Goal: Task Accomplishment & Management: Manage account settings

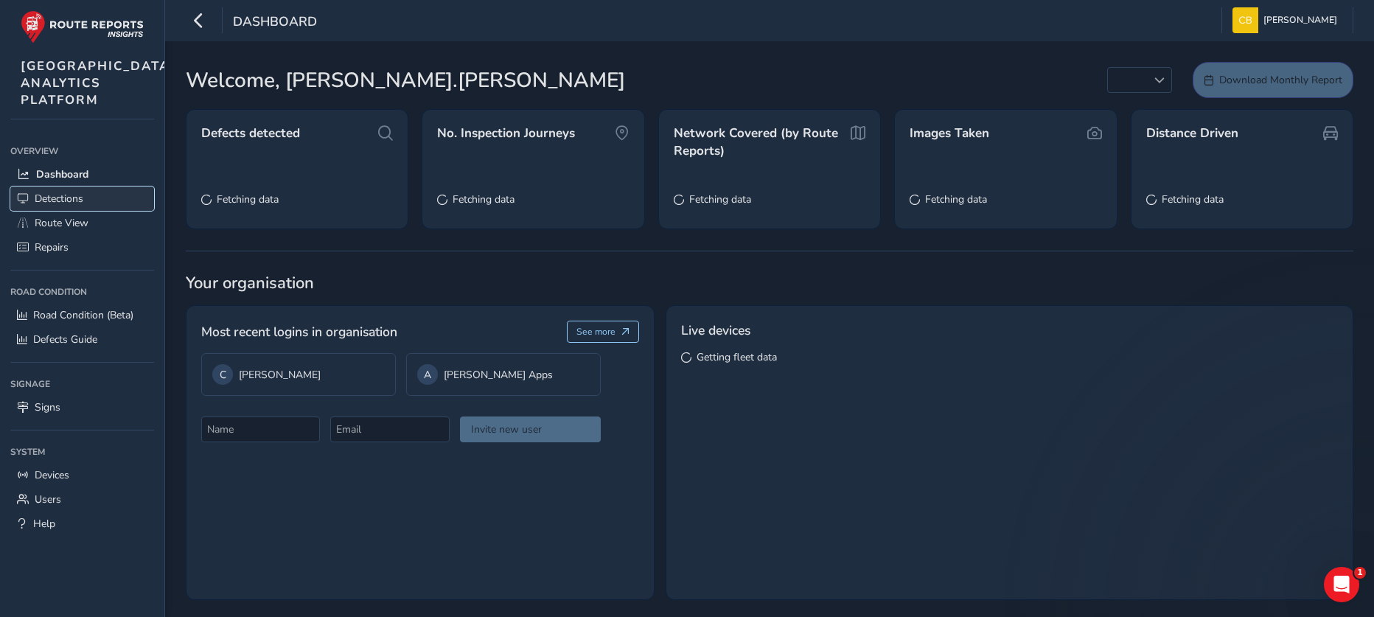
click at [71, 206] on span "Detections" at bounding box center [59, 199] width 49 height 14
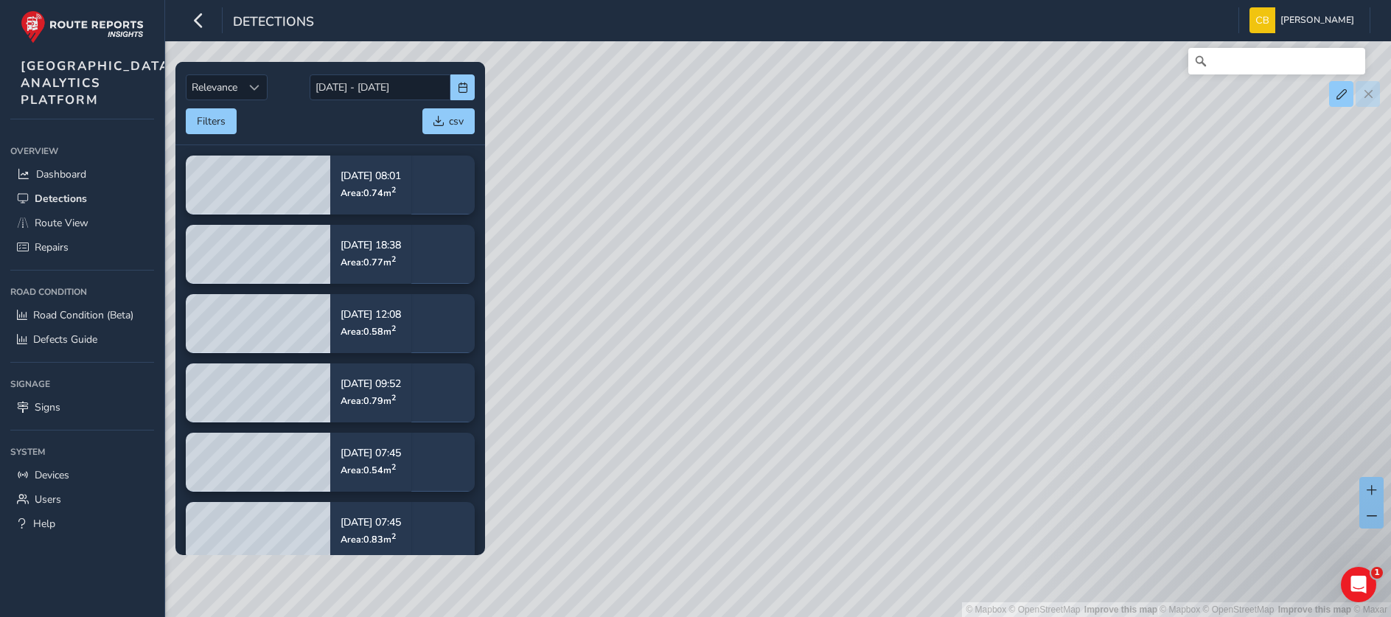
drag, startPoint x: 685, startPoint y: 198, endPoint x: 668, endPoint y: 189, distance: 19.1
click at [668, 189] on div "© Mapbox © OpenStreetMap Improve this map | © Mapbox © OpenStreetMap Improve th…" at bounding box center [695, 308] width 1391 height 617
drag, startPoint x: 1099, startPoint y: 394, endPoint x: 738, endPoint y: 181, distance: 419.6
click at [738, 181] on div "© Mapbox © OpenStreetMap Improve this map | © Mapbox © OpenStreetMap Improve th…" at bounding box center [695, 308] width 1391 height 617
drag, startPoint x: 845, startPoint y: 297, endPoint x: 732, endPoint y: 331, distance: 117.7
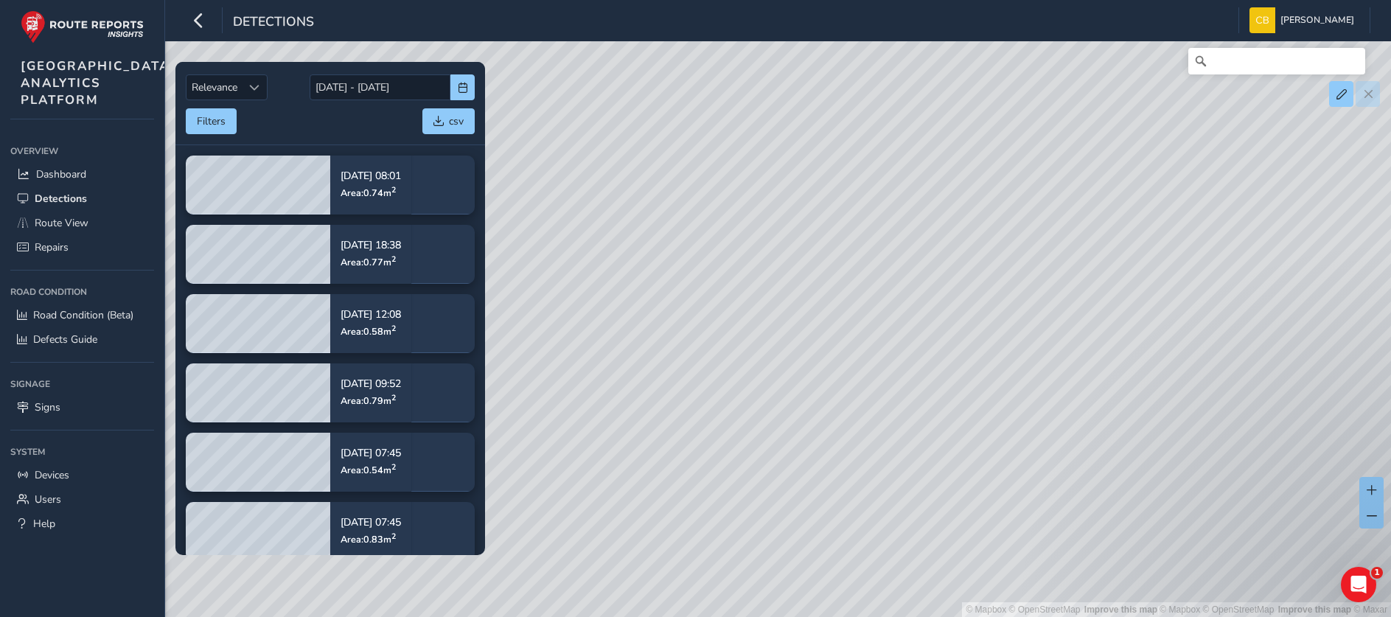
click at [732, 331] on div "© Mapbox © OpenStreetMap Improve this map | © Mapbox © OpenStreetMap Improve th…" at bounding box center [695, 308] width 1391 height 617
drag, startPoint x: 1015, startPoint y: 181, endPoint x: 905, endPoint y: 623, distance: 455.0
click at [905, 616] on html "Detections Chris Boyle Colour Scheme: Dark Dim Light Logout Relevance Relevance…" at bounding box center [695, 308] width 1391 height 617
drag, startPoint x: 858, startPoint y: 229, endPoint x: 883, endPoint y: 313, distance: 87.7
click at [879, 414] on div "© Mapbox © OpenStreetMap Improve this map | © Mapbox © OpenStreetMap Improve th…" at bounding box center [695, 308] width 1391 height 617
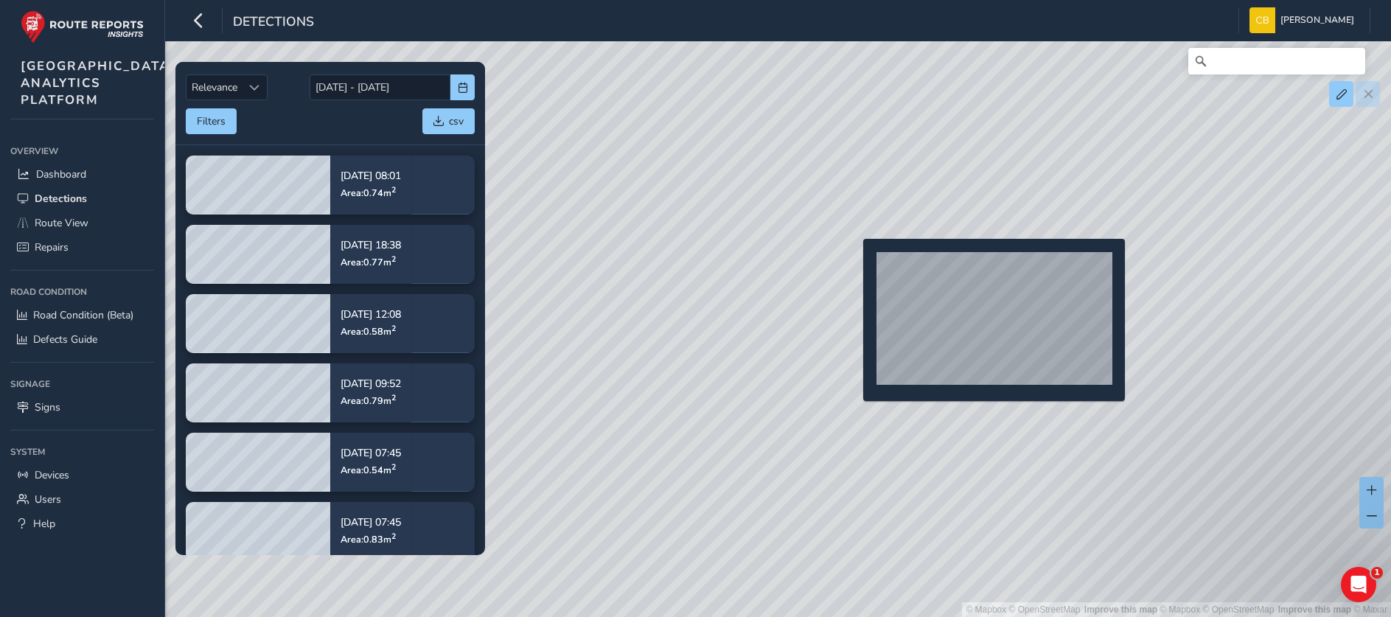
click at [854, 262] on div "© Mapbox © OpenStreetMap Improve this map | © Mapbox © OpenStreetMap Improve th…" at bounding box center [695, 308] width 1391 height 617
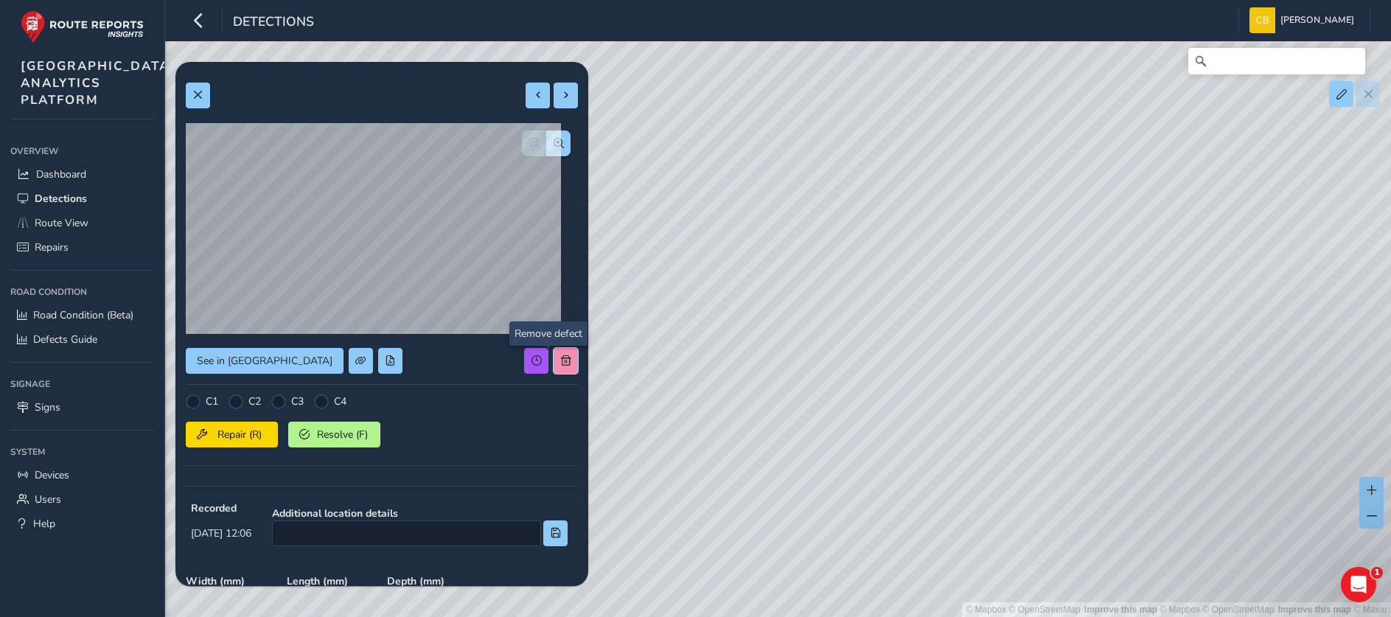
click at [561, 360] on span at bounding box center [566, 360] width 10 height 10
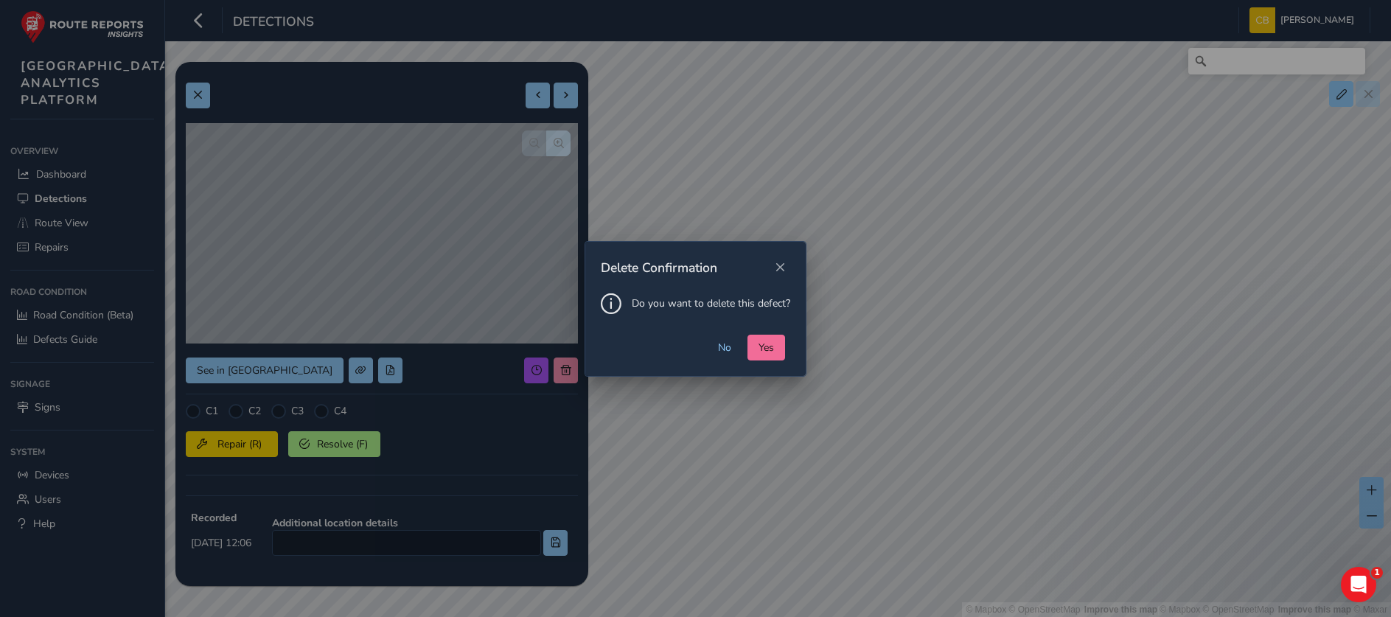
click at [759, 349] on span "Yes" at bounding box center [765, 347] width 15 height 14
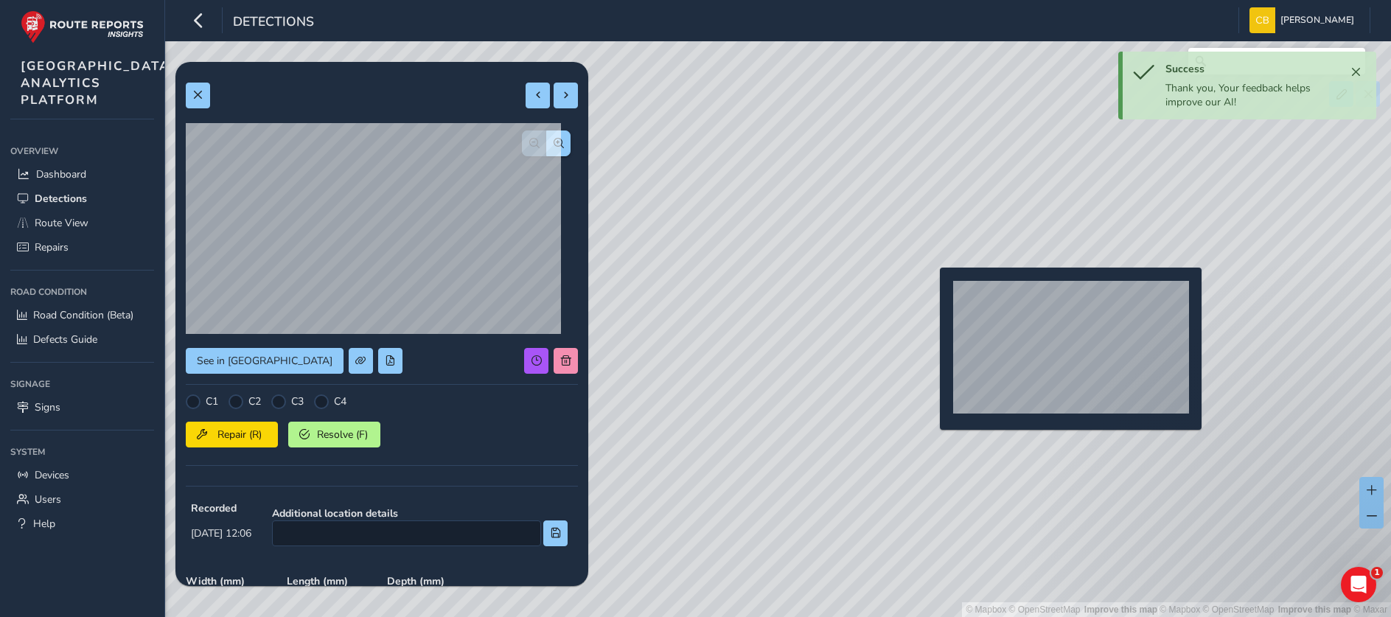
click at [931, 291] on div "© Mapbox © OpenStreetMap Improve this map | © Mapbox © OpenStreetMap Improve th…" at bounding box center [695, 308] width 1391 height 617
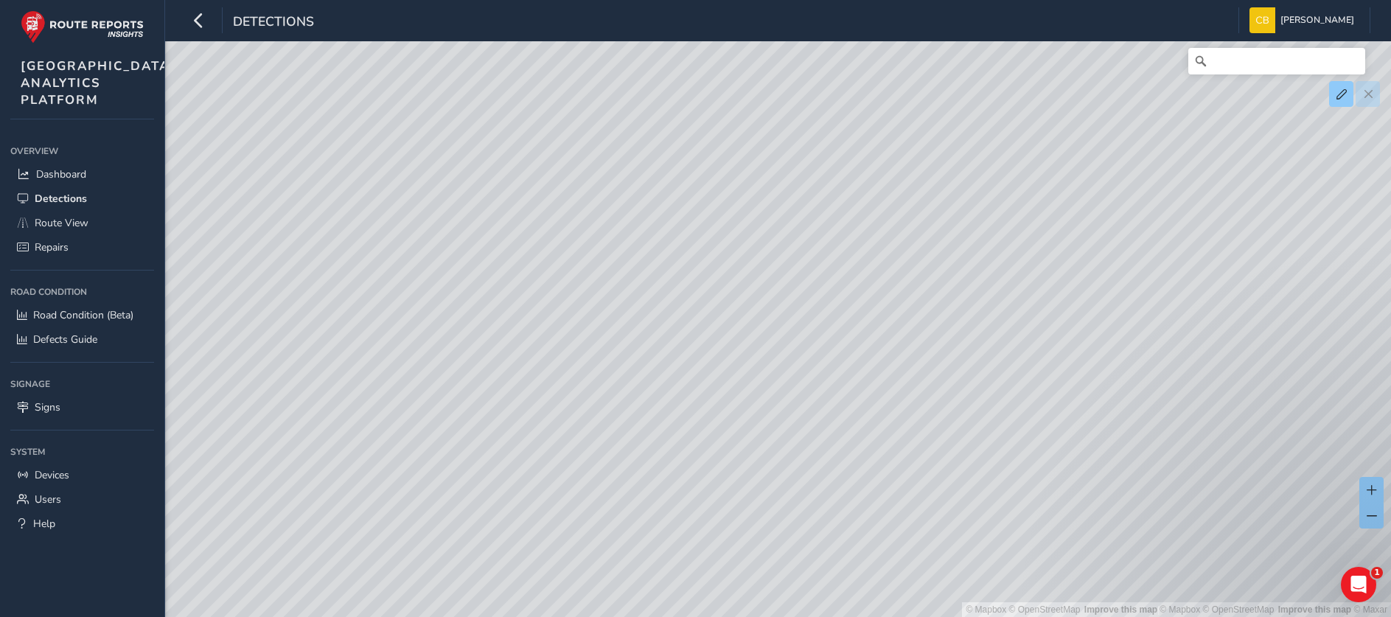
click at [544, 360] on div "© Mapbox © OpenStreetMap Improve this map | © Mapbox © OpenStreetMap Improve th…" at bounding box center [695, 308] width 1391 height 617
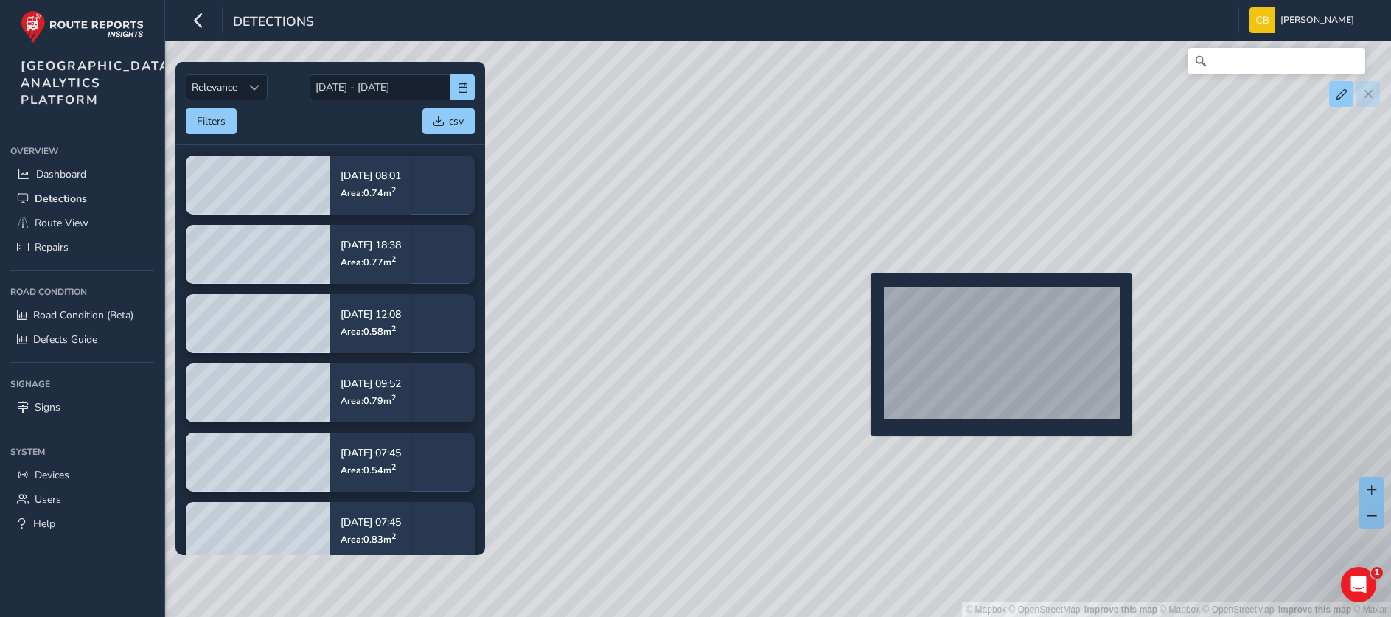
click at [862, 297] on div "© Mapbox © OpenStreetMap Improve this map | © Mapbox © OpenStreetMap Improve th…" at bounding box center [695, 308] width 1391 height 617
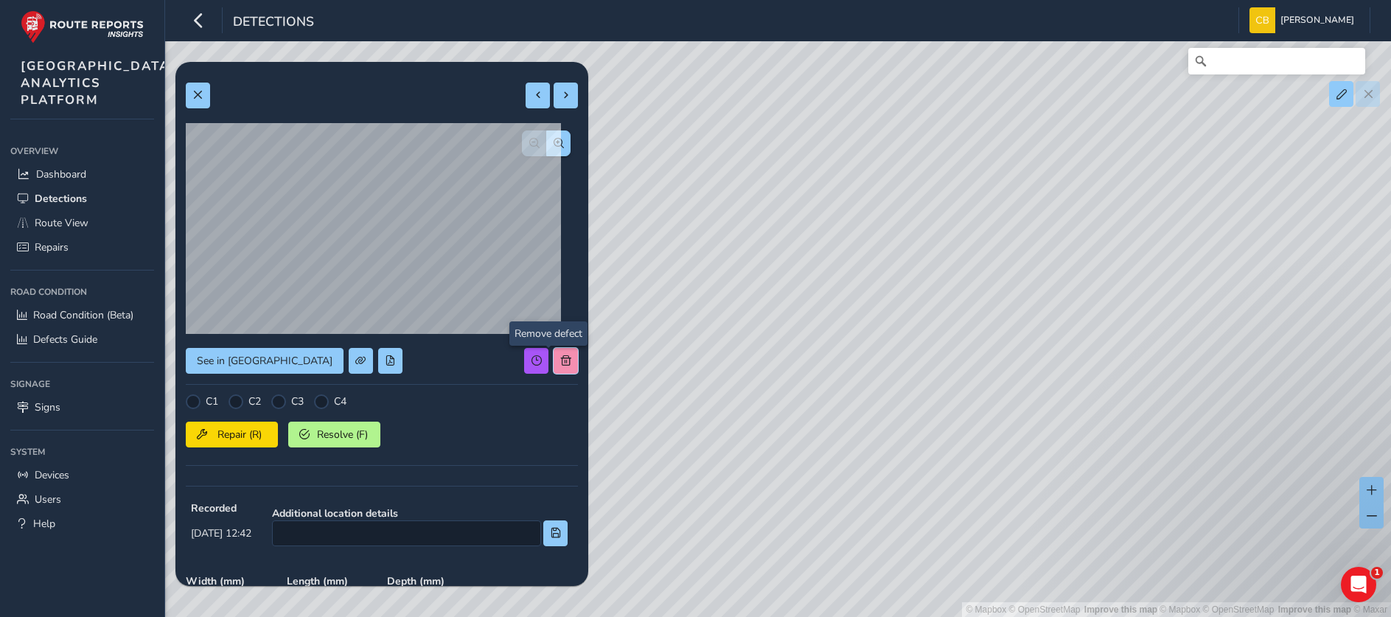
click at [561, 357] on span at bounding box center [566, 360] width 10 height 10
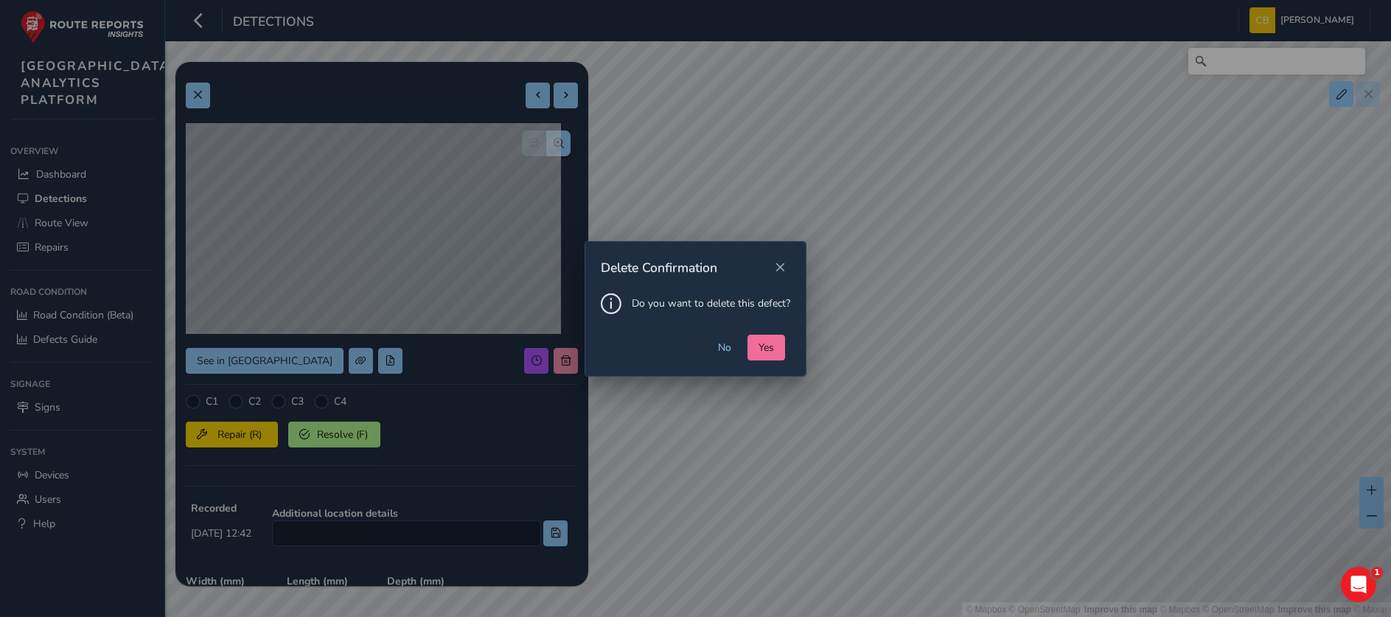
click at [774, 346] on button "Yes" at bounding box center [766, 348] width 38 height 26
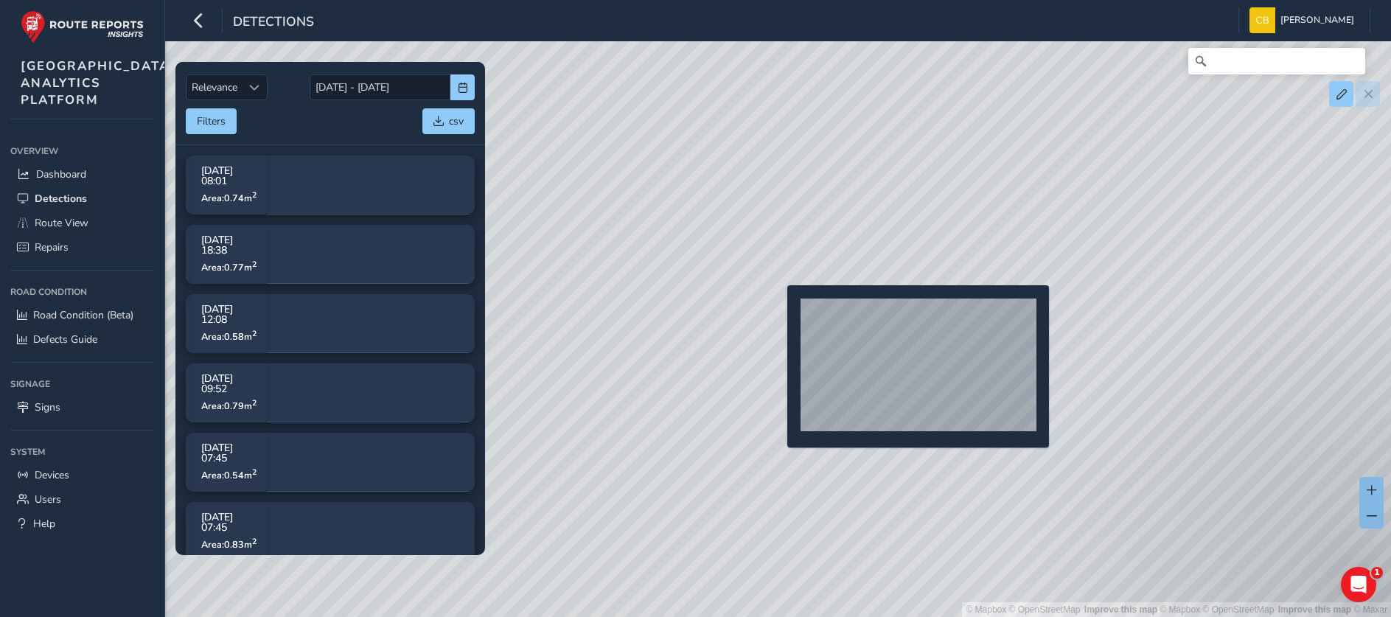
click at [778, 308] on div "© Mapbox © OpenStreetMap Improve this map | © Mapbox © OpenStreetMap Improve th…" at bounding box center [695, 308] width 1391 height 617
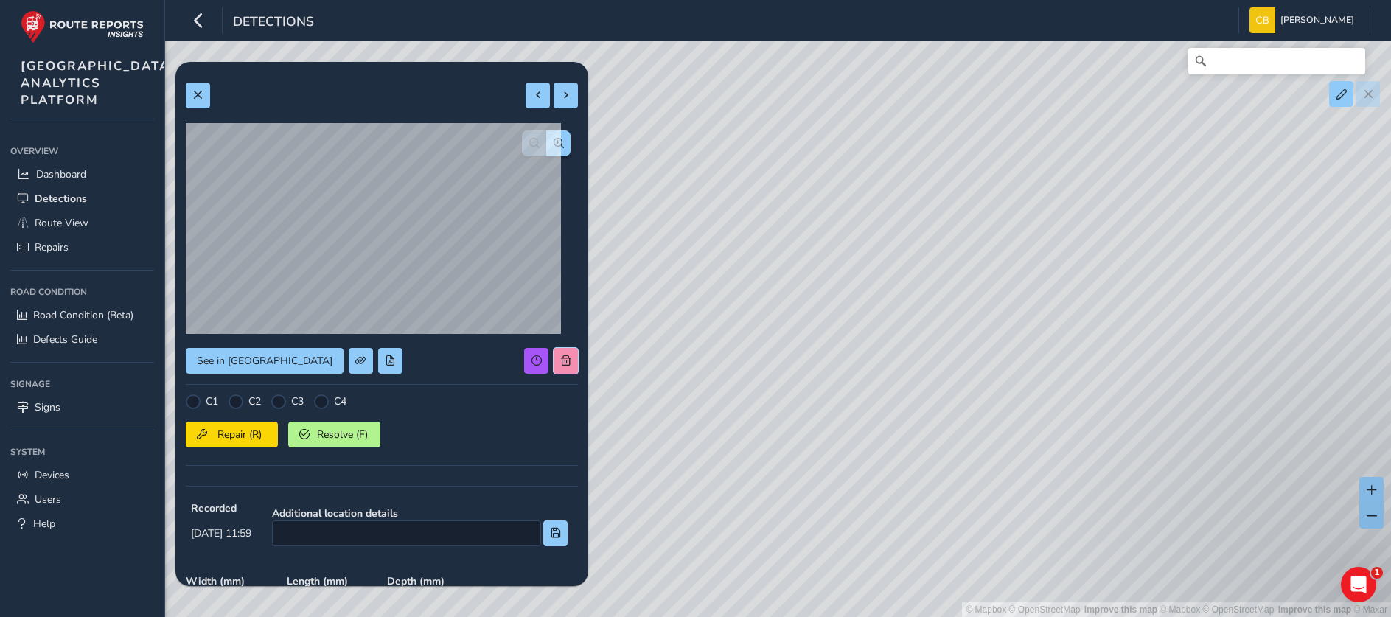
click at [554, 367] on div "See in Route View C1 C2 C3 C4 Repair (R) Resolve (F) Recorded Sep 30 2025, 11:5…" at bounding box center [382, 450] width 392 height 756
click at [553, 356] on button at bounding box center [565, 361] width 24 height 26
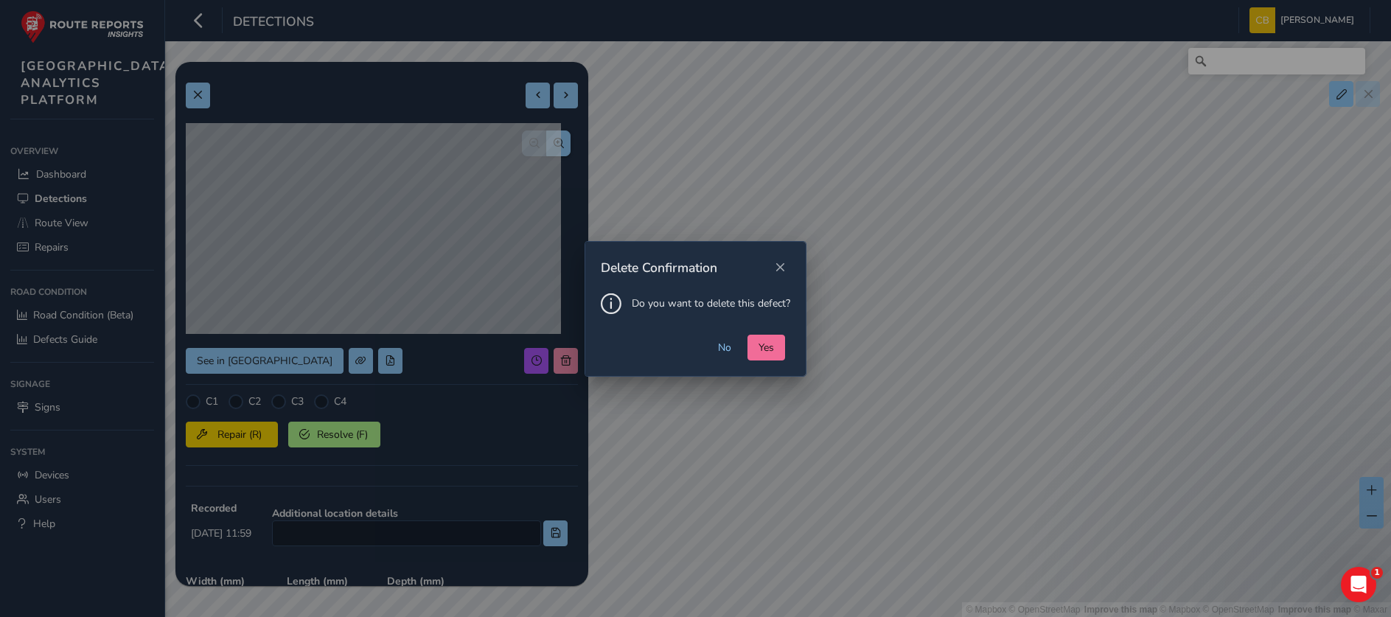
click at [761, 343] on span "Yes" at bounding box center [765, 347] width 15 height 14
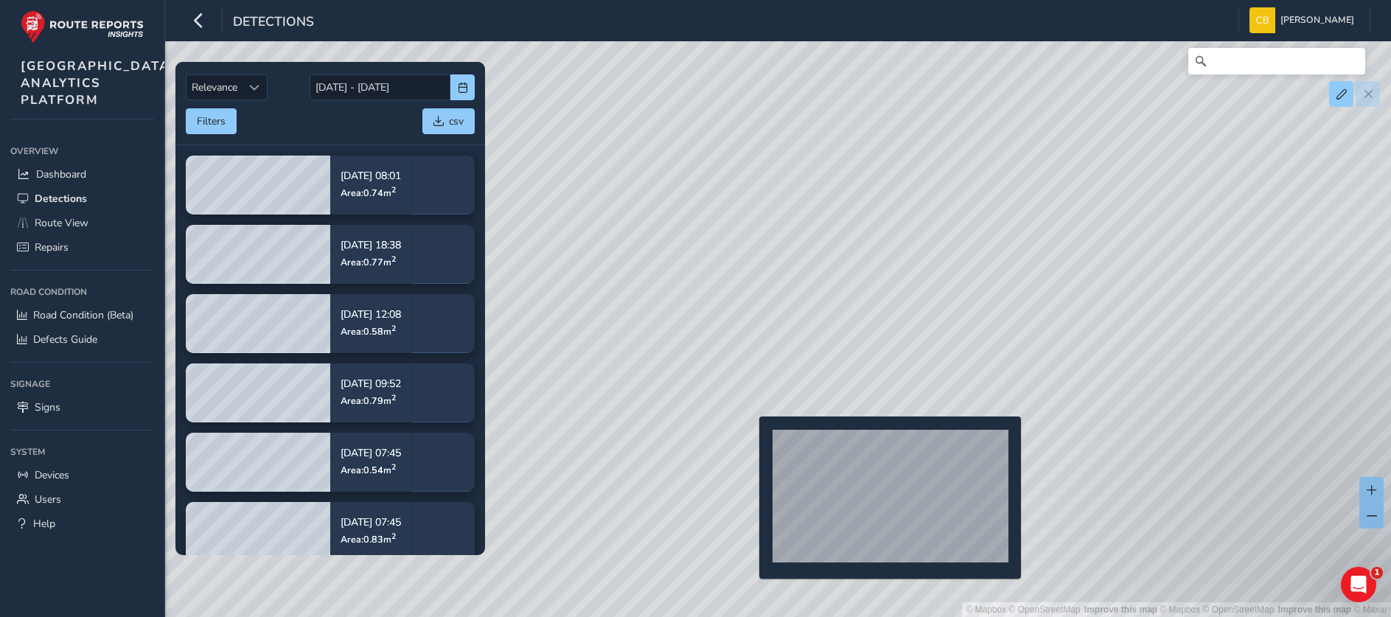
click at [749, 440] on div "© Mapbox © OpenStreetMap Improve this map | © Mapbox © OpenStreetMap Improve th…" at bounding box center [695, 308] width 1391 height 617
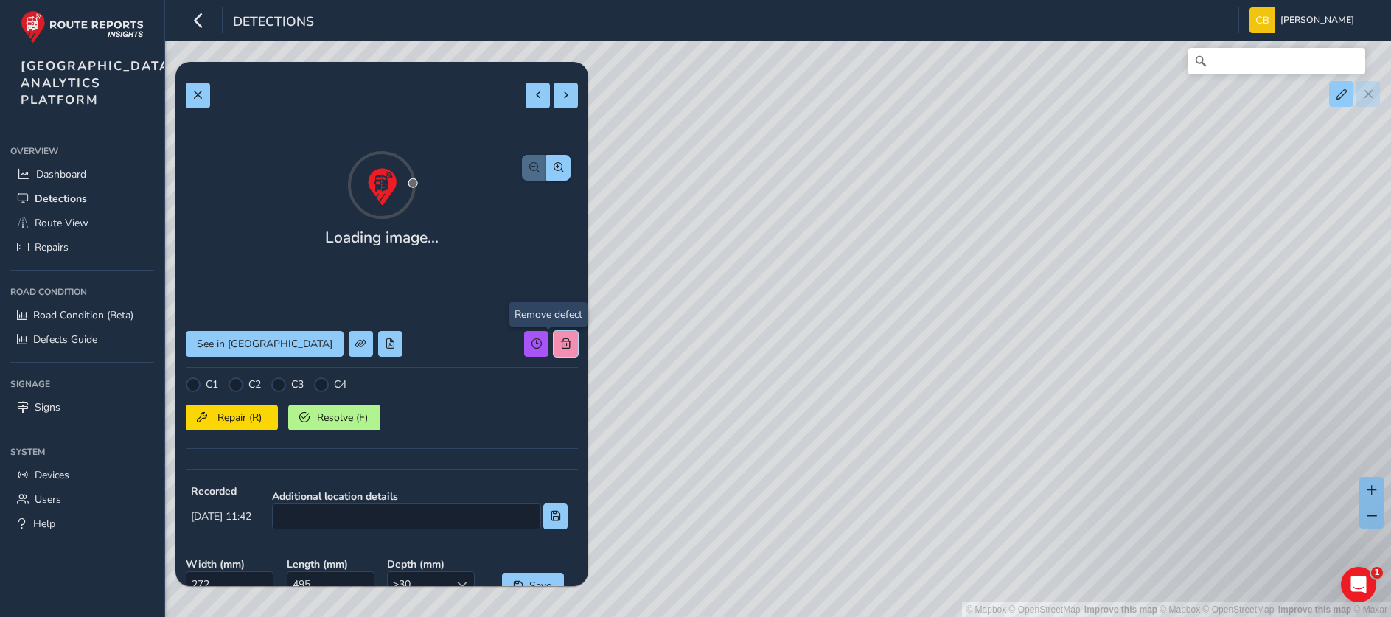
click at [557, 353] on button at bounding box center [565, 344] width 24 height 26
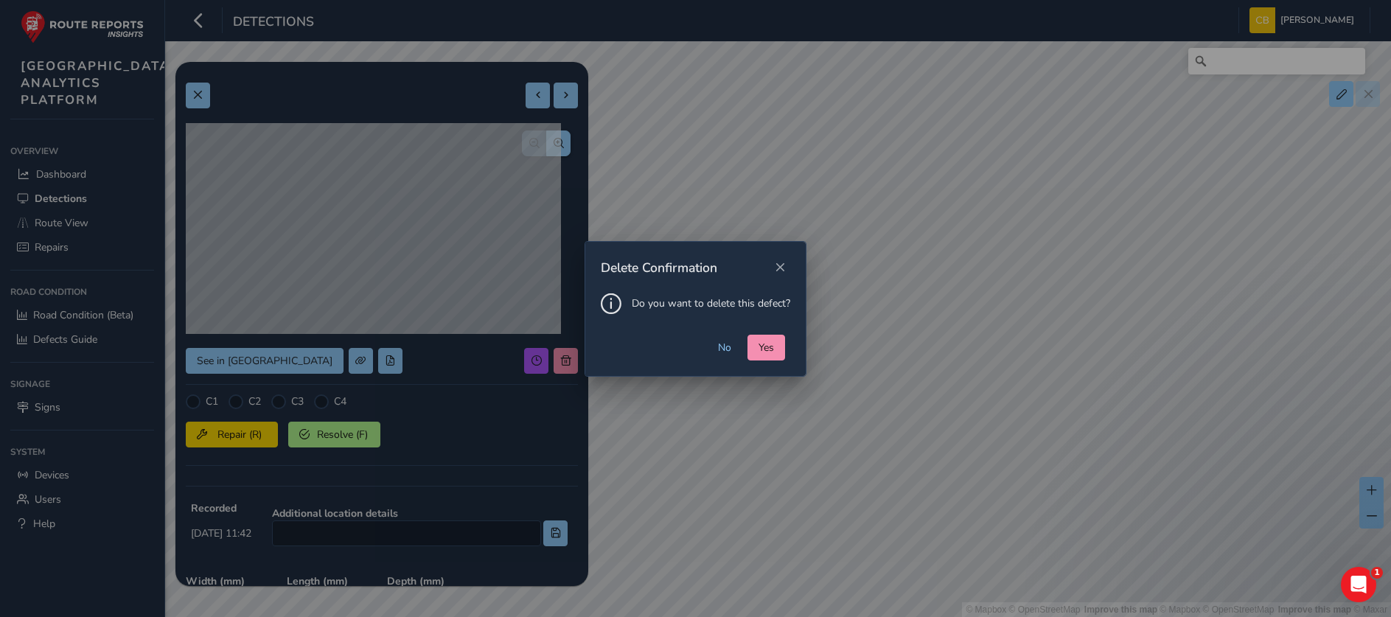
click at [758, 350] on span "Yes" at bounding box center [765, 347] width 15 height 14
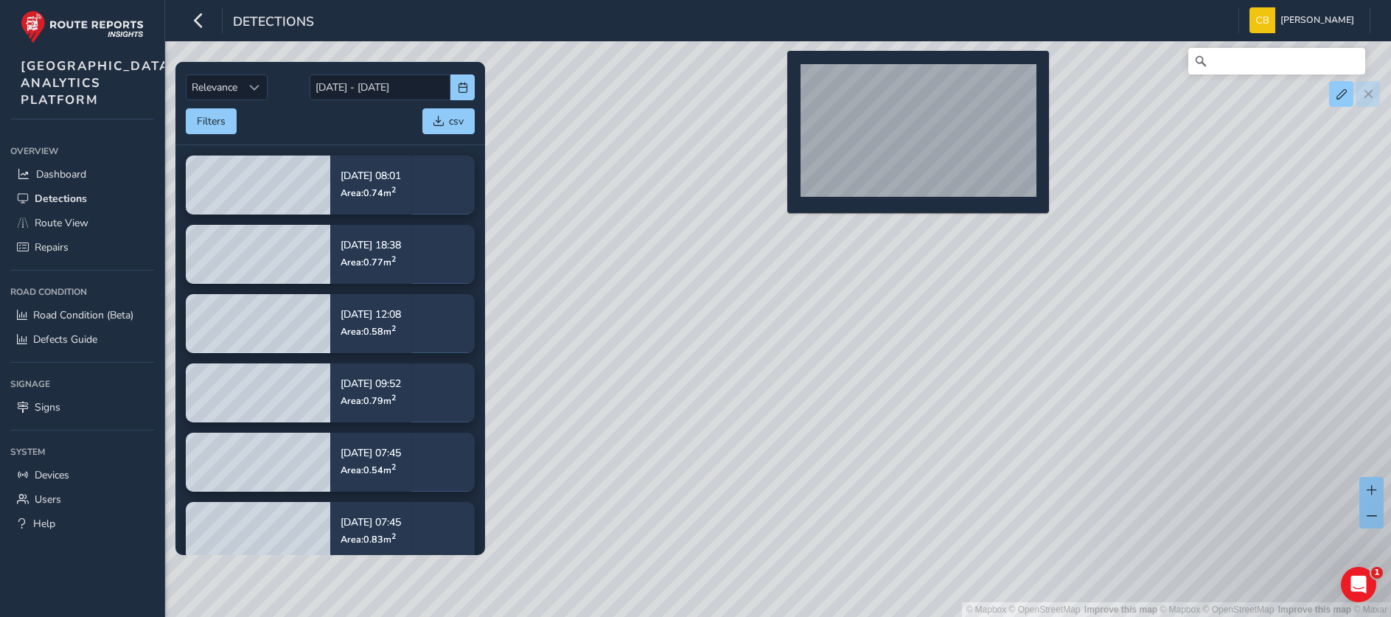
click at [778, 74] on div "© Mapbox © OpenStreetMap Improve this map | © Mapbox © OpenStreetMap Improve th…" at bounding box center [695, 308] width 1391 height 617
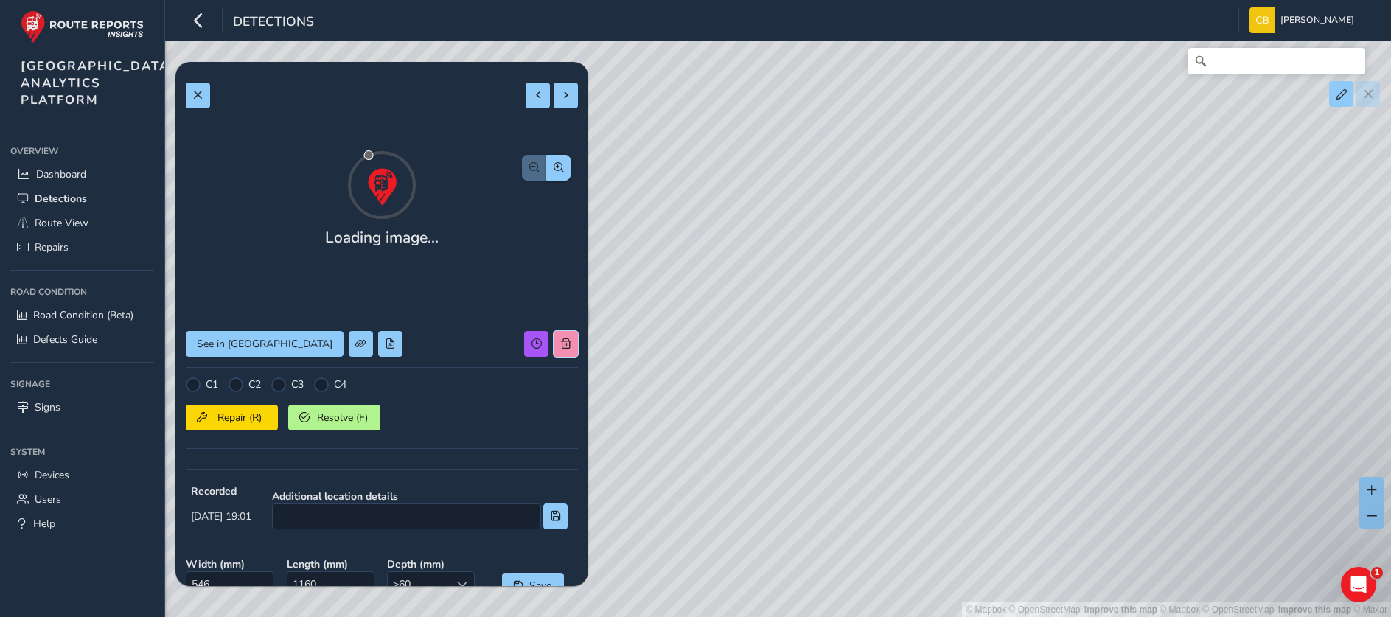
click at [553, 352] on button at bounding box center [565, 344] width 24 height 26
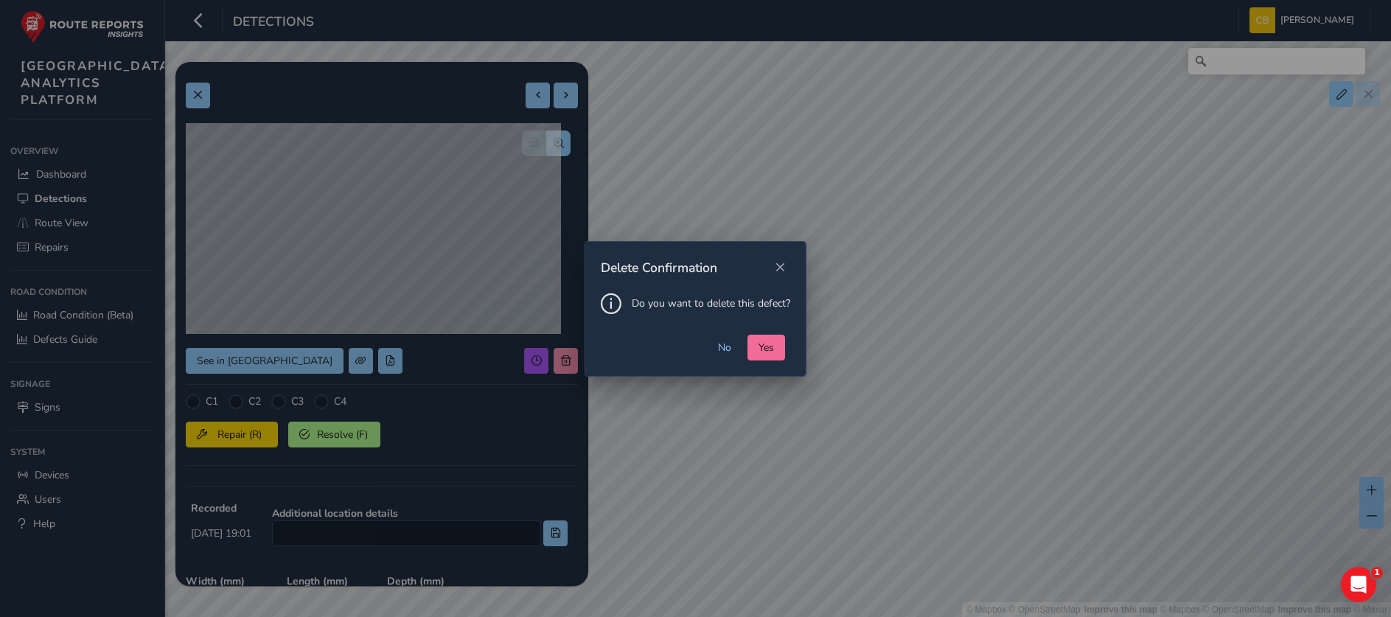
click at [752, 353] on button "Yes" at bounding box center [766, 348] width 38 height 26
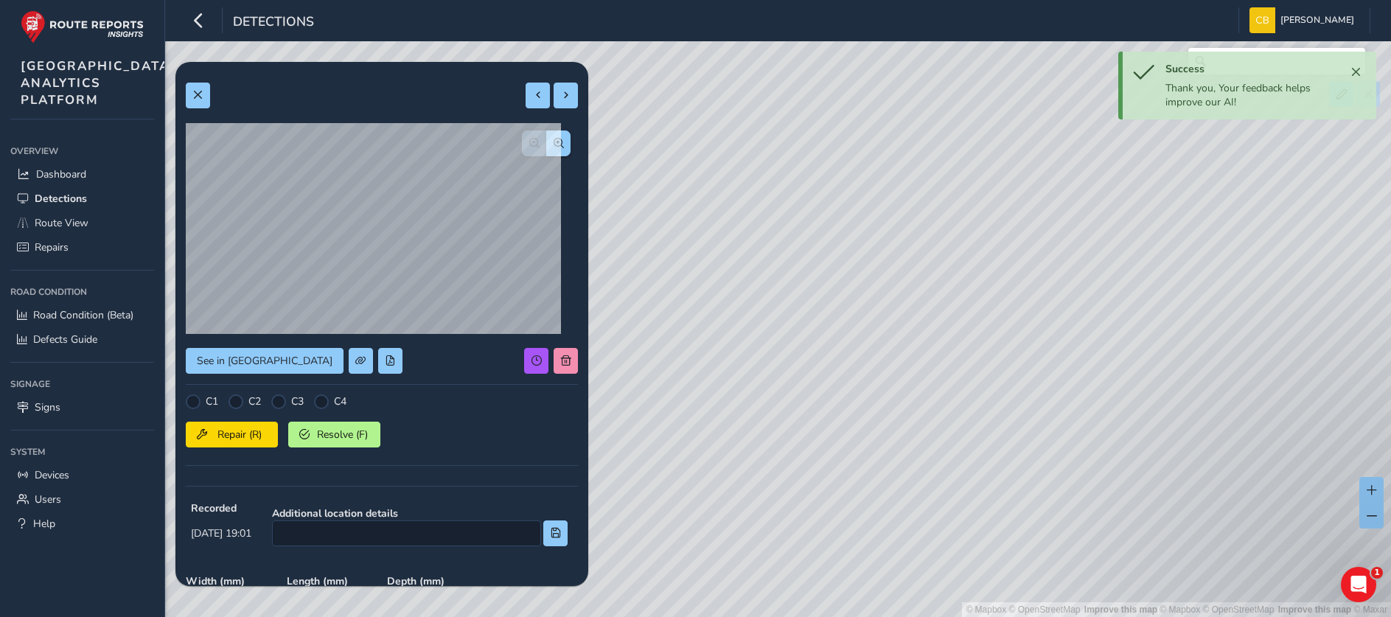
drag, startPoint x: 852, startPoint y: 553, endPoint x: 933, endPoint y: 251, distance: 312.1
click at [933, 251] on div "© Mapbox © OpenStreetMap Improve this map | © Mapbox © OpenStreetMap Improve th…" at bounding box center [695, 308] width 1391 height 617
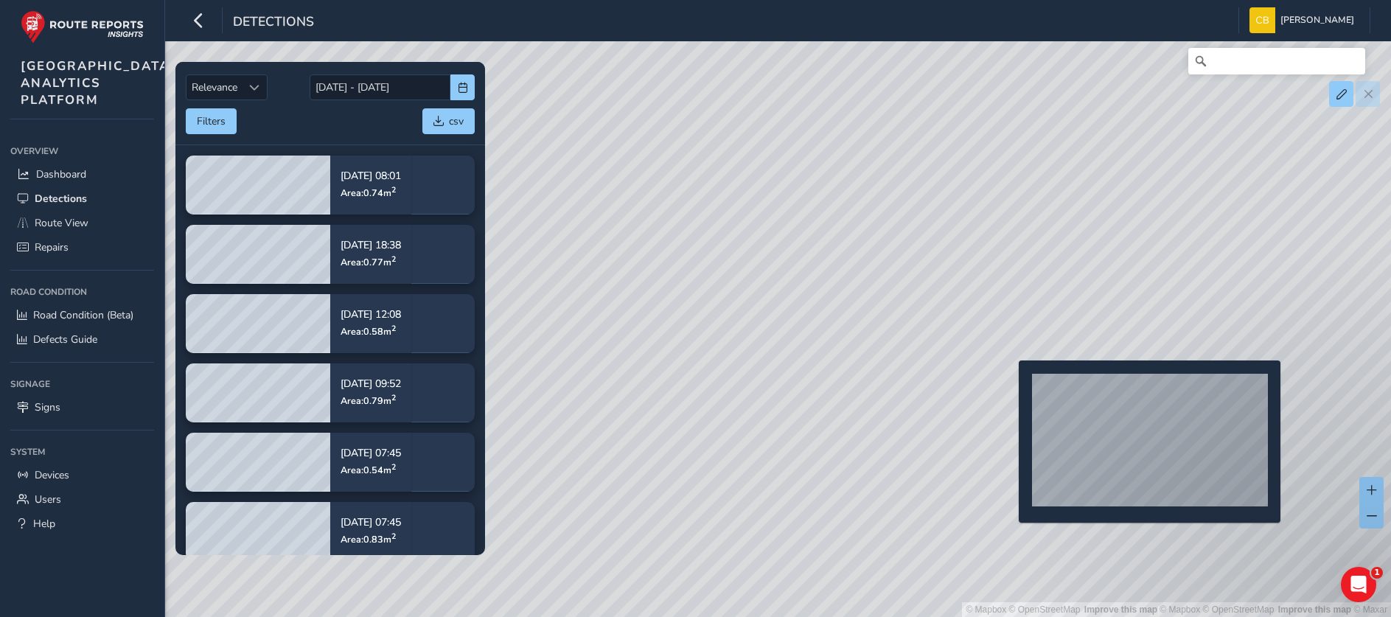
click at [1015, 387] on div "© Mapbox © OpenStreetMap Improve this map | © Mapbox © OpenStreetMap Improve th…" at bounding box center [695, 308] width 1391 height 617
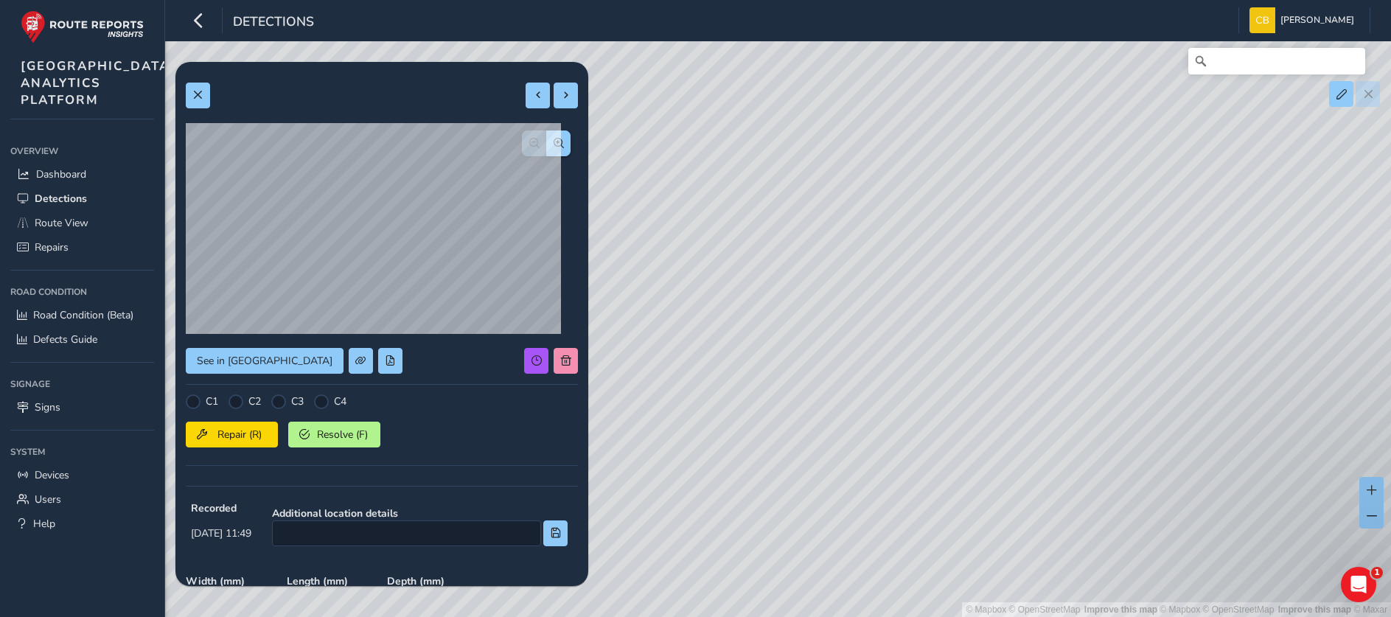
click at [546, 340] on div "See in Route View C1 C2 C3 C4 Repair (R) Resolve (F) Recorded Oct 01 2025, 11:4…" at bounding box center [382, 450] width 392 height 756
click at [553, 368] on button at bounding box center [565, 361] width 24 height 26
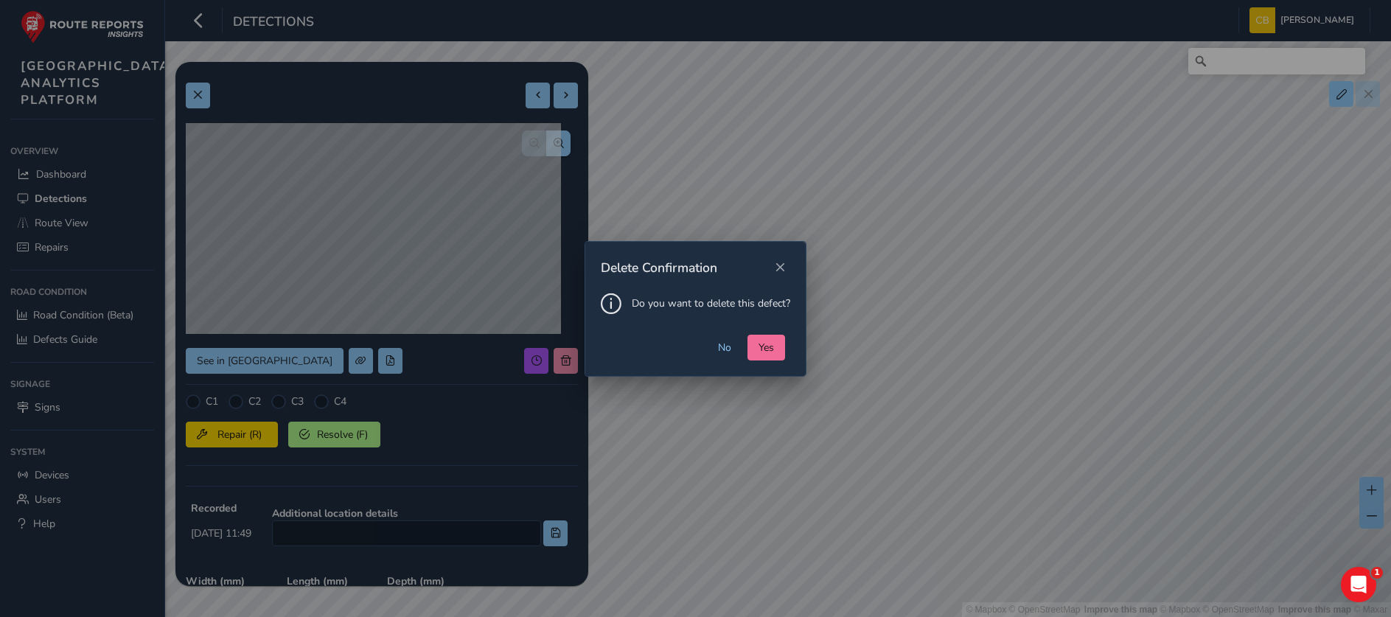
click at [768, 343] on span "Yes" at bounding box center [765, 347] width 15 height 14
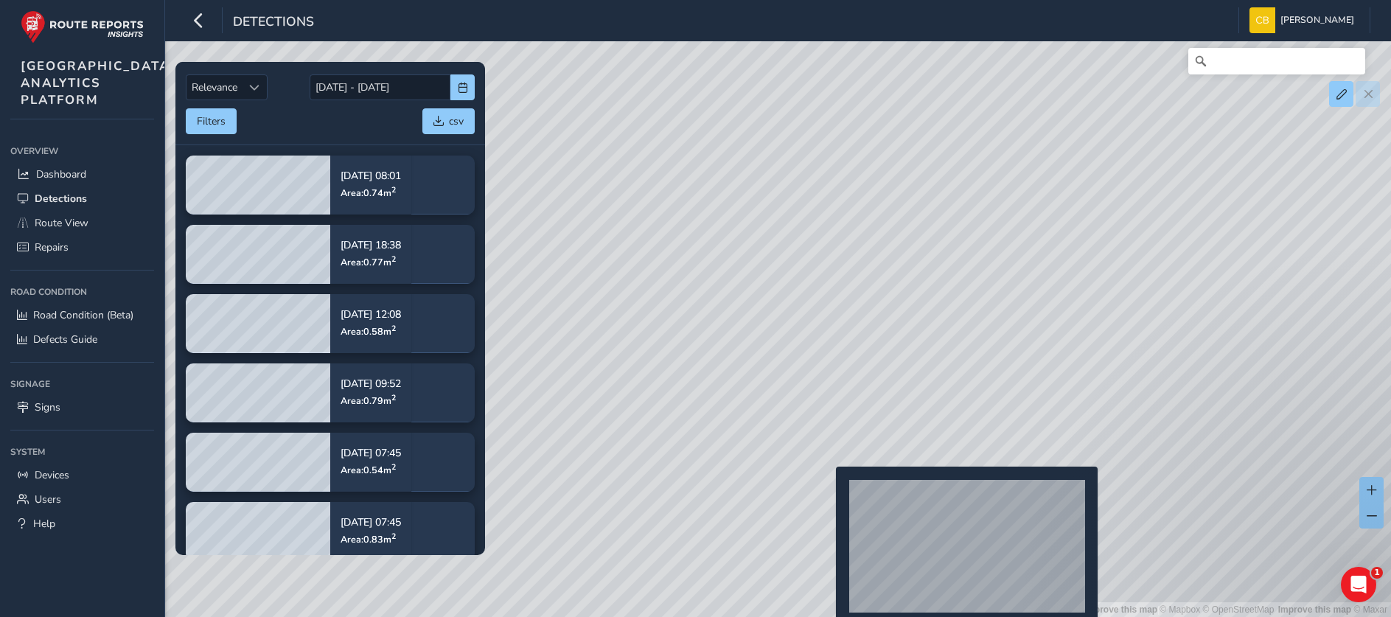
click at [827, 490] on div "© Mapbox © OpenStreetMap Improve this map | © Mapbox © OpenStreetMap Improve th…" at bounding box center [695, 308] width 1391 height 617
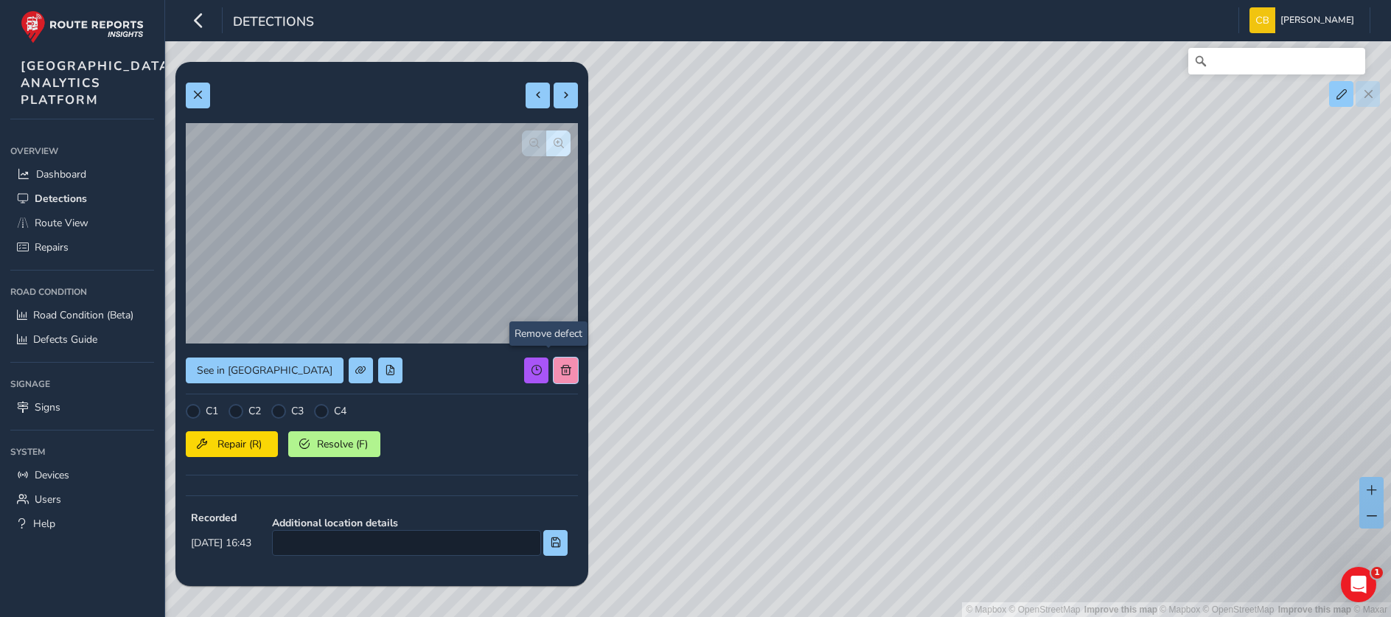
click at [561, 365] on span at bounding box center [566, 370] width 10 height 10
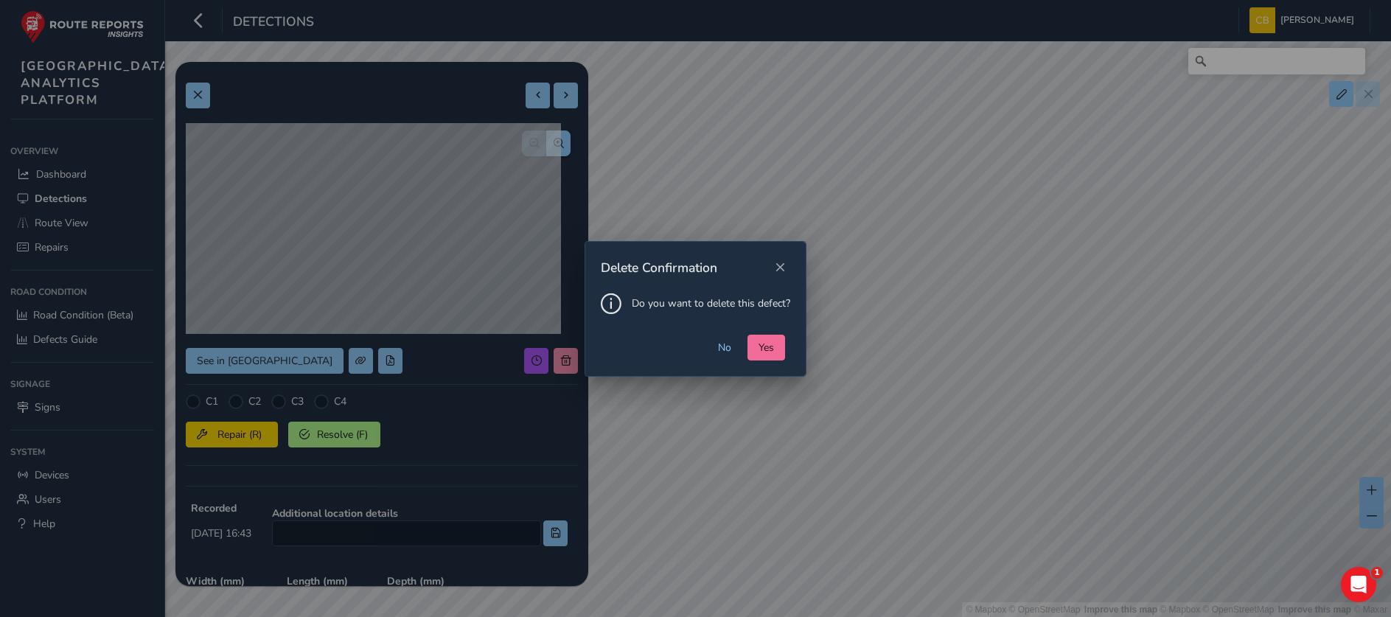
click at [761, 351] on span "Yes" at bounding box center [765, 347] width 15 height 14
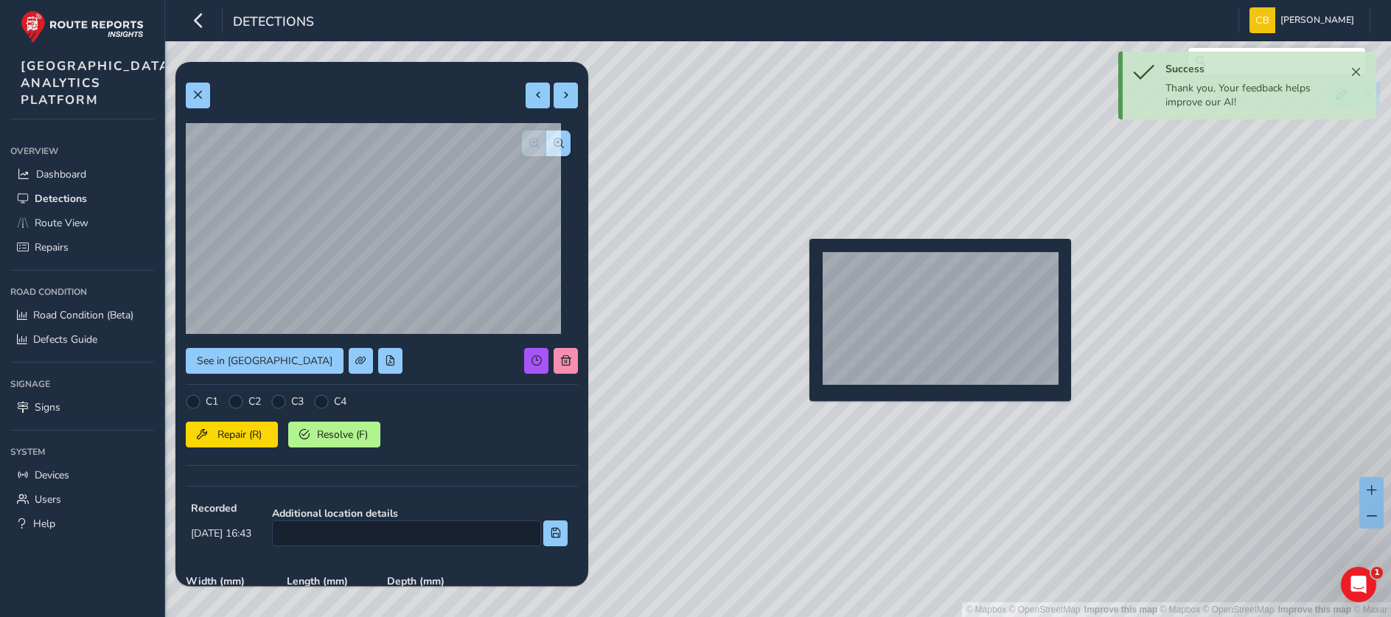
click at [801, 262] on div "© Mapbox © OpenStreetMap Improve this map | © Mapbox © OpenStreetMap Improve th…" at bounding box center [695, 308] width 1391 height 617
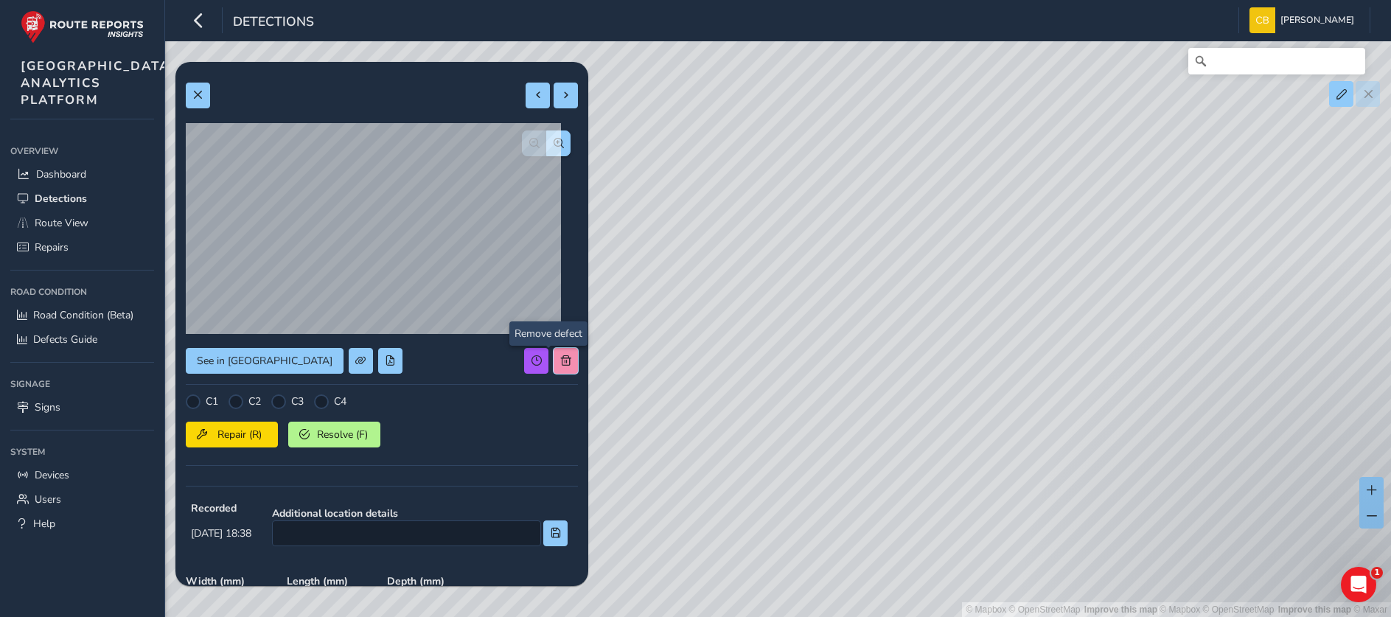
click at [559, 352] on button at bounding box center [565, 361] width 24 height 26
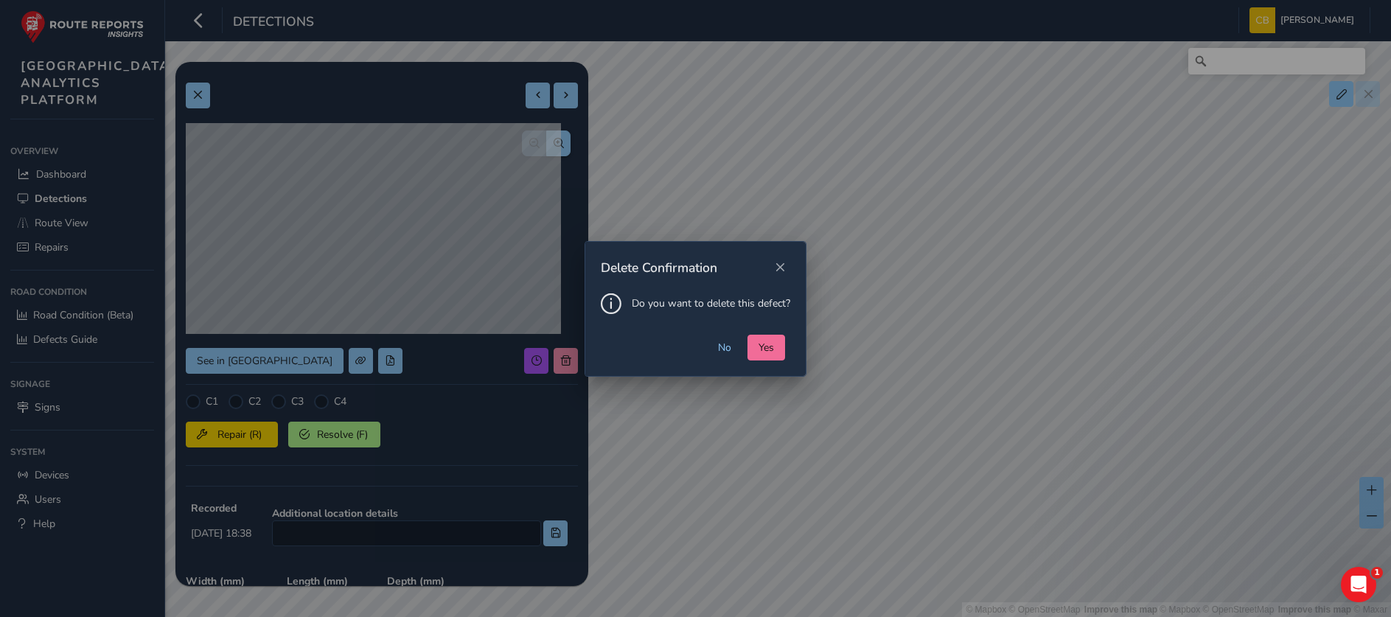
click at [755, 345] on button "Yes" at bounding box center [766, 348] width 38 height 26
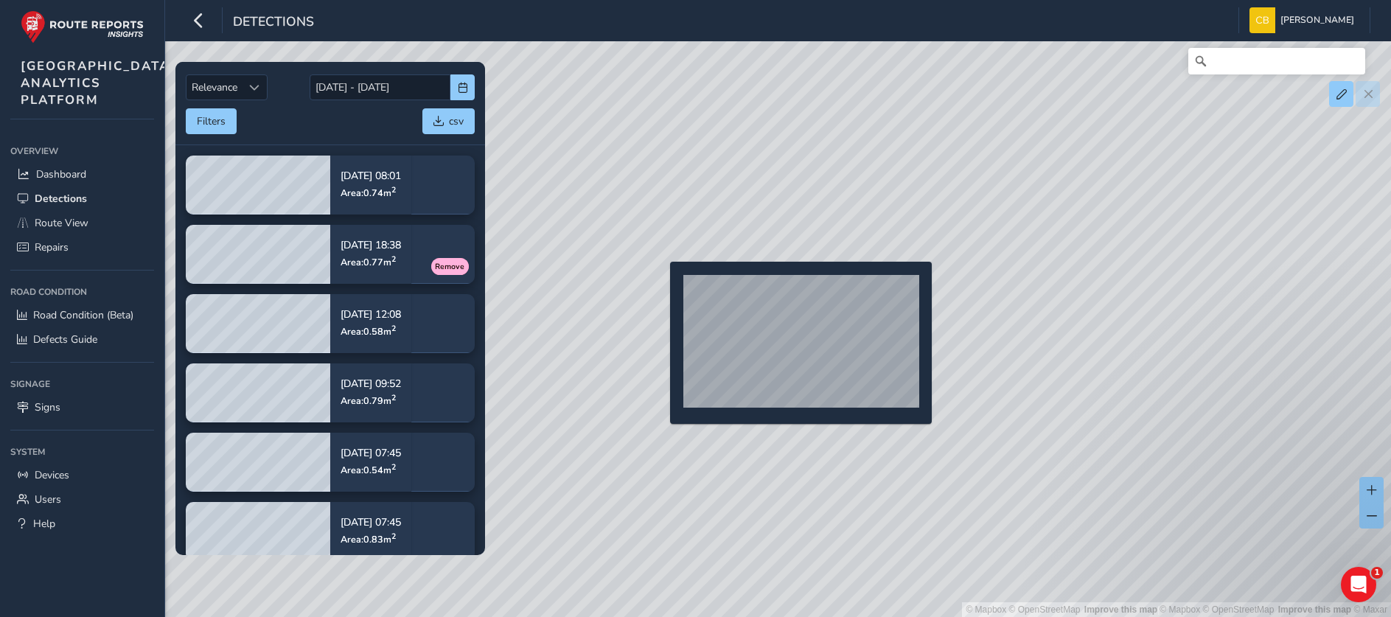
click at [661, 285] on div "© Mapbox © OpenStreetMap Improve this map | © Mapbox © OpenStreetMap Improve th…" at bounding box center [695, 308] width 1391 height 617
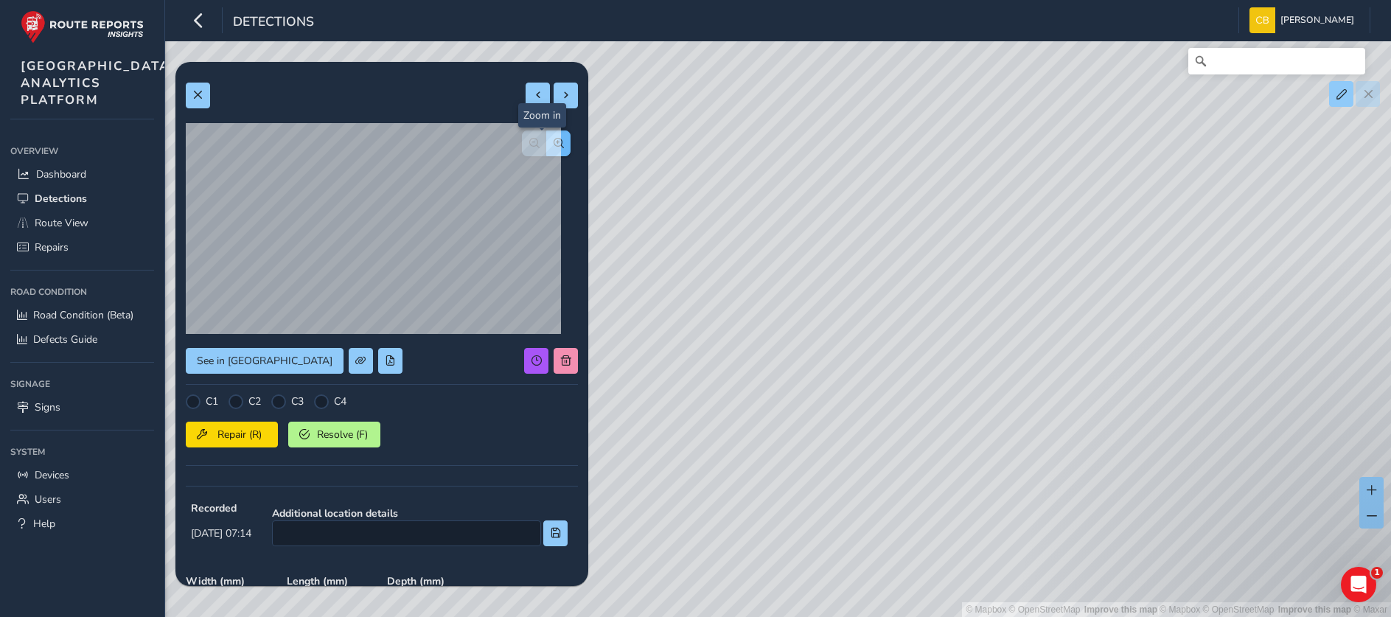
click at [547, 149] on button "button" at bounding box center [558, 143] width 24 height 26
click at [560, 353] on button at bounding box center [565, 361] width 24 height 26
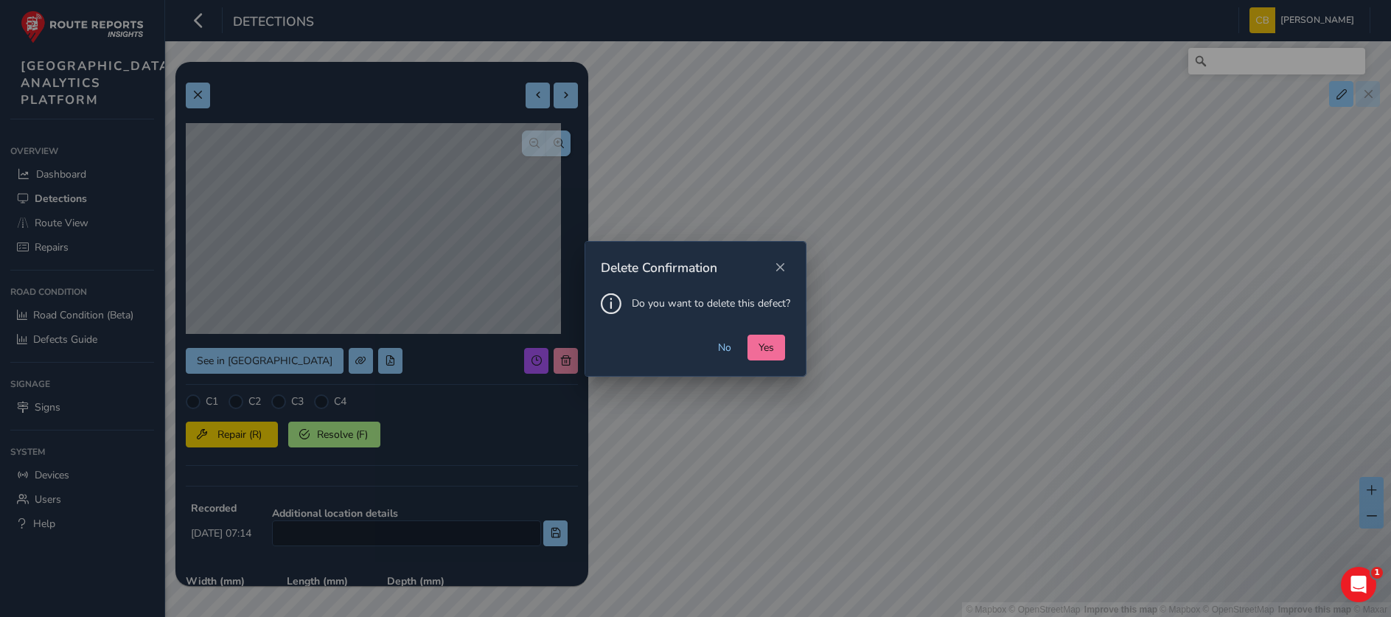
click at [748, 348] on button "Yes" at bounding box center [766, 348] width 38 height 26
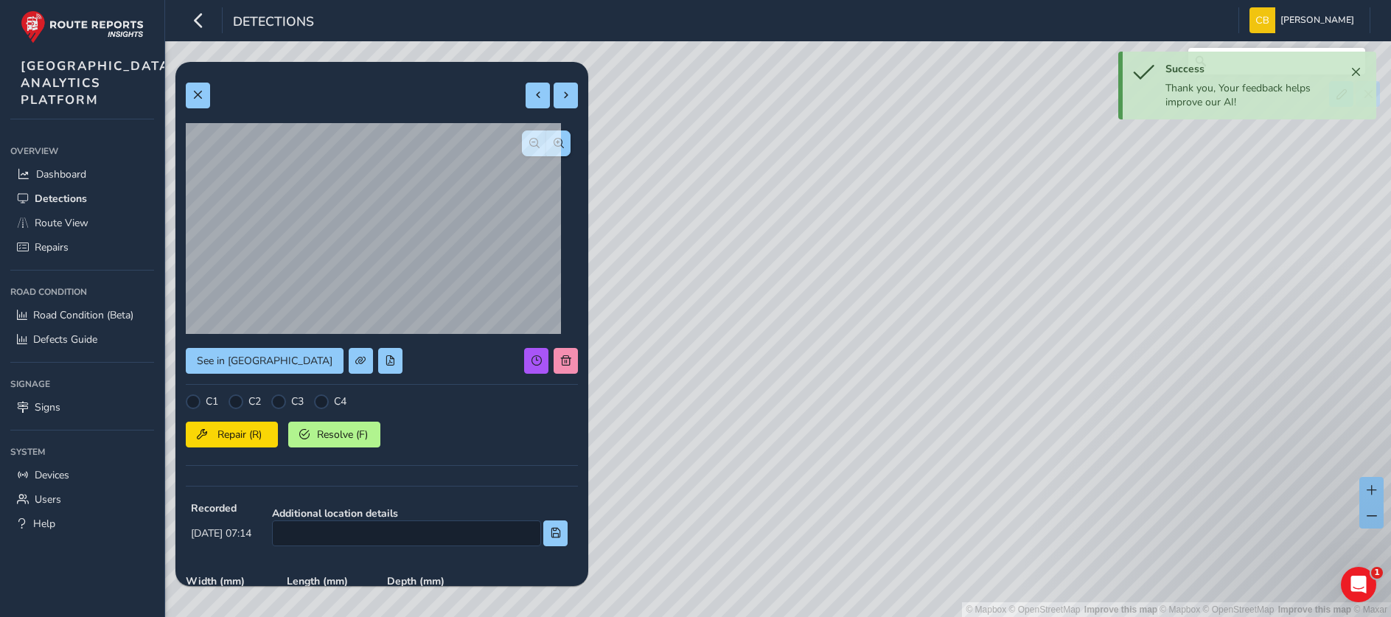
drag, startPoint x: 1063, startPoint y: 399, endPoint x: 856, endPoint y: 245, distance: 258.1
click at [856, 230] on div "© Mapbox © OpenStreetMap Improve this map | © Mapbox © OpenStreetMap Improve th…" at bounding box center [695, 308] width 1391 height 617
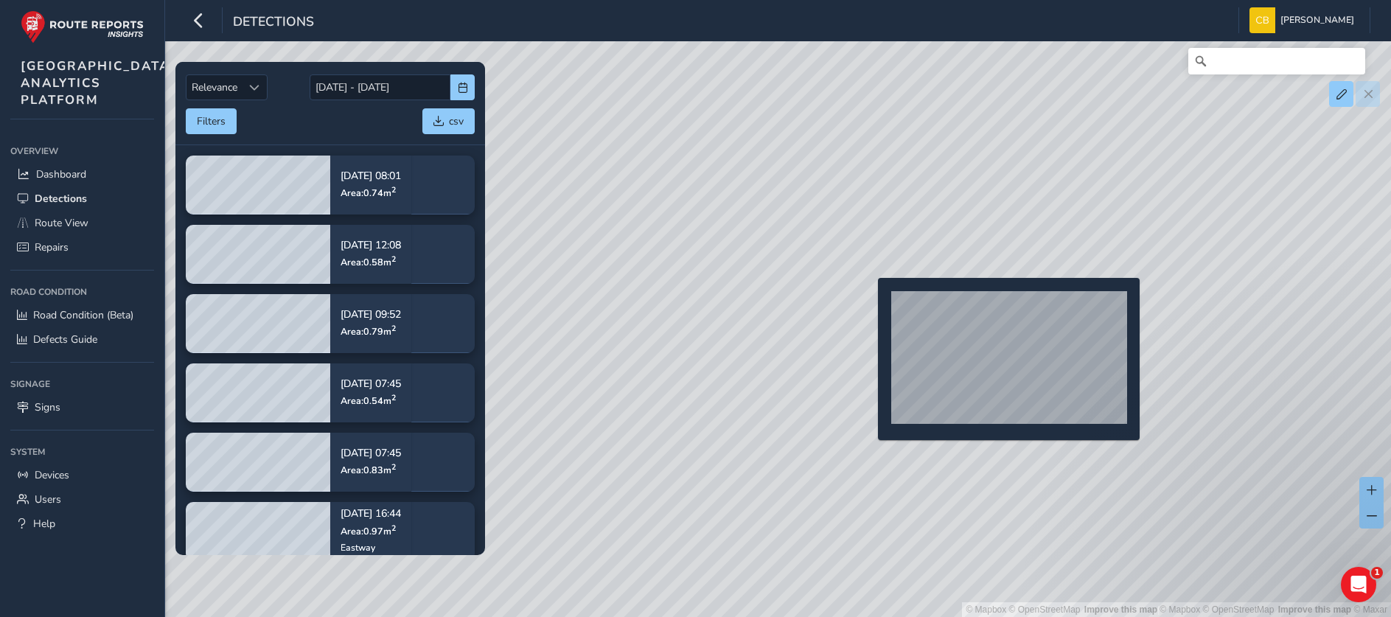
click at [869, 301] on div "© Mapbox © OpenStreetMap Improve this map | © Mapbox © OpenStreetMap Improve th…" at bounding box center [695, 308] width 1391 height 617
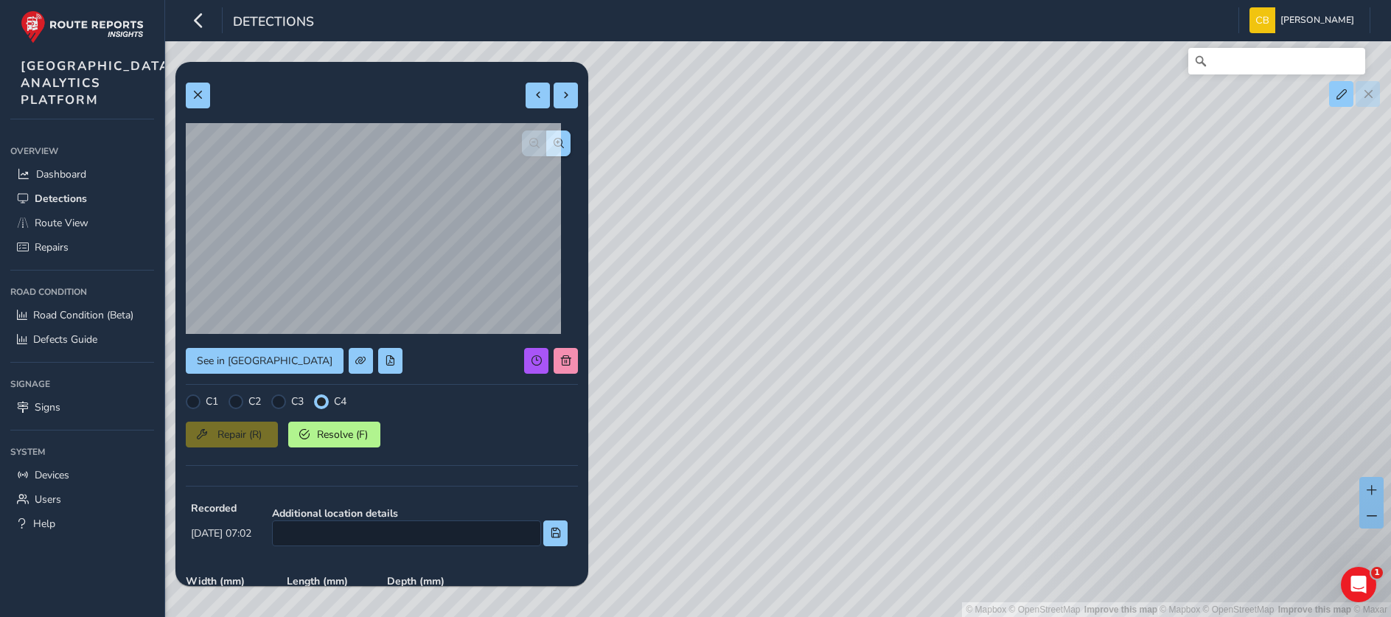
click at [870, 325] on div "© Mapbox © OpenStreetMap Improve this map | © Mapbox © OpenStreetMap Improve th…" at bounding box center [695, 308] width 1391 height 617
click at [874, 321] on div "© Mapbox © OpenStreetMap Improve this map | © Mapbox © OpenStreetMap Improve th…" at bounding box center [695, 308] width 1391 height 617
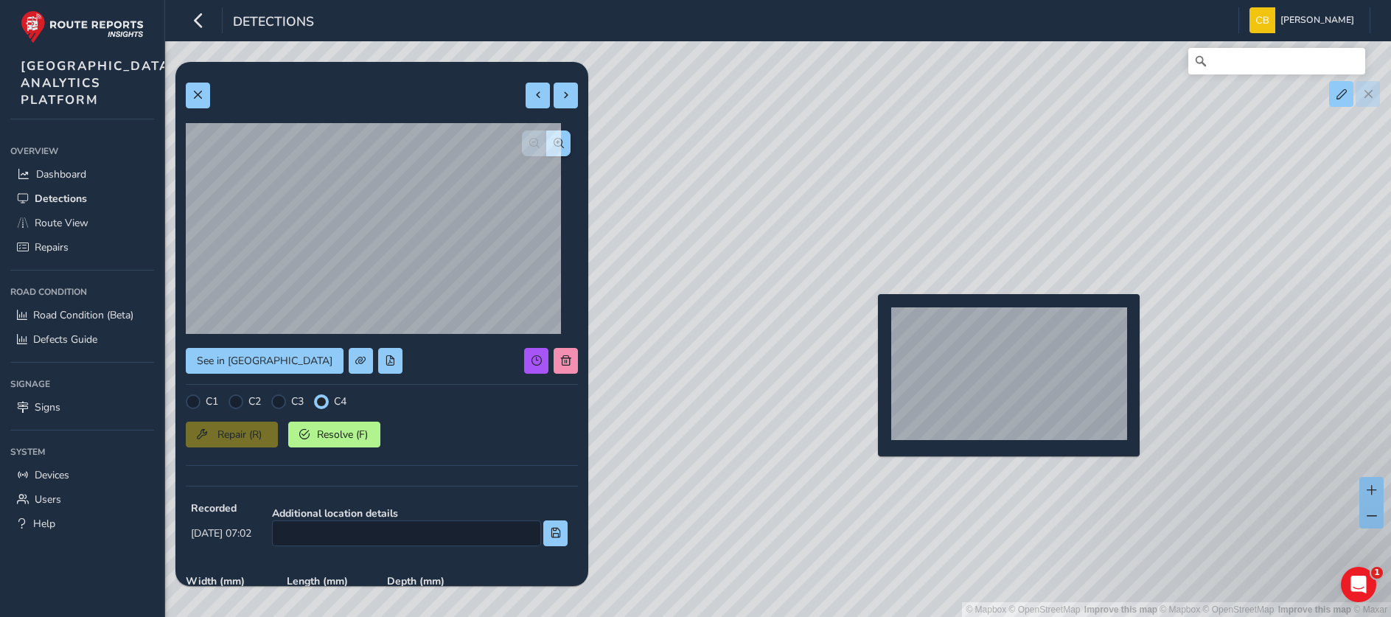
click at [865, 315] on div "© Mapbox © OpenStreetMap Improve this map | © Mapbox © OpenStreetMap Improve th…" at bounding box center [695, 308] width 1391 height 617
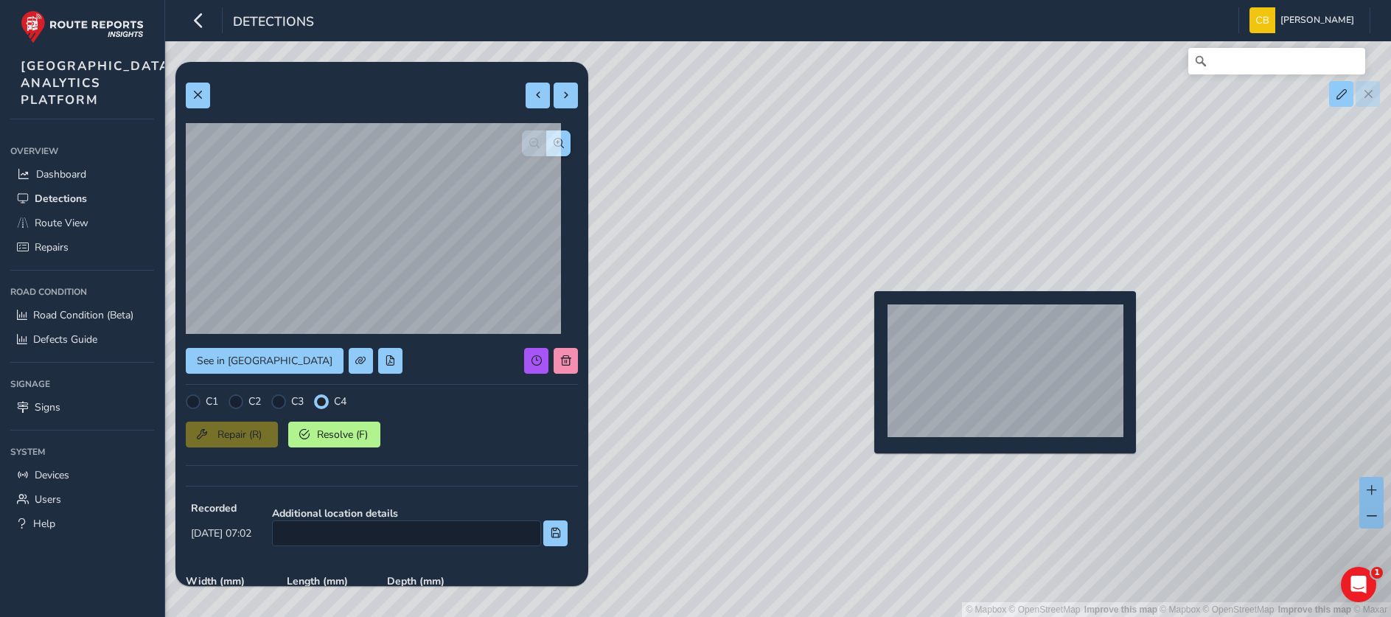
type input "240"
type input "313"
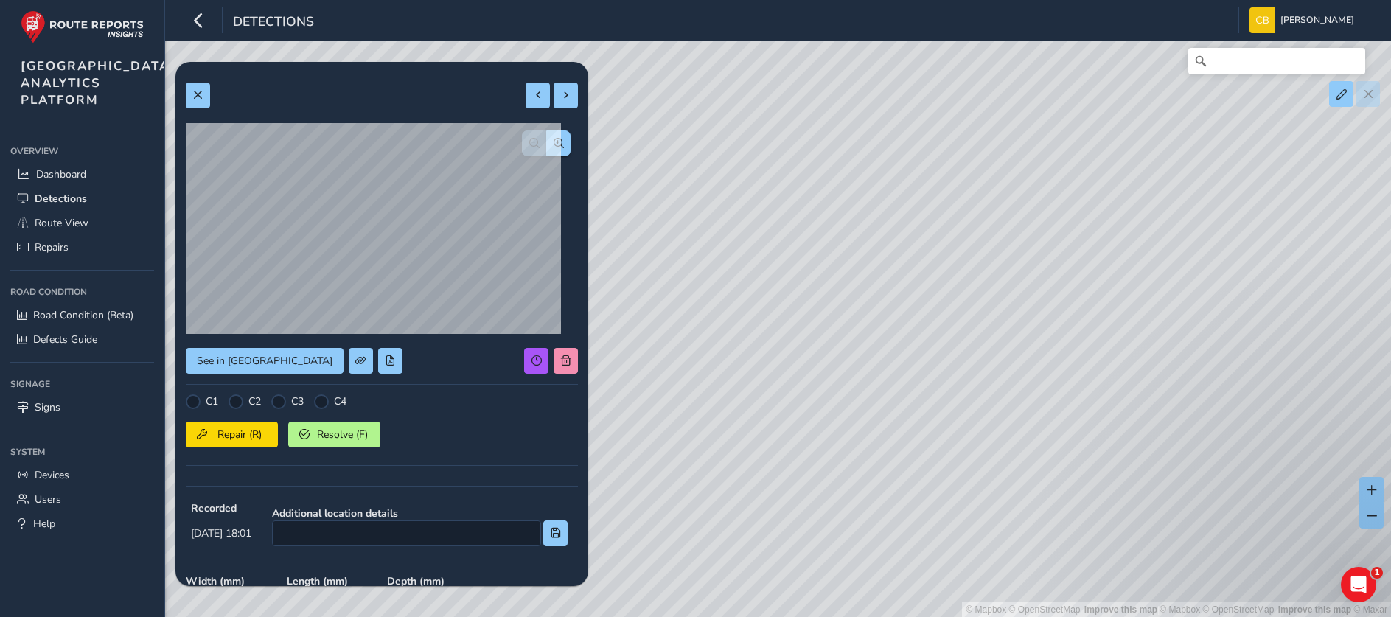
click at [846, 281] on div "© Mapbox © OpenStreetMap Improve this map | © Mapbox © OpenStreetMap Improve th…" at bounding box center [695, 308] width 1391 height 617
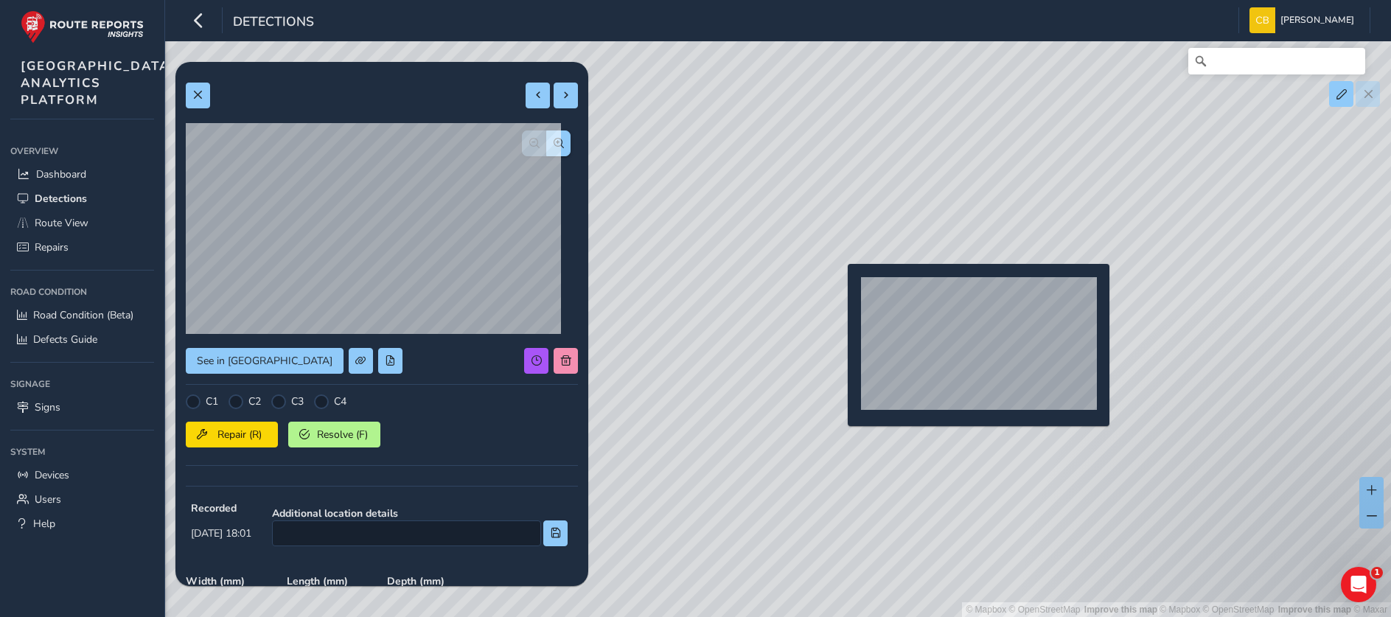
click at [838, 287] on div "© Mapbox © OpenStreetMap Improve this map | © Mapbox © OpenStreetMap Improve th…" at bounding box center [695, 308] width 1391 height 617
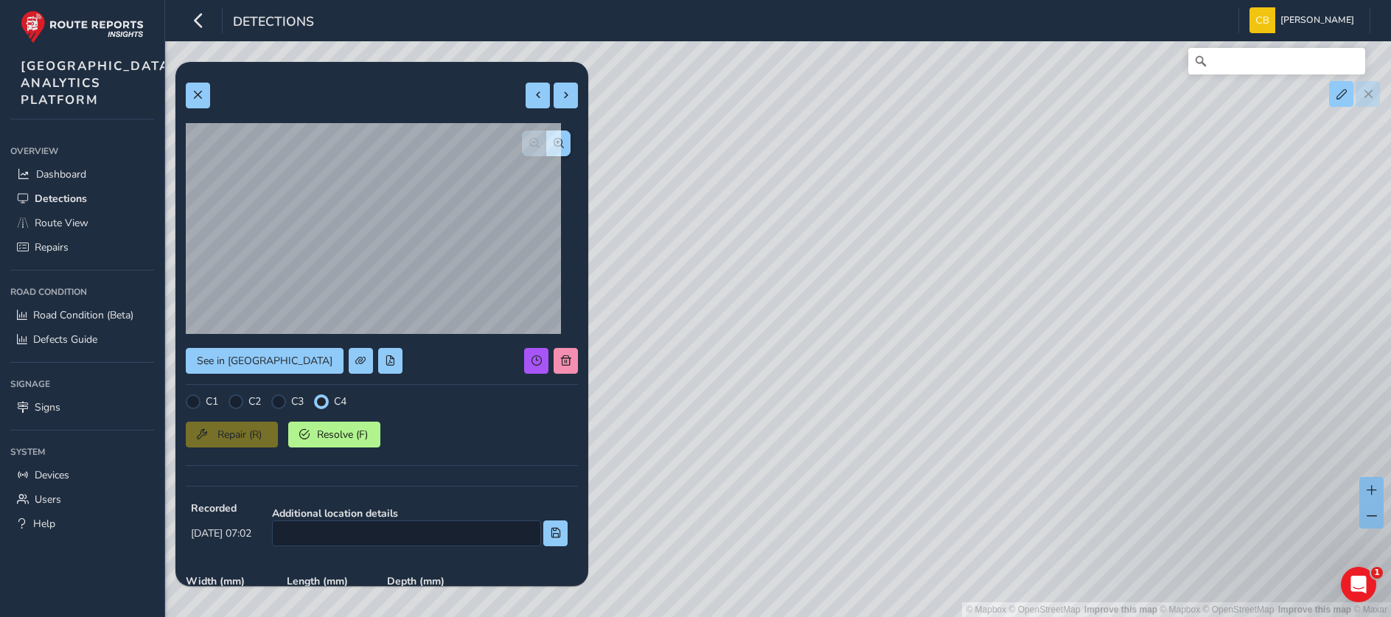
type input "315"
type input "698"
click at [555, 357] on button at bounding box center [565, 361] width 24 height 26
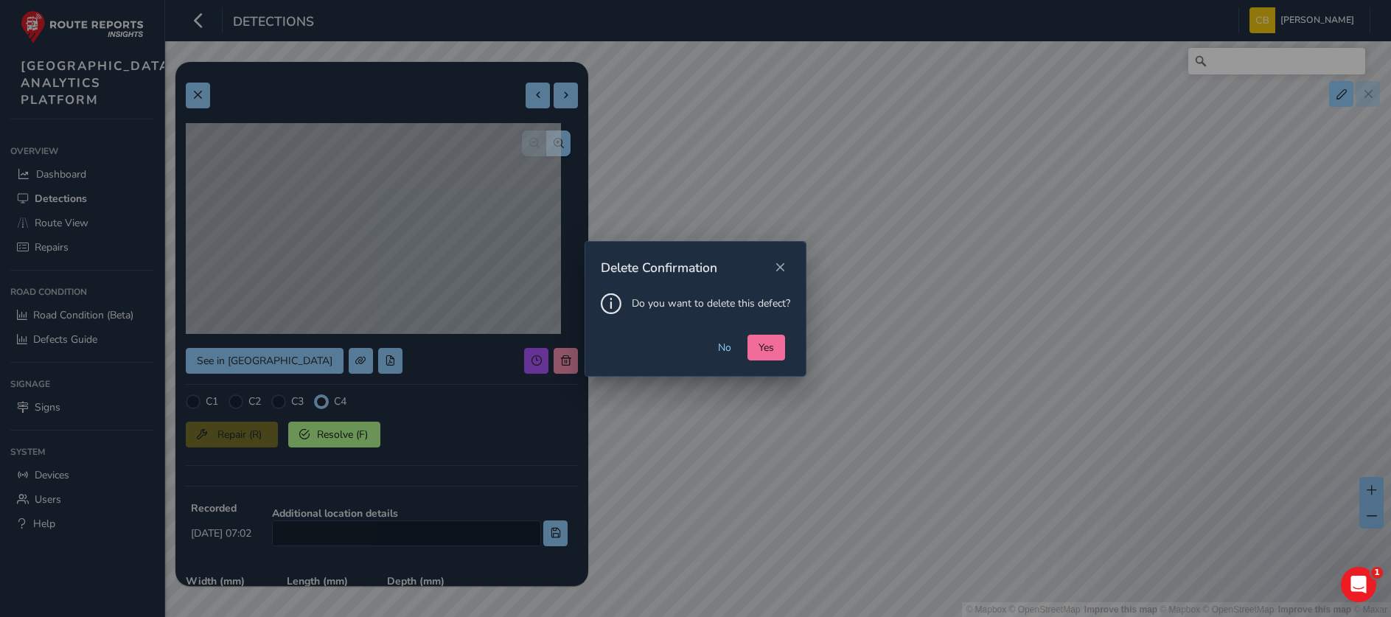
click at [771, 345] on span "Yes" at bounding box center [765, 347] width 15 height 14
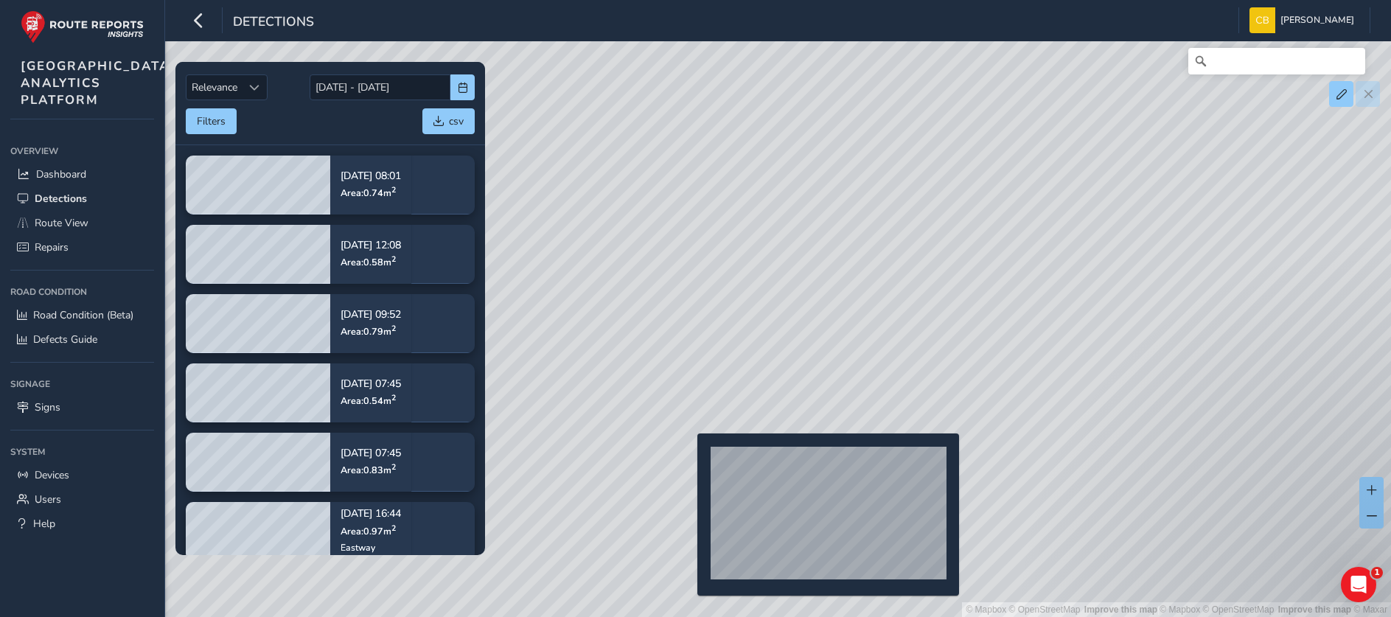
click at [686, 457] on div "© Mapbox © OpenStreetMap Improve this map | © Mapbox © OpenStreetMap Improve th…" at bounding box center [695, 308] width 1391 height 617
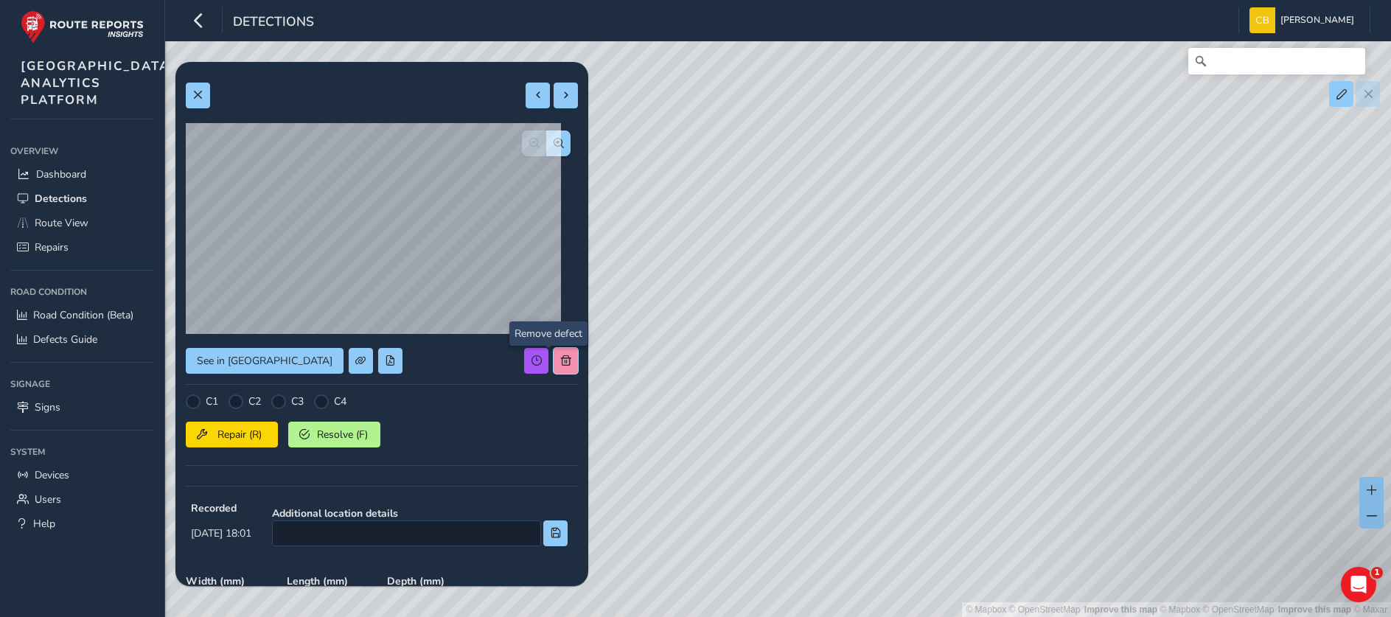
click at [561, 363] on span at bounding box center [566, 360] width 10 height 10
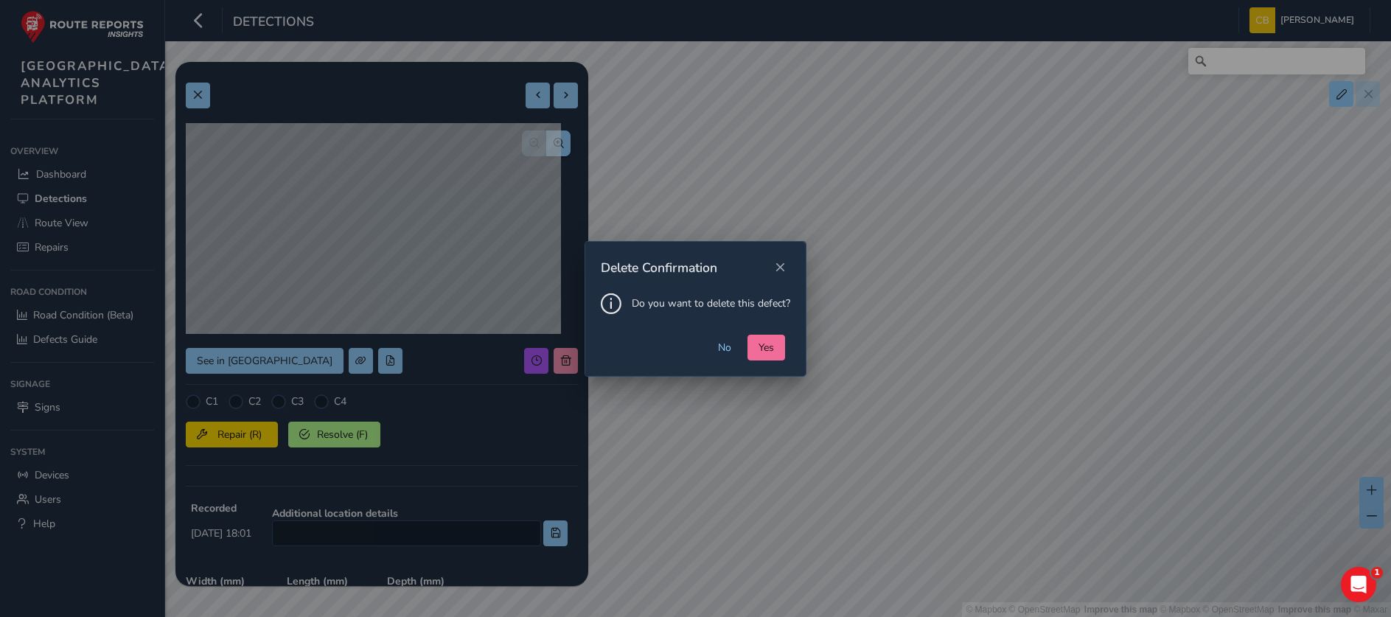
click at [758, 346] on span "Yes" at bounding box center [765, 347] width 15 height 14
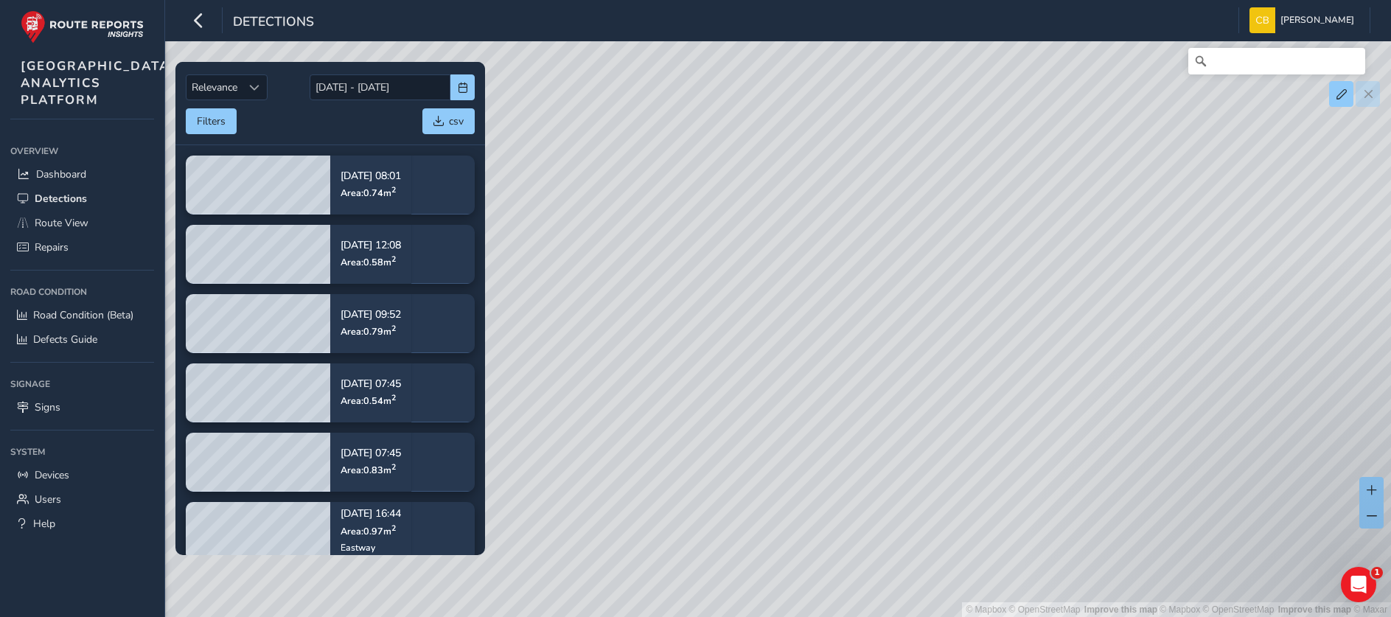
drag, startPoint x: 811, startPoint y: 357, endPoint x: 898, endPoint y: 343, distance: 88.2
click at [898, 343] on div "© Mapbox © OpenStreetMap Improve this map | © Mapbox © OpenStreetMap Improve th…" at bounding box center [695, 308] width 1391 height 617
click at [866, 490] on div "© Mapbox © OpenStreetMap Improve this map | © Mapbox © OpenStreetMap Improve th…" at bounding box center [695, 308] width 1391 height 617
click at [836, 508] on div "© Mapbox © OpenStreetMap Improve this map | © Mapbox © OpenStreetMap Improve th…" at bounding box center [695, 308] width 1391 height 617
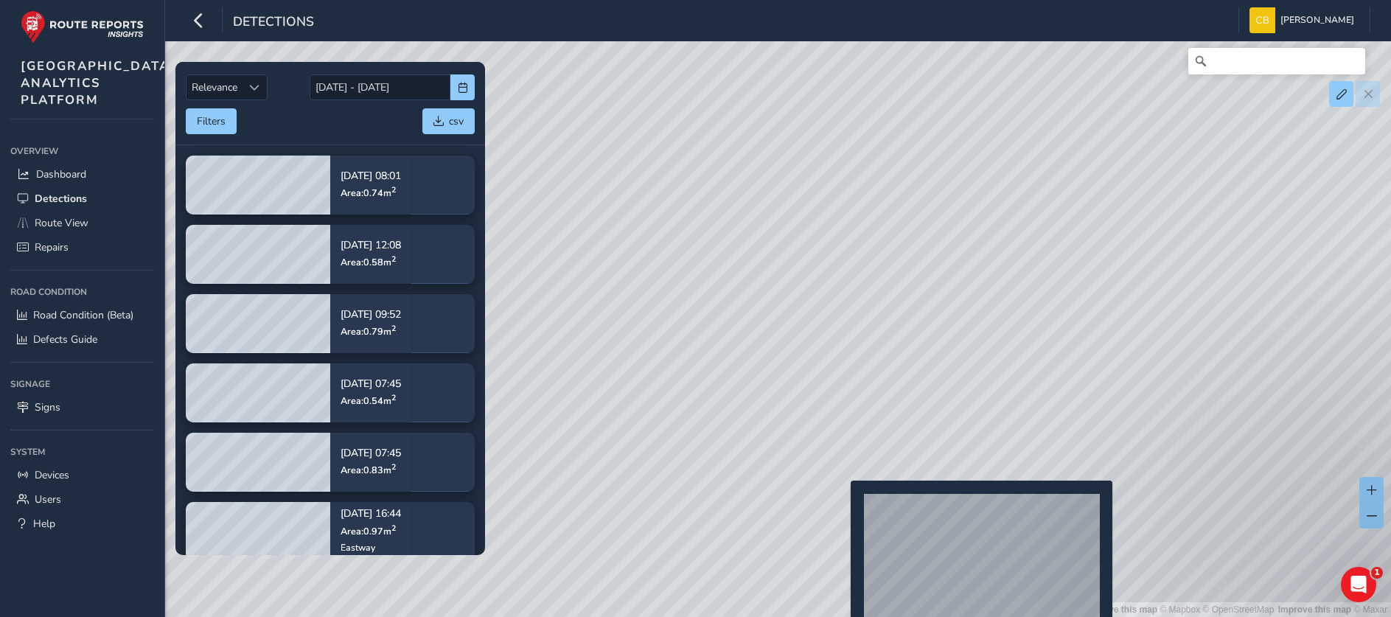
click at [842, 503] on div "© Mapbox © OpenStreetMap Improve this map | © Mapbox © OpenStreetMap Improve th…" at bounding box center [695, 308] width 1391 height 617
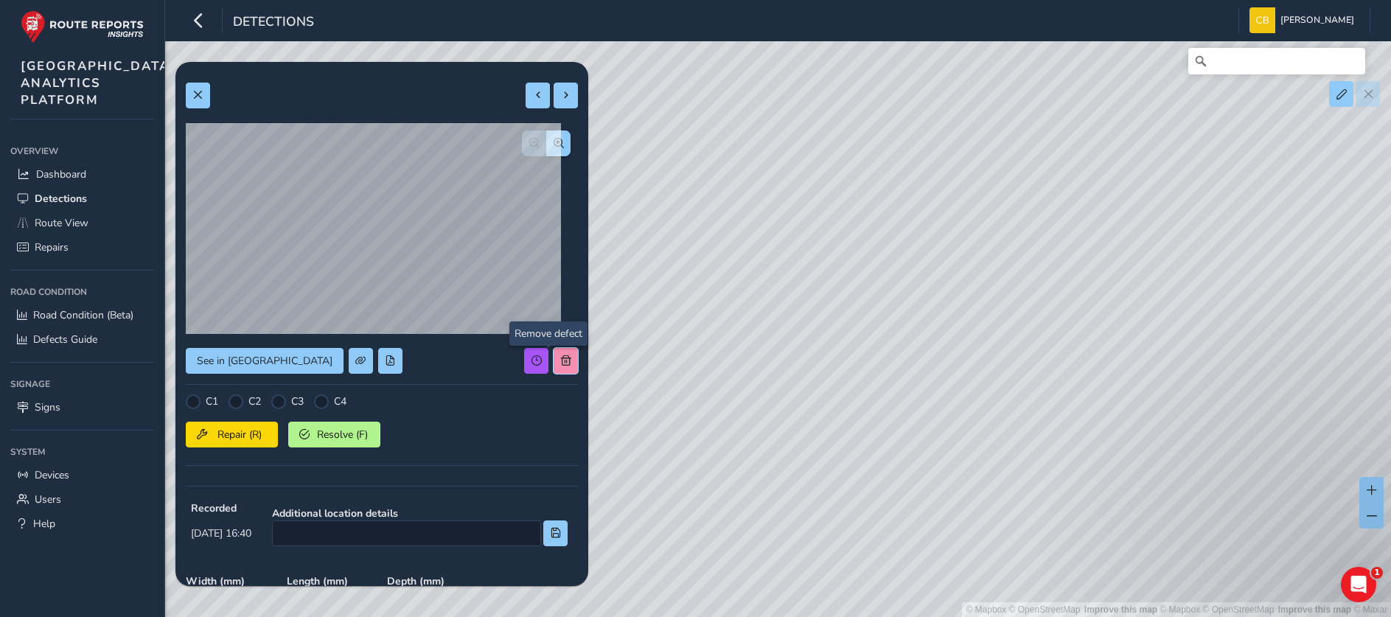
click at [553, 355] on button at bounding box center [565, 361] width 24 height 26
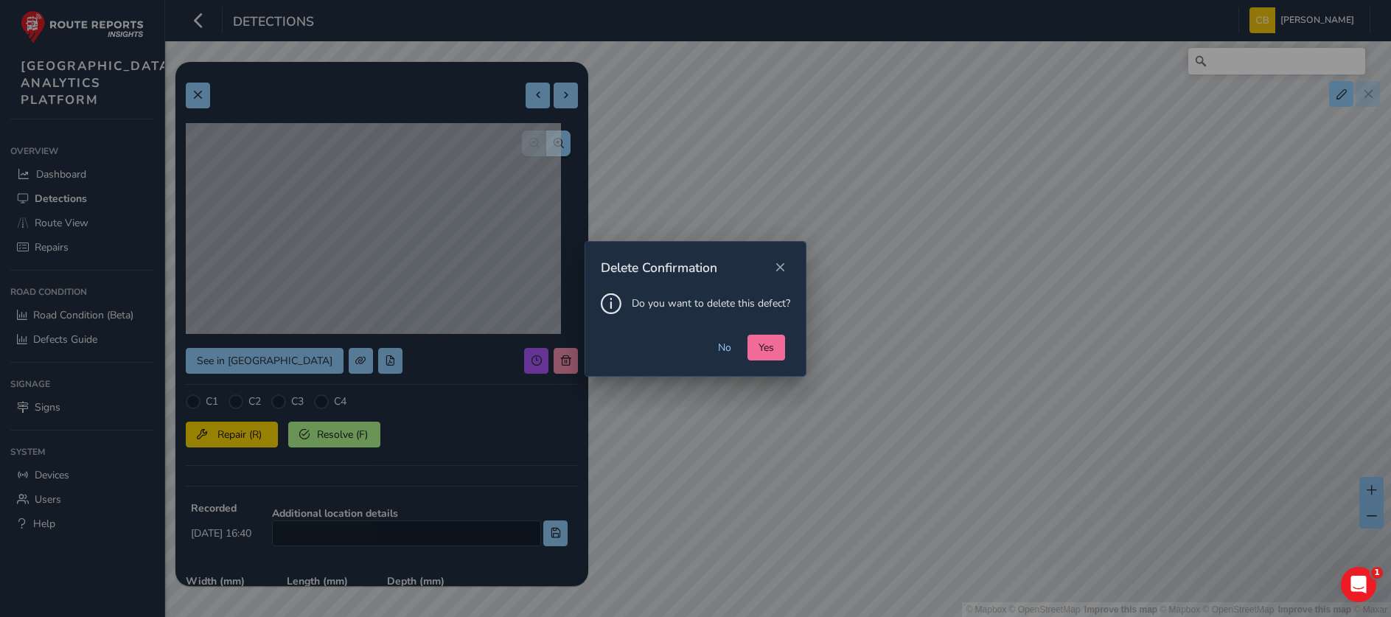
click at [769, 351] on span "Yes" at bounding box center [765, 347] width 15 height 14
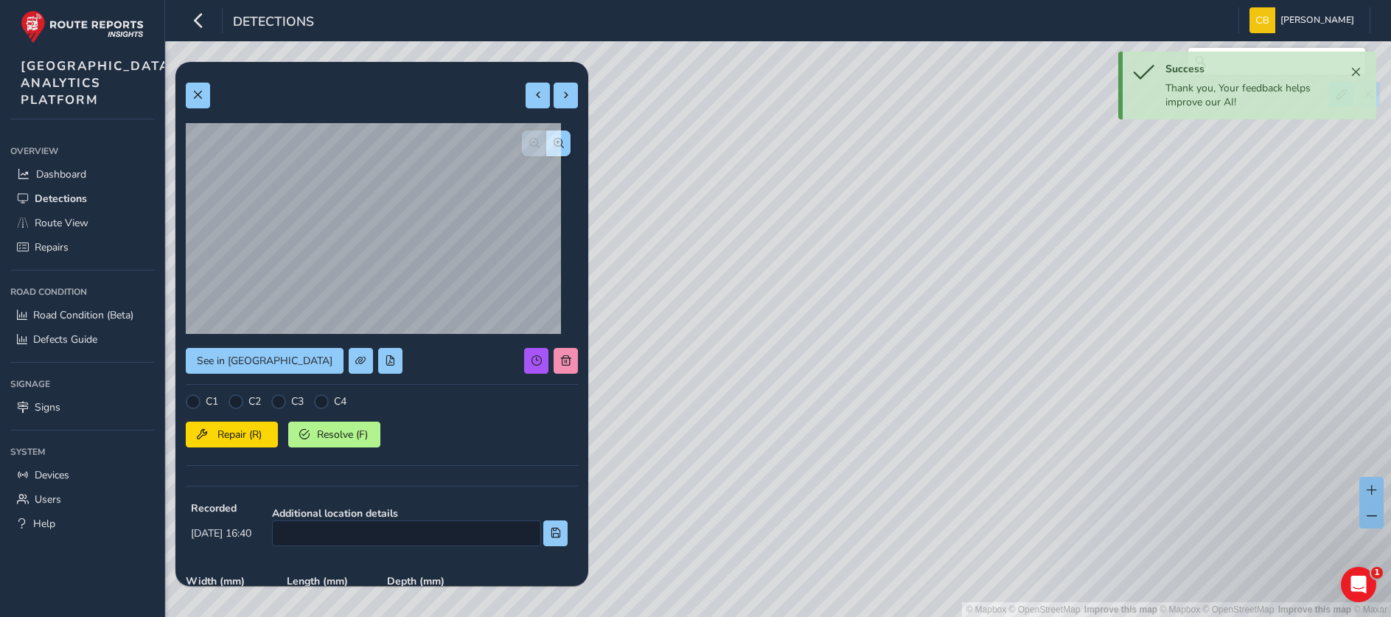
drag, startPoint x: 717, startPoint y: 371, endPoint x: 897, endPoint y: 372, distance: 179.8
click at [897, 372] on div "© Mapbox © OpenStreetMap Improve this map | © Mapbox © OpenStreetMap Improve th…" at bounding box center [695, 308] width 1391 height 617
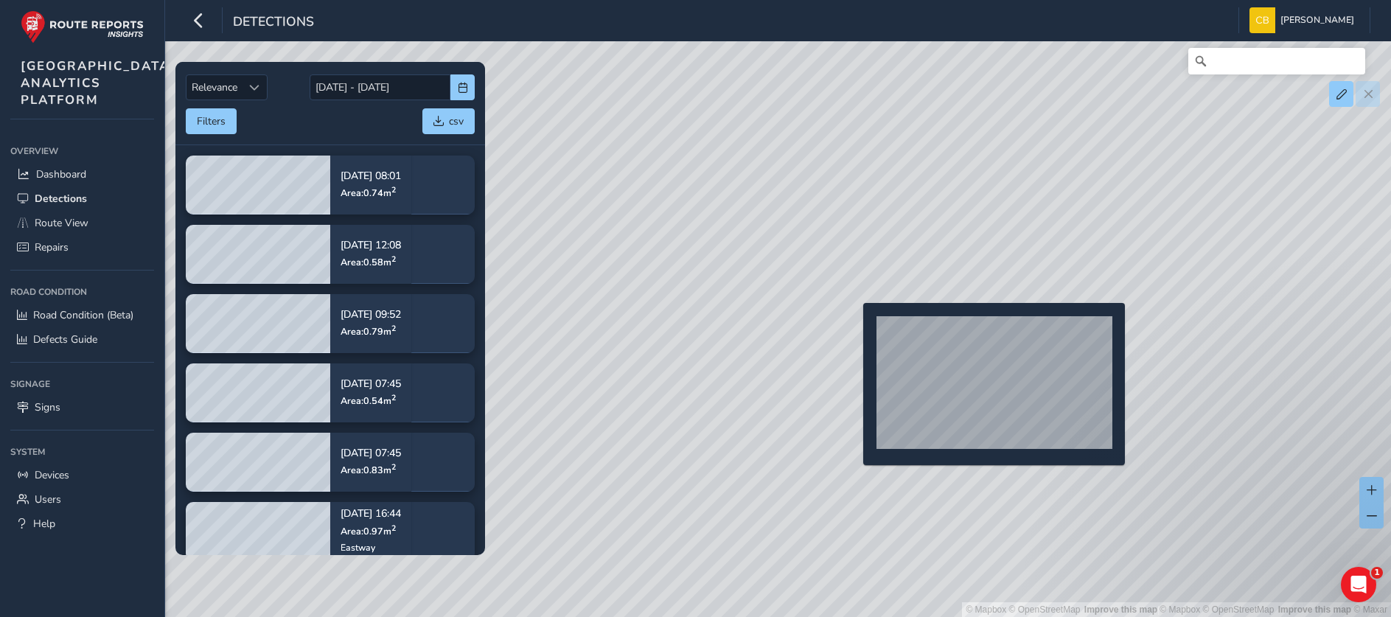
click at [853, 326] on div "© Mapbox © OpenStreetMap Improve this map | © Mapbox © OpenStreetMap Improve th…" at bounding box center [695, 308] width 1391 height 617
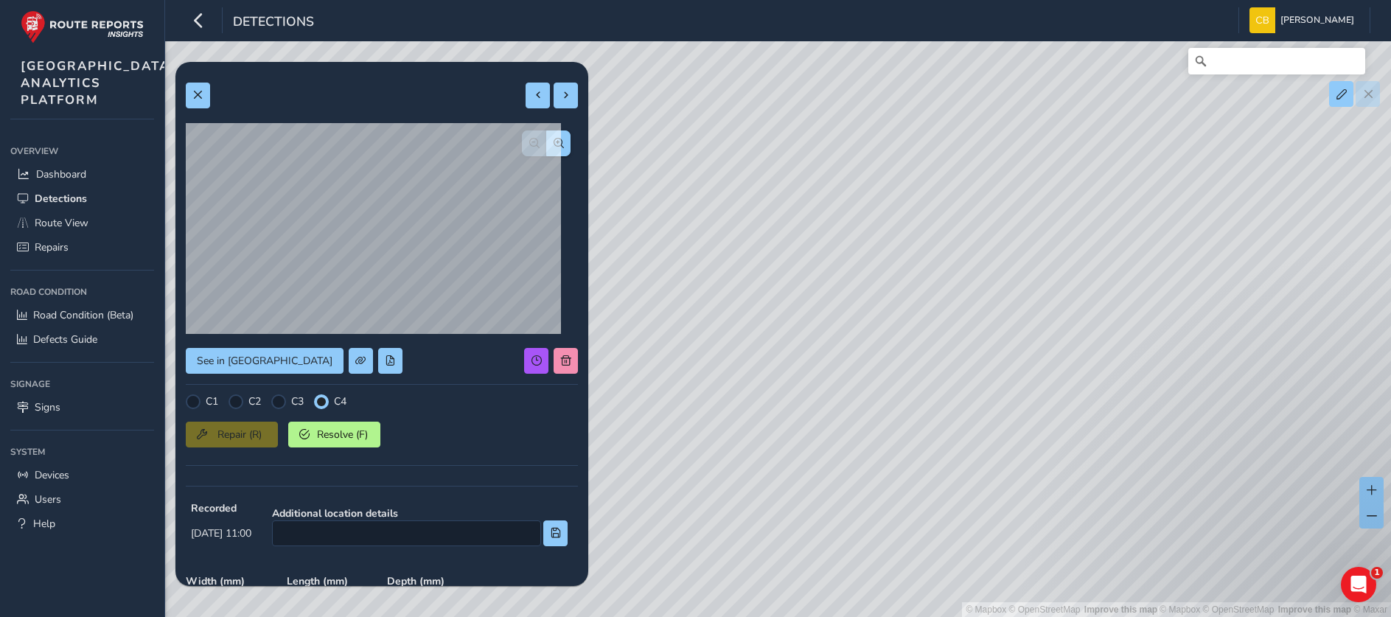
click at [556, 363] on div "See in Route View C1 C2 C3 C4 Repair (R) Resolve (F) Recorded Oct 02 2025, 11:0…" at bounding box center [382, 450] width 392 height 757
click at [561, 358] on span at bounding box center [566, 360] width 10 height 10
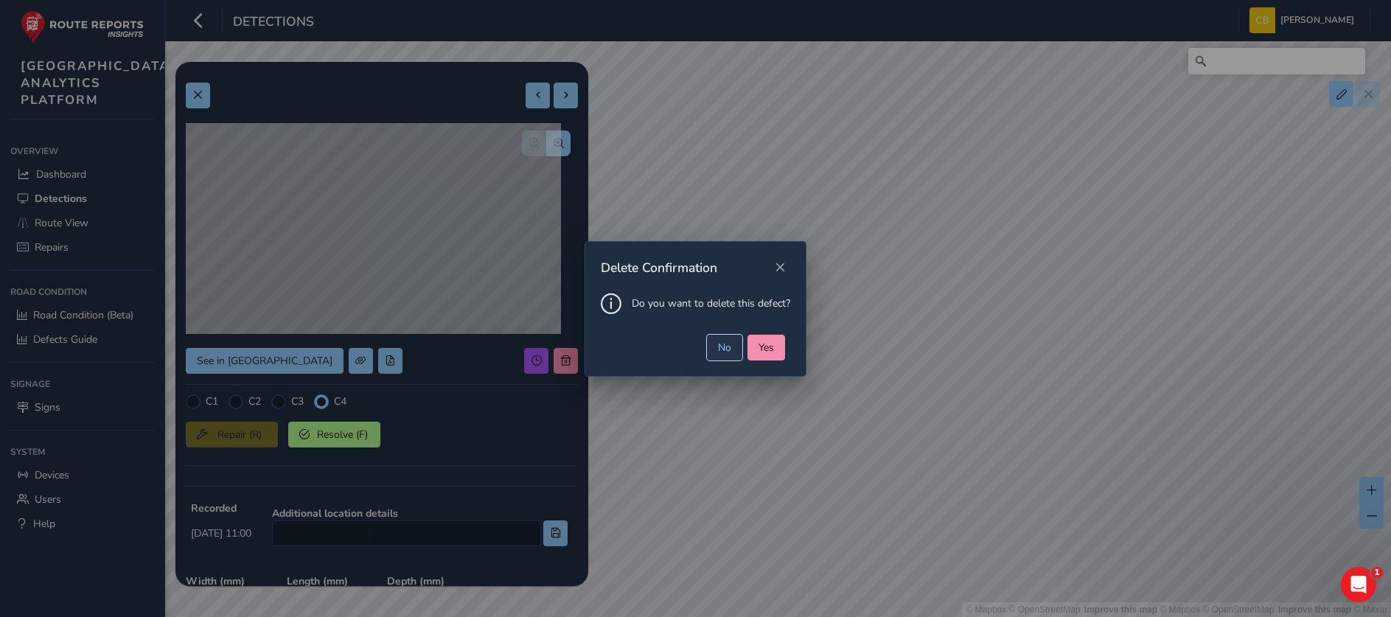
click at [723, 343] on span "No" at bounding box center [724, 347] width 13 height 14
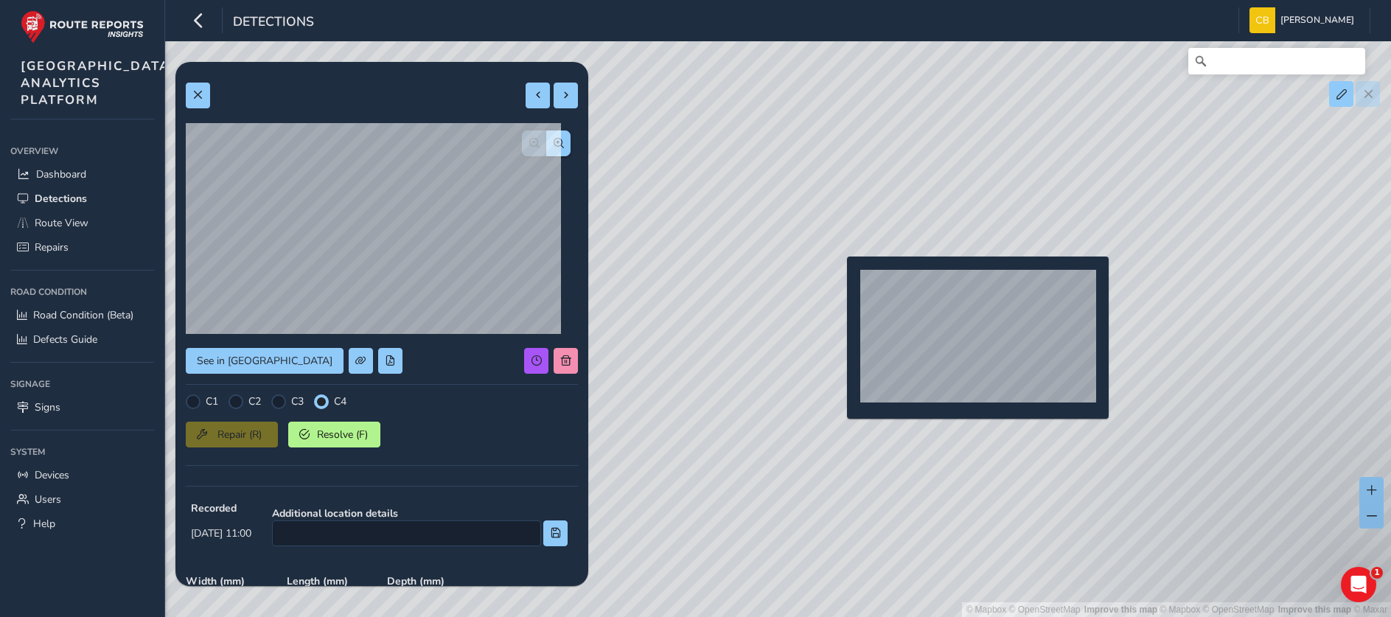
click at [846, 277] on div "© Mapbox © OpenStreetMap Improve this map | © Mapbox © OpenStreetMap Improve th…" at bounding box center [695, 308] width 1391 height 617
click at [836, 273] on div "© Mapbox © OpenStreetMap Improve this map | © Mapbox © OpenStreetMap Improve th…" at bounding box center [695, 308] width 1391 height 617
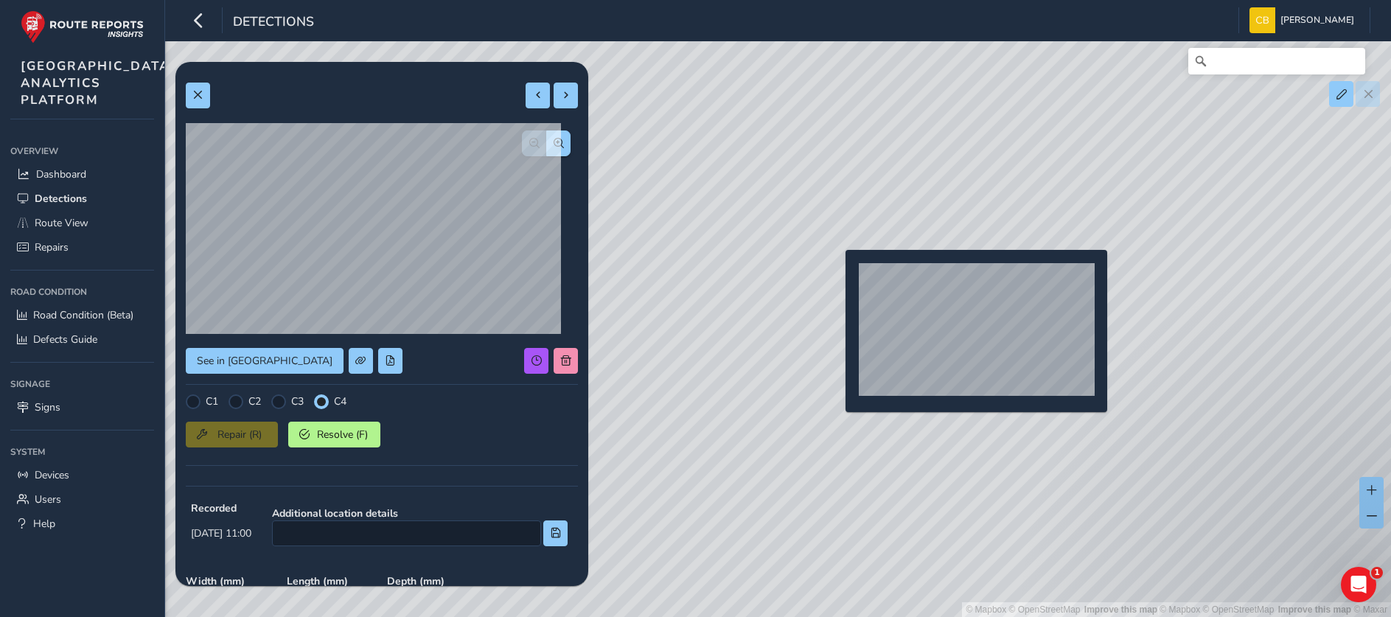
type input "471"
type input "726"
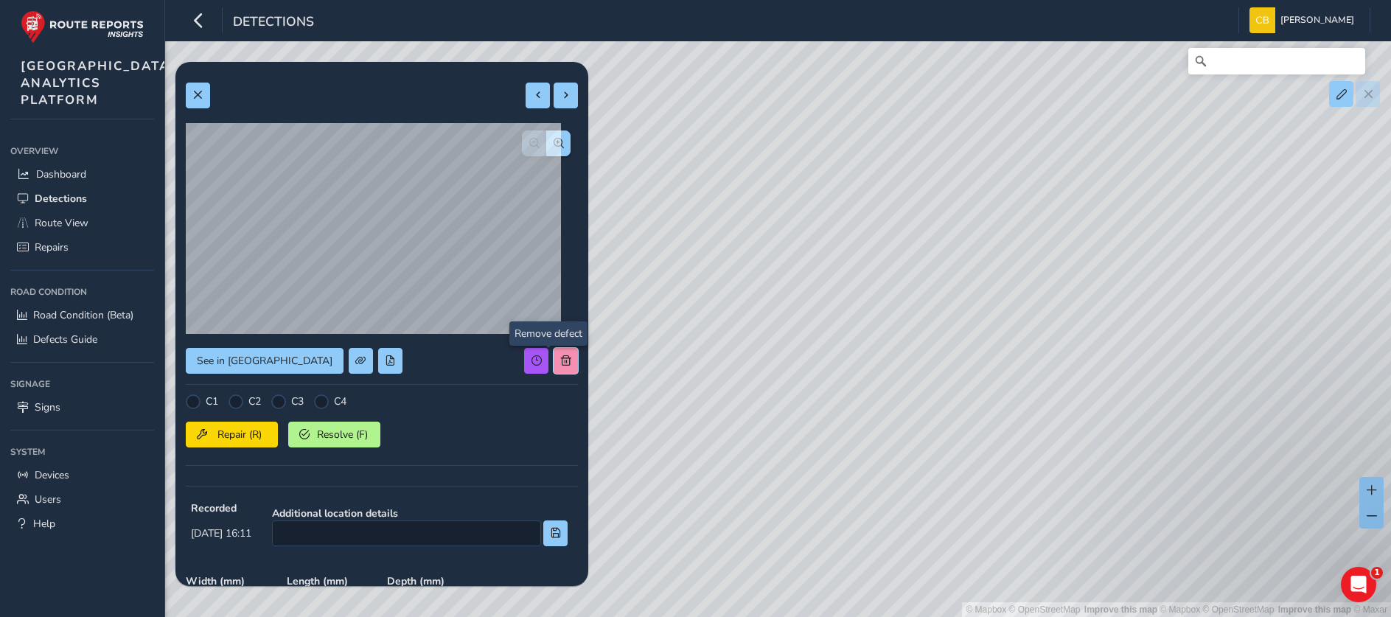
click at [555, 359] on button at bounding box center [565, 361] width 24 height 26
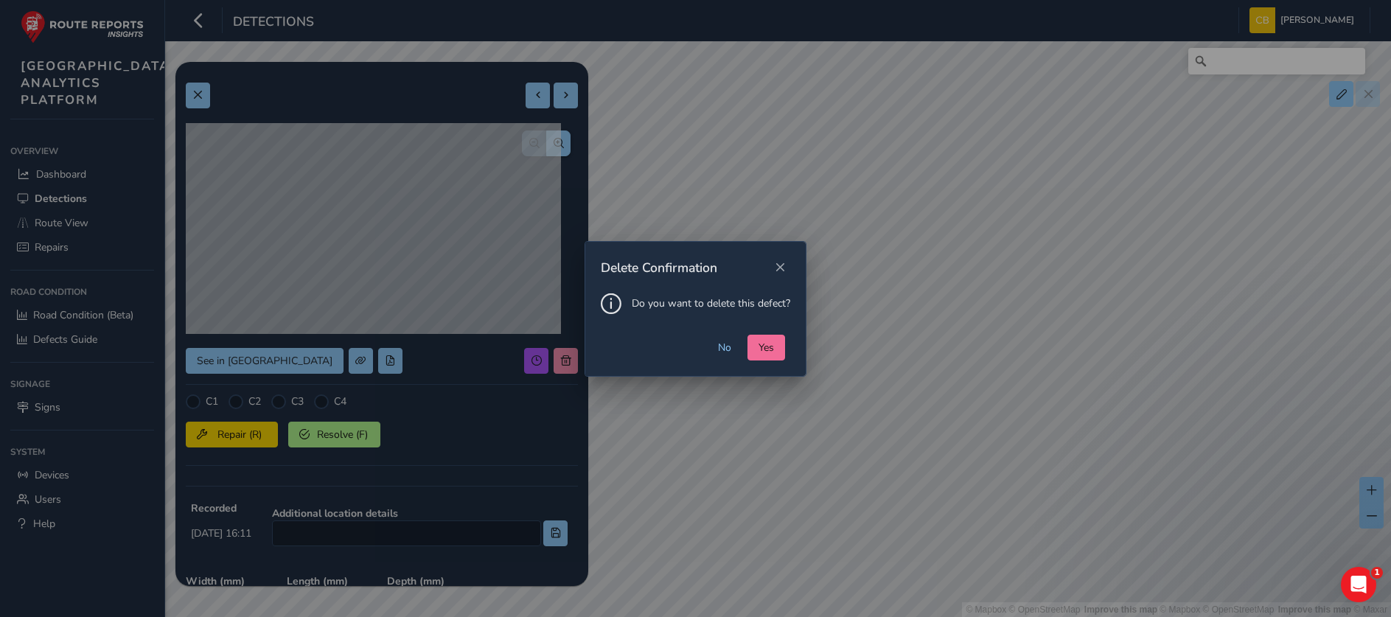
click at [769, 352] on span "Yes" at bounding box center [765, 347] width 15 height 14
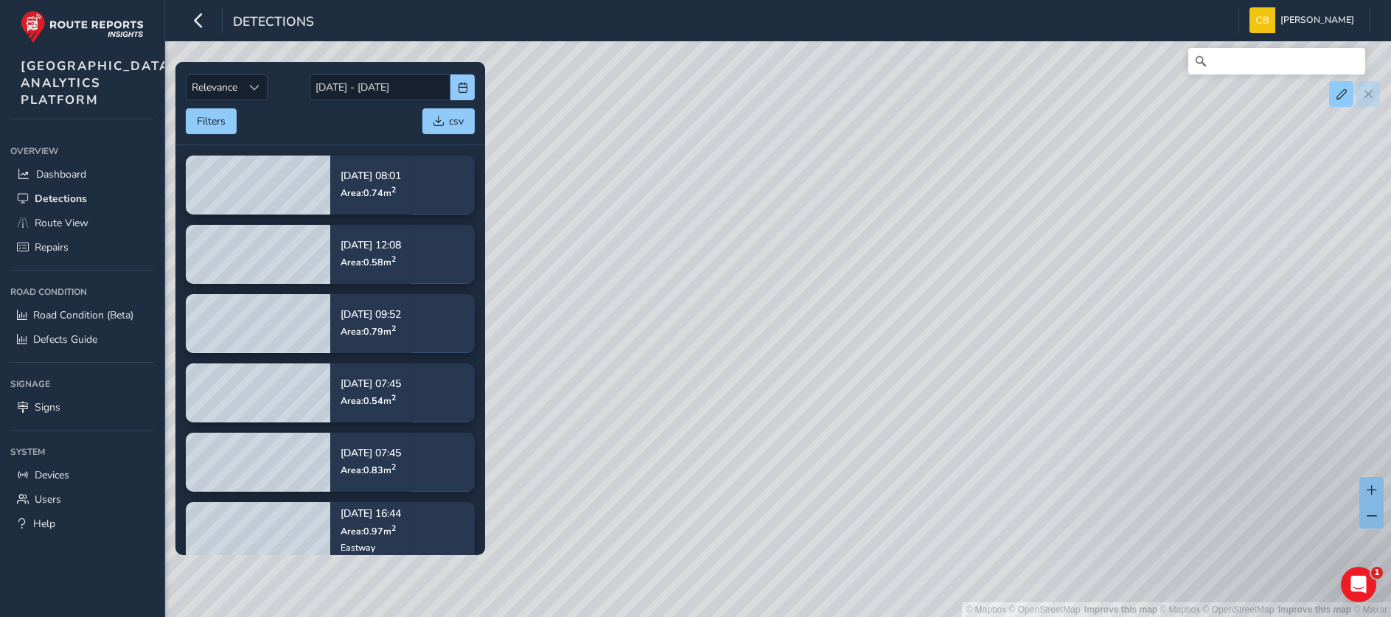
drag, startPoint x: 828, startPoint y: 362, endPoint x: 825, endPoint y: 388, distance: 26.8
click at [825, 388] on div "© Mapbox © OpenStreetMap Improve this map | © Mapbox © OpenStreetMap Improve th…" at bounding box center [695, 308] width 1391 height 617
drag, startPoint x: 788, startPoint y: 333, endPoint x: 801, endPoint y: 438, distance: 106.1
click at [801, 438] on div "© Mapbox © OpenStreetMap Improve this map | © Mapbox © OpenStreetMap Improve th…" at bounding box center [695, 308] width 1391 height 617
click at [755, 293] on div "© Mapbox © OpenStreetMap Improve this map | © Mapbox © OpenStreetMap Improve th…" at bounding box center [695, 308] width 1391 height 617
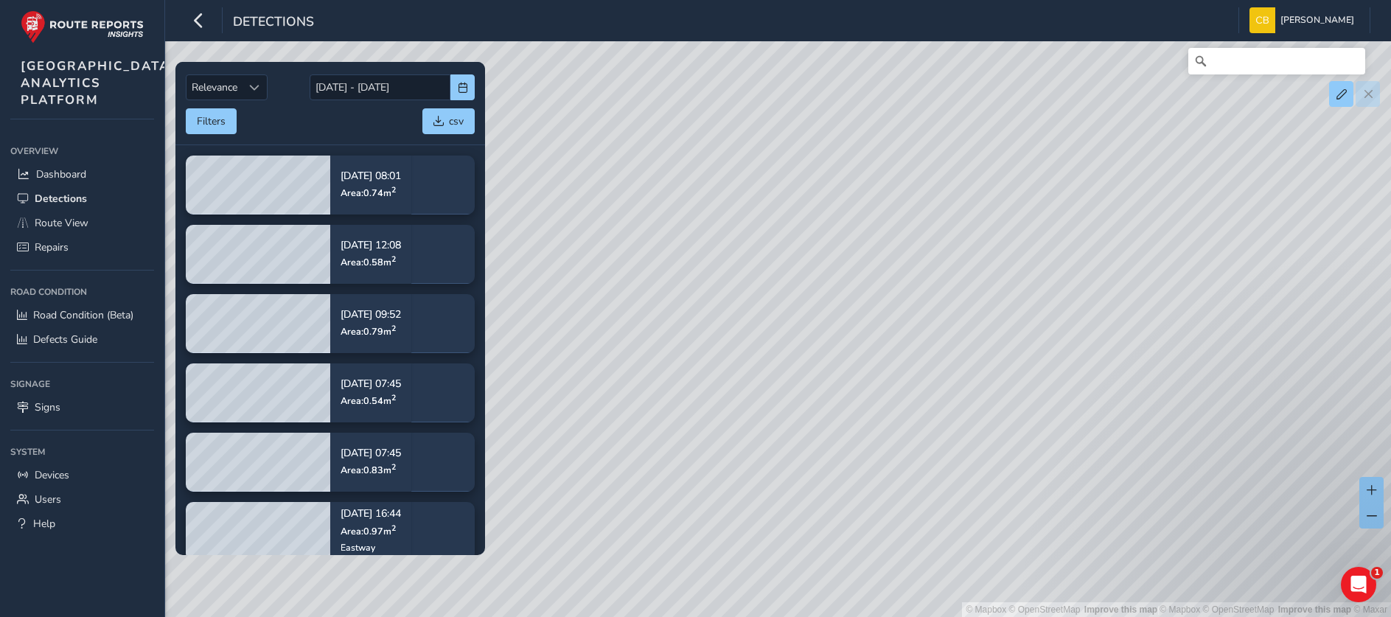
drag, startPoint x: 879, startPoint y: 285, endPoint x: 828, endPoint y: 389, distance: 116.0
click at [828, 389] on div "© Mapbox © OpenStreetMap Improve this map | © Mapbox © OpenStreetMap Improve th…" at bounding box center [695, 308] width 1391 height 617
click at [1018, 323] on div "© Mapbox © OpenStreetMap Improve this map | © Mapbox © OpenStreetMap Improve th…" at bounding box center [695, 308] width 1391 height 617
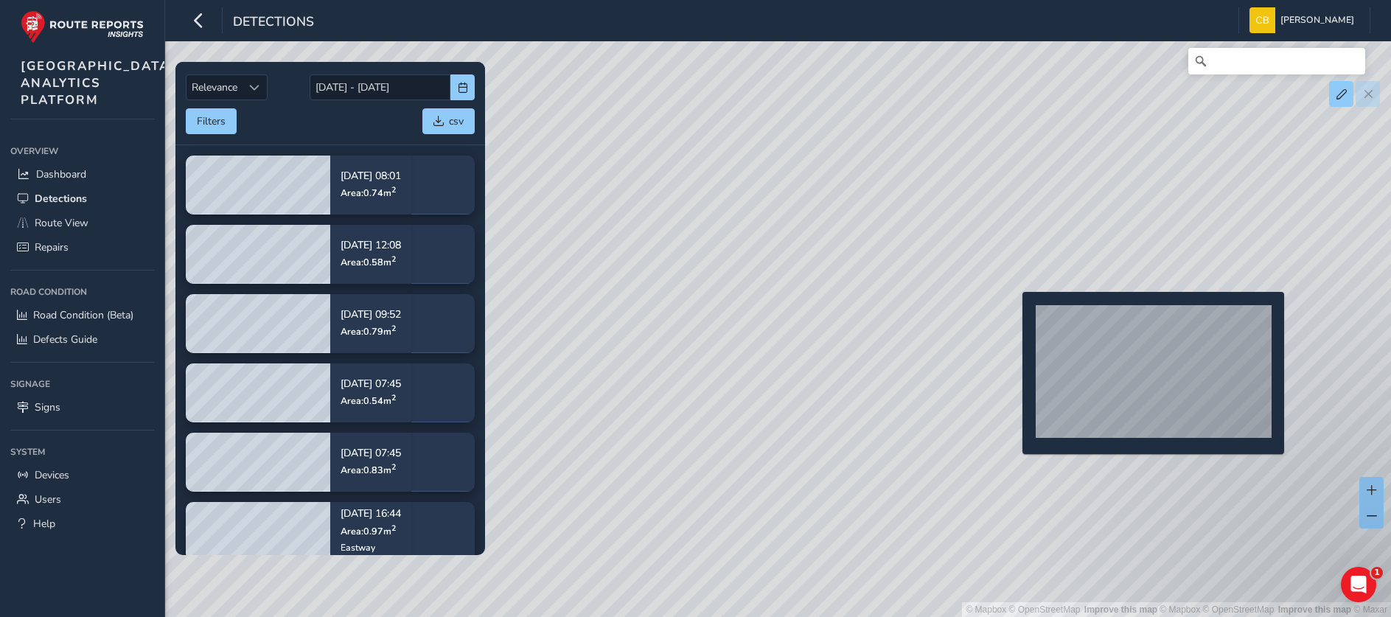
click at [1011, 312] on div "© Mapbox © OpenStreetMap Improve this map | © Mapbox © OpenStreetMap Improve th…" at bounding box center [695, 308] width 1391 height 617
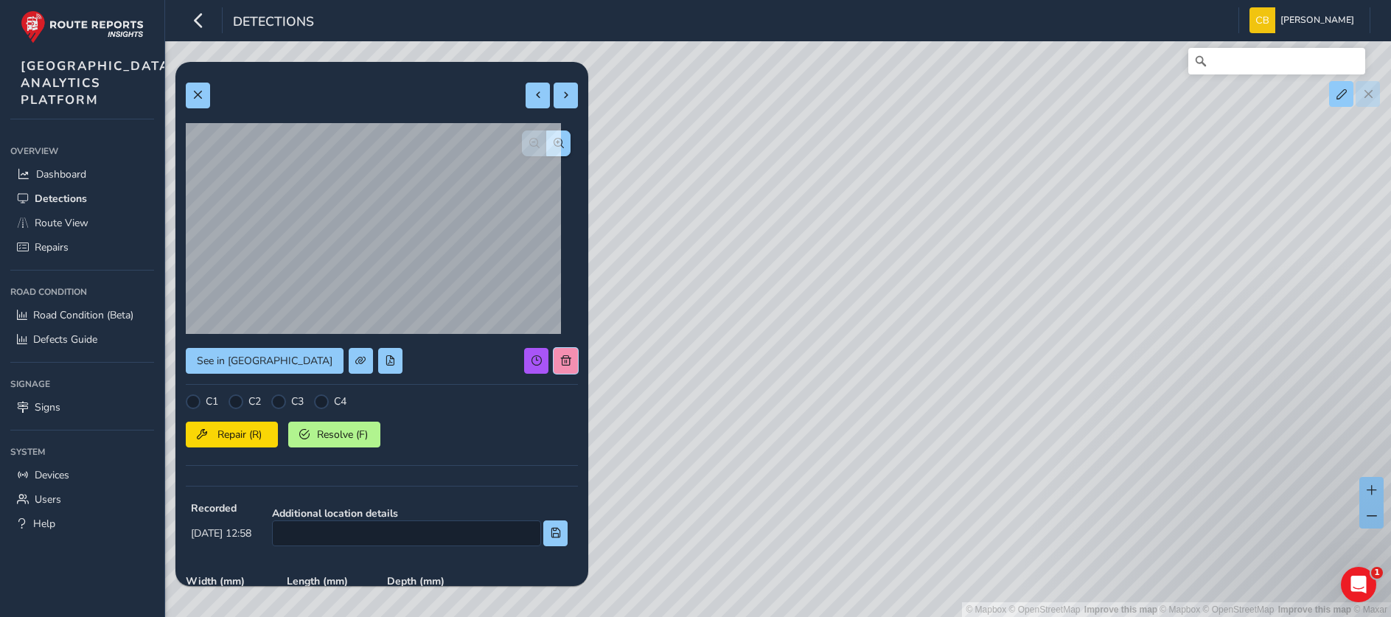
click at [553, 370] on button at bounding box center [565, 361] width 24 height 26
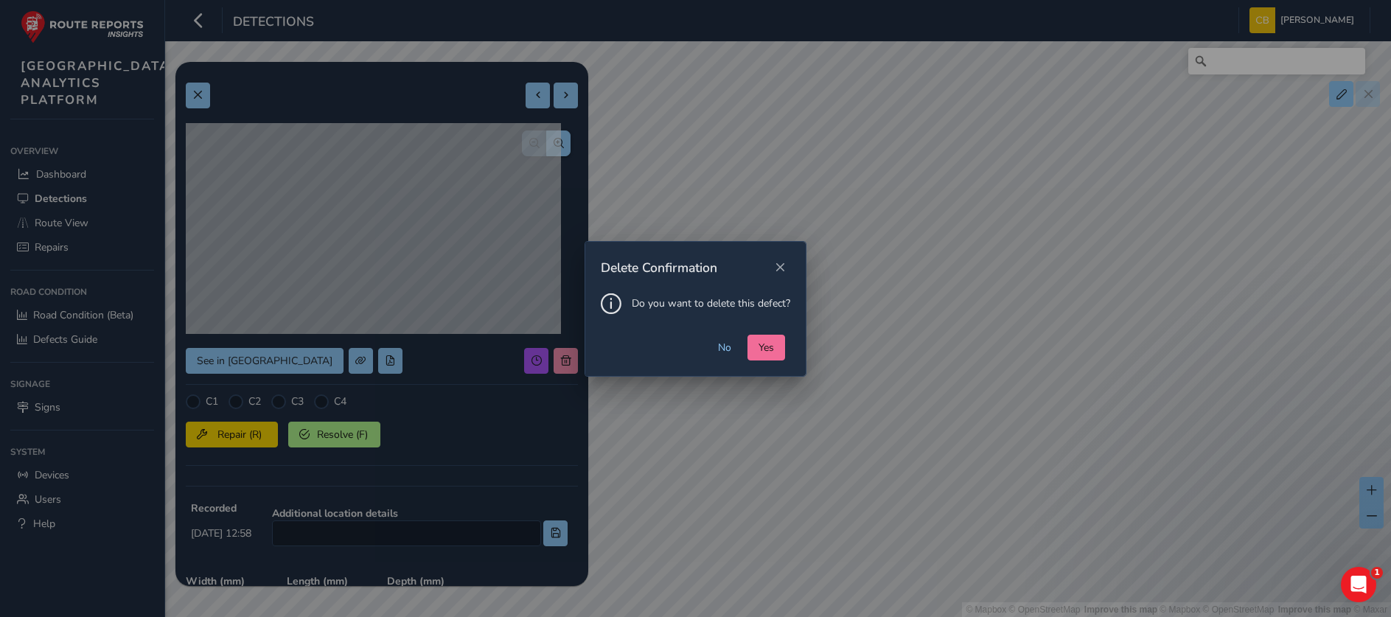
click at [752, 346] on button "Yes" at bounding box center [766, 348] width 38 height 26
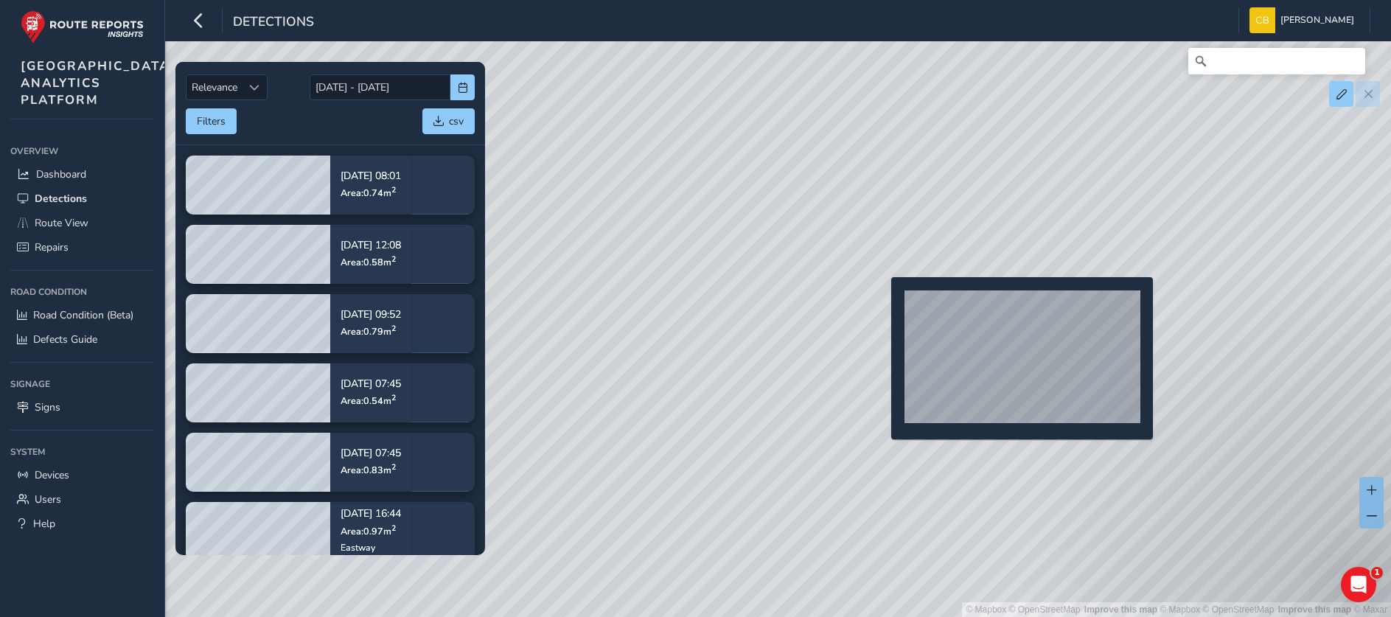
click at [882, 301] on div "© Mapbox © OpenStreetMap Improve this map | © Mapbox © OpenStreetMap Improve th…" at bounding box center [695, 308] width 1391 height 617
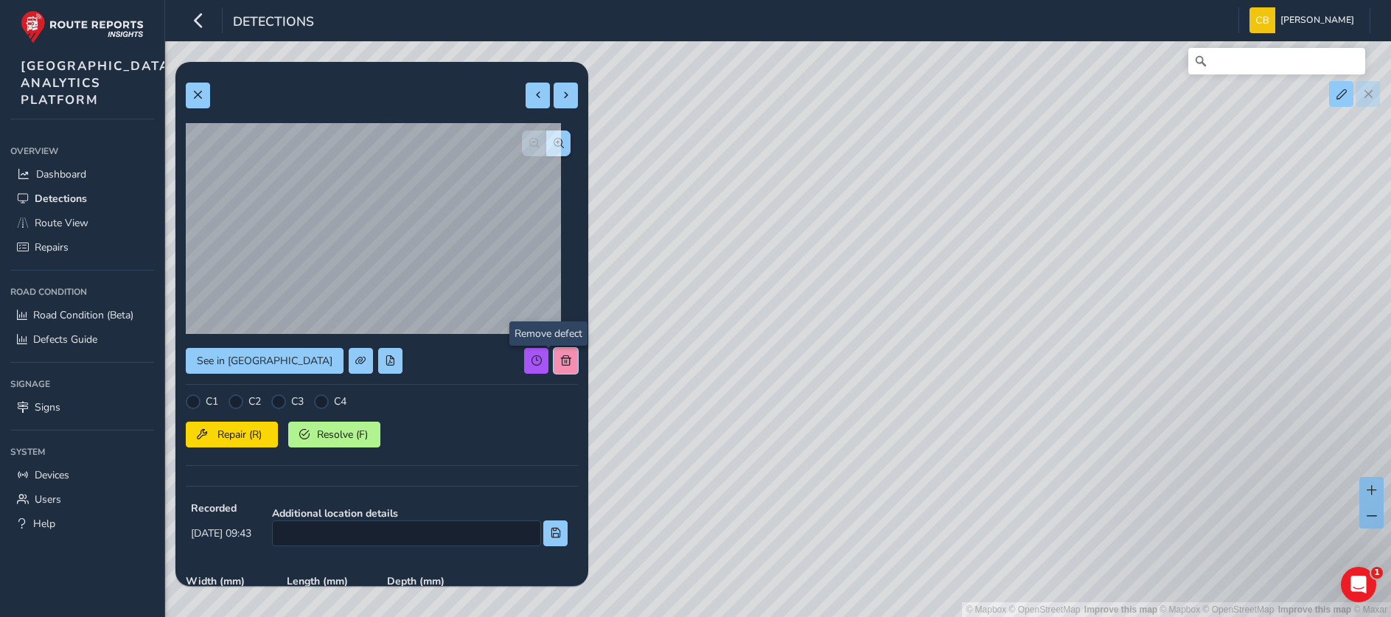
click at [561, 355] on span at bounding box center [566, 360] width 10 height 10
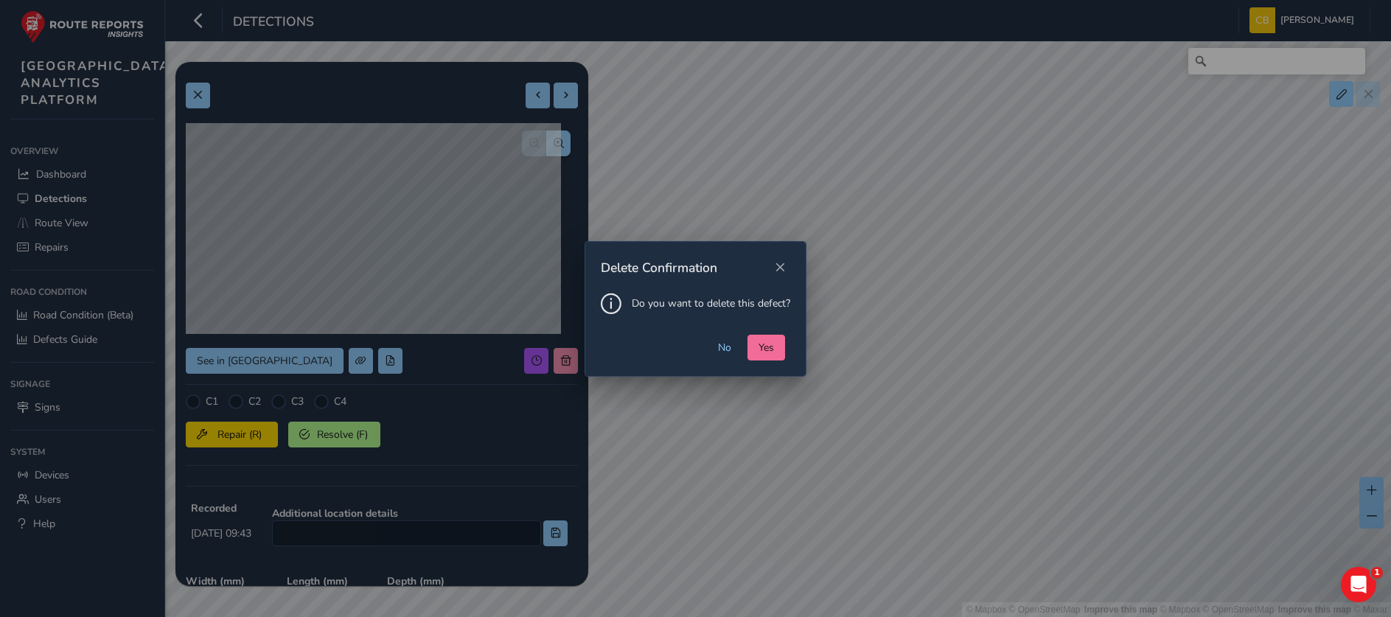
click at [766, 353] on span "Yes" at bounding box center [765, 347] width 15 height 14
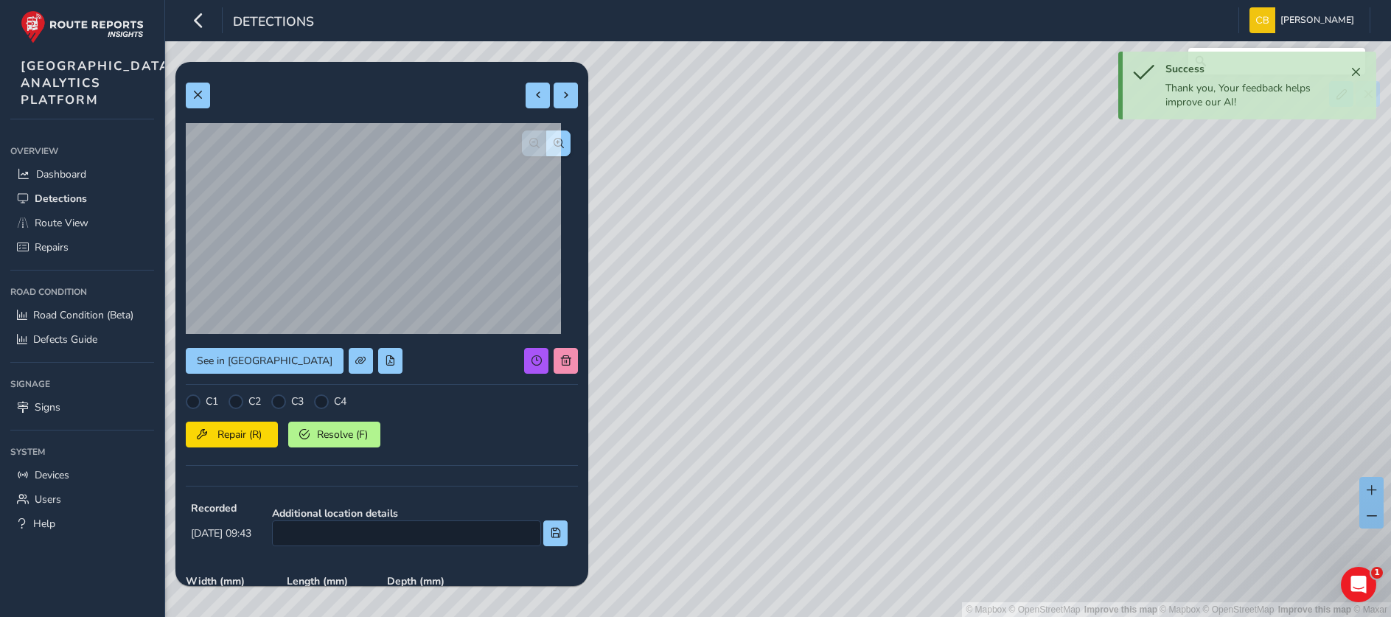
drag, startPoint x: 692, startPoint y: 278, endPoint x: 982, endPoint y: 414, distance: 320.1
click at [982, 414] on div "© Mapbox © OpenStreetMap Improve this map | © Mapbox © OpenStreetMap Improve th…" at bounding box center [695, 308] width 1391 height 617
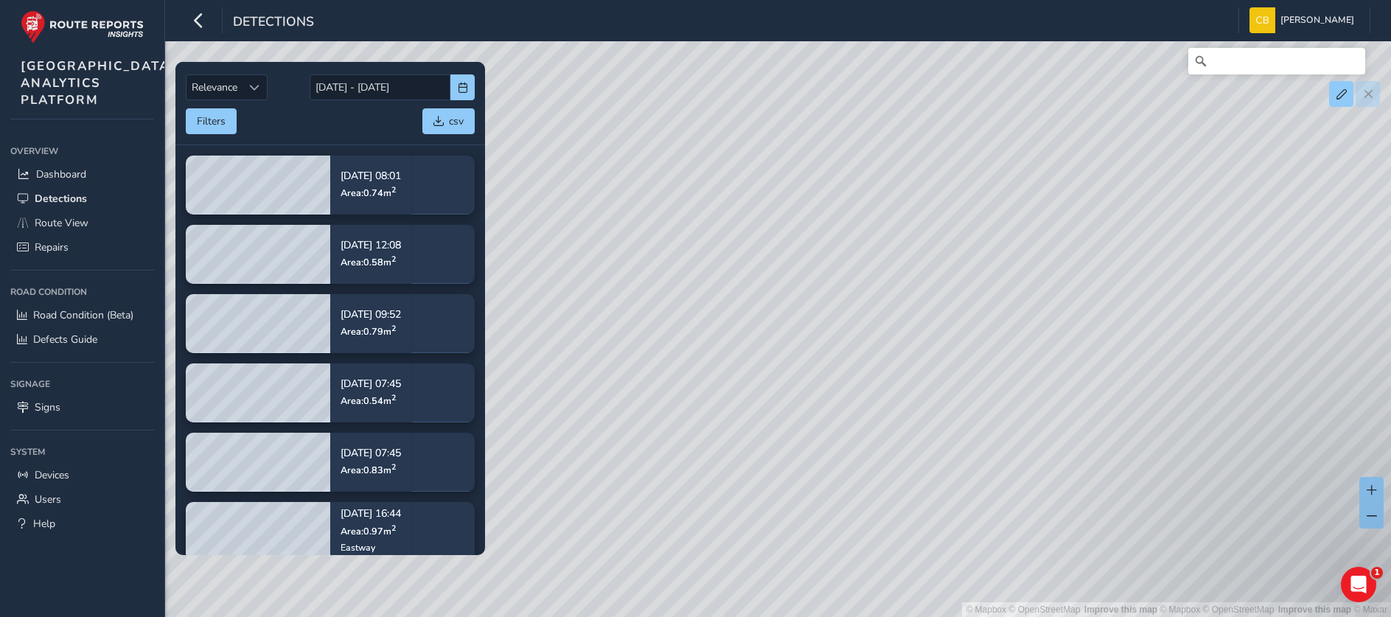
click at [895, 309] on div "© Mapbox © OpenStreetMap Improve this map | © Mapbox © OpenStreetMap Improve th…" at bounding box center [695, 308] width 1391 height 617
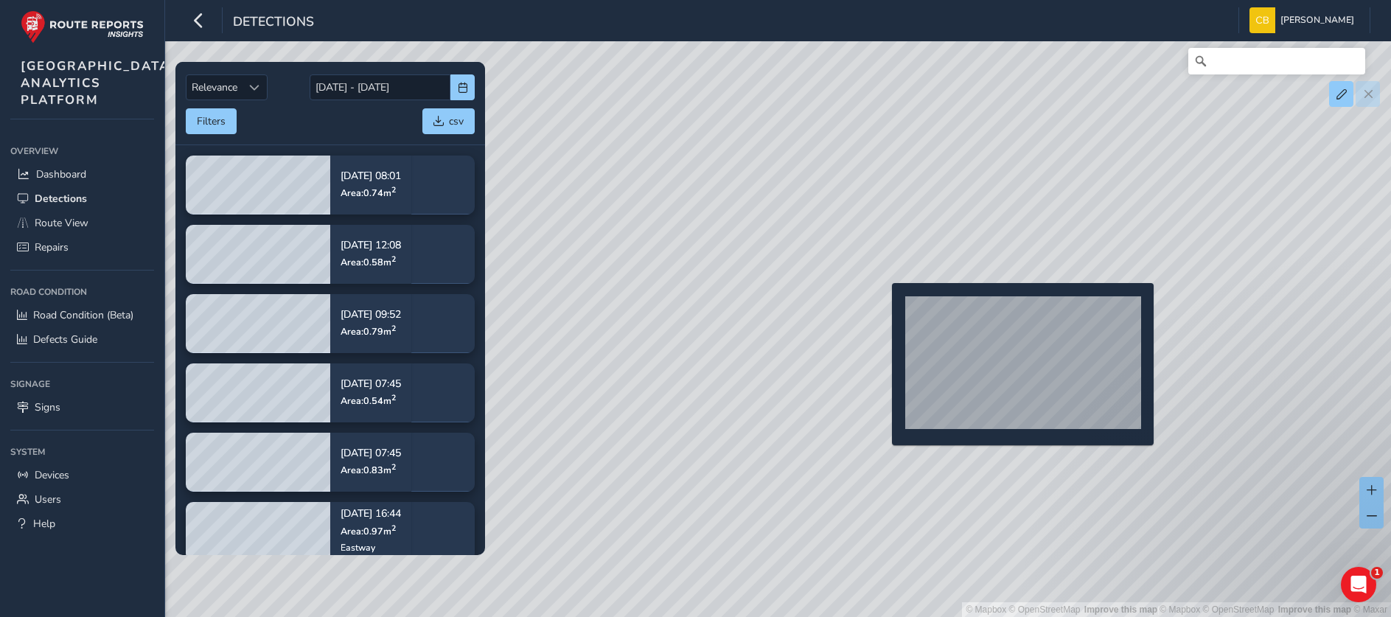
click at [883, 307] on div "© Mapbox © OpenStreetMap Improve this map | © Mapbox © OpenStreetMap Improve th…" at bounding box center [695, 308] width 1391 height 617
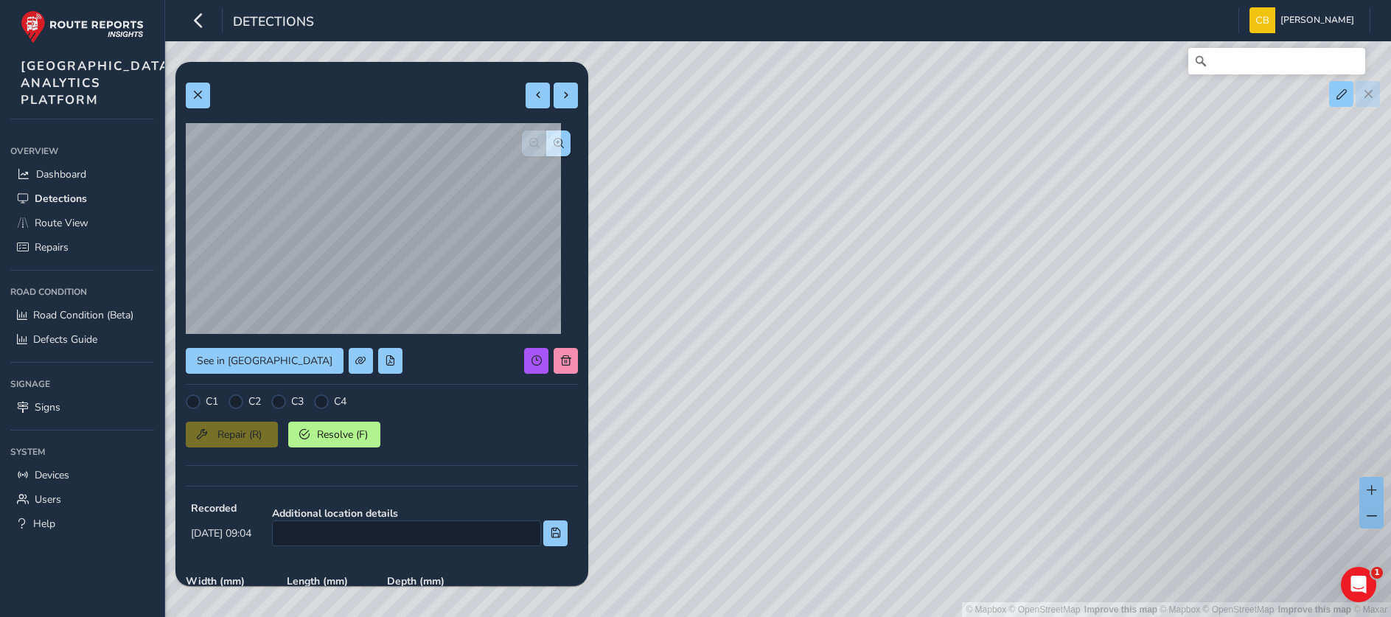
drag, startPoint x: 836, startPoint y: 254, endPoint x: 867, endPoint y: 369, distance: 119.2
click at [867, 369] on div "© Mapbox © OpenStreetMap Improve this map | © Mapbox © OpenStreetMap Improve th…" at bounding box center [695, 308] width 1391 height 617
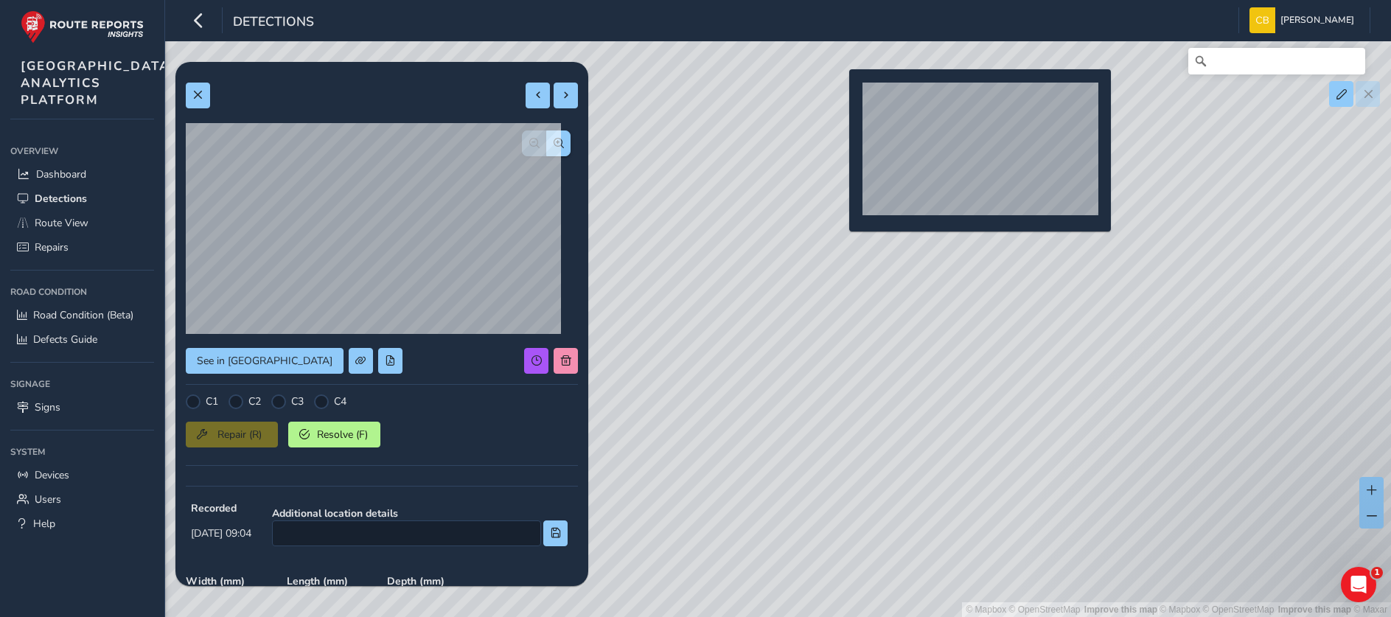
click at [840, 93] on div "© Mapbox © OpenStreetMap Improve this map | © Mapbox © OpenStreetMap Improve th…" at bounding box center [695, 308] width 1391 height 617
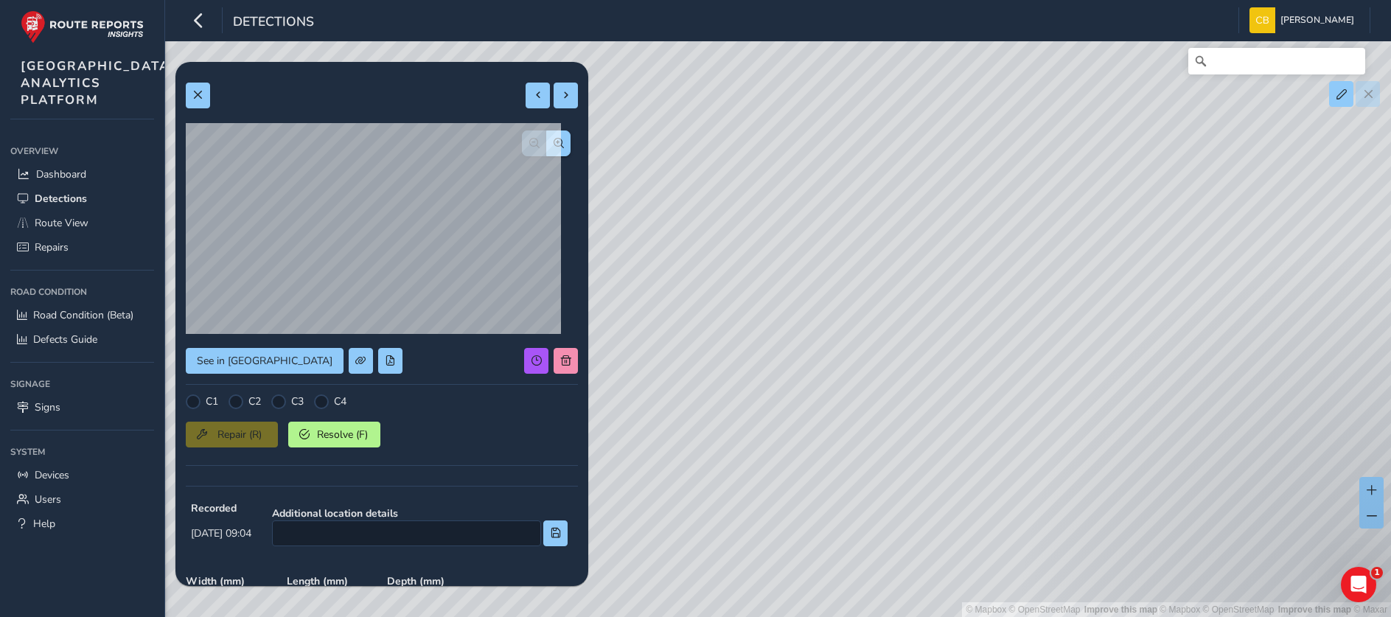
type input "295"
type input "425"
drag, startPoint x: 805, startPoint y: 279, endPoint x: 779, endPoint y: 281, distance: 26.6
click at [766, 223] on div "© Mapbox © OpenStreetMap Improve this map | © Mapbox © OpenStreetMap Improve th…" at bounding box center [695, 308] width 1391 height 617
click at [932, 488] on div "© Mapbox © OpenStreetMap Improve this map | © Mapbox © OpenStreetMap Improve th…" at bounding box center [695, 308] width 1391 height 617
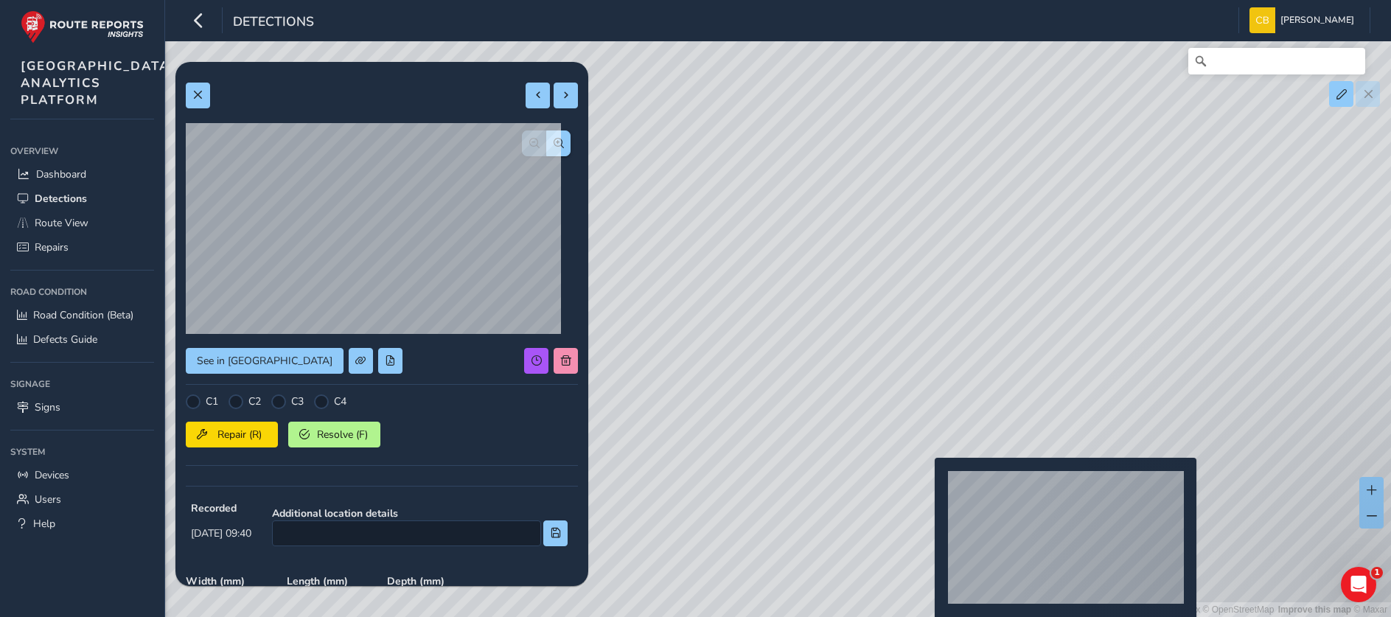
click at [926, 480] on div "© Mapbox © OpenStreetMap Improve this map | © Mapbox © OpenStreetMap Improve th…" at bounding box center [695, 308] width 1391 height 617
type input "417"
type input "878"
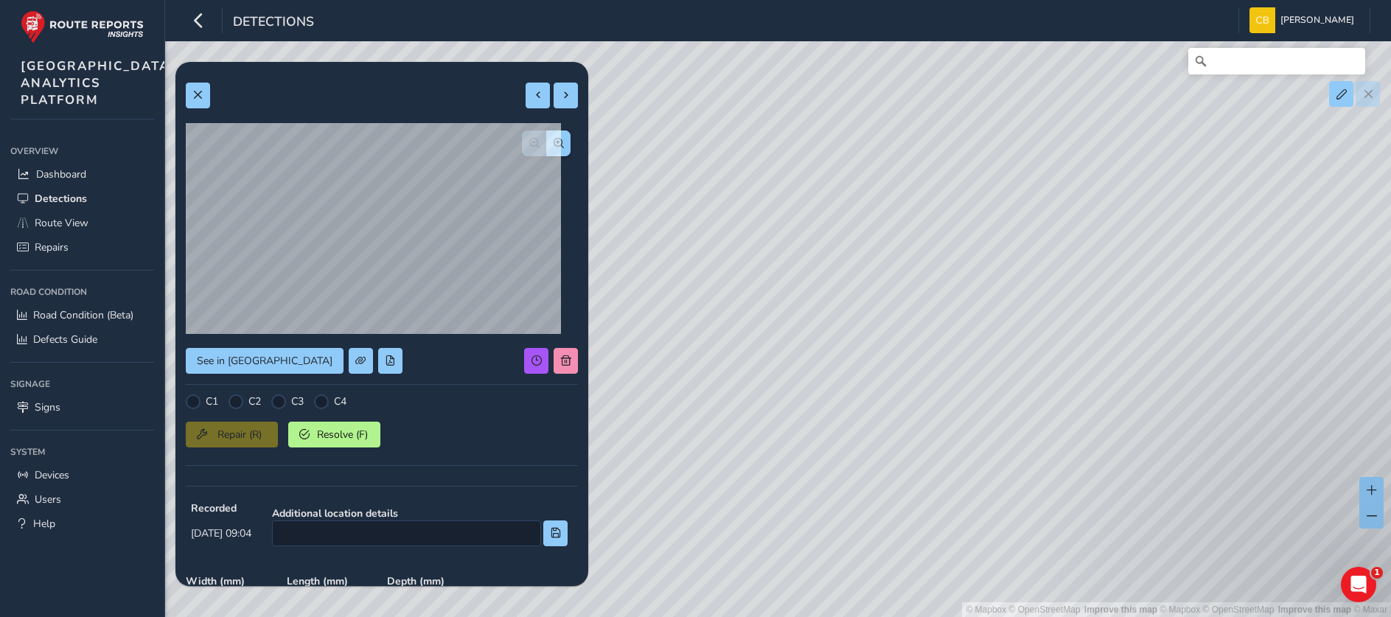
drag, startPoint x: 814, startPoint y: 247, endPoint x: 824, endPoint y: 407, distance: 160.2
click at [824, 407] on div "© Mapbox © OpenStreetMap Improve this map | © Mapbox © OpenStreetMap Improve th…" at bounding box center [695, 308] width 1391 height 617
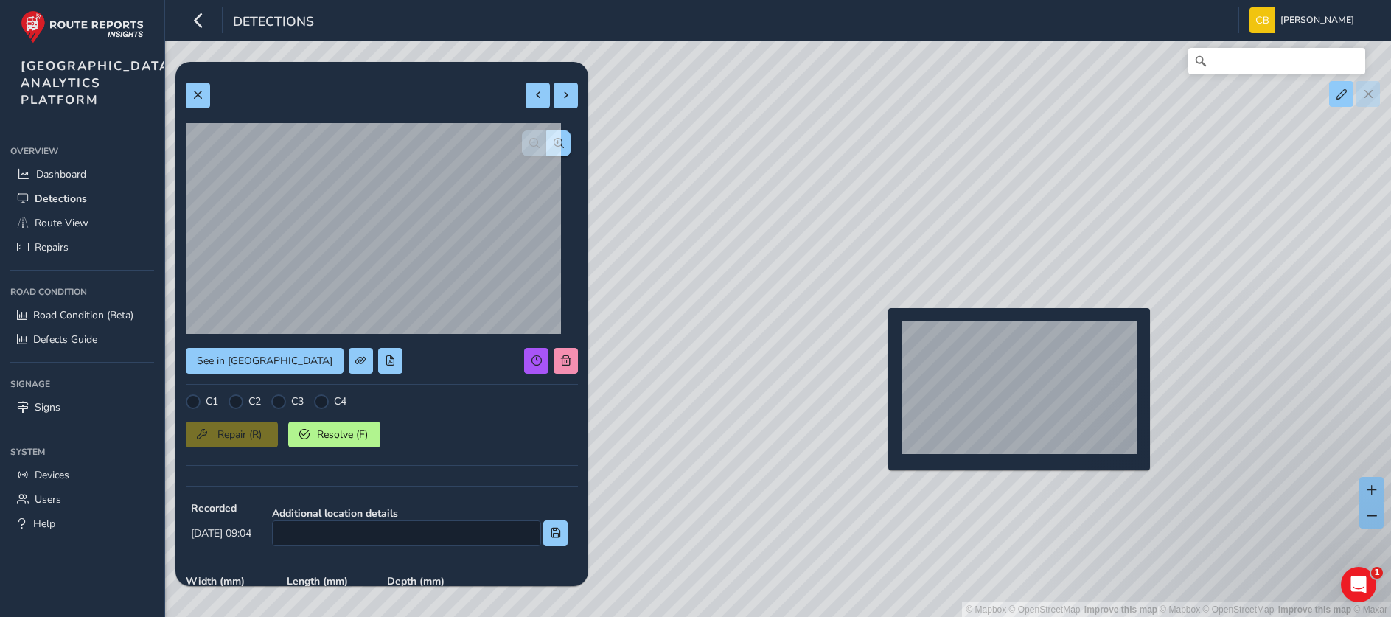
click at [879, 332] on div "© Mapbox © OpenStreetMap Improve this map | © Mapbox © OpenStreetMap Improve th…" at bounding box center [695, 308] width 1391 height 617
type input "305"
type input "431"
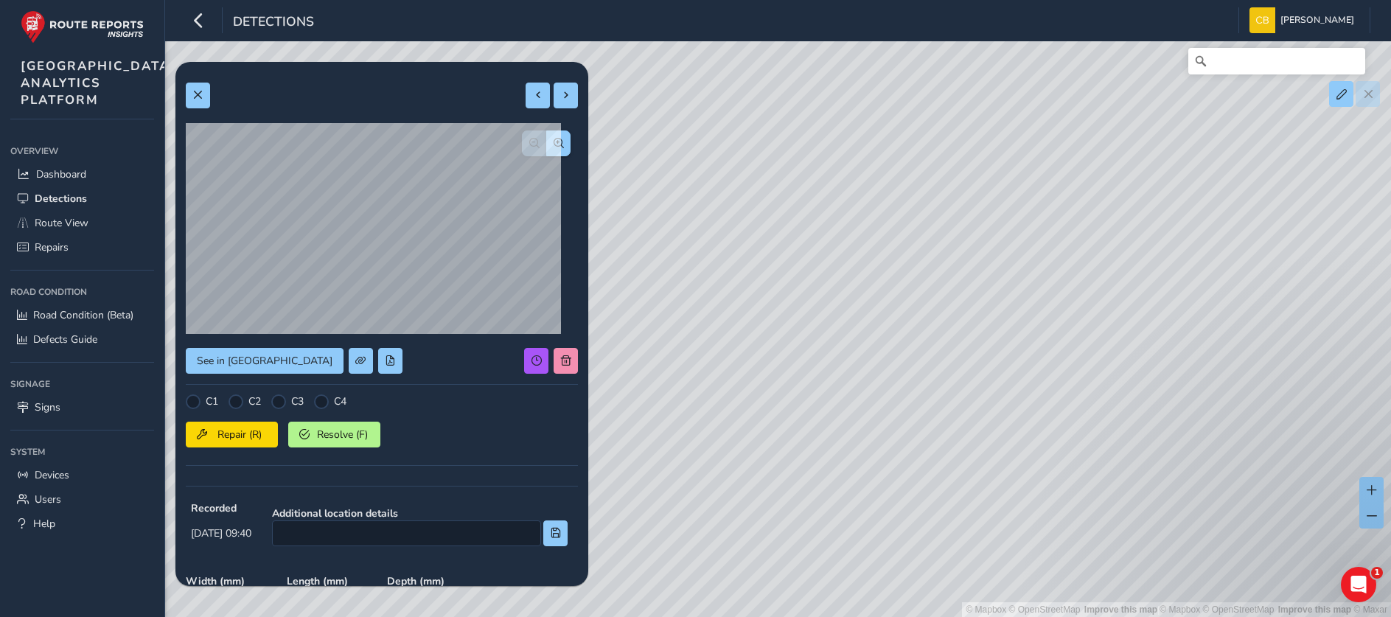
drag, startPoint x: 806, startPoint y: 269, endPoint x: 753, endPoint y: 442, distance: 181.1
click at [880, 439] on div "© Mapbox © OpenStreetMap Improve this map | © Mapbox © OpenStreetMap Improve th…" at bounding box center [695, 308] width 1391 height 617
drag, startPoint x: 863, startPoint y: 212, endPoint x: 811, endPoint y: 398, distance: 192.9
click at [809, 418] on div "© Mapbox © OpenStreetMap Improve this map | © Mapbox © OpenStreetMap Improve th…" at bounding box center [695, 308] width 1391 height 617
click at [830, 281] on div "© Mapbox © OpenStreetMap Improve this map | © Mapbox © OpenStreetMap Improve th…" at bounding box center [695, 308] width 1391 height 617
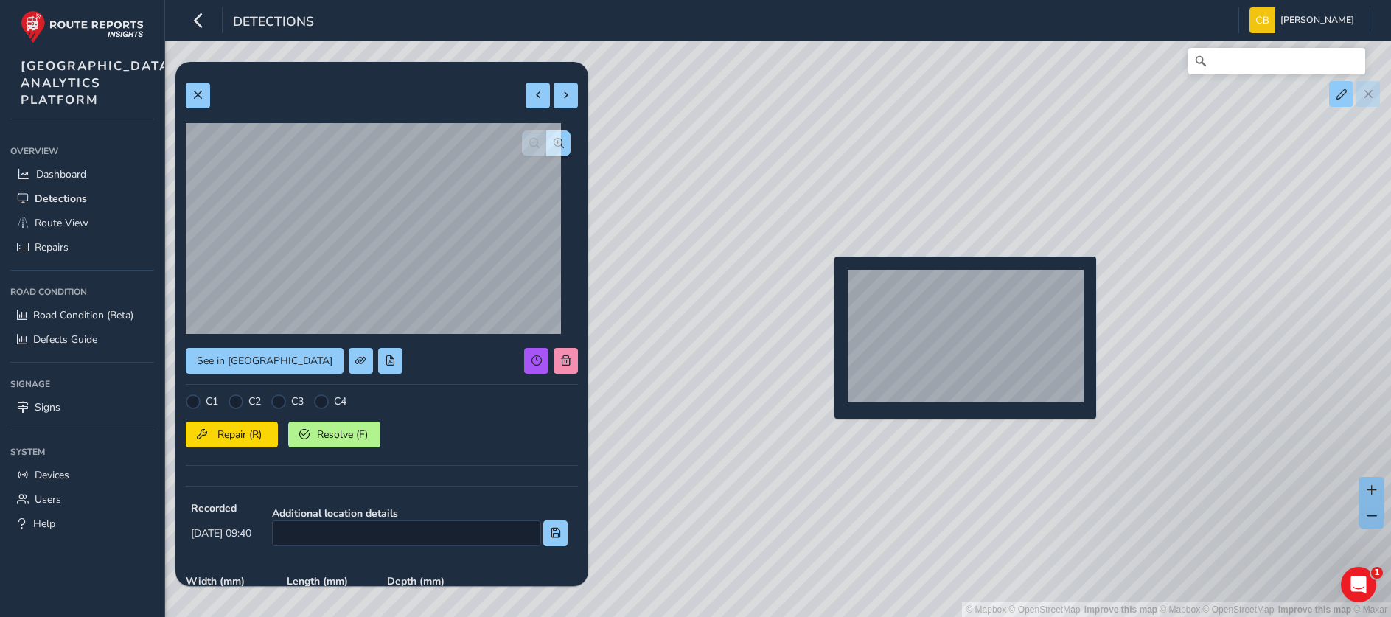
click at [825, 280] on div "© Mapbox © OpenStreetMap Improve this map | © Mapbox © OpenStreetMap Improve th…" at bounding box center [695, 308] width 1391 height 617
type input "797"
type input "1344"
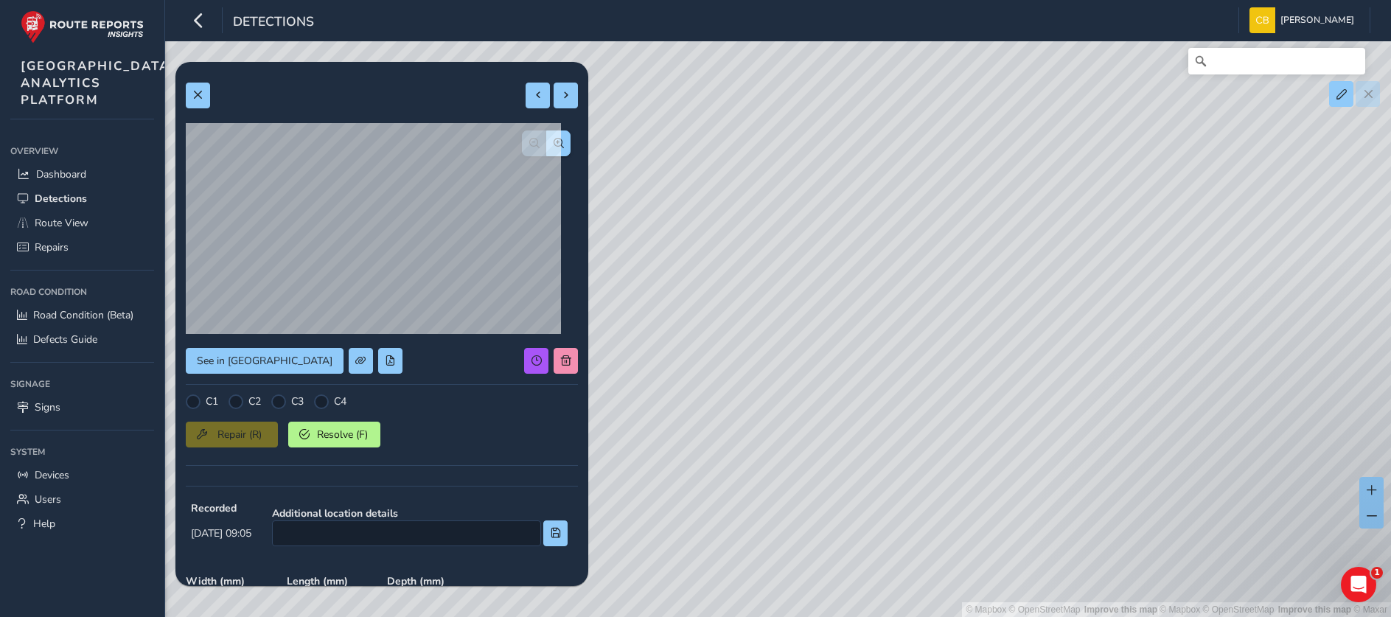
drag, startPoint x: 847, startPoint y: 249, endPoint x: 867, endPoint y: 385, distance: 137.9
click at [889, 446] on div "© Mapbox © OpenStreetMap Improve this map | © Mapbox © OpenStreetMap Improve th…" at bounding box center [695, 308] width 1391 height 617
drag, startPoint x: 820, startPoint y: 276, endPoint x: 850, endPoint y: 470, distance: 196.9
click at [850, 470] on div "© Mapbox © OpenStreetMap Improve this map | © Mapbox © OpenStreetMap Improve th…" at bounding box center [695, 308] width 1391 height 617
click at [885, 279] on div "© Mapbox © OpenStreetMap Improve this map | © Mapbox © OpenStreetMap Improve th…" at bounding box center [695, 308] width 1391 height 617
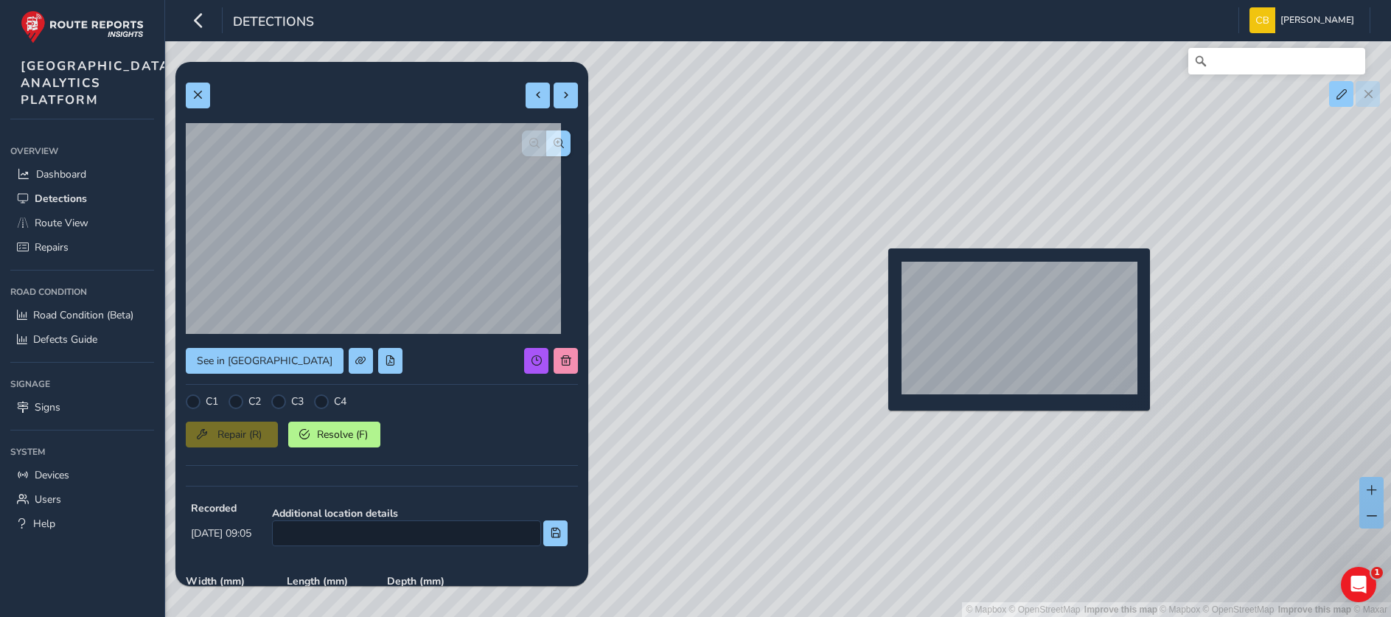
click at [879, 272] on div "© Mapbox © OpenStreetMap Improve this map | © Mapbox © OpenStreetMap Improve th…" at bounding box center [695, 308] width 1391 height 617
type input "450"
type input "510"
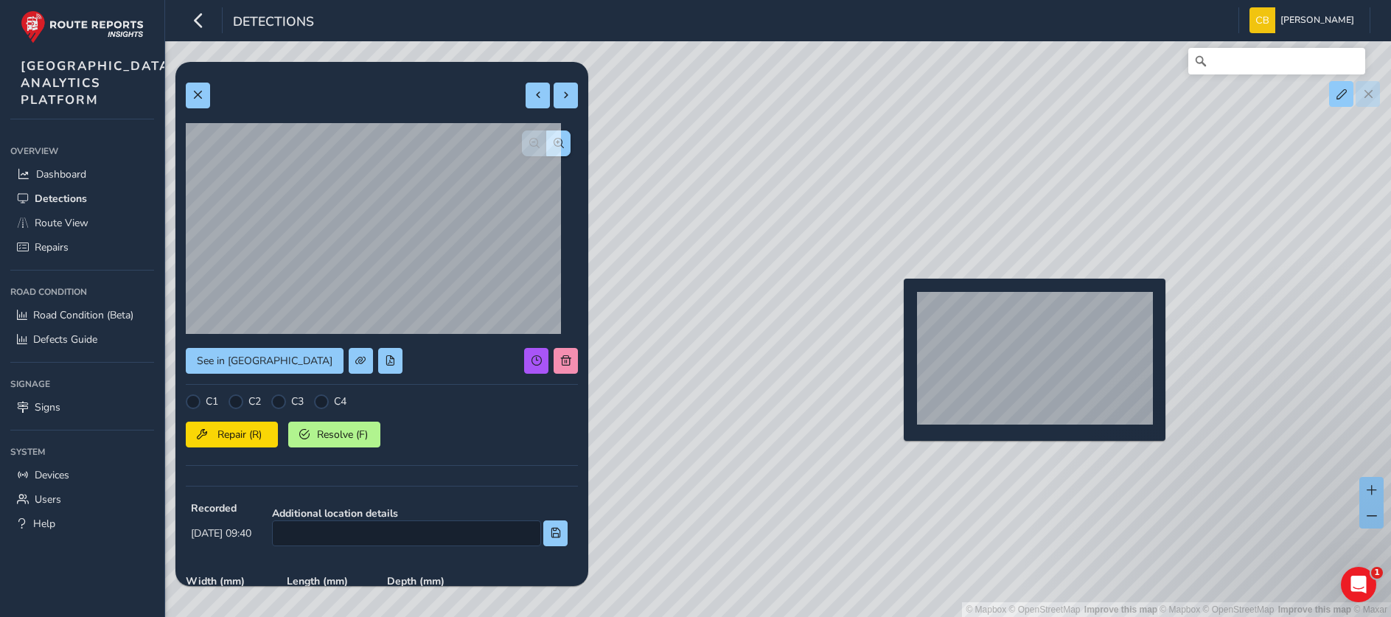
click at [895, 302] on div "© Mapbox © OpenStreetMap Improve this map | © Mapbox © OpenStreetMap Improve th…" at bounding box center [695, 308] width 1391 height 617
type input "797"
type input "1344"
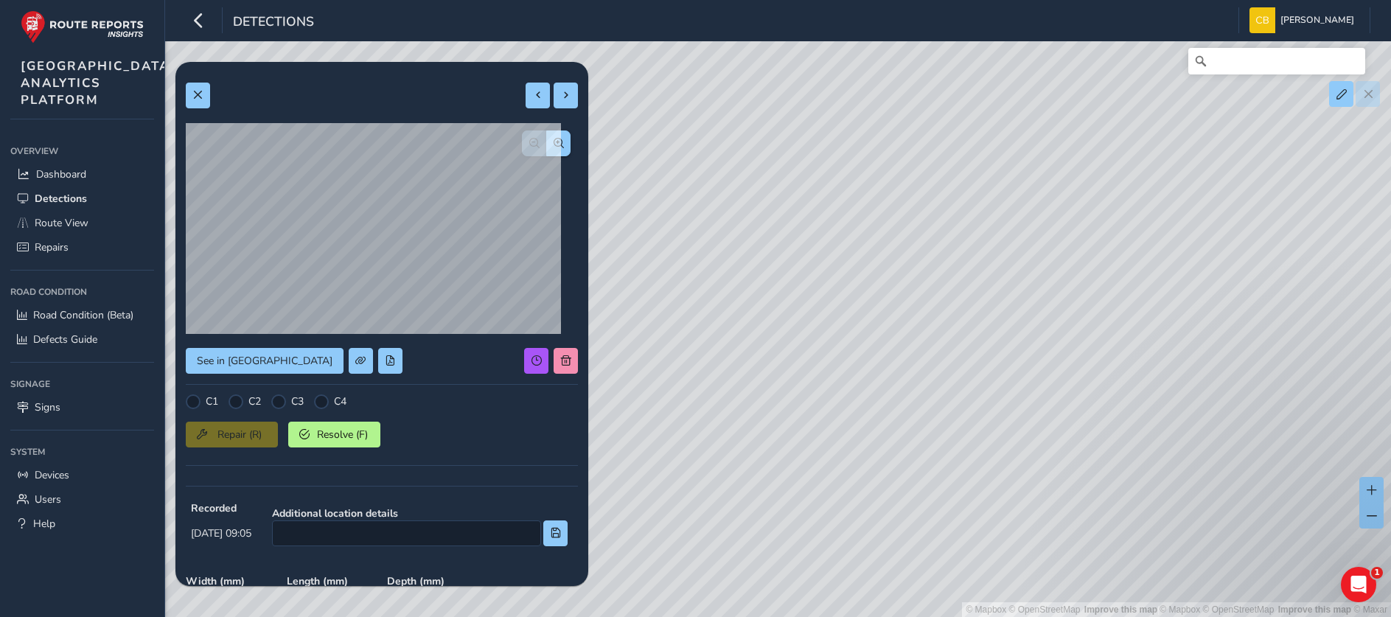
click at [839, 345] on div "© Mapbox © OpenStreetMap Improve this map | © Mapbox © OpenStreetMap Improve th…" at bounding box center [695, 308] width 1391 height 617
click at [906, 331] on div "© Mapbox © OpenStreetMap Improve this map | © Mapbox © OpenStreetMap Improve th…" at bounding box center [695, 308] width 1391 height 617
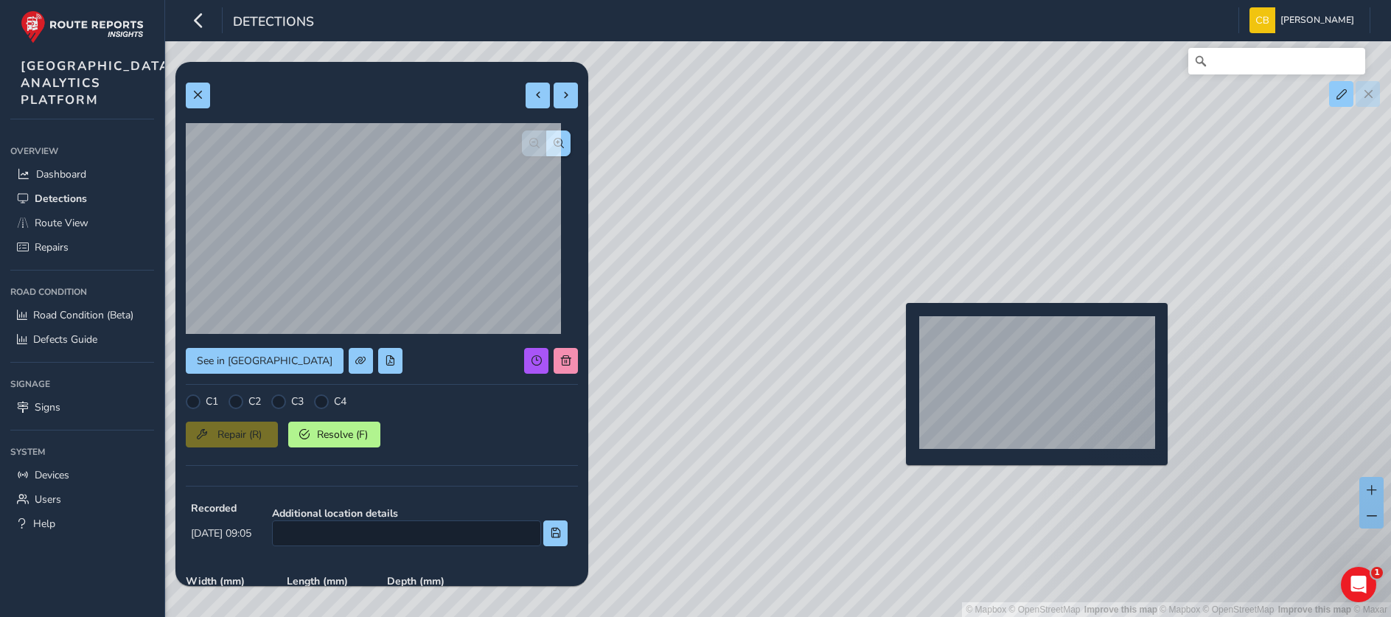
click at [897, 326] on div "© Mapbox © OpenStreetMap Improve this map | © Mapbox © OpenStreetMap Improve th…" at bounding box center [695, 308] width 1391 height 617
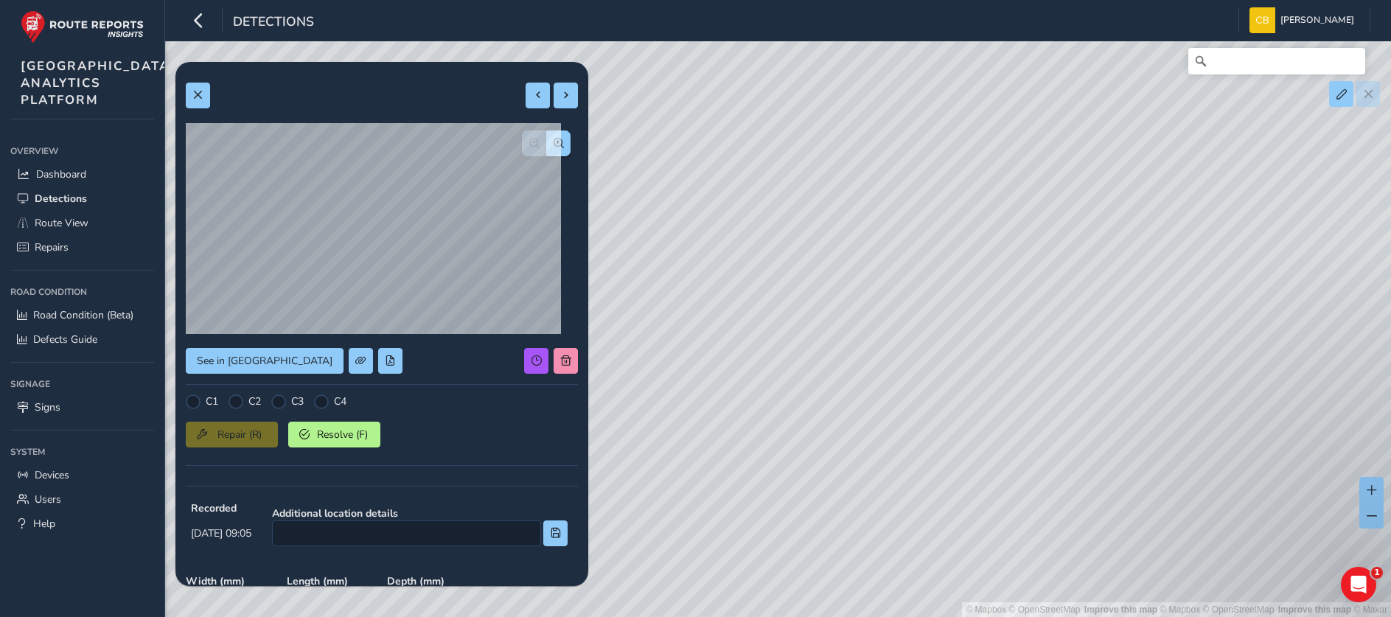
type input "450"
type input "510"
click at [561, 362] on span at bounding box center [566, 360] width 10 height 10
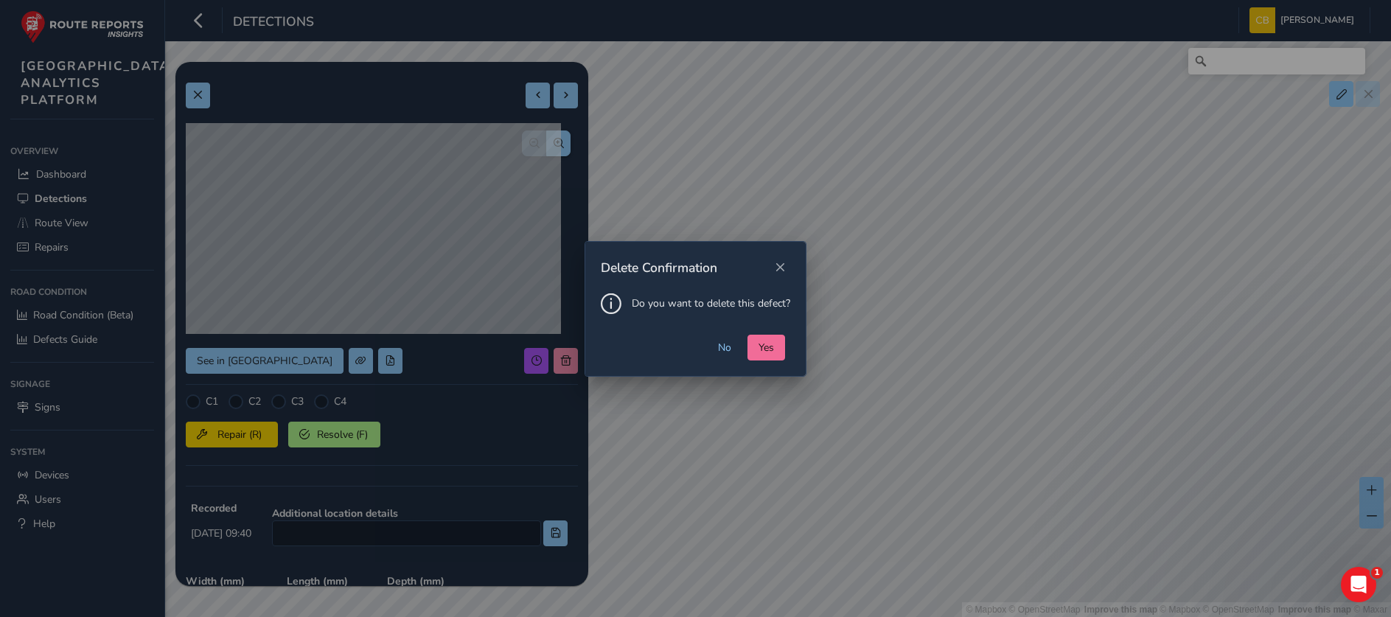
click at [780, 350] on button "Yes" at bounding box center [766, 348] width 38 height 26
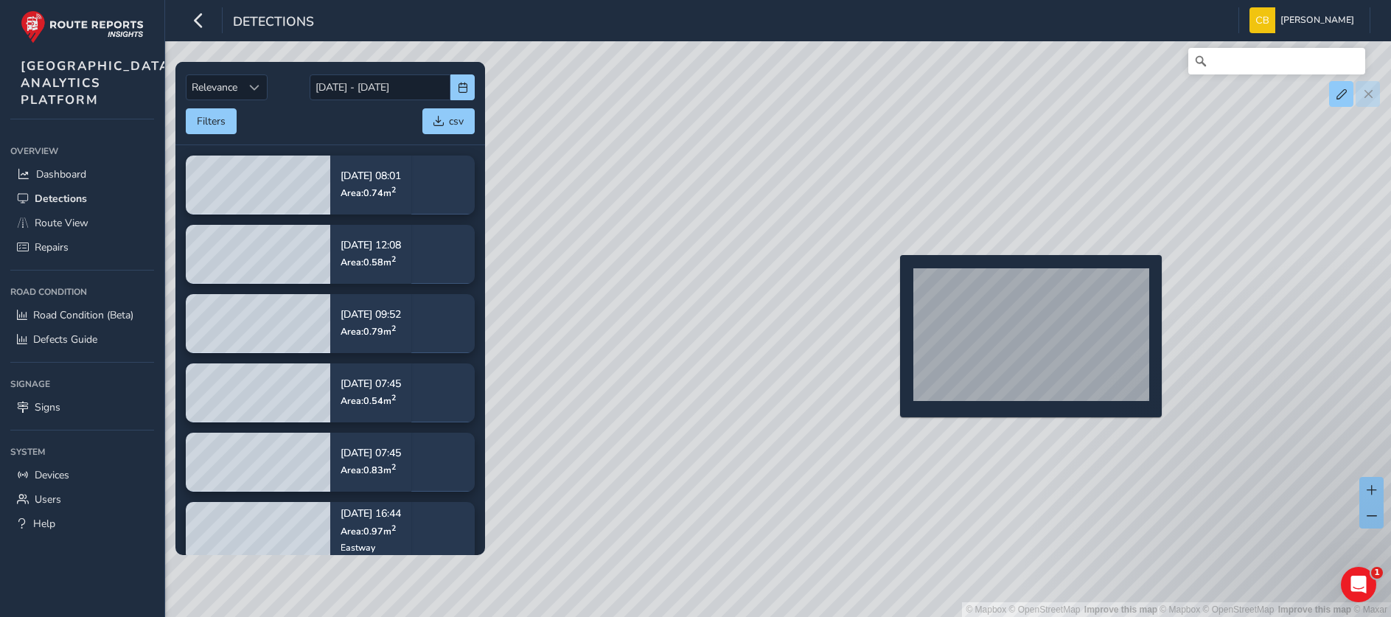
click at [891, 279] on div "© Mapbox © OpenStreetMap Improve this map | © Mapbox © OpenStreetMap Improve th…" at bounding box center [695, 308] width 1391 height 617
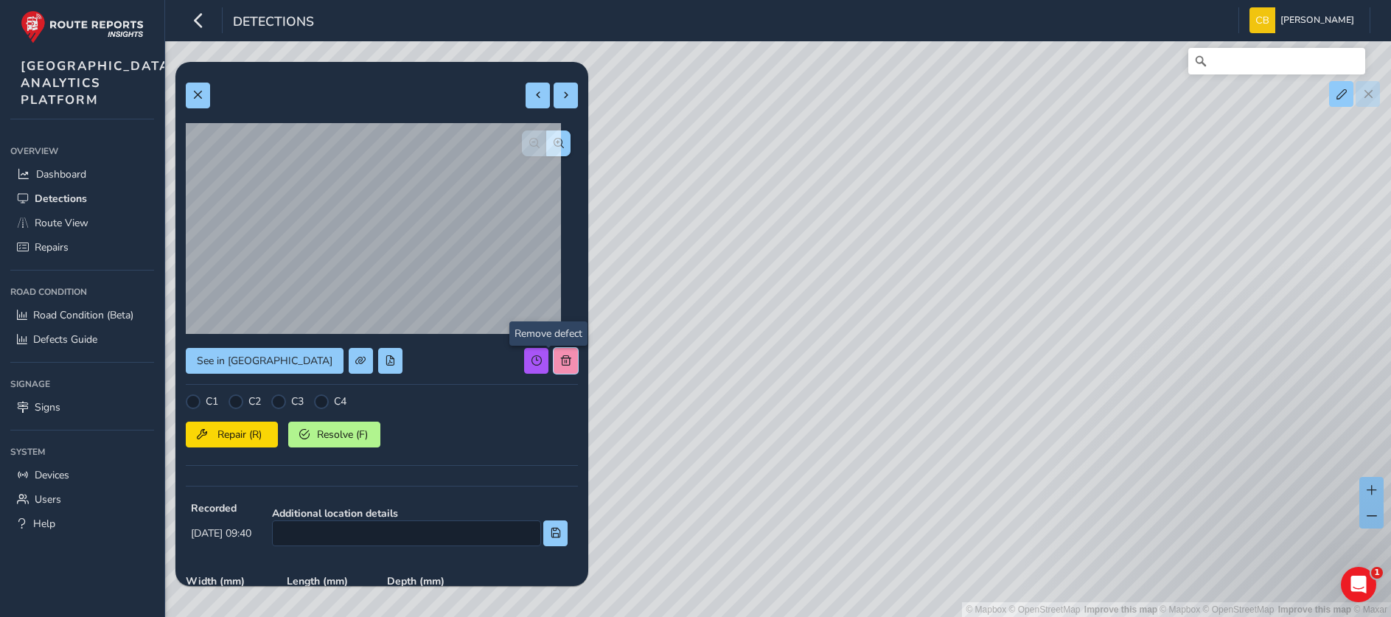
click at [553, 369] on button at bounding box center [565, 361] width 24 height 26
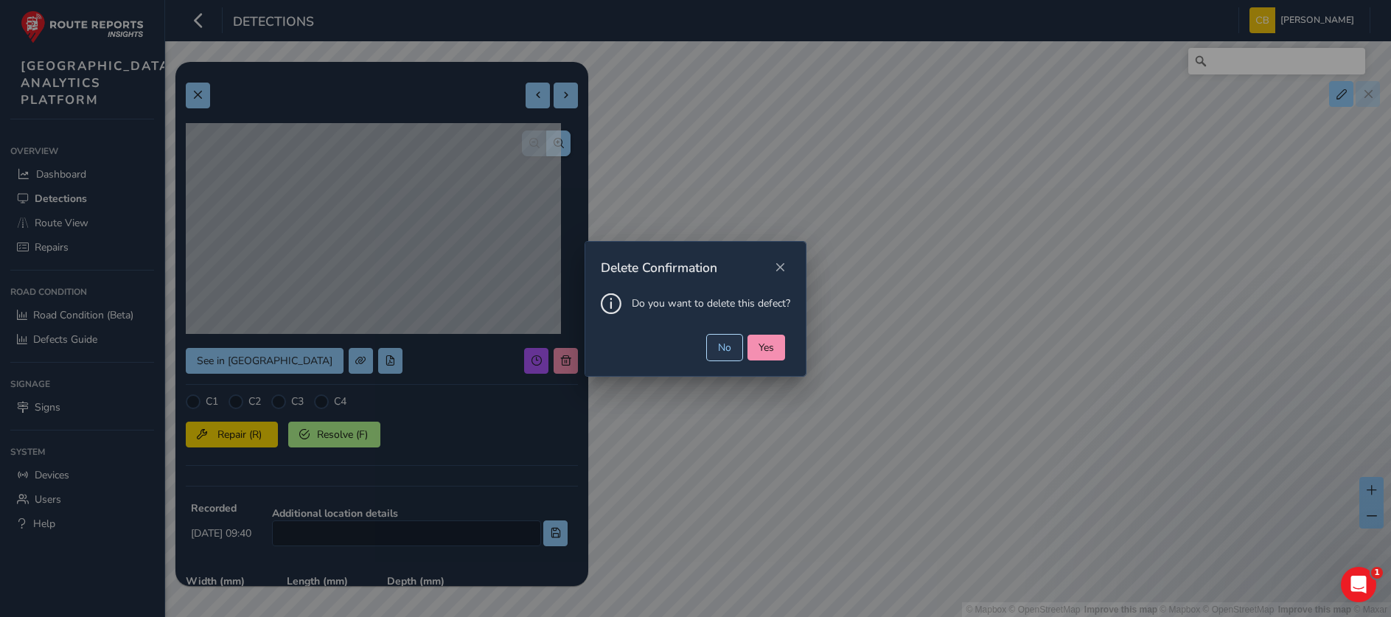
click at [740, 354] on button "No" at bounding box center [724, 348] width 35 height 26
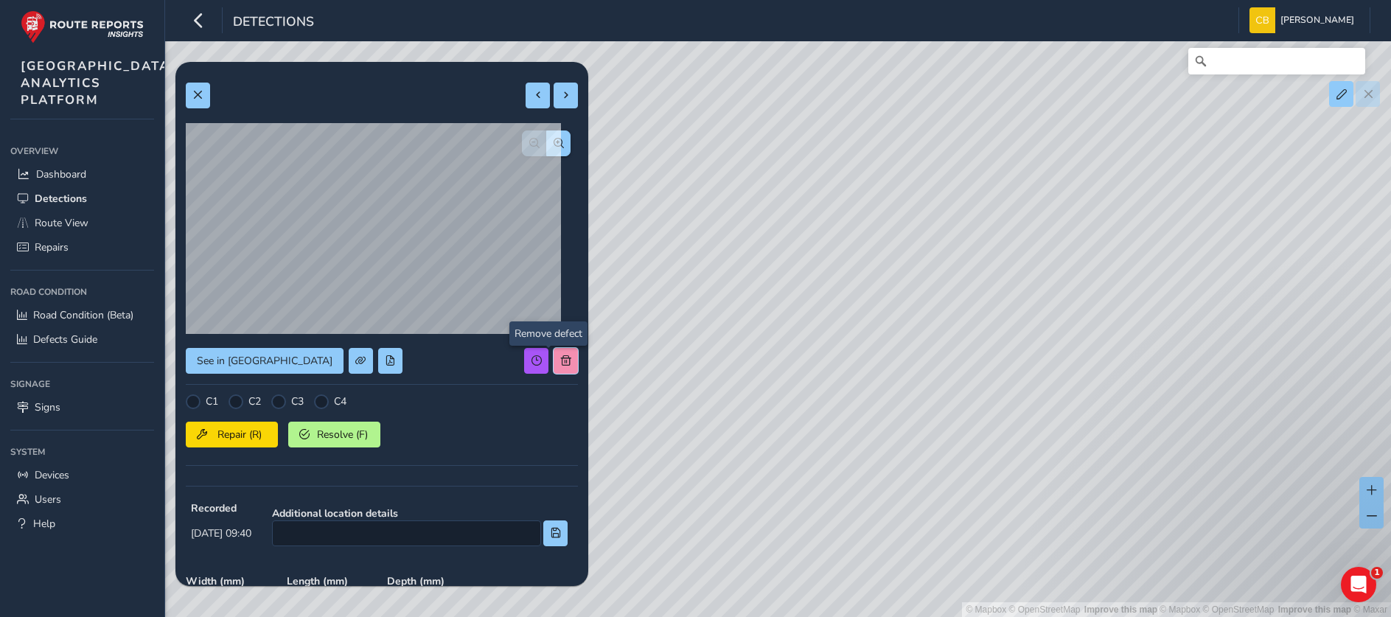
click at [553, 367] on button at bounding box center [565, 361] width 24 height 26
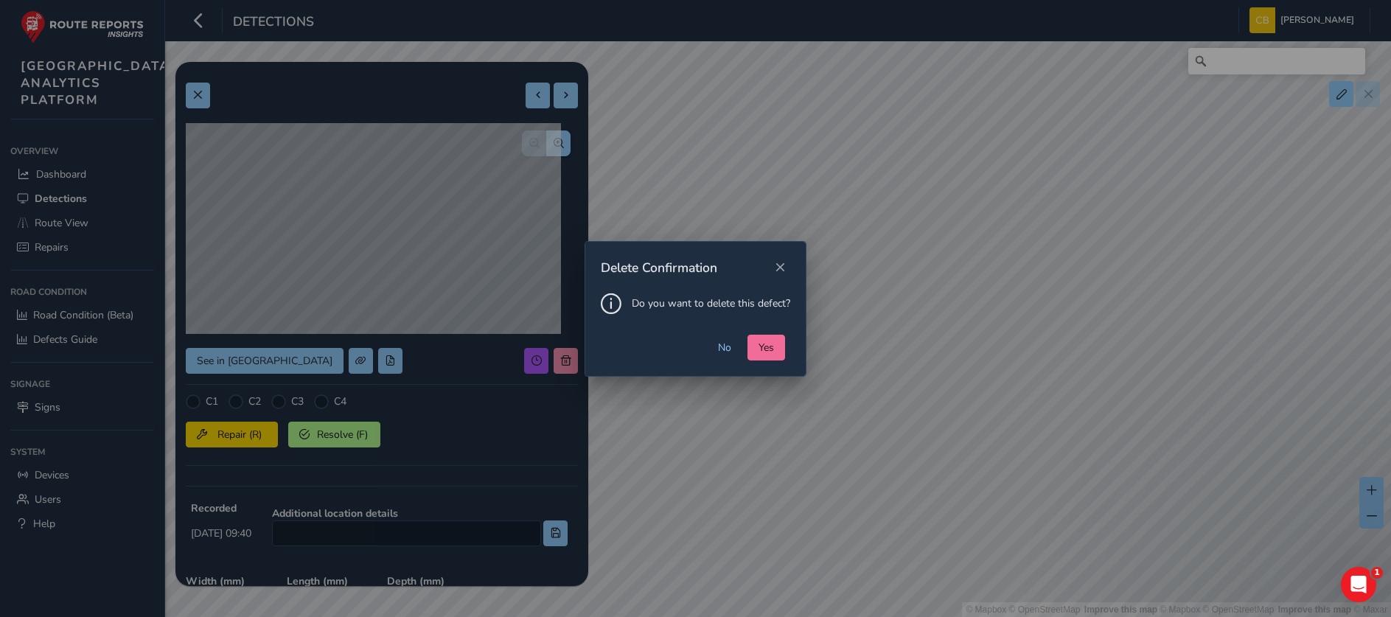
click at [767, 348] on span "Yes" at bounding box center [765, 347] width 15 height 14
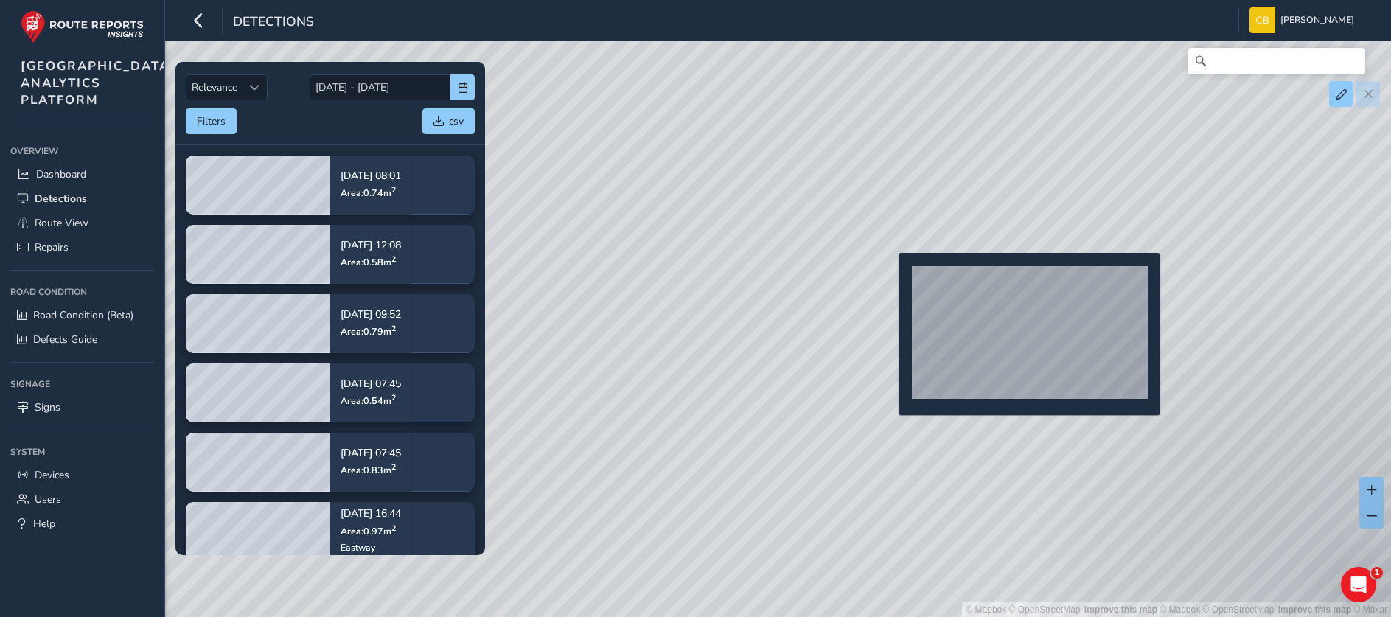
click at [889, 276] on div "© Mapbox © OpenStreetMap Improve this map | © Mapbox © OpenStreetMap Improve th…" at bounding box center [695, 308] width 1391 height 617
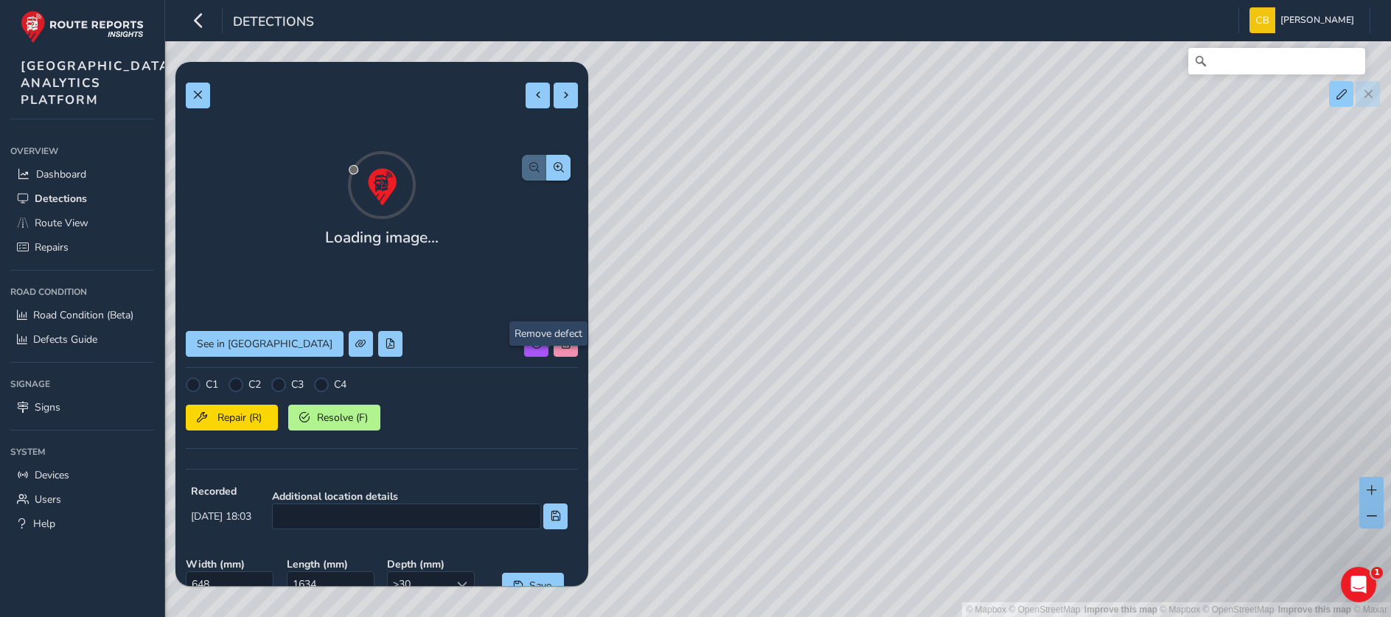
click at [549, 364] on div "Loading image... See in Route View C1 C2 C3 C4 Repair (R) Resolve (F) Recorded …" at bounding box center [382, 441] width 392 height 739
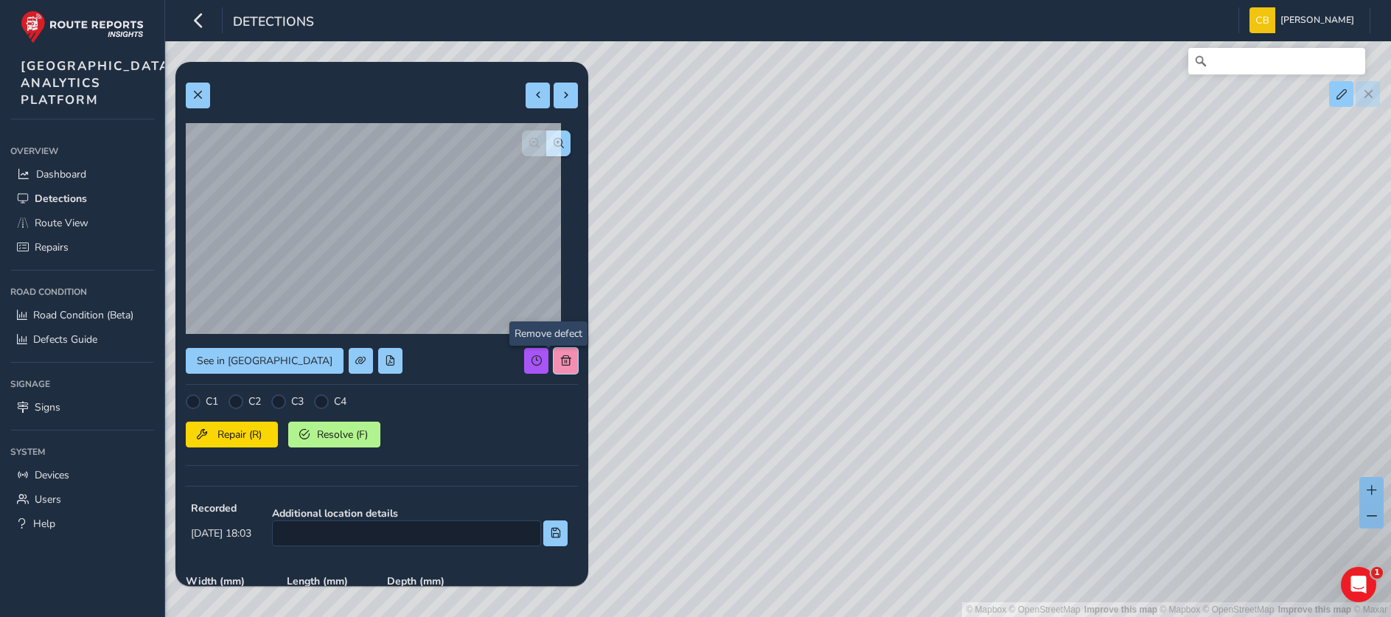
click at [561, 360] on span at bounding box center [566, 360] width 10 height 10
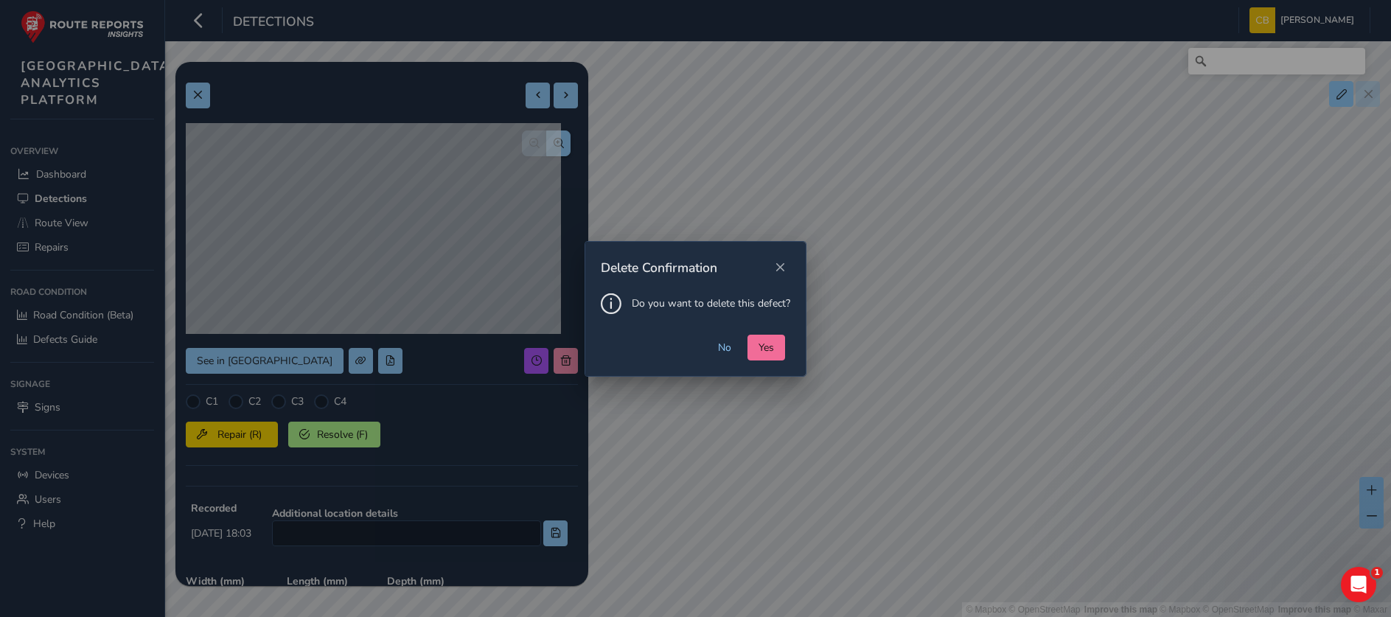
click at [770, 342] on span "Yes" at bounding box center [765, 347] width 15 height 14
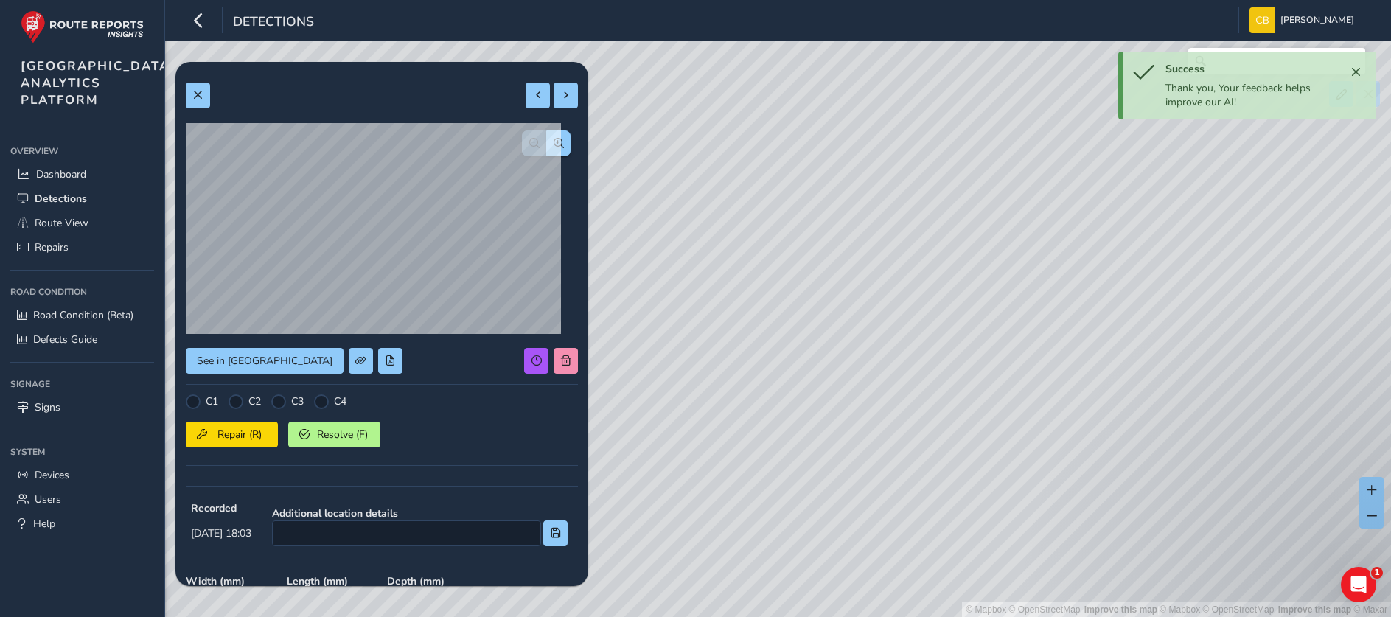
drag, startPoint x: 807, startPoint y: 183, endPoint x: 816, endPoint y: 264, distance: 81.5
click at [816, 264] on div "© Mapbox © OpenStreetMap Improve this map | © Mapbox © OpenStreetMap Improve th…" at bounding box center [695, 308] width 1391 height 617
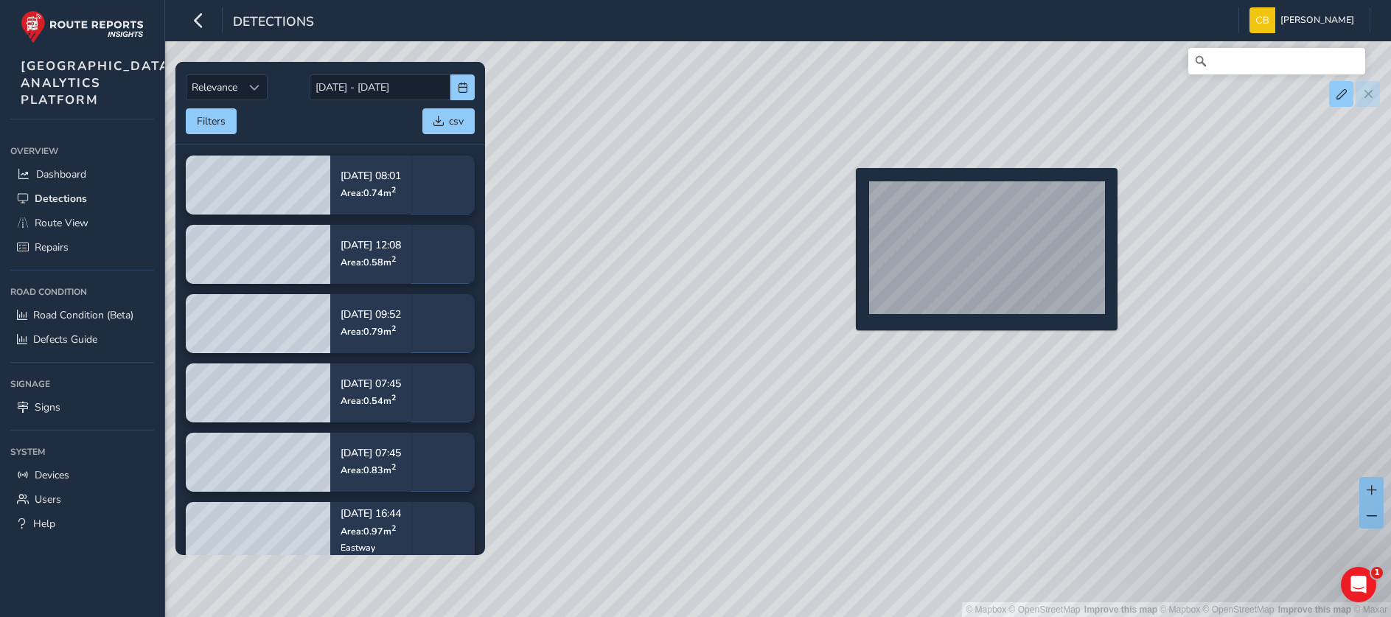
click at [847, 192] on div "© Mapbox © OpenStreetMap Improve this map | © Mapbox © OpenStreetMap Improve th…" at bounding box center [695, 308] width 1391 height 617
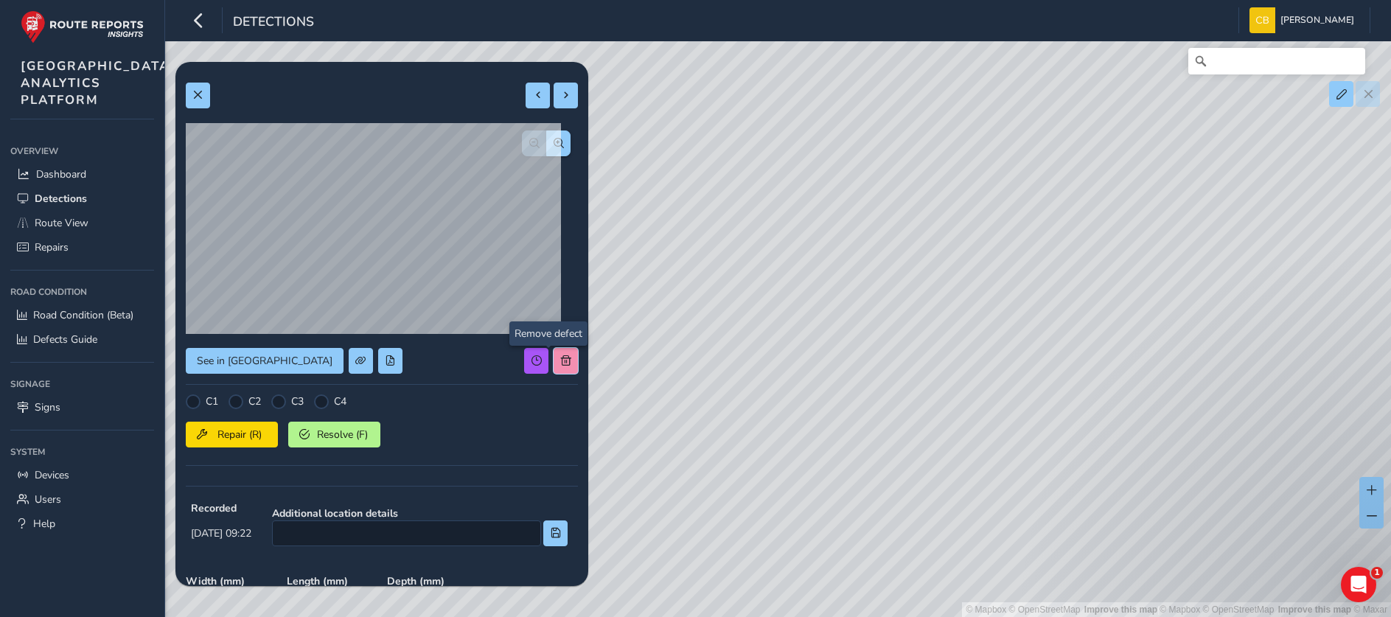
click at [553, 354] on button at bounding box center [565, 361] width 24 height 26
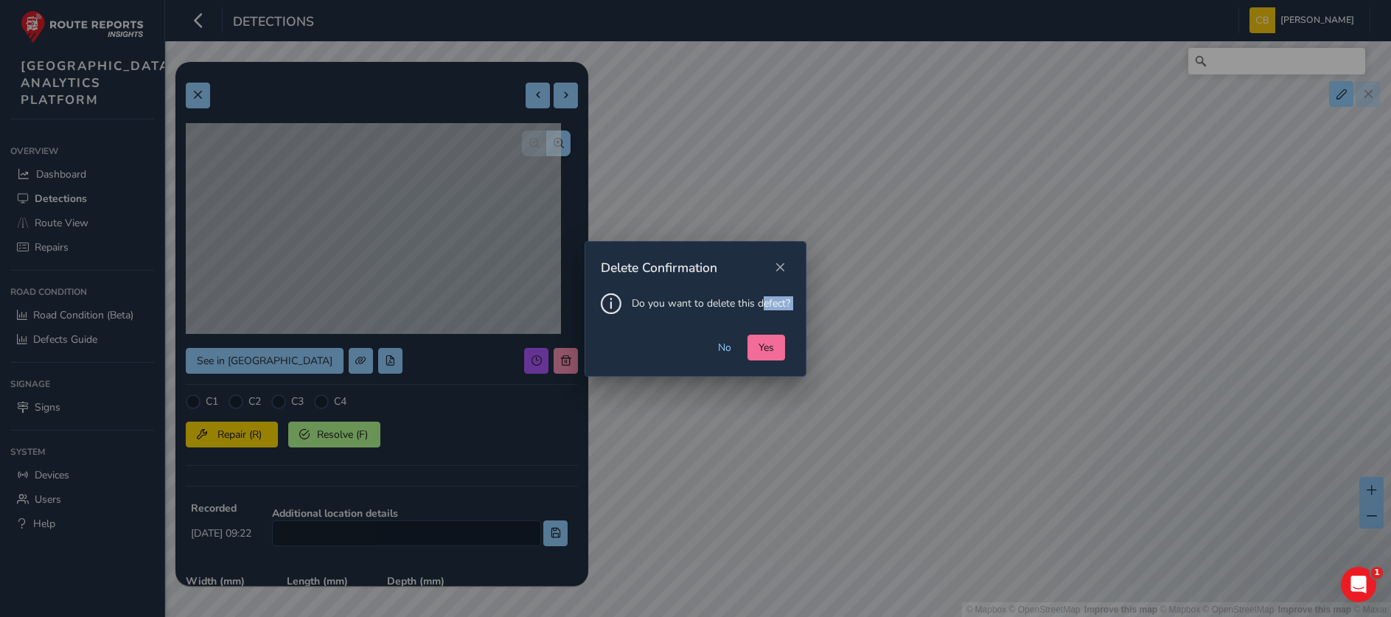
click at [763, 335] on div "Delete Confirmation Do you want to delete this defect? No Yes" at bounding box center [695, 309] width 222 height 136
drag, startPoint x: 763, startPoint y: 335, endPoint x: 760, endPoint y: 343, distance: 9.1
click at [760, 343] on span "Yes" at bounding box center [765, 347] width 15 height 14
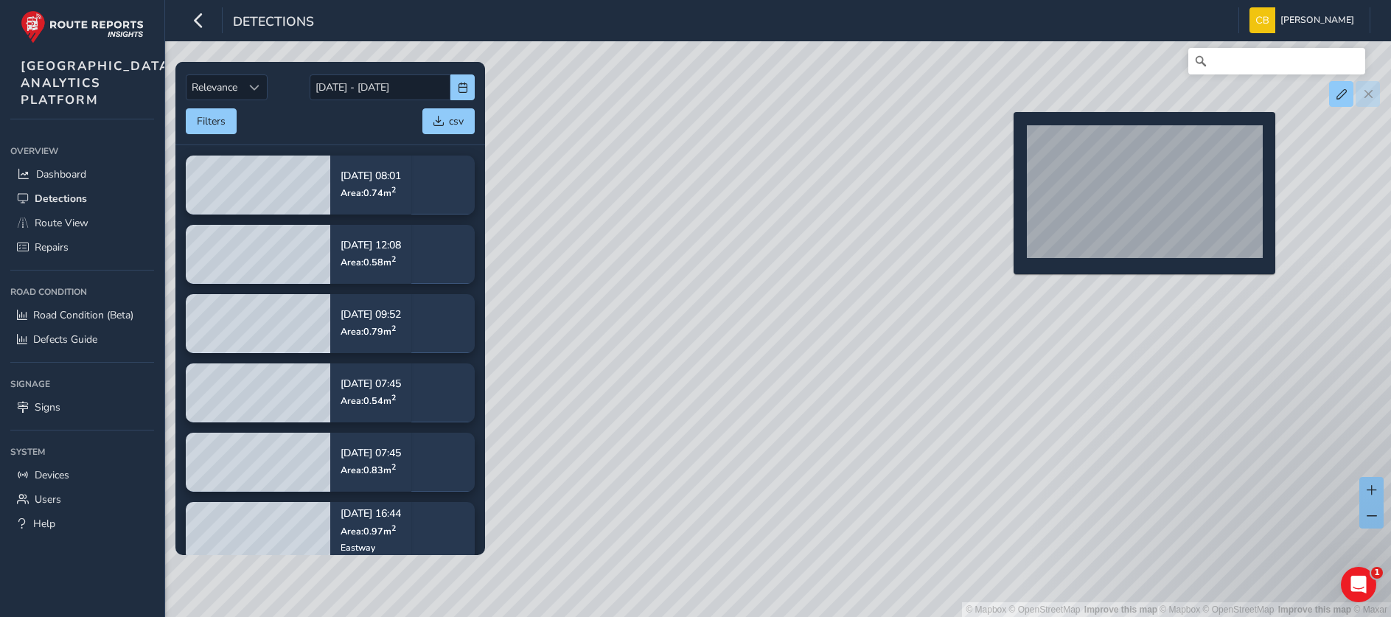
click at [1004, 136] on div "© Mapbox © OpenStreetMap Improve this map | © Mapbox © OpenStreetMap Improve th…" at bounding box center [695, 308] width 1391 height 617
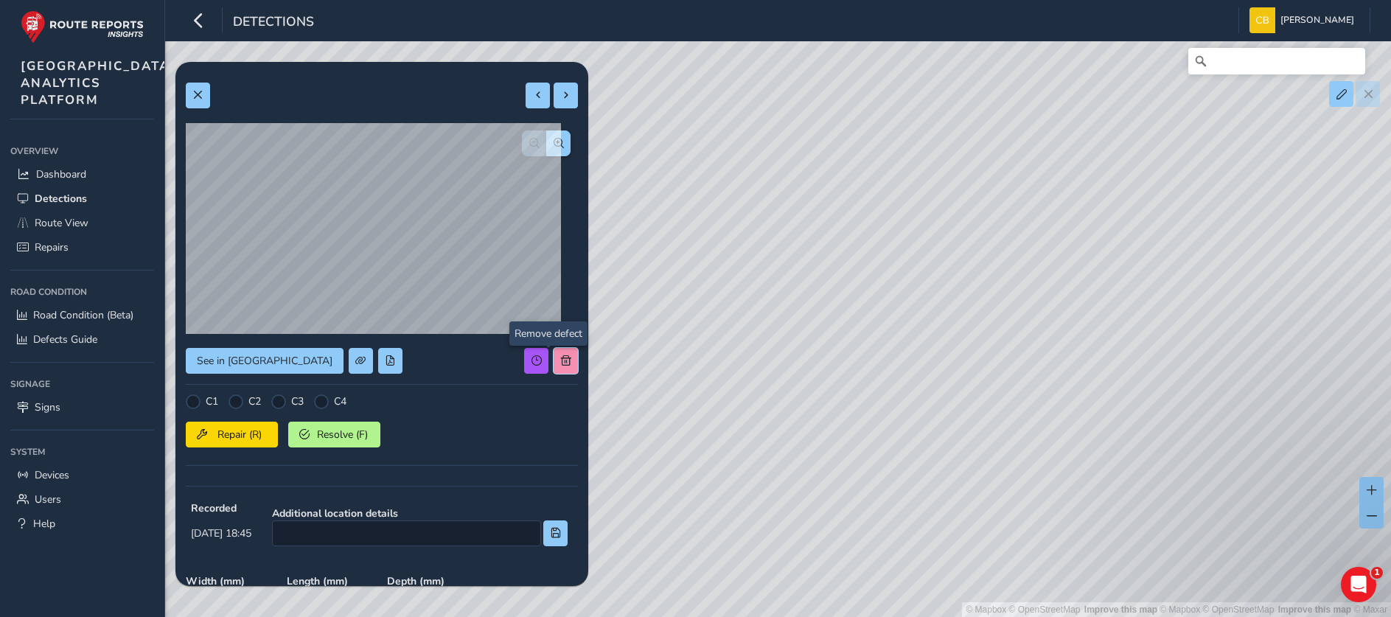
click at [561, 363] on span at bounding box center [566, 360] width 10 height 10
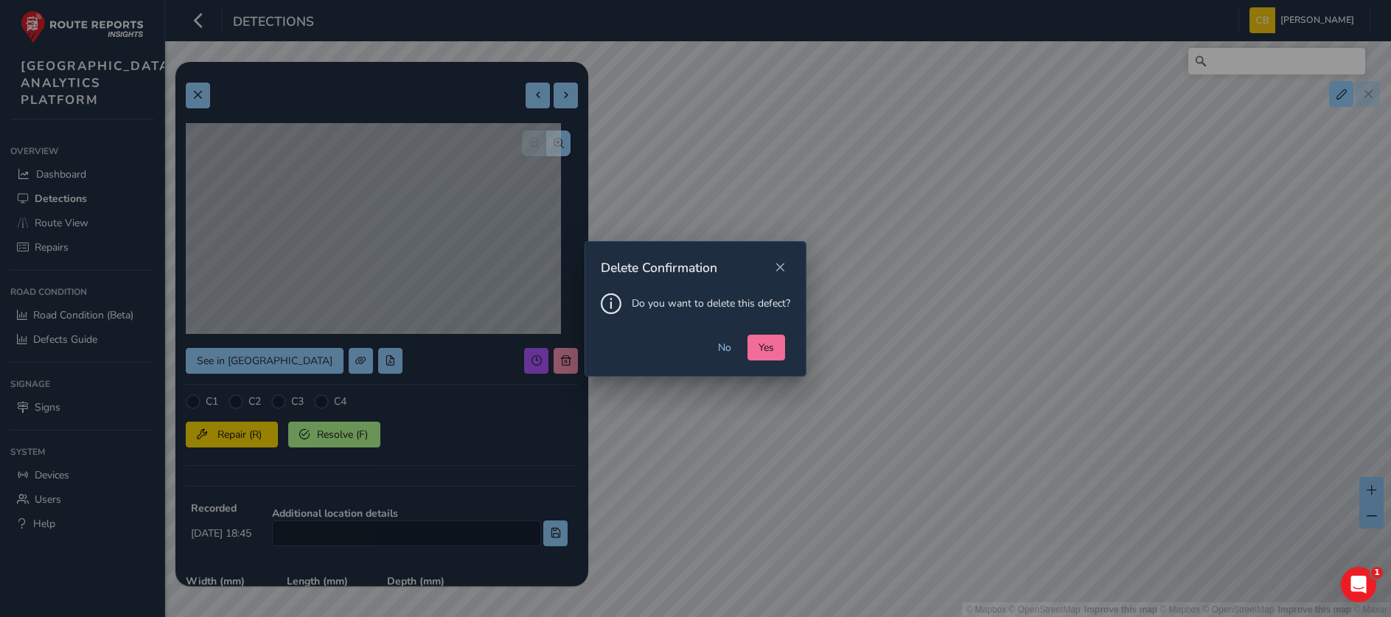
click at [758, 343] on span "Yes" at bounding box center [765, 347] width 15 height 14
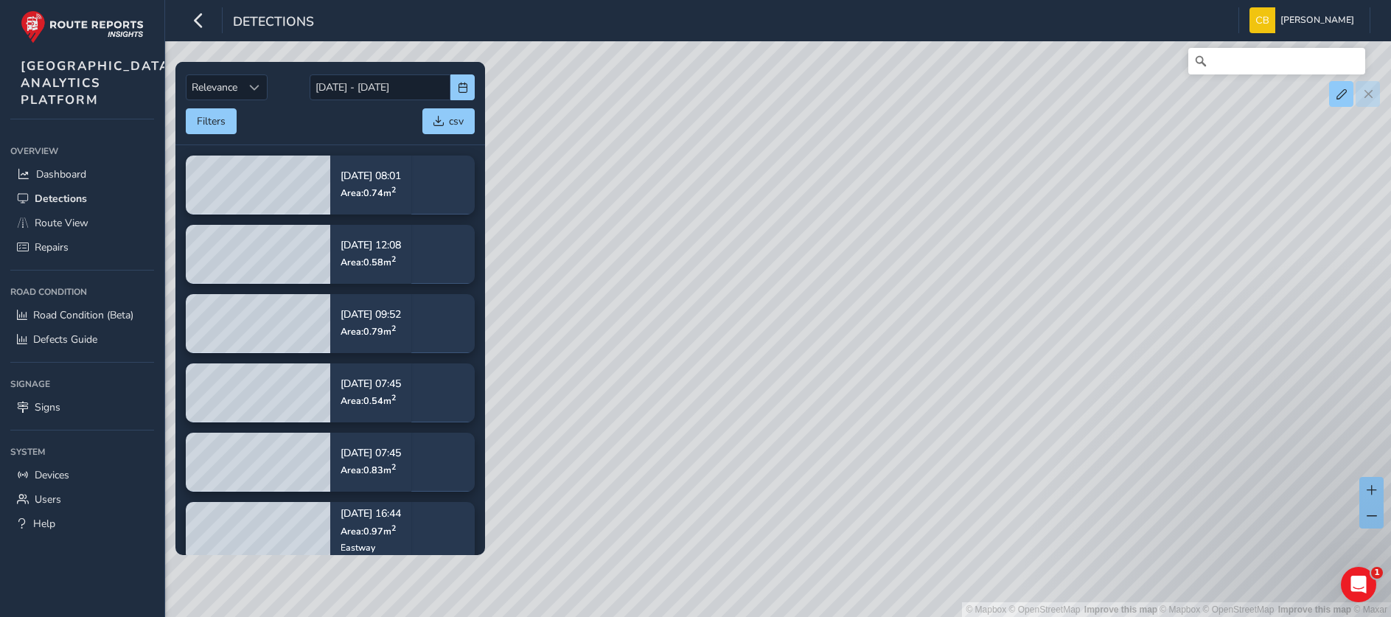
drag, startPoint x: 797, startPoint y: 419, endPoint x: 948, endPoint y: 346, distance: 167.8
click at [947, 347] on div "© Mapbox © OpenStreetMap Improve this map | © Mapbox © OpenStreetMap Improve th…" at bounding box center [695, 308] width 1391 height 617
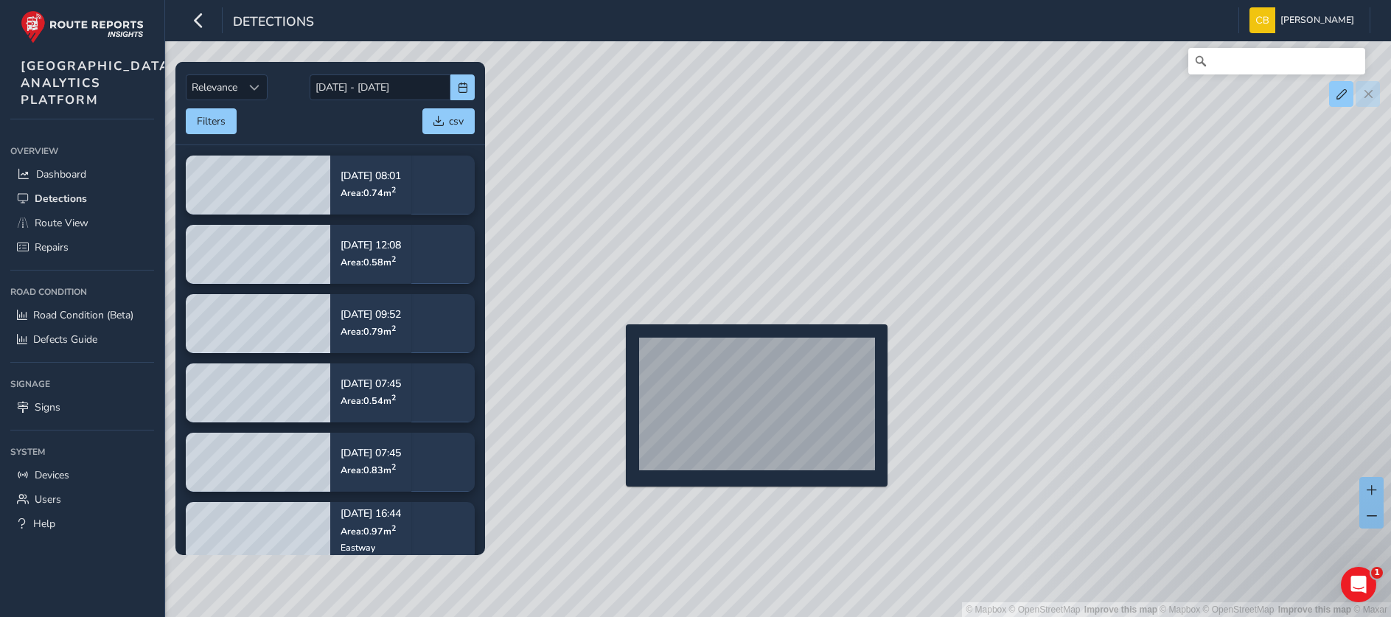
click at [617, 348] on div "© Mapbox © OpenStreetMap Improve this map | © Mapbox © OpenStreetMap Improve th…" at bounding box center [695, 308] width 1391 height 617
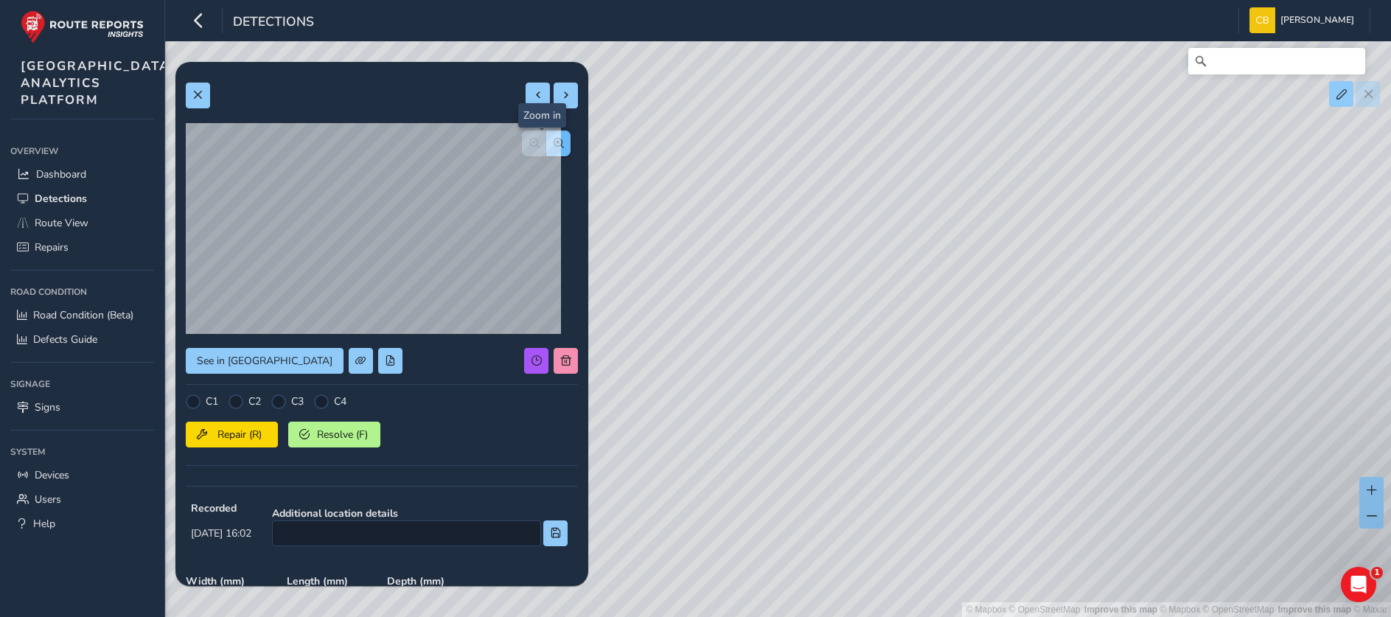
click at [548, 142] on button "button" at bounding box center [558, 143] width 24 height 26
click at [554, 374] on div "See in Route View C1 C2 C3 C4 Repair (R) Resolve (F) Recorded Sep 30 2025, 16:0…" at bounding box center [382, 450] width 392 height 756
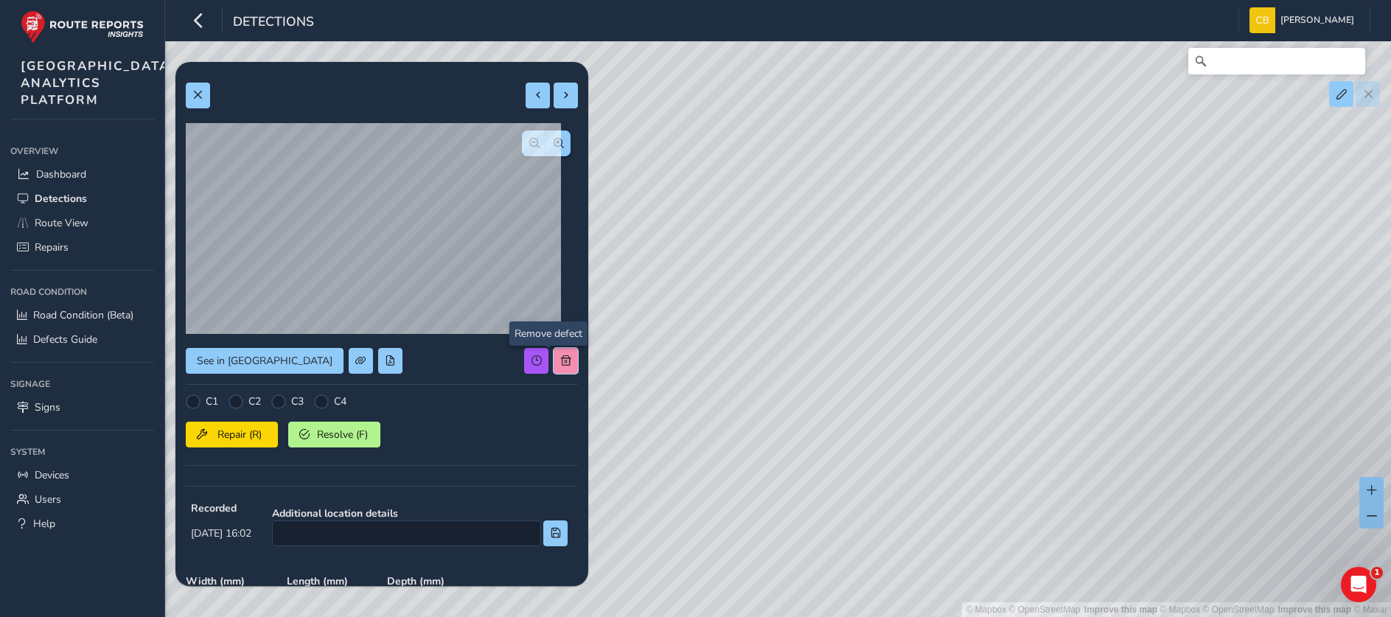
click at [561, 360] on span at bounding box center [566, 360] width 10 height 10
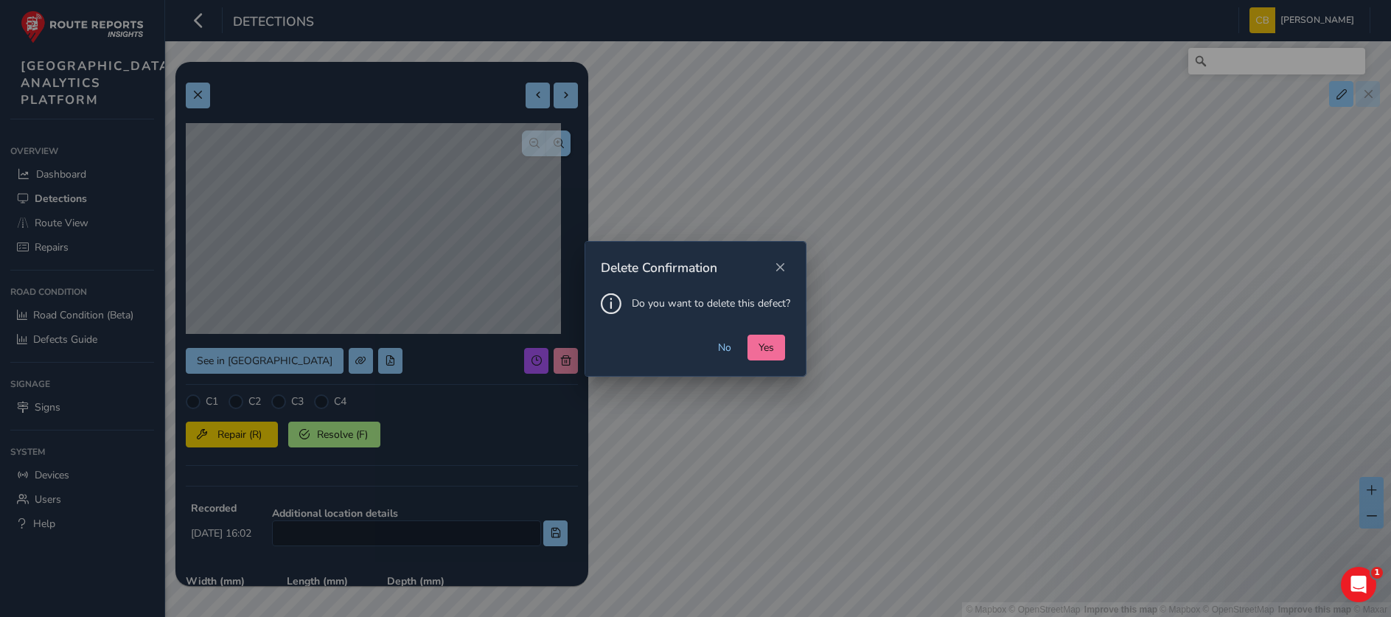
click at [772, 337] on button "Yes" at bounding box center [766, 348] width 38 height 26
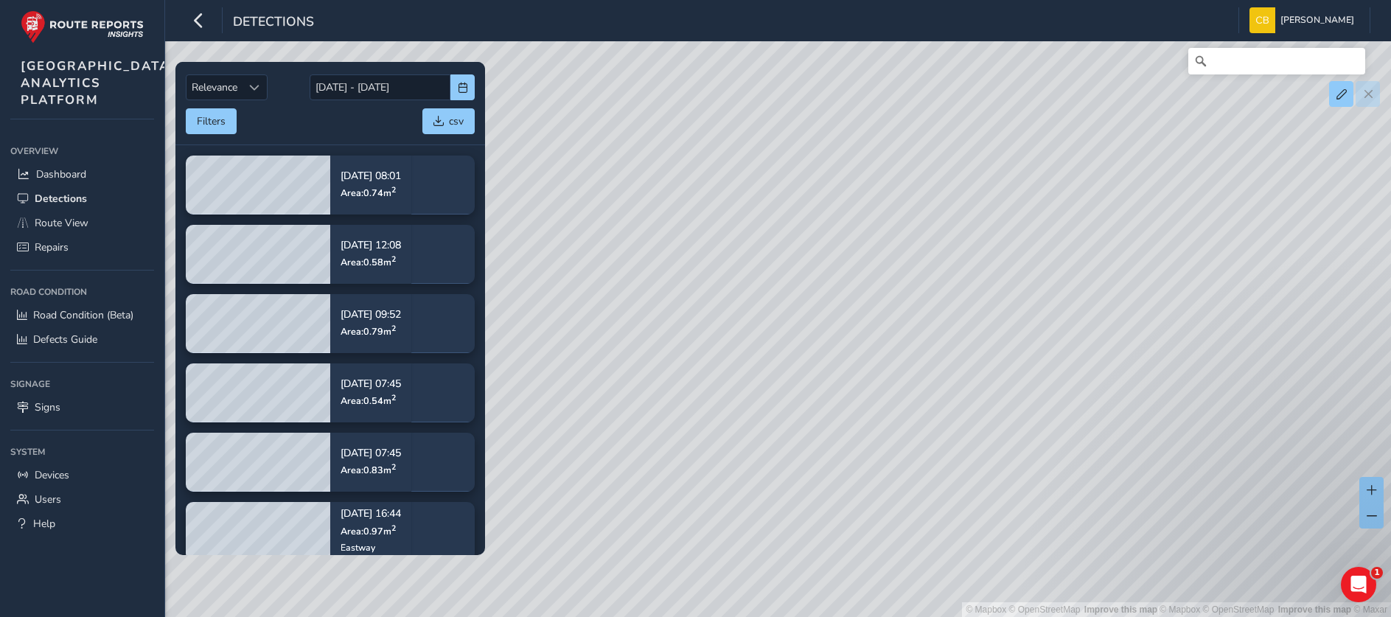
drag, startPoint x: 779, startPoint y: 384, endPoint x: 859, endPoint y: 301, distance: 115.2
click at [859, 301] on div "© Mapbox © OpenStreetMap Improve this map | © Mapbox © OpenStreetMap Improve th…" at bounding box center [695, 308] width 1391 height 617
drag, startPoint x: 740, startPoint y: 381, endPoint x: 960, endPoint y: 398, distance: 221.0
click at [960, 398] on div "© Mapbox © OpenStreetMap Improve this map | © Mapbox © OpenStreetMap Improve th…" at bounding box center [695, 308] width 1391 height 617
drag, startPoint x: 744, startPoint y: 318, endPoint x: 970, endPoint y: 467, distance: 270.6
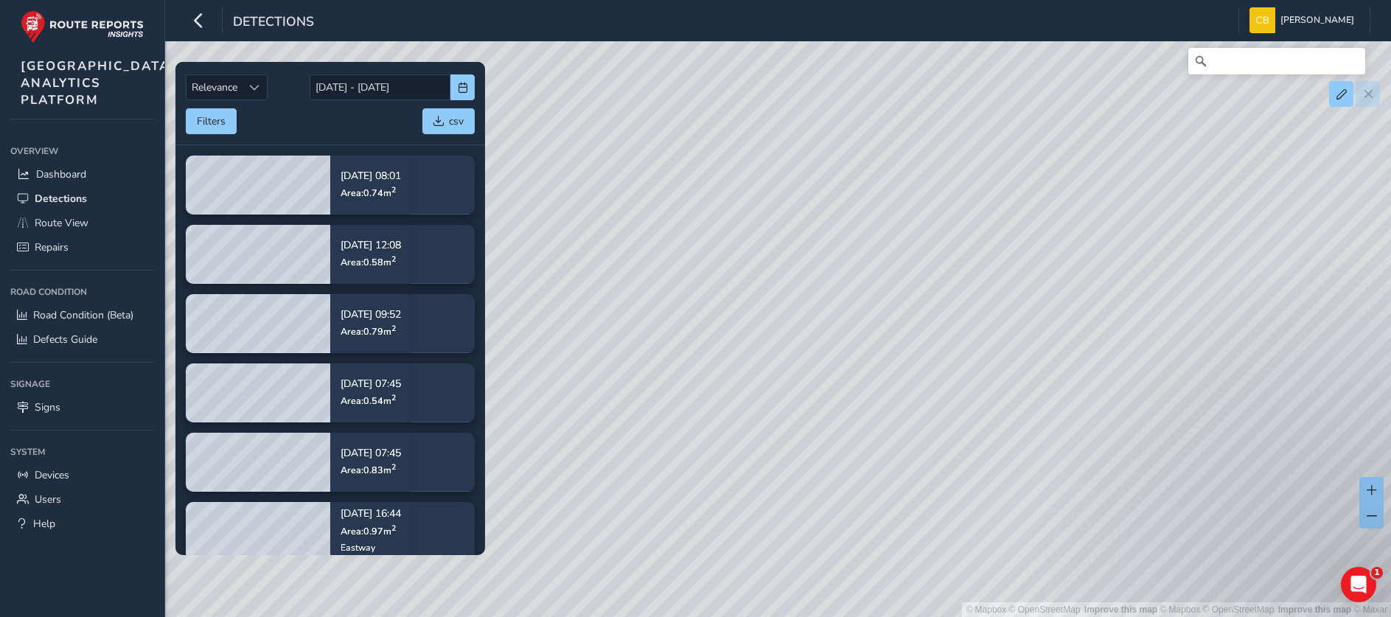
click at [970, 467] on div "© Mapbox © OpenStreetMap Improve this map | © Mapbox © OpenStreetMap Improve th…" at bounding box center [695, 308] width 1391 height 617
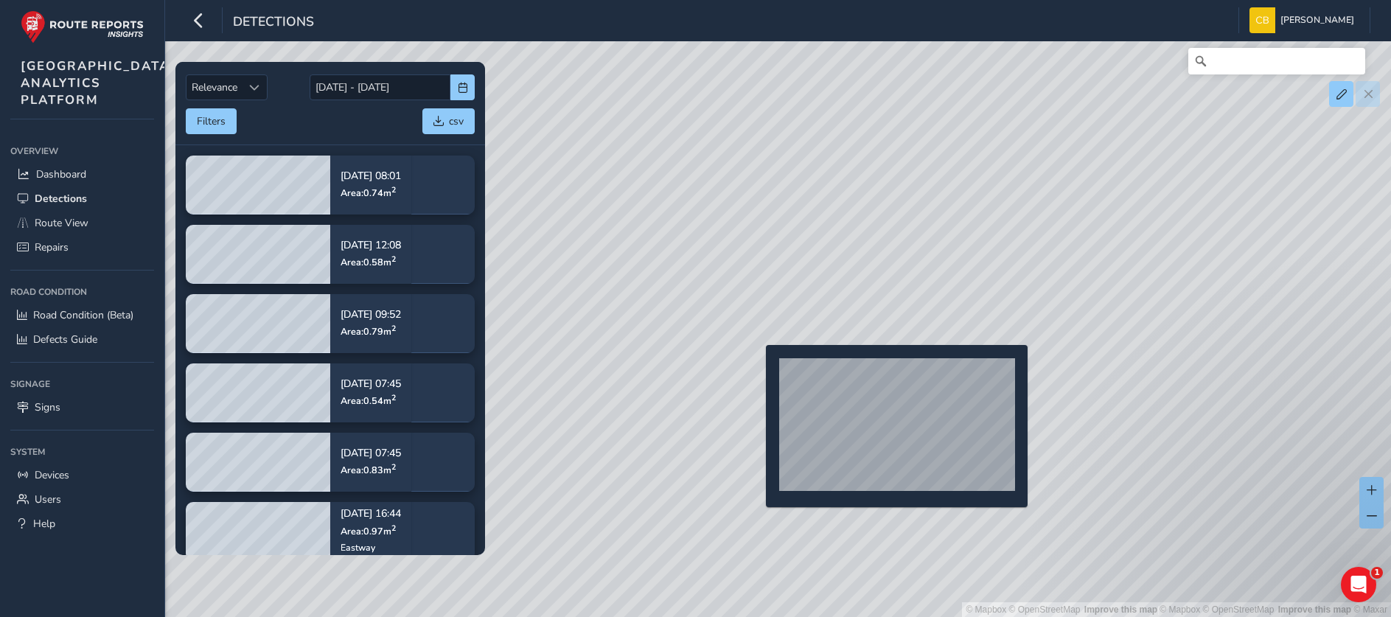
click at [757, 368] on div "© Mapbox © OpenStreetMap Improve this map | © Mapbox © OpenStreetMap Improve th…" at bounding box center [695, 308] width 1391 height 617
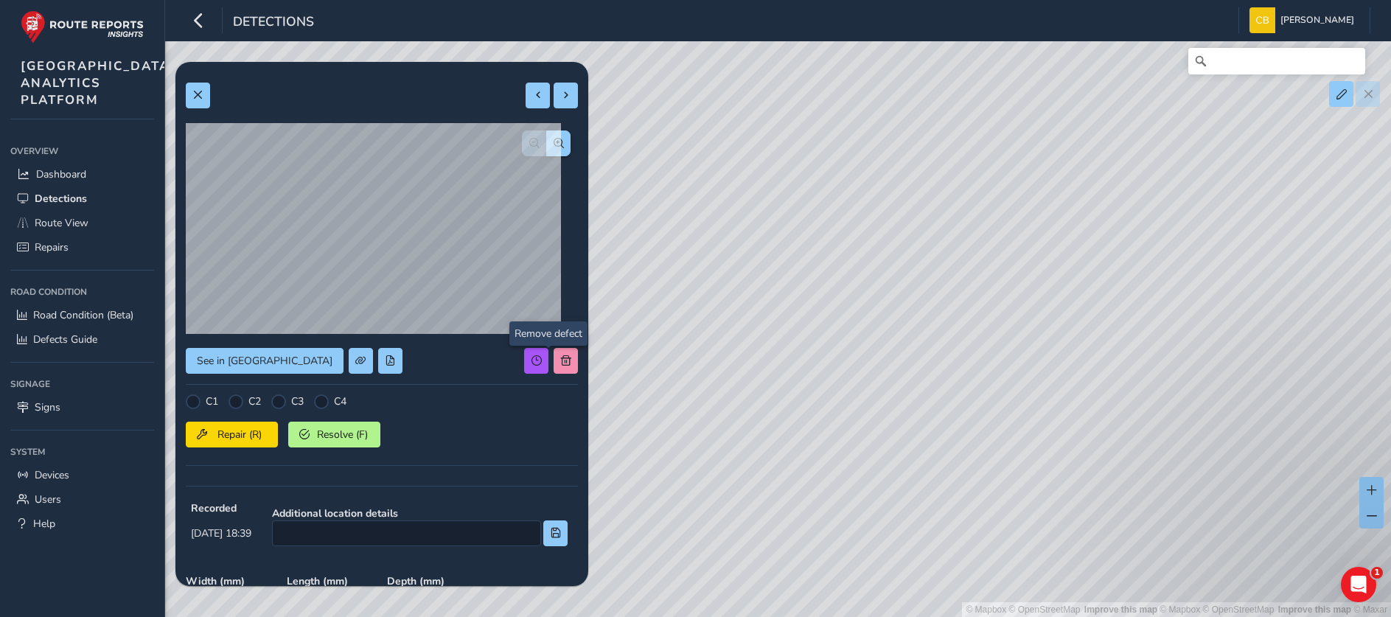
click at [555, 357] on div "See in Route View C1 C2 C3 C4 Repair (R) Resolve (F) Recorded Sep 30 2025, 18:3…" at bounding box center [382, 450] width 392 height 756
click at [561, 361] on span at bounding box center [566, 360] width 10 height 10
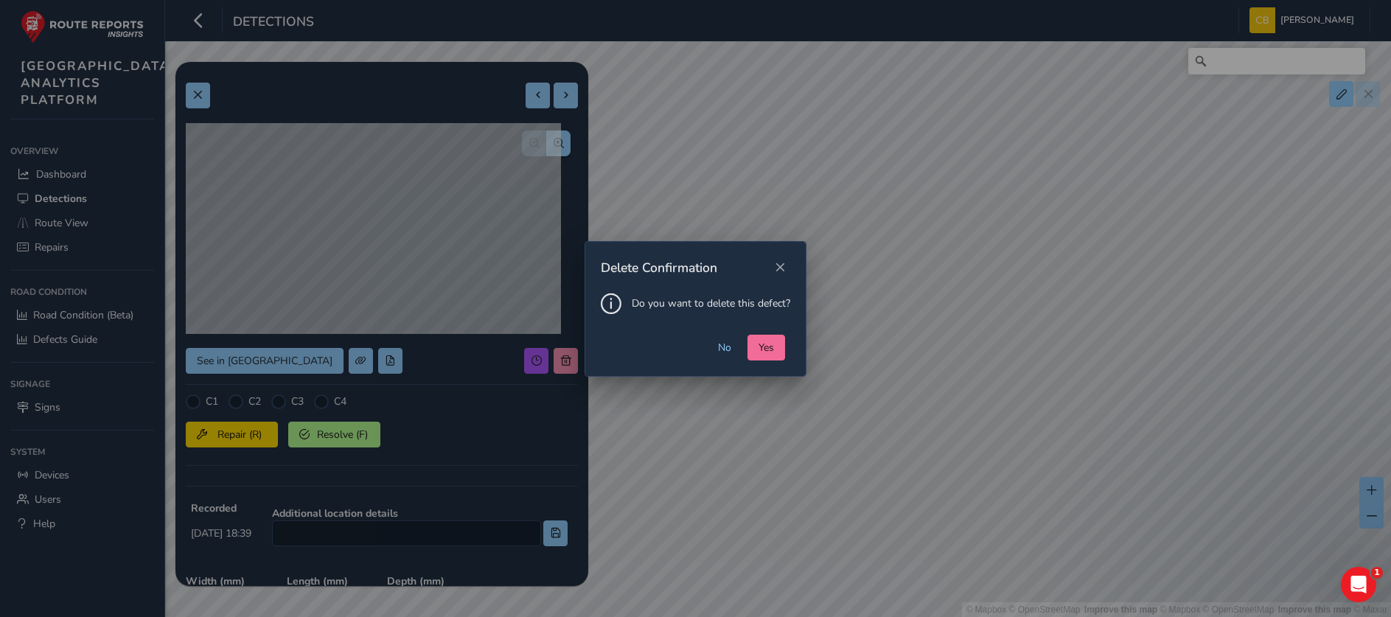
click at [758, 351] on span "Yes" at bounding box center [765, 347] width 15 height 14
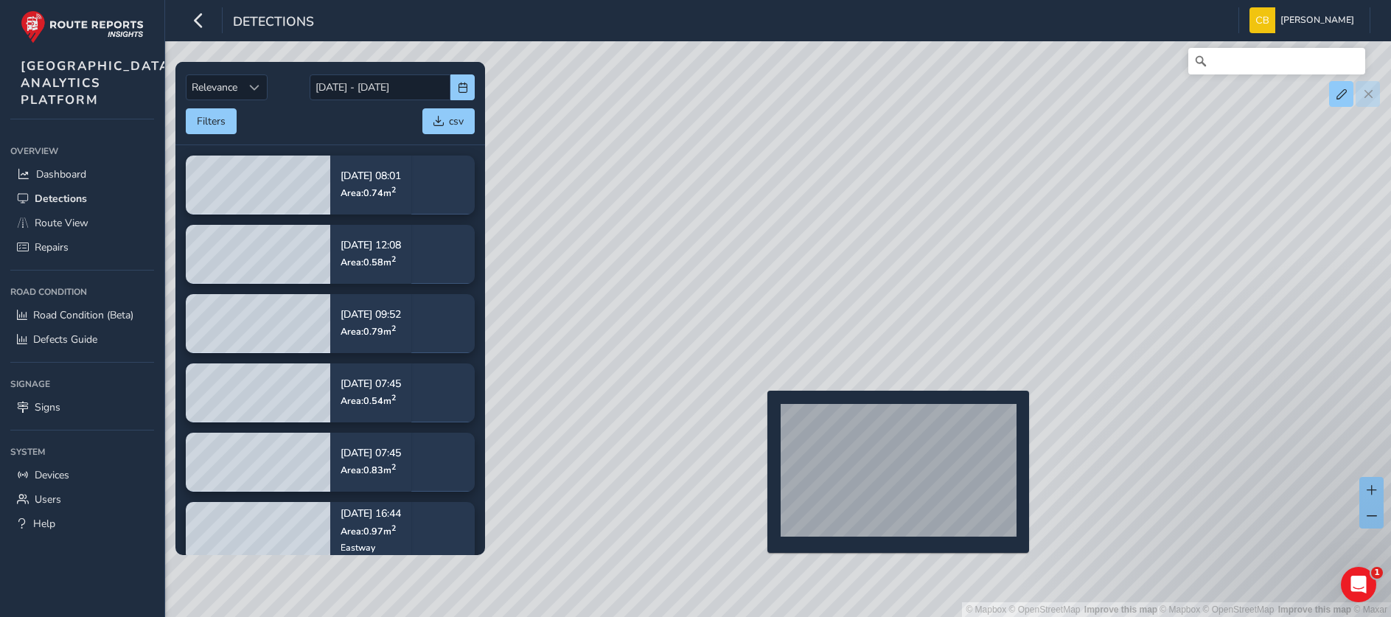
click at [759, 415] on div "© Mapbox © OpenStreetMap Improve this map | © Mapbox © OpenStreetMap Improve th…" at bounding box center [695, 308] width 1391 height 617
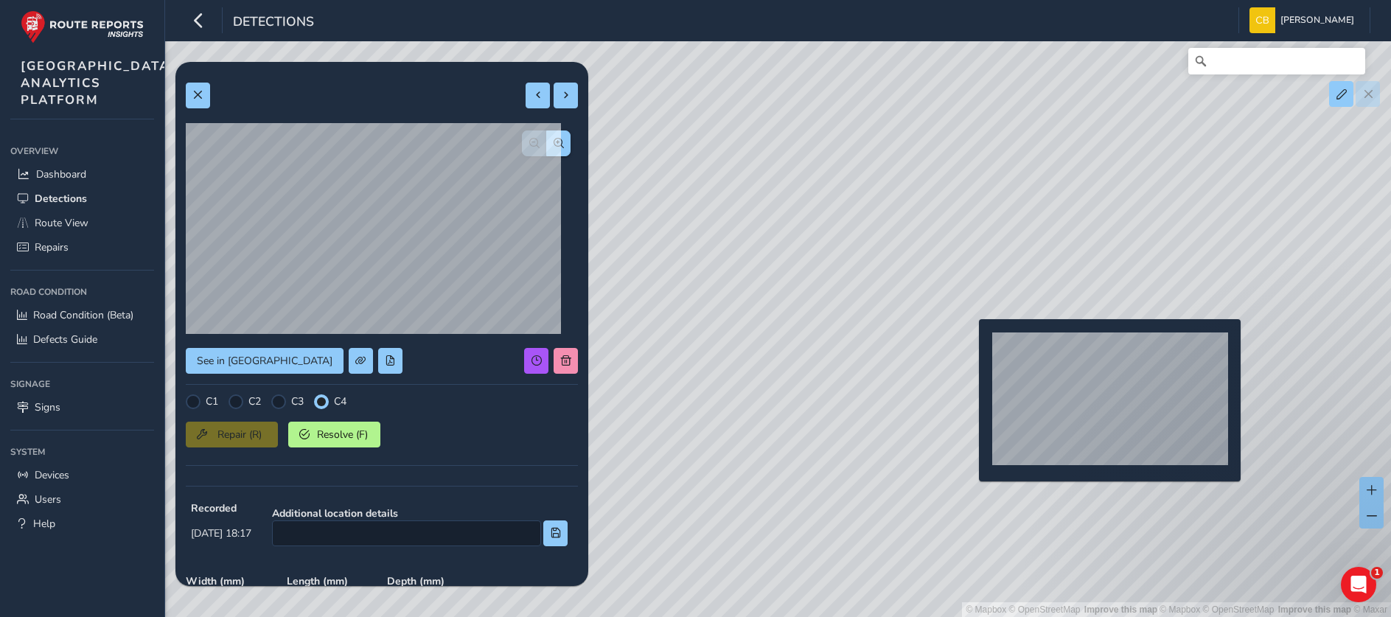
click at [968, 343] on div "© Mapbox © OpenStreetMap Improve this map | © Mapbox © OpenStreetMap Improve th…" at bounding box center [695, 308] width 1391 height 617
type input "387"
type input "653"
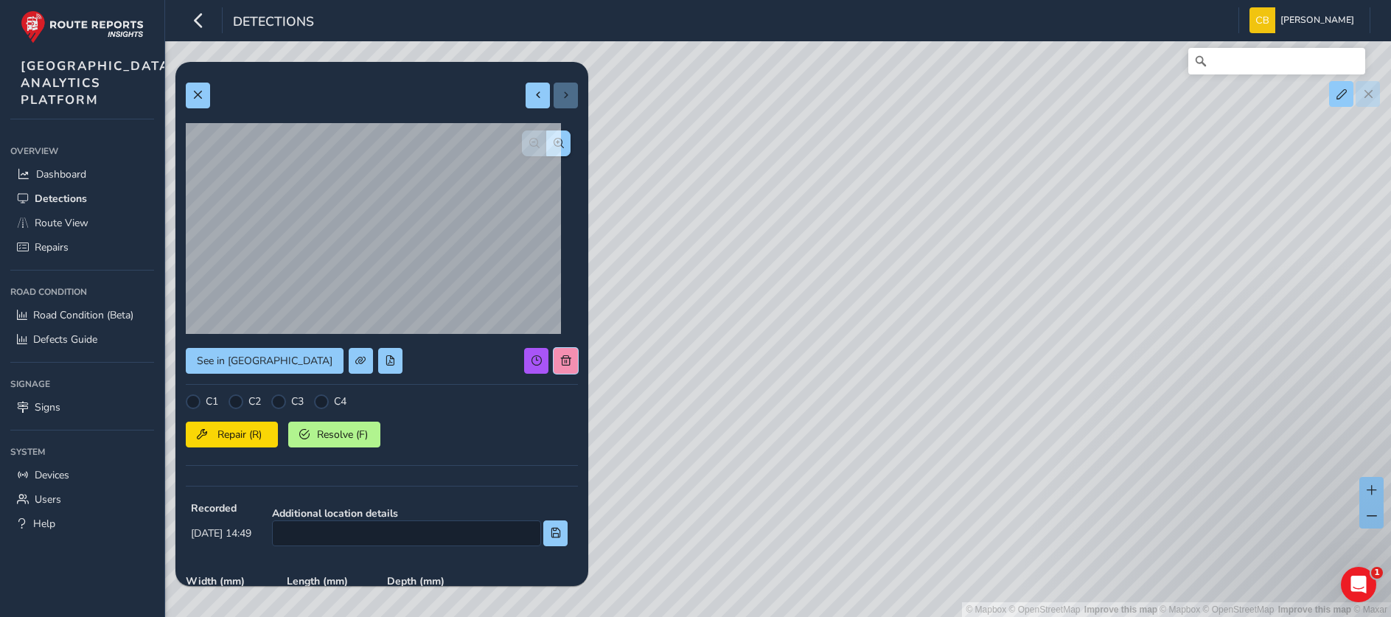
click at [554, 360] on button at bounding box center [565, 361] width 24 height 26
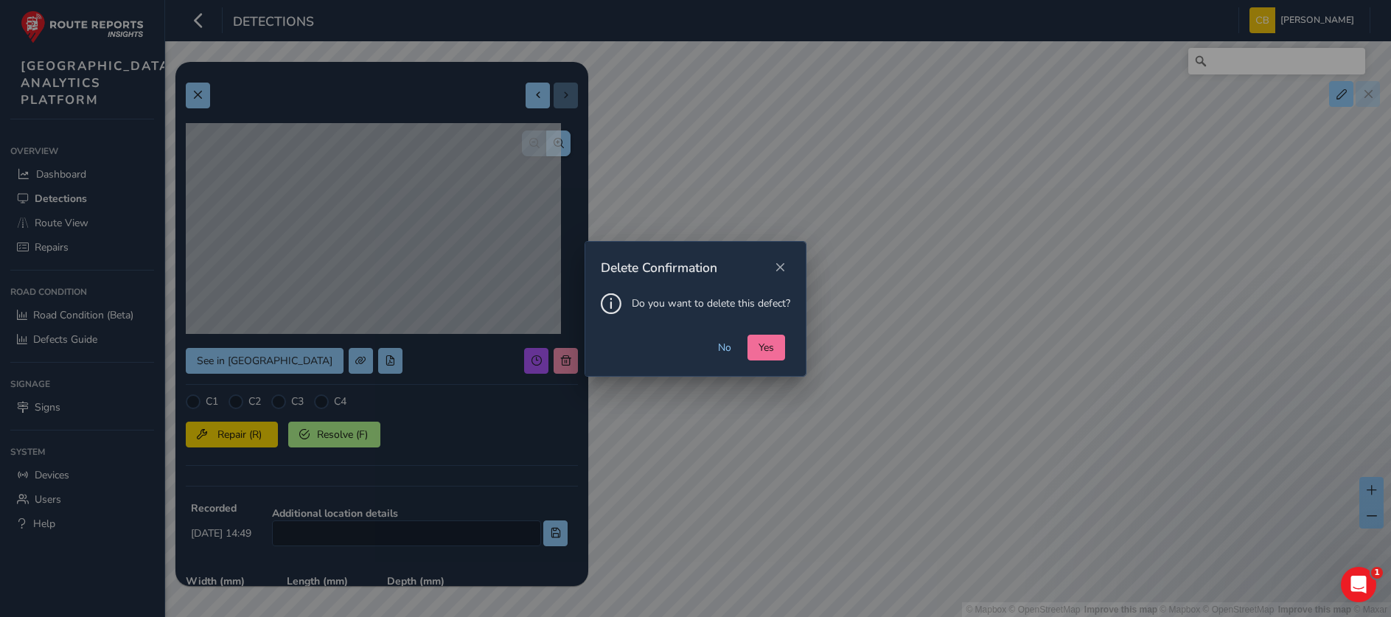
click at [767, 349] on span "Yes" at bounding box center [765, 347] width 15 height 14
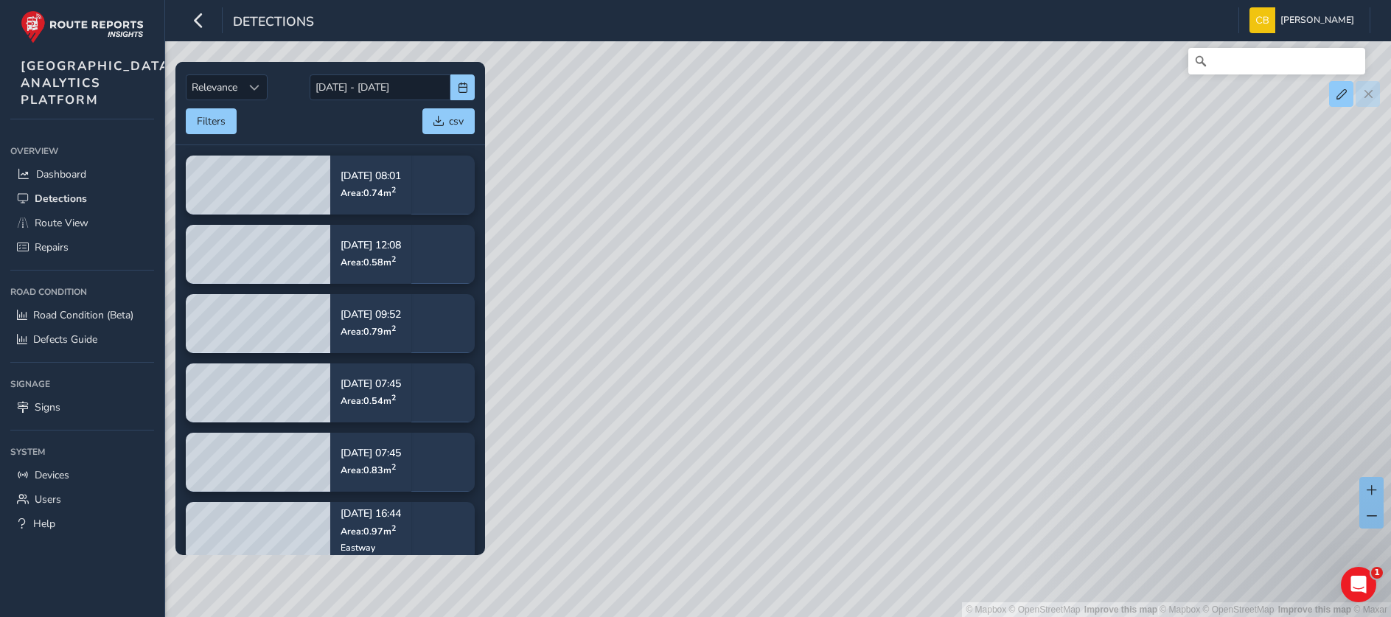
drag, startPoint x: 1039, startPoint y: 302, endPoint x: 851, endPoint y: 584, distance: 339.1
click at [853, 584] on div "© Mapbox © OpenStreetMap Improve this map | © Mapbox © OpenStreetMap Improve th…" at bounding box center [695, 308] width 1391 height 617
drag, startPoint x: 1010, startPoint y: 273, endPoint x: 881, endPoint y: 382, distance: 168.8
click at [902, 440] on div "© Mapbox © OpenStreetMap Improve this map | © Mapbox © OpenStreetMap Improve th…" at bounding box center [695, 308] width 1391 height 617
click at [745, 161] on div "© Mapbox © OpenStreetMap Improve this map | © Mapbox © OpenStreetMap Improve th…" at bounding box center [695, 308] width 1391 height 617
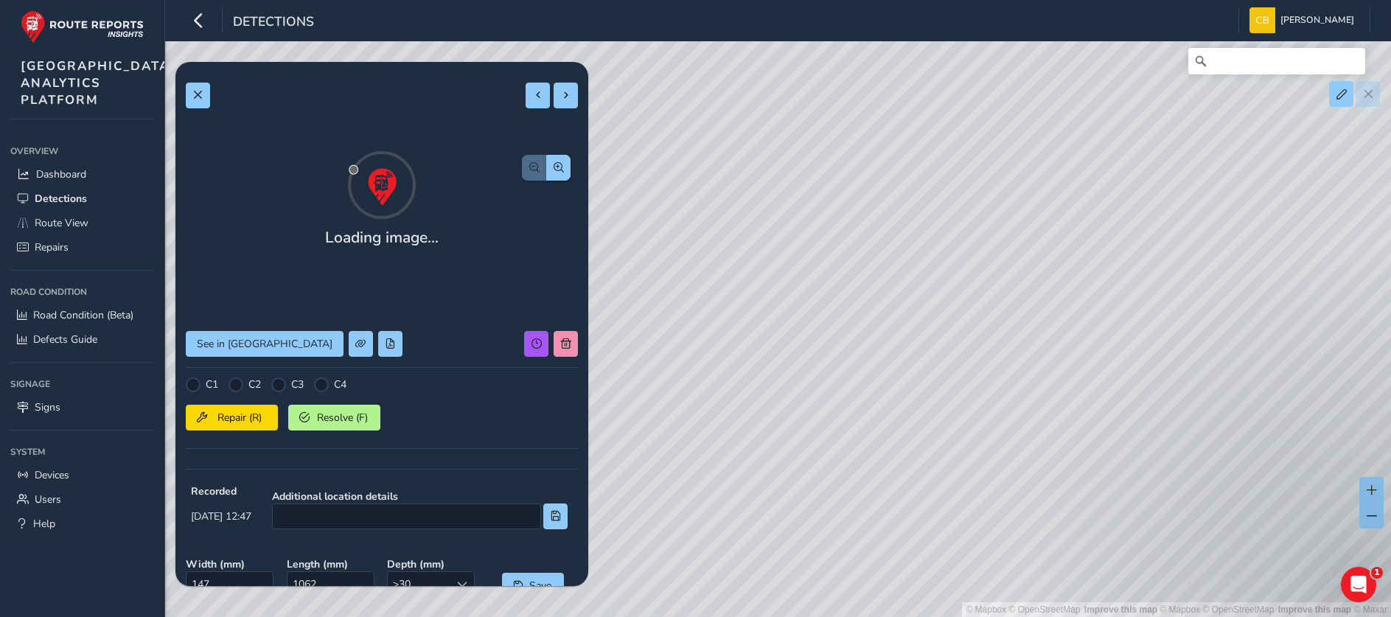
click at [745, 158] on div "© Mapbox © OpenStreetMap Improve this map | © Mapbox © OpenStreetMap Improve th…" at bounding box center [695, 308] width 1391 height 617
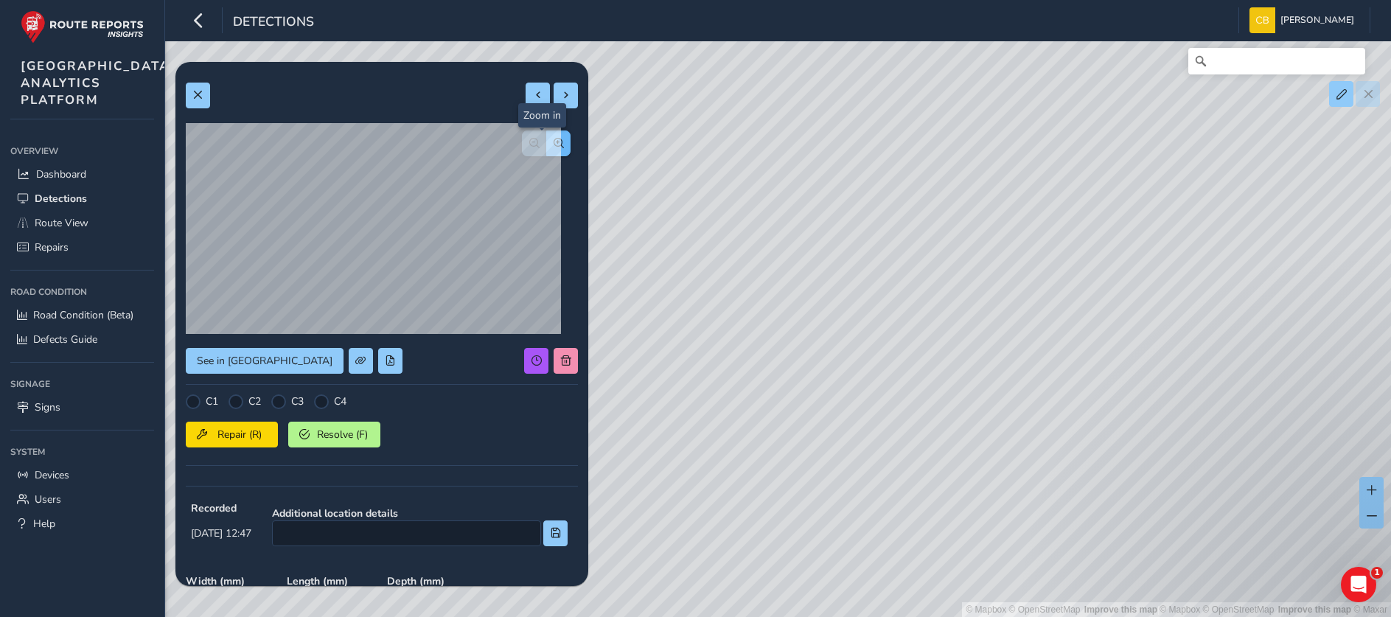
click at [546, 155] on button "button" at bounding box center [558, 143] width 24 height 26
click at [522, 152] on button "button" at bounding box center [534, 143] width 24 height 26
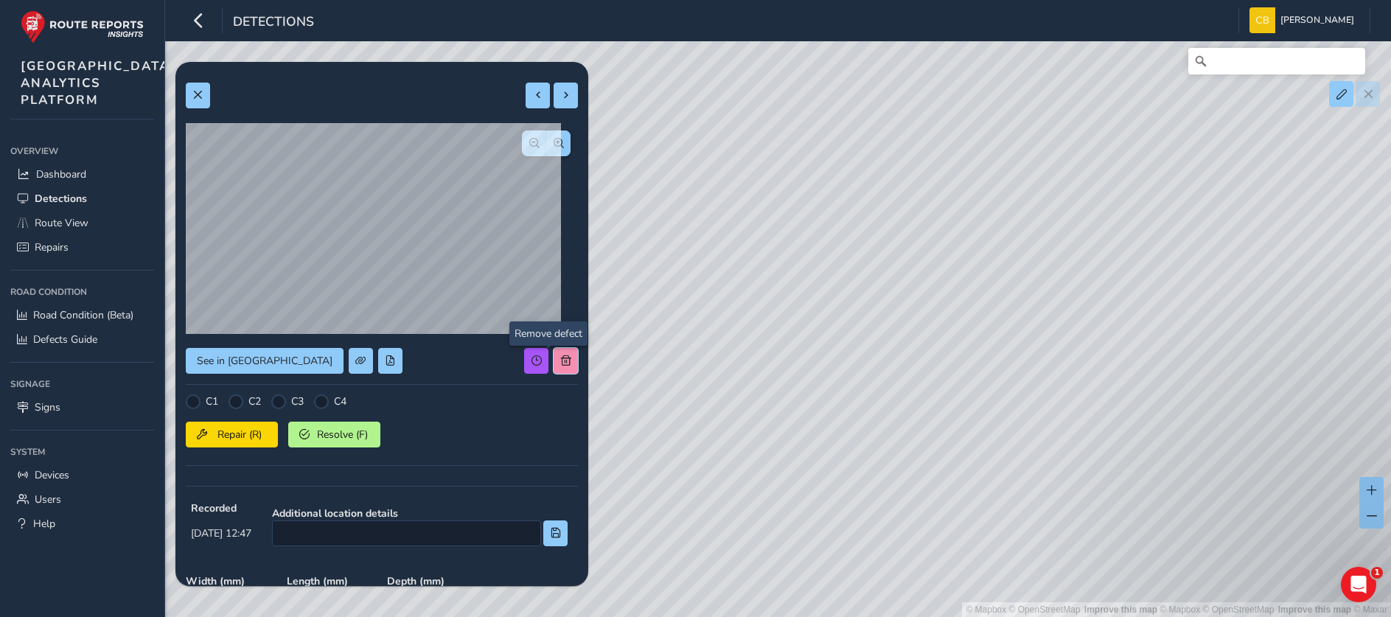
click at [561, 362] on span at bounding box center [566, 360] width 10 height 10
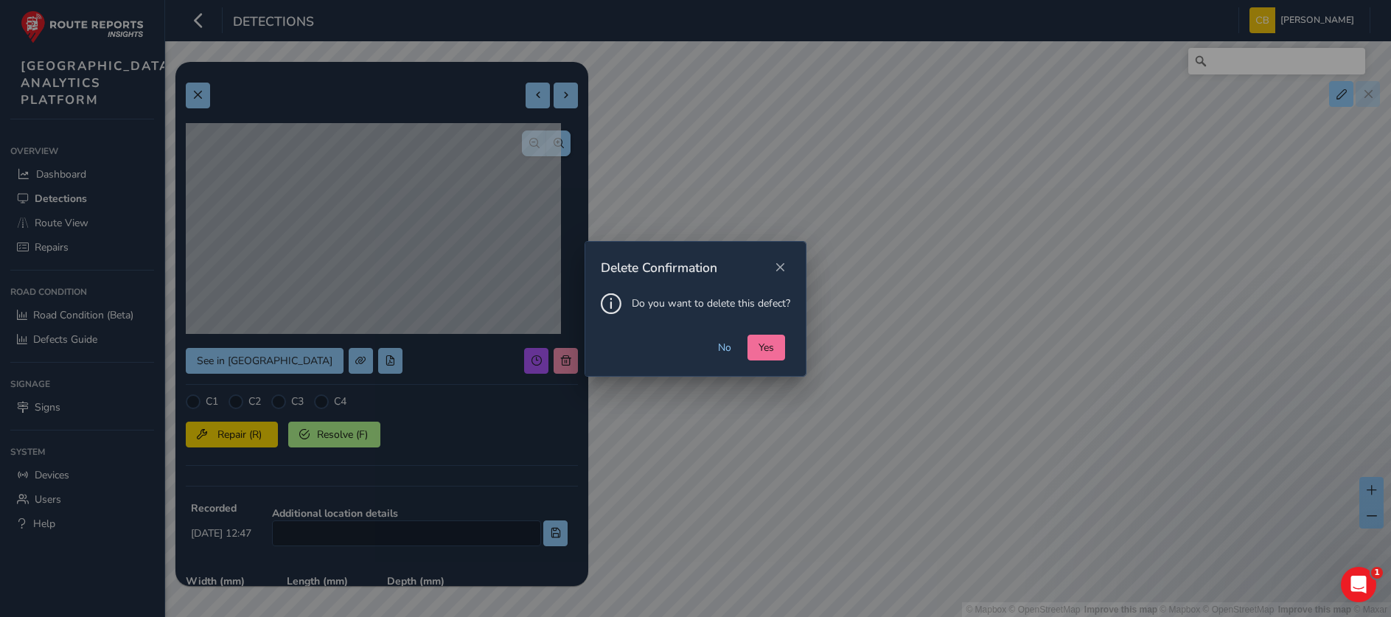
click at [768, 336] on button "Yes" at bounding box center [766, 348] width 38 height 26
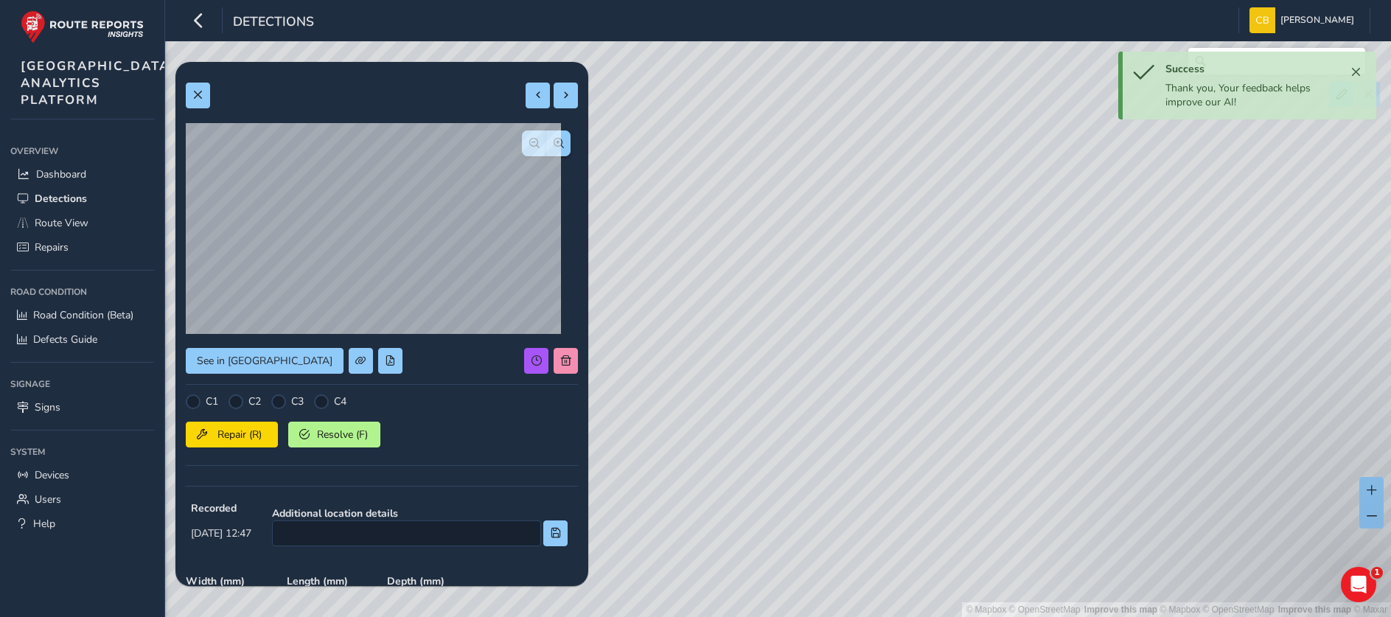
drag, startPoint x: 1209, startPoint y: 428, endPoint x: 949, endPoint y: 328, distance: 278.8
click at [949, 328] on div "© Mapbox © OpenStreetMap Improve this map | © Mapbox © OpenStreetMap Improve th…" at bounding box center [695, 308] width 1391 height 617
click at [1041, 352] on div "© Mapbox © OpenStreetMap Improve this map | © Mapbox © OpenStreetMap Improve th…" at bounding box center [695, 308] width 1391 height 617
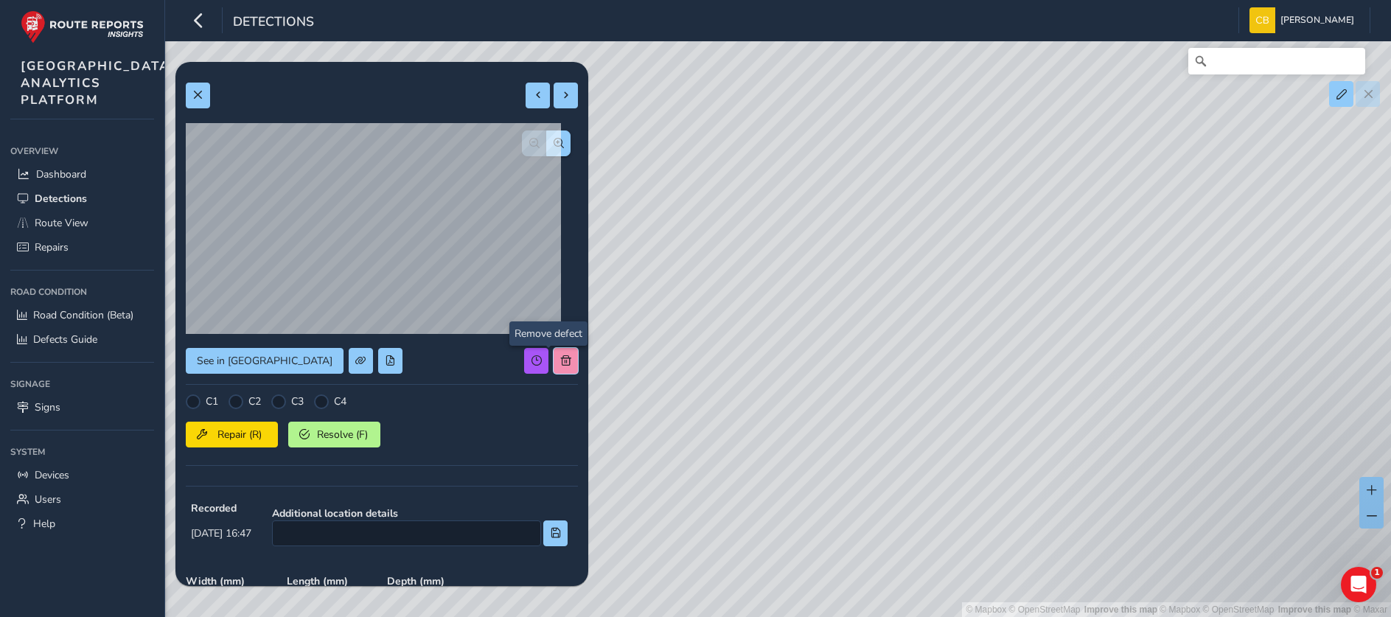
click at [561, 355] on span at bounding box center [566, 360] width 10 height 10
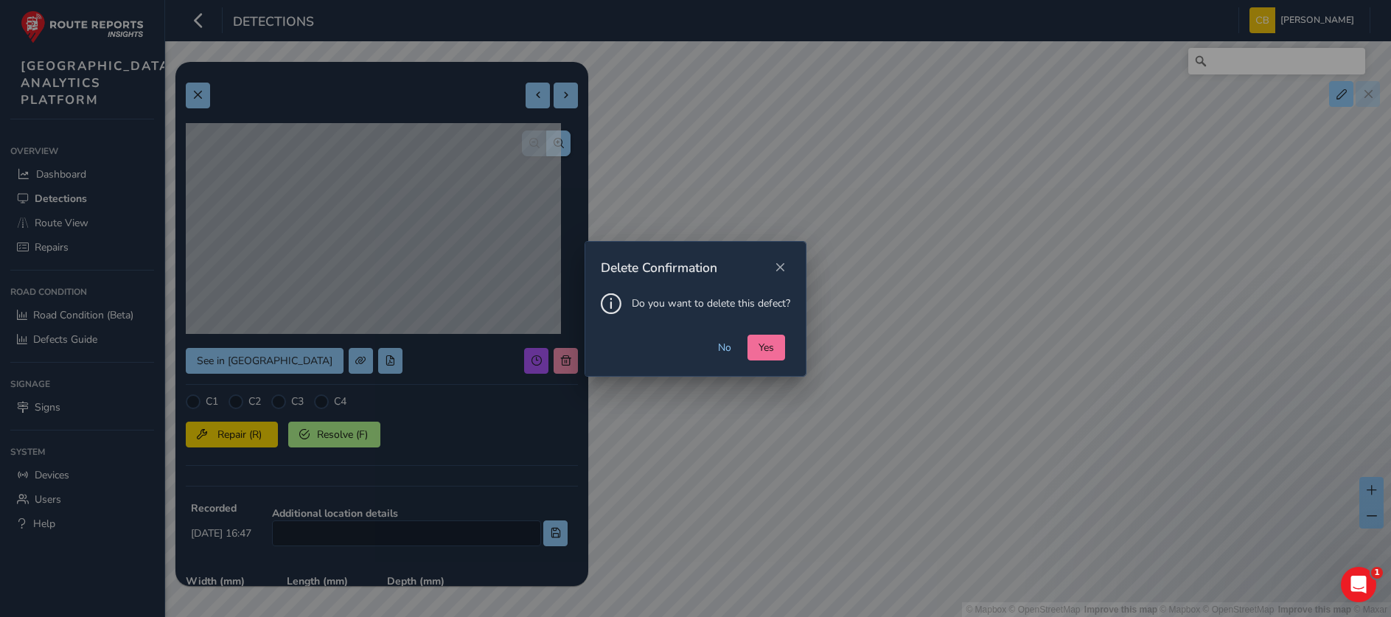
click at [766, 342] on span "Yes" at bounding box center [765, 347] width 15 height 14
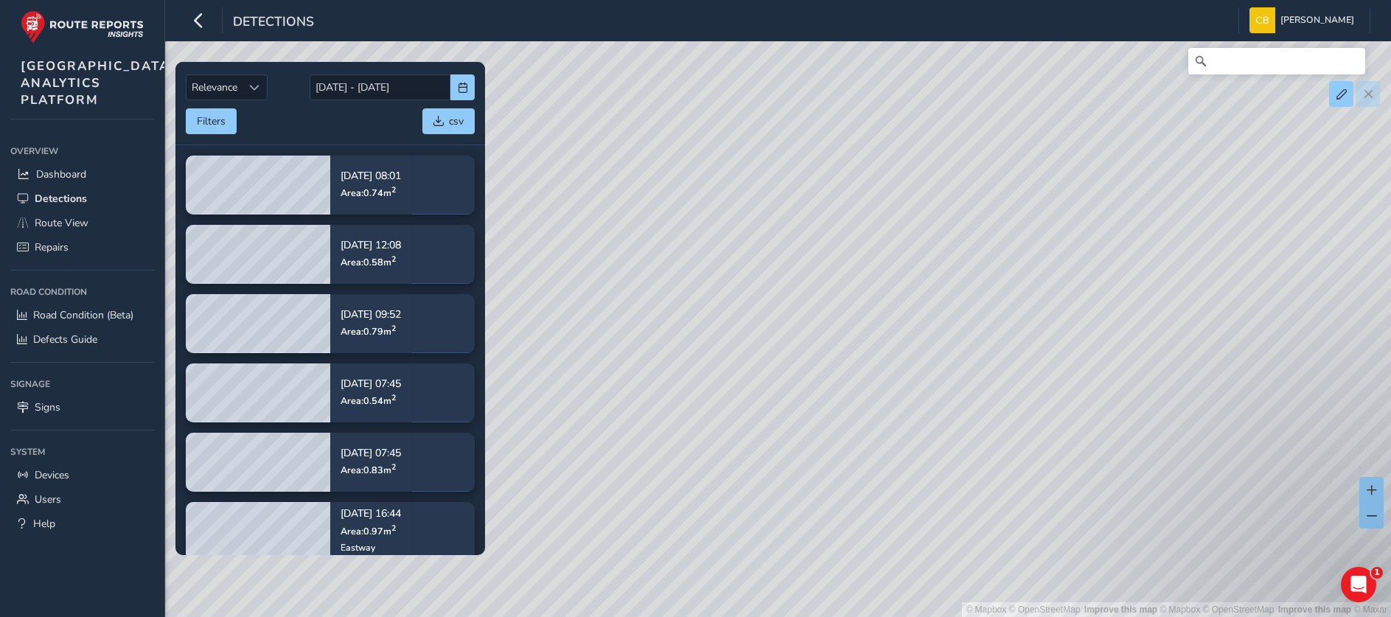
drag, startPoint x: 785, startPoint y: 307, endPoint x: 822, endPoint y: 291, distance: 40.0
click at [817, 327] on div "© Mapbox © OpenStreetMap Improve this map | © Mapbox © OpenStreetMap Improve th…" at bounding box center [695, 308] width 1391 height 617
drag, startPoint x: 809, startPoint y: 227, endPoint x: 838, endPoint y: 284, distance: 63.6
click at [838, 284] on div "© Mapbox © OpenStreetMap Improve this map | © Mapbox © OpenStreetMap Improve th…" at bounding box center [695, 308] width 1391 height 617
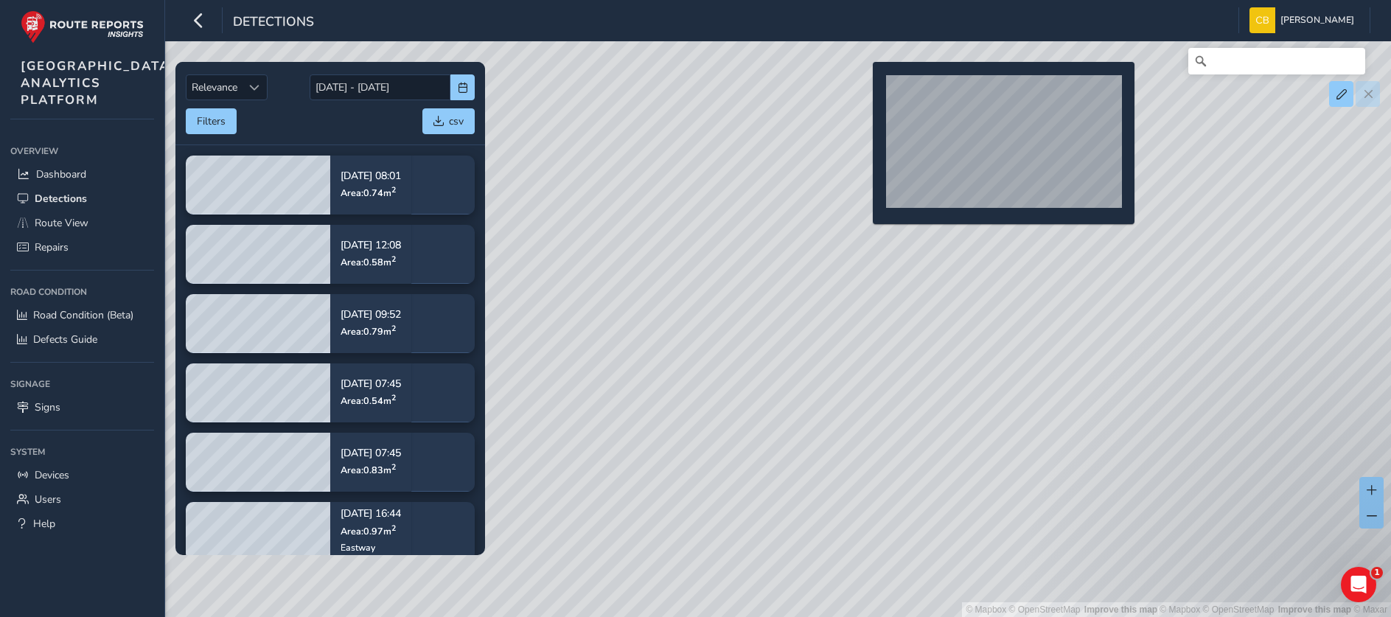
click at [864, 85] on div "© Mapbox © OpenStreetMap Improve this map | © Mapbox © OpenStreetMap Improve th…" at bounding box center [695, 308] width 1391 height 617
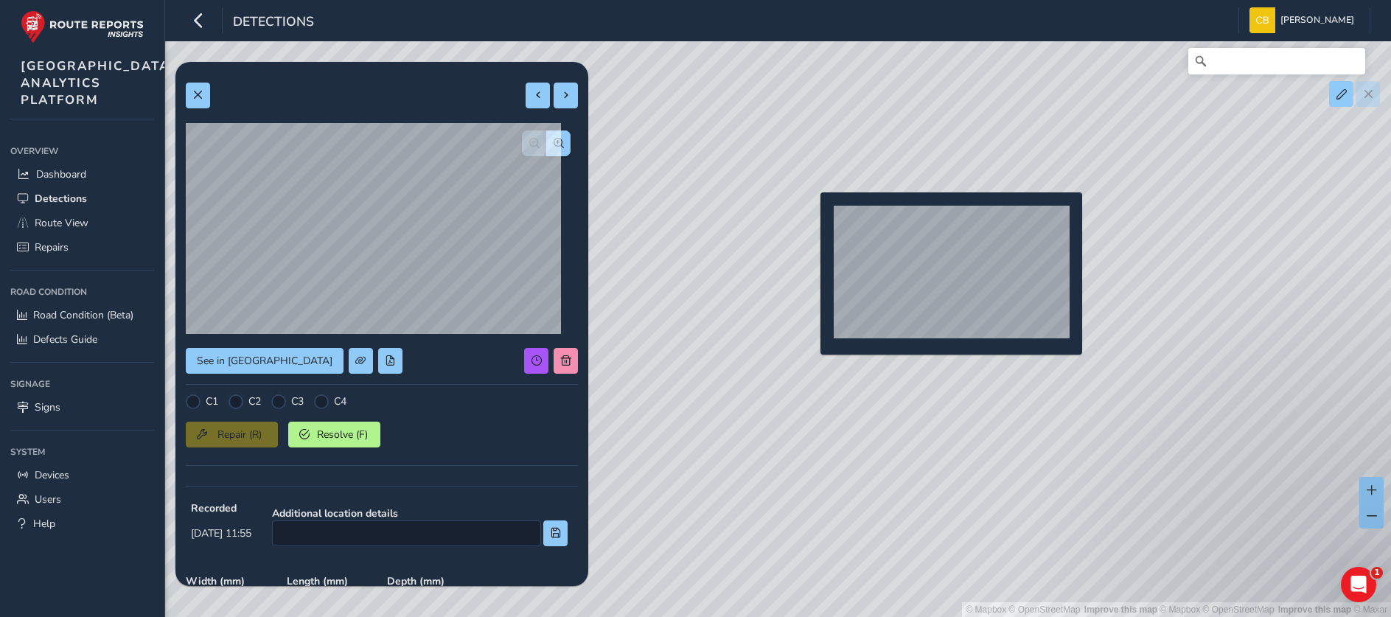
click at [811, 213] on div "© Mapbox © OpenStreetMap Improve this map | © Mapbox © OpenStreetMap Improve th…" at bounding box center [695, 308] width 1391 height 617
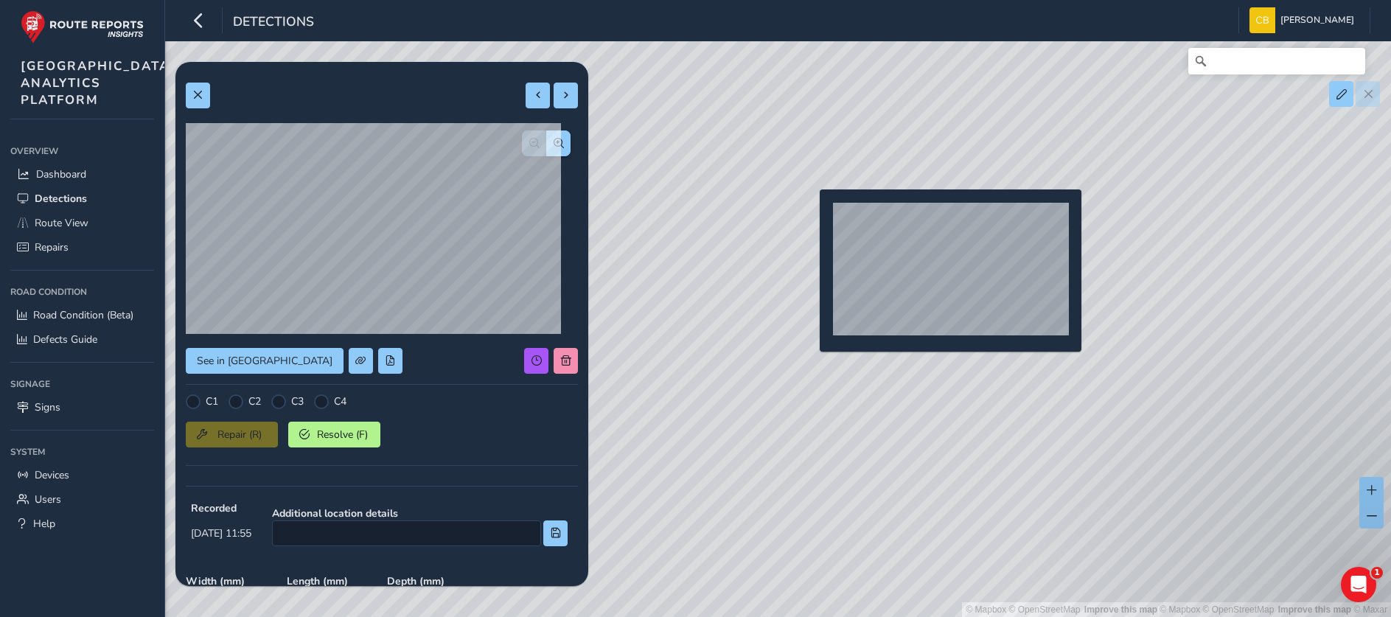
type input "325"
type input "383"
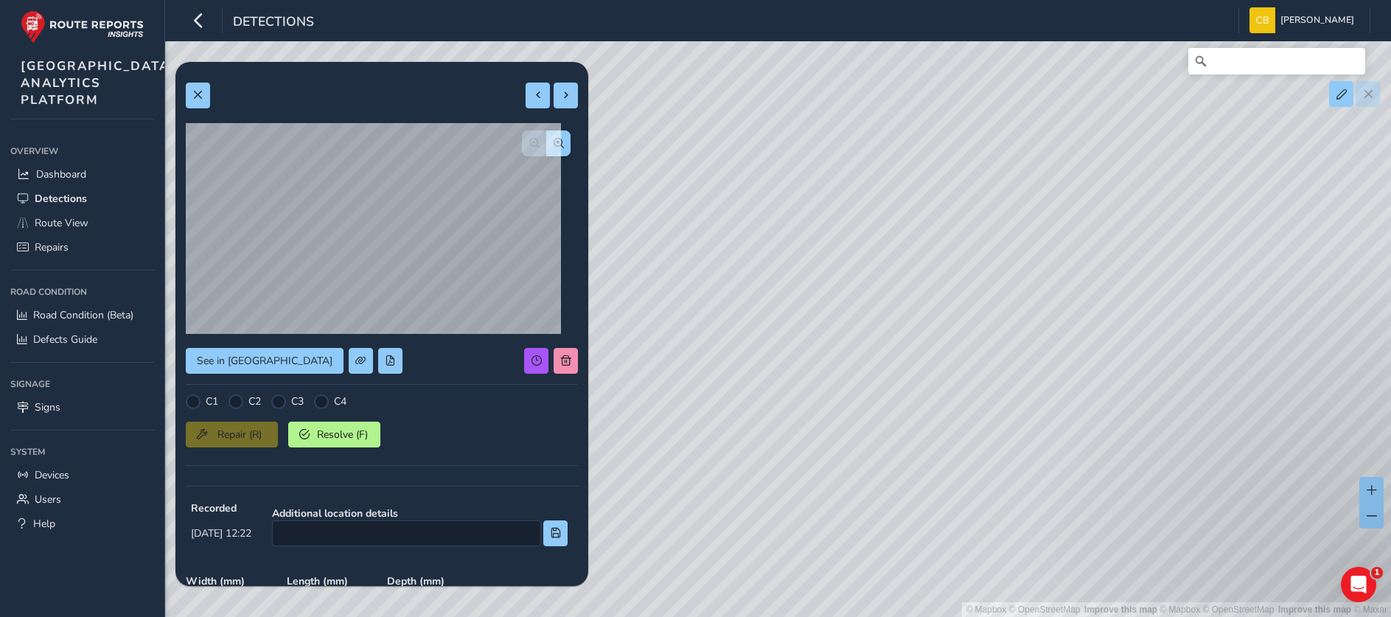
drag, startPoint x: 777, startPoint y: 177, endPoint x: 964, endPoint y: 419, distance: 305.8
click at [964, 419] on div "© Mapbox © OpenStreetMap Improve this map | © Mapbox © OpenStreetMap Improve th…" at bounding box center [695, 308] width 1391 height 617
drag, startPoint x: 842, startPoint y: 286, endPoint x: 906, endPoint y: 438, distance: 164.8
click at [906, 438] on div "© Mapbox © OpenStreetMap Improve this map | © Mapbox © OpenStreetMap Improve th…" at bounding box center [695, 308] width 1391 height 617
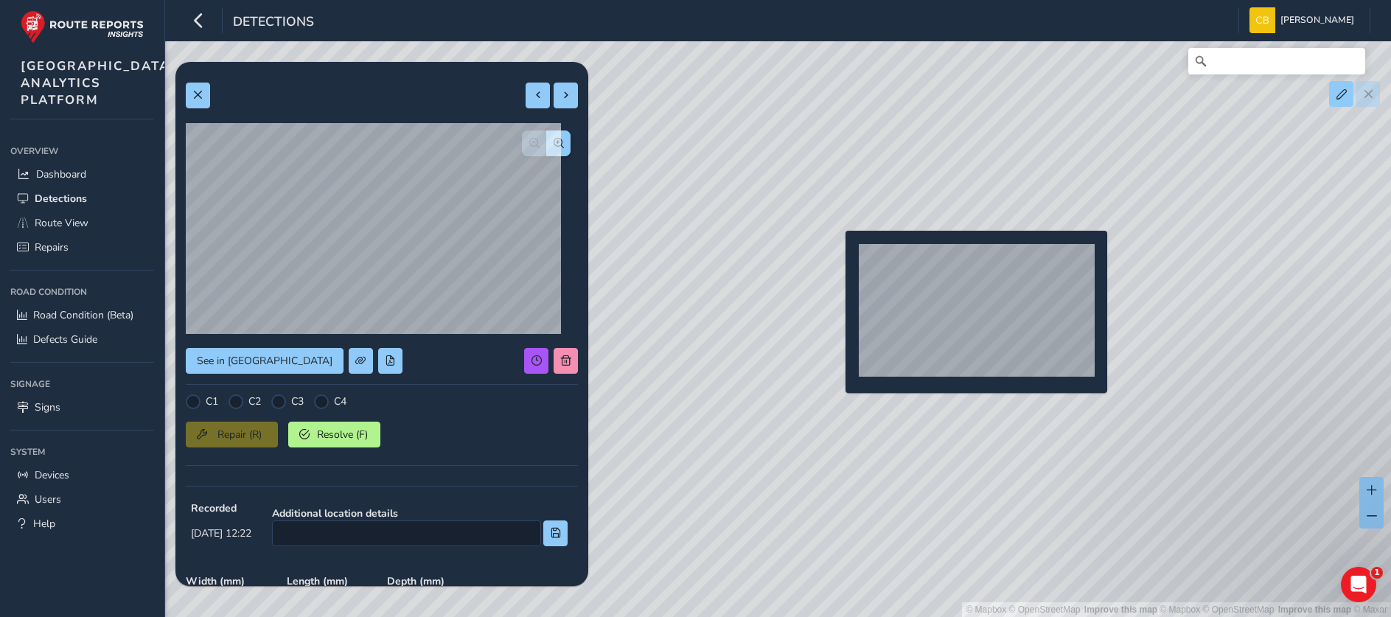
click at [834, 253] on div "© Mapbox © OpenStreetMap Improve this map | © Mapbox © OpenStreetMap Improve th…" at bounding box center [695, 308] width 1391 height 617
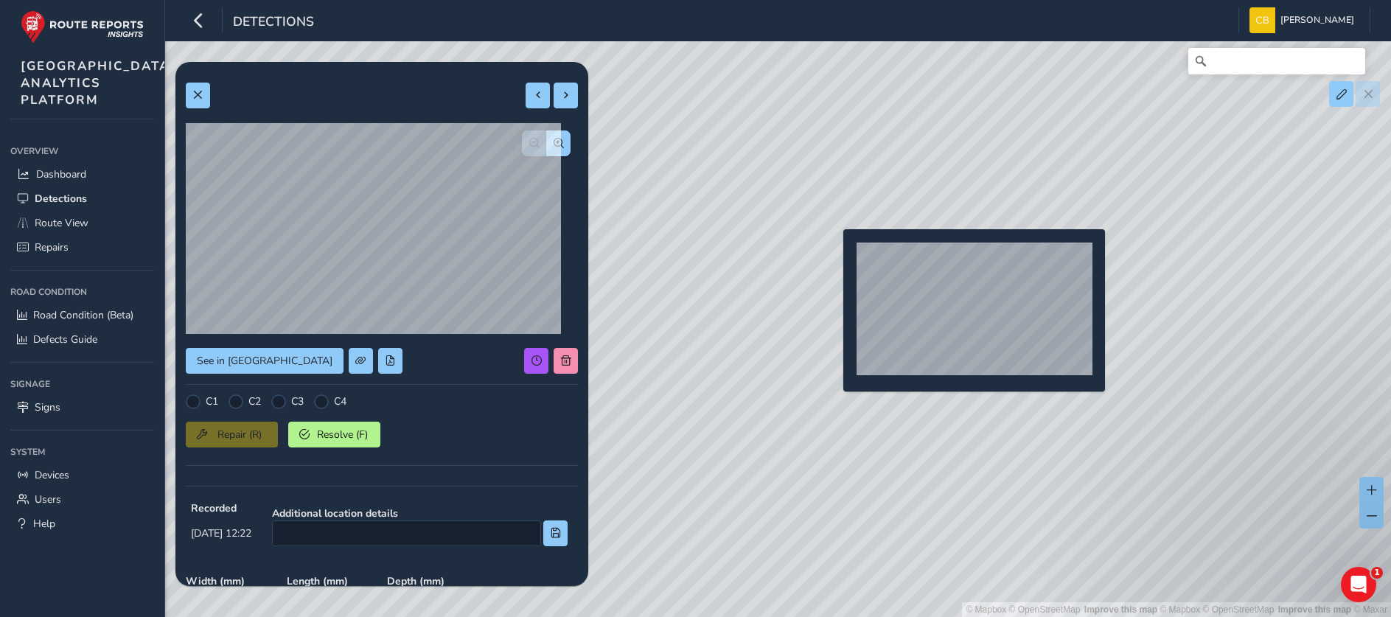
type input "981"
type input "1644"
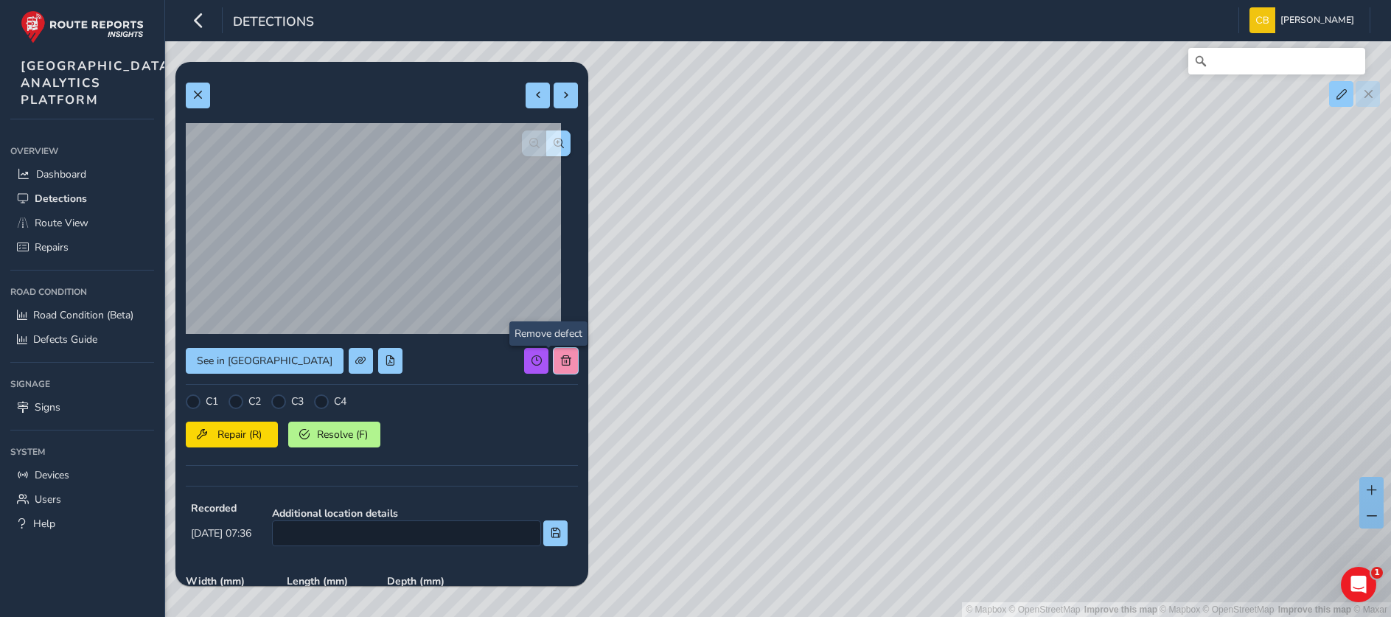
click at [555, 357] on button at bounding box center [565, 361] width 24 height 26
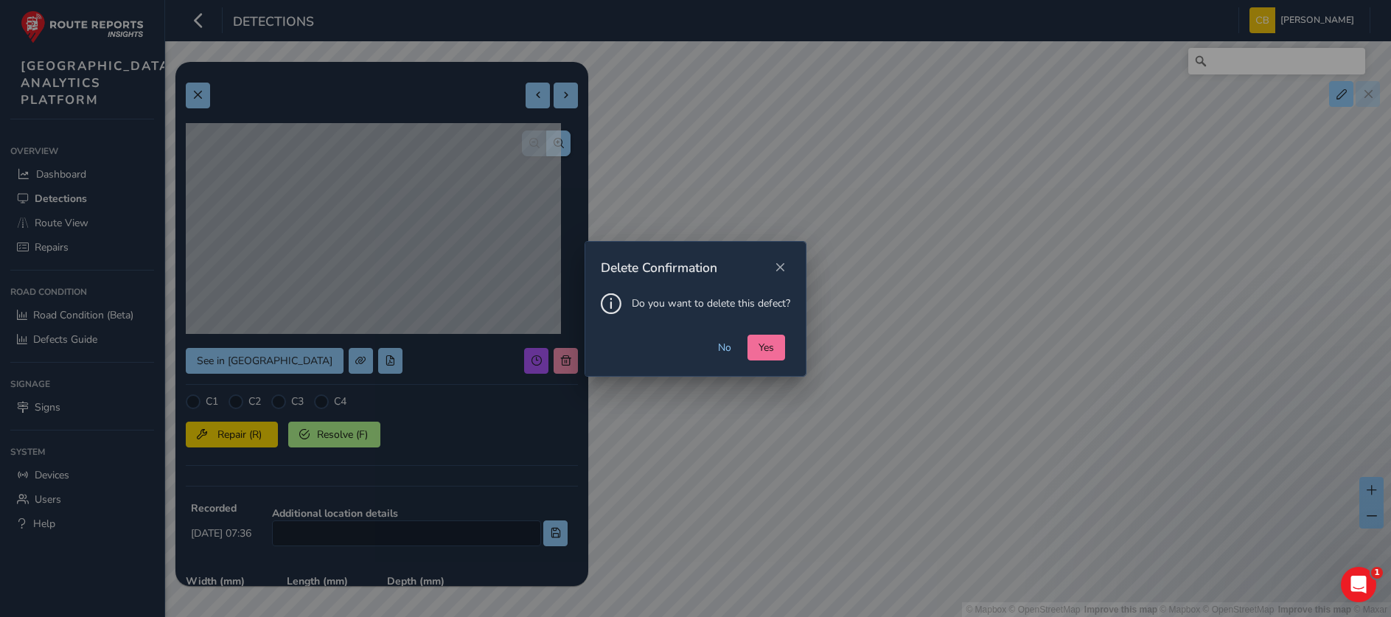
click at [752, 354] on button "Yes" at bounding box center [766, 348] width 38 height 26
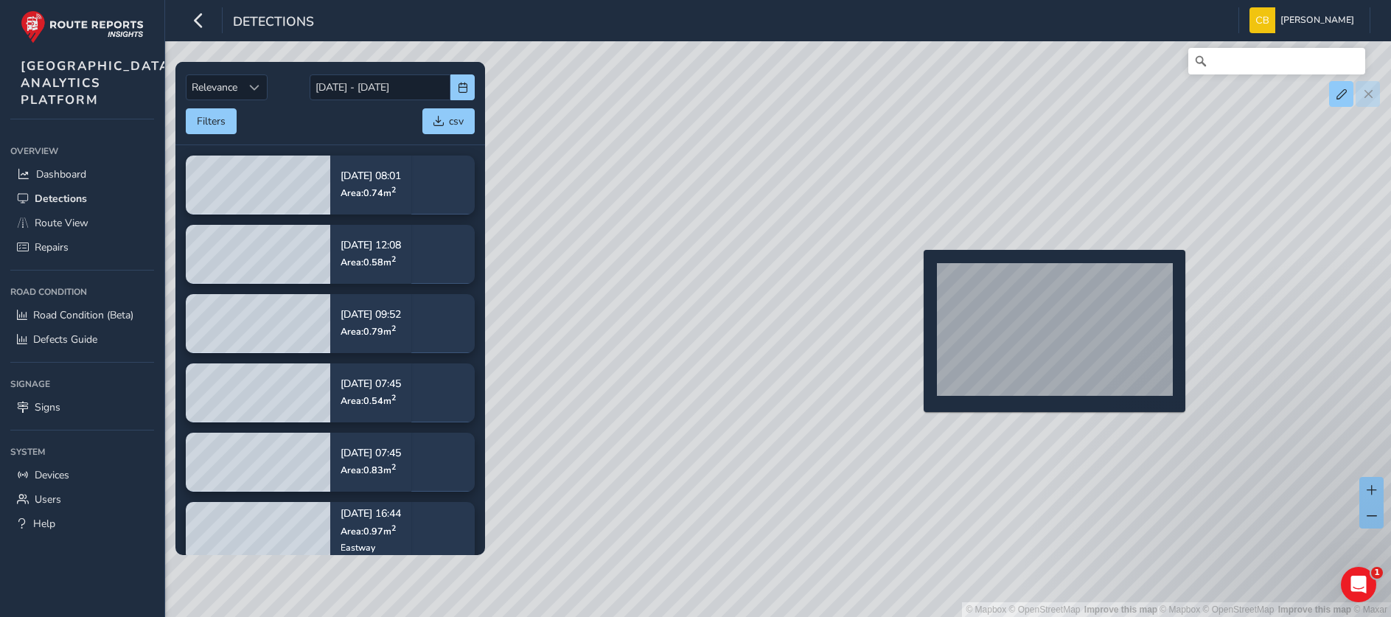
click at [917, 273] on div "© Mapbox © OpenStreetMap Improve this map | © Mapbox © OpenStreetMap Improve th…" at bounding box center [695, 308] width 1391 height 617
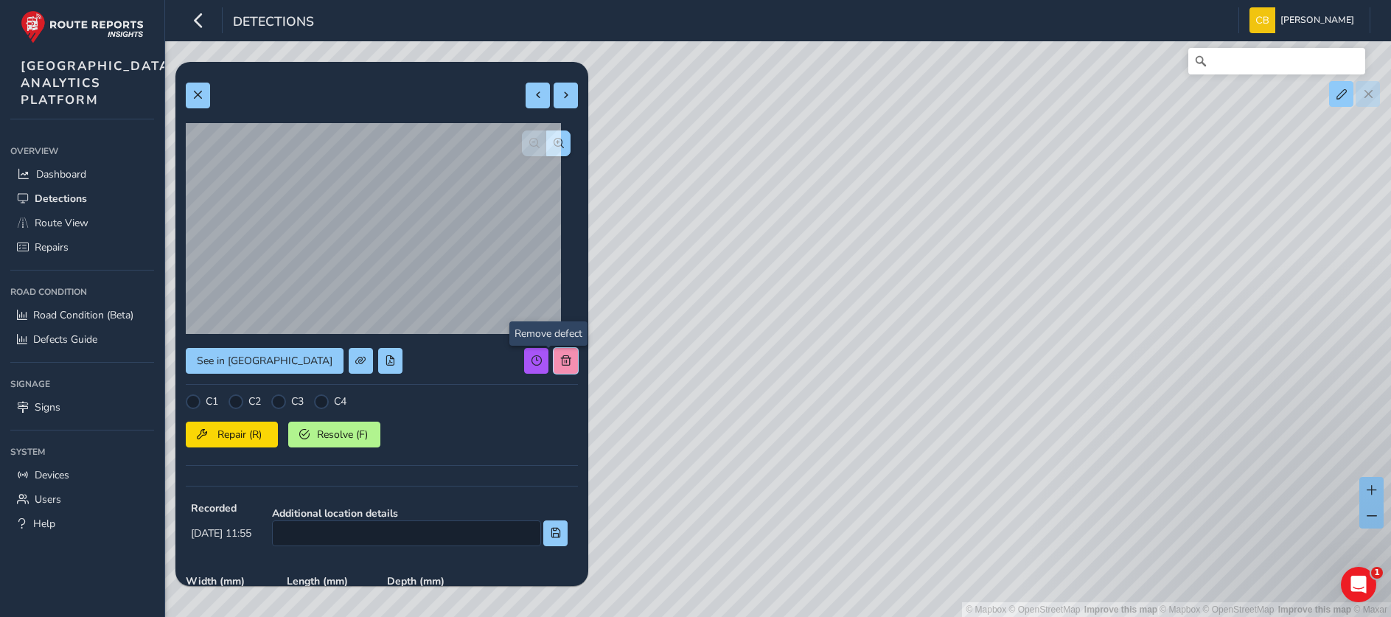
click at [553, 353] on button at bounding box center [565, 361] width 24 height 26
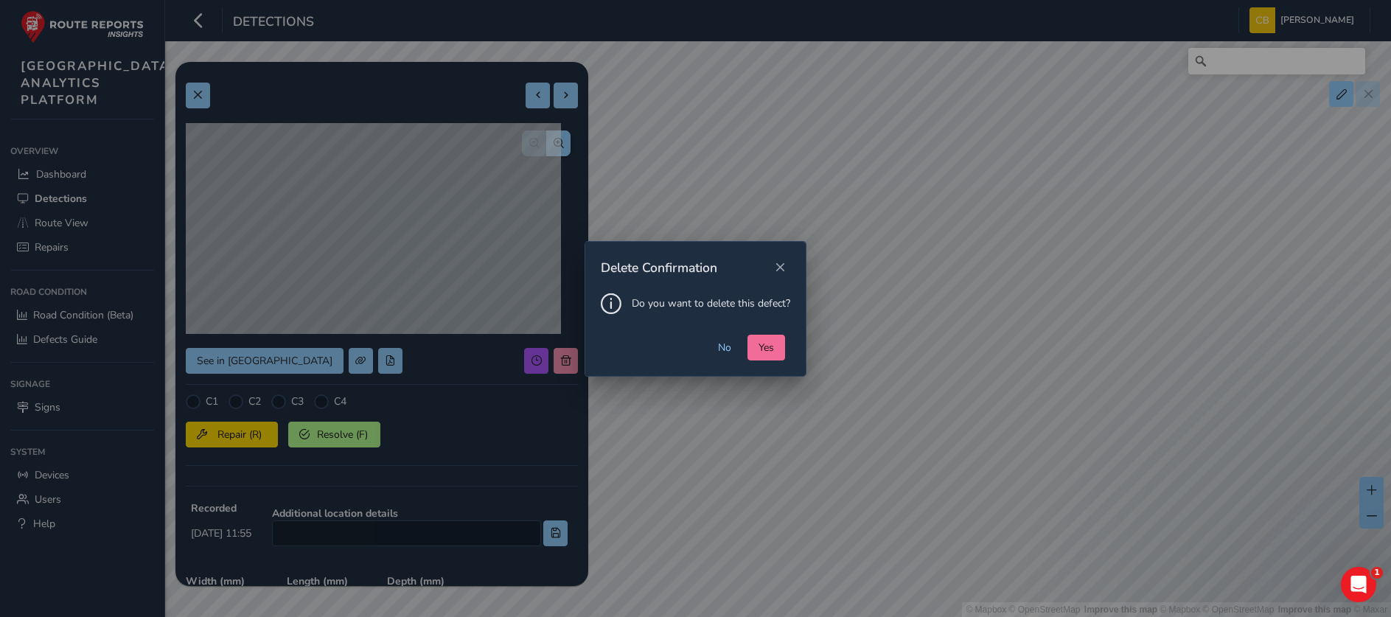
click at [758, 342] on span "Yes" at bounding box center [765, 347] width 15 height 14
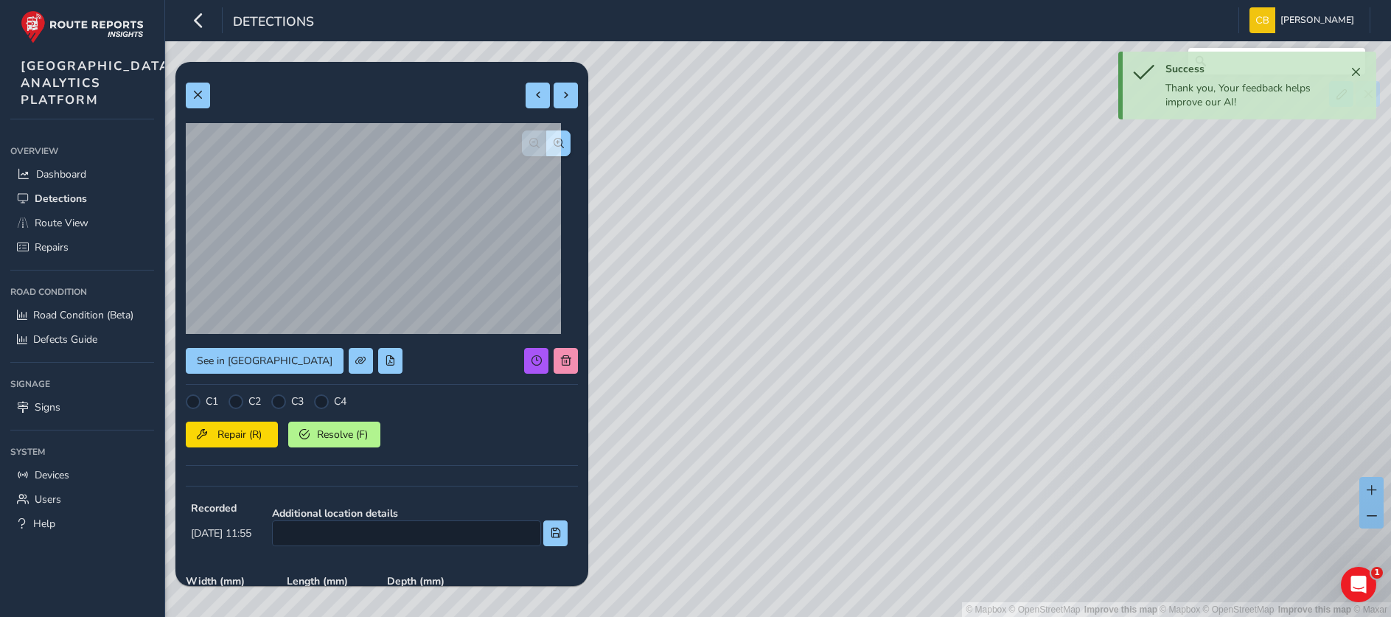
drag, startPoint x: 685, startPoint y: 315, endPoint x: 866, endPoint y: 352, distance: 184.8
click at [884, 373] on div "© Mapbox © OpenStreetMap Improve this map | © Mapbox © OpenStreetMap Improve th…" at bounding box center [695, 308] width 1391 height 617
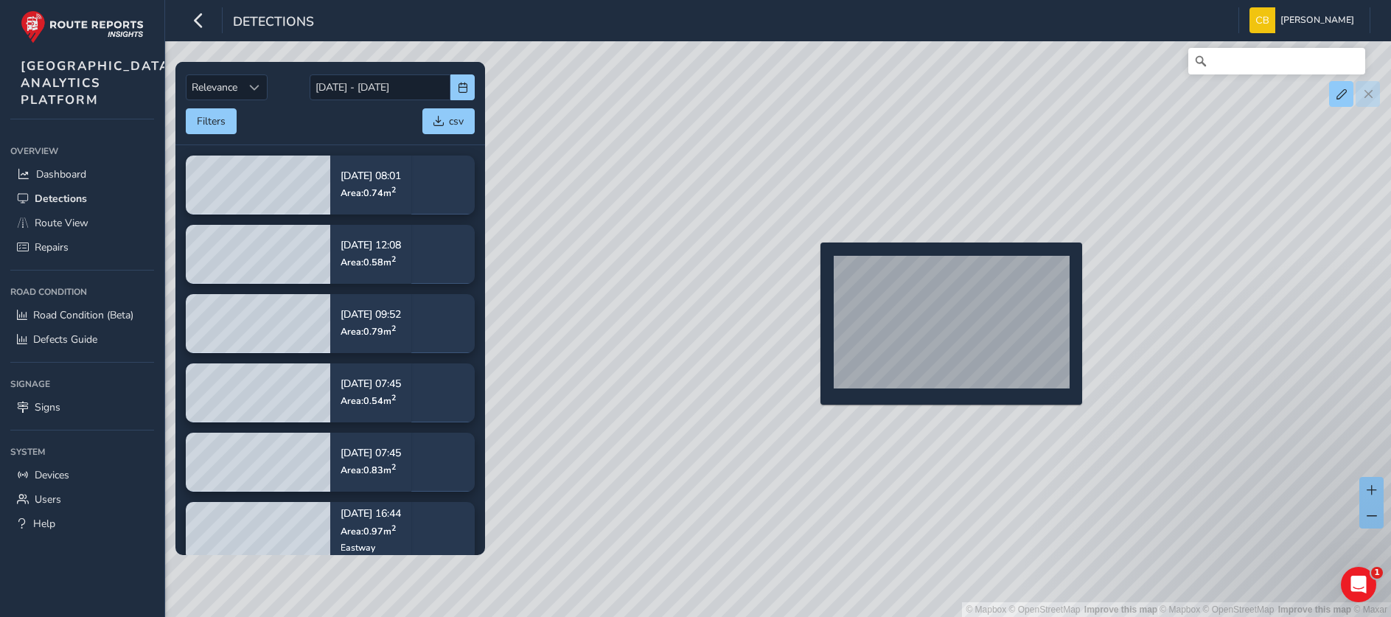
click at [810, 265] on div "© Mapbox © OpenStreetMap Improve this map | © Mapbox © OpenStreetMap Improve th…" at bounding box center [695, 308] width 1391 height 617
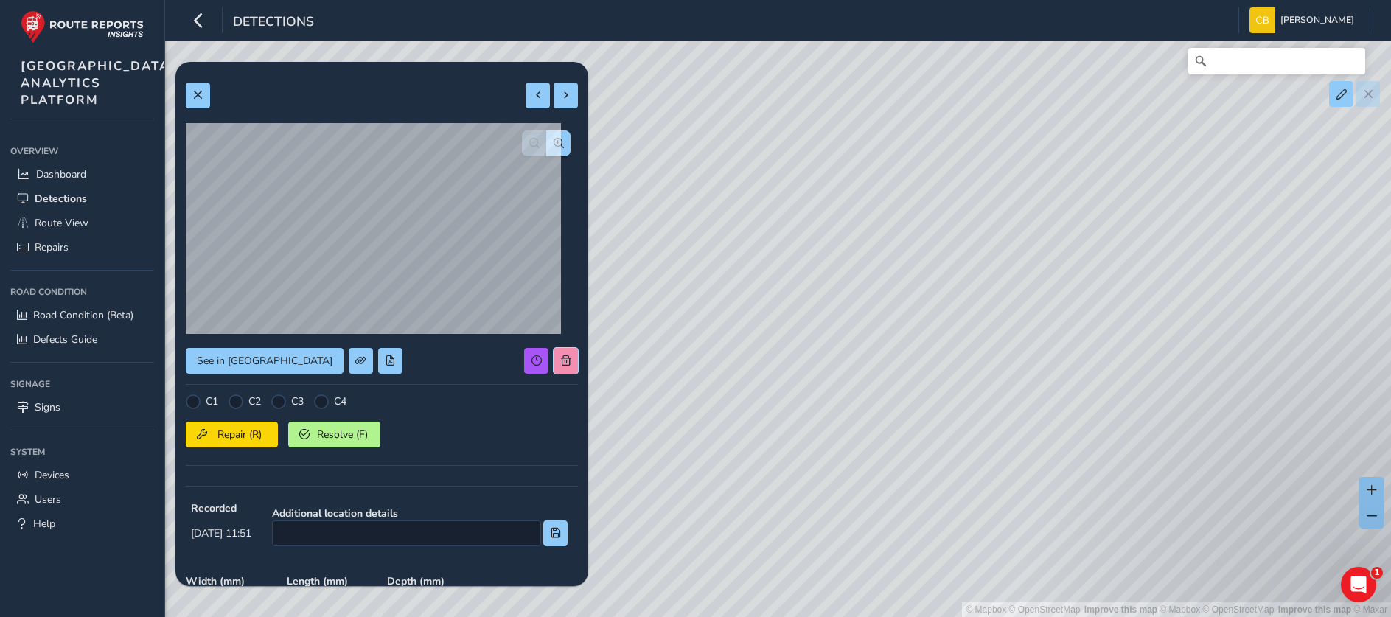
click at [547, 357] on div "See in Route View C1 C2 C3 C4 Repair (R) Resolve (F) Recorded Sep 30 2025, 11:5…" at bounding box center [382, 450] width 392 height 756
click at [553, 369] on button at bounding box center [565, 361] width 24 height 26
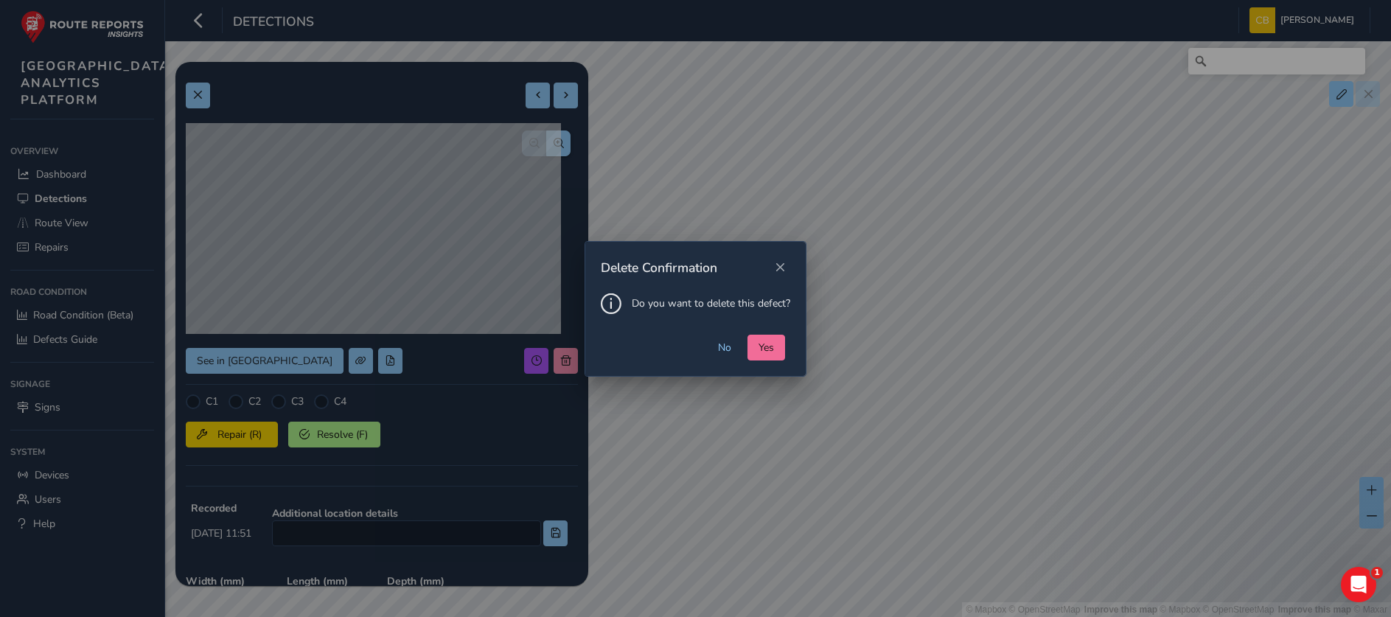
click at [760, 345] on span "Yes" at bounding box center [765, 347] width 15 height 14
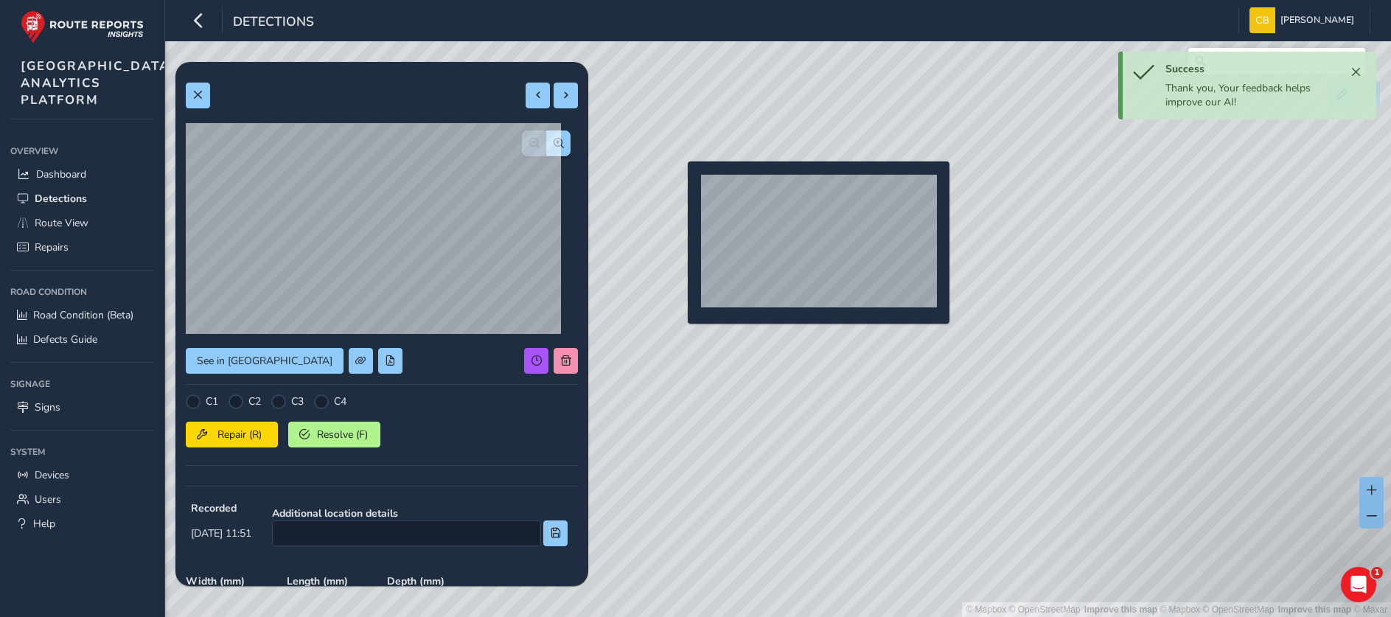
click at [679, 185] on div "© Mapbox © OpenStreetMap Improve this map | © Mapbox © OpenStreetMap Improve th…" at bounding box center [695, 308] width 1391 height 617
type input "271"
type input "662"
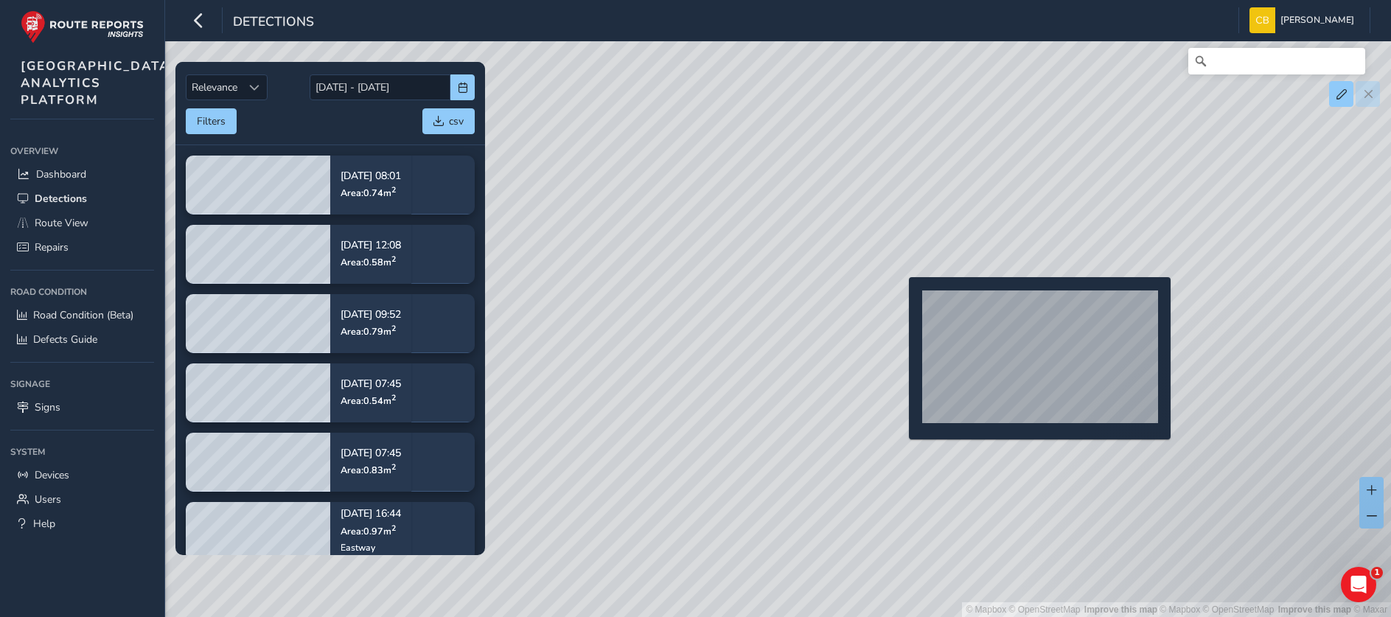
click at [900, 301] on div "© Mapbox © OpenStreetMap Improve this map | © Mapbox © OpenStreetMap Improve th…" at bounding box center [695, 308] width 1391 height 617
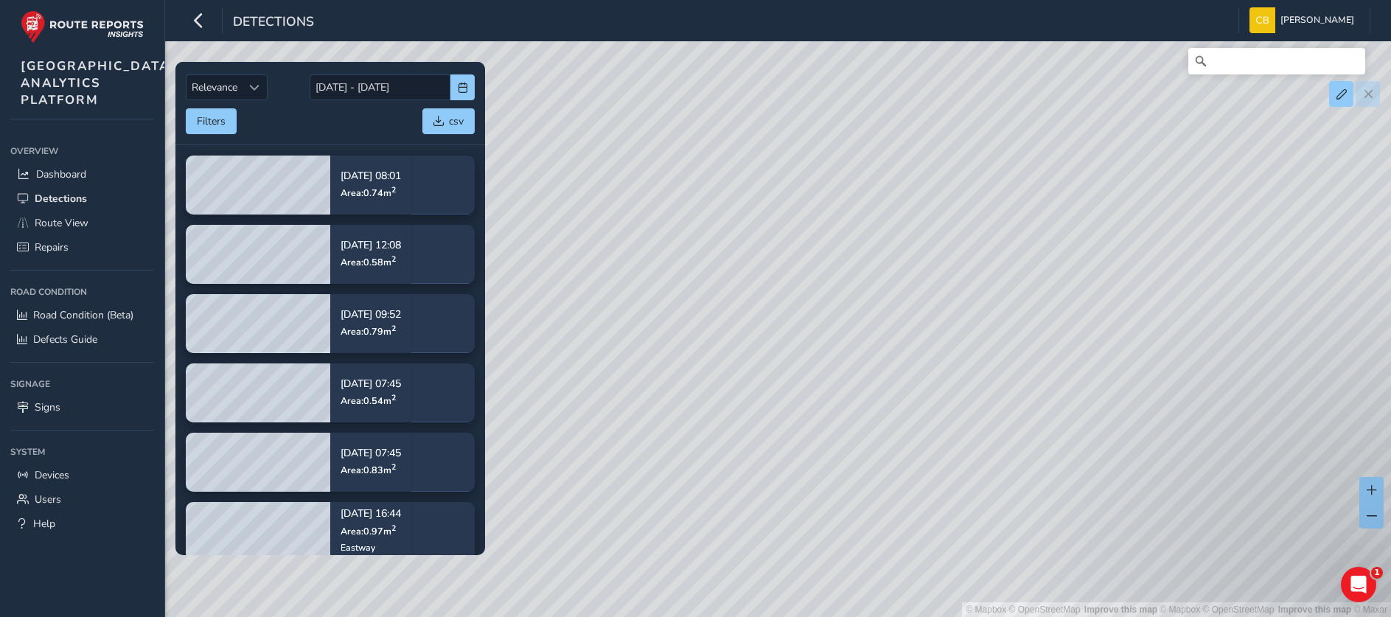
click at [901, 302] on div "© Mapbox © OpenStreetMap Improve this map | © Mapbox © OpenStreetMap Improve th…" at bounding box center [695, 308] width 1391 height 617
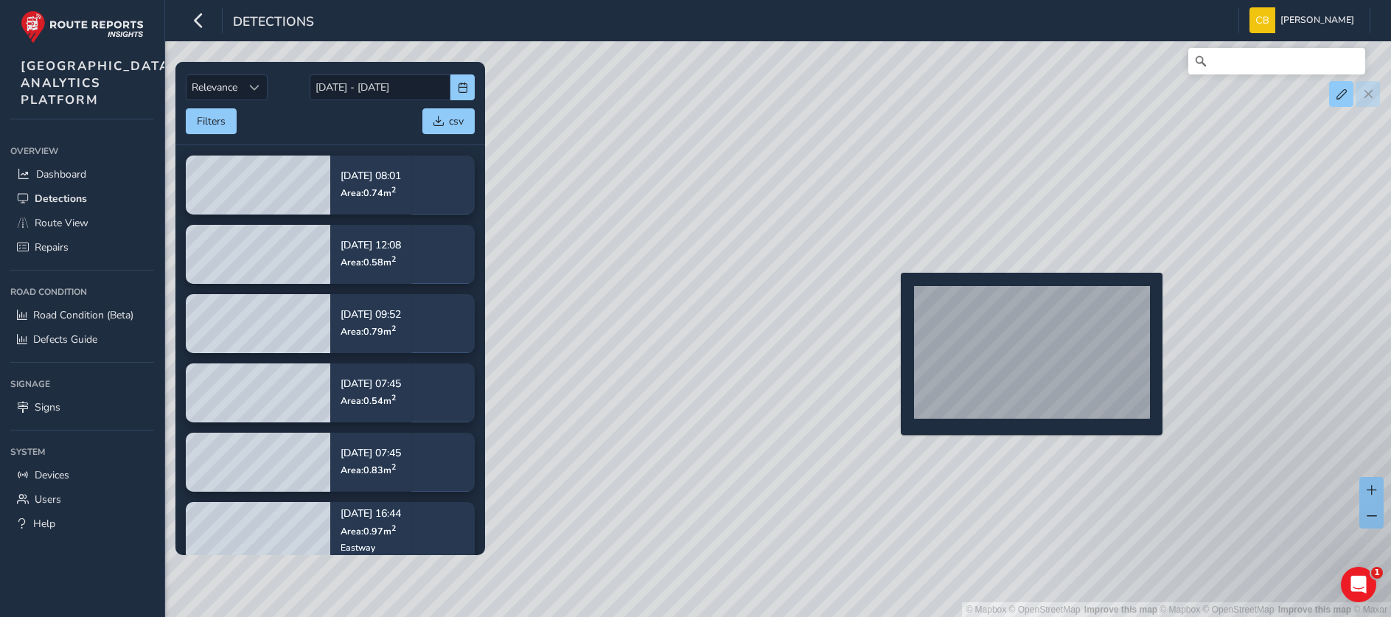
click at [892, 296] on div "© Mapbox © OpenStreetMap Improve this map | © Mapbox © OpenStreetMap Improve th…" at bounding box center [695, 308] width 1391 height 617
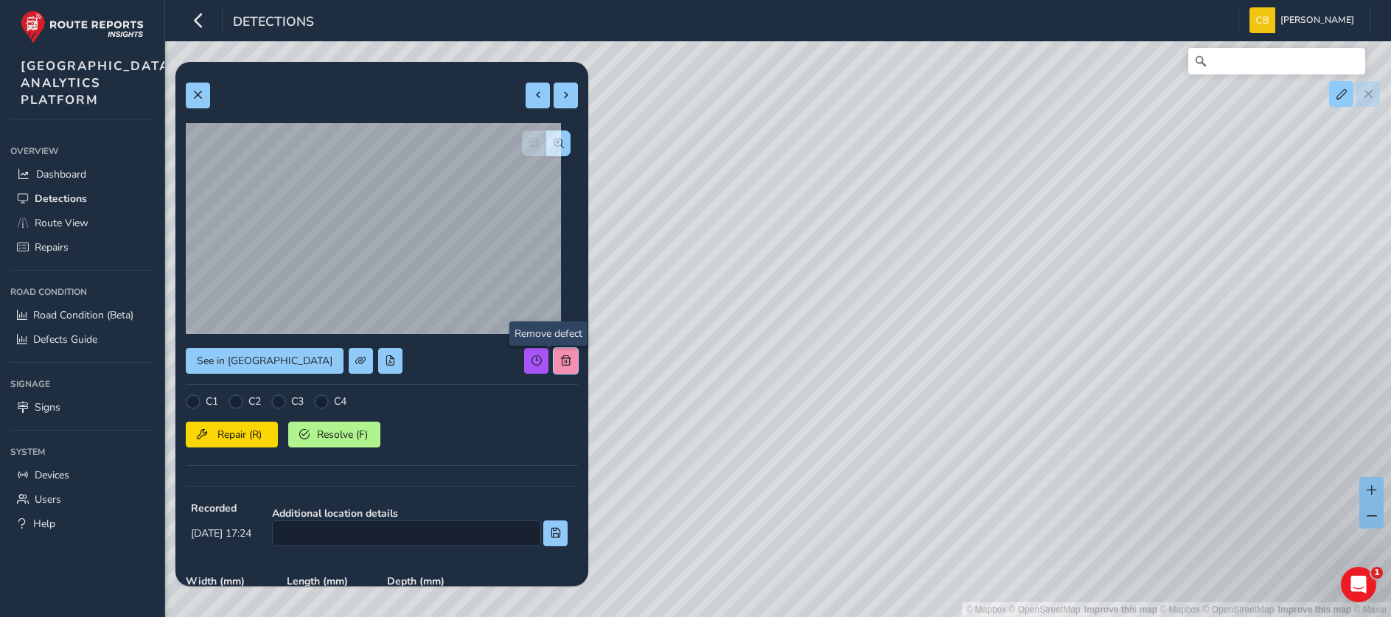
click at [556, 359] on button at bounding box center [565, 361] width 24 height 26
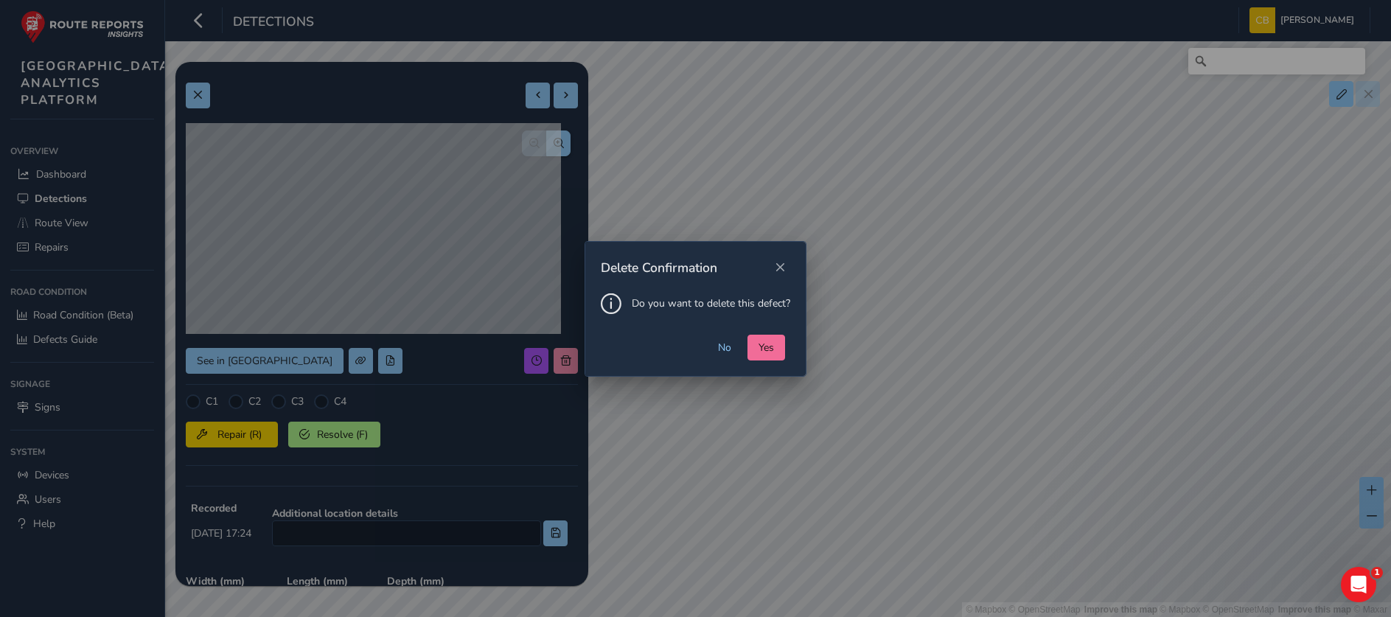
click at [764, 346] on span "Yes" at bounding box center [765, 347] width 15 height 14
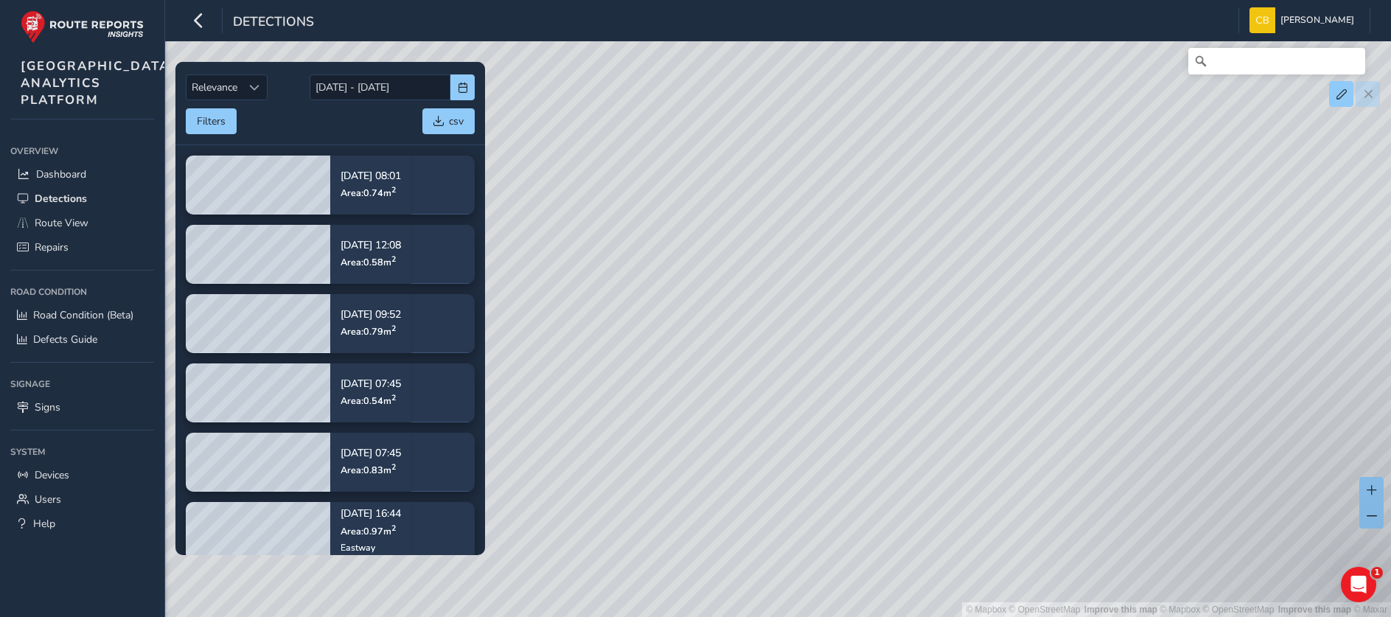
drag, startPoint x: 769, startPoint y: 375, endPoint x: 958, endPoint y: 332, distance: 194.1
click at [958, 332] on div "© Mapbox © OpenStreetMap Improve this map | © Mapbox © OpenStreetMap Improve th…" at bounding box center [695, 308] width 1391 height 617
click at [679, 326] on div "© Mapbox © OpenStreetMap Improve this map | © Mapbox © OpenStreetMap Improve th…" at bounding box center [695, 308] width 1391 height 617
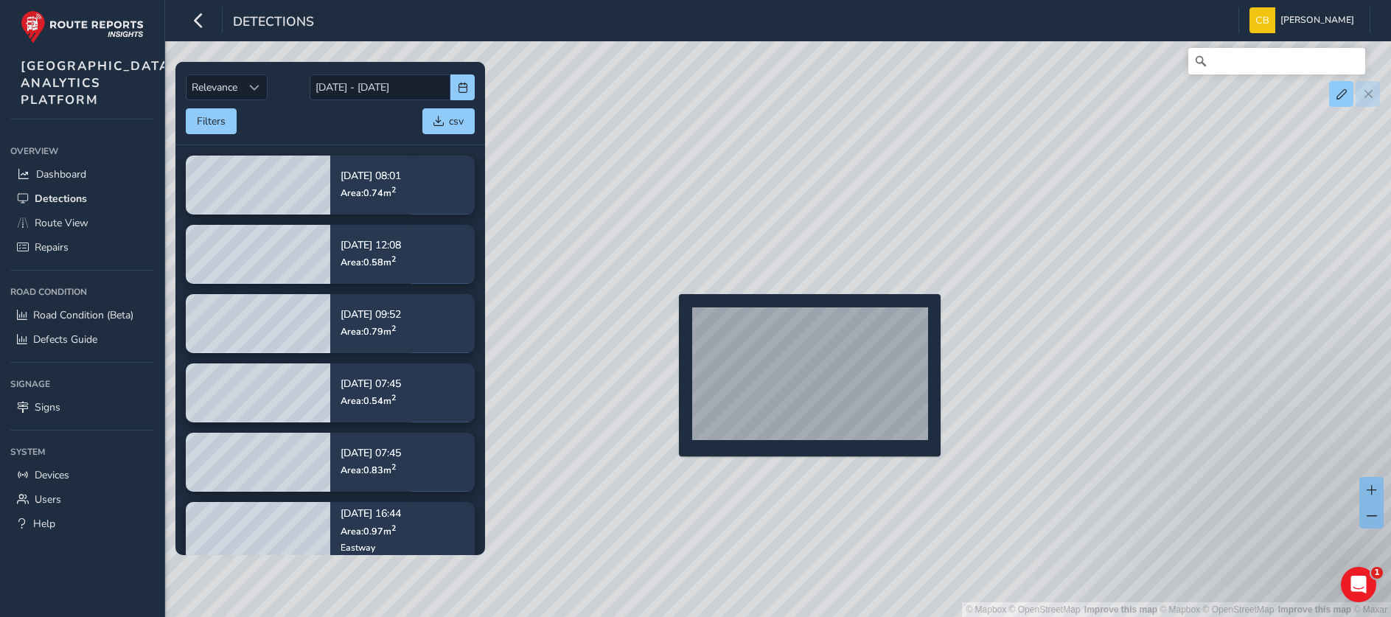
click at [670, 318] on div "© Mapbox © OpenStreetMap Improve this map | © Mapbox © OpenStreetMap Improve th…" at bounding box center [695, 308] width 1391 height 617
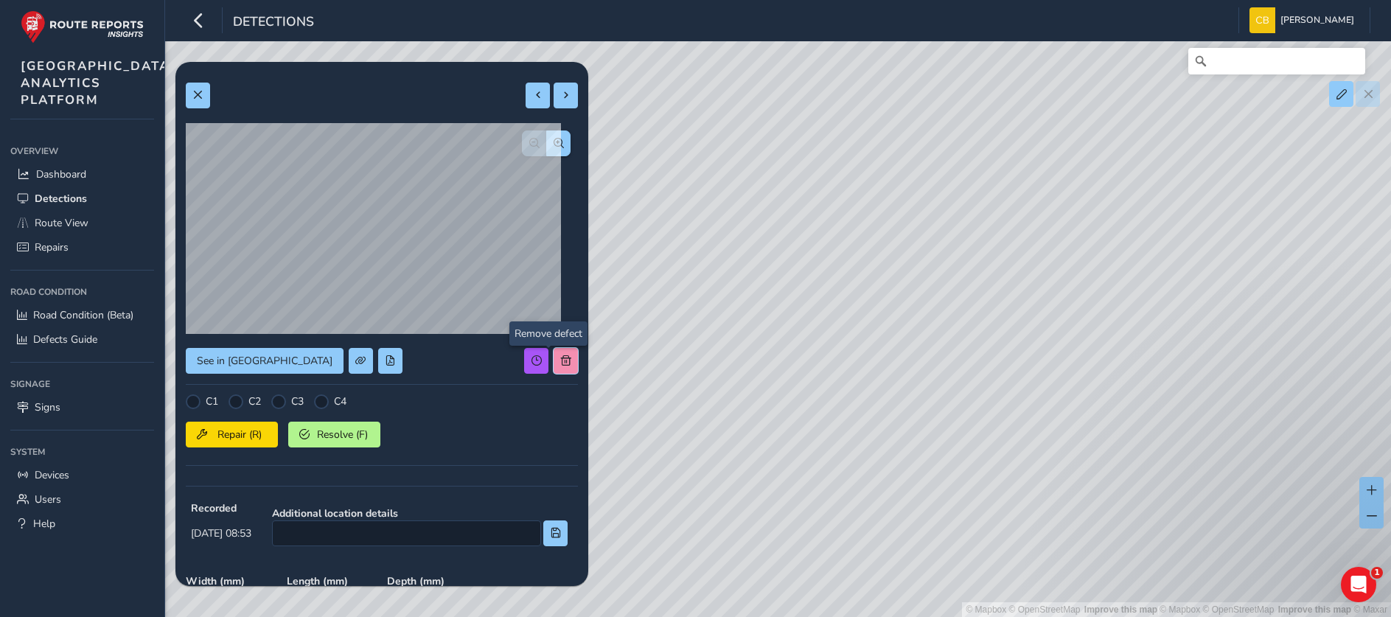
click at [561, 359] on span at bounding box center [566, 360] width 10 height 10
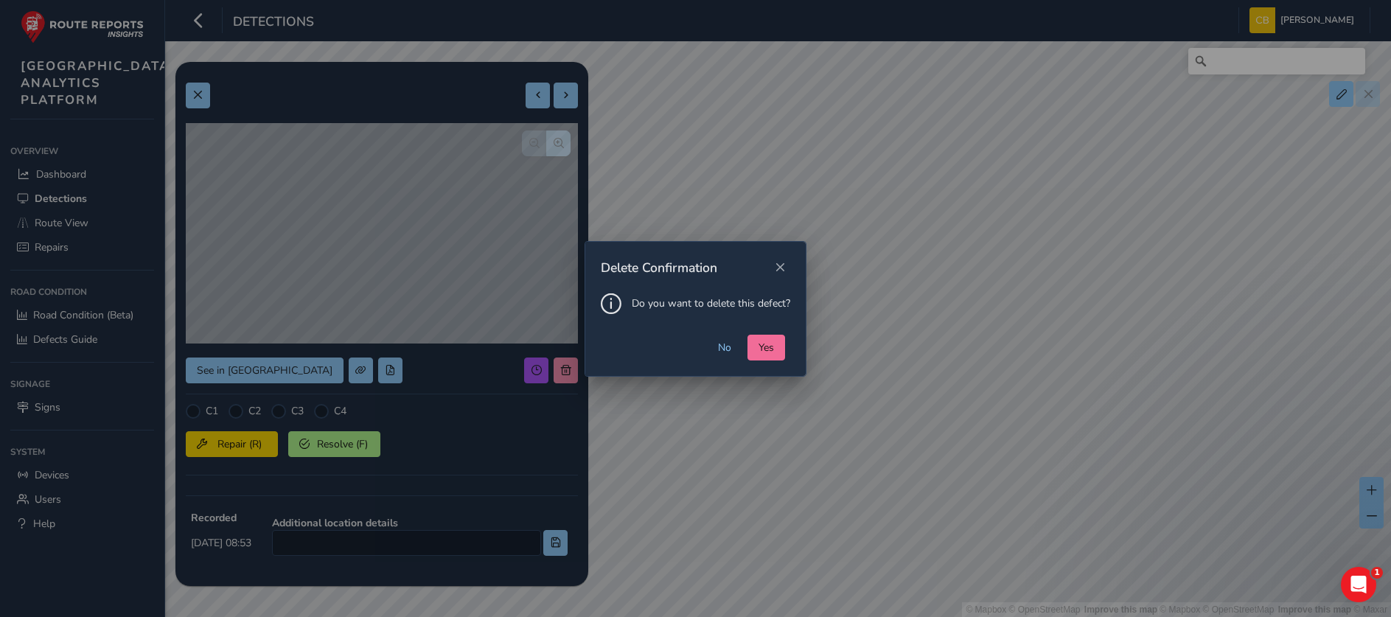
click at [766, 340] on span "Yes" at bounding box center [765, 347] width 15 height 14
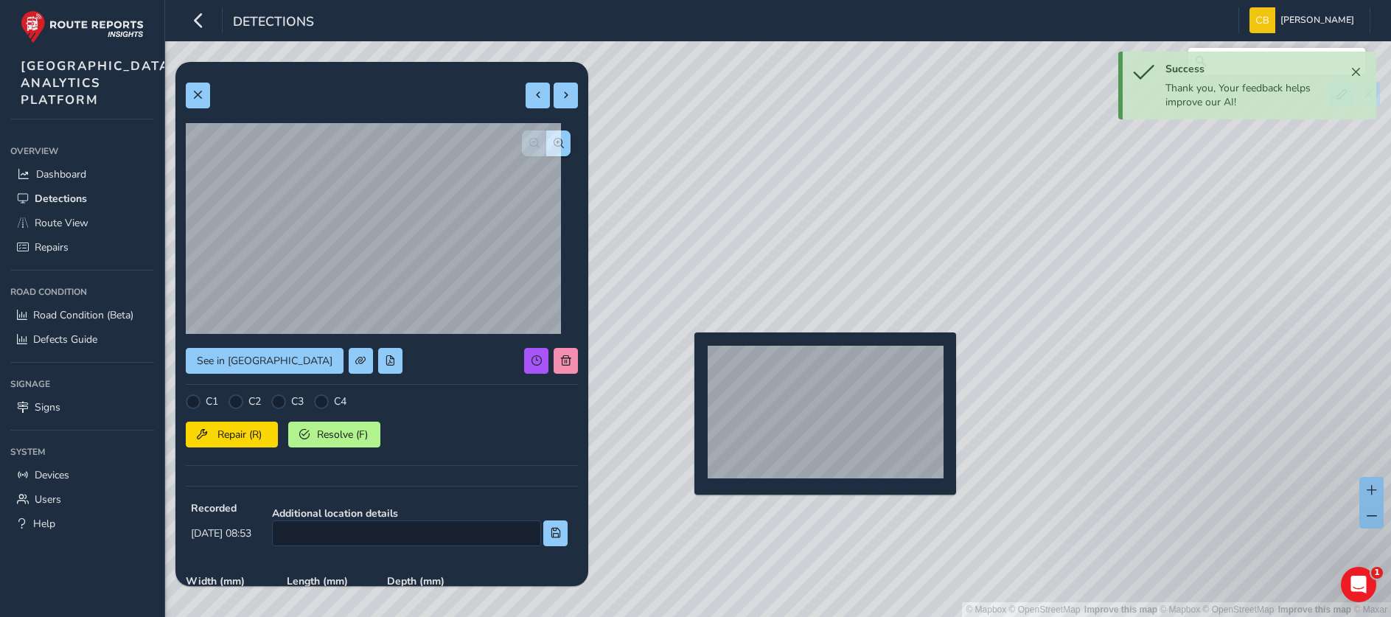
click at [687, 356] on div "© Mapbox © OpenStreetMap Improve this map | © Mapbox © OpenStreetMap Improve th…" at bounding box center [695, 308] width 1391 height 617
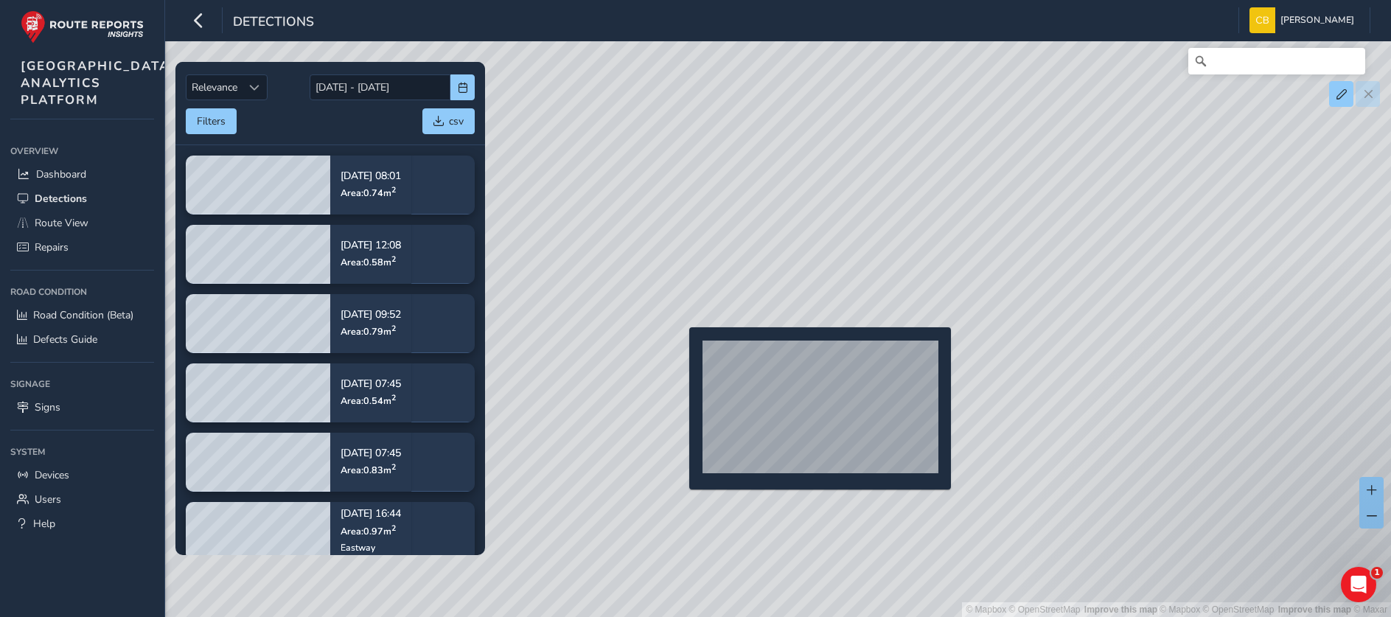
click at [679, 347] on div "© Mapbox © OpenStreetMap Improve this map | © Mapbox © OpenStreetMap Improve th…" at bounding box center [695, 308] width 1391 height 617
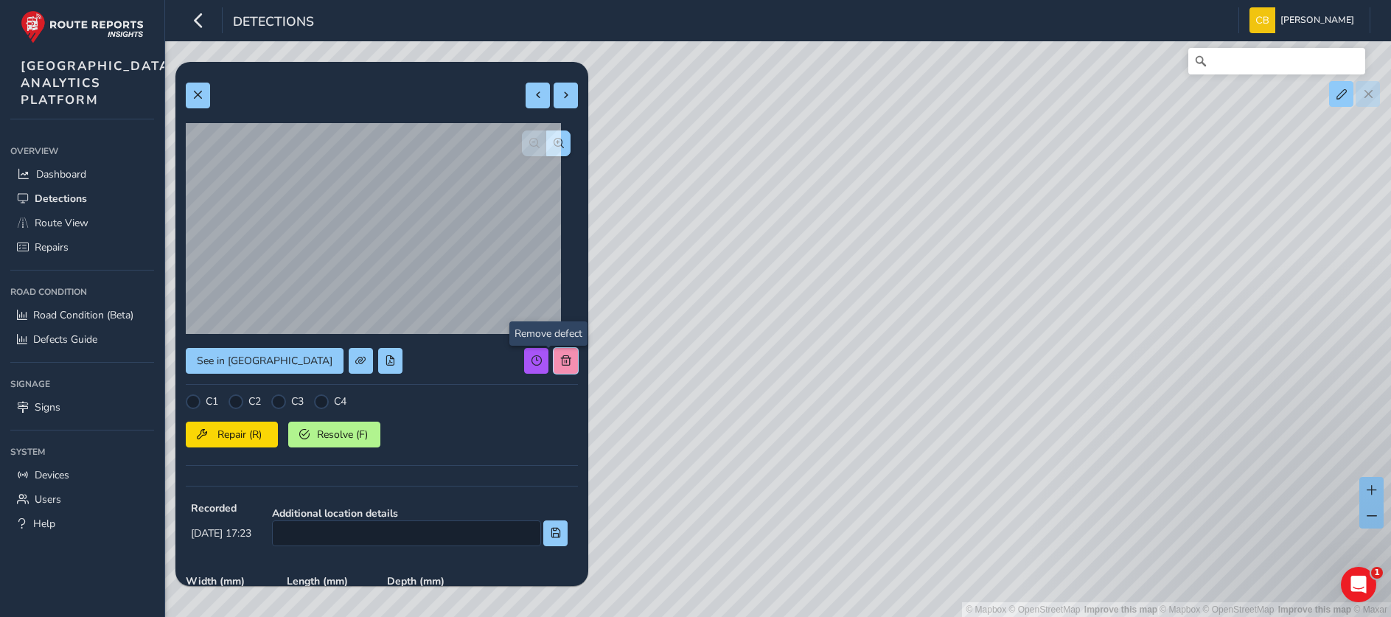
click at [561, 362] on span at bounding box center [566, 360] width 10 height 10
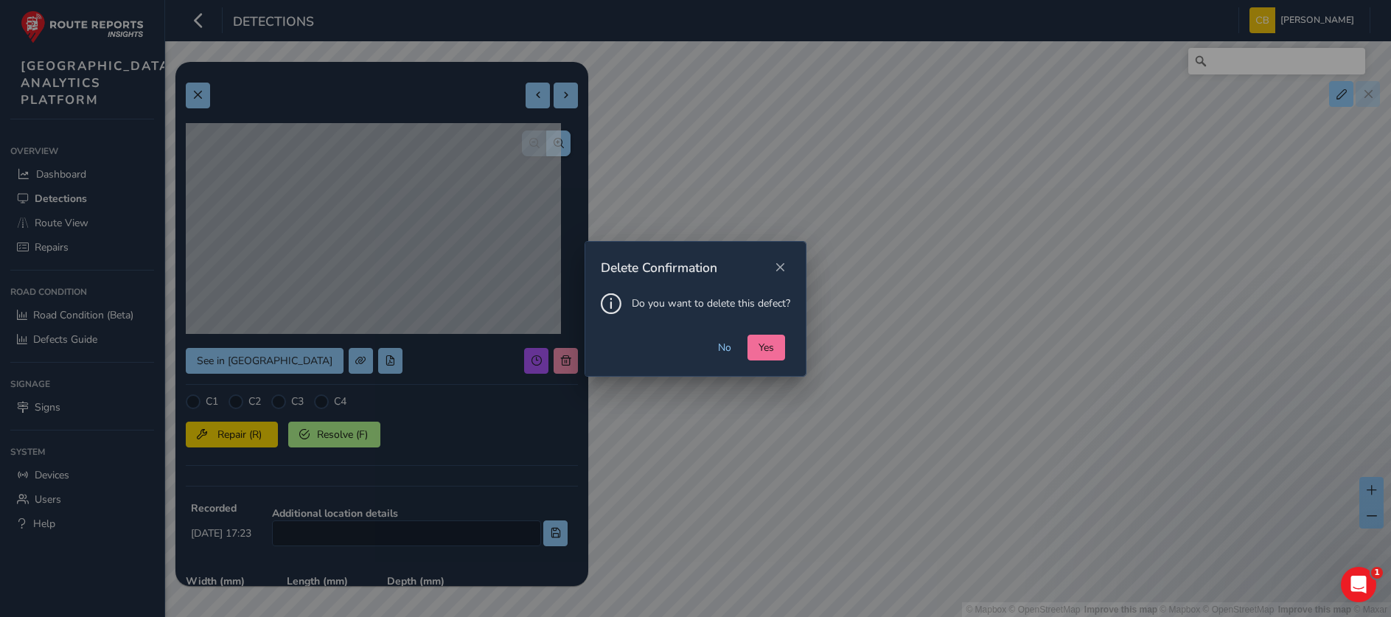
click at [755, 350] on button "Yes" at bounding box center [766, 348] width 38 height 26
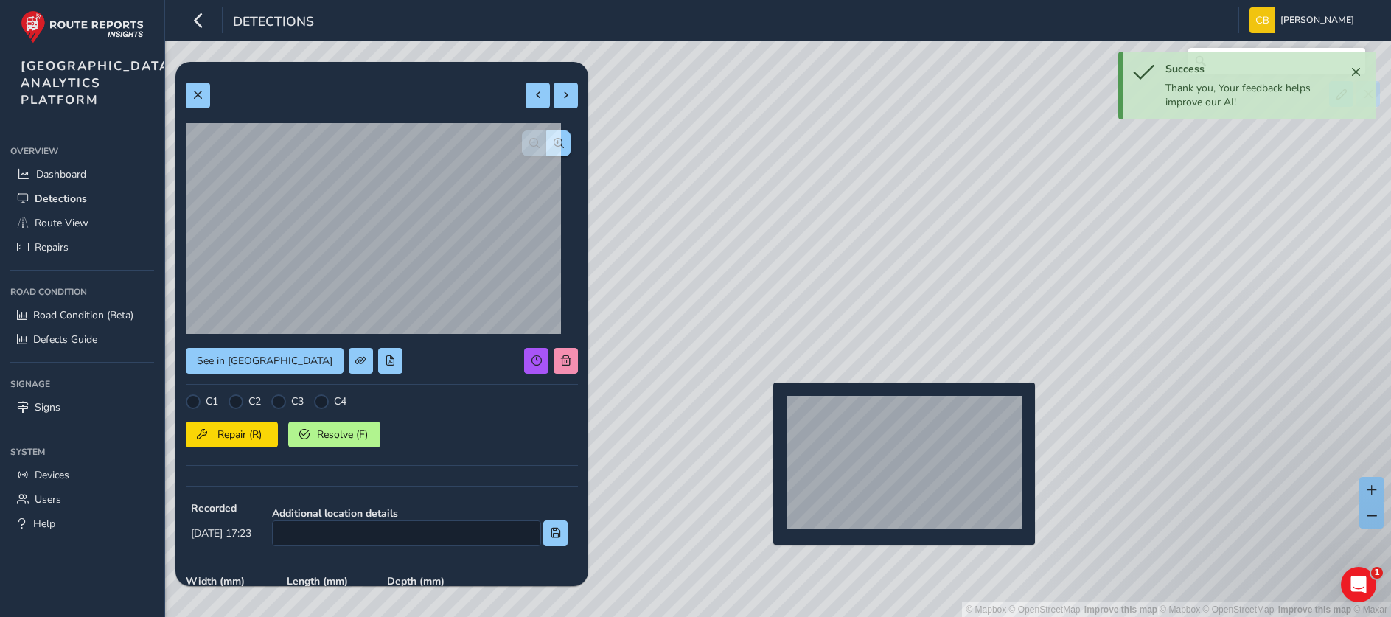
click at [764, 406] on div "© Mapbox © OpenStreetMap Improve this map | © Mapbox © OpenStreetMap Improve th…" at bounding box center [695, 308] width 1391 height 617
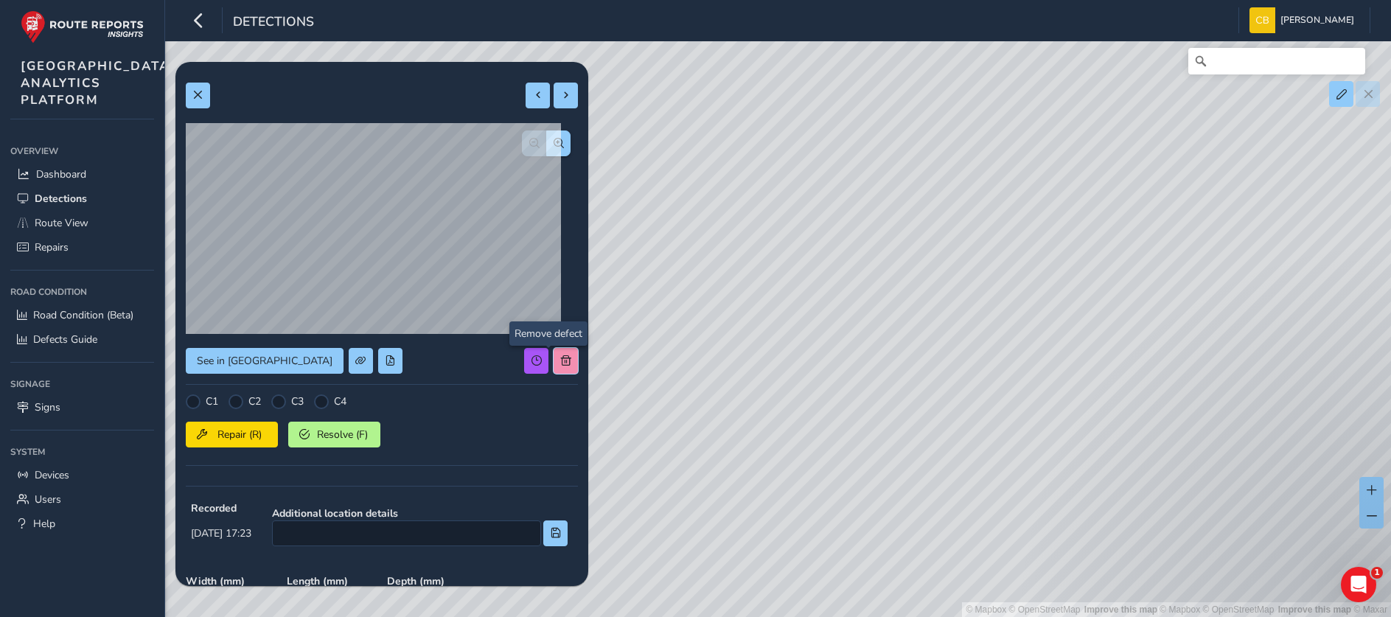
click at [553, 367] on button at bounding box center [565, 361] width 24 height 26
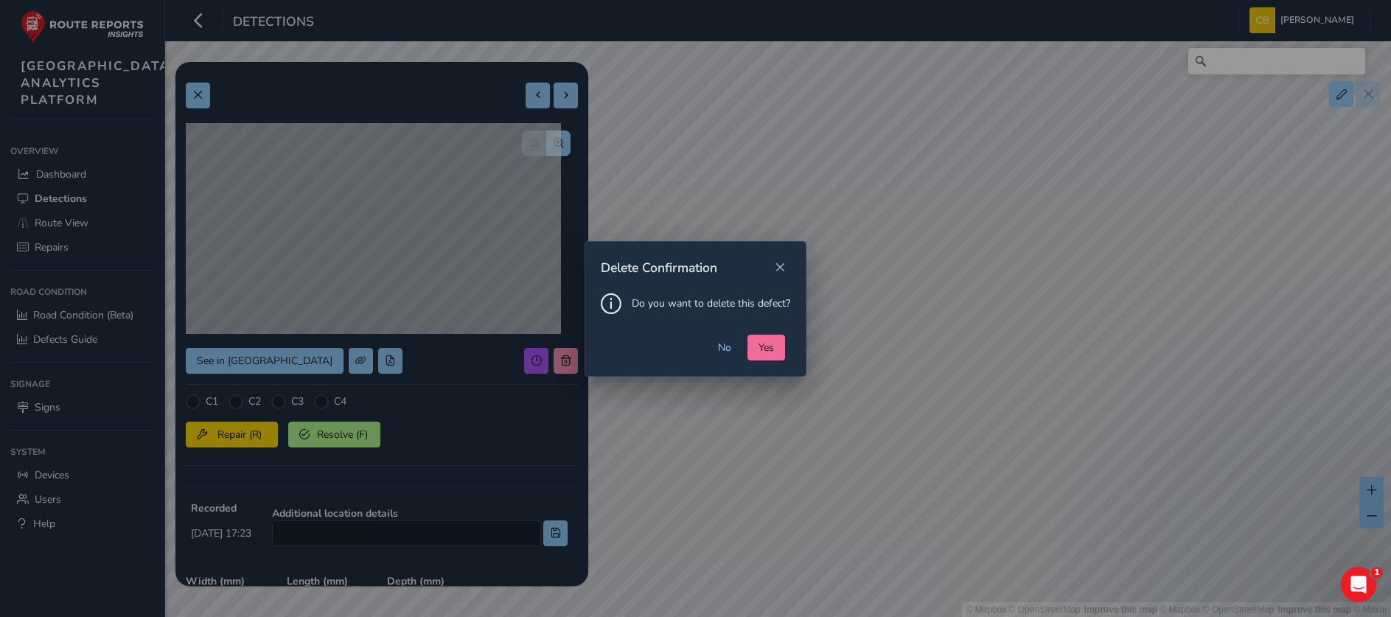
click at [772, 346] on span "Yes" at bounding box center [765, 347] width 15 height 14
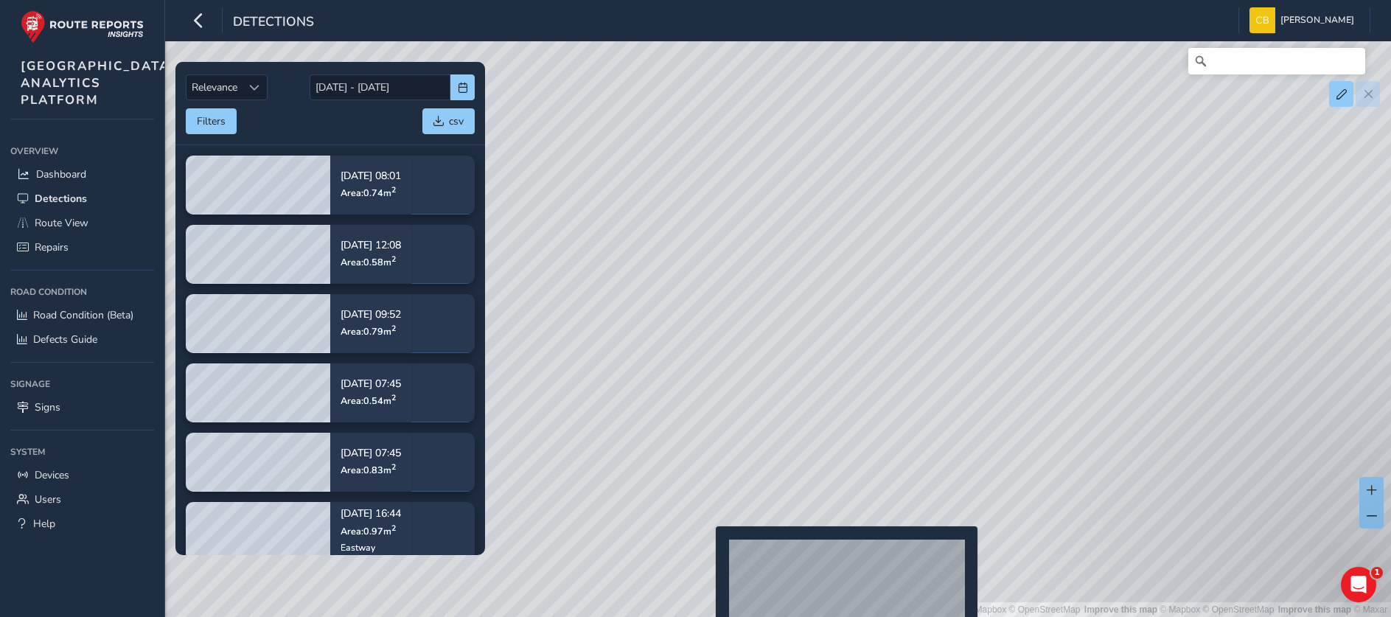
click at [700, 551] on div "© Mapbox © OpenStreetMap Improve this map | © Mapbox © OpenStreetMap Improve th…" at bounding box center [695, 308] width 1391 height 617
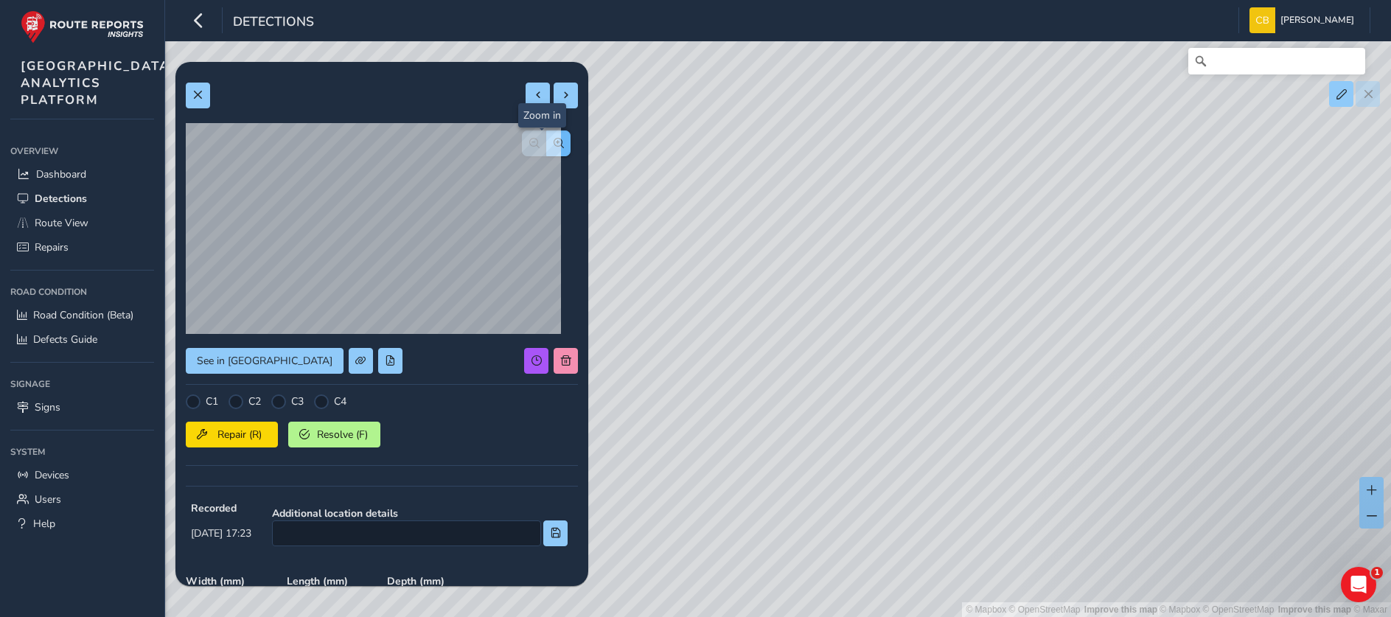
click at [553, 139] on span "button" at bounding box center [558, 143] width 10 height 10
click at [561, 357] on span at bounding box center [566, 360] width 10 height 10
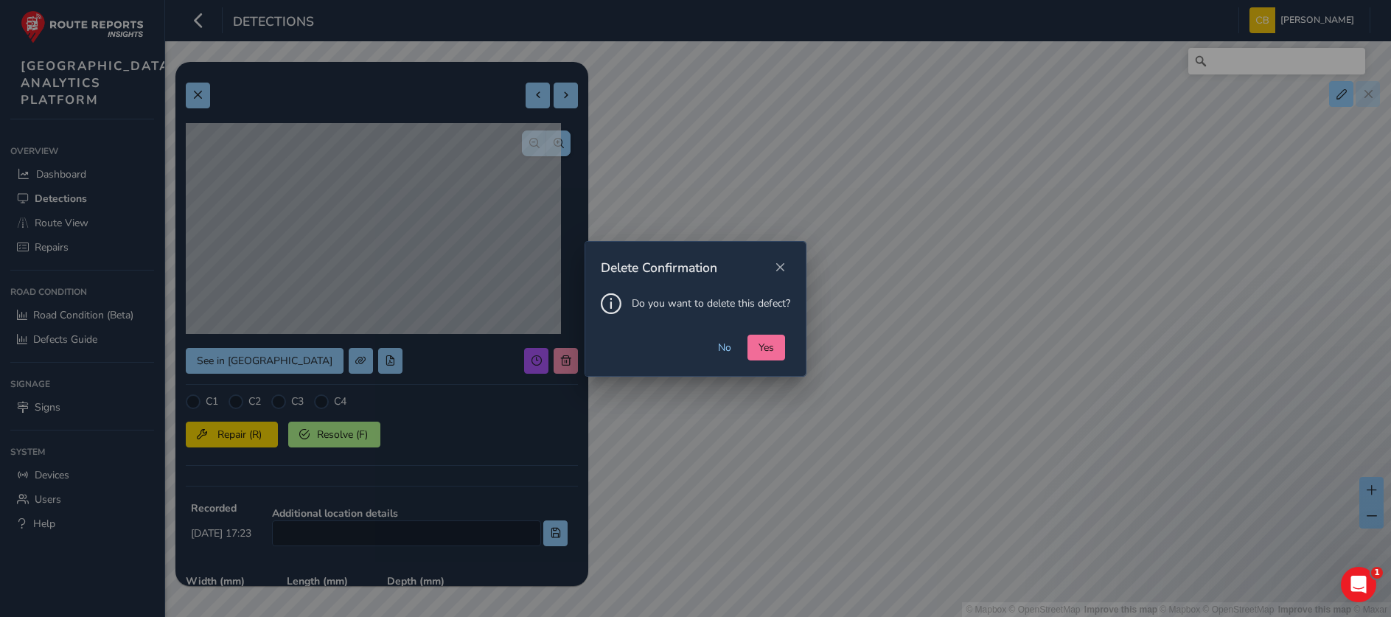
click at [760, 344] on span "Yes" at bounding box center [765, 347] width 15 height 14
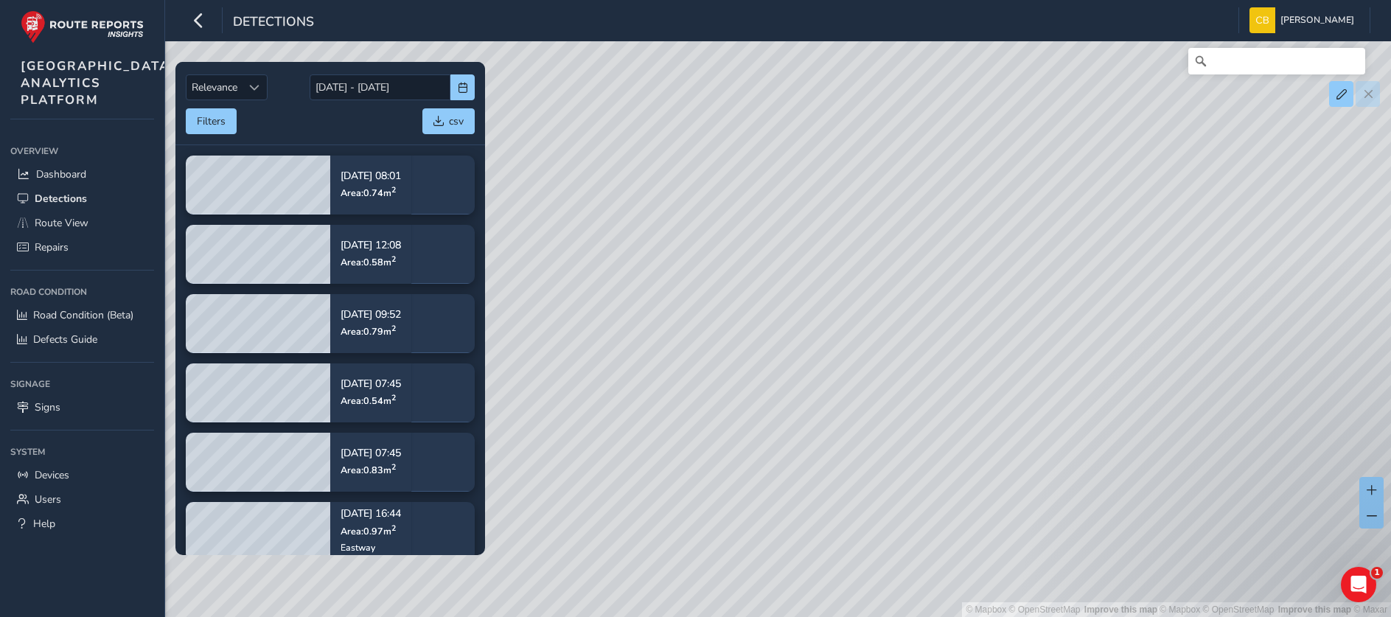
drag, startPoint x: 746, startPoint y: 461, endPoint x: 872, endPoint y: 302, distance: 202.9
click at [872, 302] on div "© Mapbox © OpenStreetMap Improve this map | © Mapbox © OpenStreetMap Improve th…" at bounding box center [695, 308] width 1391 height 617
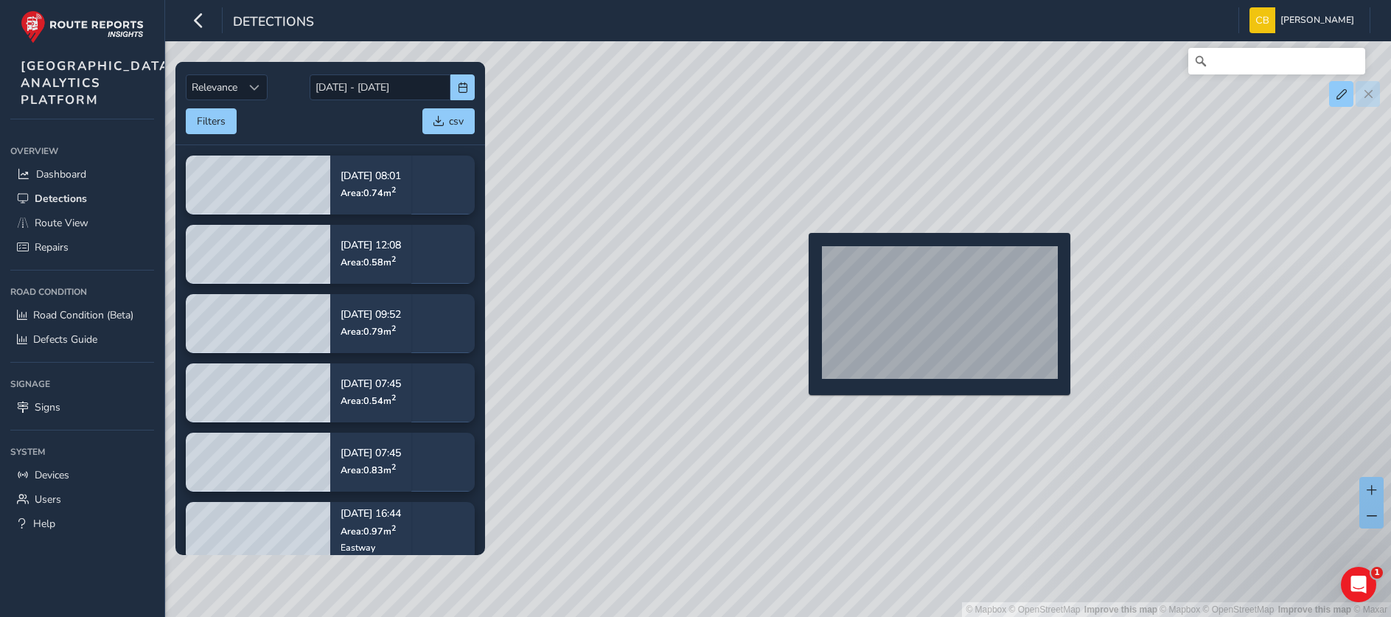
click at [800, 256] on div "© Mapbox © OpenStreetMap Improve this map | © Mapbox © OpenStreetMap Improve th…" at bounding box center [695, 308] width 1391 height 617
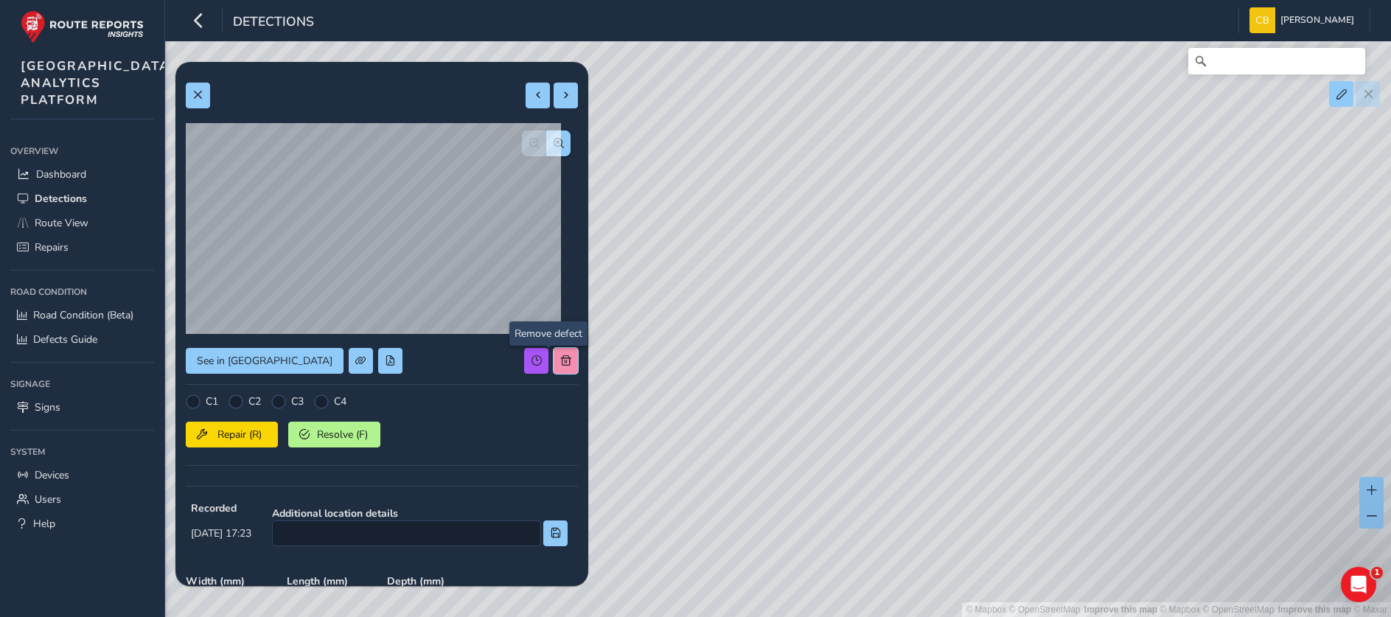
click at [549, 355] on div "See in Route View C1 C2 C3 C4 Repair (R) Resolve (F) Recorded Oct 01 2025, 17:2…" at bounding box center [382, 450] width 392 height 756
click at [553, 363] on button at bounding box center [565, 361] width 24 height 26
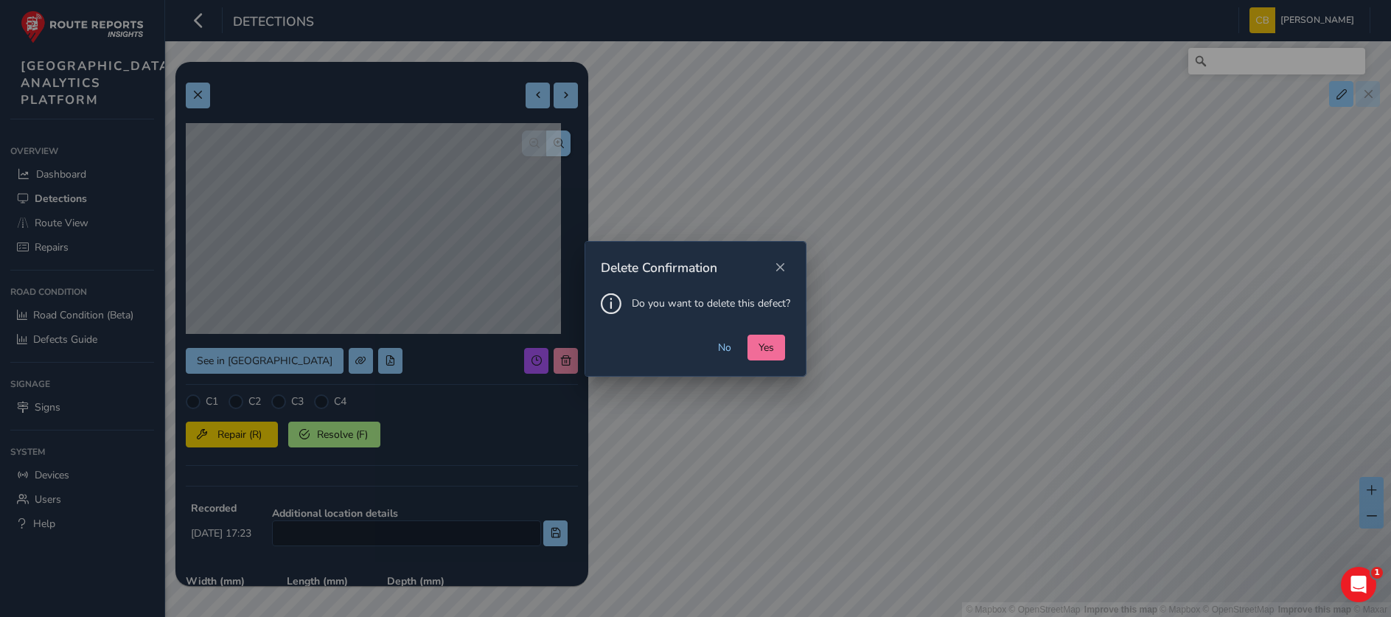
drag, startPoint x: 754, startPoint y: 342, endPoint x: 766, endPoint y: 341, distance: 12.5
click at [758, 341] on button "Yes" at bounding box center [766, 348] width 38 height 26
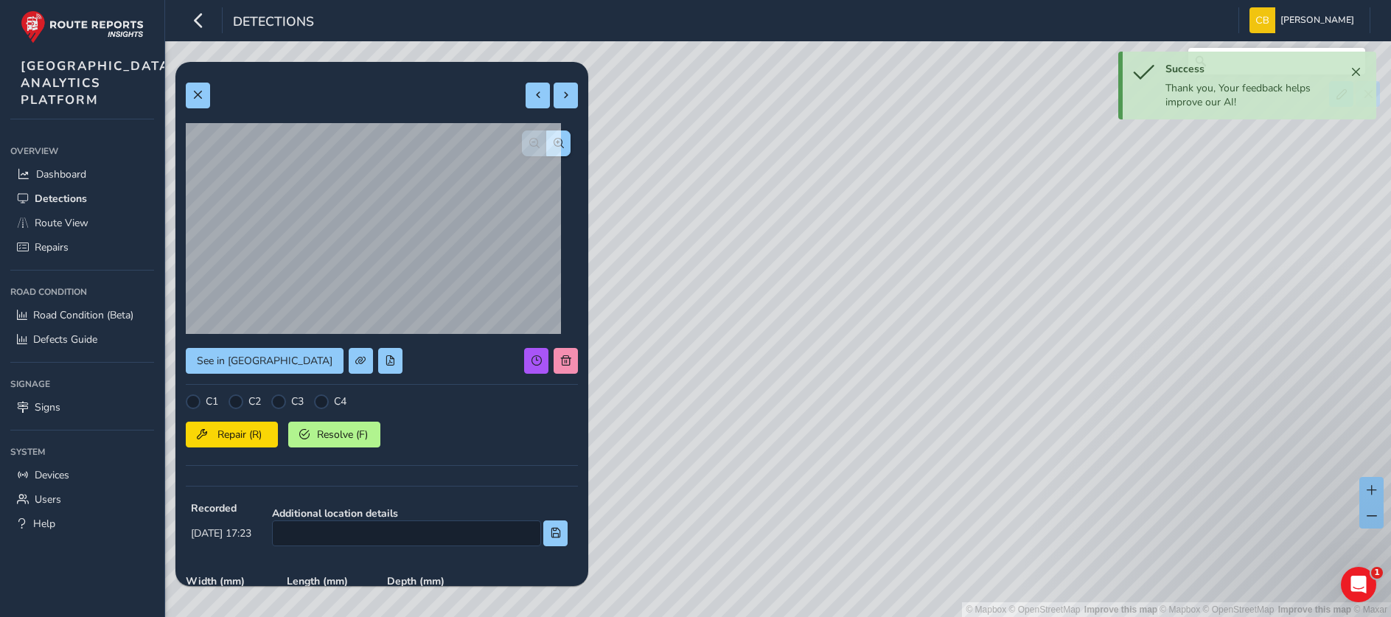
drag, startPoint x: 713, startPoint y: 505, endPoint x: 868, endPoint y: 267, distance: 283.7
click at [868, 267] on div "© Mapbox © OpenStreetMap Improve this map | © Mapbox © OpenStreetMap Improve th…" at bounding box center [695, 308] width 1391 height 617
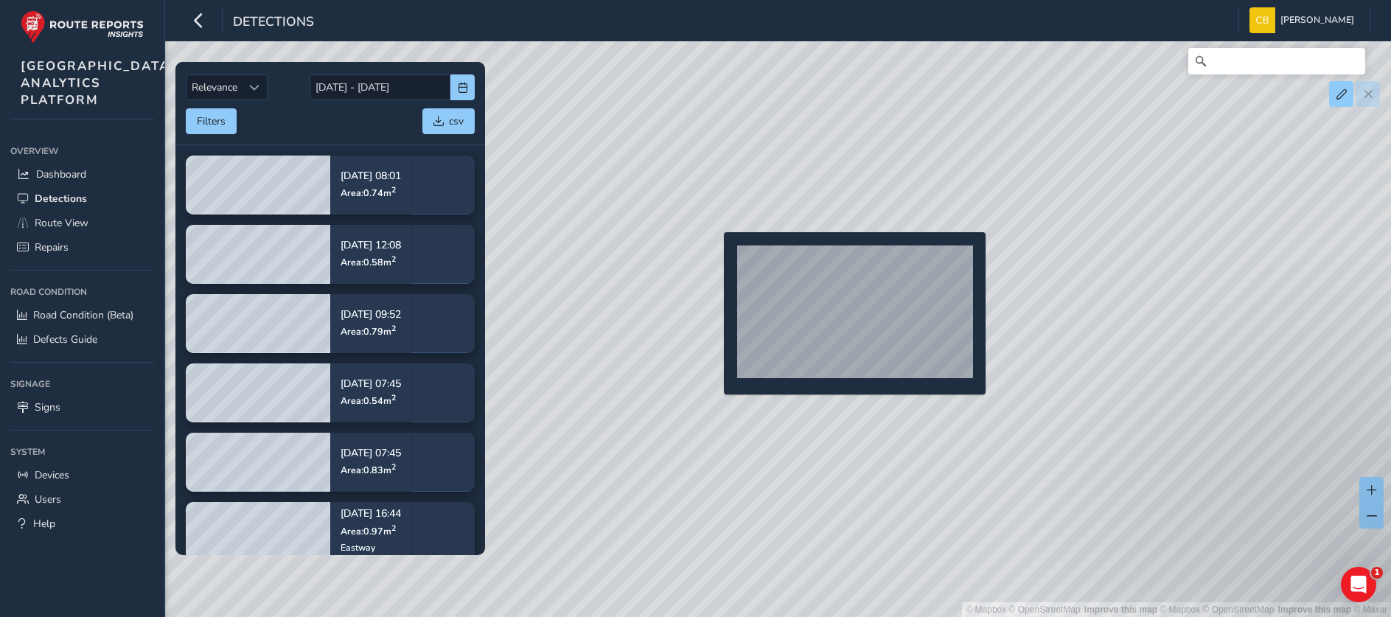
click at [714, 248] on div "© Mapbox © OpenStreetMap Improve this map | © Mapbox © OpenStreetMap Improve th…" at bounding box center [695, 308] width 1391 height 617
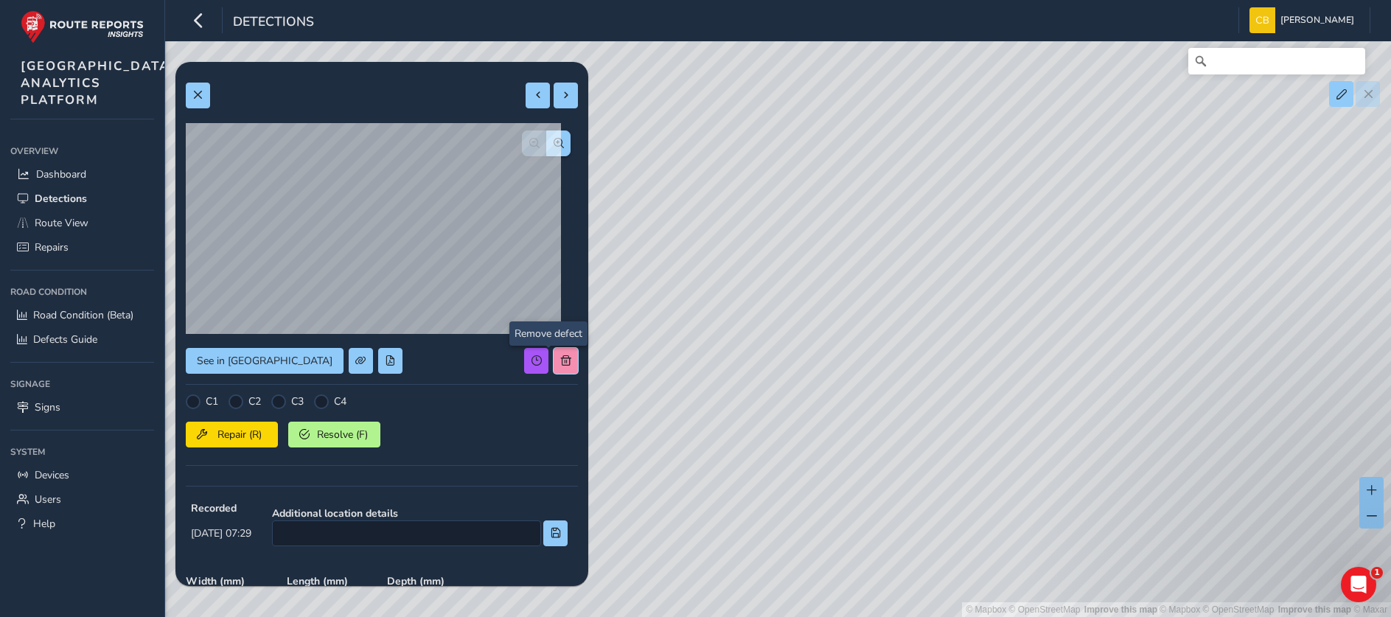
click at [561, 361] on span at bounding box center [566, 360] width 10 height 10
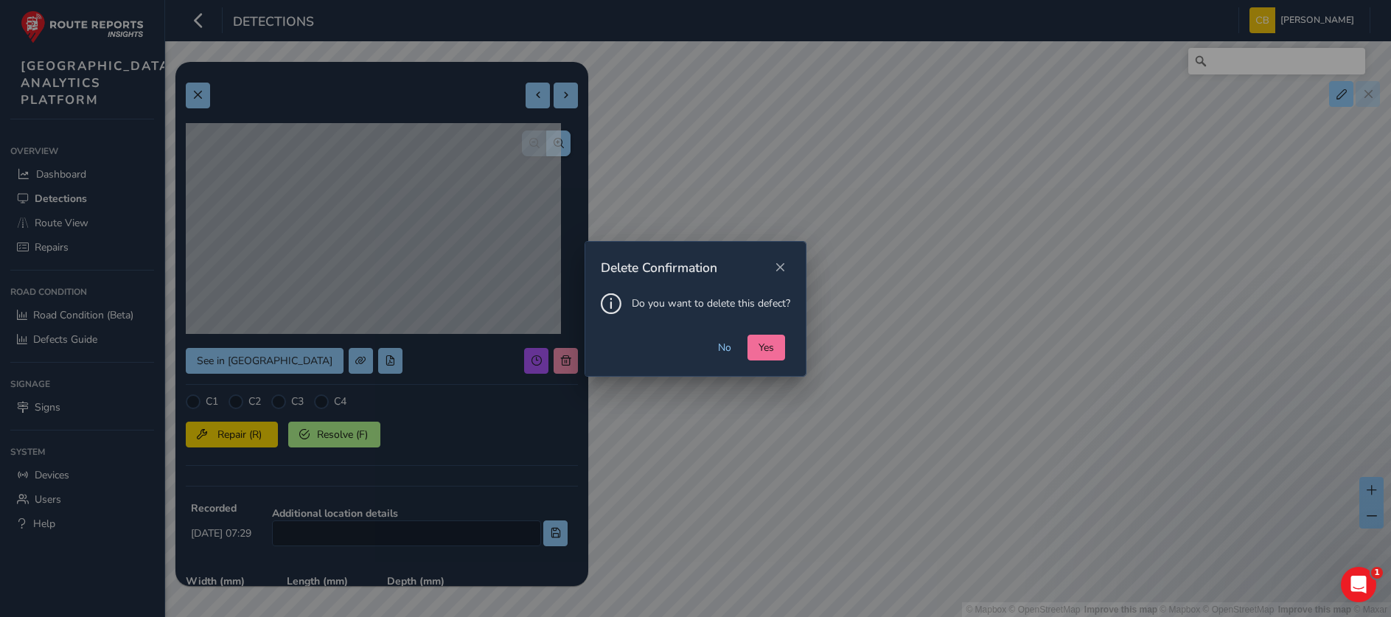
click at [767, 354] on button "Yes" at bounding box center [766, 348] width 38 height 26
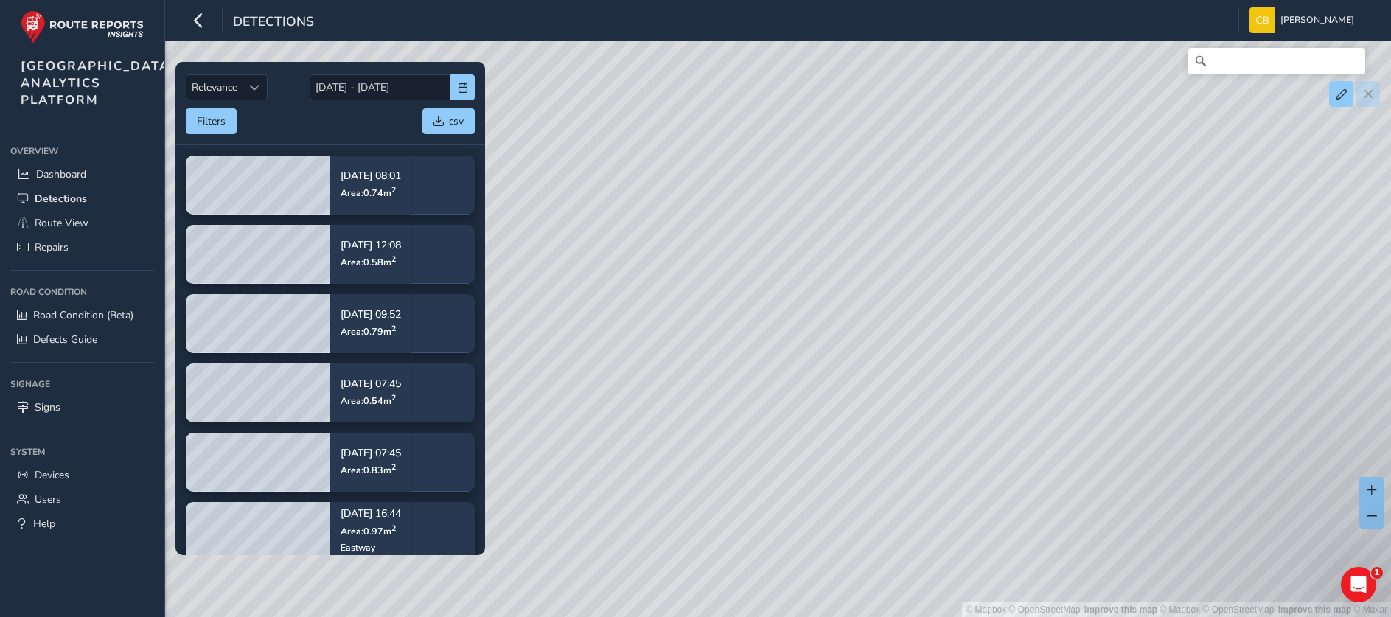
drag, startPoint x: 682, startPoint y: 369, endPoint x: 977, endPoint y: 356, distance: 295.8
click at [977, 356] on div "© Mapbox © OpenStreetMap Improve this map | © Mapbox © OpenStreetMap Improve th…" at bounding box center [695, 308] width 1391 height 617
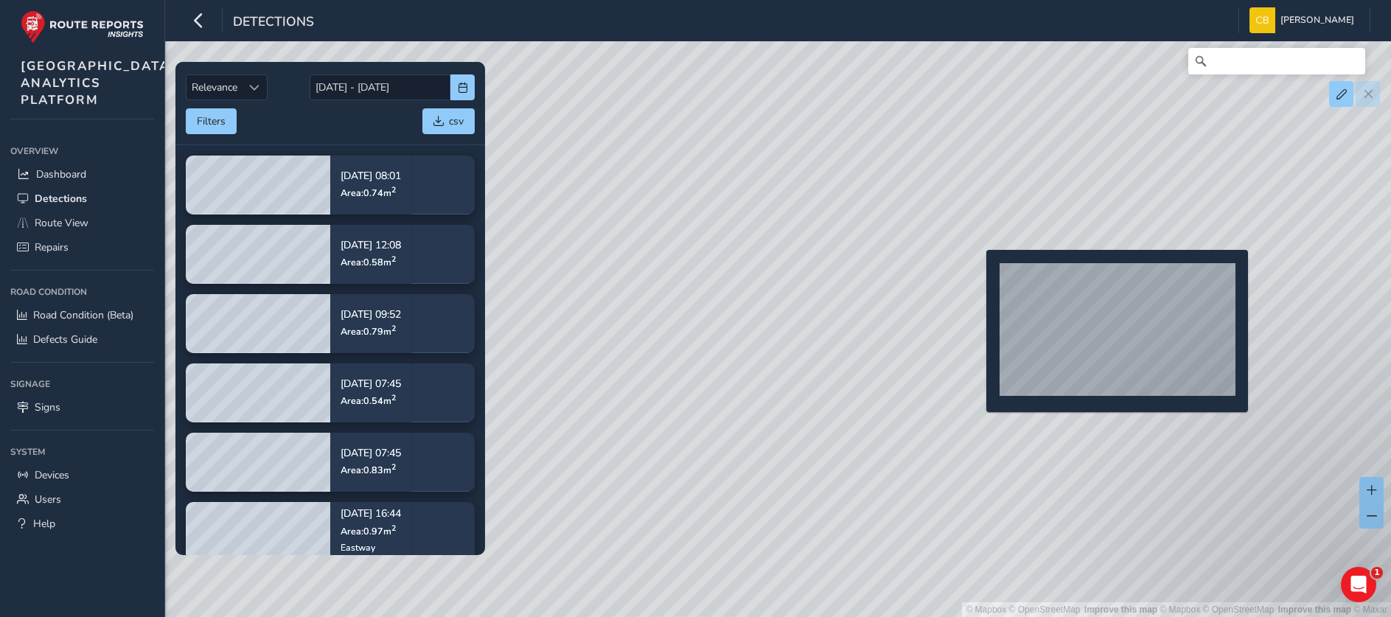
click at [977, 273] on div "© Mapbox © OpenStreetMap Improve this map | © Mapbox © OpenStreetMap Improve th…" at bounding box center [695, 308] width 1391 height 617
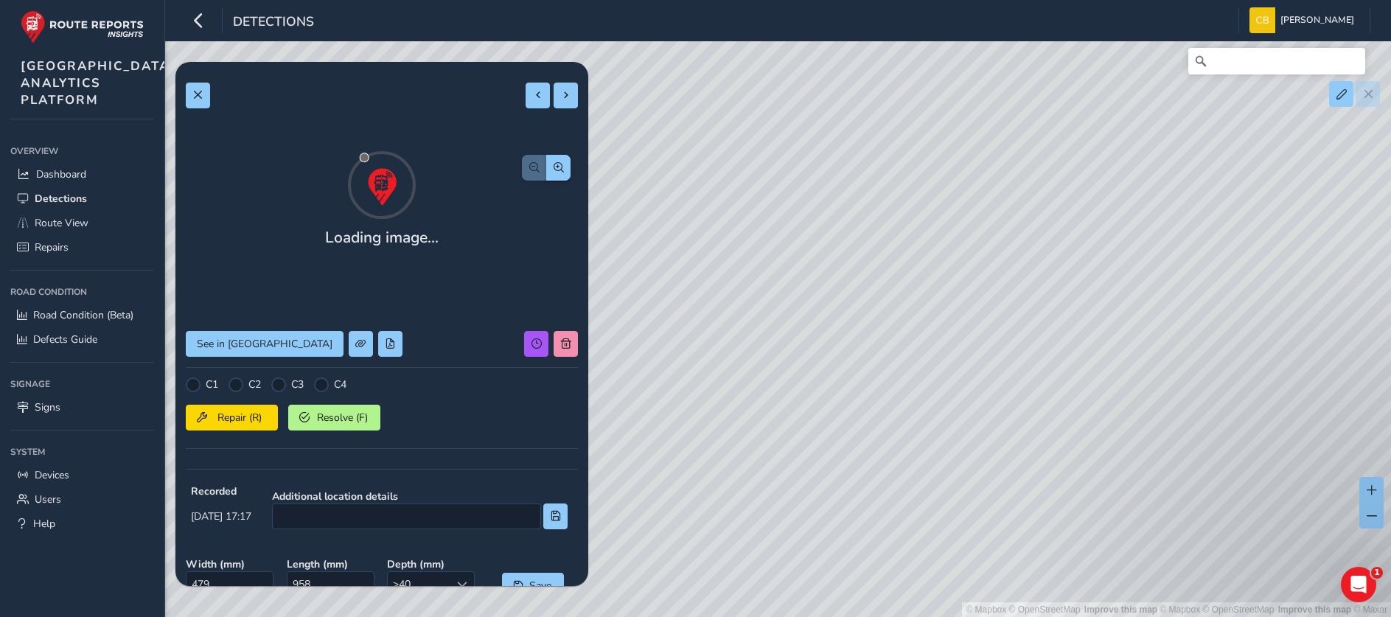
click at [543, 365] on div "Loading image... See in Route View C1 C2 C3 C4 Repair (R) Resolve (F) Recorded …" at bounding box center [382, 441] width 392 height 739
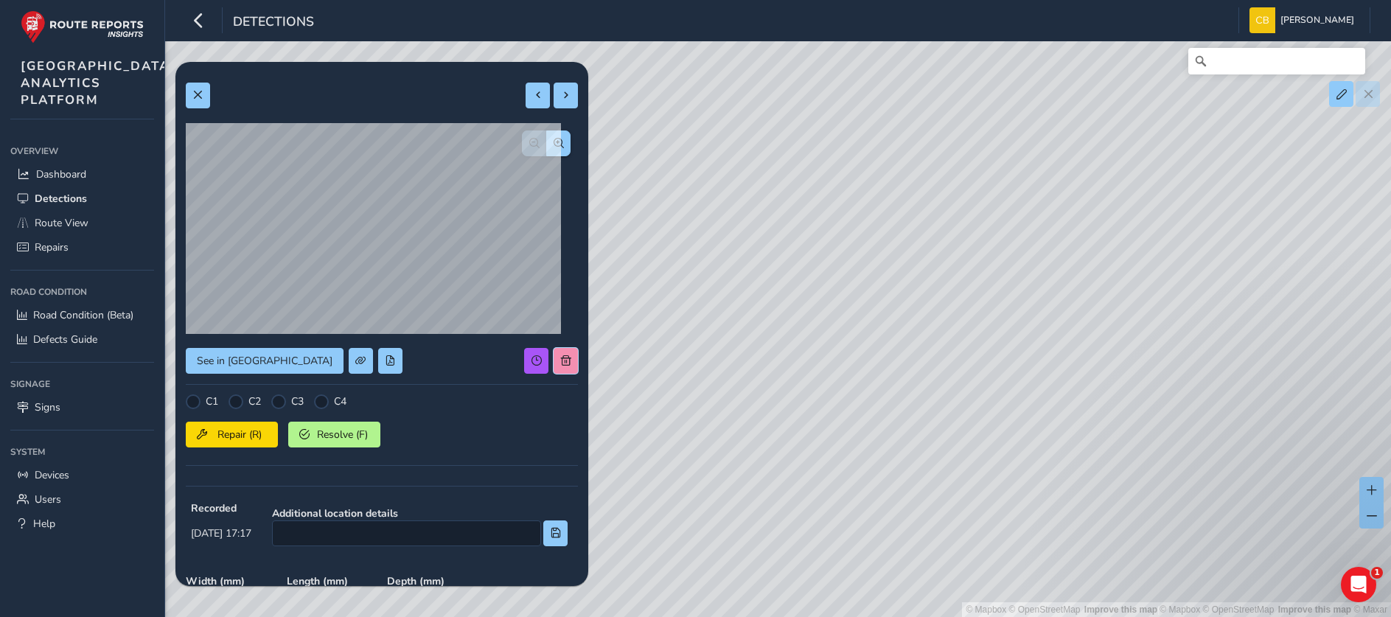
click at [553, 357] on button at bounding box center [565, 361] width 24 height 26
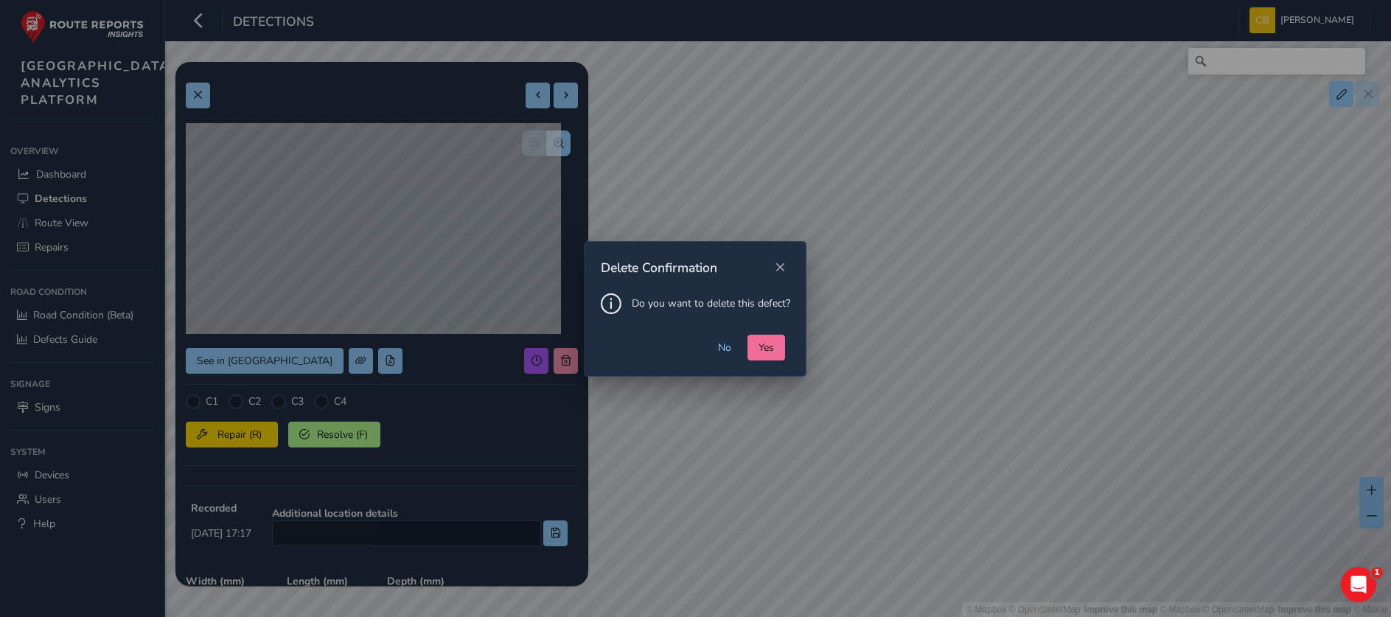
click at [758, 348] on span "Yes" at bounding box center [765, 347] width 15 height 14
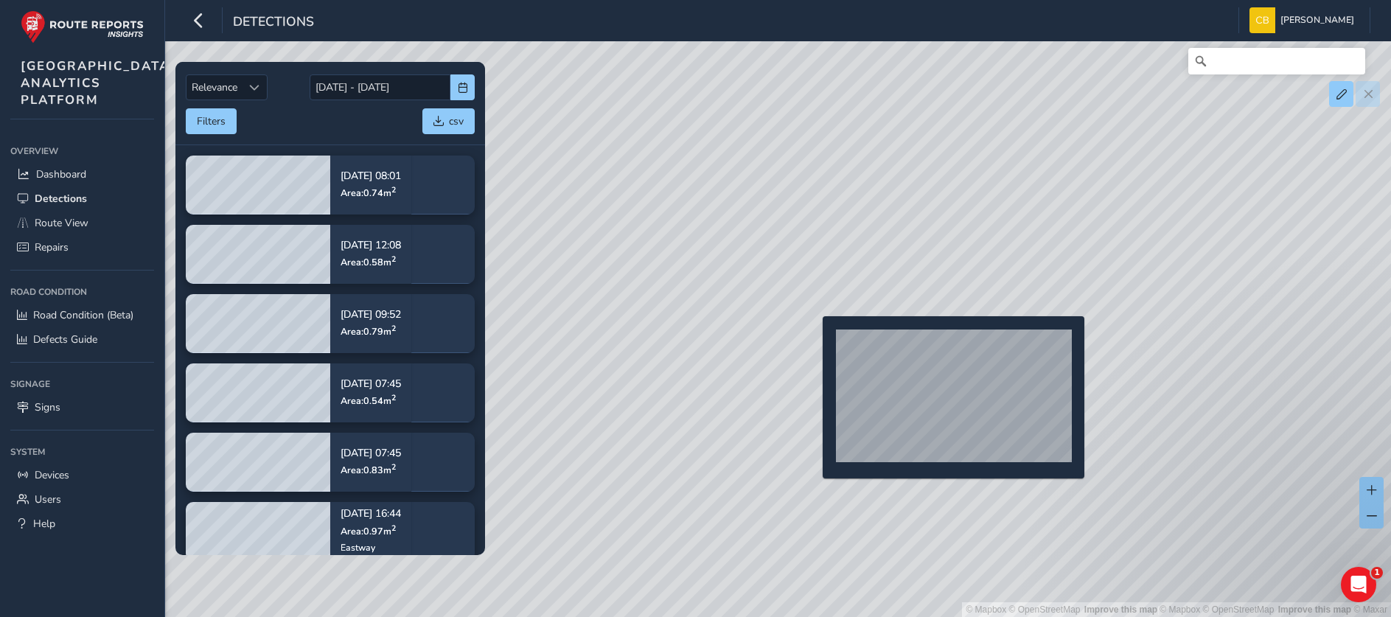
click at [814, 338] on div "© Mapbox © OpenStreetMap Improve this map | © Mapbox © OpenStreetMap Improve th…" at bounding box center [695, 308] width 1391 height 617
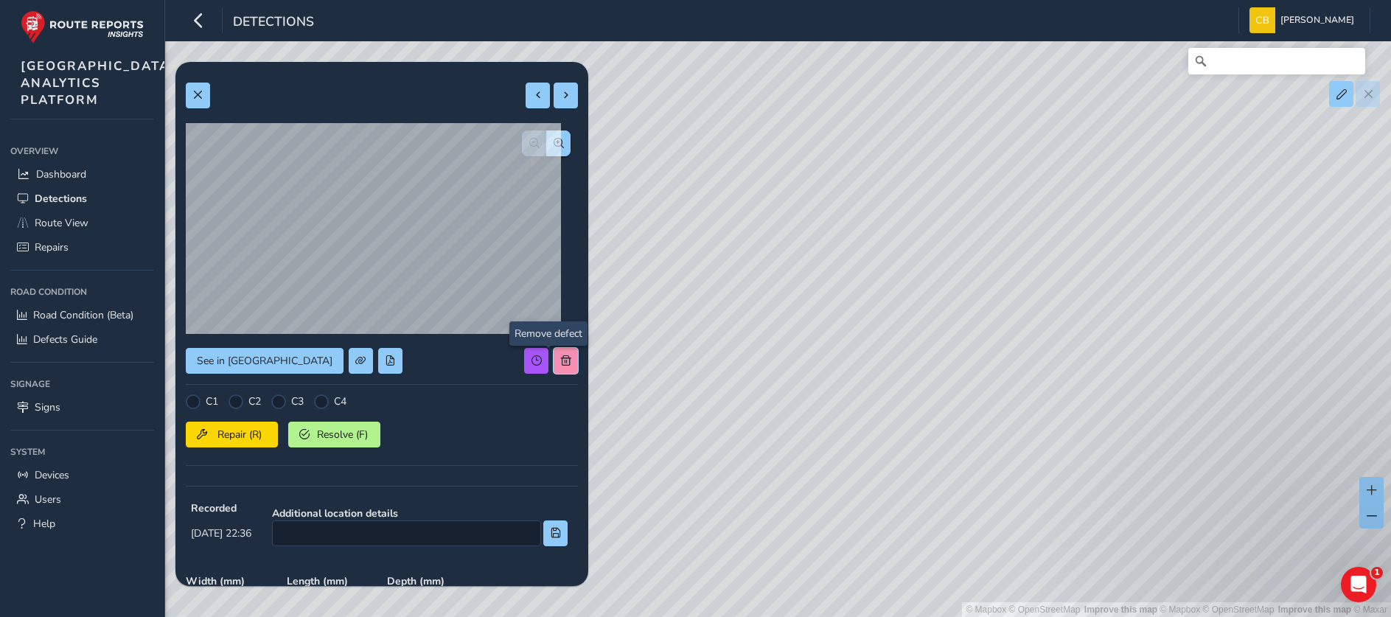
click at [561, 357] on span at bounding box center [566, 360] width 10 height 10
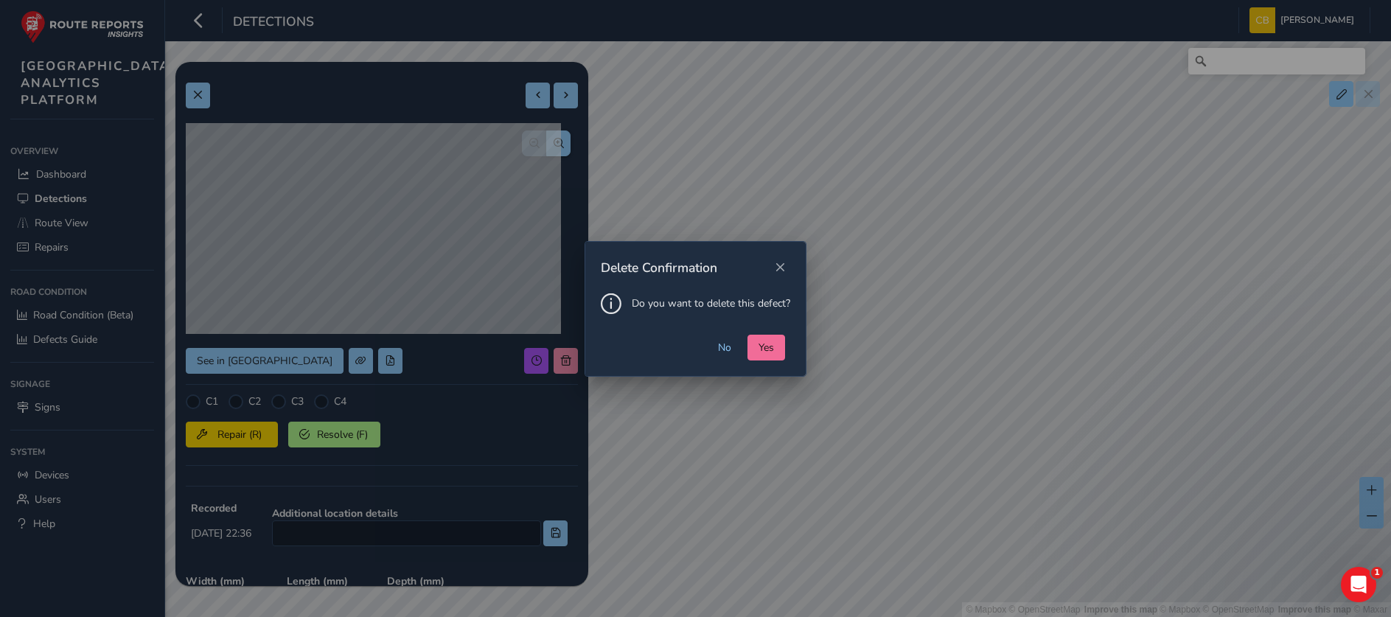
click at [775, 343] on button "Yes" at bounding box center [766, 348] width 38 height 26
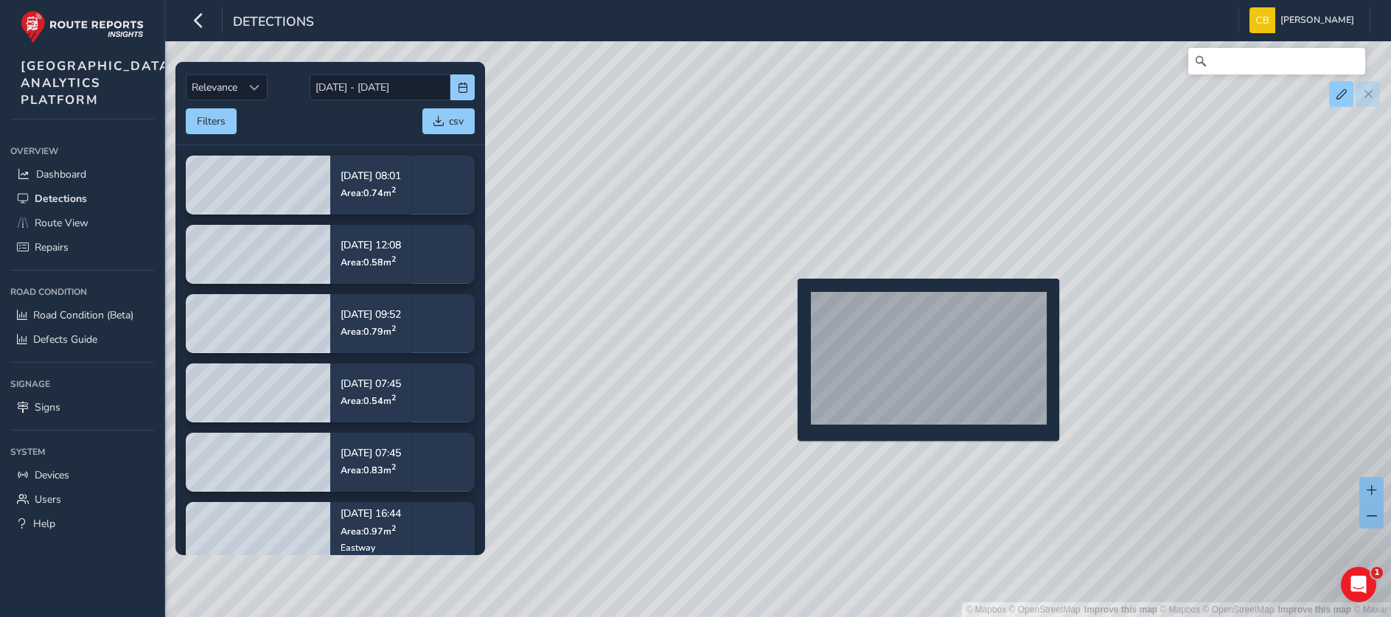
click at [788, 301] on div "© Mapbox © OpenStreetMap Improve this map | © Mapbox © OpenStreetMap Improve th…" at bounding box center [695, 308] width 1391 height 617
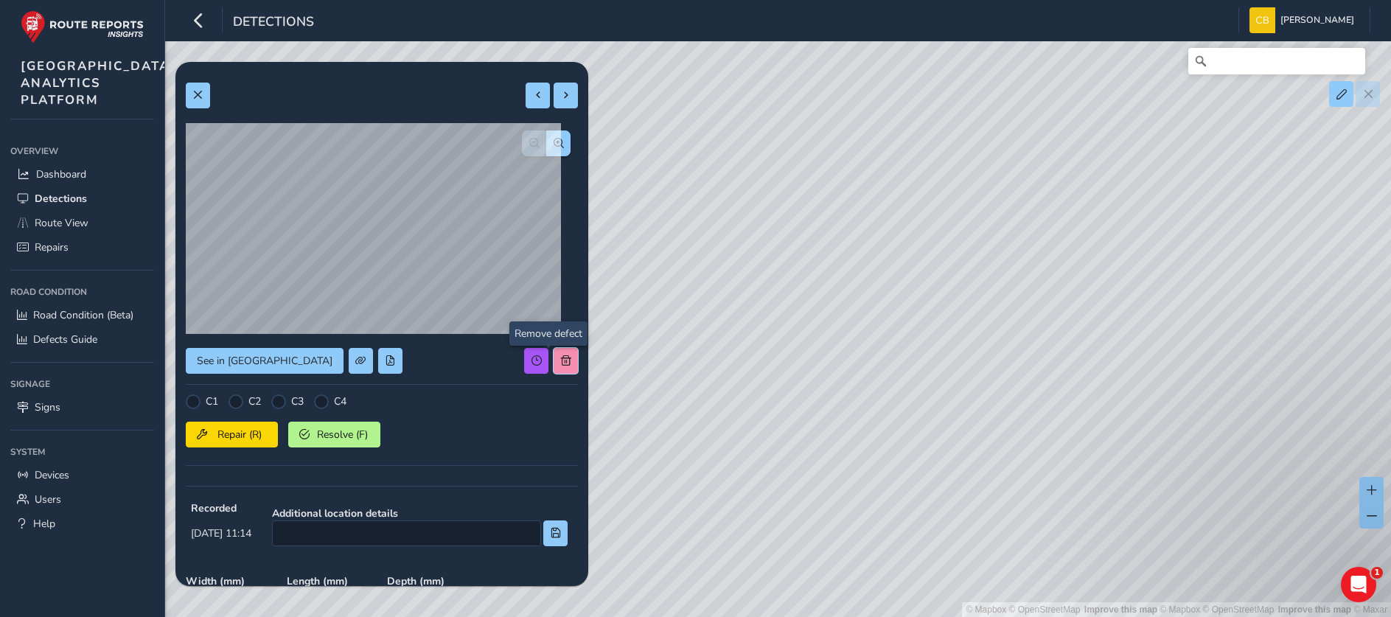
click at [553, 353] on button at bounding box center [565, 361] width 24 height 26
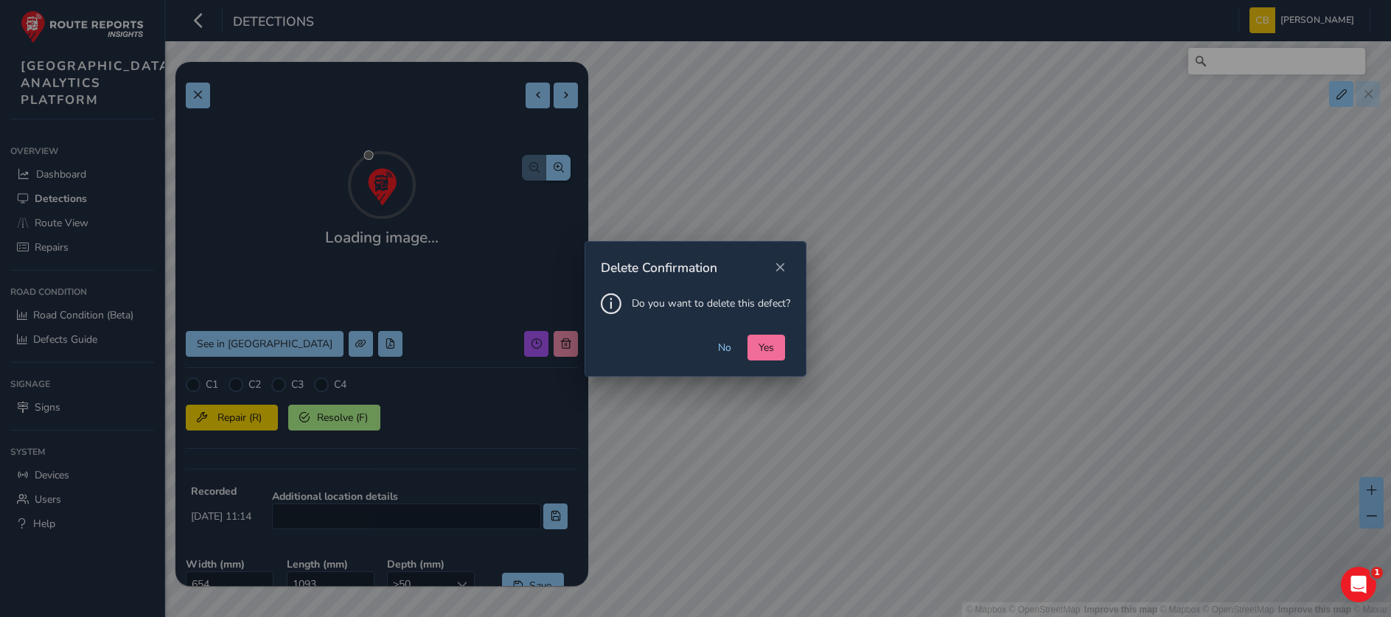
click at [750, 354] on button "Yes" at bounding box center [766, 348] width 38 height 26
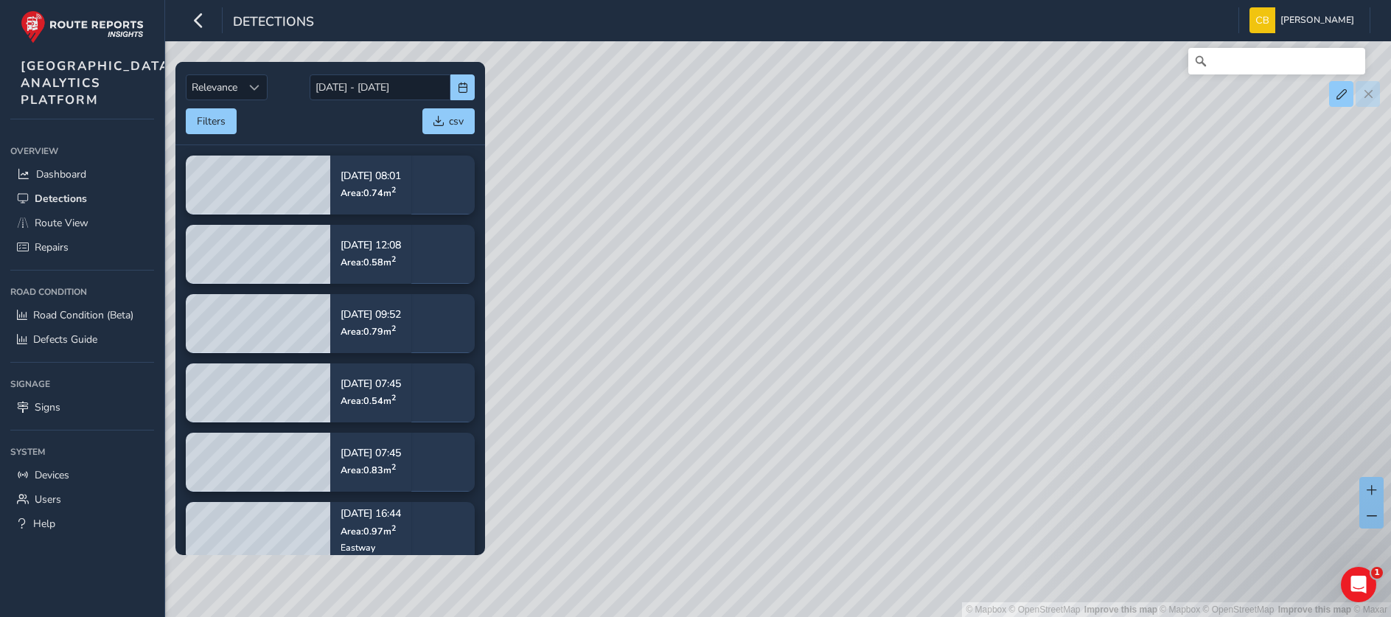
drag, startPoint x: 650, startPoint y: 427, endPoint x: 1012, endPoint y: 293, distance: 386.8
click at [1012, 293] on div "© Mapbox © OpenStreetMap Improve this map | © Mapbox © OpenStreetMap Improve th…" at bounding box center [695, 308] width 1391 height 617
click at [671, 197] on div "© Mapbox © OpenStreetMap Improve this map | © Mapbox © OpenStreetMap Improve th…" at bounding box center [695, 308] width 1391 height 617
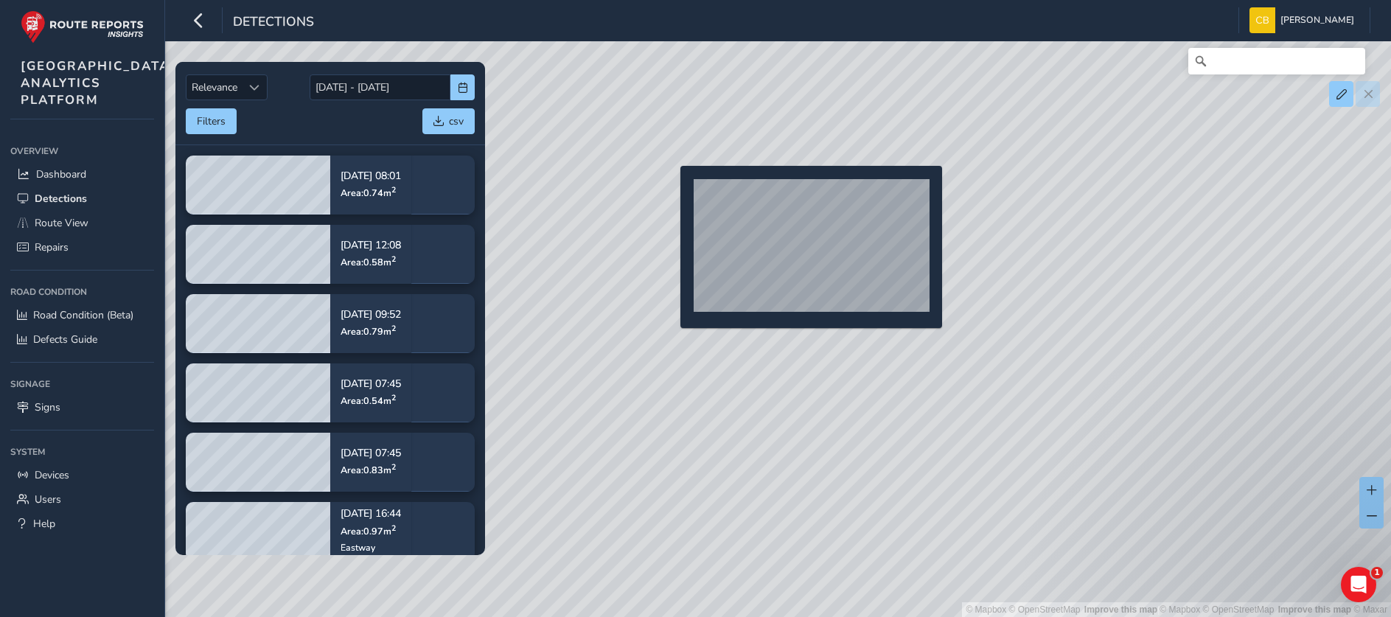
click at [671, 189] on div "© Mapbox © OpenStreetMap Improve this map | © Mapbox © OpenStreetMap Improve th…" at bounding box center [695, 308] width 1391 height 617
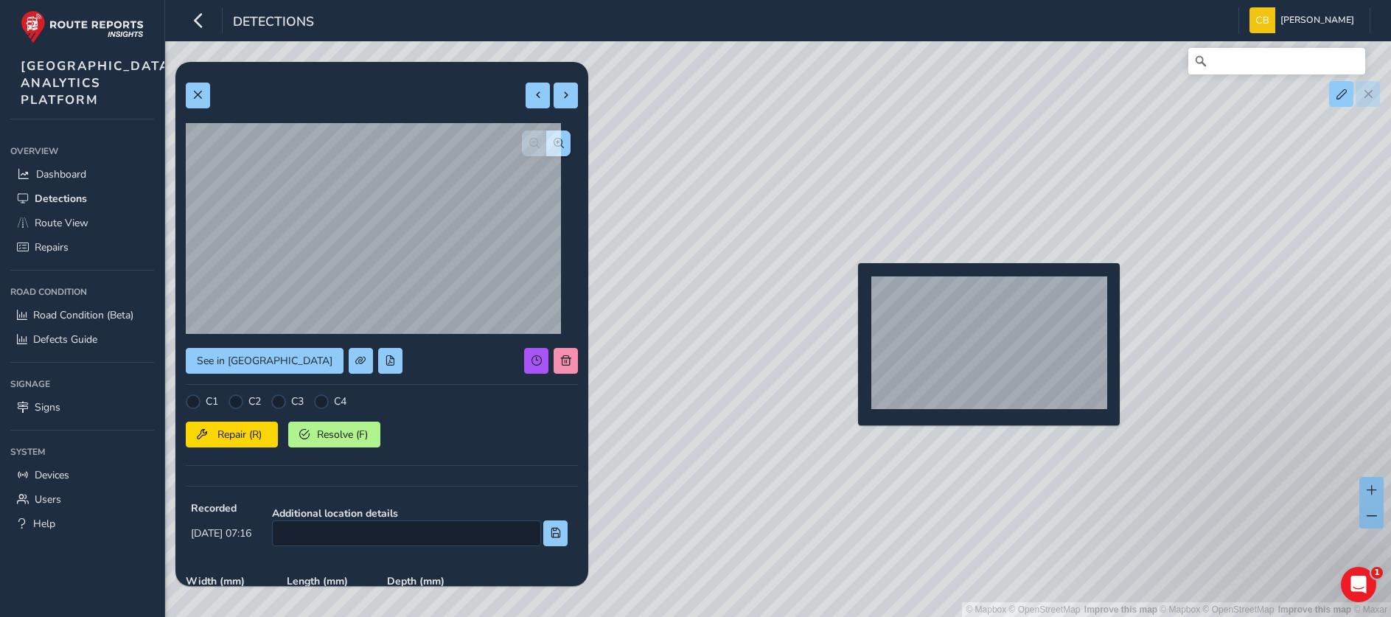
click at [849, 287] on div "© Mapbox © OpenStreetMap Improve this map | © Mapbox © OpenStreetMap Improve th…" at bounding box center [695, 308] width 1391 height 617
type input "869"
type input "854"
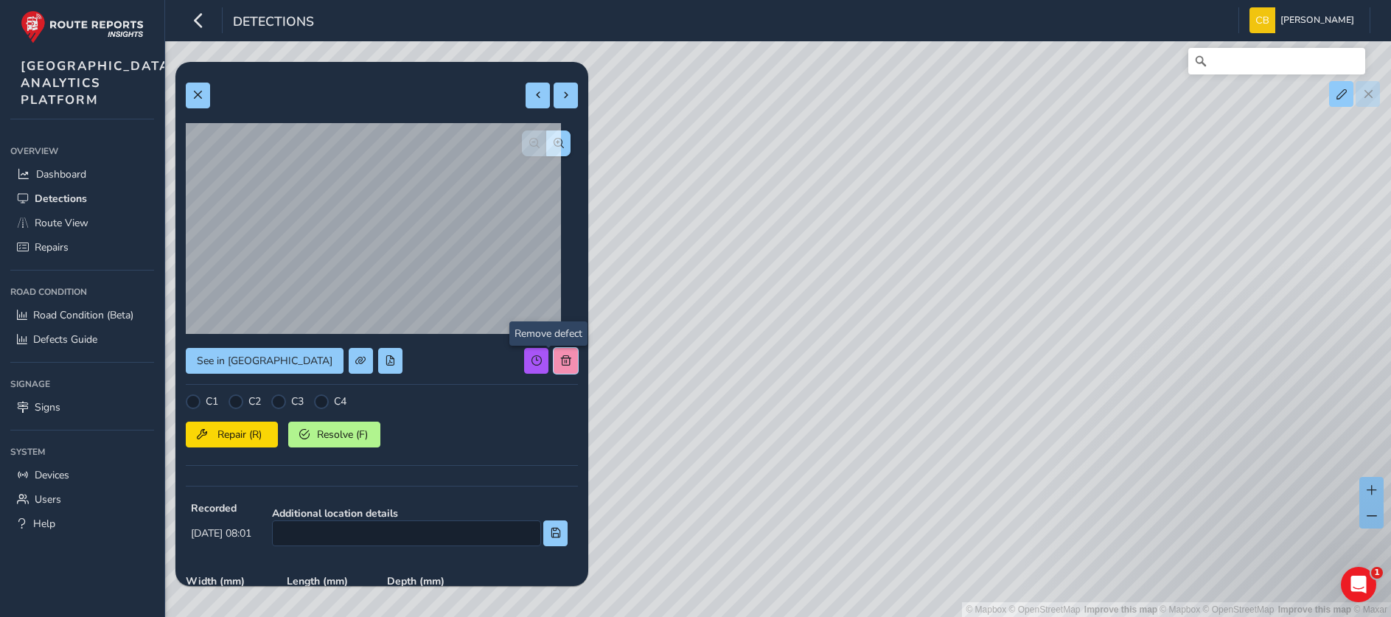
click at [559, 357] on button at bounding box center [565, 361] width 24 height 26
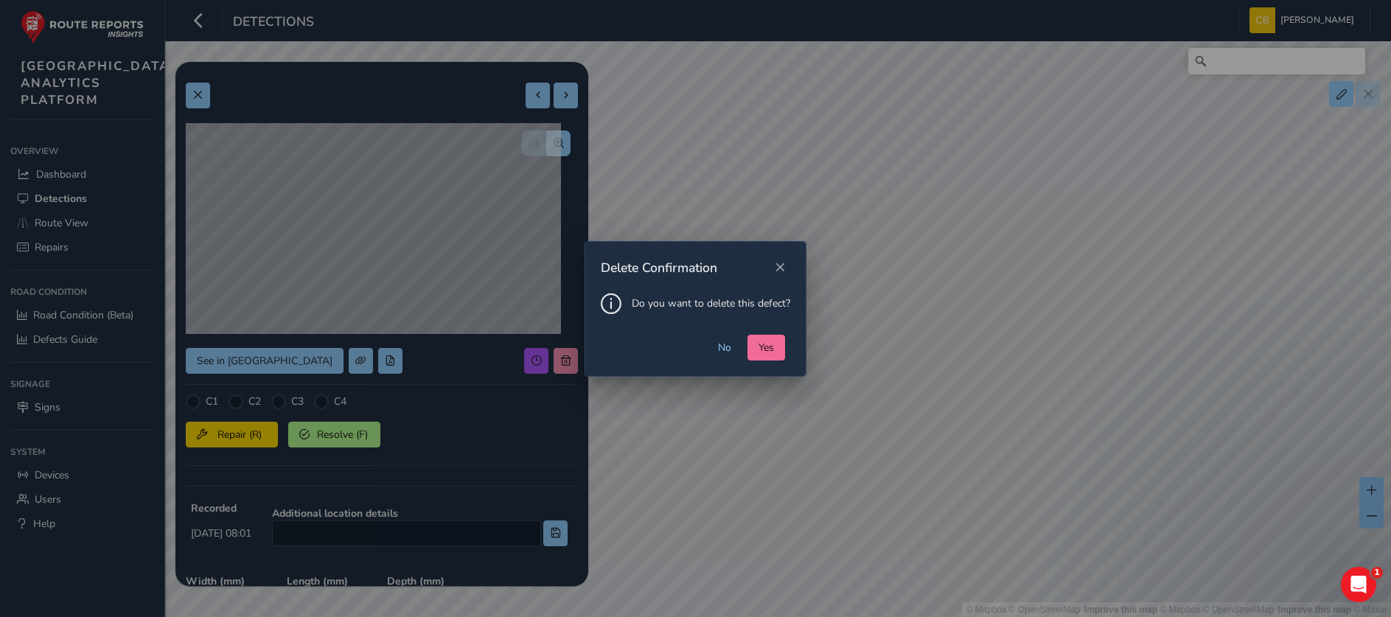
click at [766, 341] on span "Yes" at bounding box center [765, 347] width 15 height 14
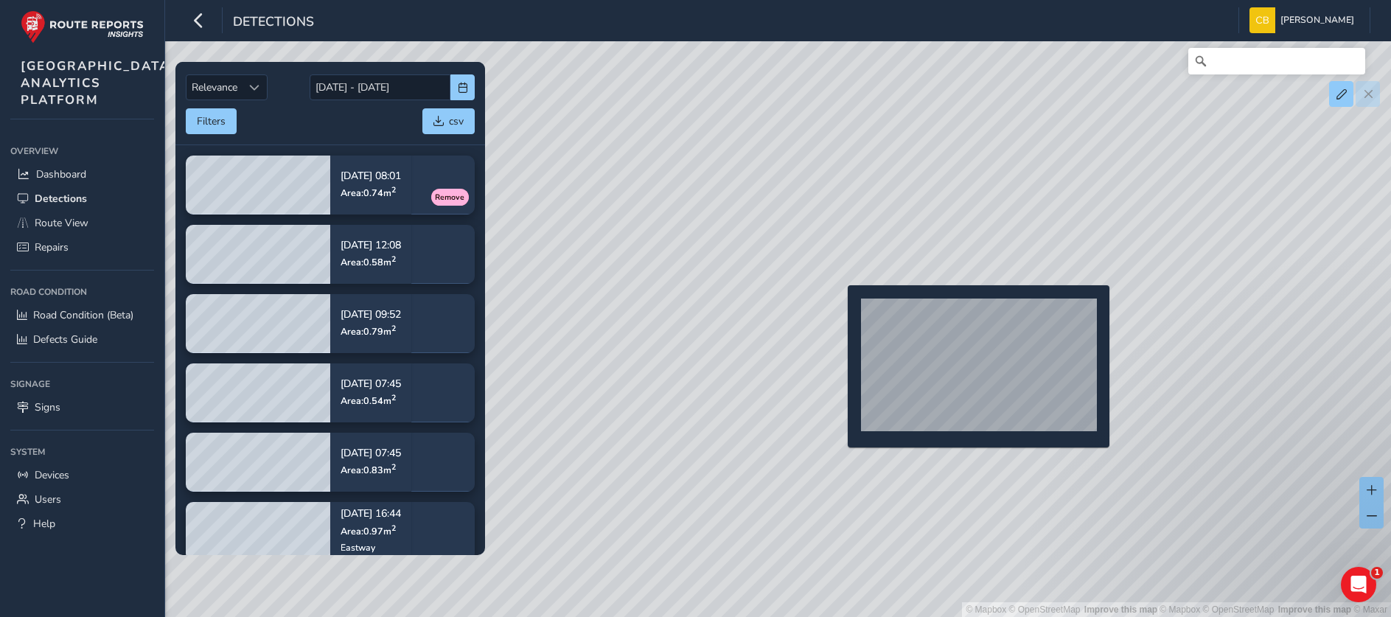
click at [839, 309] on div "© Mapbox © OpenStreetMap Improve this map | © Mapbox © OpenStreetMap Improve th…" at bounding box center [695, 308] width 1391 height 617
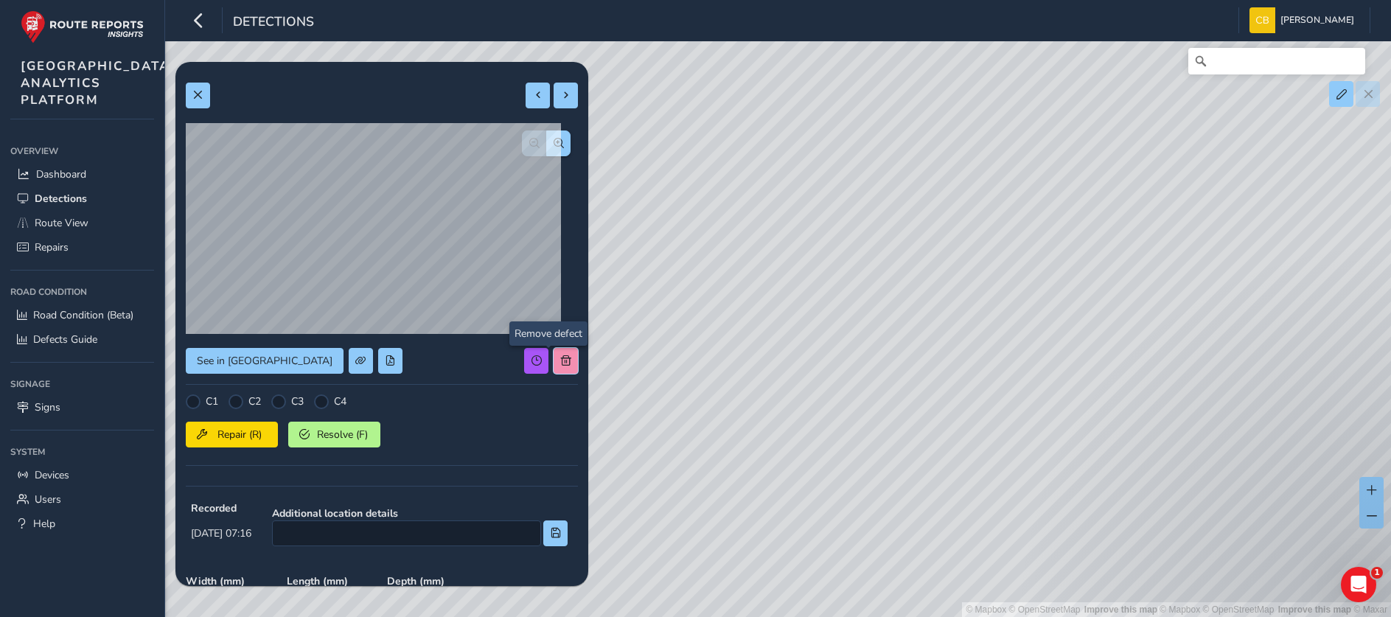
click at [553, 354] on button at bounding box center [565, 361] width 24 height 26
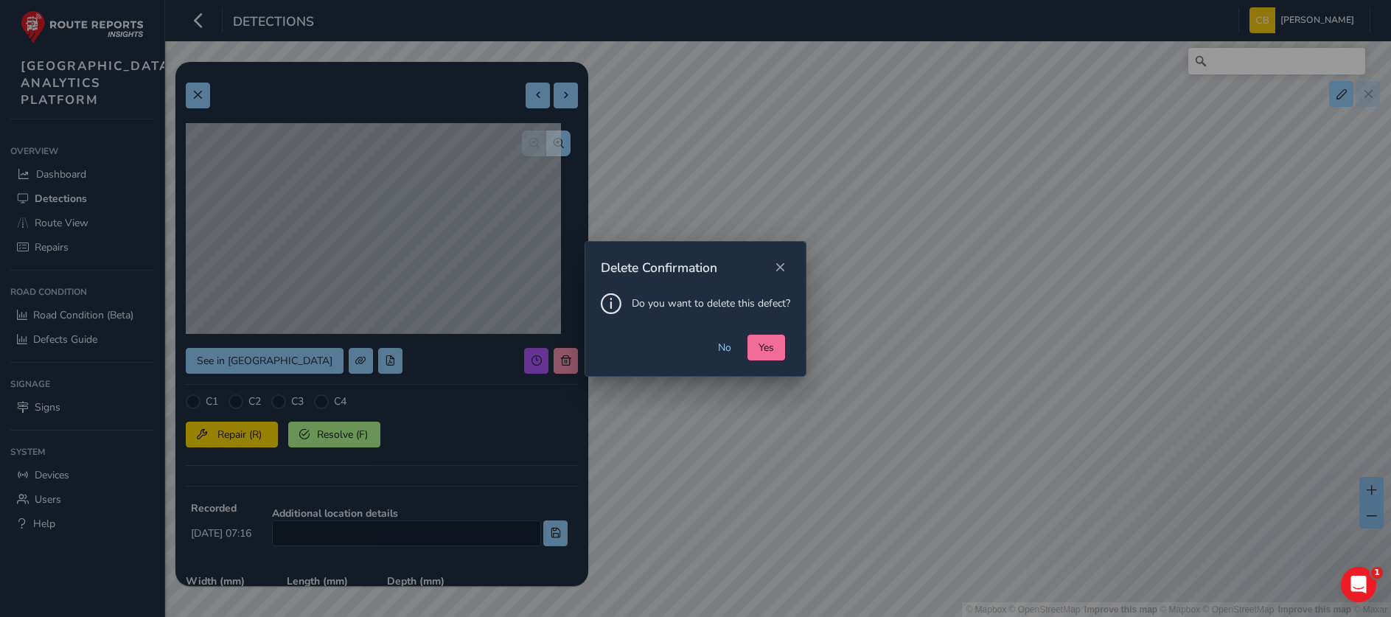
click at [758, 343] on span "Yes" at bounding box center [765, 347] width 15 height 14
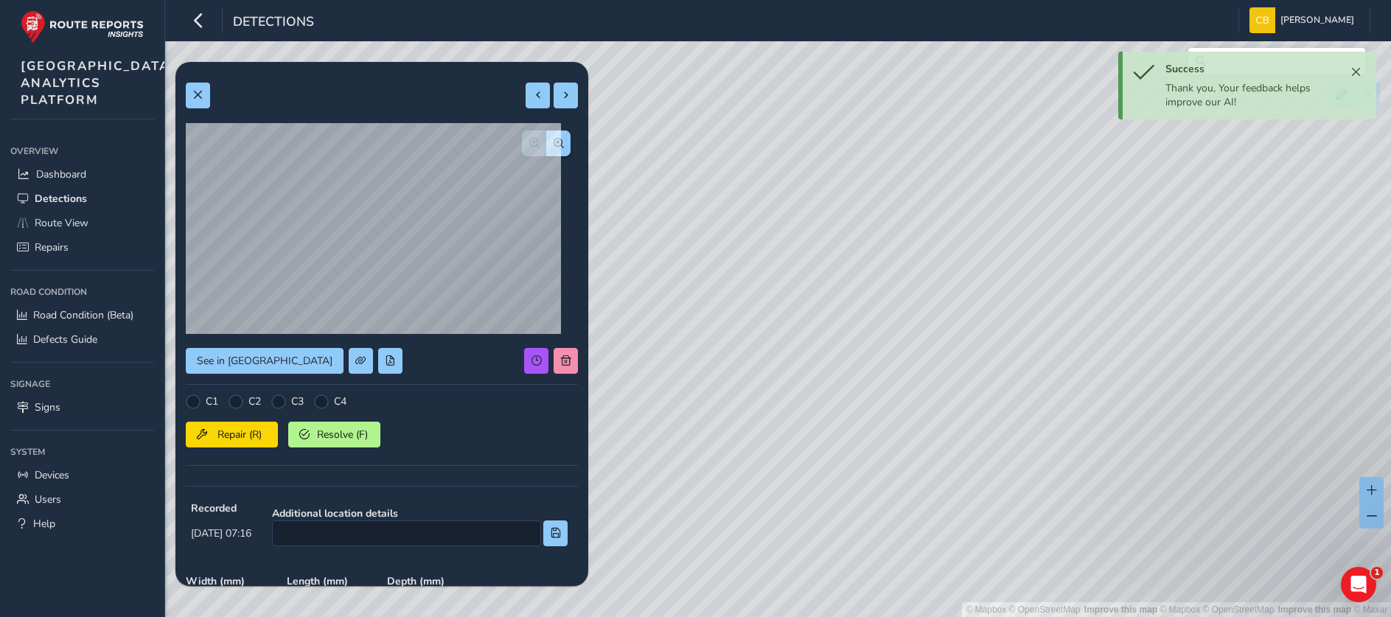
drag, startPoint x: 673, startPoint y: 449, endPoint x: 965, endPoint y: 336, distance: 313.5
click at [867, 273] on div "© Mapbox © OpenStreetMap Improve this map | © Mapbox © OpenStreetMap Improve th…" at bounding box center [695, 308] width 1391 height 617
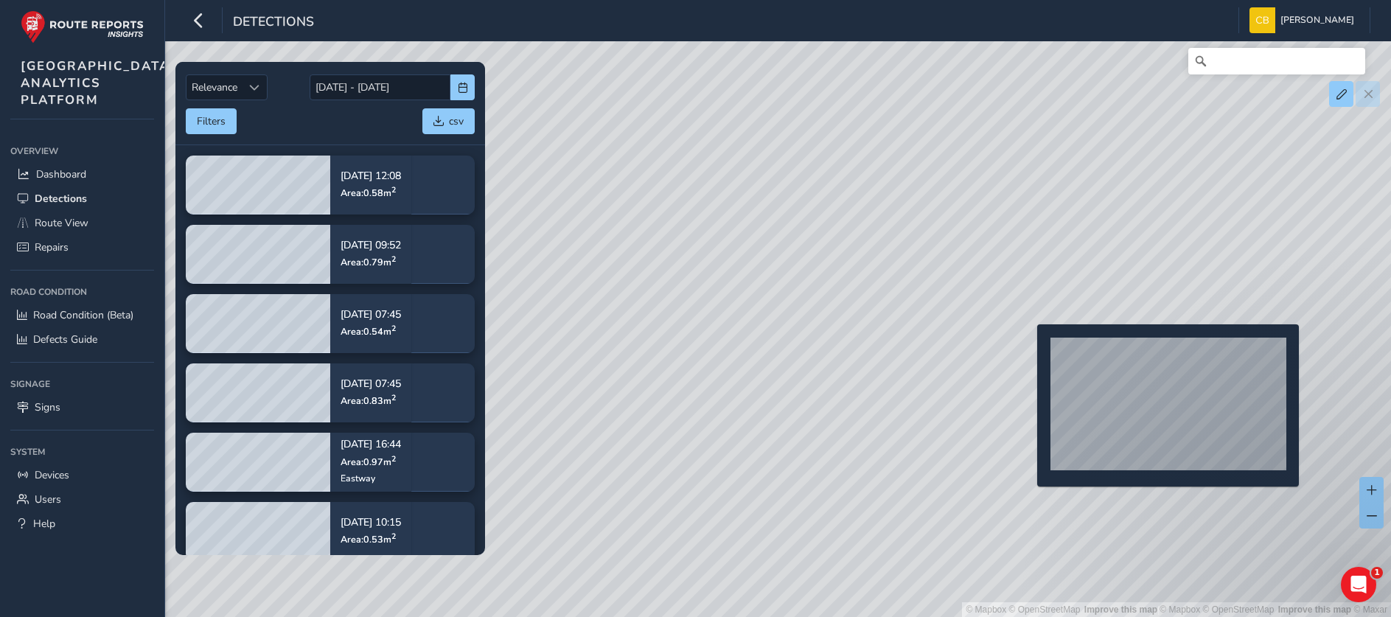
click at [1029, 348] on div "© Mapbox © OpenStreetMap Improve this map | © Mapbox © OpenStreetMap Improve th…" at bounding box center [695, 308] width 1391 height 617
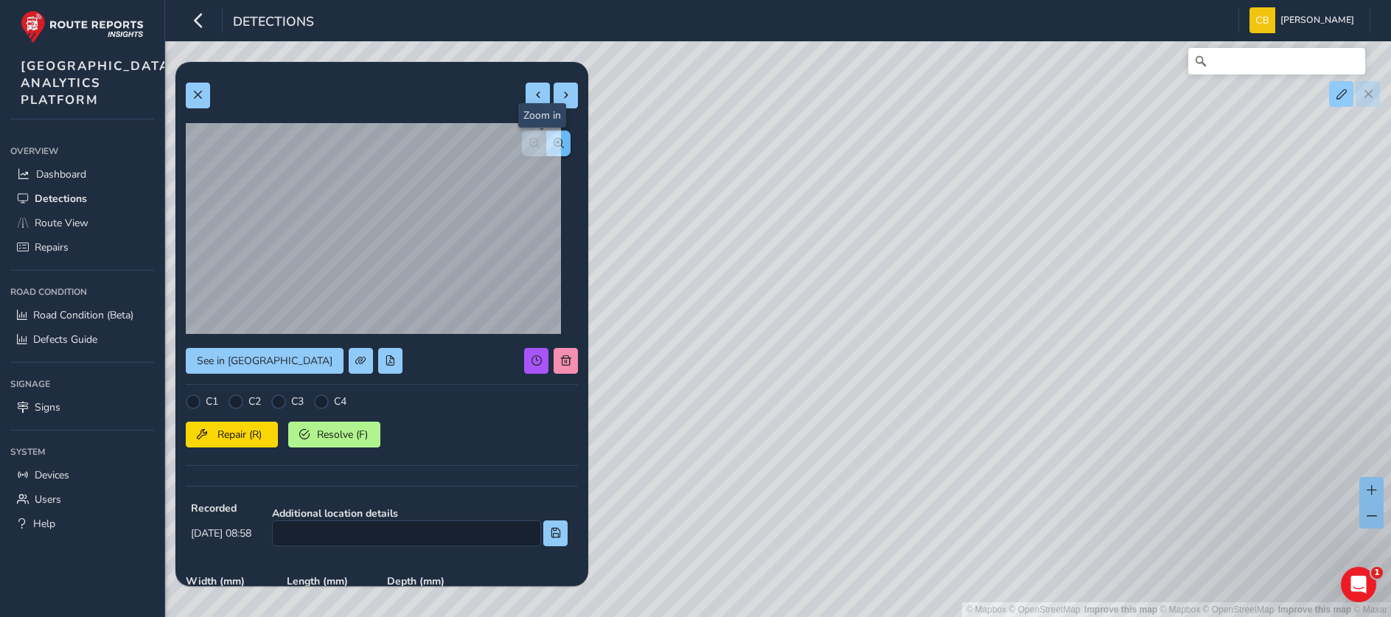
click at [546, 153] on button "button" at bounding box center [558, 143] width 24 height 26
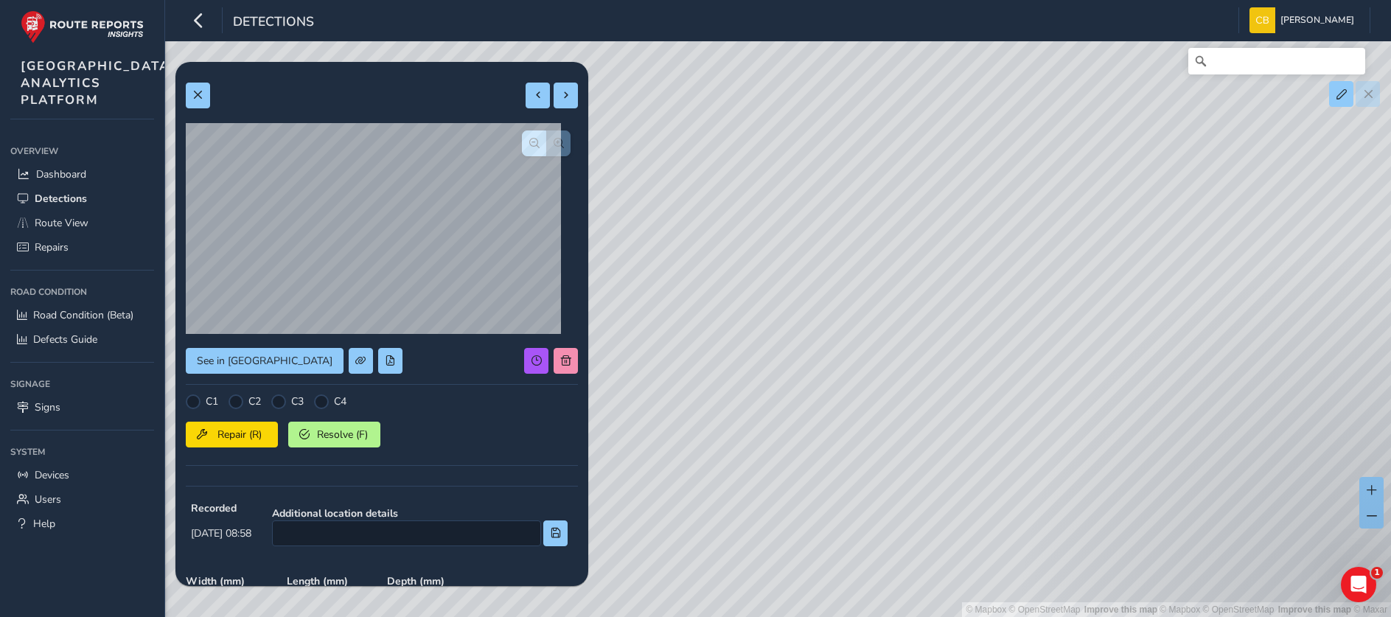
click at [539, 153] on div at bounding box center [546, 143] width 49 height 26
click at [529, 145] on span "button" at bounding box center [534, 143] width 10 height 10
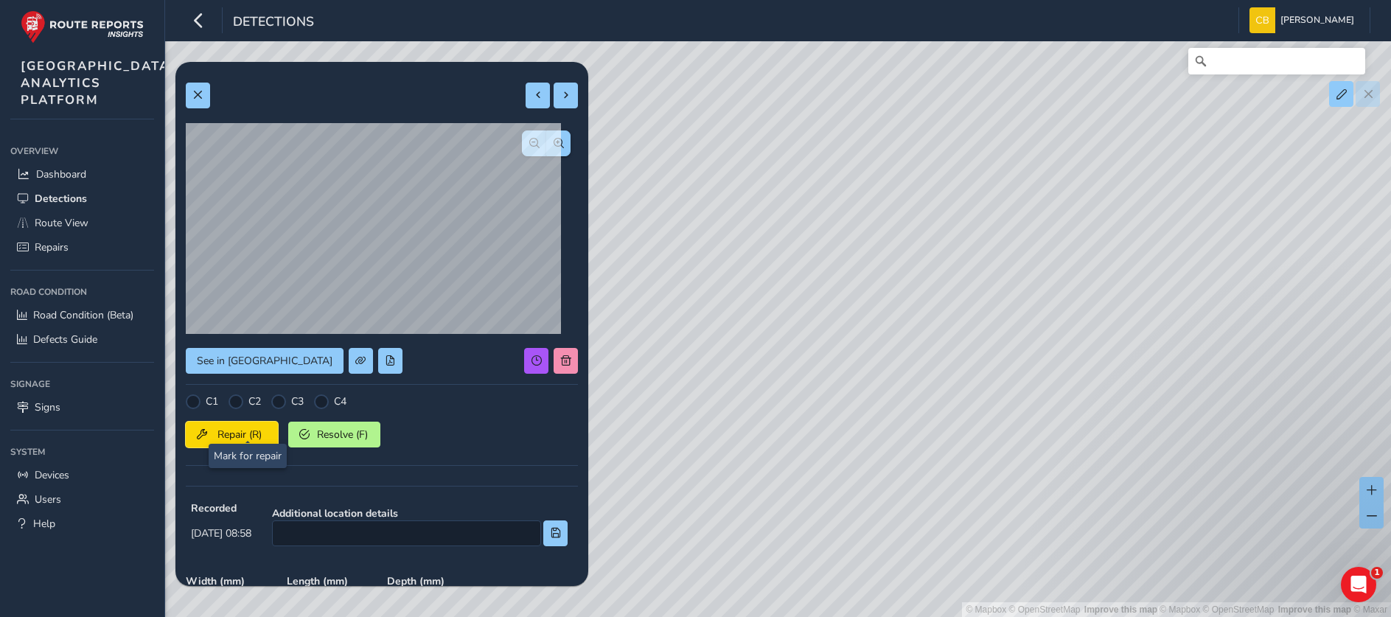
click at [244, 426] on button "Repair (R)" at bounding box center [232, 435] width 92 height 26
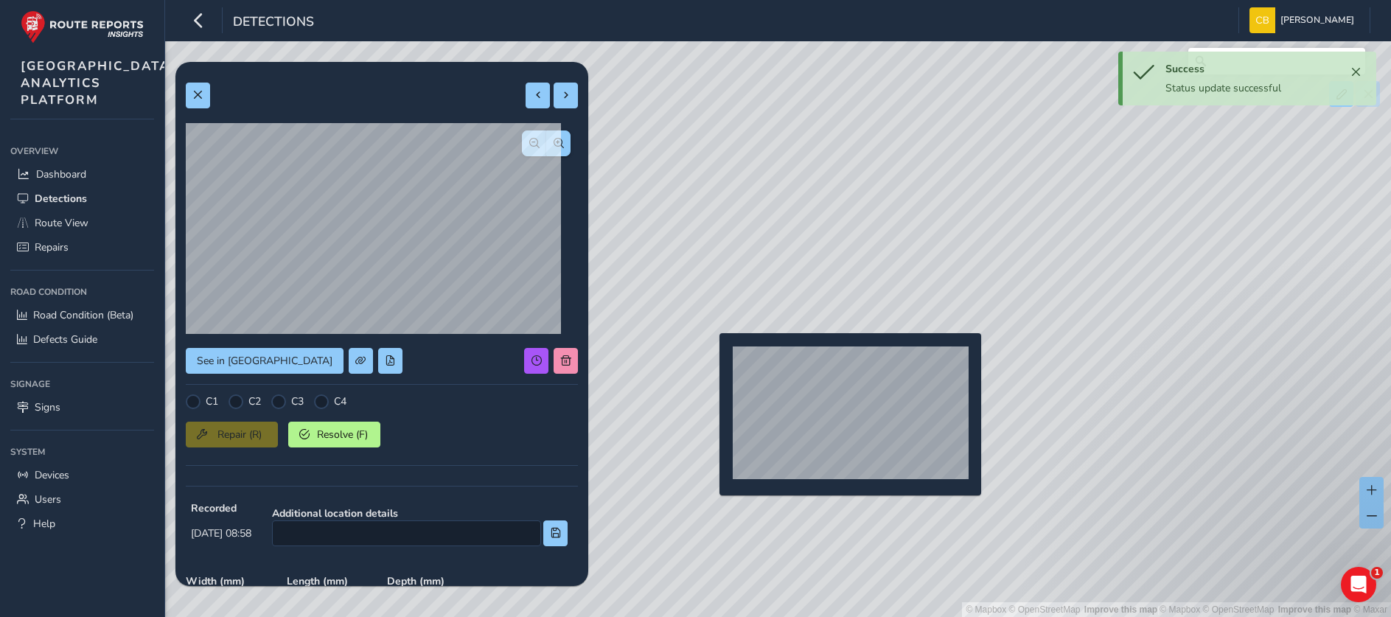
click at [710, 358] on div "© Mapbox © OpenStreetMap Improve this map | © Mapbox © OpenStreetMap Improve th…" at bounding box center [695, 308] width 1391 height 617
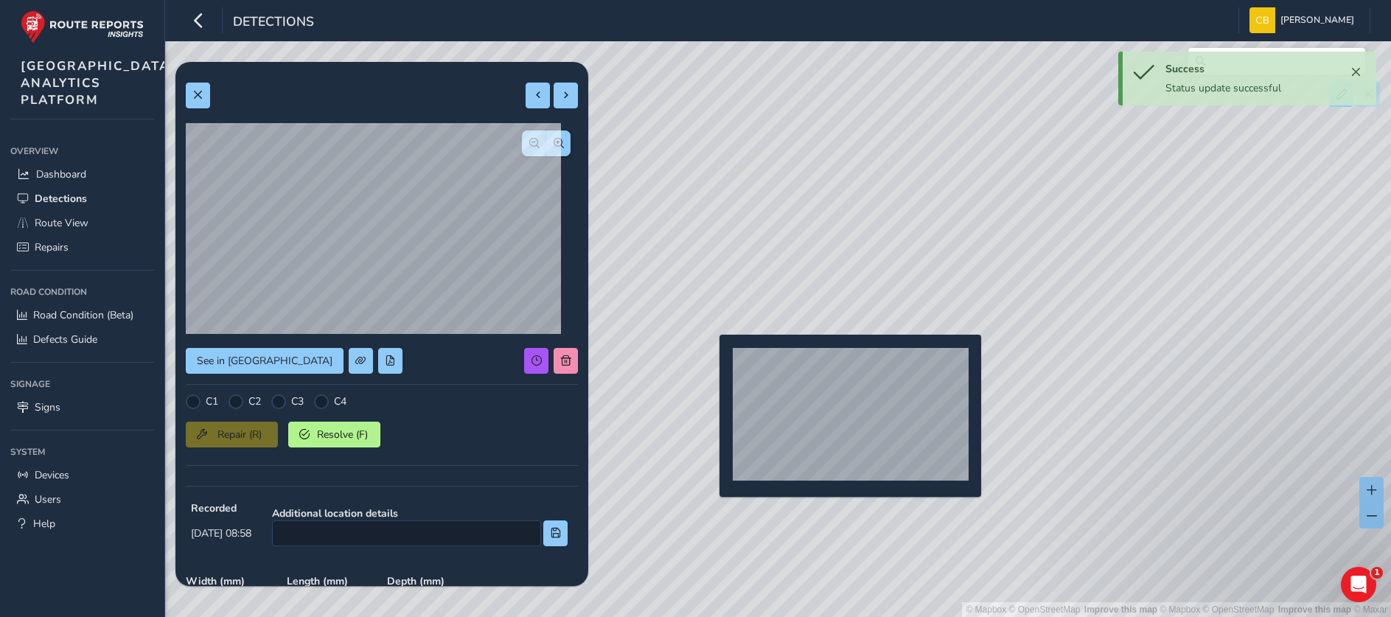
type input "706"
type input "1173"
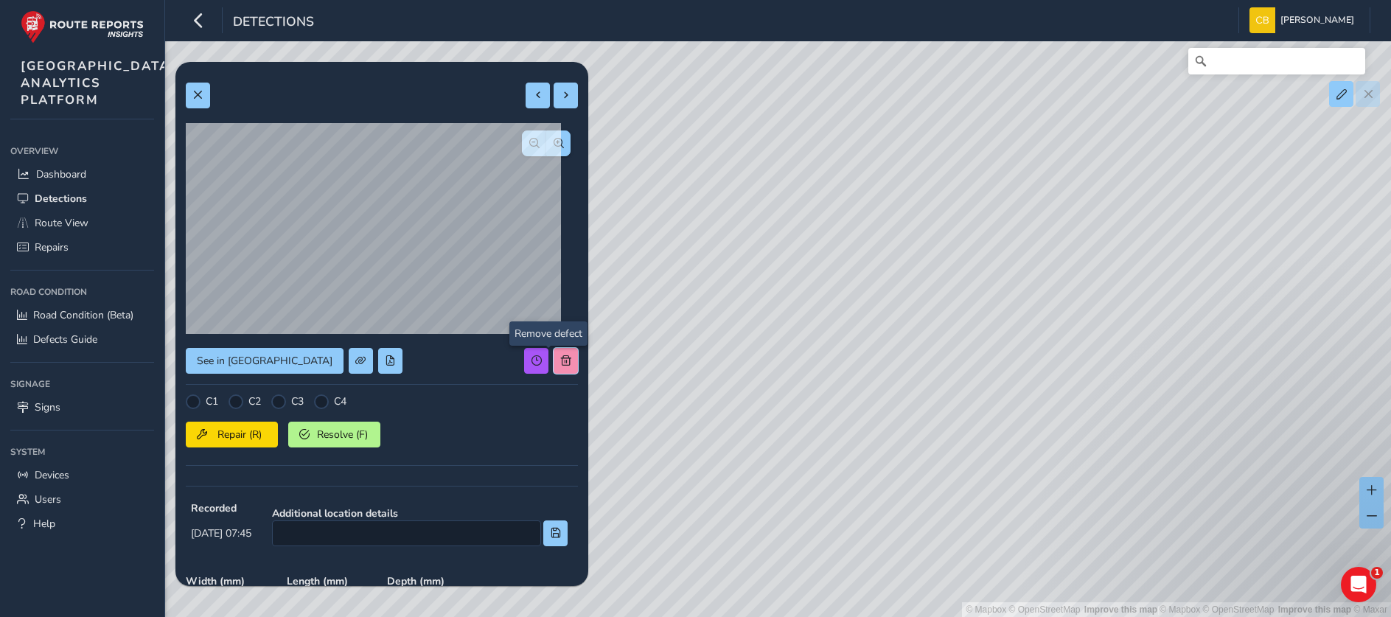
click at [553, 349] on button at bounding box center [565, 361] width 24 height 26
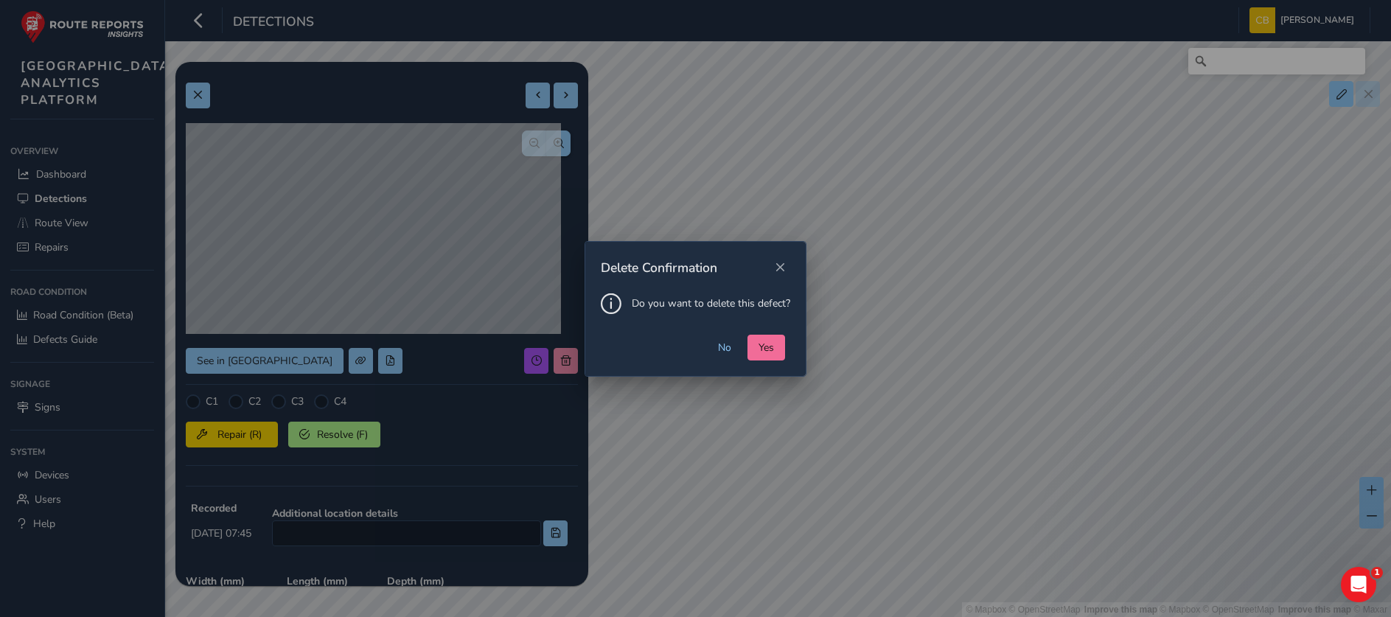
click at [751, 352] on button "Yes" at bounding box center [766, 348] width 38 height 26
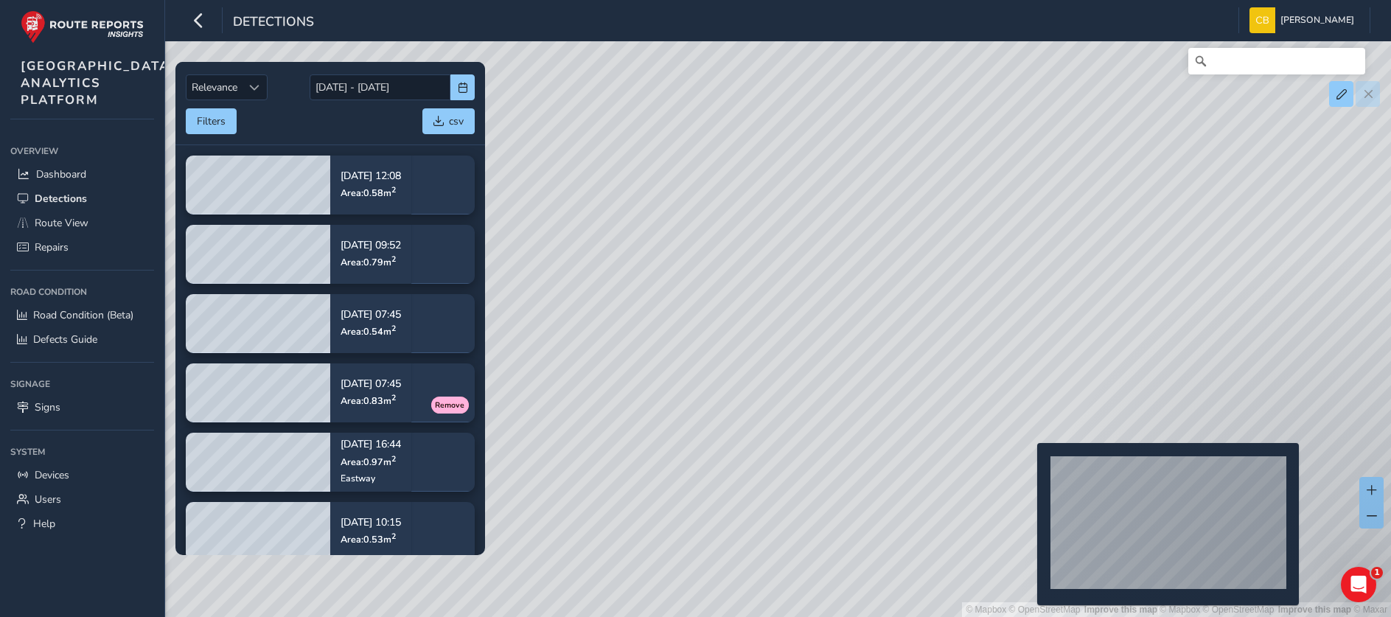
click at [1028, 466] on div "© Mapbox © OpenStreetMap Improve this map | © Mapbox © OpenStreetMap Improve th…" at bounding box center [695, 308] width 1391 height 617
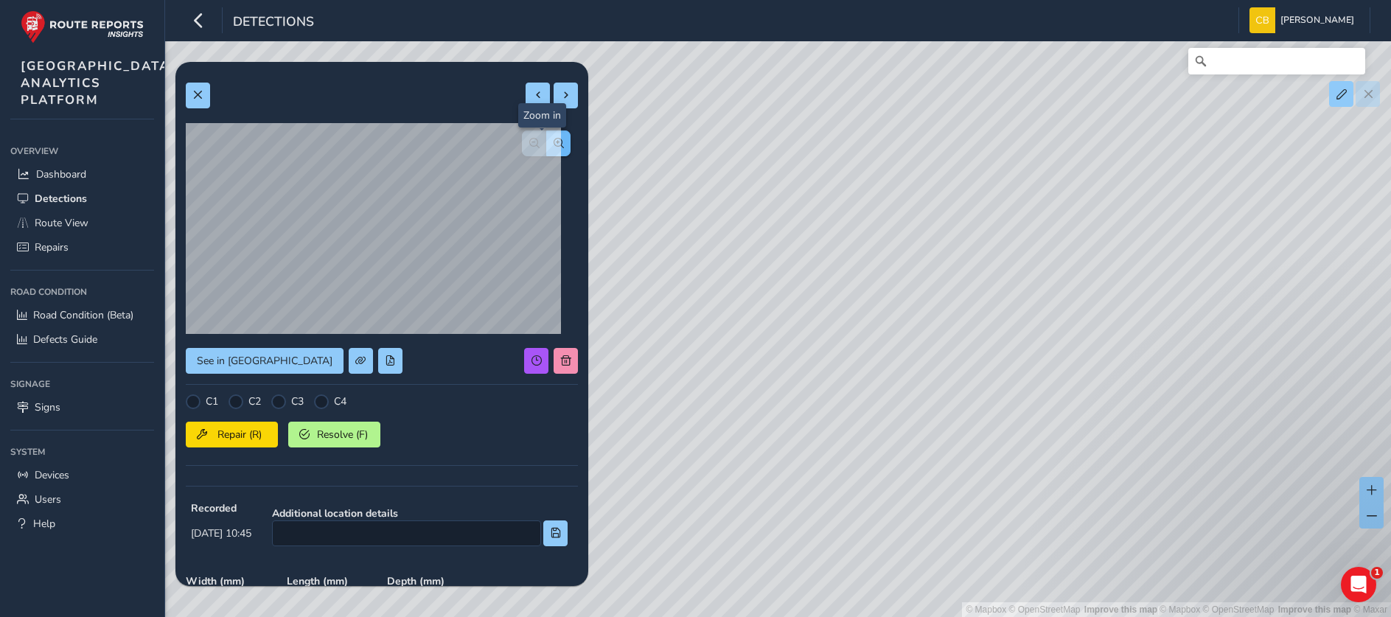
click at [553, 143] on span "button" at bounding box center [558, 143] width 10 height 10
click at [555, 365] on button at bounding box center [565, 361] width 24 height 26
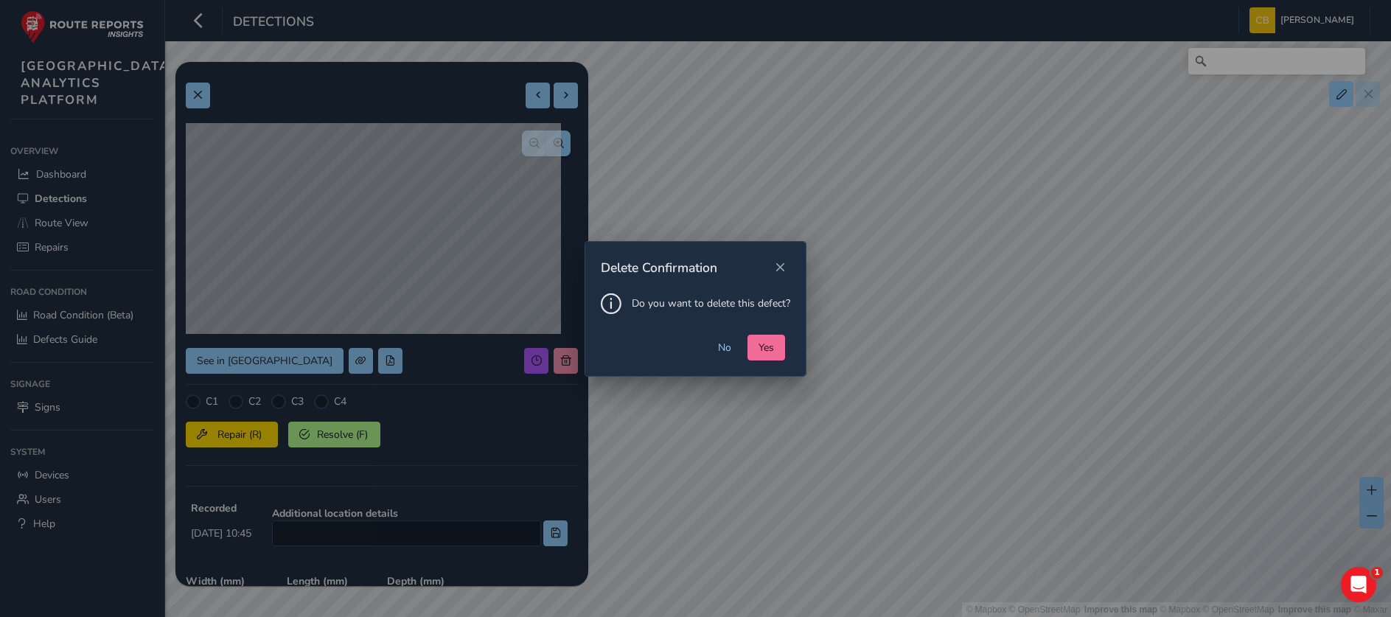
click at [771, 352] on span "Yes" at bounding box center [765, 347] width 15 height 14
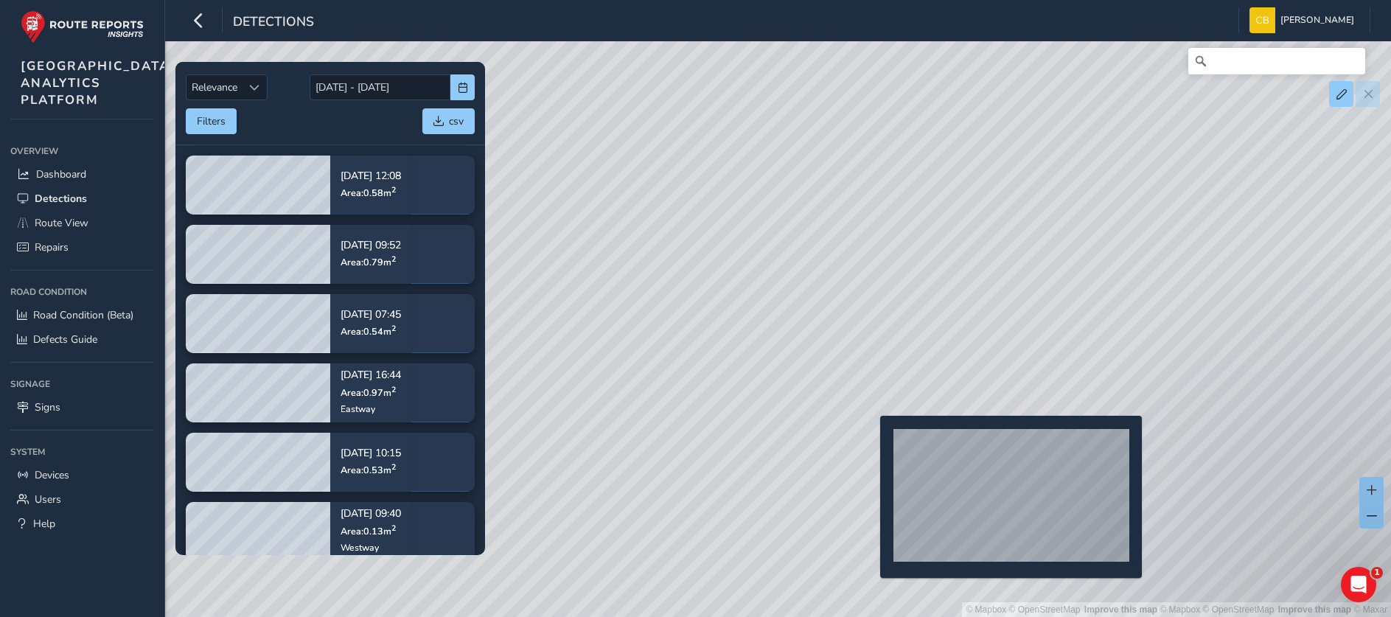
click at [871, 438] on div "© Mapbox © OpenStreetMap Improve this map | © Mapbox © OpenStreetMap Improve th…" at bounding box center [695, 308] width 1391 height 617
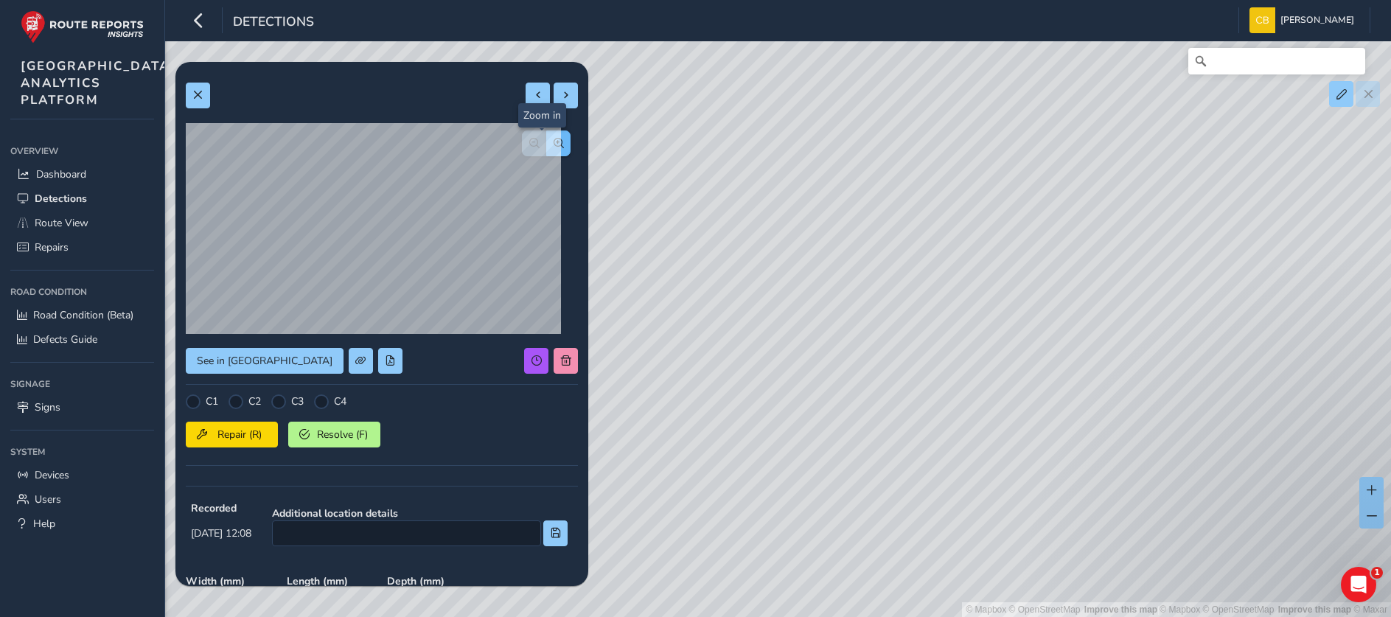
click at [553, 147] on span "button" at bounding box center [558, 143] width 10 height 10
click at [557, 363] on button at bounding box center [565, 361] width 24 height 26
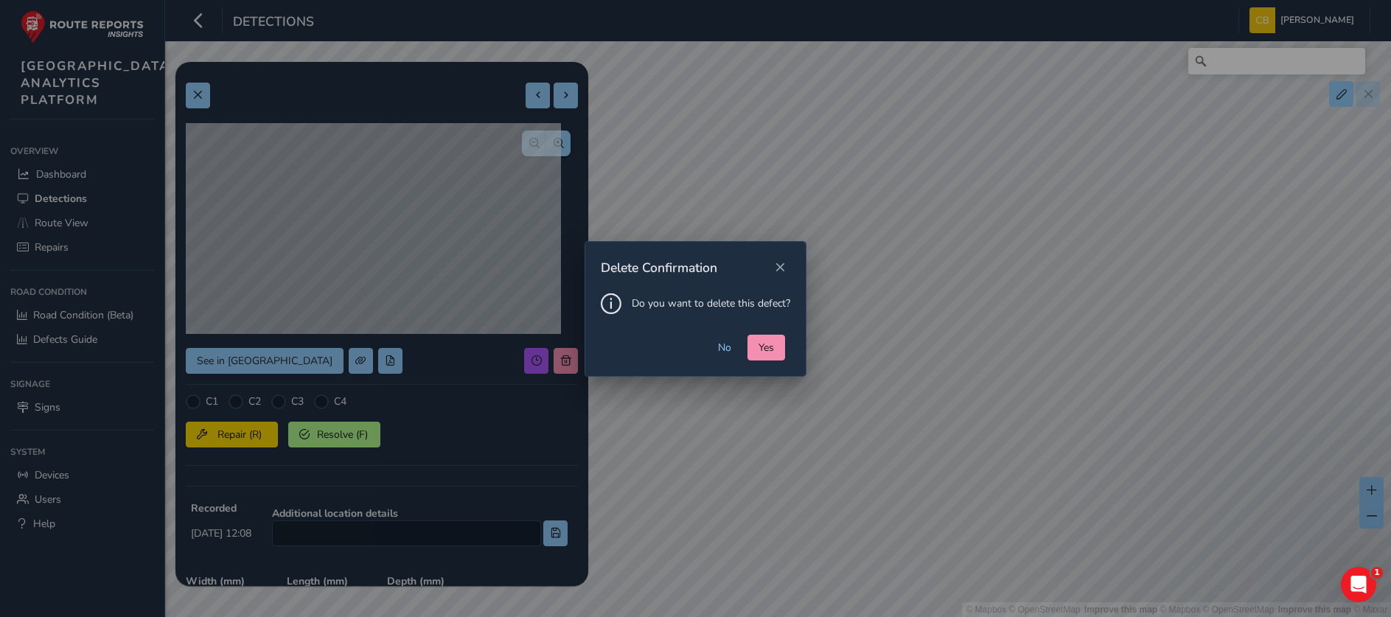
click at [772, 360] on div "No Yes" at bounding box center [695, 355] width 220 height 41
click at [770, 350] on span "Yes" at bounding box center [765, 347] width 15 height 14
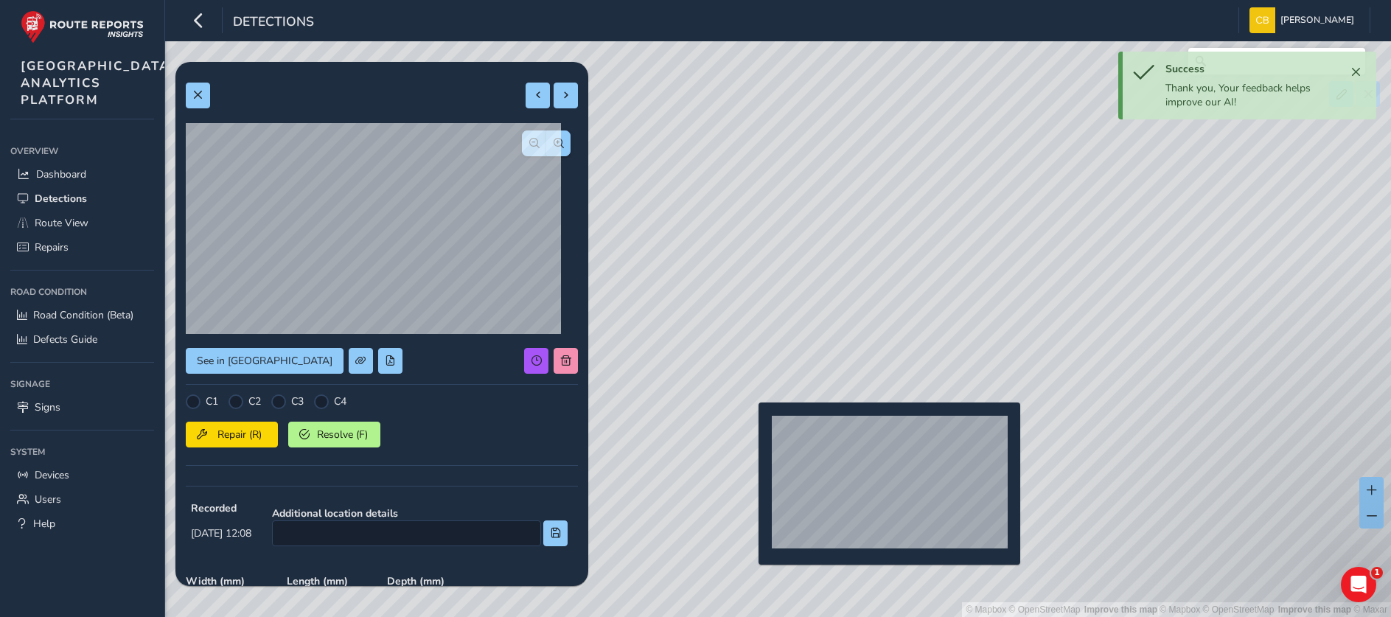
click at [749, 424] on div "© Mapbox © OpenStreetMap Improve this map | © Mapbox © OpenStreetMap Improve th…" at bounding box center [695, 308] width 1391 height 617
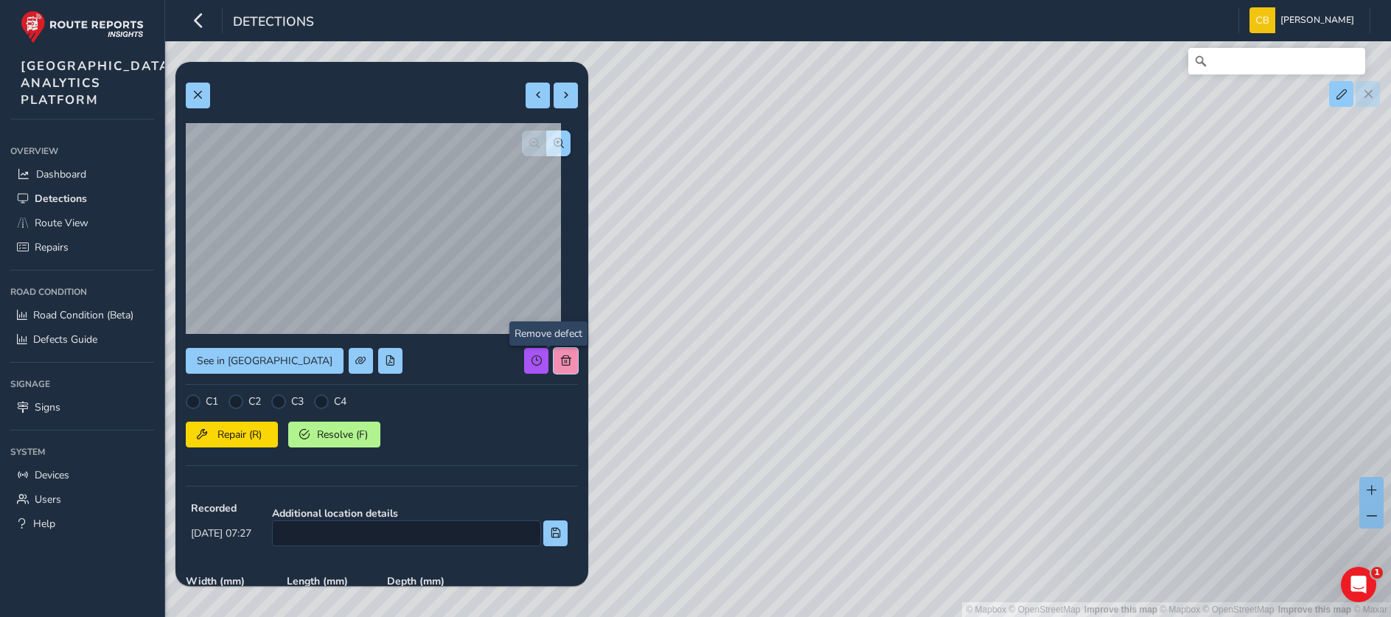
click at [553, 354] on button at bounding box center [565, 361] width 24 height 26
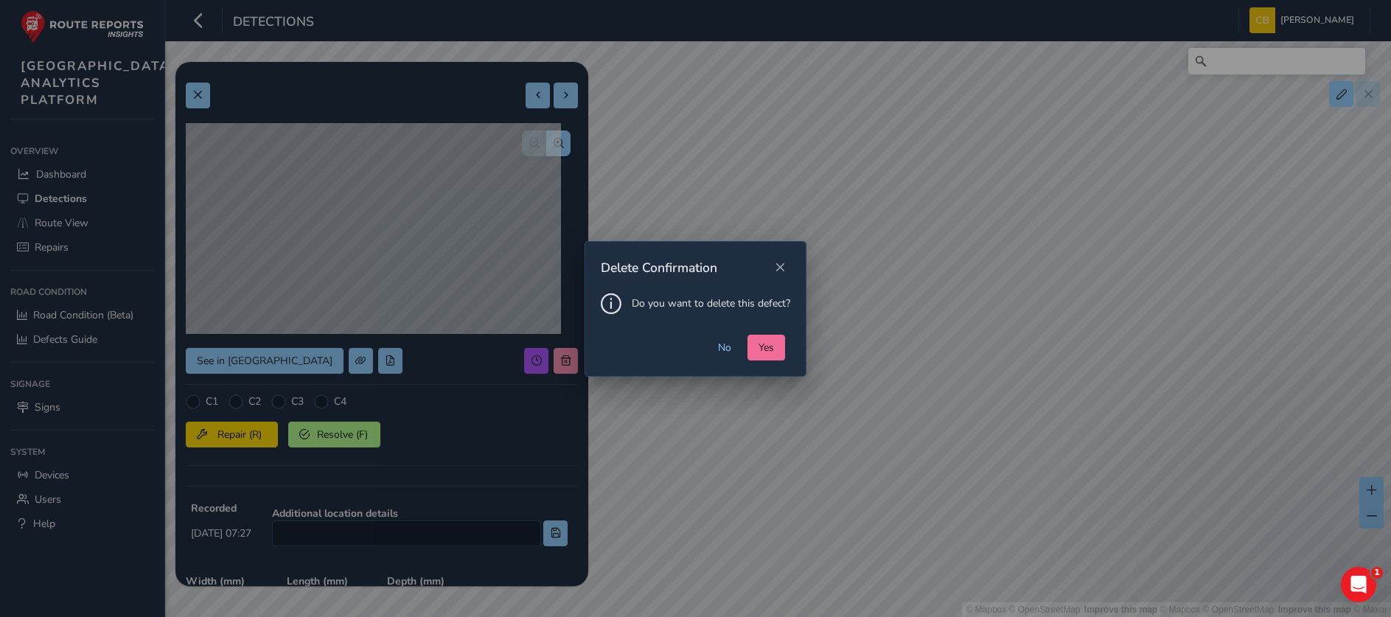
click at [769, 346] on span "Yes" at bounding box center [765, 347] width 15 height 14
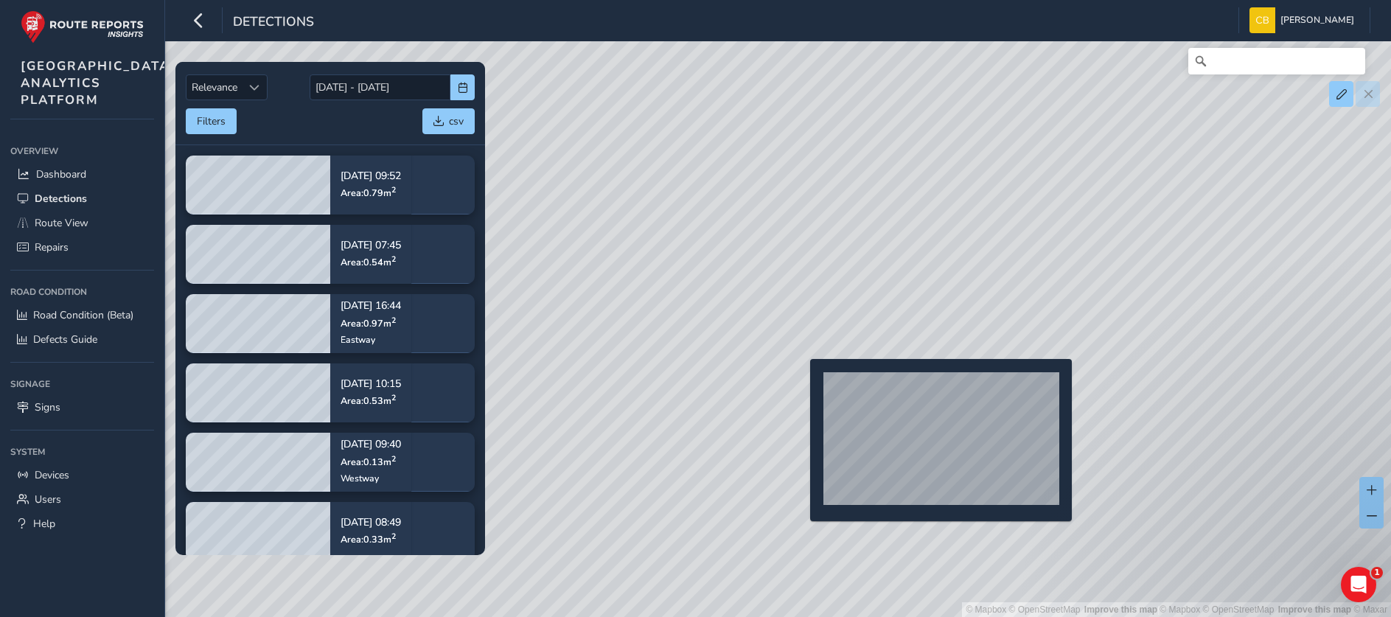
click at [801, 382] on div "© Mapbox © OpenStreetMap Improve this map | © Mapbox © OpenStreetMap Improve th…" at bounding box center [695, 308] width 1391 height 617
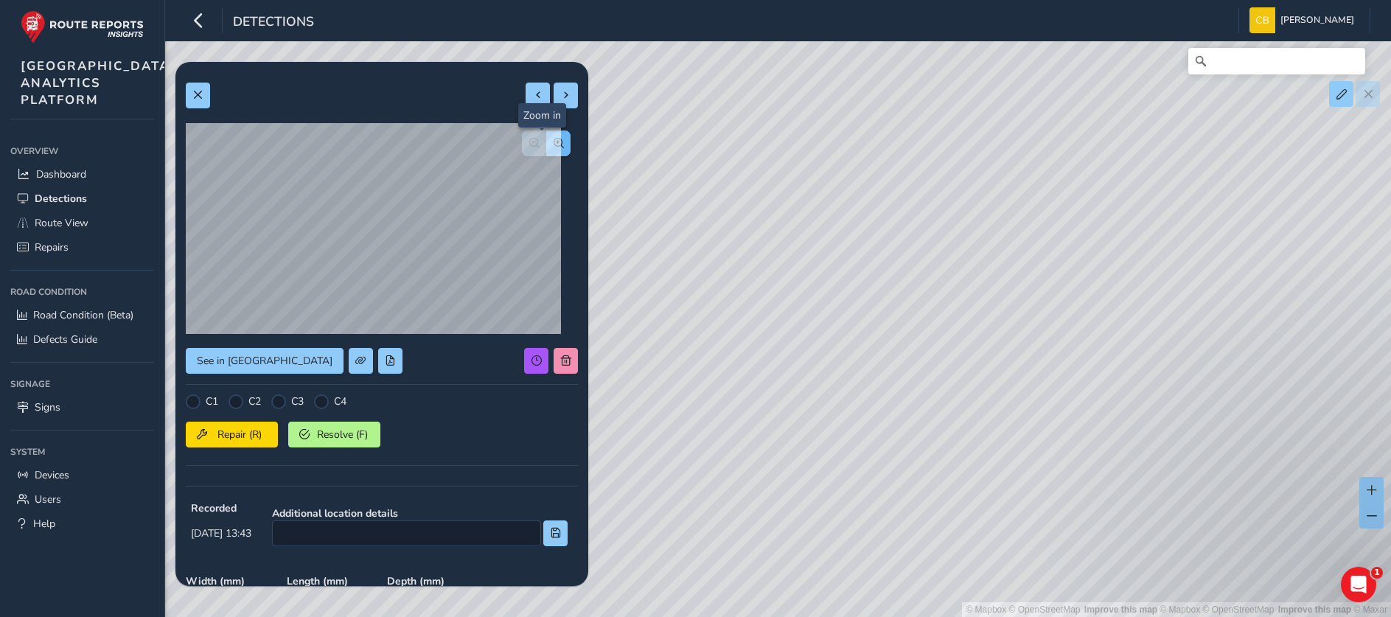
click at [553, 141] on span "button" at bounding box center [558, 143] width 10 height 10
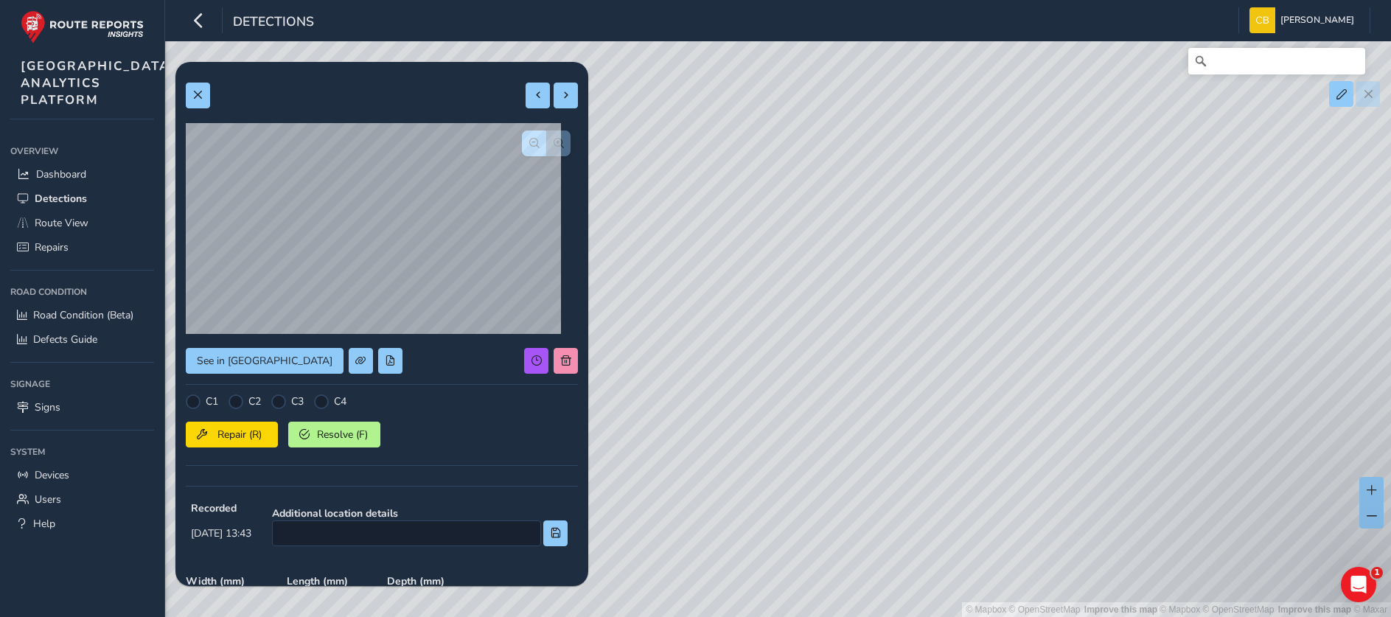
click at [506, 153] on div at bounding box center [382, 230] width 392 height 214
click at [529, 147] on span "button" at bounding box center [534, 143] width 10 height 10
click at [522, 148] on button "button" at bounding box center [534, 143] width 24 height 26
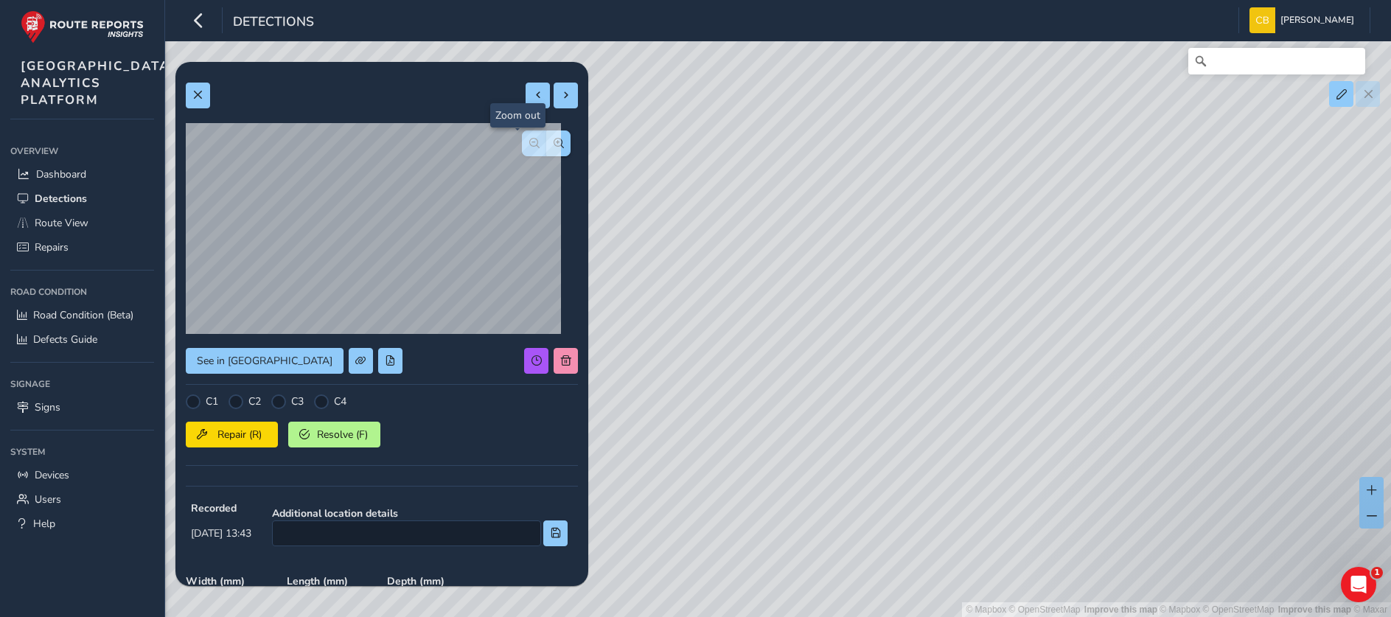
click at [522, 148] on button "button" at bounding box center [534, 143] width 24 height 26
click at [522, 148] on div at bounding box center [546, 143] width 49 height 26
click at [556, 364] on button at bounding box center [565, 361] width 24 height 26
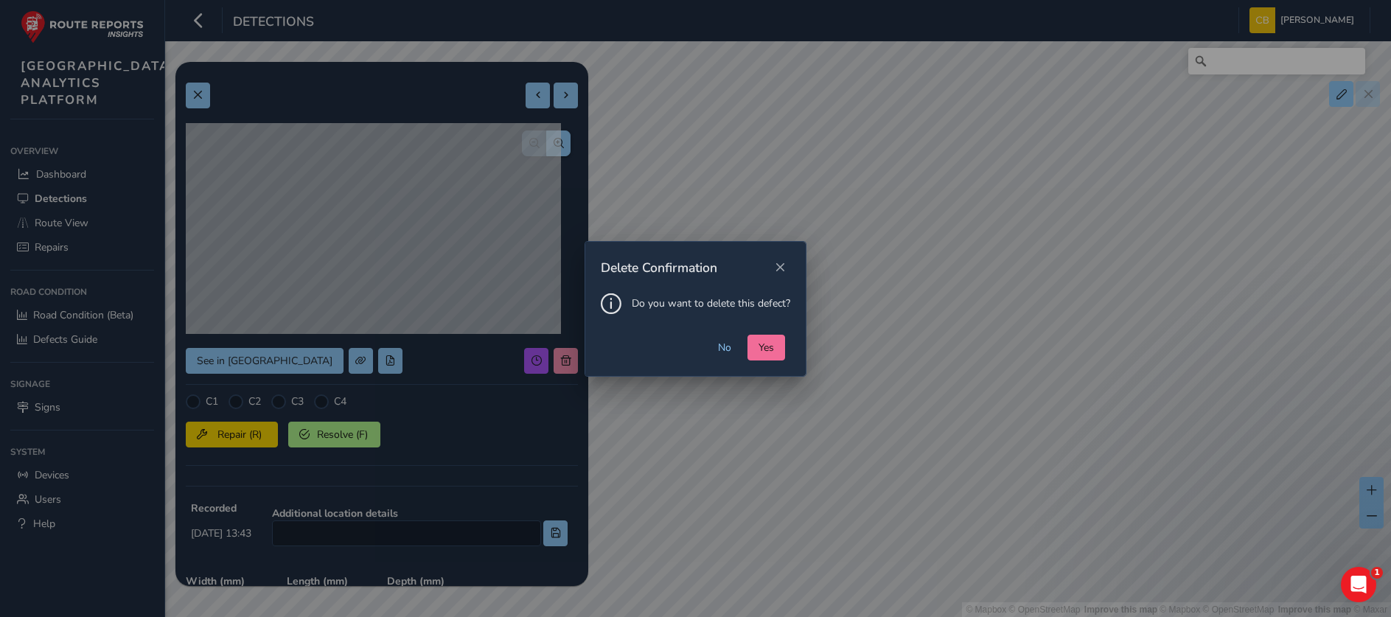
click at [775, 351] on button "Yes" at bounding box center [766, 348] width 38 height 26
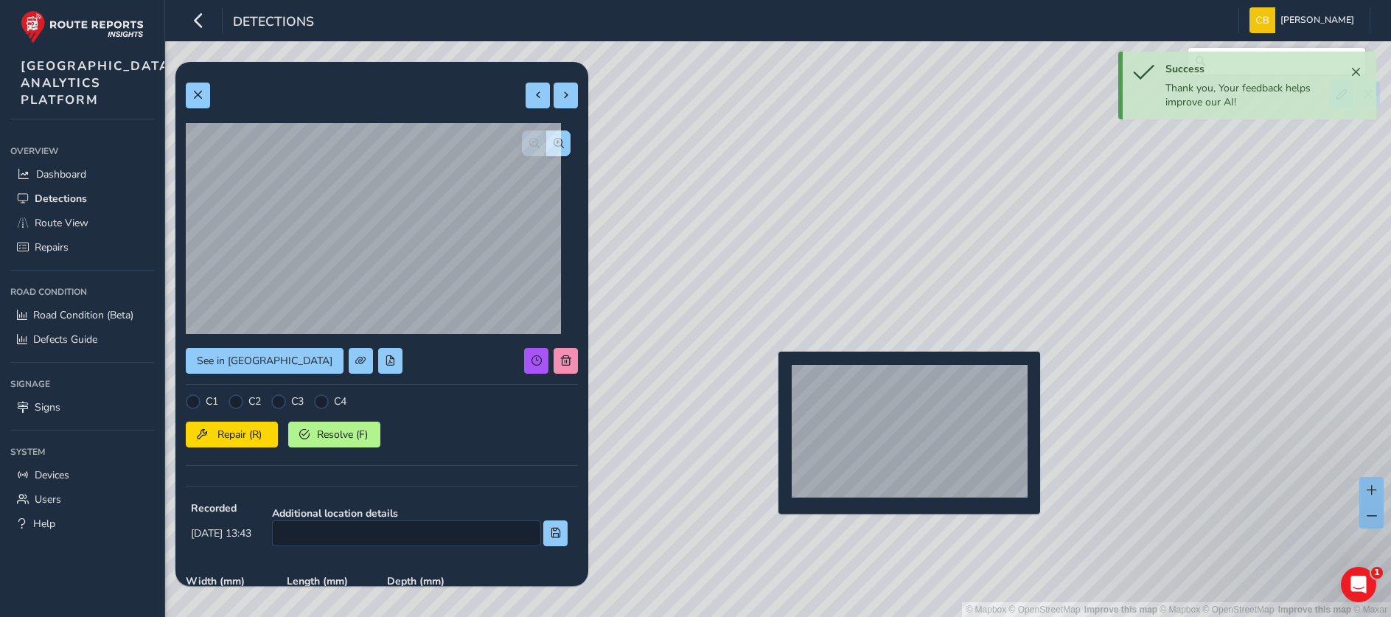
click at [769, 375] on div "© Mapbox © OpenStreetMap Improve this map | © Mapbox © OpenStreetMap Improve th…" at bounding box center [695, 308] width 1391 height 617
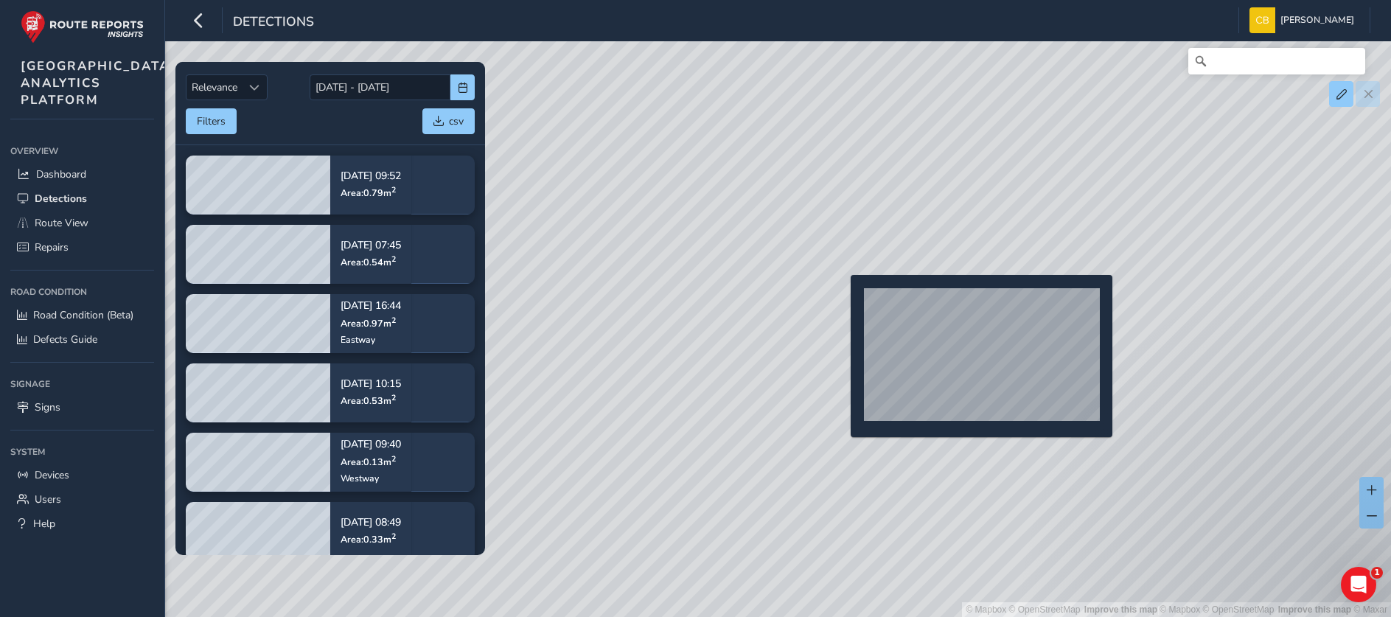
click at [842, 297] on div "© Mapbox © OpenStreetMap Improve this map | © Mapbox © OpenStreetMap Improve th…" at bounding box center [695, 308] width 1391 height 617
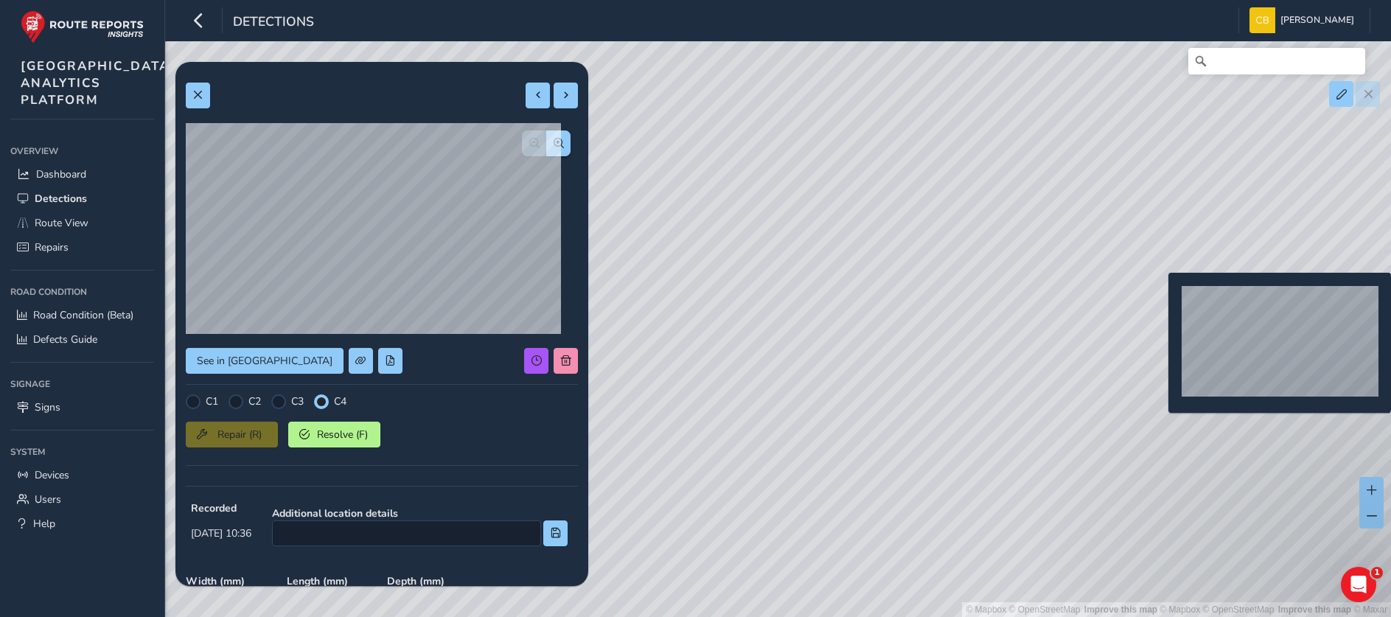
click at [1159, 296] on div "© Mapbox © OpenStreetMap Improve this map | © Mapbox © OpenStreetMap Improve th…" at bounding box center [695, 308] width 1391 height 617
type input "357"
type input "280"
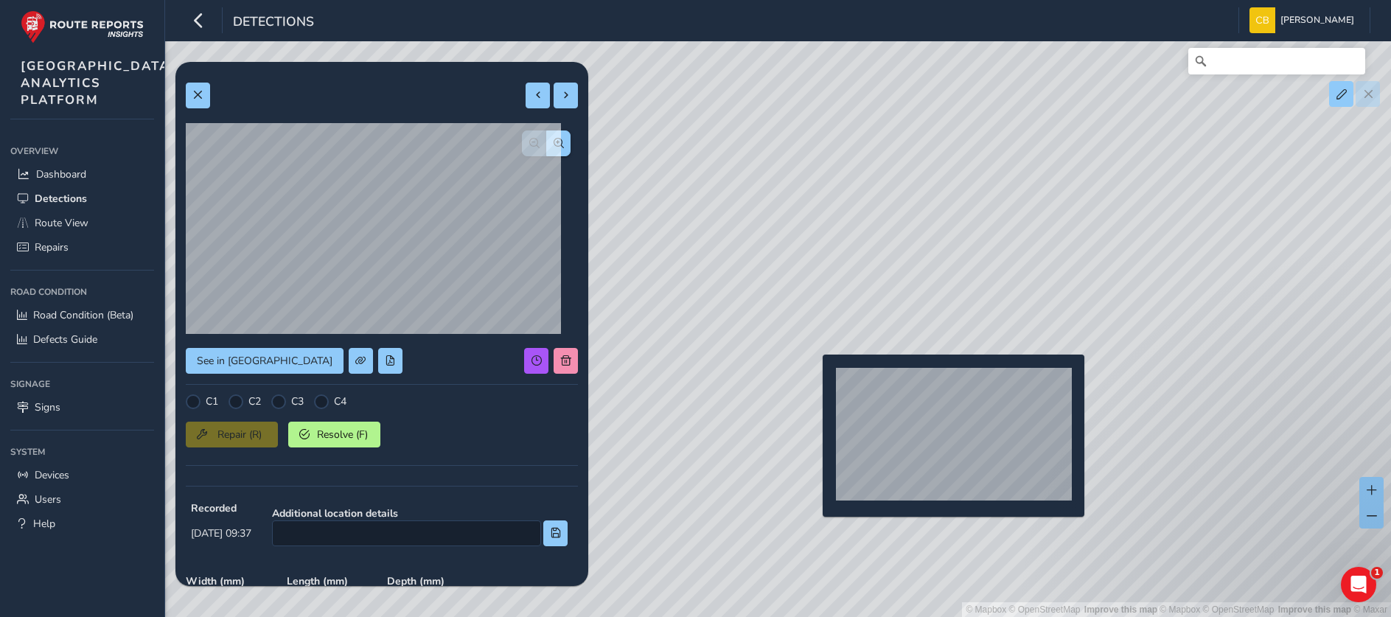
click at [814, 378] on div "© Mapbox © OpenStreetMap Improve this map | © Mapbox © OpenStreetMap Improve th…" at bounding box center [695, 308] width 1391 height 617
type input "251"
type input "282"
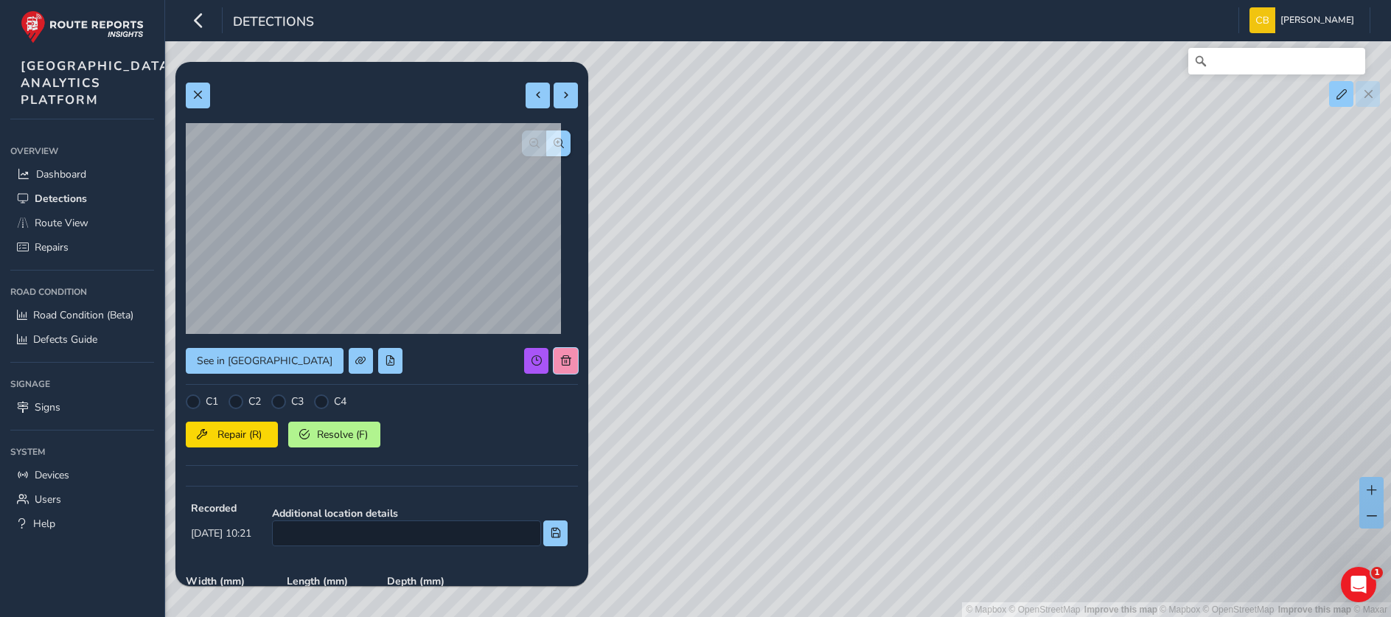
click at [561, 363] on span at bounding box center [566, 360] width 10 height 10
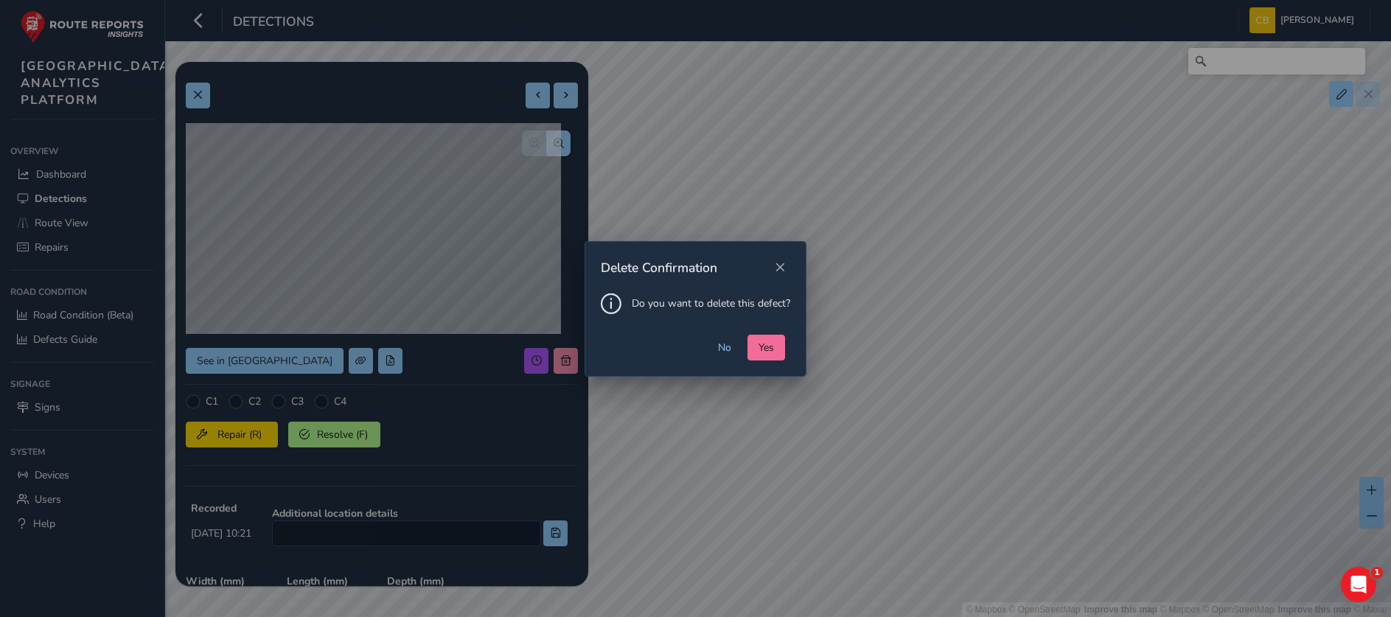
click at [758, 353] on span "Yes" at bounding box center [765, 347] width 15 height 14
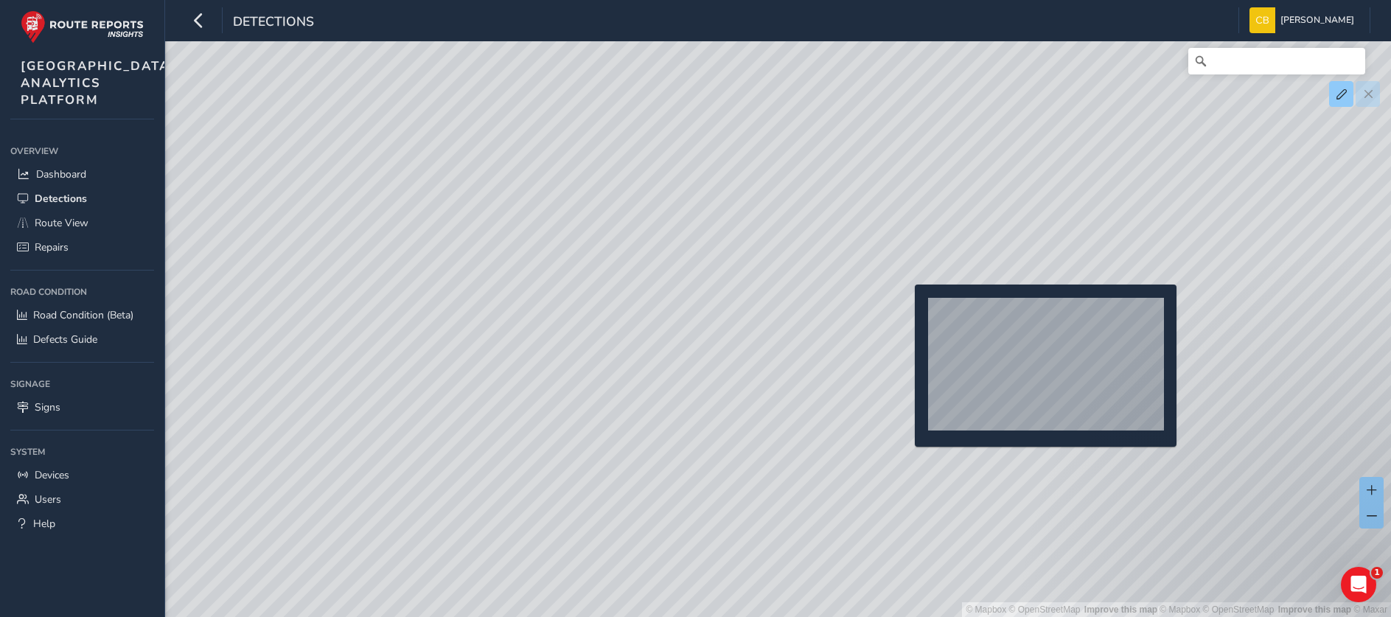
click at [904, 311] on div "© Mapbox © OpenStreetMap Improve this map | © Mapbox © OpenStreetMap Improve th…" at bounding box center [695, 308] width 1391 height 617
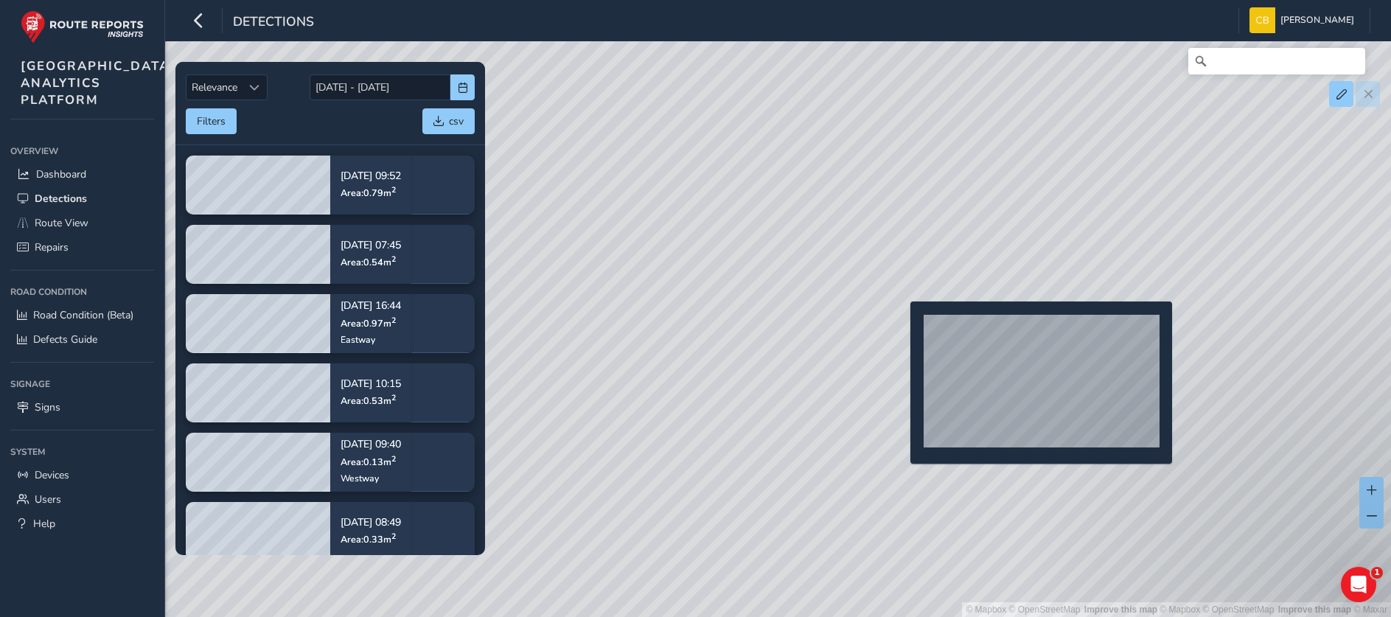
click at [901, 325] on div "© Mapbox © OpenStreetMap Improve this map | © Mapbox © OpenStreetMap Improve th…" at bounding box center [695, 308] width 1391 height 617
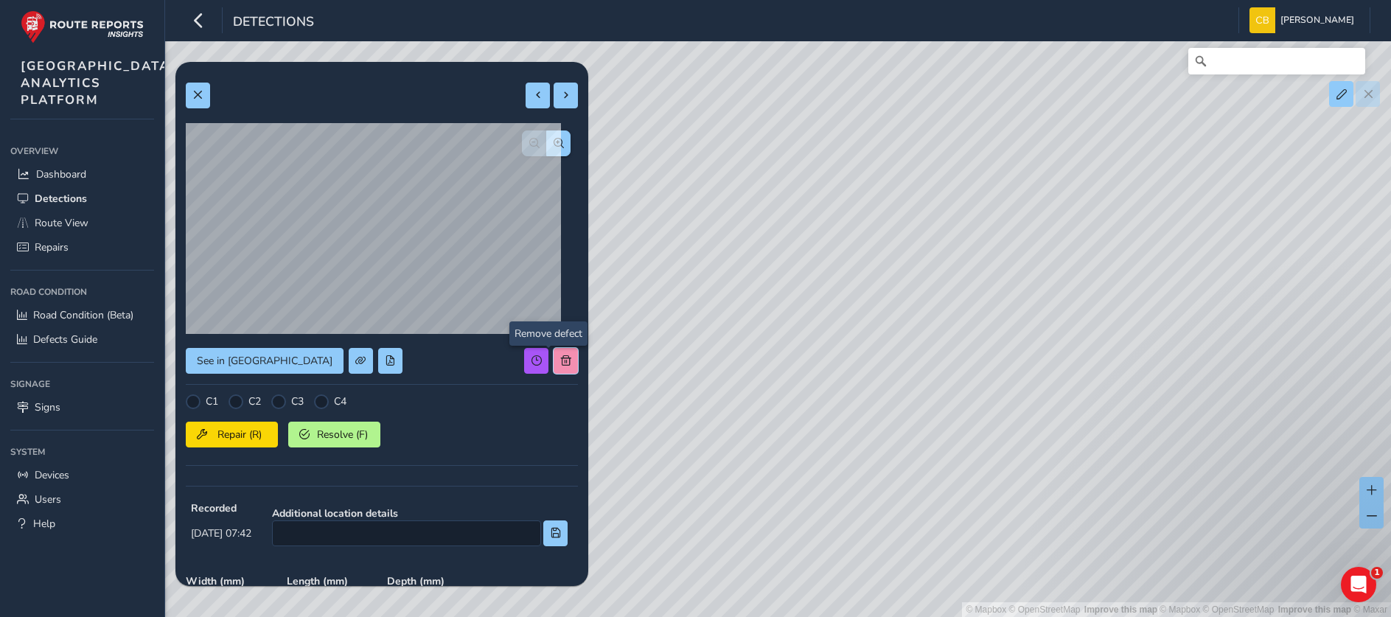
click at [561, 360] on span at bounding box center [566, 360] width 10 height 10
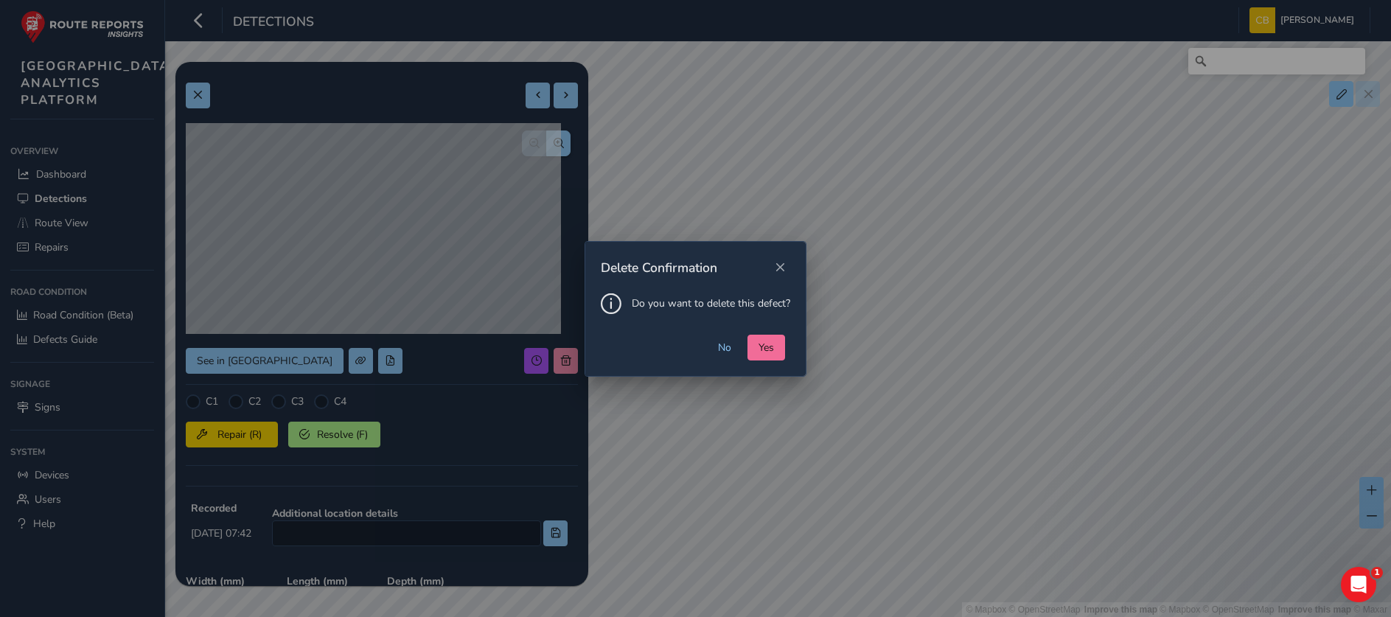
click at [763, 355] on button "Yes" at bounding box center [766, 348] width 38 height 26
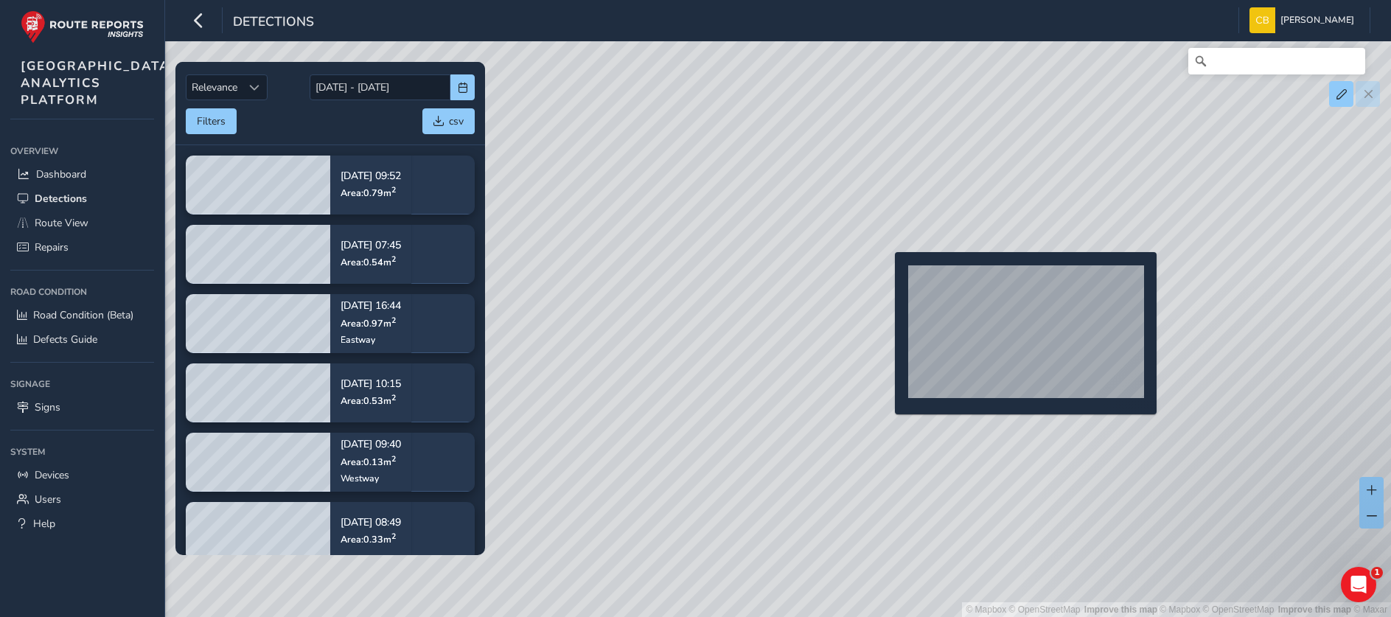
click at [886, 275] on div "© Mapbox © OpenStreetMap Improve this map | © Mapbox © OpenStreetMap Improve th…" at bounding box center [695, 308] width 1391 height 617
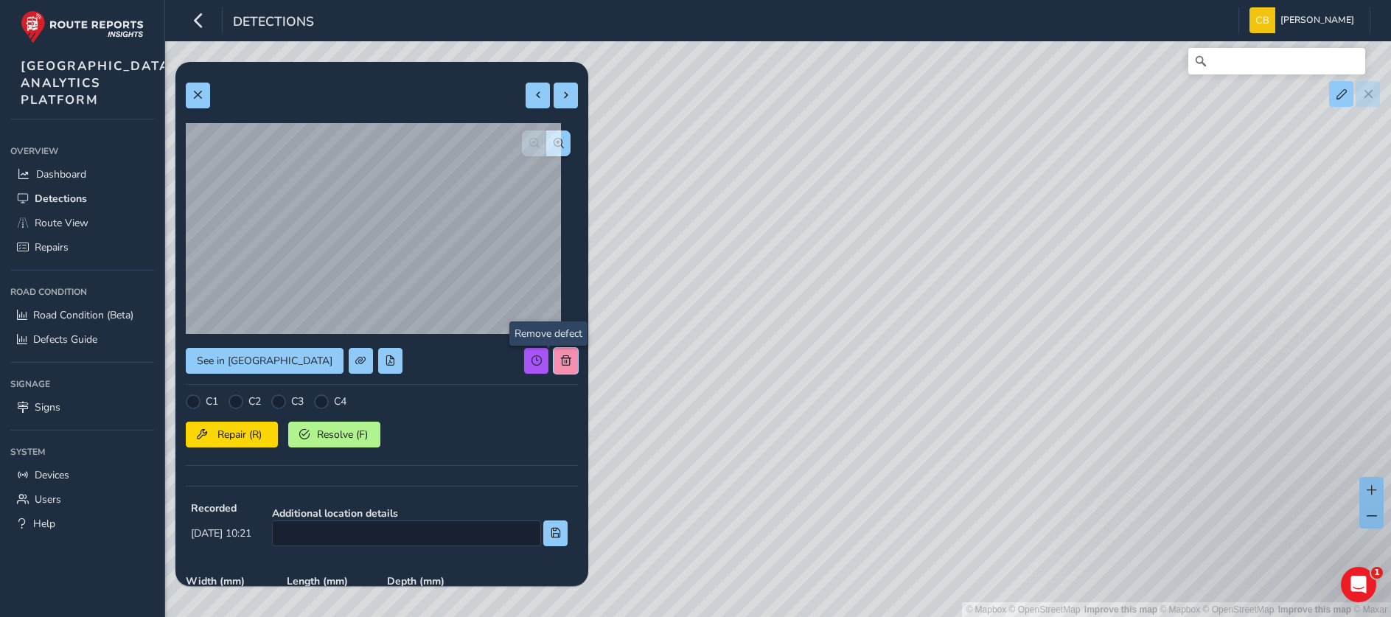
click at [553, 354] on button at bounding box center [565, 361] width 24 height 26
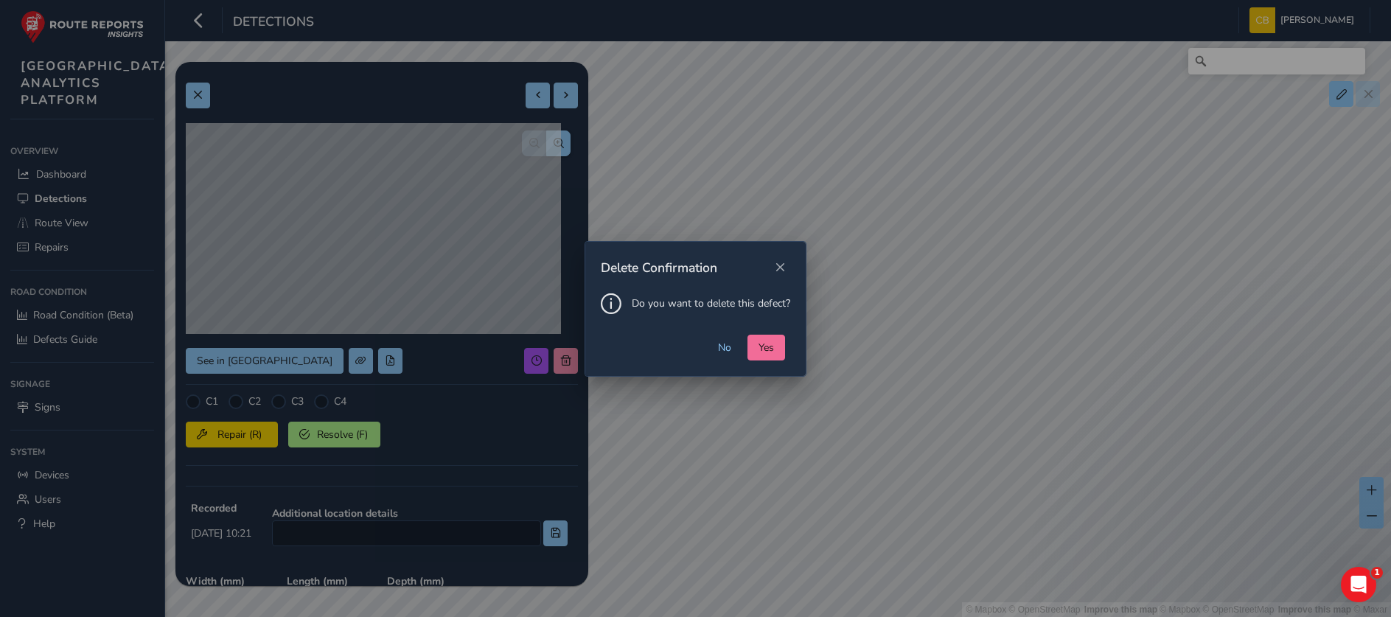
click at [760, 354] on button "Yes" at bounding box center [766, 348] width 38 height 26
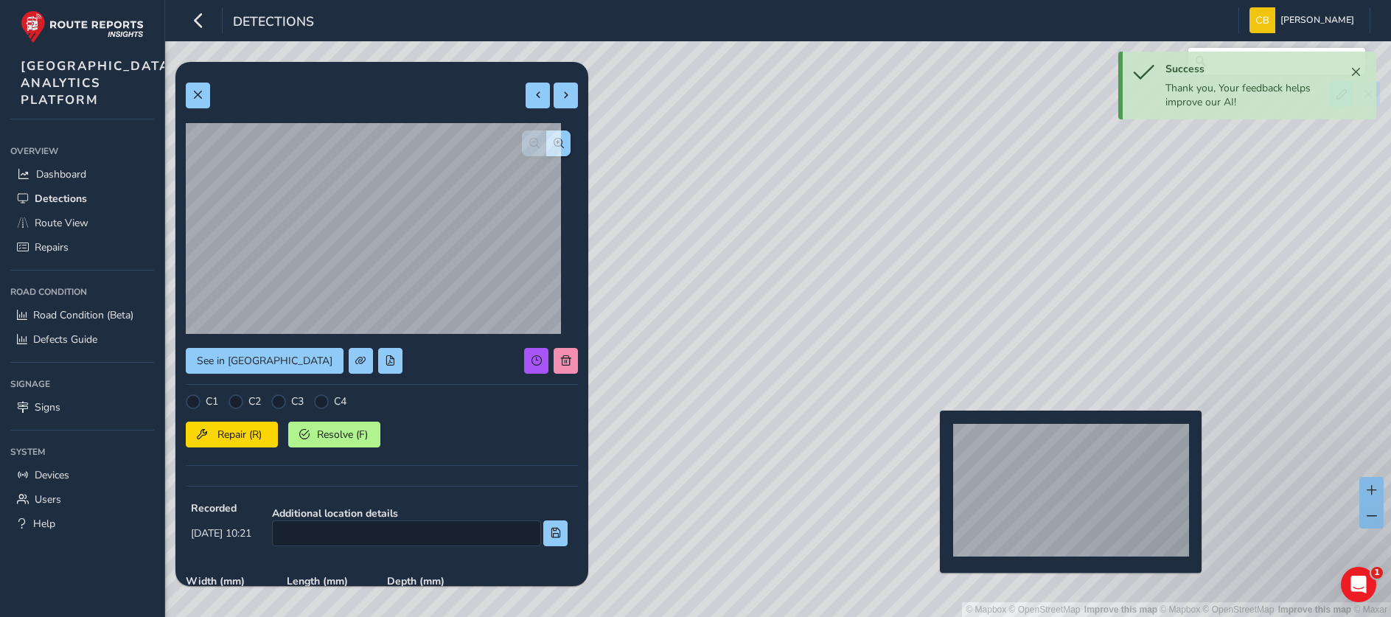
click at [931, 434] on div "© Mapbox © OpenStreetMap Improve this map | © Mapbox © OpenStreetMap Improve th…" at bounding box center [695, 308] width 1391 height 617
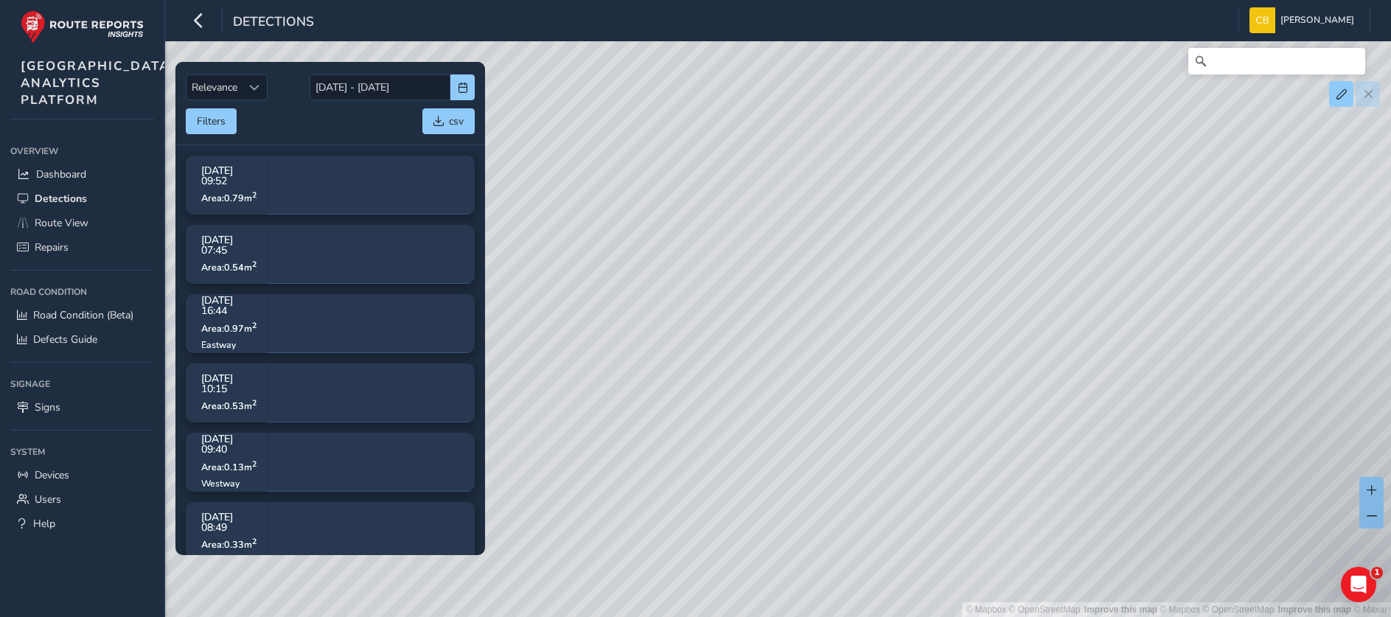
click at [568, 359] on div "© Mapbox © OpenStreetMap Improve this map | © Mapbox © OpenStreetMap Improve th…" at bounding box center [695, 308] width 1391 height 617
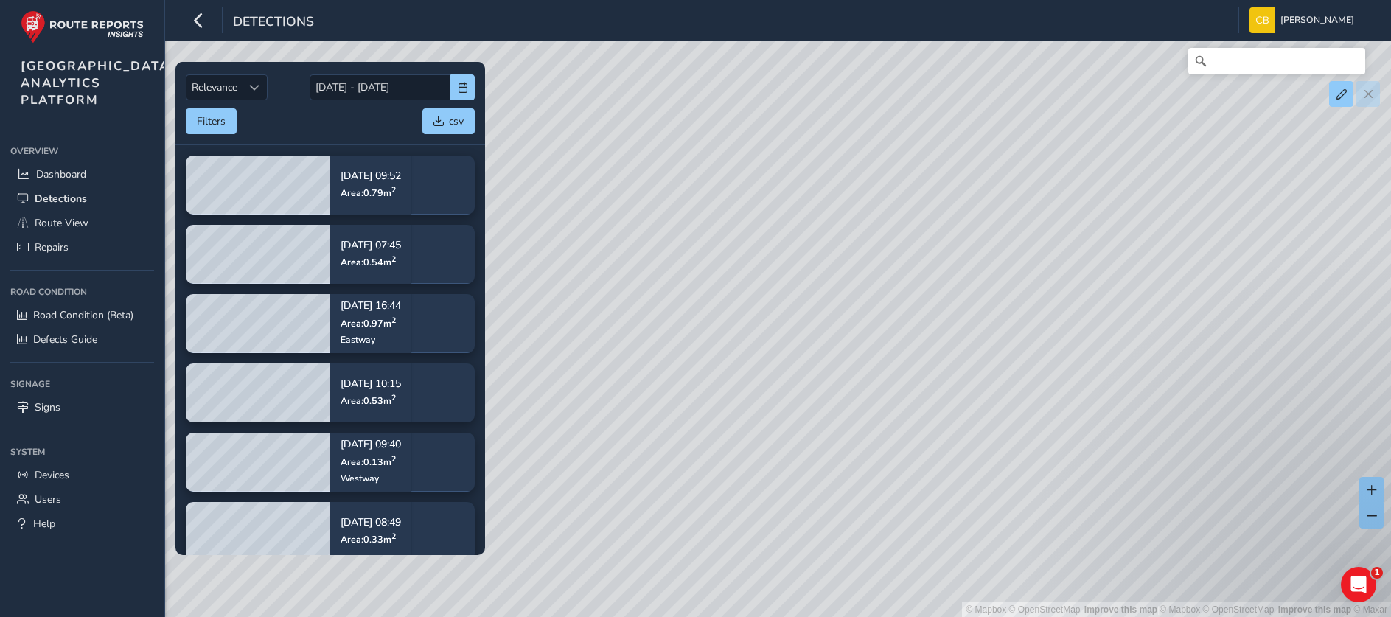
click at [898, 312] on div "© Mapbox © OpenStreetMap Improve this map | © Mapbox © OpenStreetMap Improve th…" at bounding box center [695, 308] width 1391 height 617
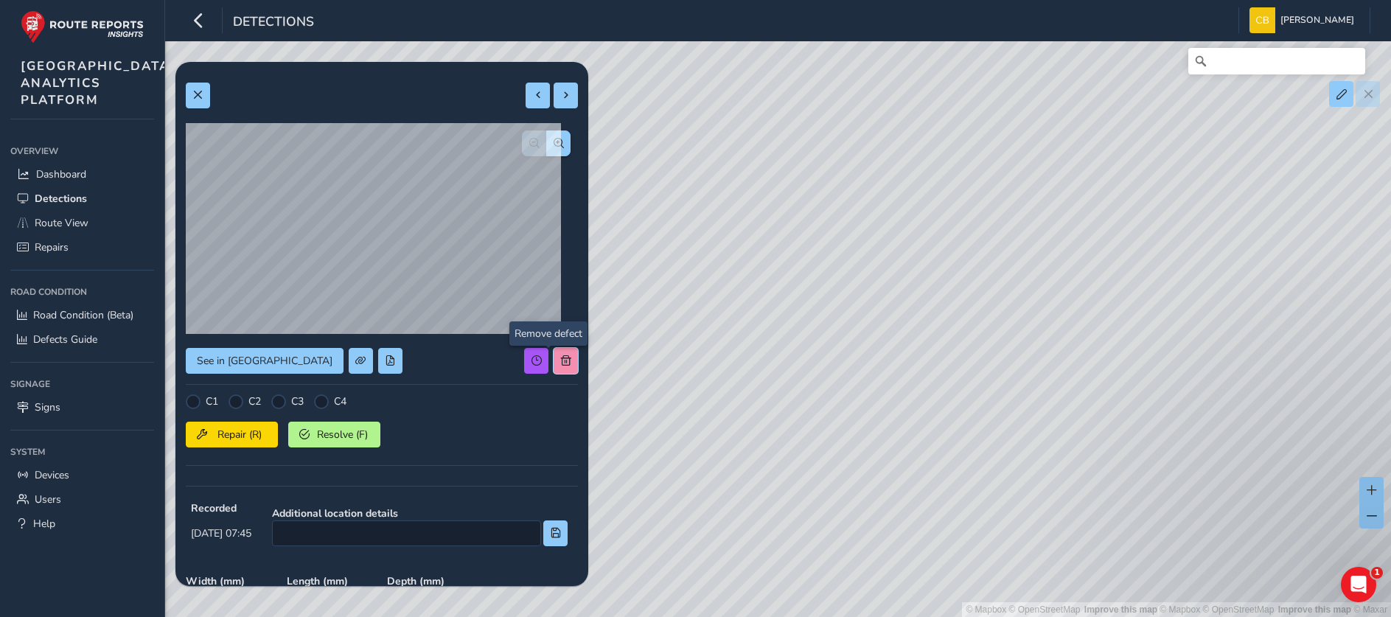
click at [561, 356] on span at bounding box center [566, 360] width 10 height 10
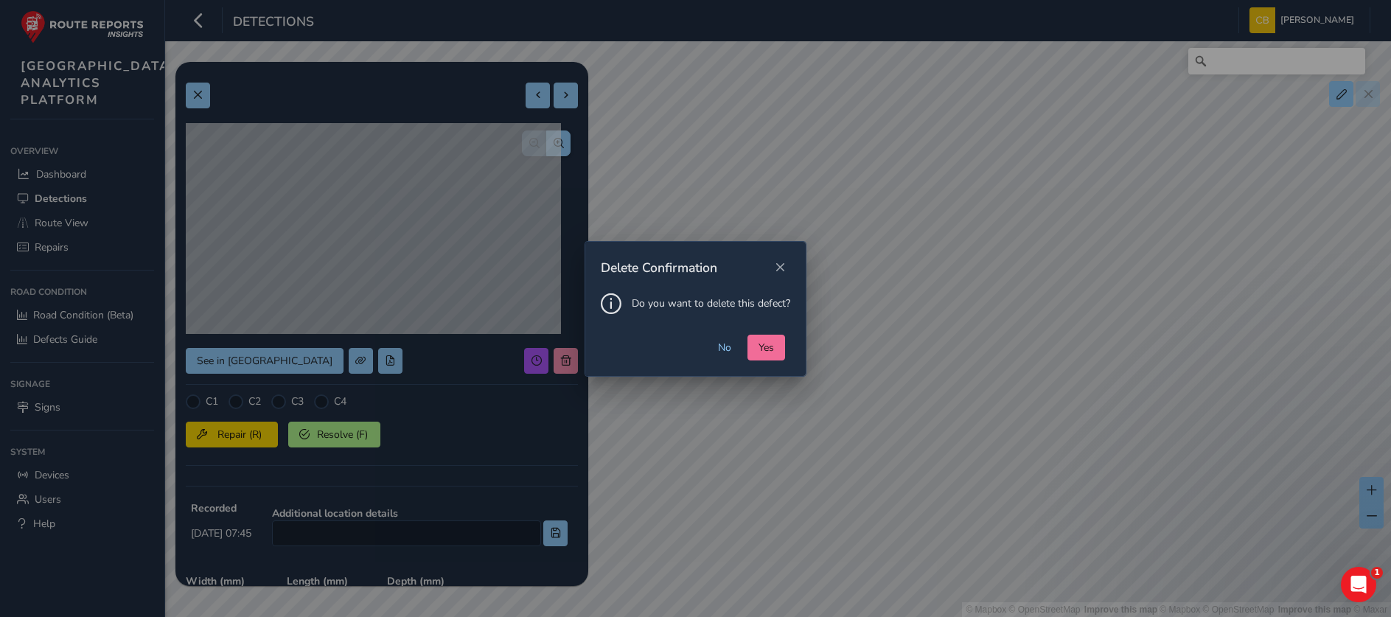
click at [774, 347] on button "Yes" at bounding box center [766, 348] width 38 height 26
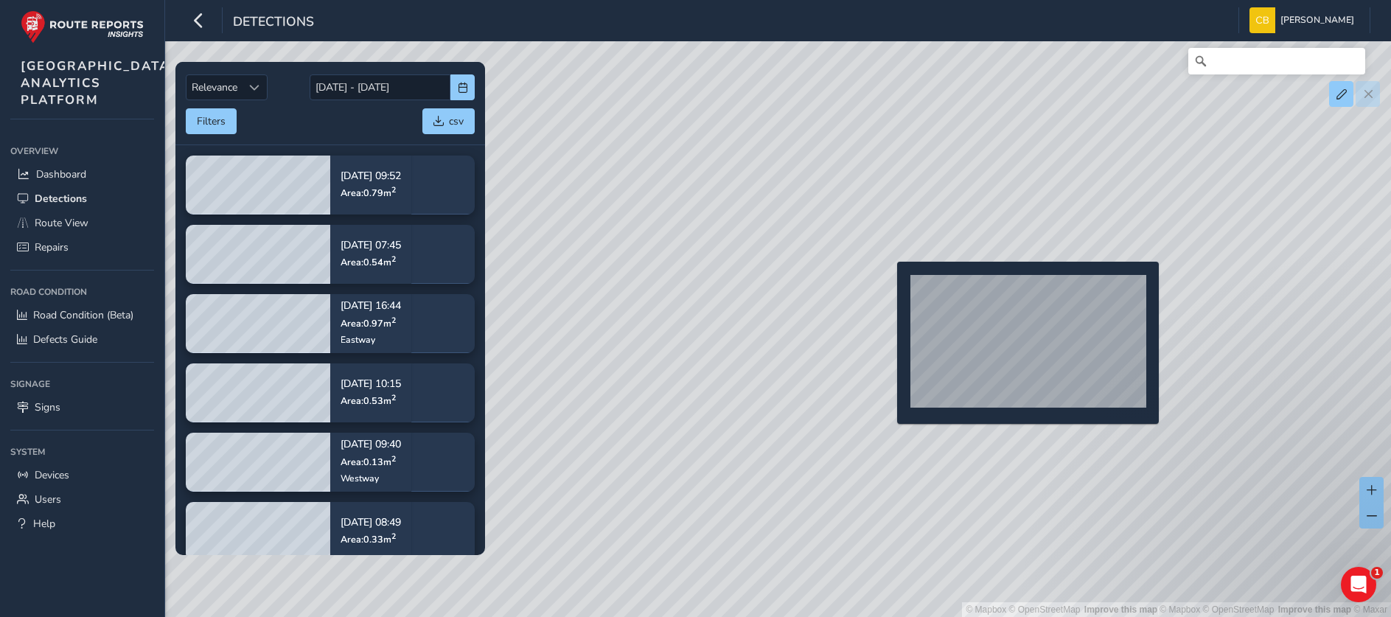
click at [888, 285] on div "© Mapbox © OpenStreetMap Improve this map | © Mapbox © OpenStreetMap Improve th…" at bounding box center [695, 308] width 1391 height 617
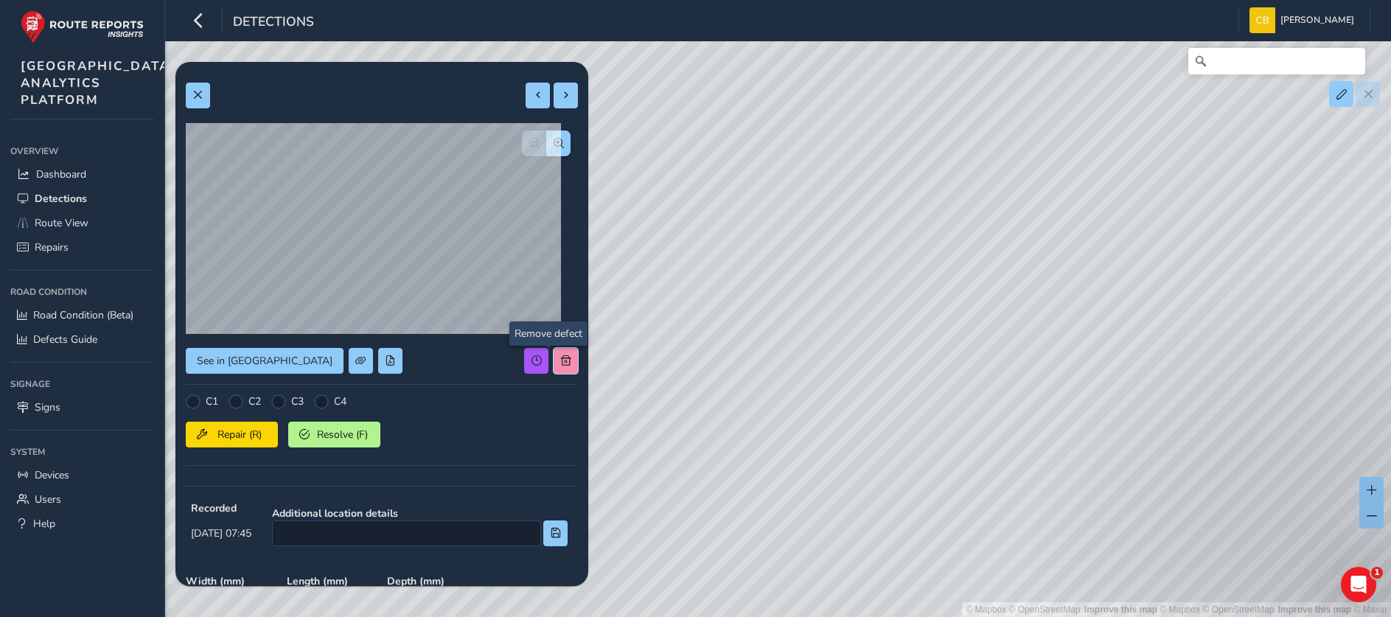
click at [559, 357] on button at bounding box center [565, 361] width 24 height 26
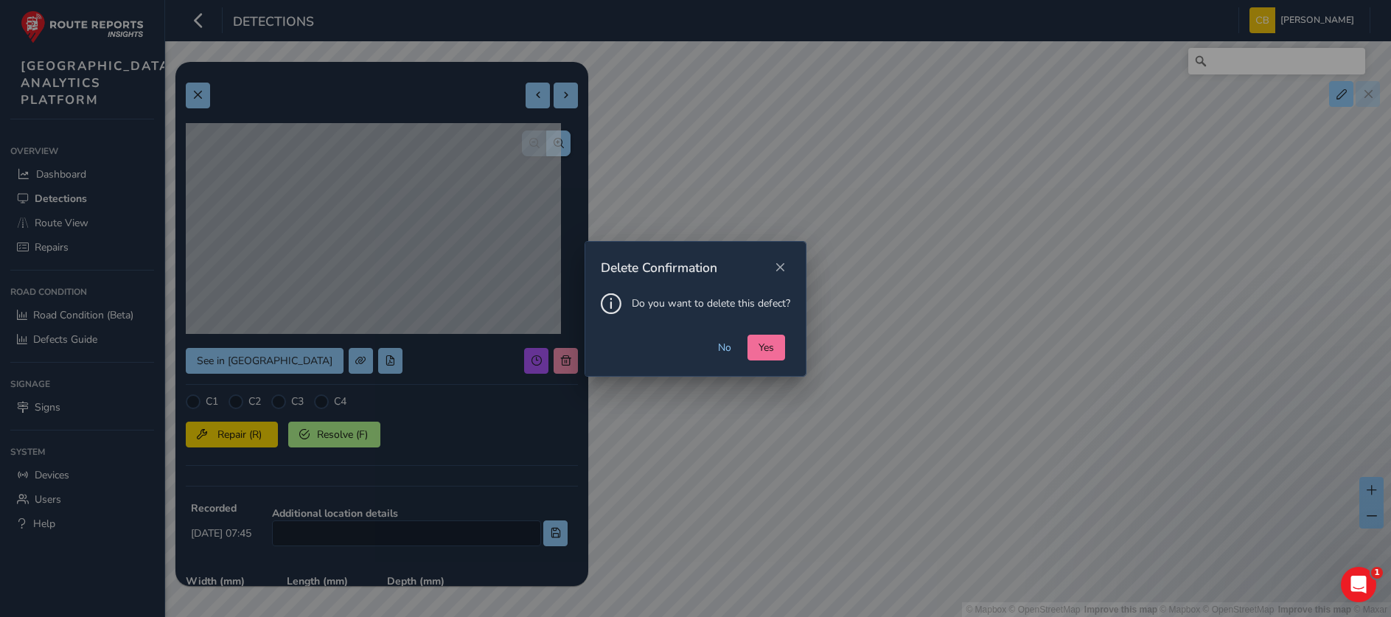
click at [756, 347] on button "Yes" at bounding box center [766, 348] width 38 height 26
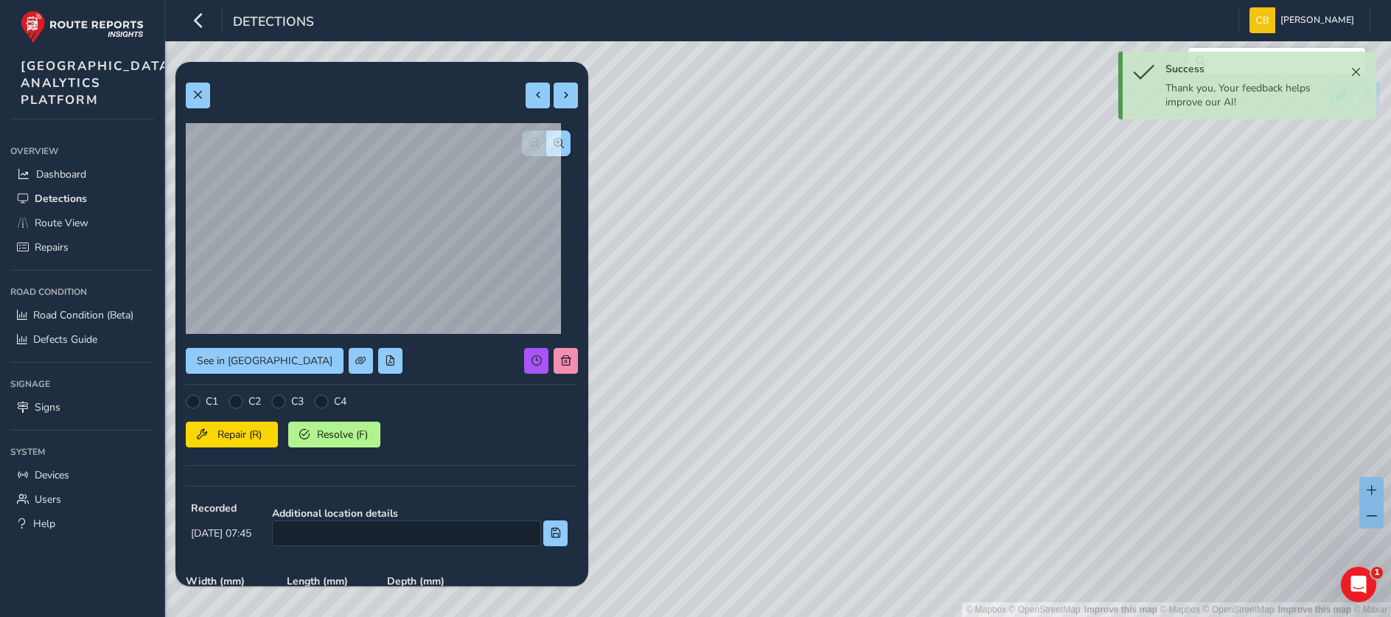
drag, startPoint x: 679, startPoint y: 241, endPoint x: 948, endPoint y: 319, distance: 280.1
click at [948, 319] on div "© Mapbox © OpenStreetMap Improve this map | © Mapbox © OpenStreetMap Improve th…" at bounding box center [695, 308] width 1391 height 617
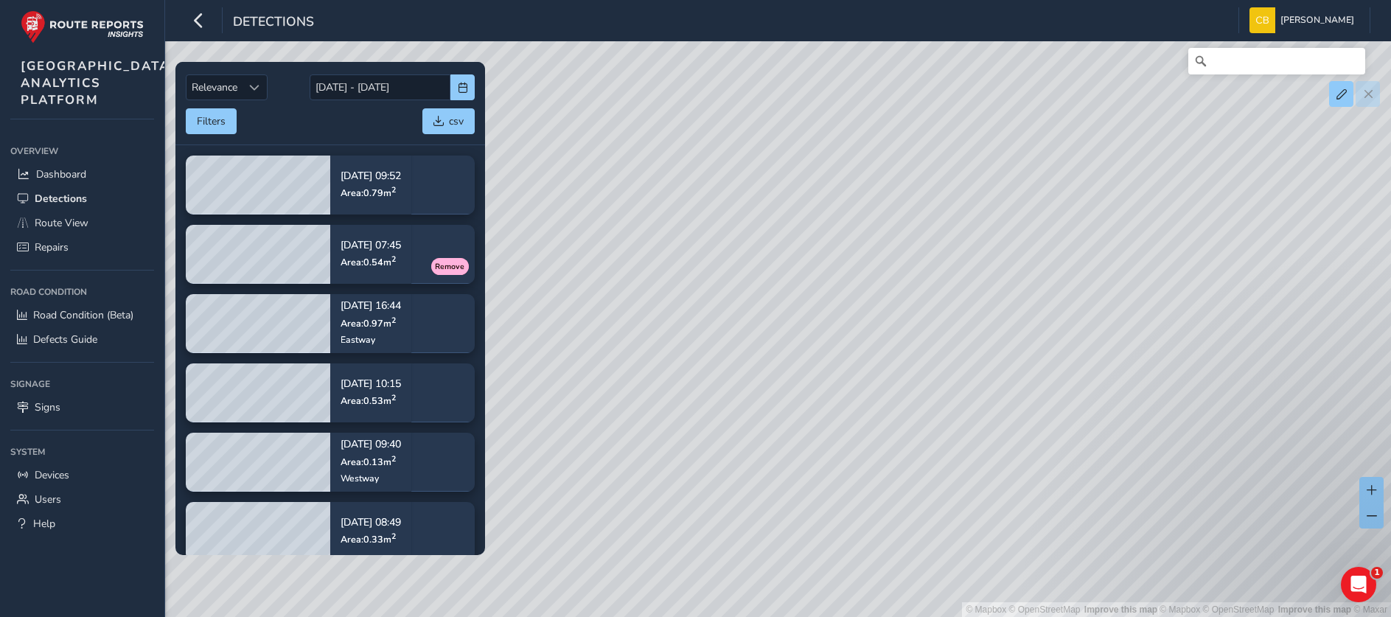
click at [878, 243] on div "© Mapbox © OpenStreetMap Improve this map | © Mapbox © OpenStreetMap Improve th…" at bounding box center [695, 308] width 1391 height 617
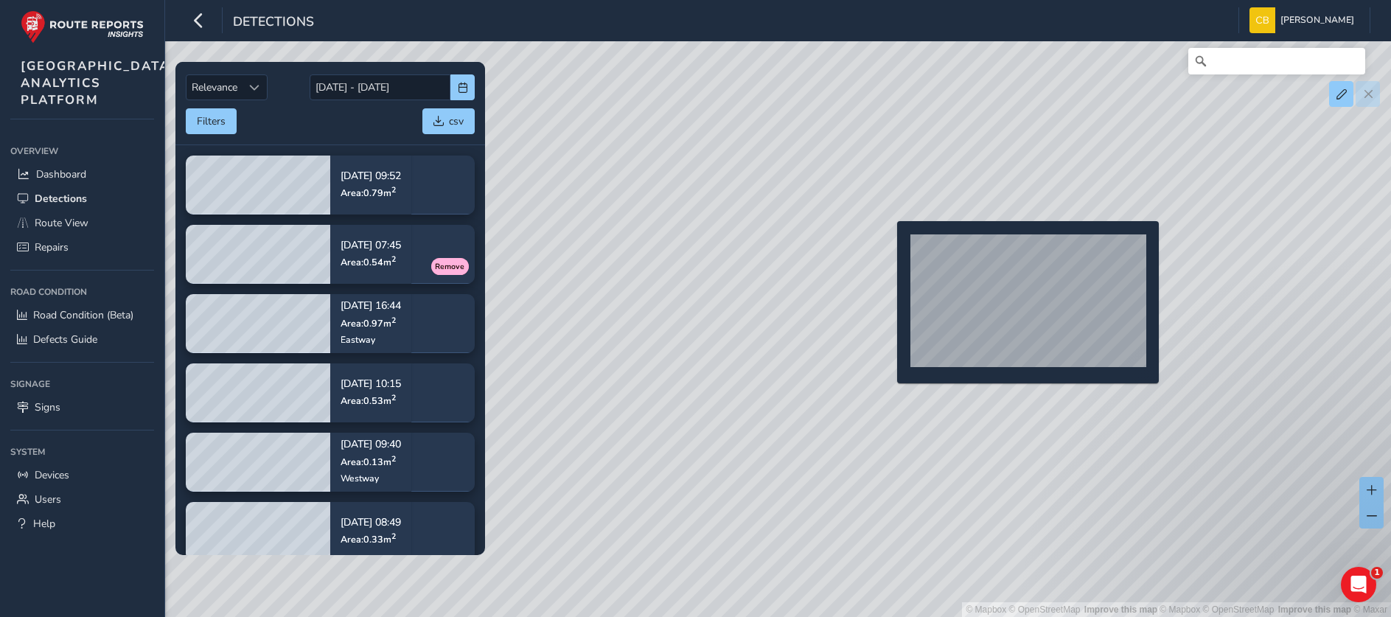
click at [888, 245] on div "© Mapbox © OpenStreetMap Improve this map | © Mapbox © OpenStreetMap Improve th…" at bounding box center [695, 308] width 1391 height 617
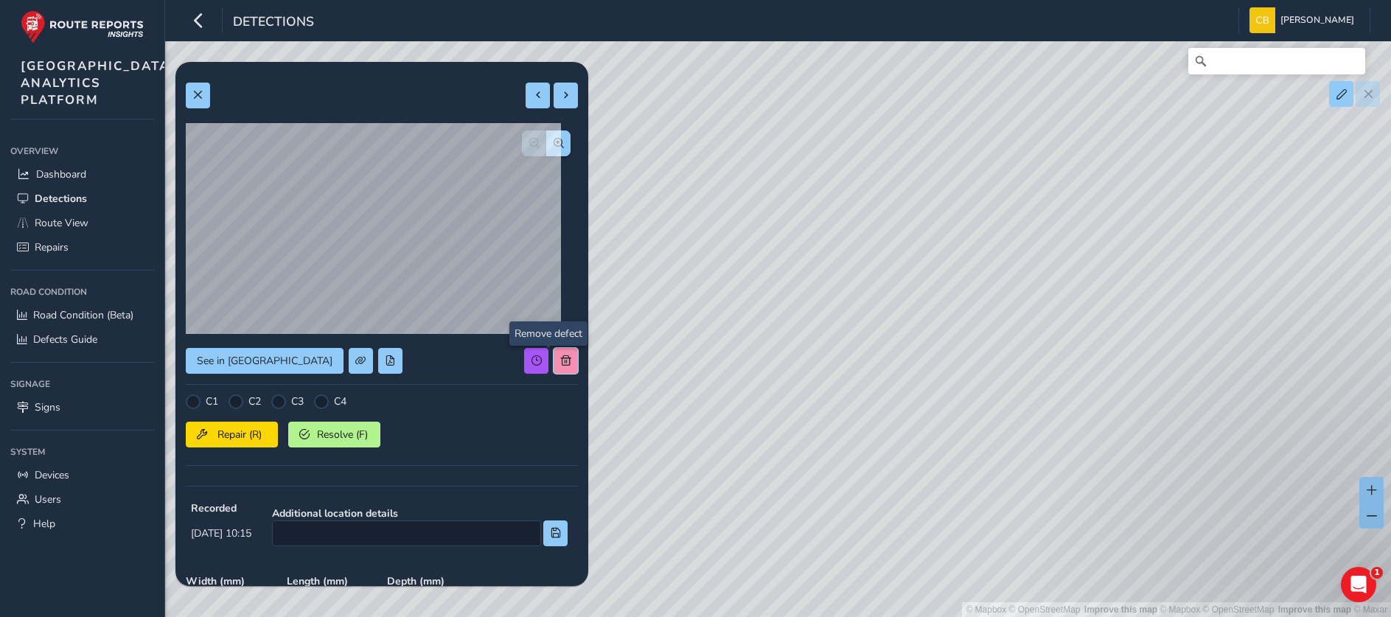
click at [553, 352] on button at bounding box center [565, 361] width 24 height 26
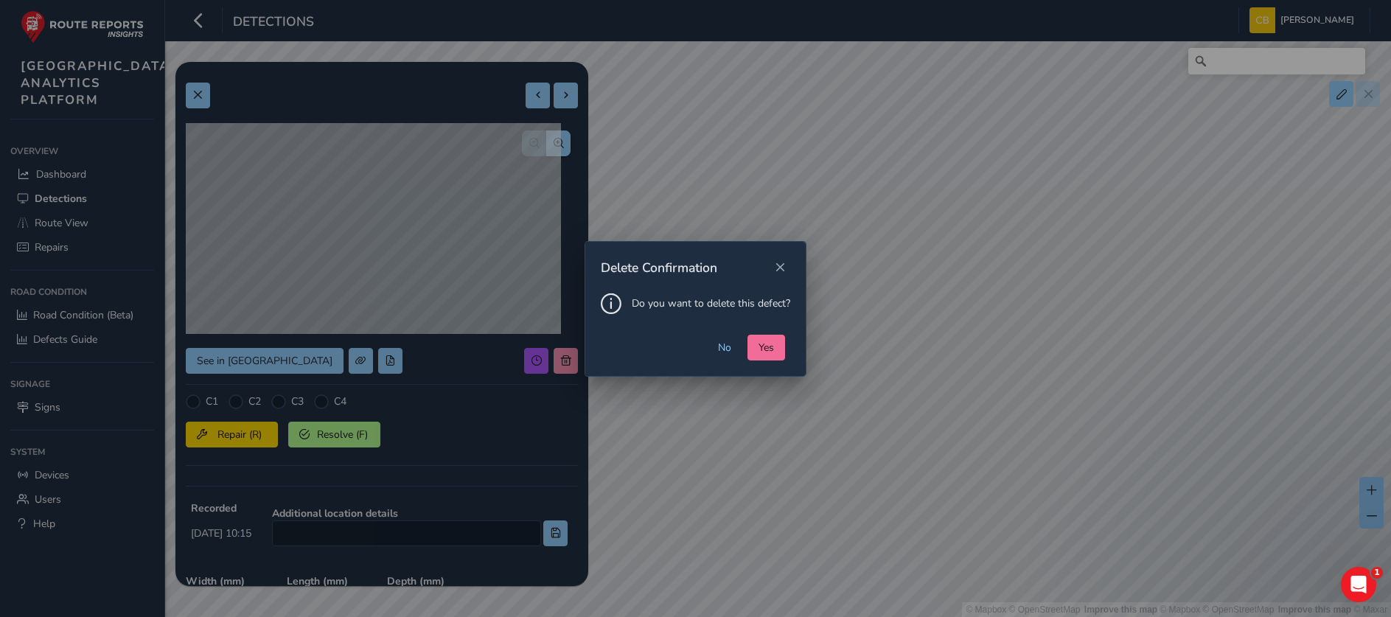
click at [762, 335] on button "Yes" at bounding box center [766, 348] width 38 height 26
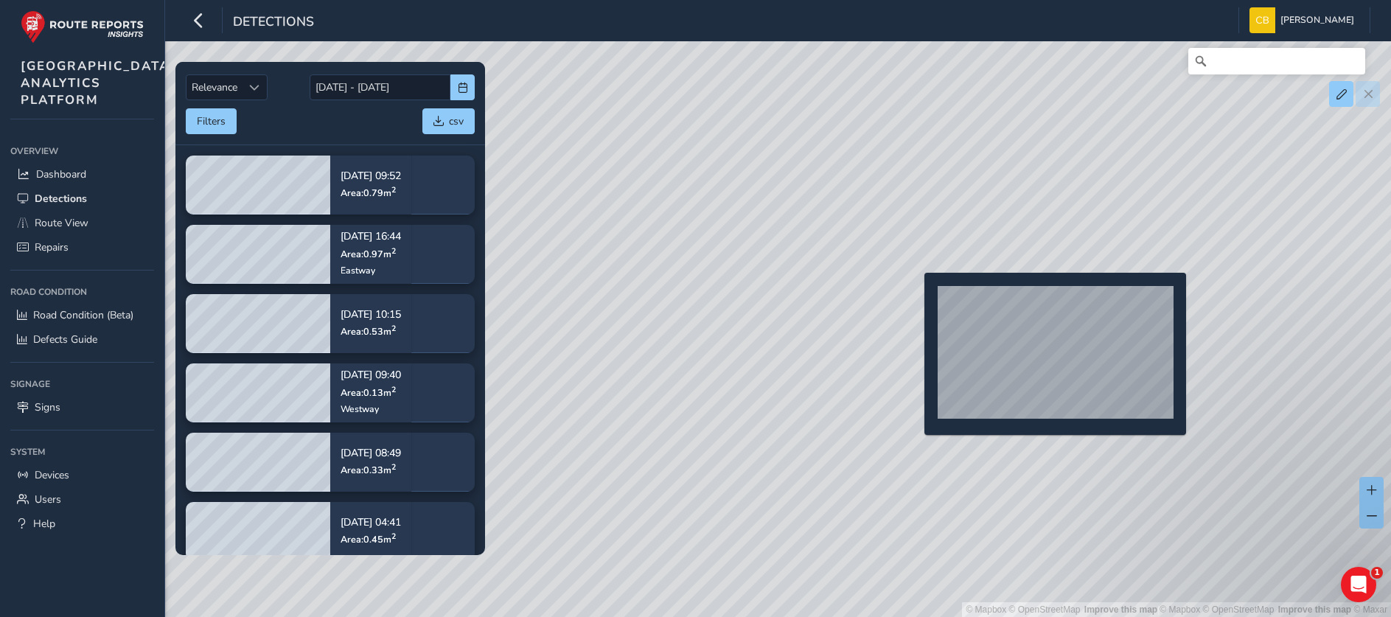
click at [915, 296] on div "© Mapbox © OpenStreetMap Improve this map | © Mapbox © OpenStreetMap Improve th…" at bounding box center [695, 308] width 1391 height 617
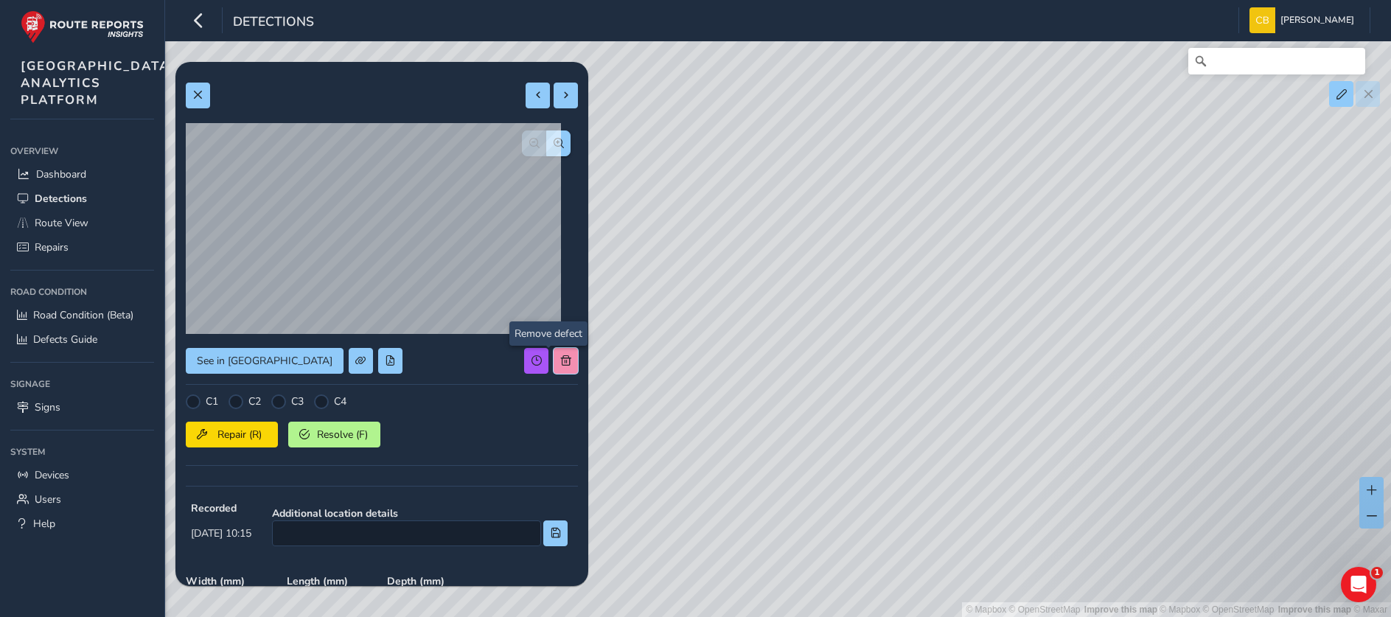
click at [553, 353] on button at bounding box center [565, 361] width 24 height 26
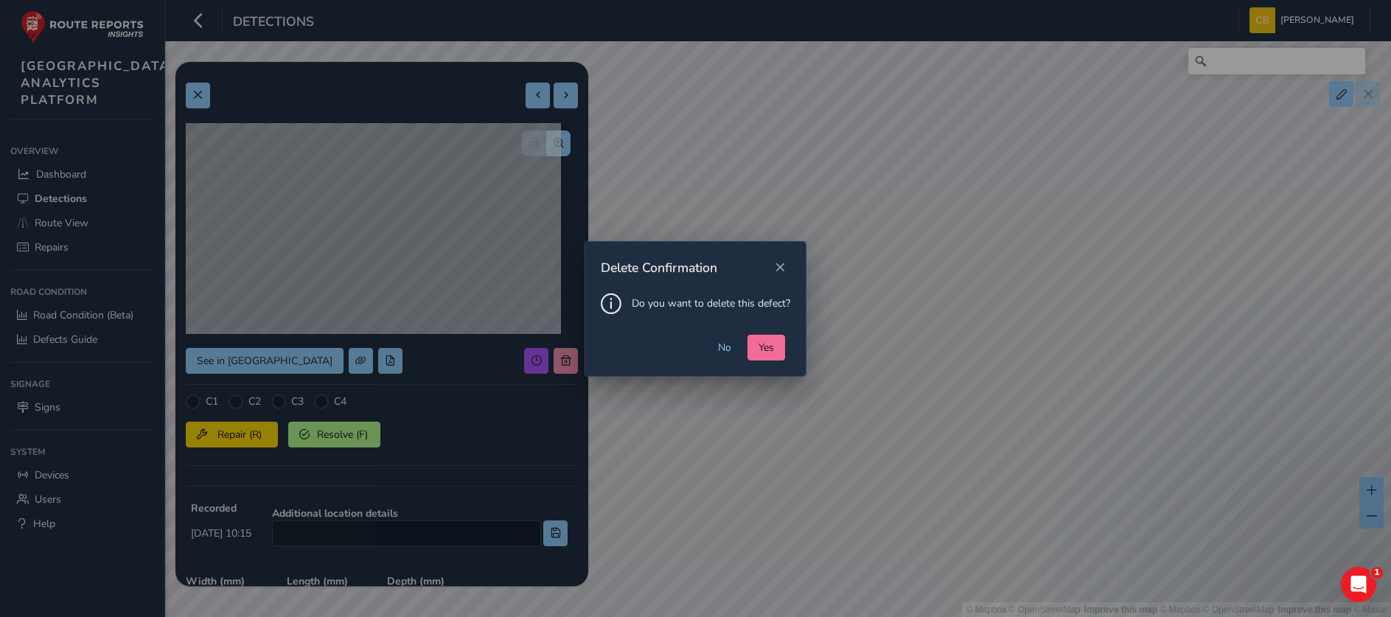
click at [781, 345] on button "Yes" at bounding box center [766, 348] width 38 height 26
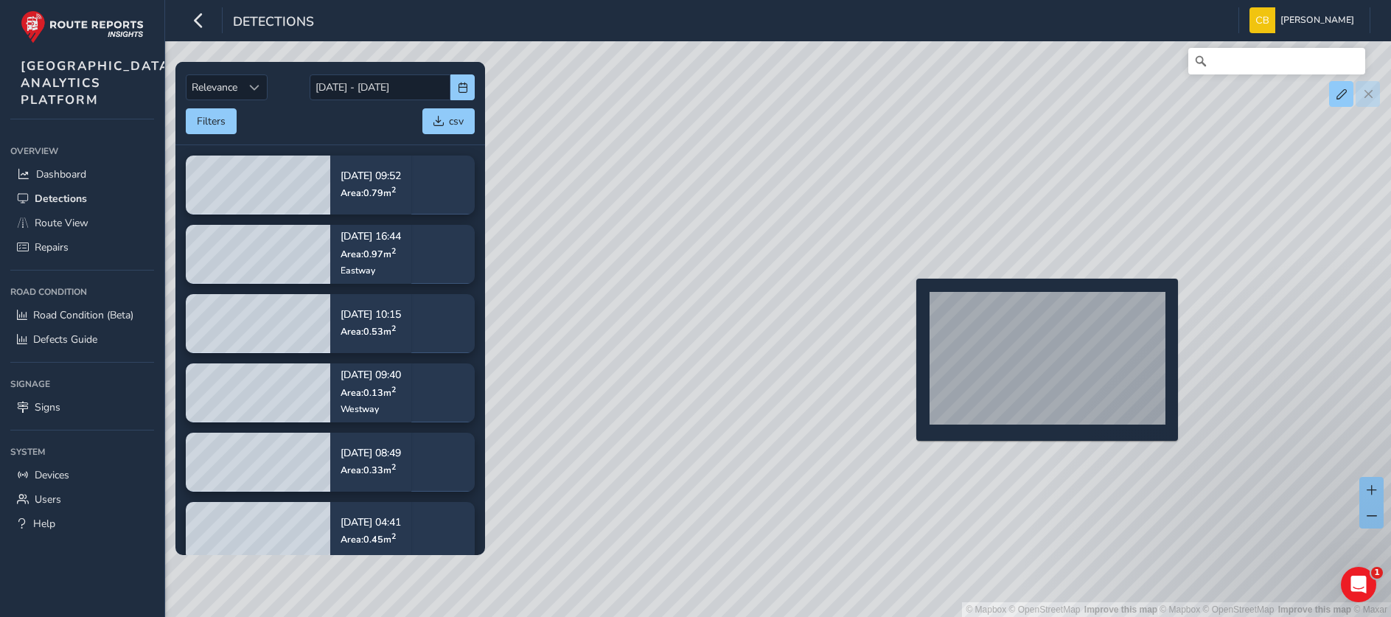
click at [906, 302] on div "© Mapbox © OpenStreetMap Improve this map | © Mapbox © OpenStreetMap Improve th…" at bounding box center [695, 308] width 1391 height 617
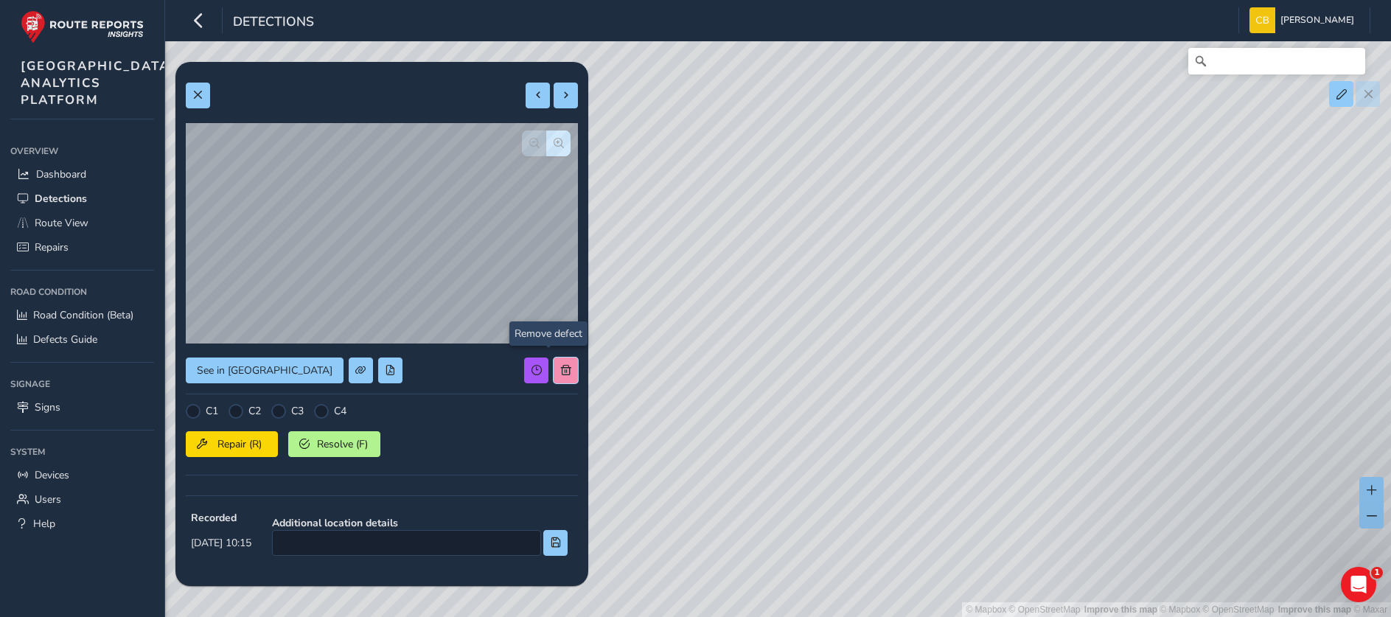
click at [553, 360] on button at bounding box center [565, 370] width 24 height 26
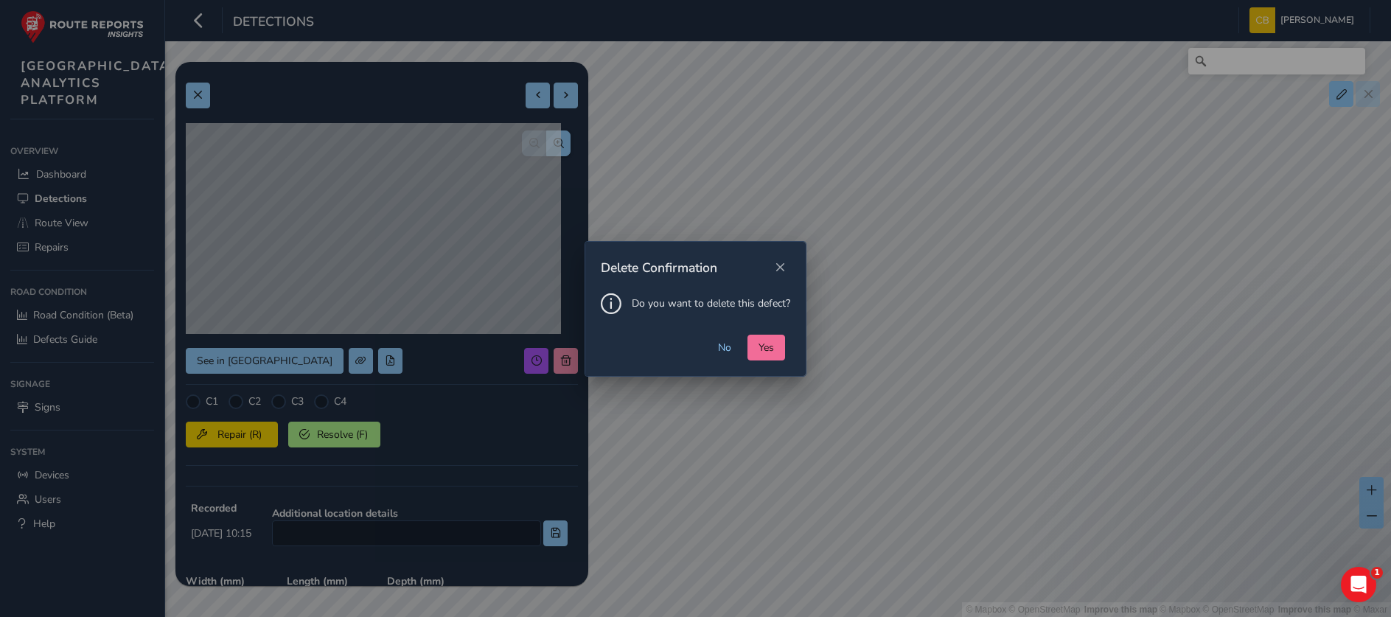
click at [758, 346] on span "Yes" at bounding box center [765, 347] width 15 height 14
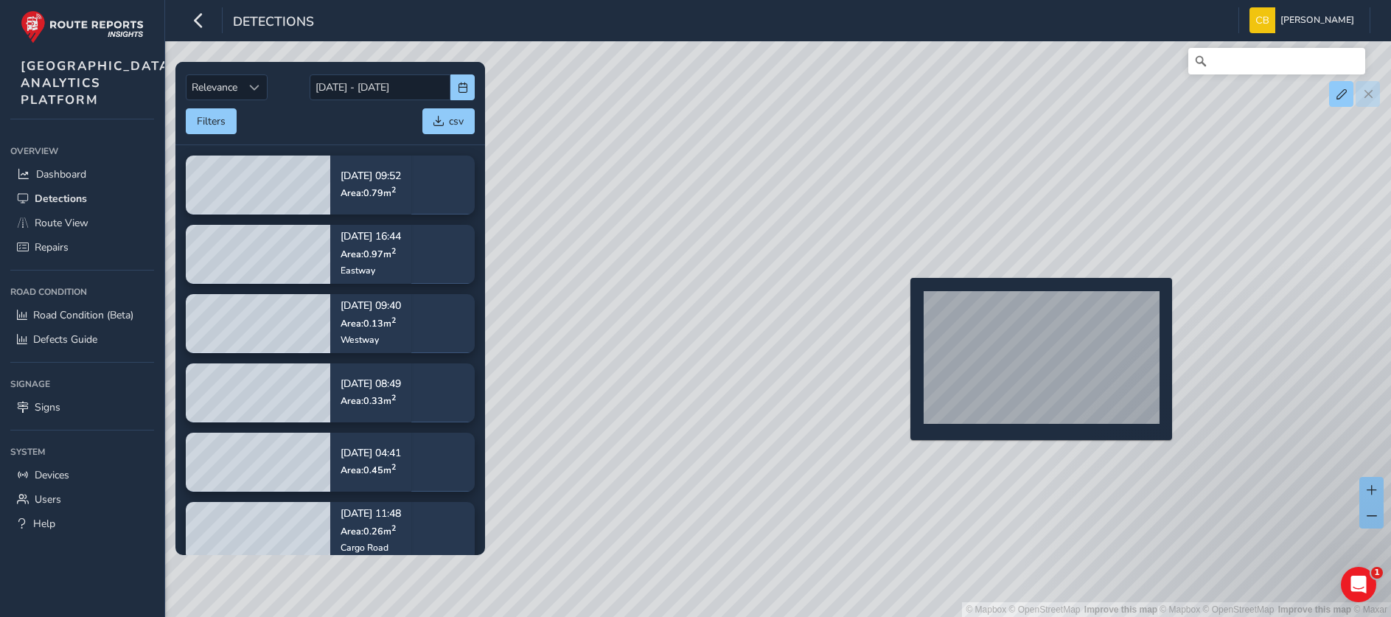
click at [901, 301] on div "© Mapbox © OpenStreetMap Improve this map | © Mapbox © OpenStreetMap Improve th…" at bounding box center [695, 308] width 1391 height 617
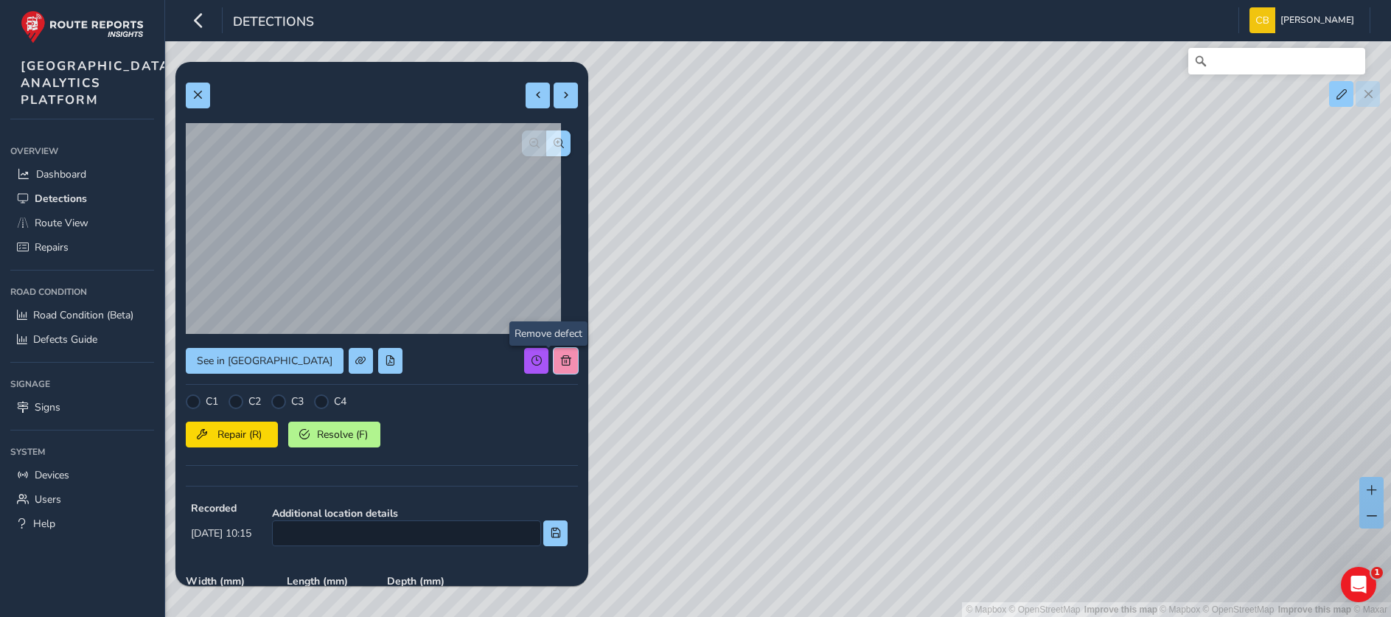
click at [561, 358] on span at bounding box center [566, 360] width 10 height 10
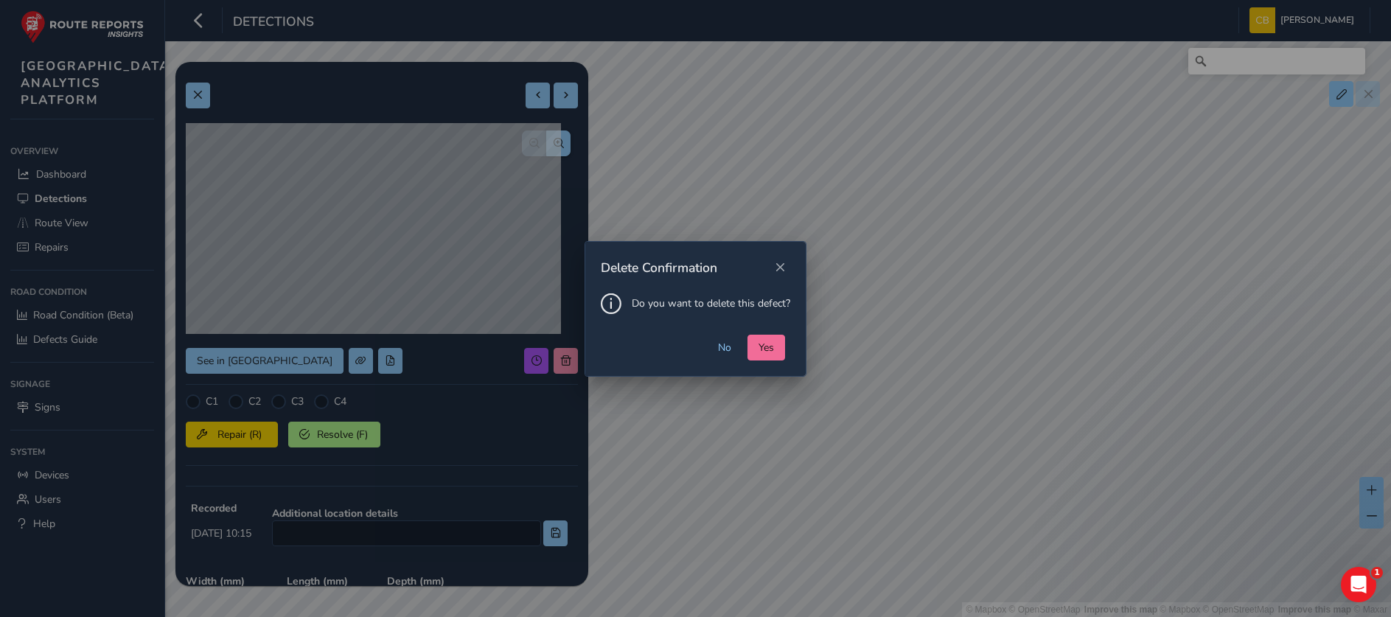
click at [766, 350] on span "Yes" at bounding box center [765, 347] width 15 height 14
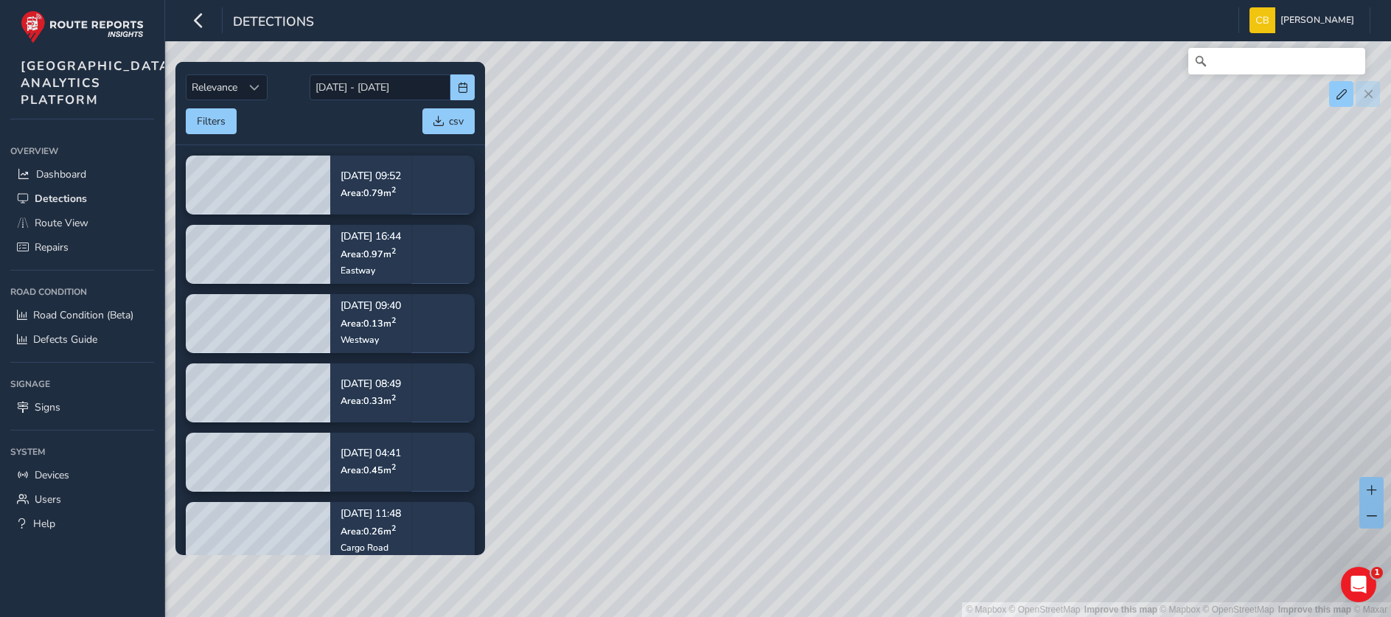
drag, startPoint x: 889, startPoint y: 418, endPoint x: 895, endPoint y: 422, distance: 8.0
click at [895, 422] on div "© Mapbox © OpenStreetMap Improve this map | © Mapbox © OpenStreetMap Improve th…" at bounding box center [695, 308] width 1391 height 617
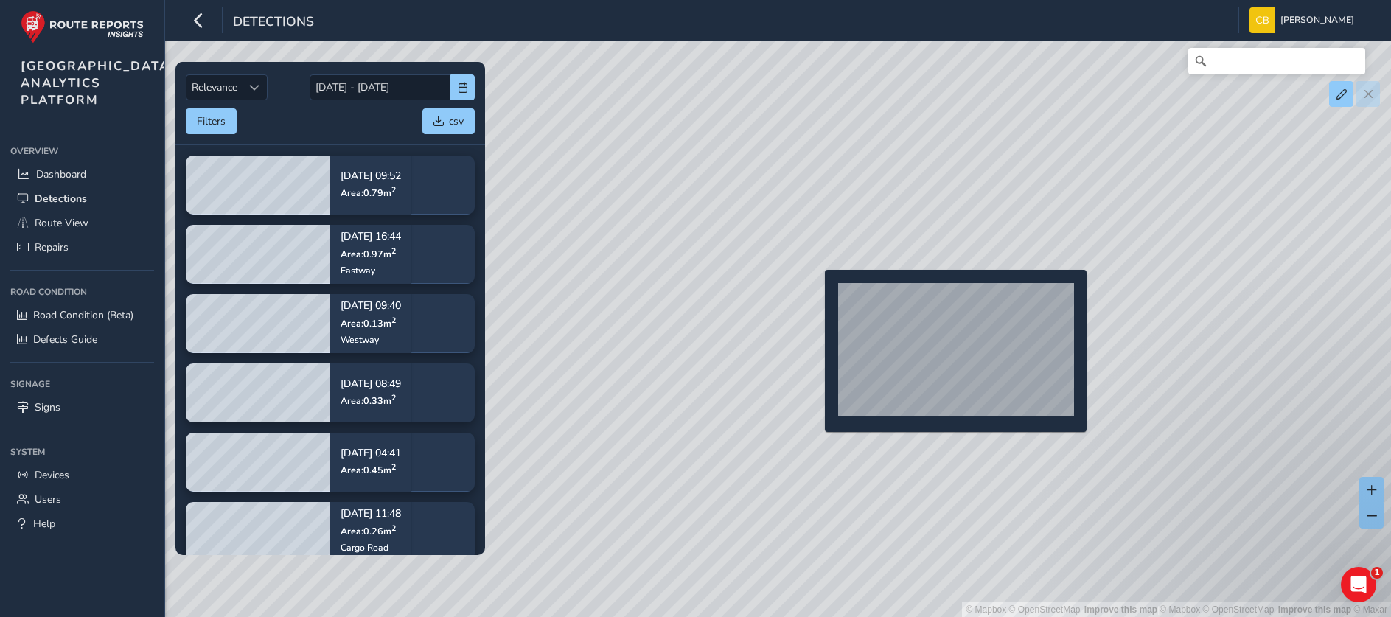
click at [816, 293] on div "© Mapbox © OpenStreetMap Improve this map | © Mapbox © OpenStreetMap Improve th…" at bounding box center [695, 308] width 1391 height 617
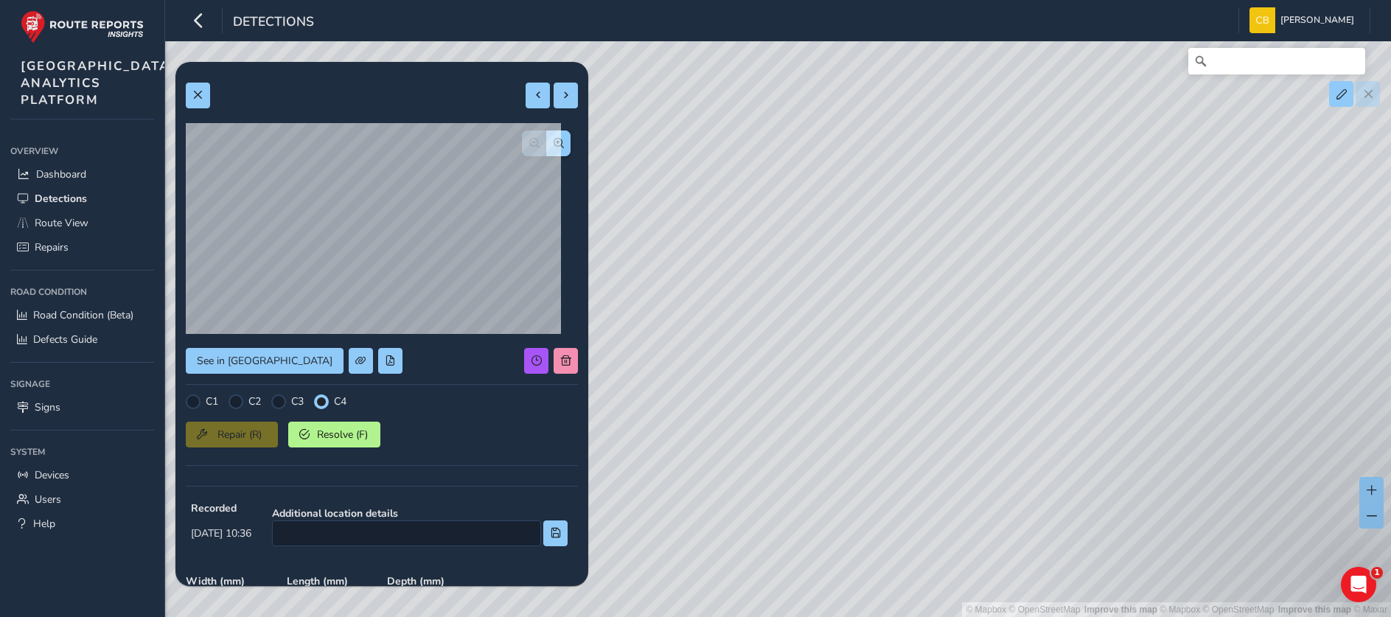
drag, startPoint x: 732, startPoint y: 392, endPoint x: 965, endPoint y: 449, distance: 239.7
click at [965, 449] on div "© Mapbox © OpenStreetMap Improve this map | © Mapbox © OpenStreetMap Improve th…" at bounding box center [695, 308] width 1391 height 617
drag, startPoint x: 781, startPoint y: 283, endPoint x: 1057, endPoint y: 399, distance: 299.2
click at [1057, 399] on div "© Mapbox © OpenStreetMap Improve this map | © Mapbox © OpenStreetMap Improve th…" at bounding box center [695, 308] width 1391 height 617
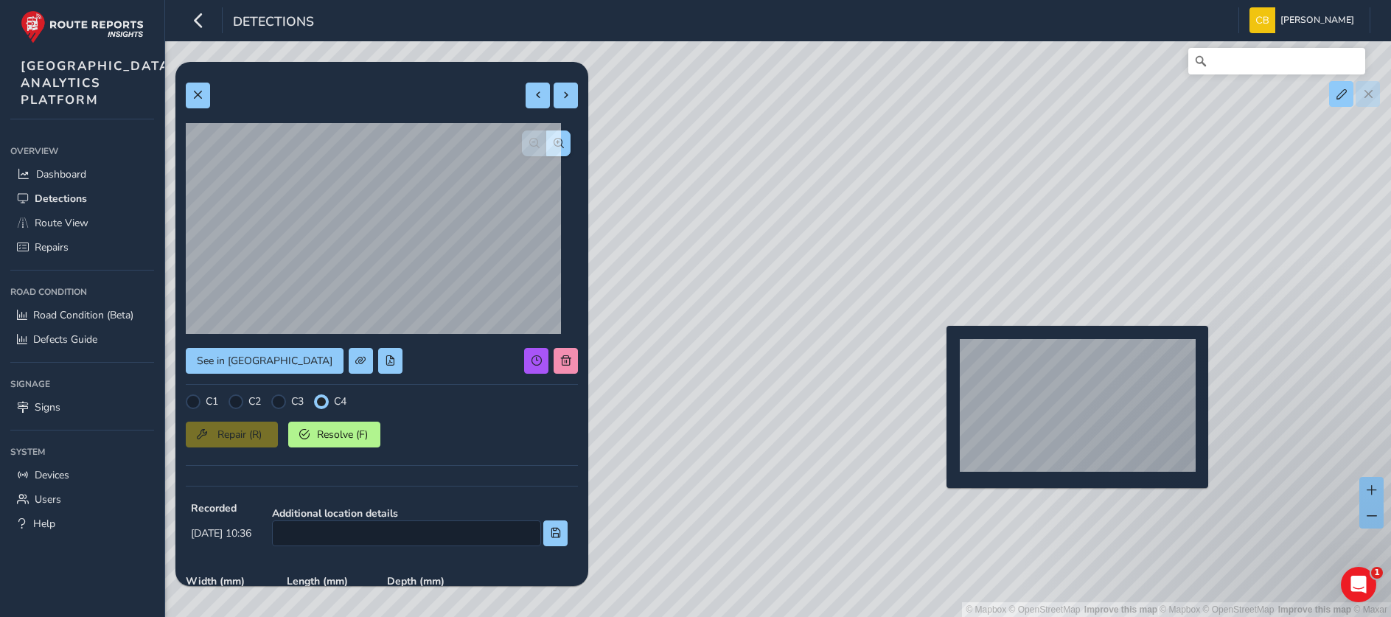
click at [938, 349] on div "© Mapbox © OpenStreetMap Improve this map | © Mapbox © OpenStreetMap Improve th…" at bounding box center [695, 308] width 1391 height 617
type input "346"
type input "516"
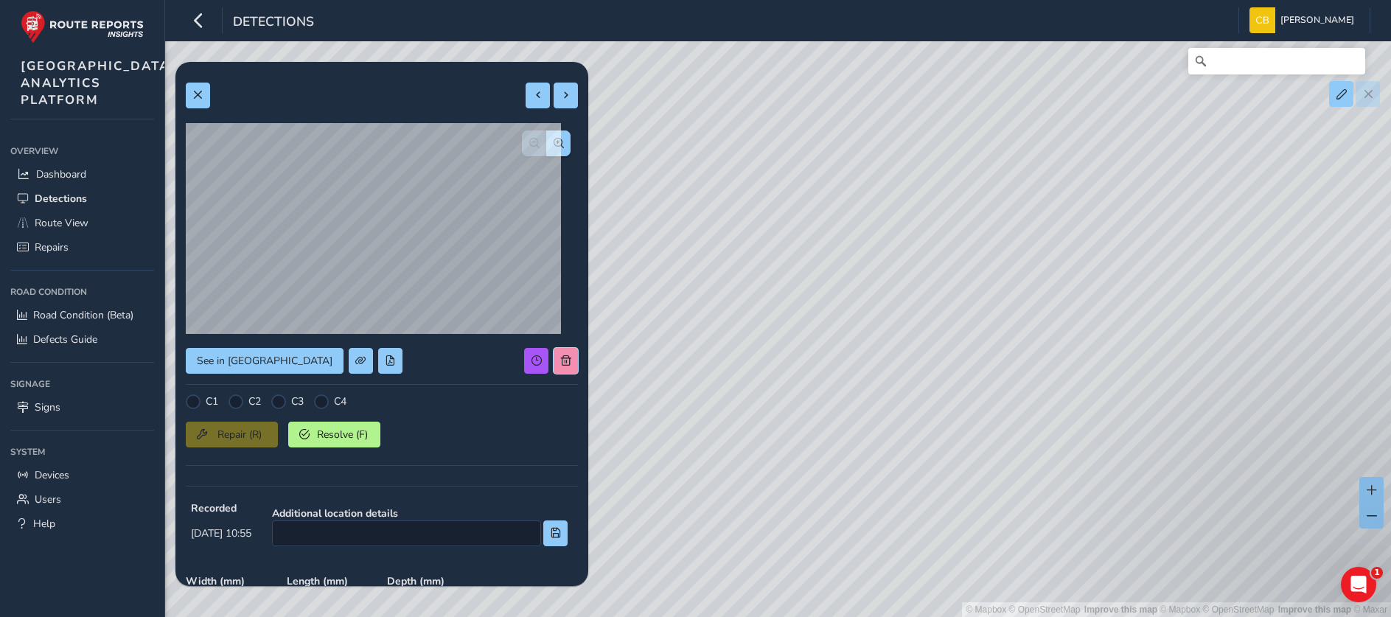
drag, startPoint x: 548, startPoint y: 363, endPoint x: 503, endPoint y: 410, distance: 65.2
click at [503, 410] on div "See in Route View C1 C2 C3 C4 Repair (R) Resolve (F) Recorded Oct 05 2025, 10:5…" at bounding box center [382, 450] width 392 height 757
click at [699, 131] on div "© Mapbox © OpenStreetMap Improve this map | © Mapbox © OpenStreetMap Improve th…" at bounding box center [695, 308] width 1391 height 617
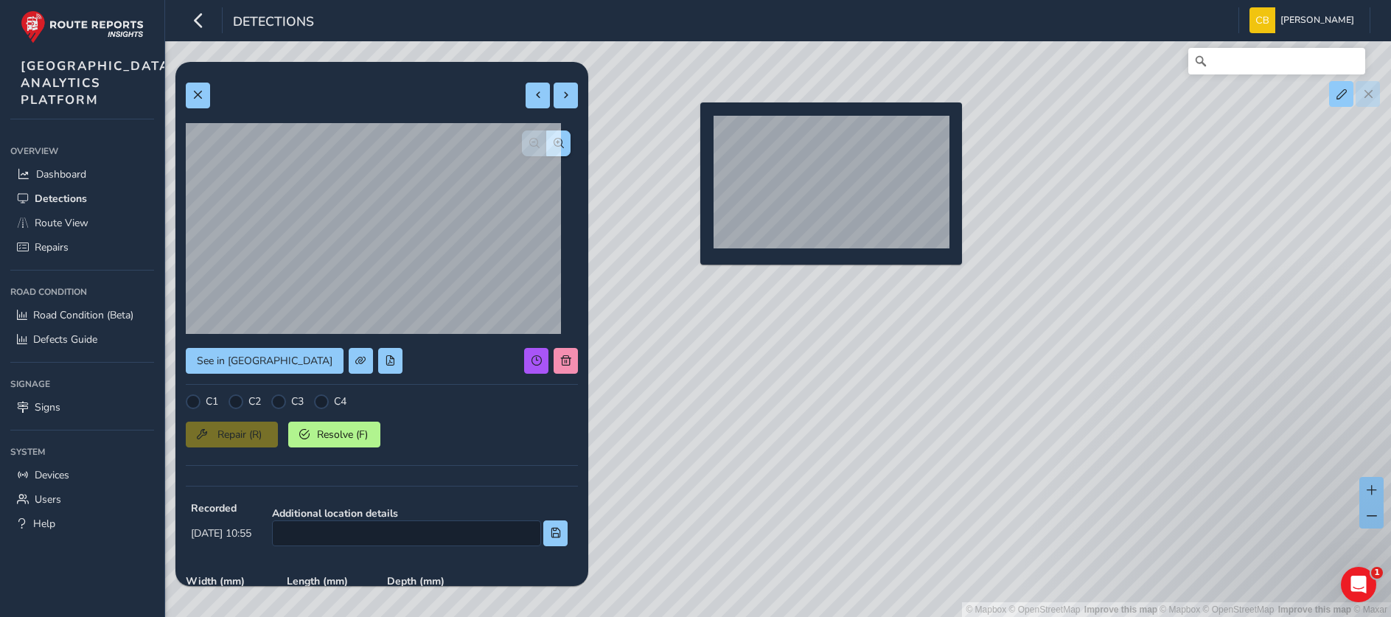
click at [691, 126] on div "© Mapbox © OpenStreetMap Improve this map | © Mapbox © OpenStreetMap Improve th…" at bounding box center [695, 308] width 1391 height 617
type input "319"
type input "723"
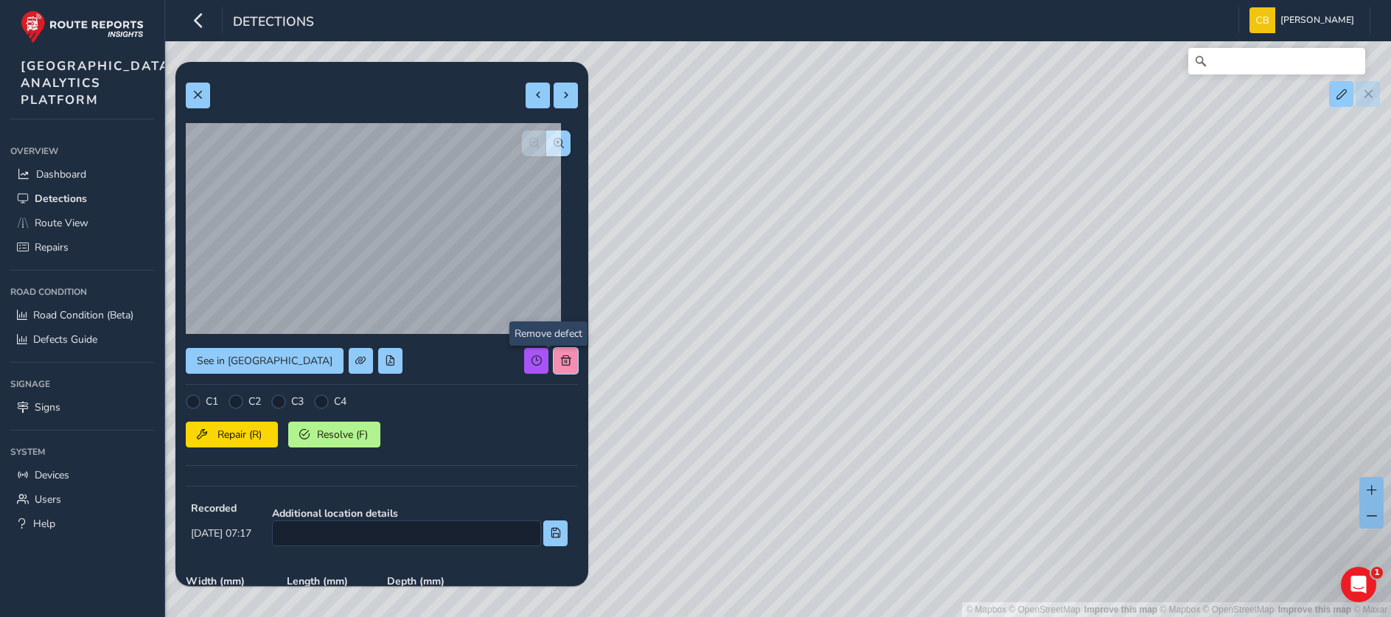
click at [553, 353] on button at bounding box center [565, 361] width 24 height 26
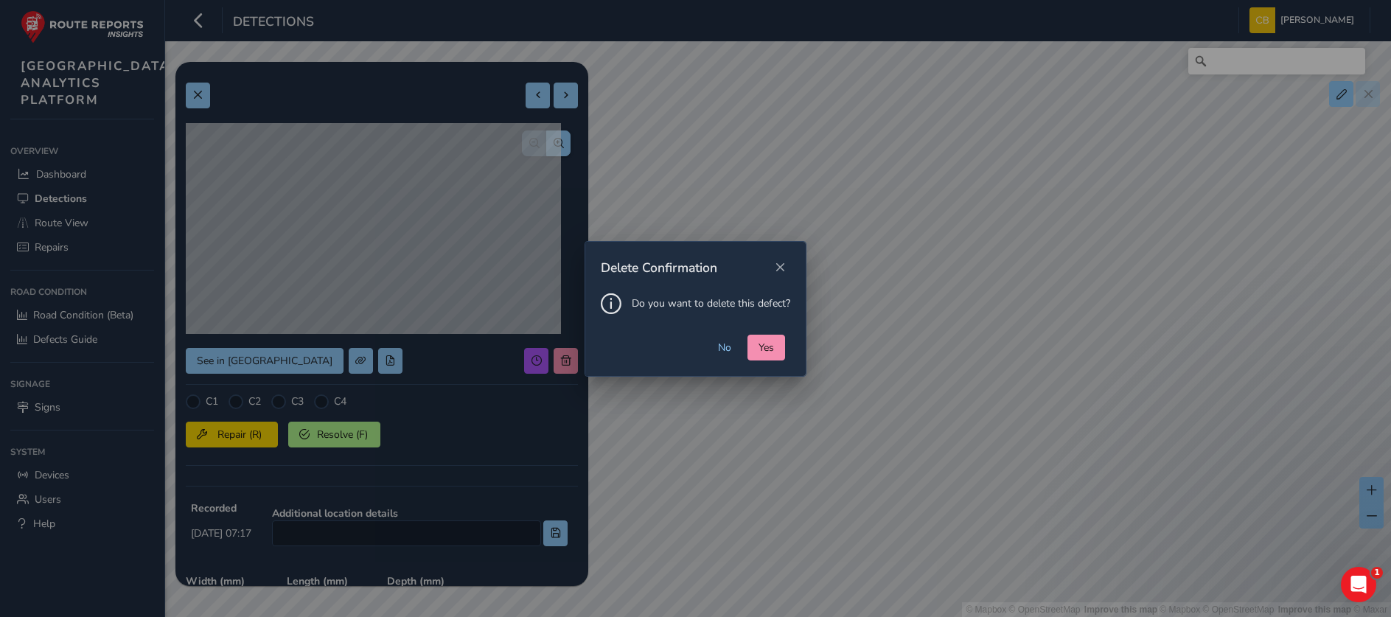
click at [794, 347] on div "No Yes" at bounding box center [695, 355] width 220 height 41
drag, startPoint x: 771, startPoint y: 343, endPoint x: 777, endPoint y: 290, distance: 53.4
click at [771, 343] on span "Yes" at bounding box center [765, 347] width 15 height 14
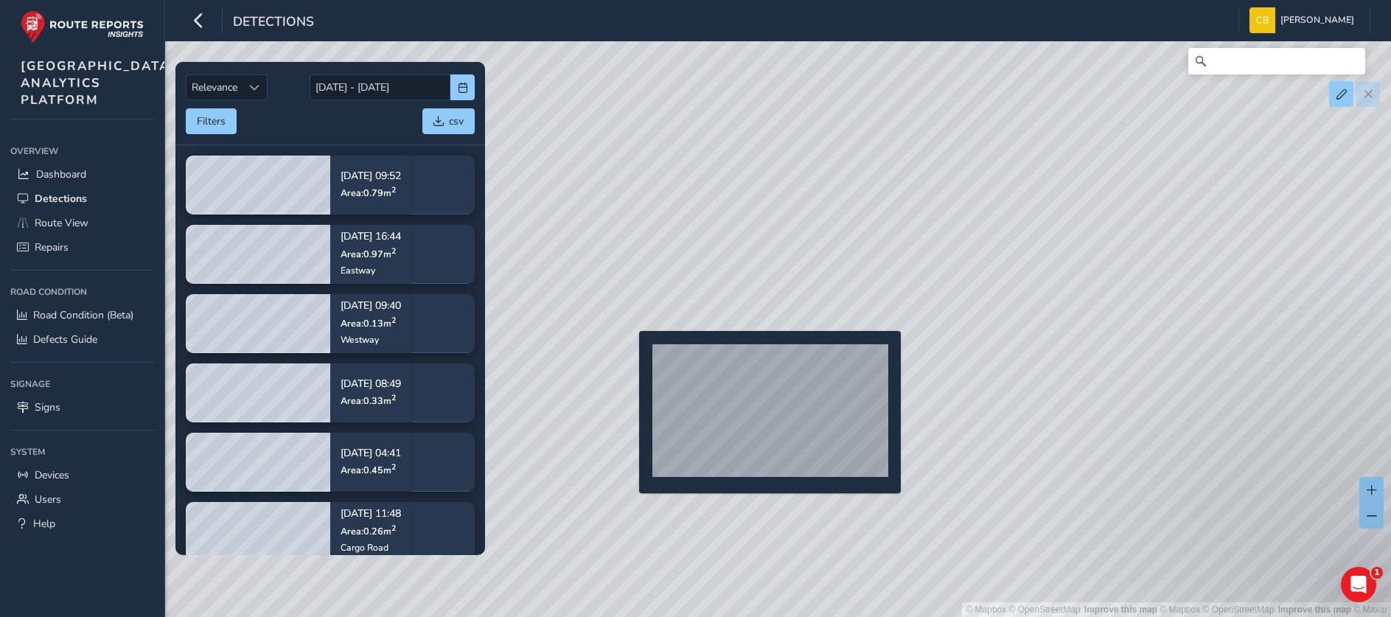
click at [631, 354] on div "© Mapbox © OpenStreetMap Improve this map | © Mapbox © OpenStreetMap Improve th…" at bounding box center [695, 308] width 1391 height 617
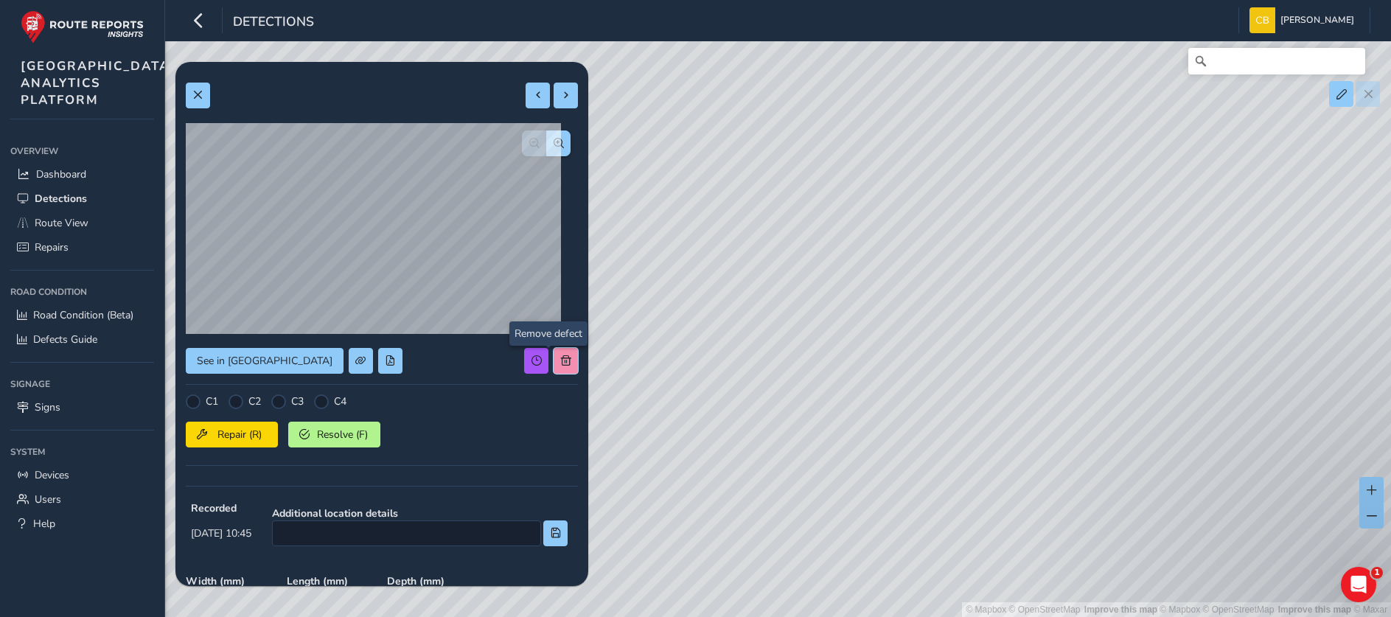
click at [558, 353] on button at bounding box center [565, 361] width 24 height 26
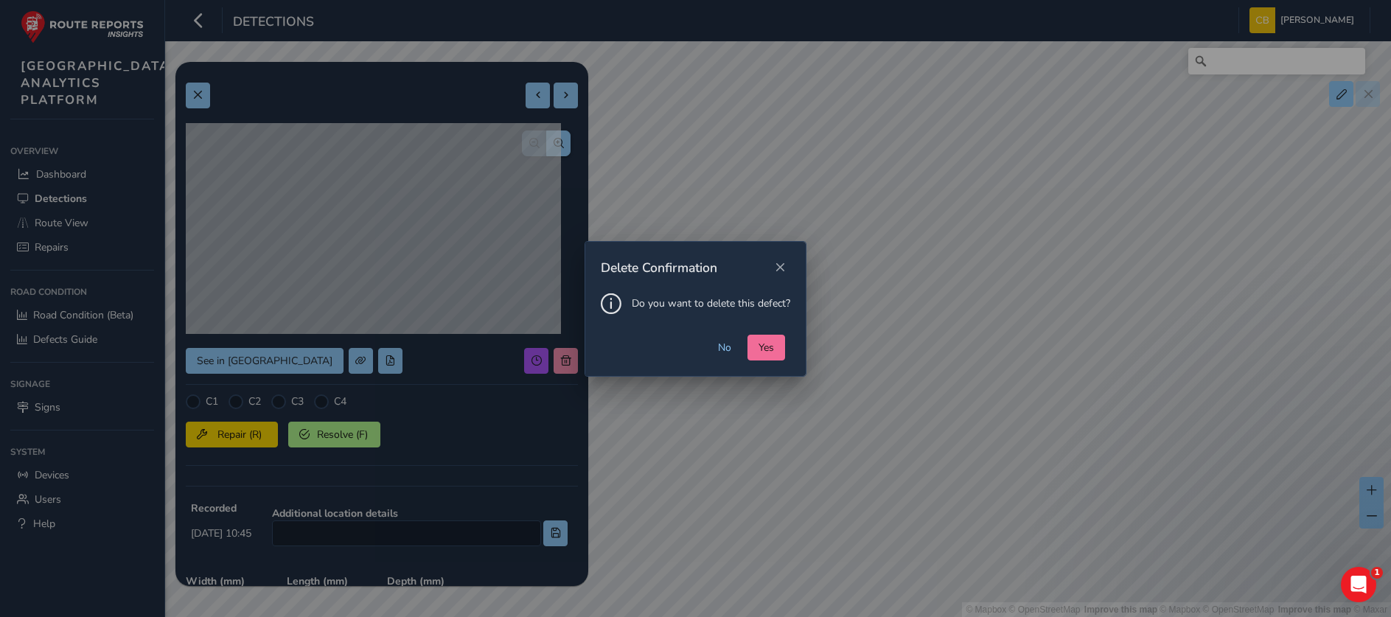
click at [778, 351] on button "Yes" at bounding box center [766, 348] width 38 height 26
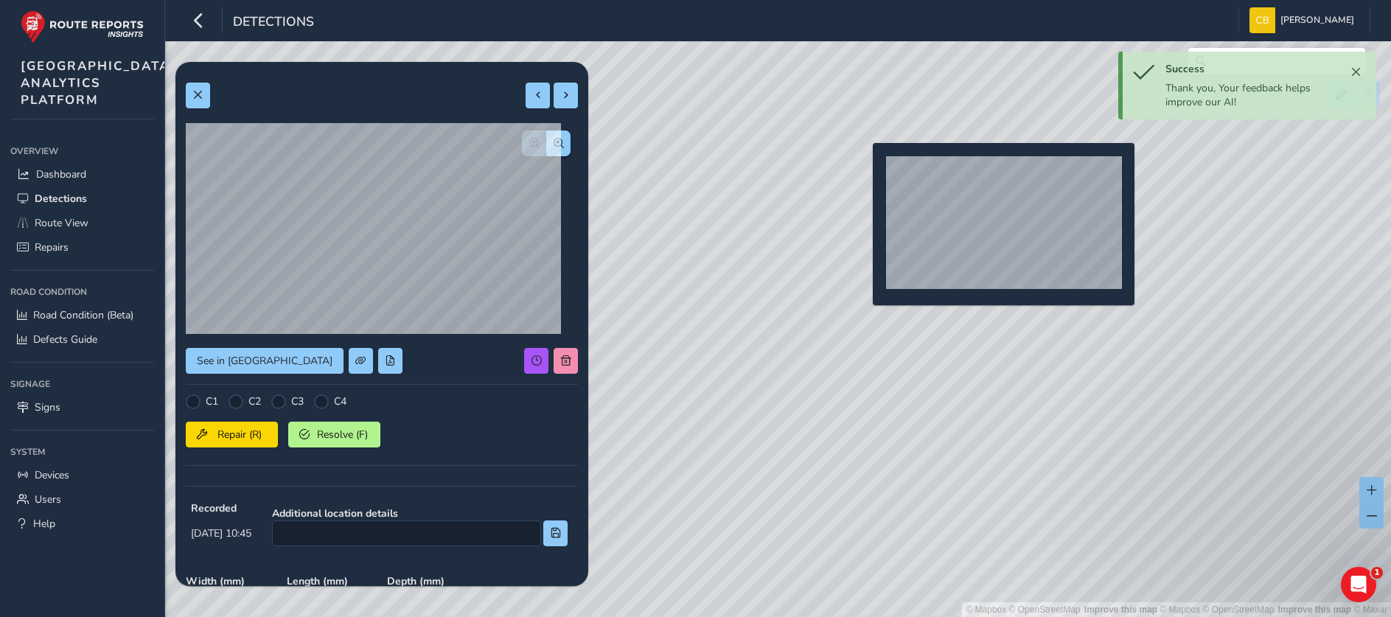
click at [862, 169] on div "© Mapbox © OpenStreetMap Improve this map | © Mapbox © OpenStreetMap Improve th…" at bounding box center [695, 308] width 1391 height 617
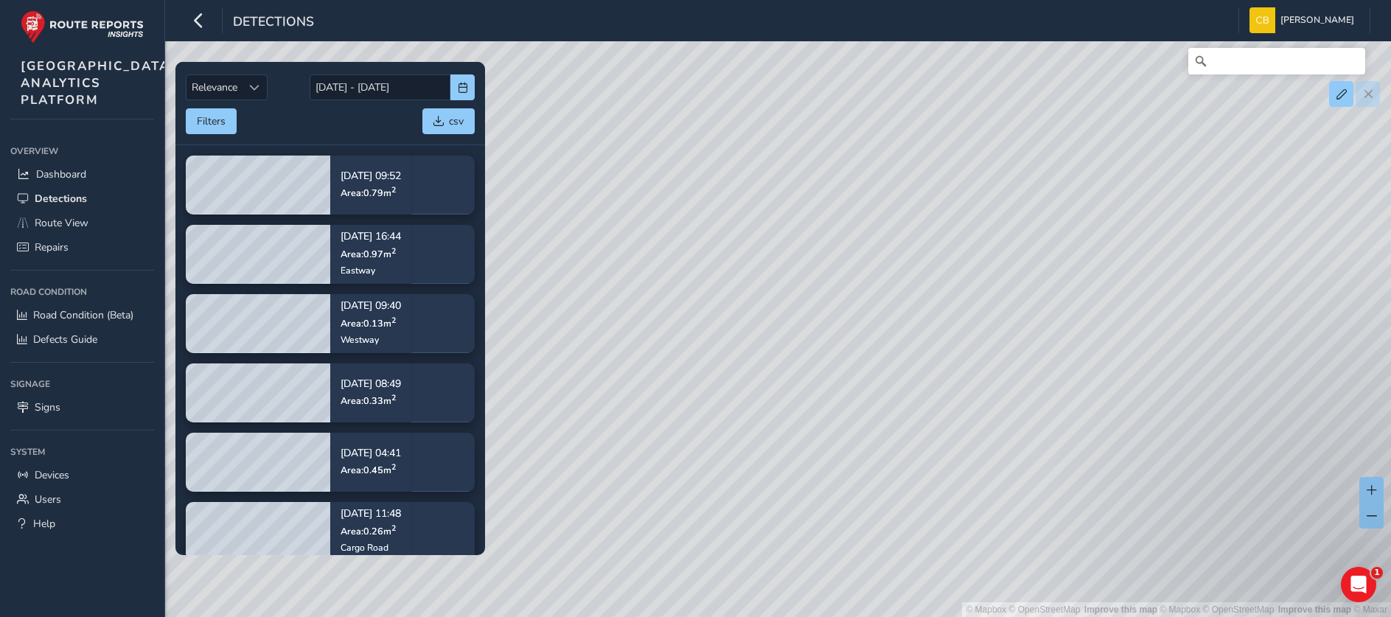
click at [866, 167] on div "© Mapbox © OpenStreetMap Improve this map | © Mapbox © OpenStreetMap Improve th…" at bounding box center [695, 308] width 1391 height 617
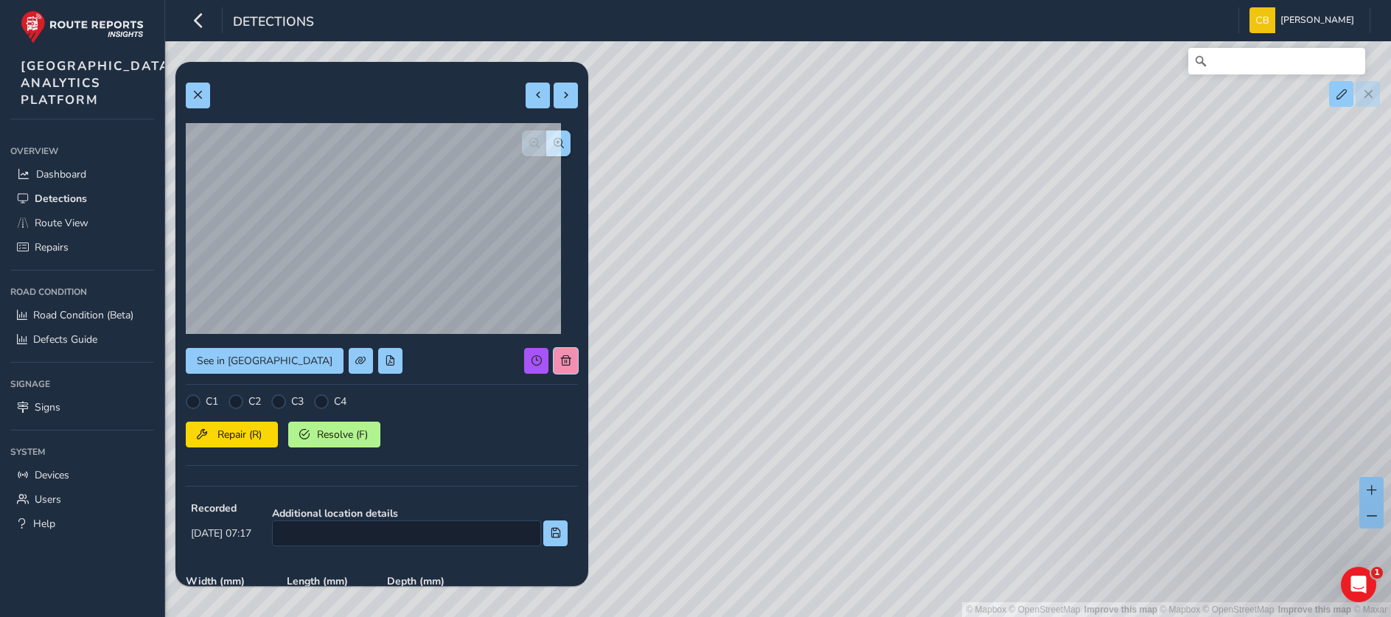
click at [550, 359] on div "See in Route View C1 C2 C3 C4 Repair (R) Resolve (F) Recorded Oct 04 2025, 07:1…" at bounding box center [382, 450] width 392 height 756
click at [561, 362] on span at bounding box center [566, 360] width 10 height 10
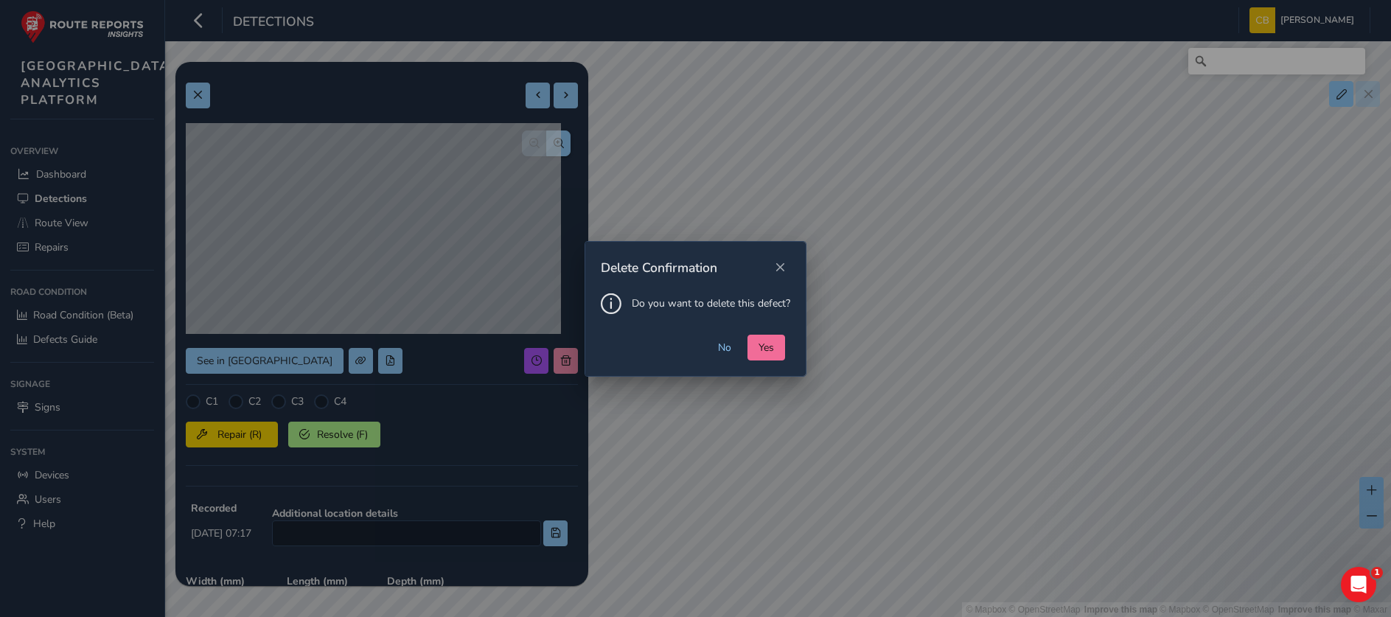
click at [752, 348] on div "No Yes" at bounding box center [695, 355] width 220 height 41
click at [768, 349] on span "Yes" at bounding box center [765, 347] width 15 height 14
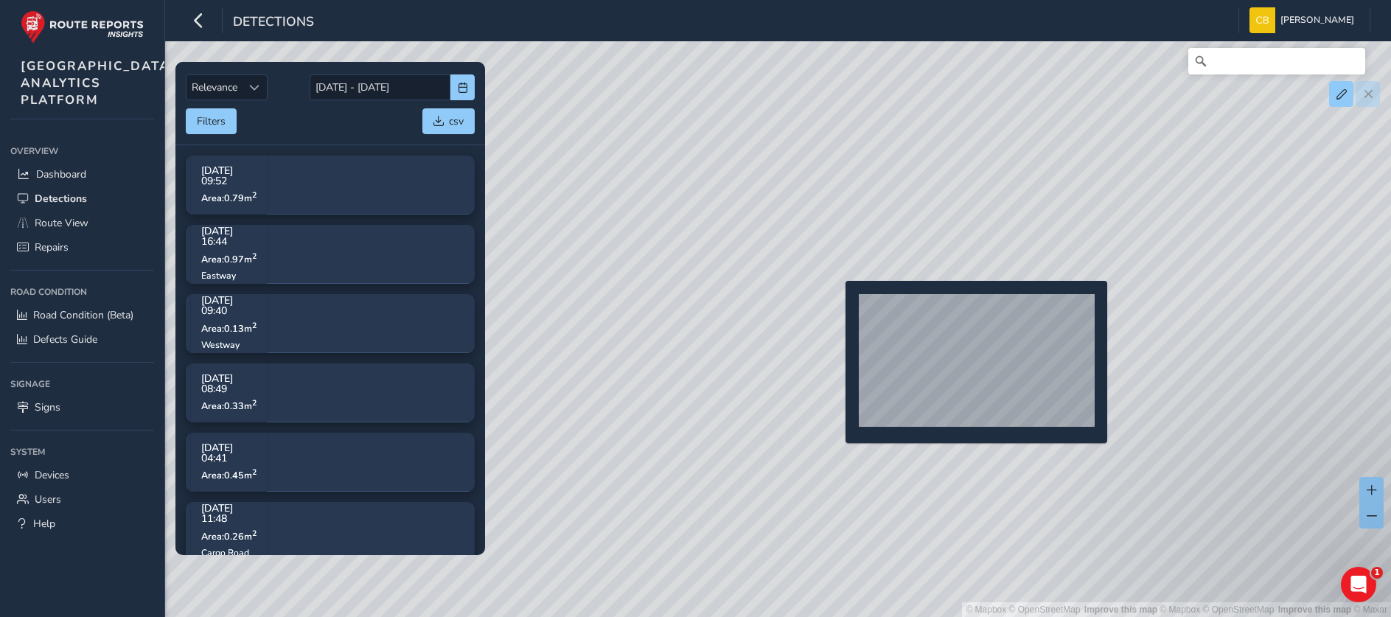
click at [836, 304] on div "© Mapbox © OpenStreetMap Improve this map | © Mapbox © OpenStreetMap Improve th…" at bounding box center [695, 308] width 1391 height 617
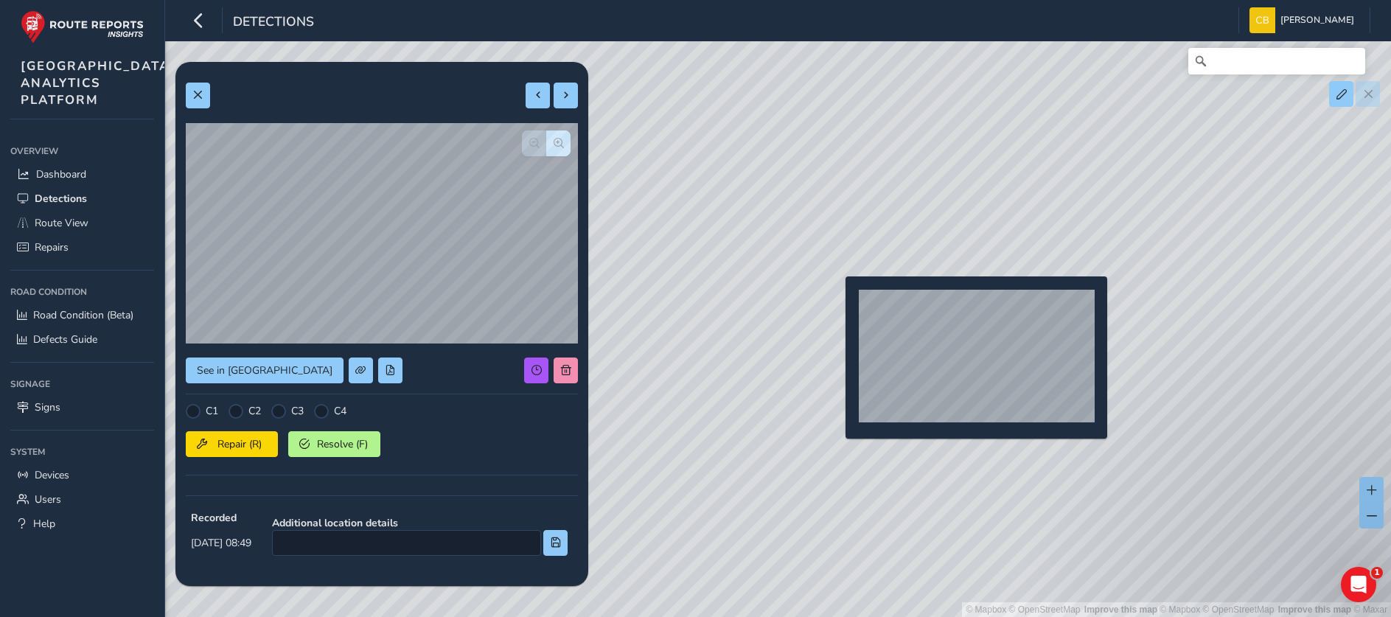
click at [836, 300] on div "© Mapbox © OpenStreetMap Improve this map | © Mapbox © OpenStreetMap Improve th…" at bounding box center [695, 308] width 1391 height 617
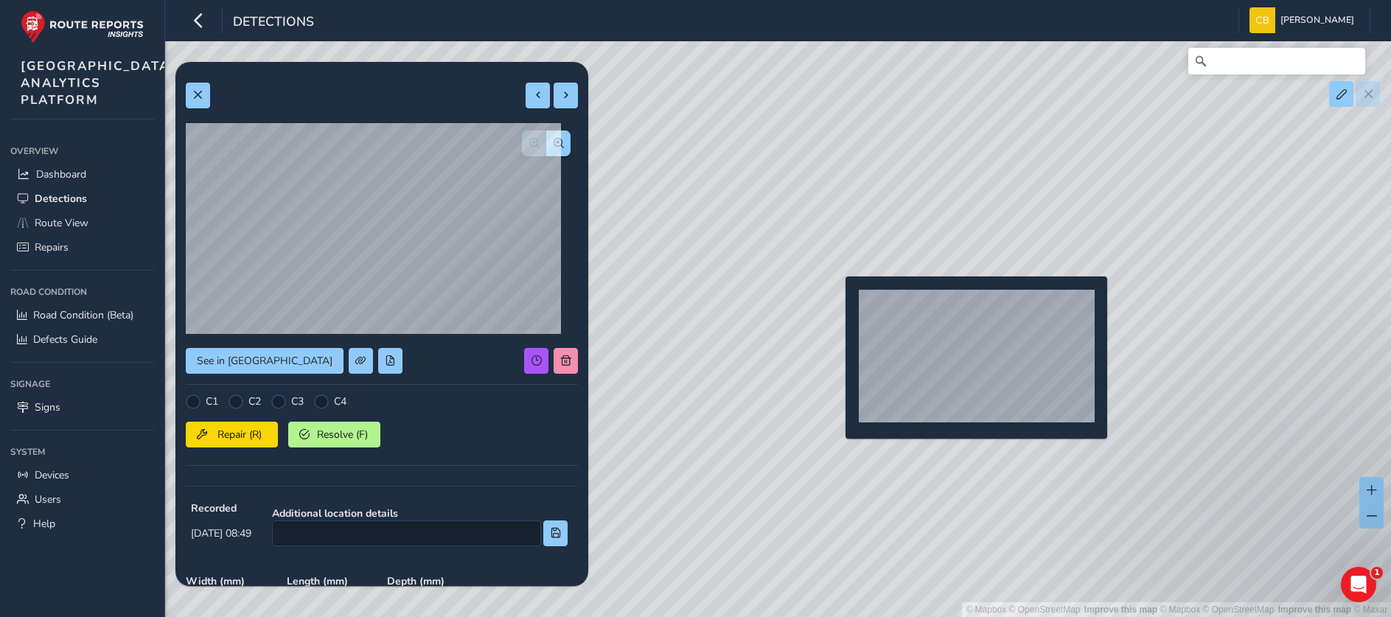
type input "302"
type input "401"
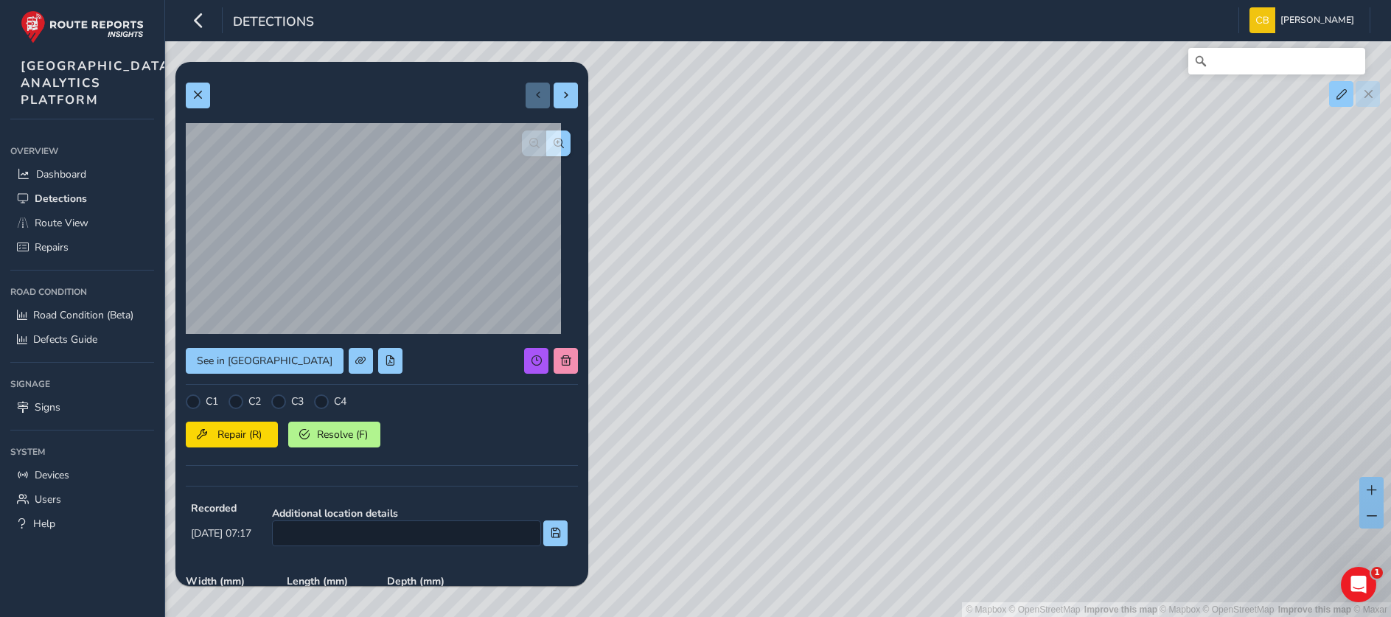
click at [550, 346] on div "See in Route View C1 C2 C3 C4 Repair (R) Resolve (F) Recorded Oct 04 2025, 07:1…" at bounding box center [382, 450] width 392 height 757
click at [553, 354] on button at bounding box center [565, 361] width 24 height 26
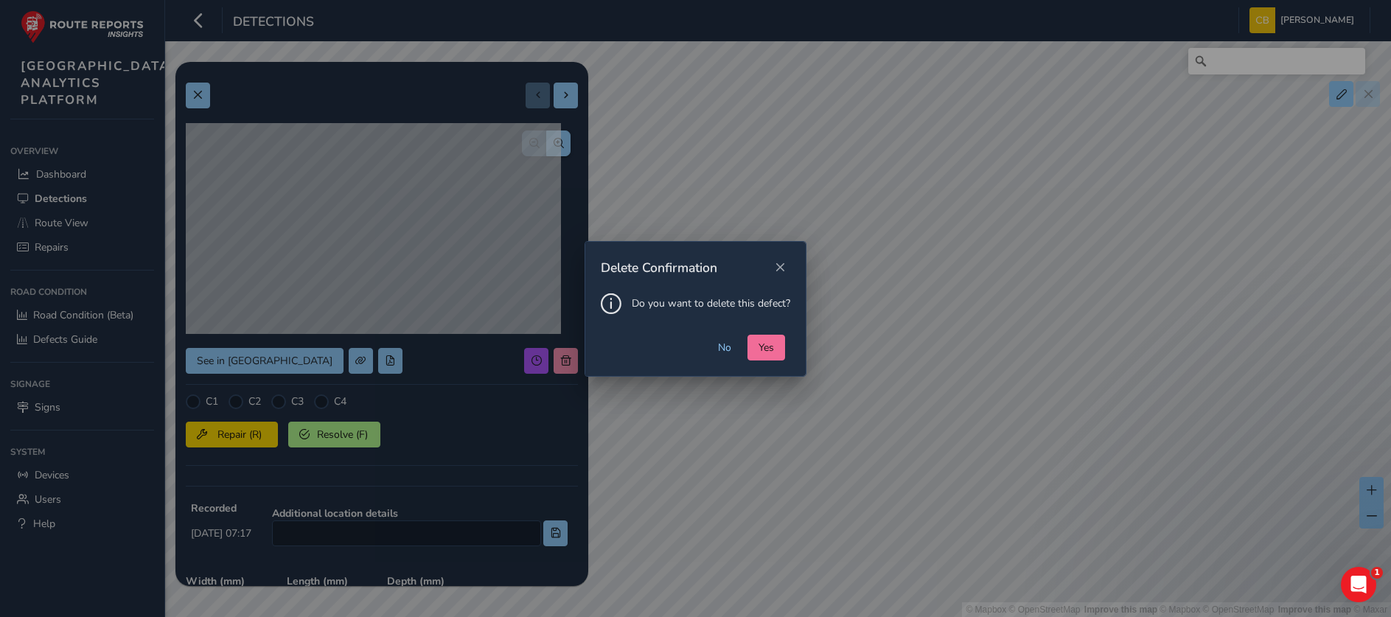
click at [760, 343] on span "Yes" at bounding box center [765, 347] width 15 height 14
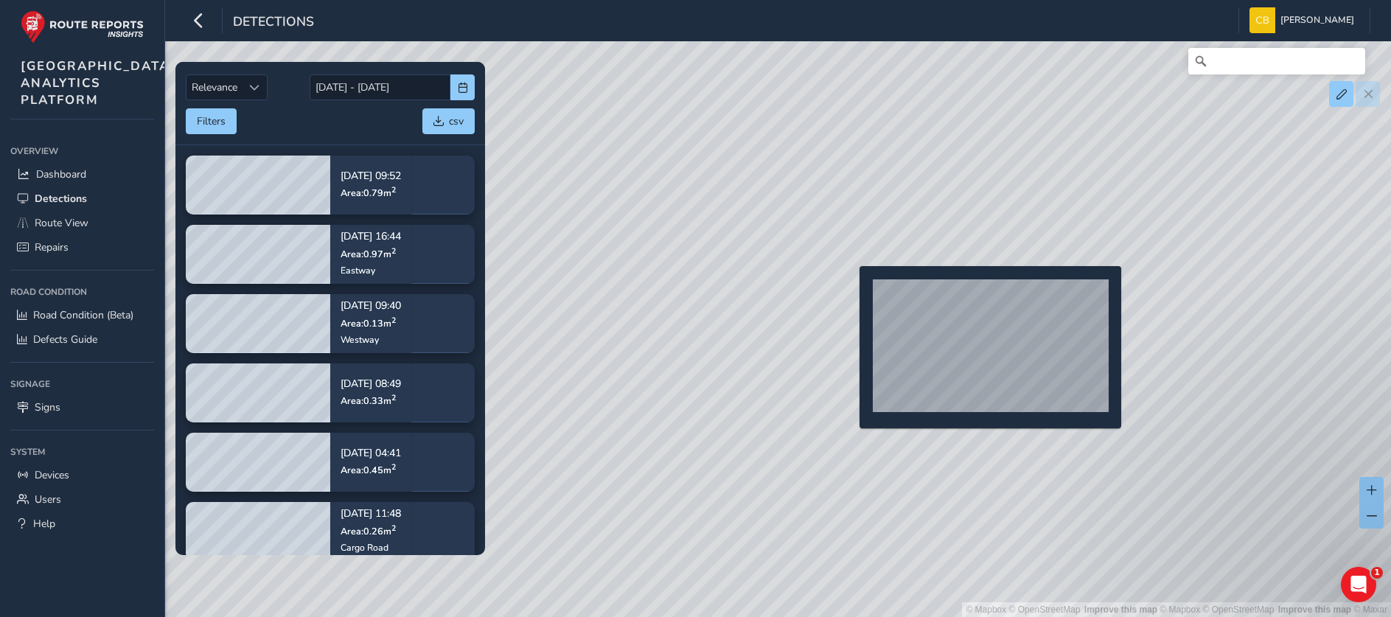
click at [850, 290] on div "© Mapbox © OpenStreetMap Improve this map | © Mapbox © OpenStreetMap Improve th…" at bounding box center [695, 308] width 1391 height 617
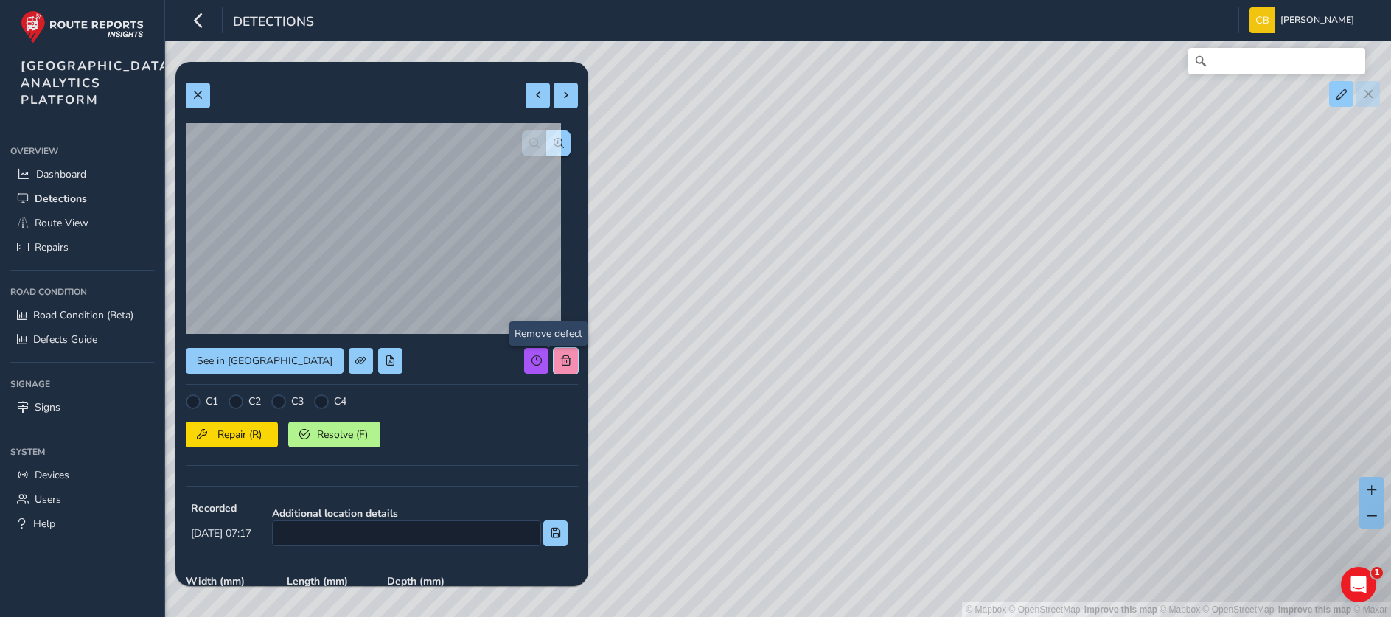
click at [561, 363] on span at bounding box center [566, 360] width 10 height 10
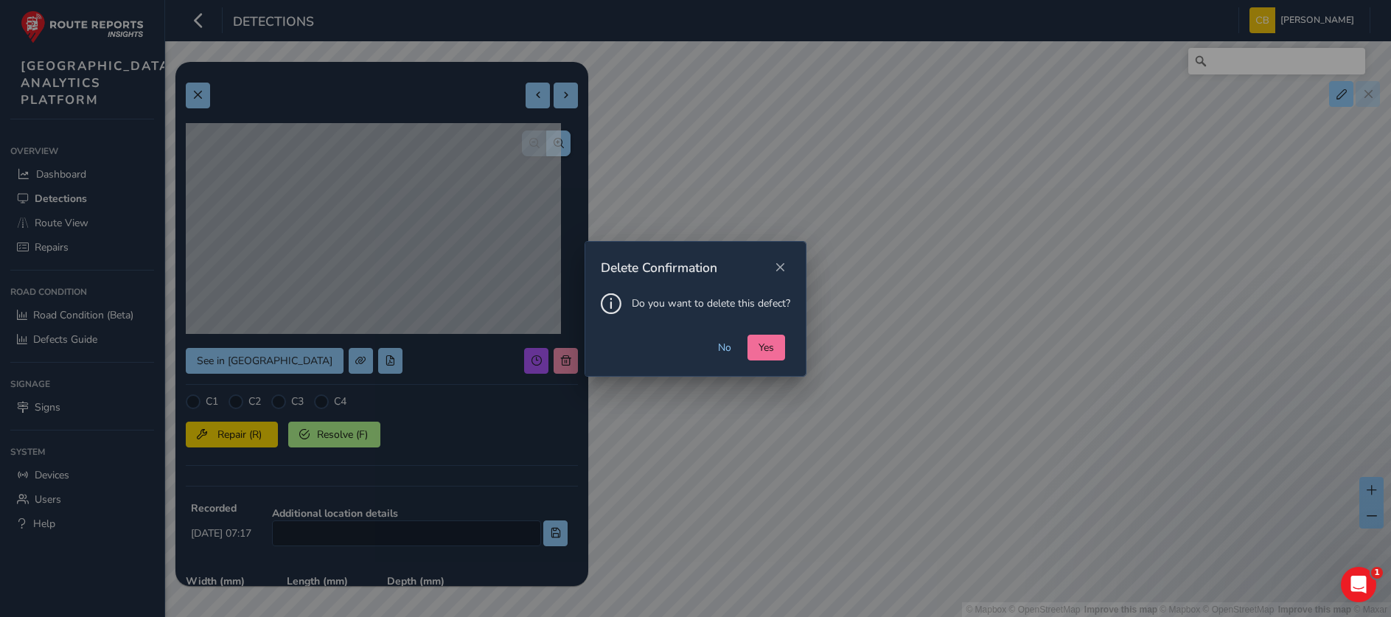
click at [766, 337] on button "Yes" at bounding box center [766, 348] width 38 height 26
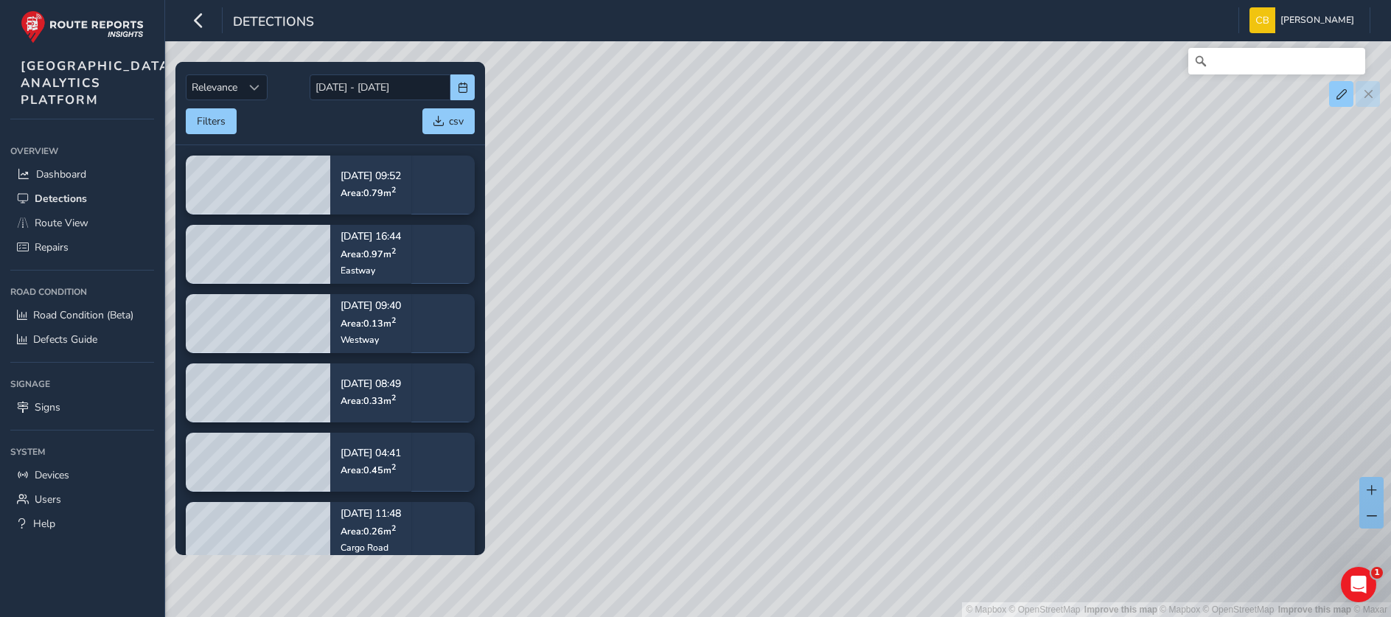
click at [838, 308] on div "© Mapbox © OpenStreetMap Improve this map | © Mapbox © OpenStreetMap Improve th…" at bounding box center [695, 308] width 1391 height 617
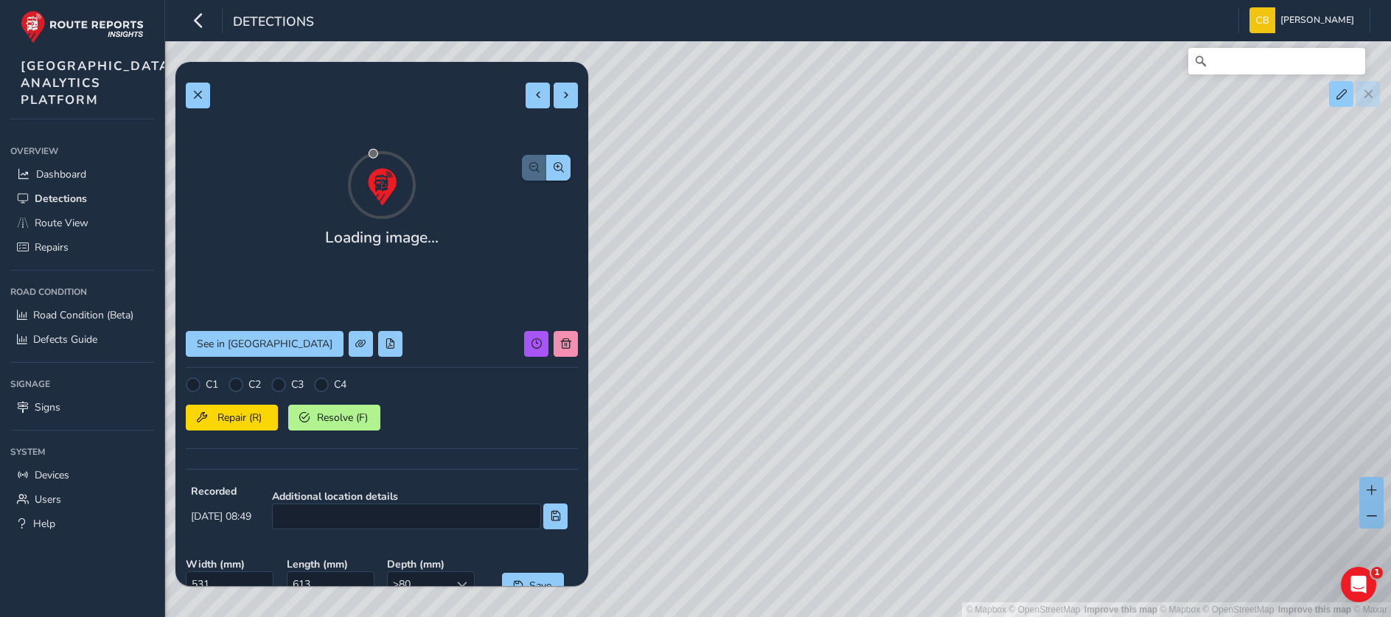
click at [543, 366] on div "Loading image... See in Route View C1 C2 C3 C4 Repair (R) Resolve (F) Recorded …" at bounding box center [382, 441] width 392 height 739
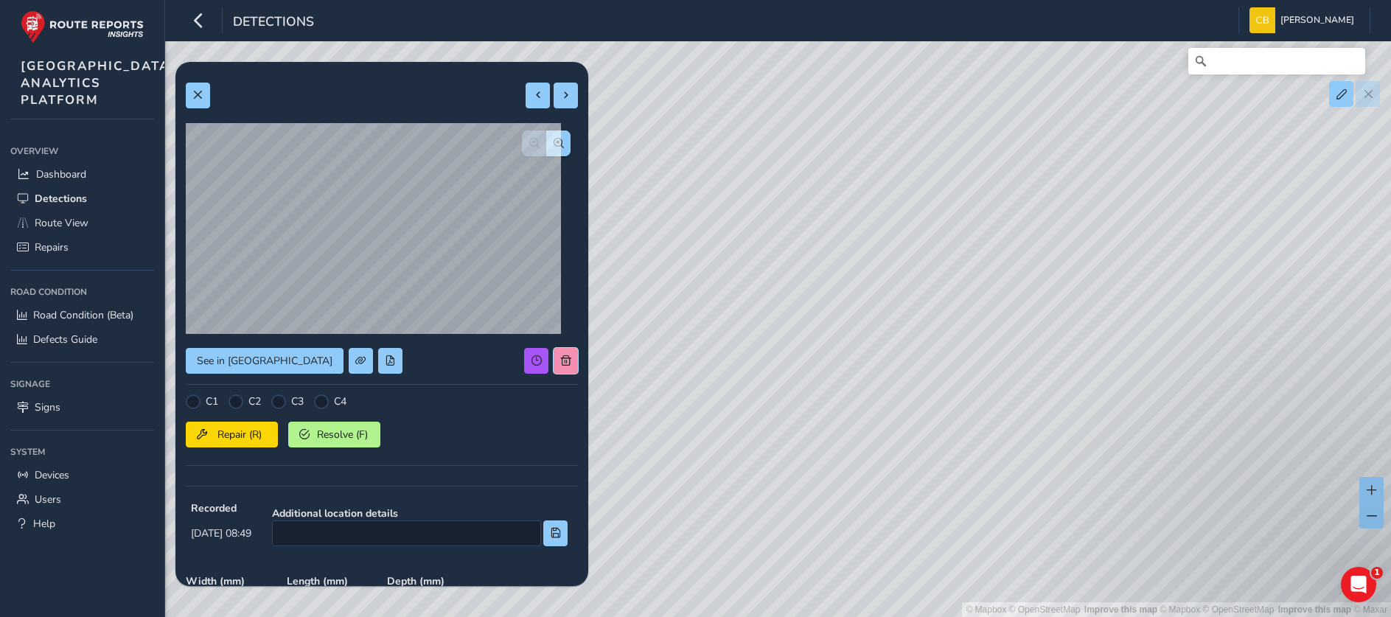
click at [561, 364] on span at bounding box center [566, 360] width 10 height 10
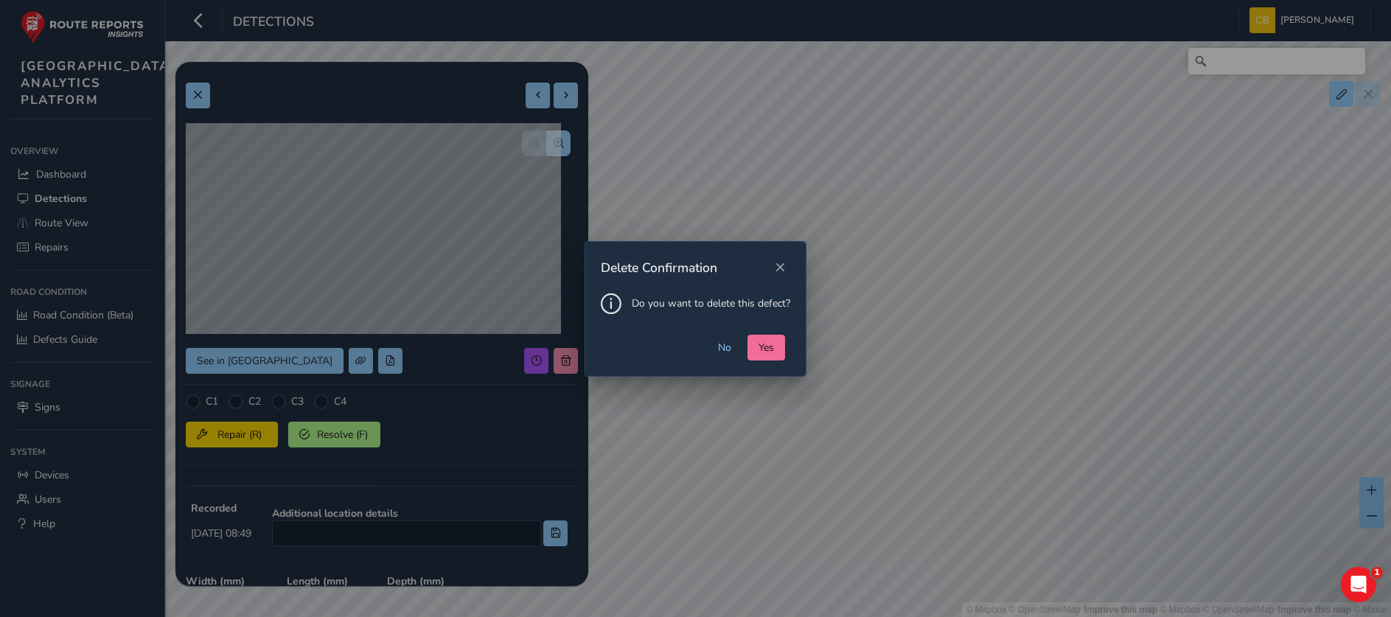
click at [769, 346] on span "Yes" at bounding box center [765, 347] width 15 height 14
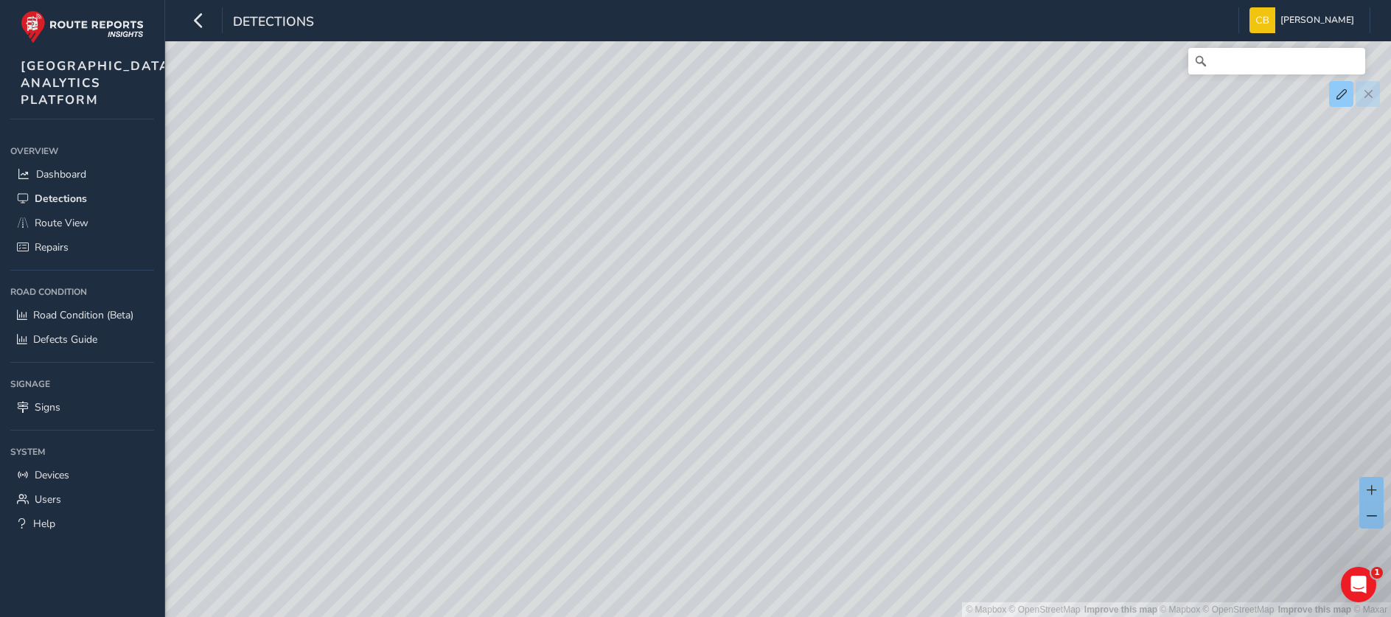
drag, startPoint x: 766, startPoint y: 411, endPoint x: 858, endPoint y: 332, distance: 121.7
click at [860, 257] on div "© Mapbox © OpenStreetMap Improve this map | © Mapbox © OpenStreetMap Improve th…" at bounding box center [695, 308] width 1391 height 617
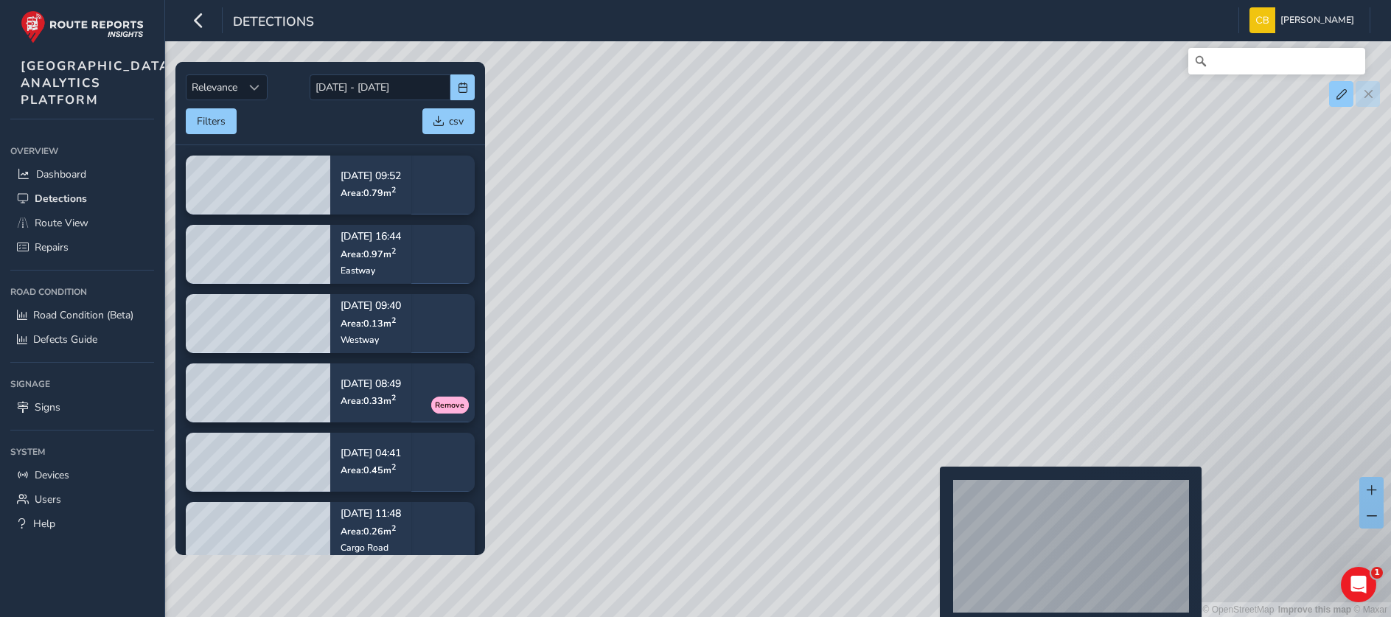
click at [931, 489] on div "© Mapbox © OpenStreetMap Improve this map | © Mapbox © OpenStreetMap Improve th…" at bounding box center [695, 308] width 1391 height 617
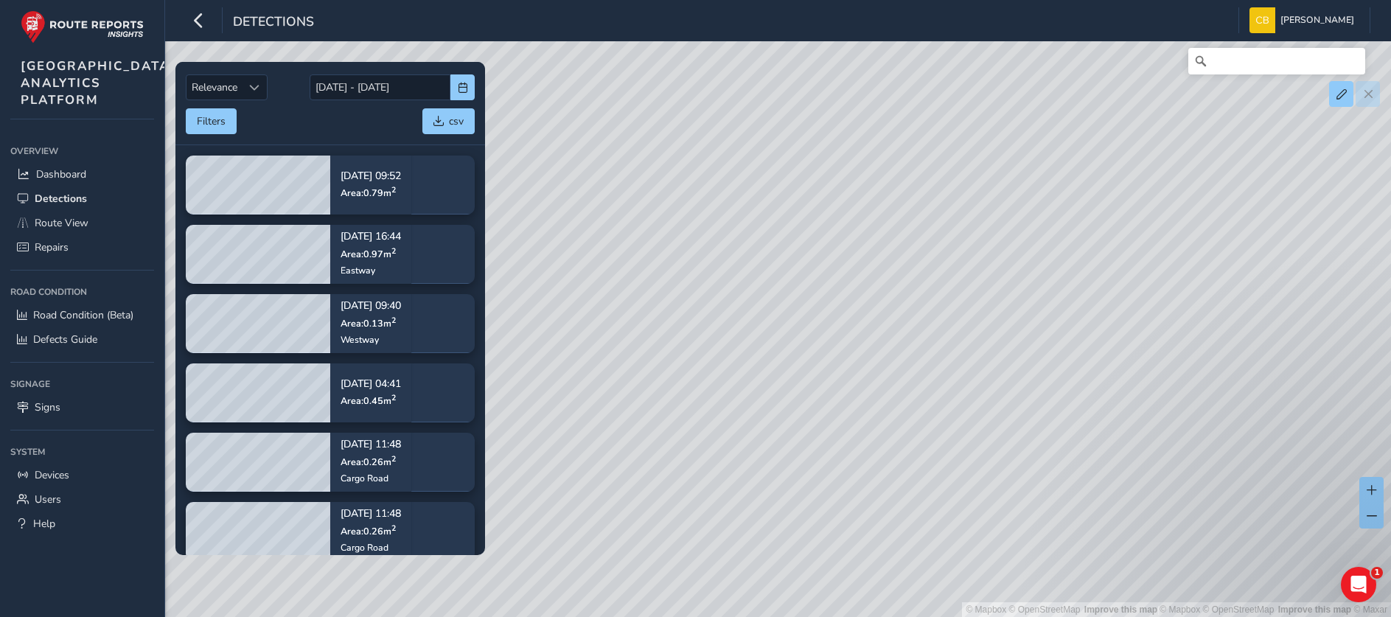
drag, startPoint x: 895, startPoint y: 424, endPoint x: 886, endPoint y: 262, distance: 162.3
click at [886, 262] on div "© Mapbox © OpenStreetMap Improve this map | © Mapbox © OpenStreetMap Improve th…" at bounding box center [695, 308] width 1391 height 617
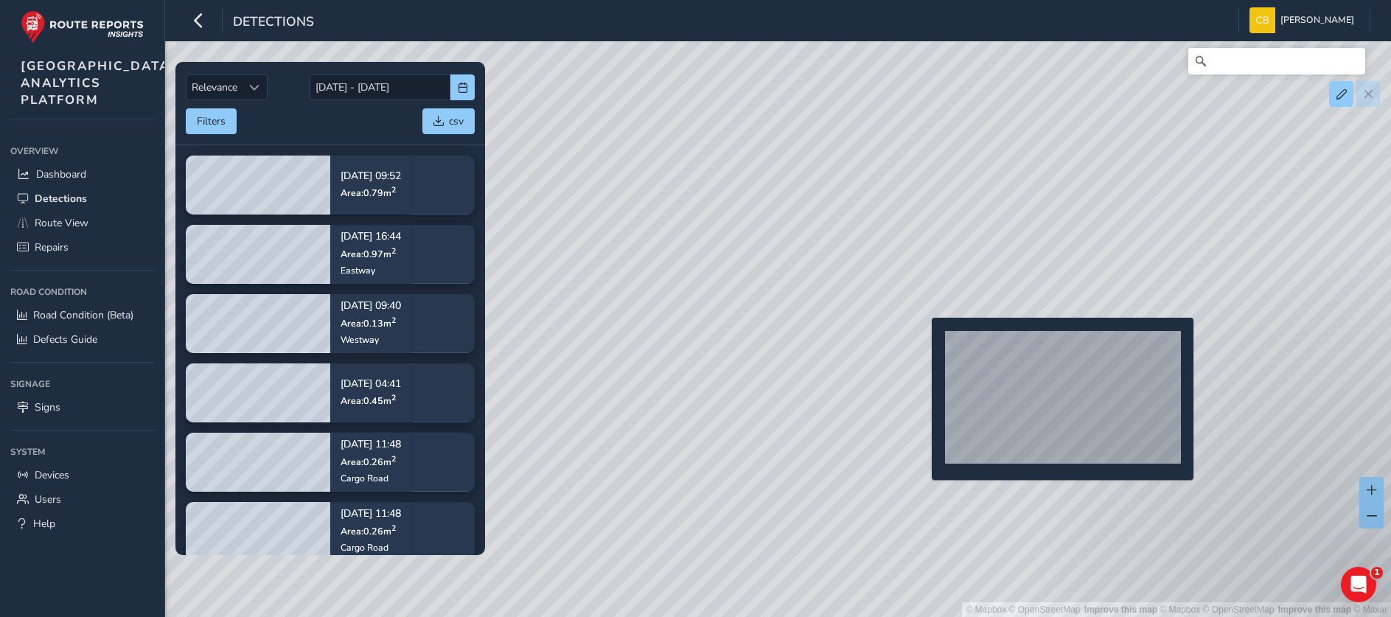
click at [923, 341] on div "© Mapbox © OpenStreetMap Improve this map | © Mapbox © OpenStreetMap Improve th…" at bounding box center [695, 308] width 1391 height 617
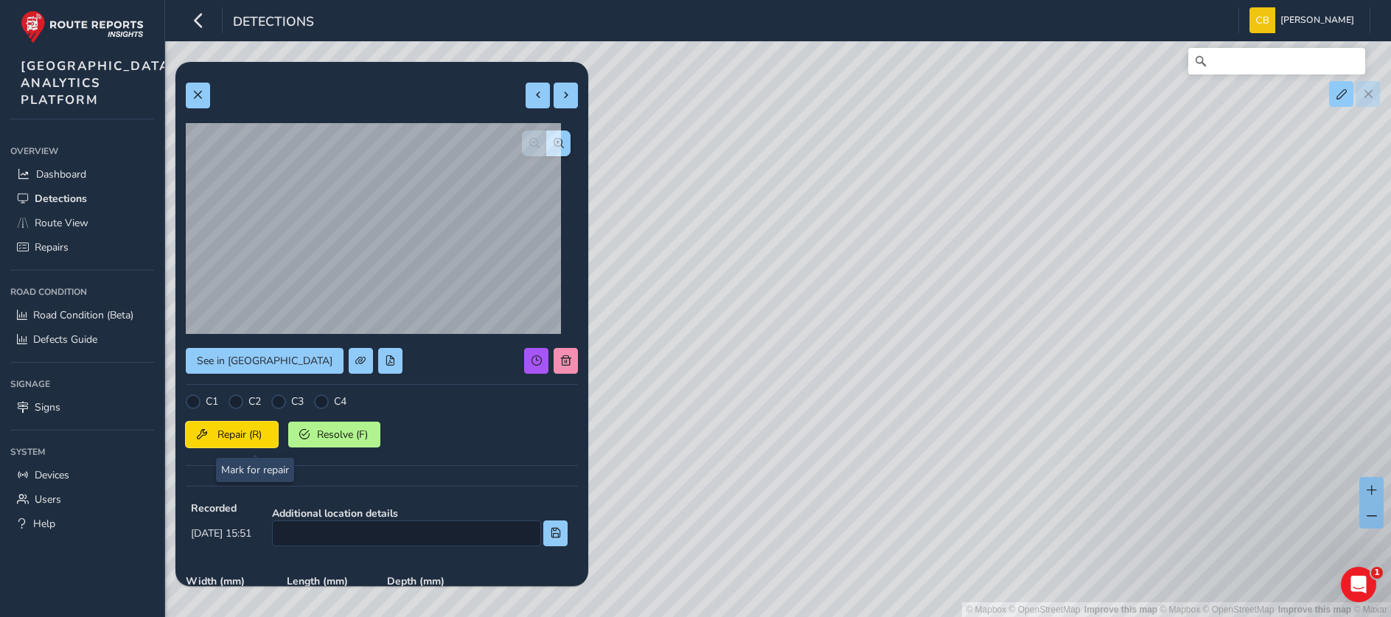
click at [248, 437] on span "Repair (R)" at bounding box center [239, 434] width 55 height 14
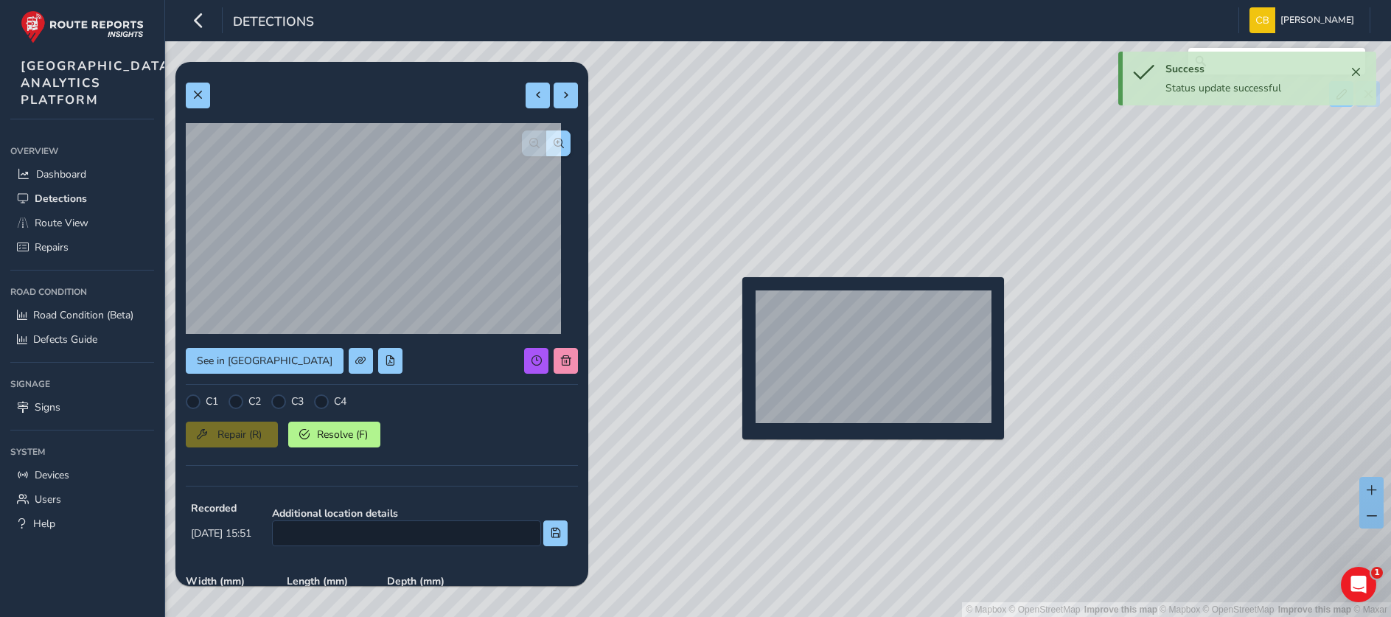
click at [733, 301] on div "© Mapbox © OpenStreetMap Improve this map | © Mapbox © OpenStreetMap Improve th…" at bounding box center [695, 308] width 1391 height 617
type input "893"
type input "1547"
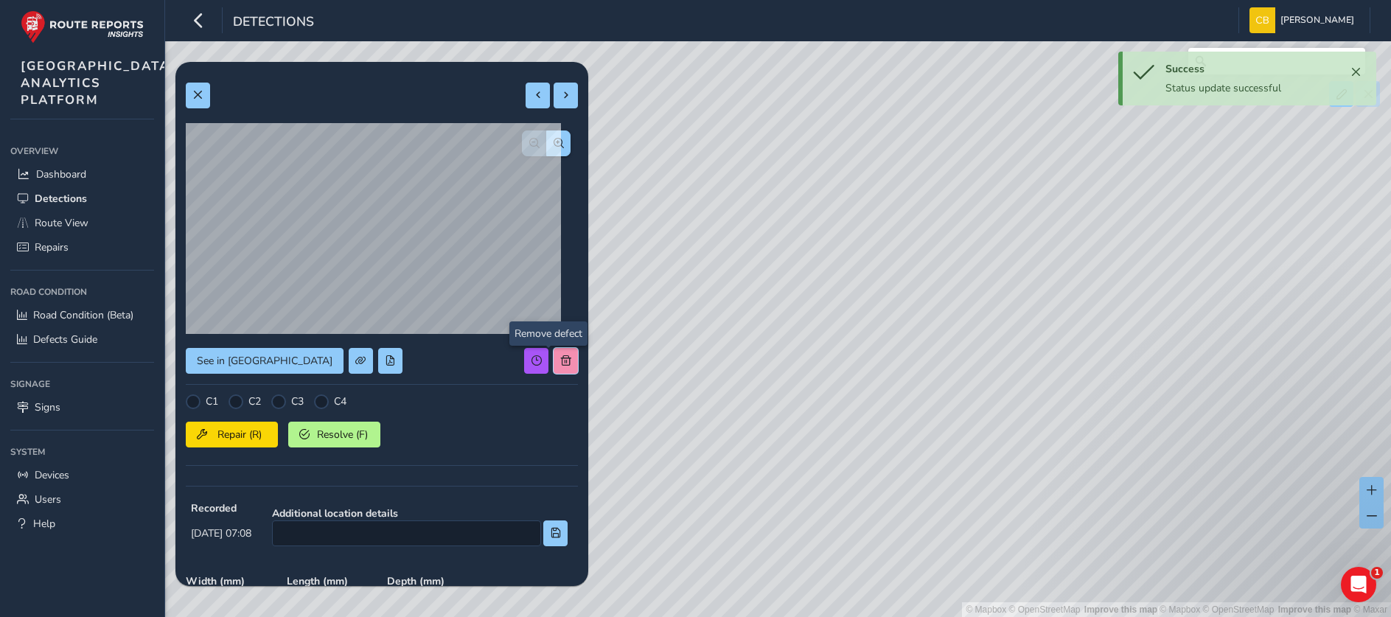
click at [553, 367] on button at bounding box center [565, 361] width 24 height 26
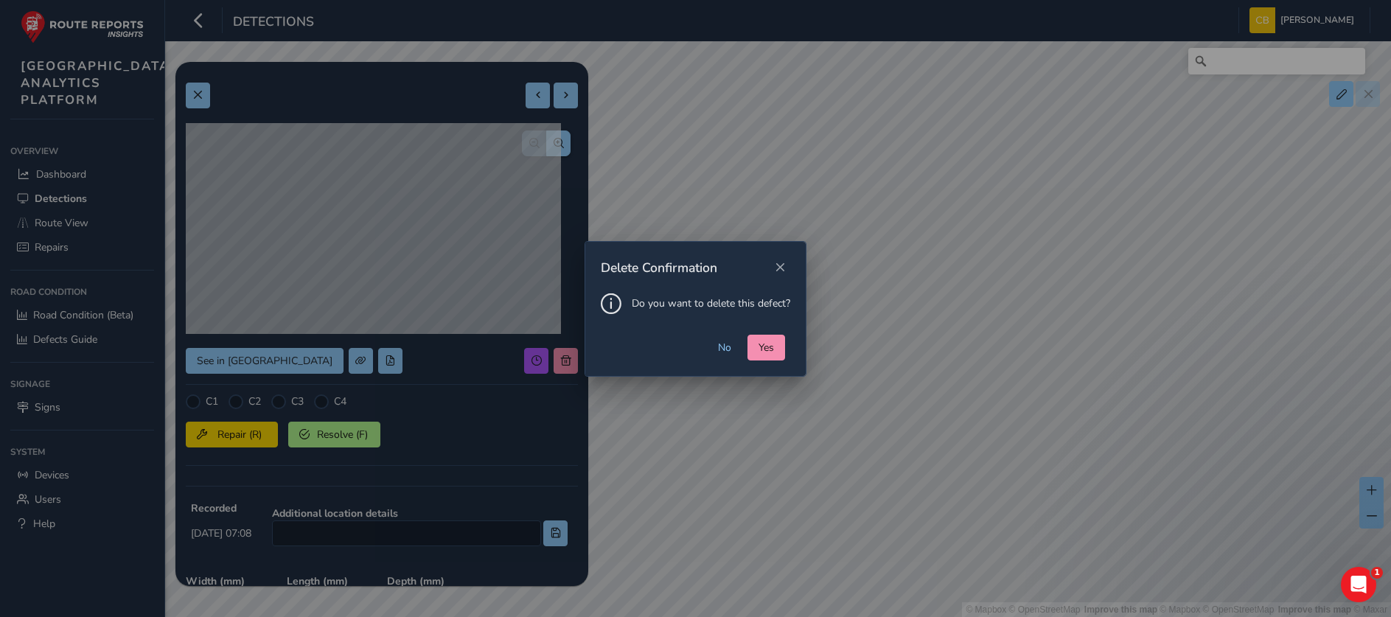
drag, startPoint x: 811, startPoint y: 343, endPoint x: 795, endPoint y: 344, distance: 15.5
click at [806, 343] on div "Delete Confirmation Do you want to delete this defect? No Yes" at bounding box center [695, 308] width 1391 height 617
click at [760, 347] on span "Yes" at bounding box center [765, 347] width 15 height 14
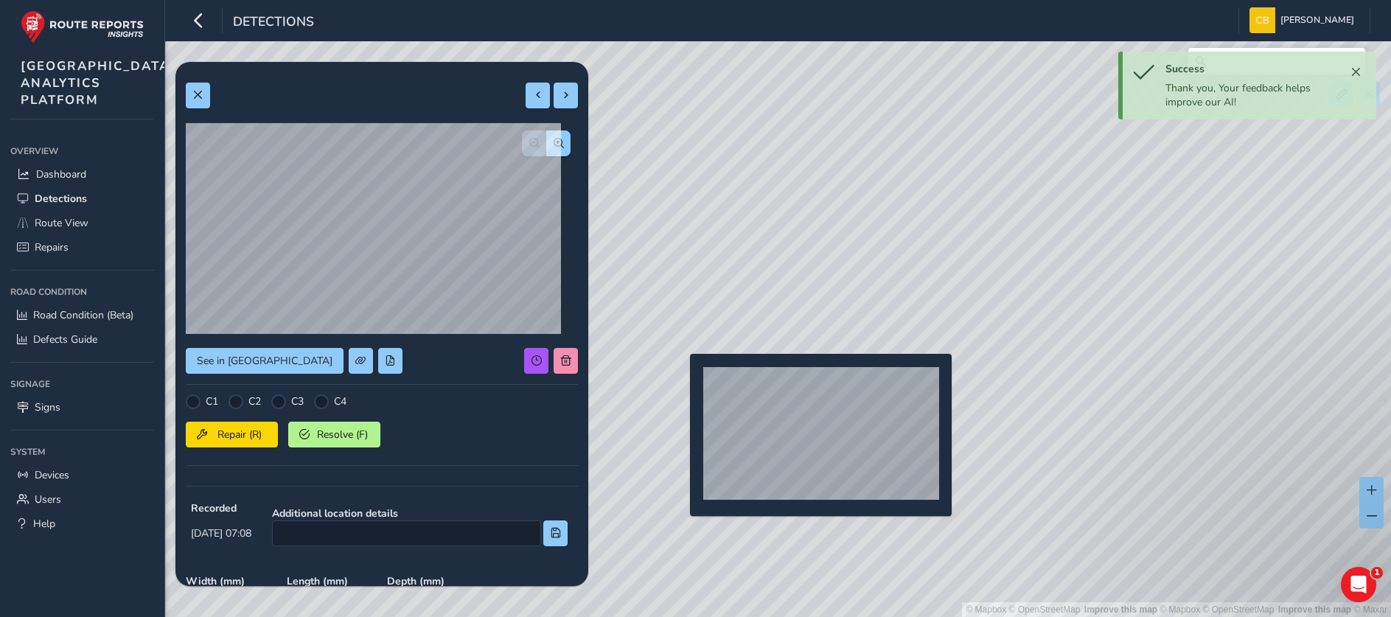
click at [689, 371] on div "© Mapbox © OpenStreetMap Improve this map | © Mapbox © OpenStreetMap Improve th…" at bounding box center [695, 308] width 1391 height 617
click at [678, 372] on div "© Mapbox © OpenStreetMap Improve this map | © Mapbox © OpenStreetMap Improve th…" at bounding box center [695, 308] width 1391 height 617
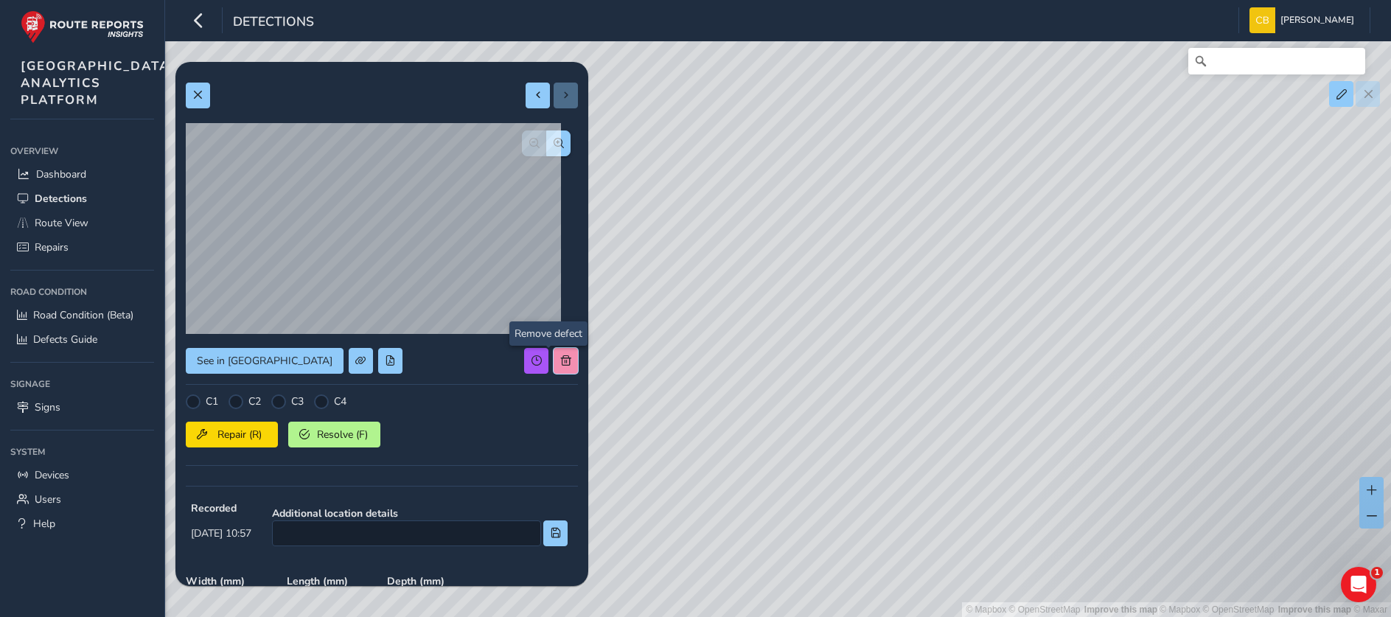
click at [561, 359] on span at bounding box center [566, 360] width 10 height 10
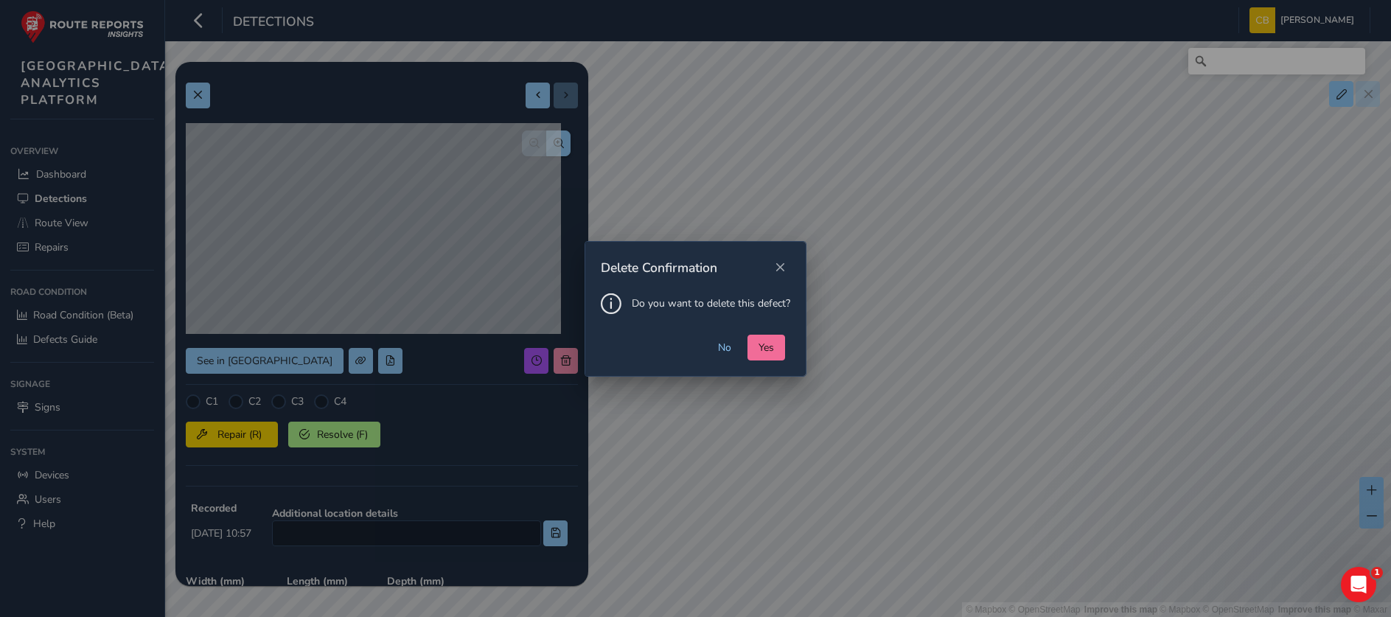
click at [752, 341] on button "Yes" at bounding box center [766, 348] width 38 height 26
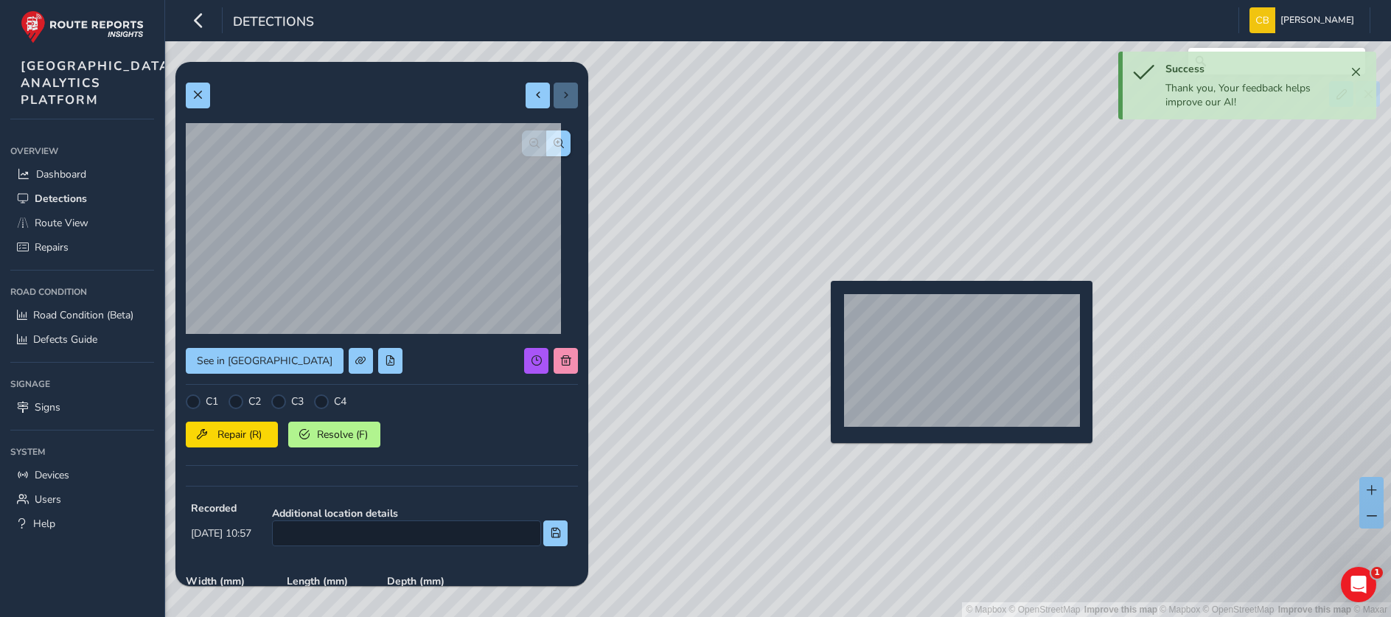
click at [822, 304] on div "© Mapbox © OpenStreetMap Improve this map | © Mapbox © OpenStreetMap Improve th…" at bounding box center [695, 308] width 1391 height 617
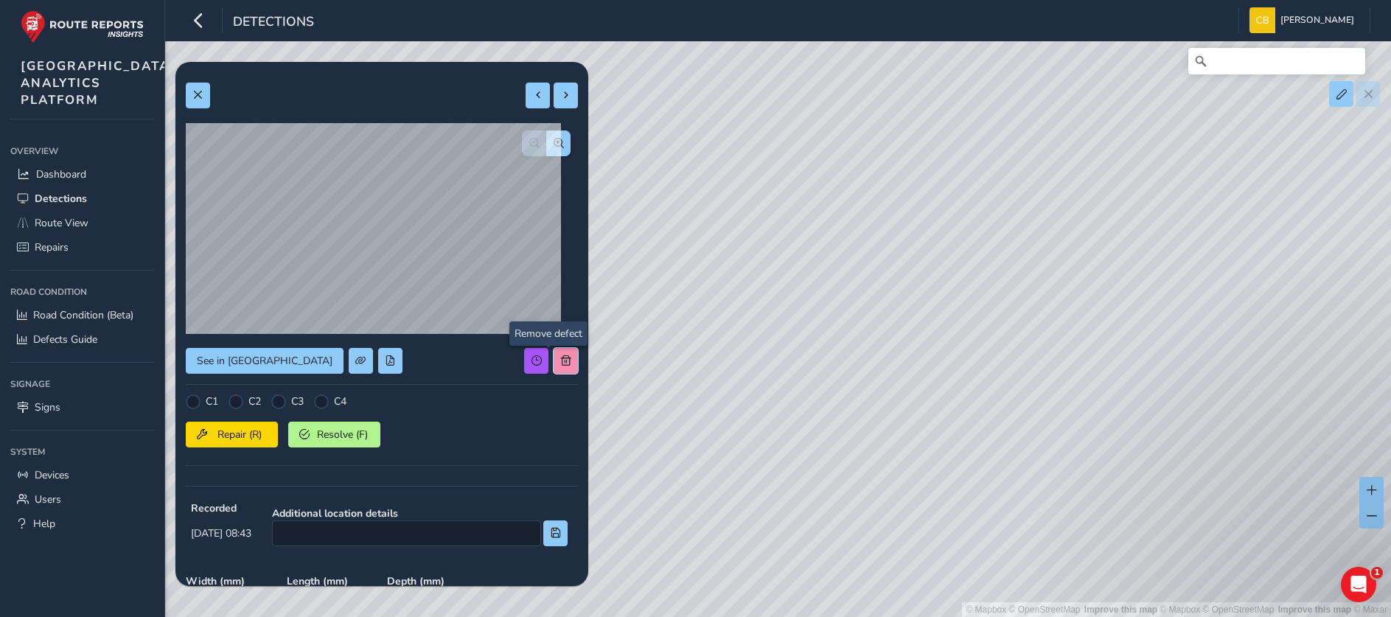
click at [553, 352] on button at bounding box center [565, 361] width 24 height 26
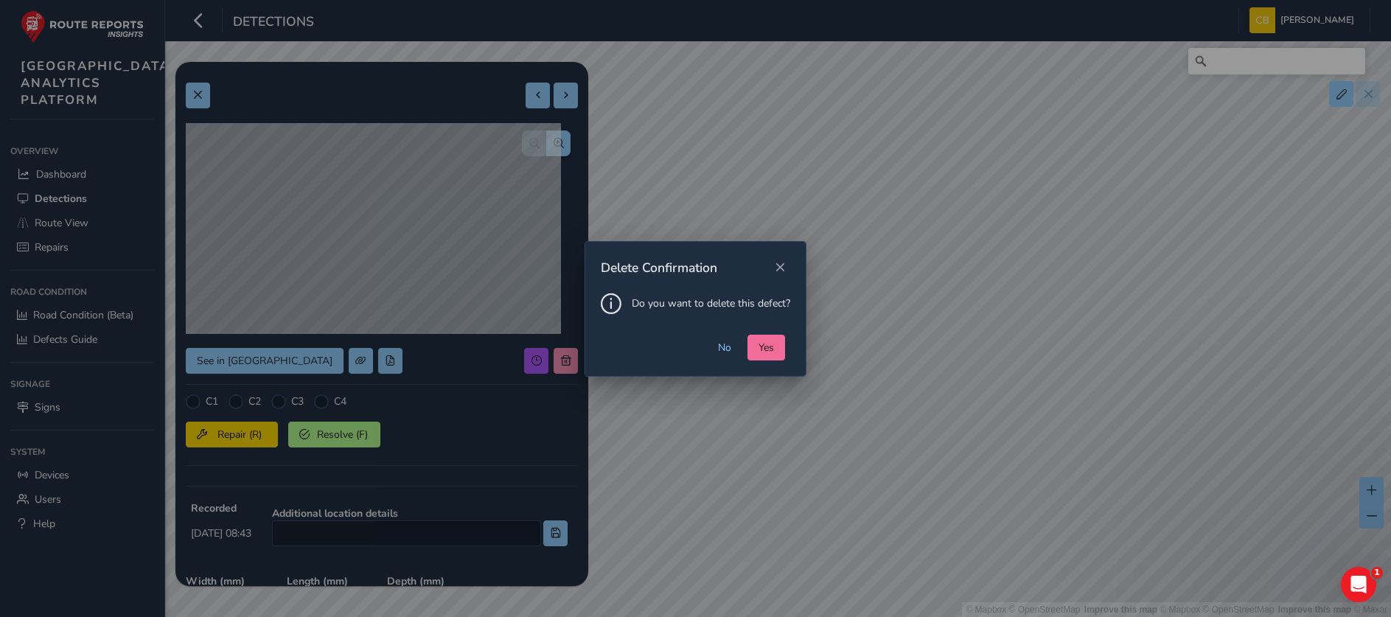
click at [760, 346] on span "Yes" at bounding box center [765, 347] width 15 height 14
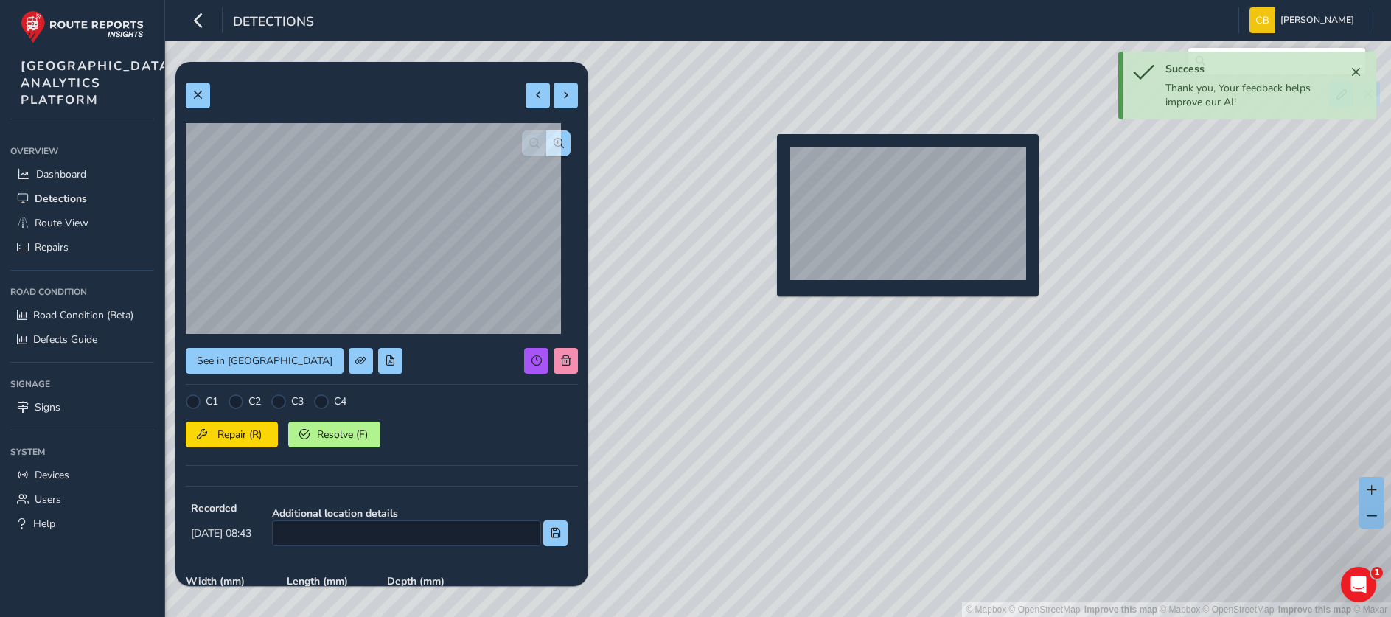
click at [763, 159] on div "© Mapbox © OpenStreetMap Improve this map | © Mapbox © OpenStreetMap Improve th…" at bounding box center [695, 308] width 1391 height 617
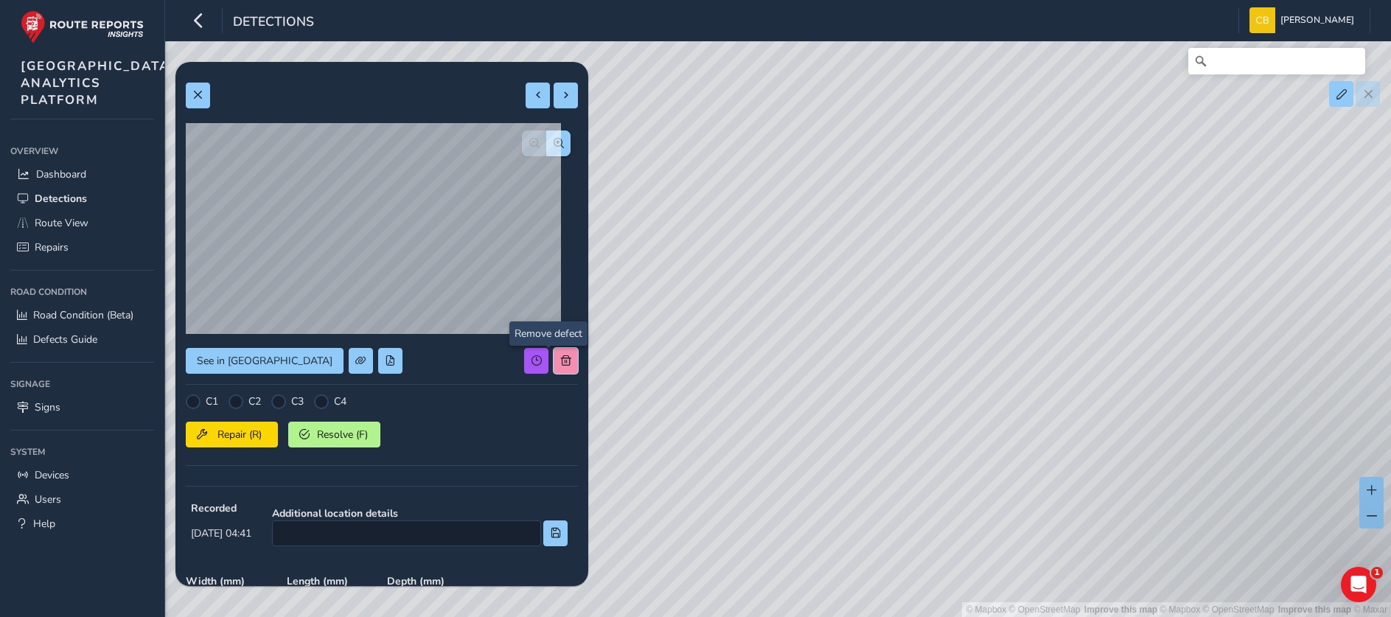
click at [555, 363] on button at bounding box center [565, 361] width 24 height 26
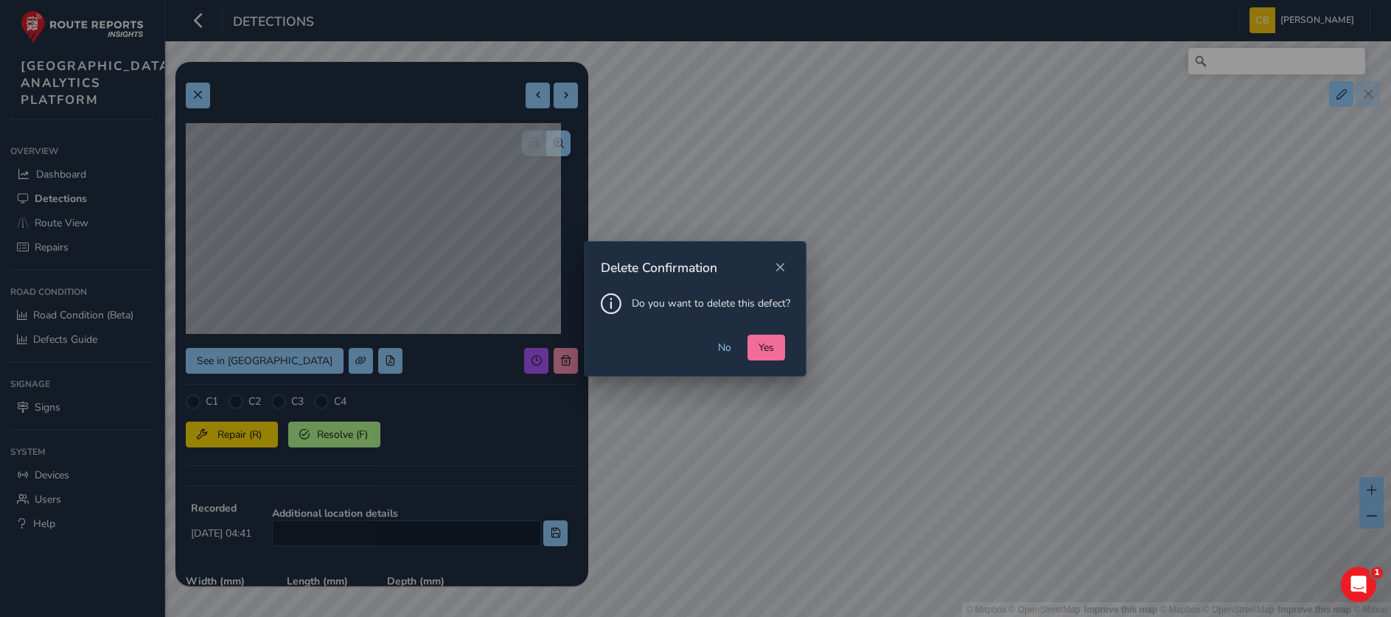
click at [776, 354] on button "Yes" at bounding box center [766, 348] width 38 height 26
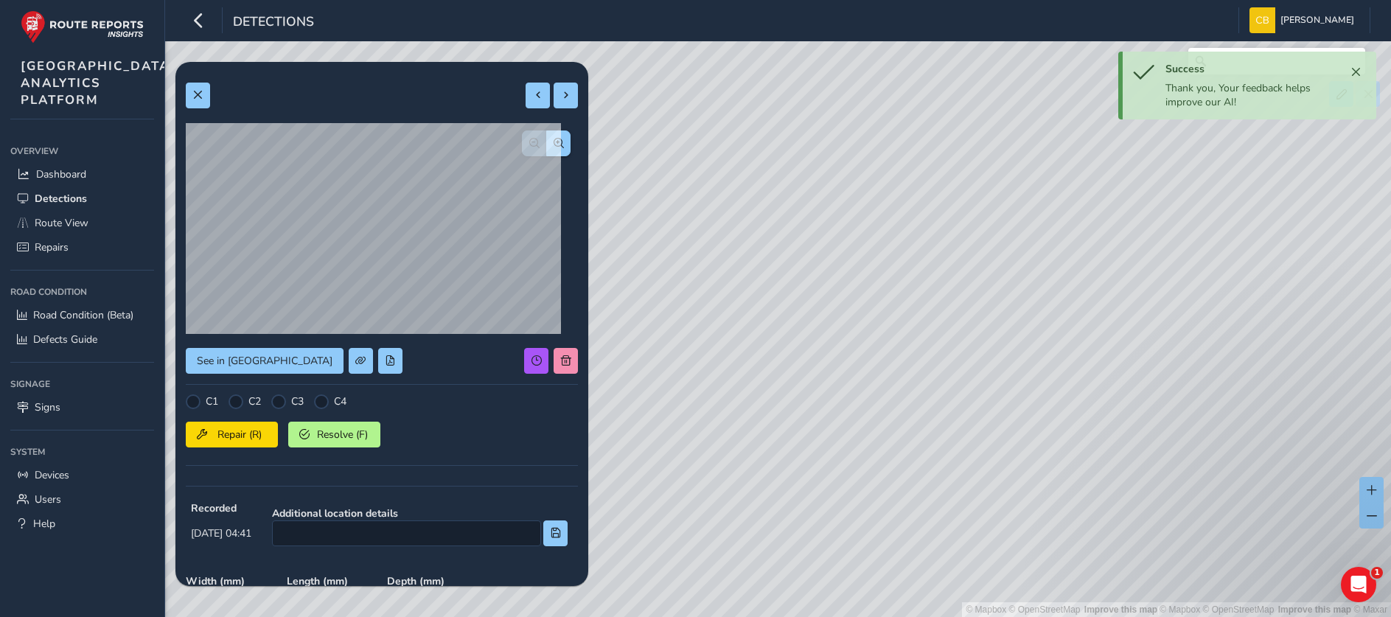
click at [871, 213] on div "© Mapbox © OpenStreetMap Improve this map | © Mapbox © OpenStreetMap Improve th…" at bounding box center [695, 308] width 1391 height 617
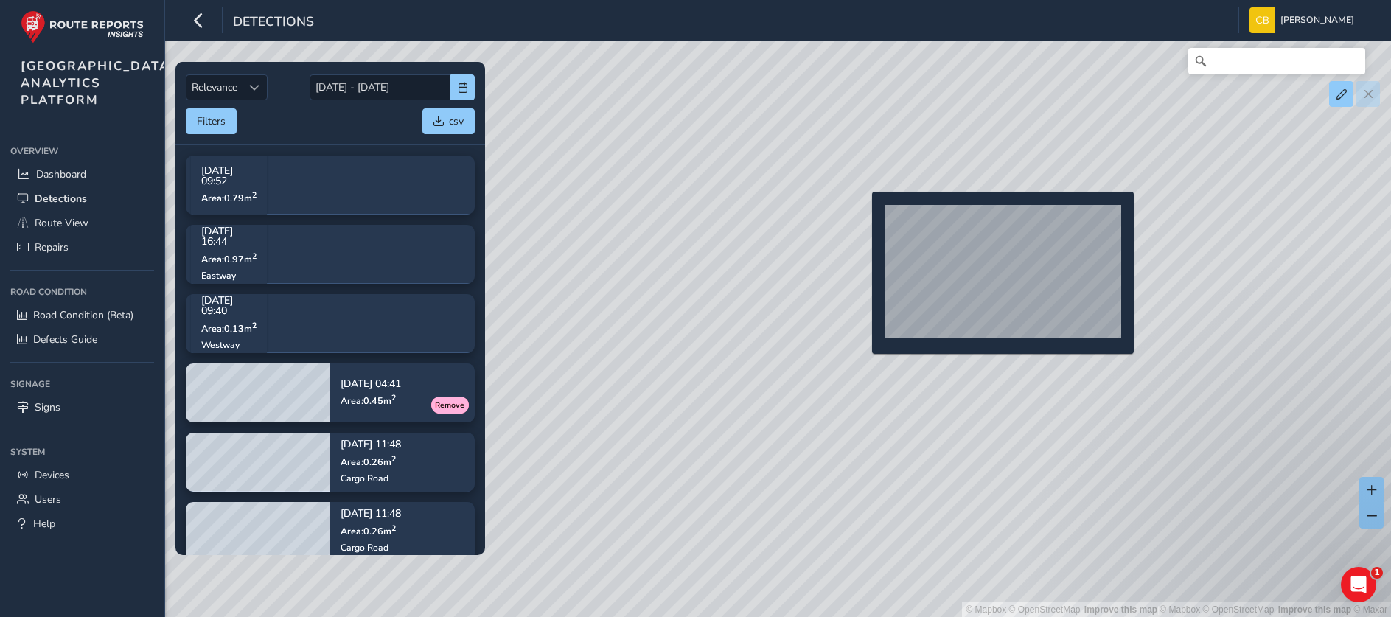
click at [863, 215] on div "© Mapbox © OpenStreetMap Improve this map | © Mapbox © OpenStreetMap Improve th…" at bounding box center [695, 308] width 1391 height 617
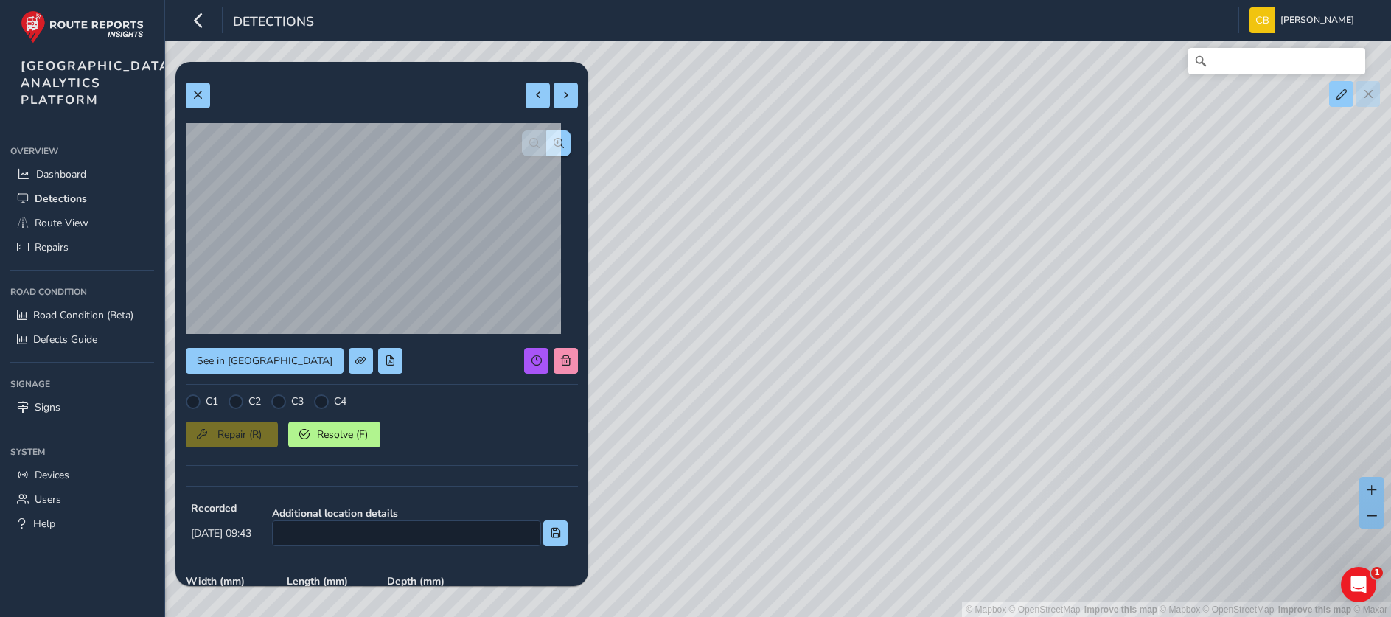
drag, startPoint x: 992, startPoint y: 395, endPoint x: 867, endPoint y: 452, distance: 137.2
click at [867, 460] on div "© Mapbox © OpenStreetMap Improve this map | © Mapbox © OpenStreetMap Improve th…" at bounding box center [695, 308] width 1391 height 617
drag, startPoint x: 937, startPoint y: 396, endPoint x: 898, endPoint y: 341, distance: 68.1
click at [898, 341] on div "© Mapbox © OpenStreetMap Improve this map | © Mapbox © OpenStreetMap Improve th…" at bounding box center [695, 308] width 1391 height 617
drag, startPoint x: 1047, startPoint y: 296, endPoint x: 939, endPoint y: 360, distance: 125.5
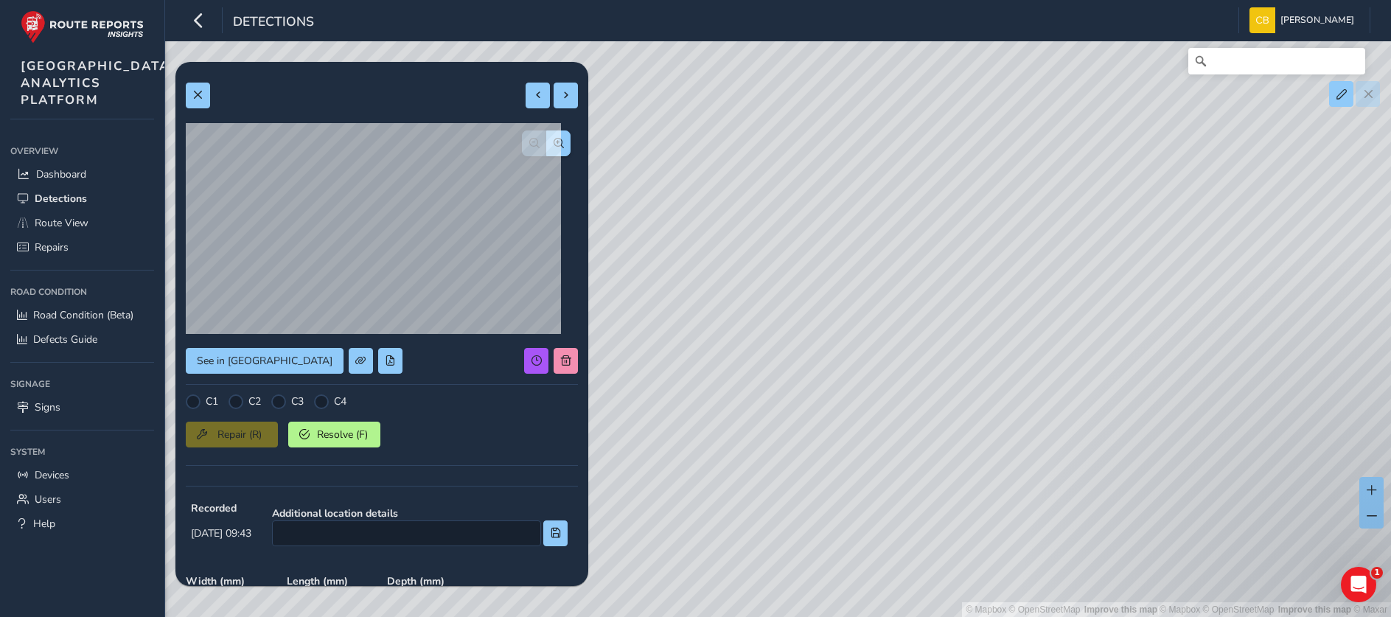
click at [939, 360] on div "© Mapbox © OpenStreetMap Improve this map | © Mapbox © OpenStreetMap Improve th…" at bounding box center [695, 308] width 1391 height 617
drag, startPoint x: 811, startPoint y: 307, endPoint x: 825, endPoint y: 413, distance: 107.0
click at [825, 413] on div "© Mapbox © OpenStreetMap Improve this map | © Mapbox © OpenStreetMap Improve th…" at bounding box center [695, 308] width 1391 height 617
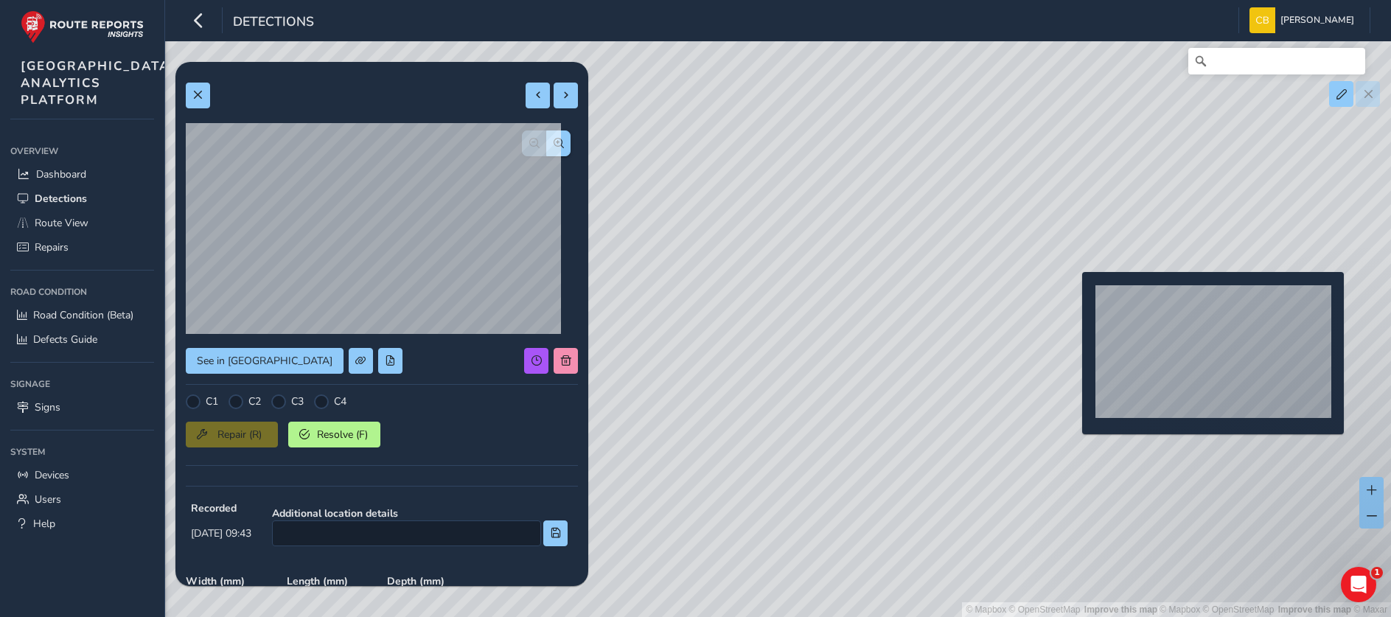
click at [1076, 290] on div "© Mapbox © OpenStreetMap Improve this map | © Mapbox © OpenStreetMap Improve th…" at bounding box center [695, 308] width 1391 height 617
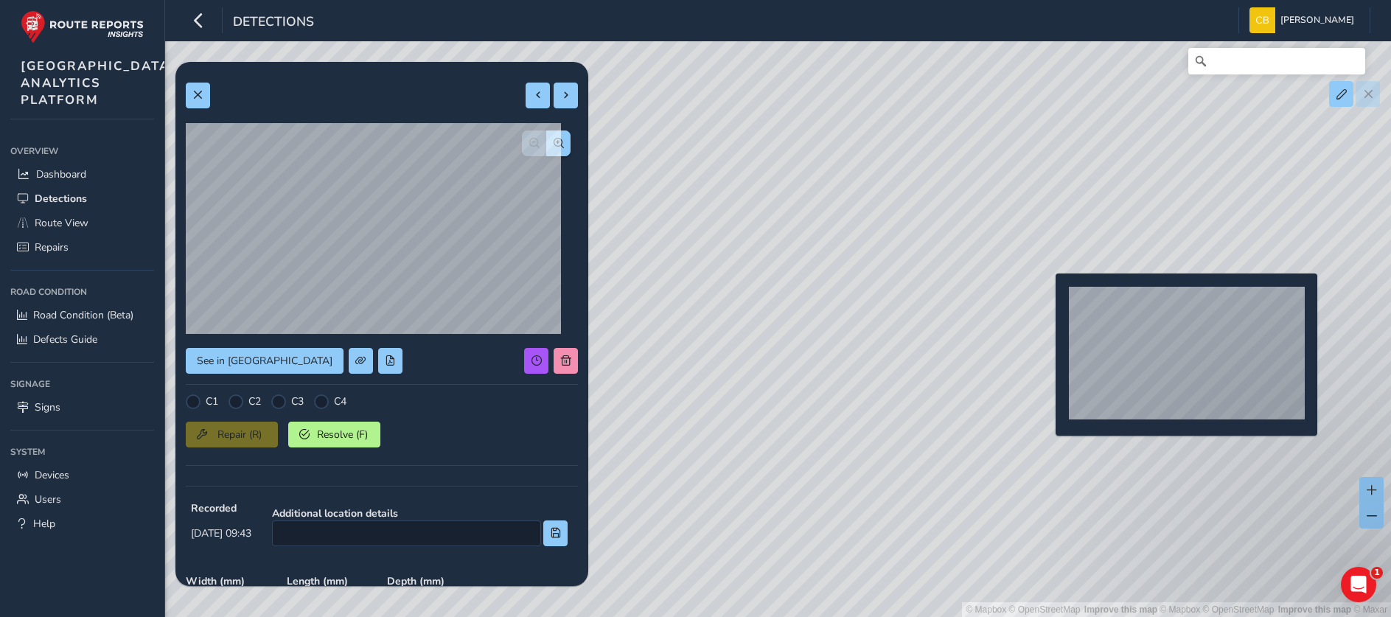
type input "822"
type input "2212"
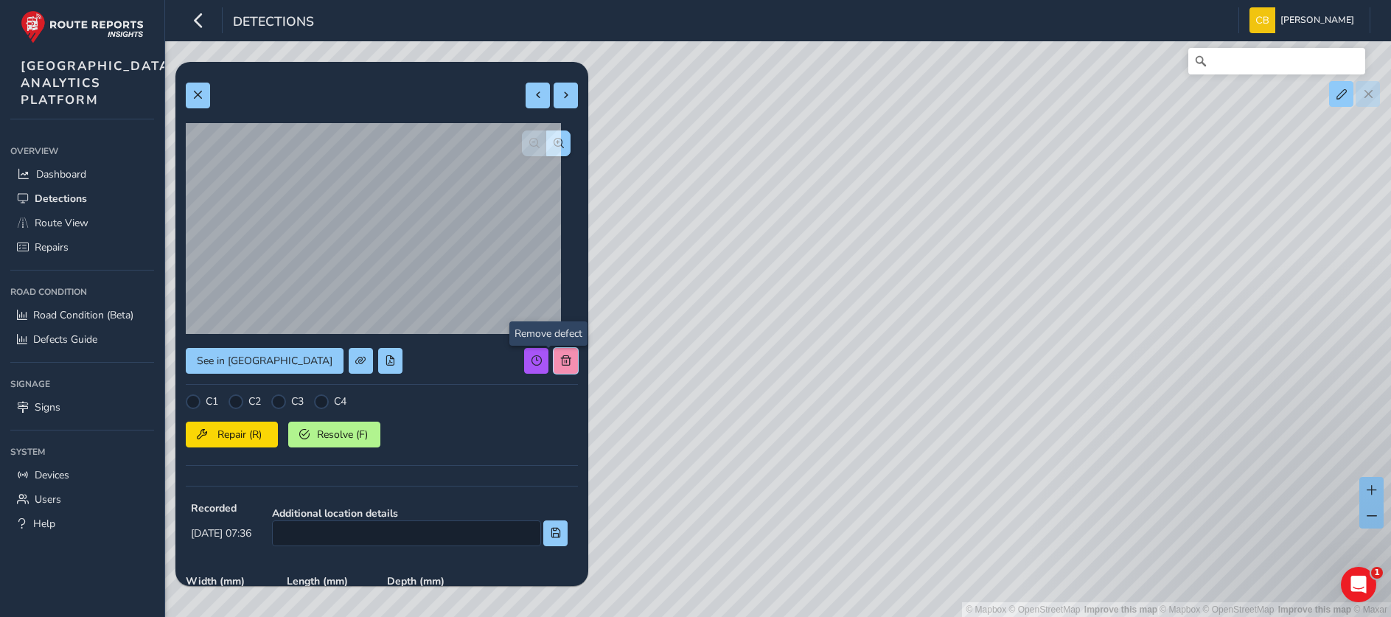
click at [553, 352] on button at bounding box center [565, 361] width 24 height 26
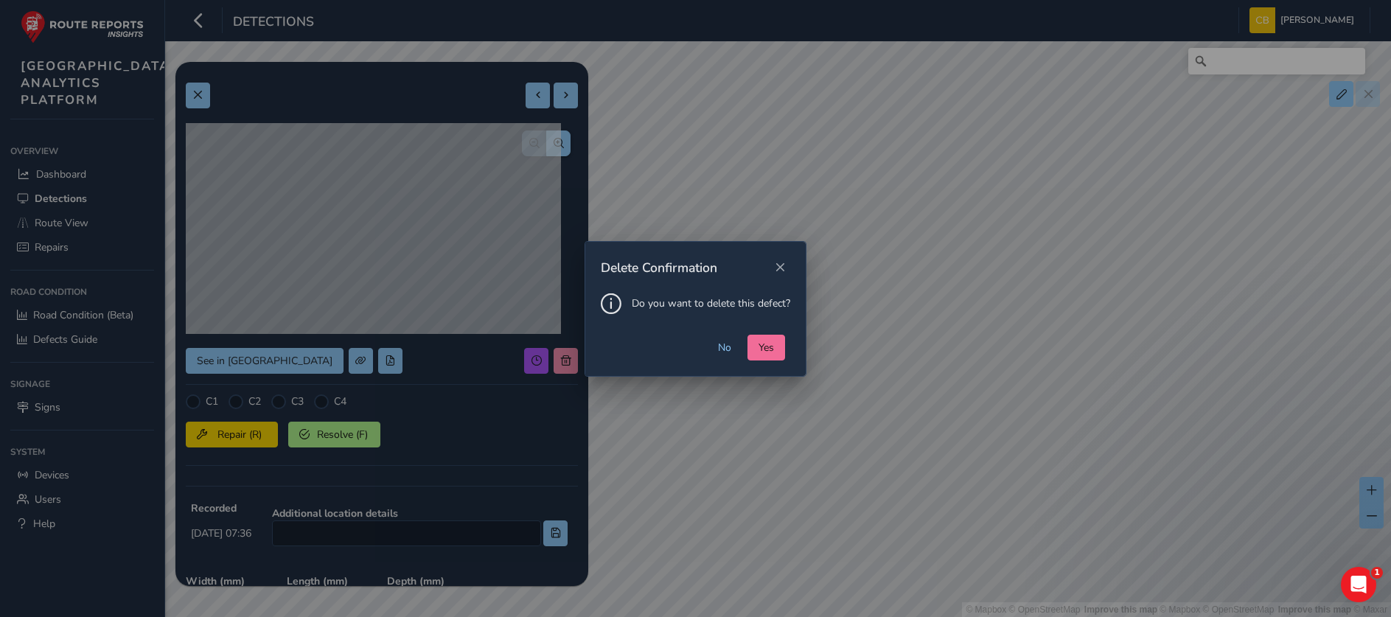
click at [759, 351] on span "Yes" at bounding box center [765, 347] width 15 height 14
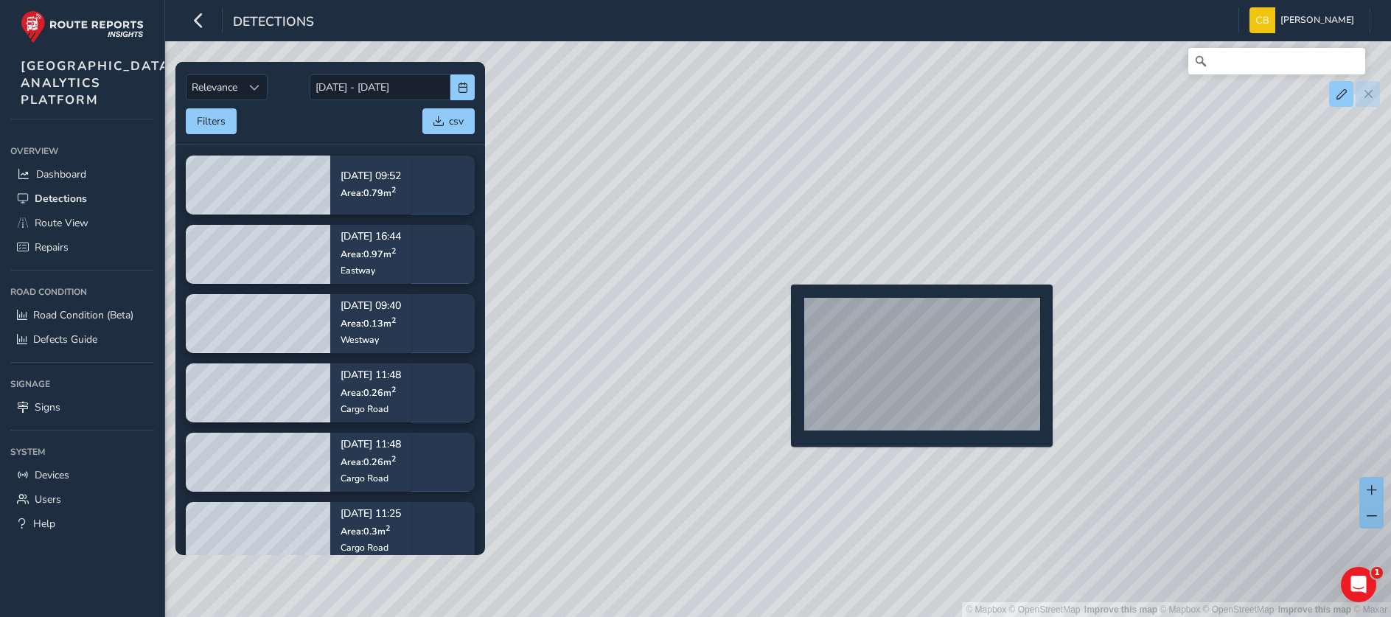
click at [782, 308] on div "© Mapbox © OpenStreetMap Improve this map | © Mapbox © OpenStreetMap Improve th…" at bounding box center [695, 308] width 1391 height 617
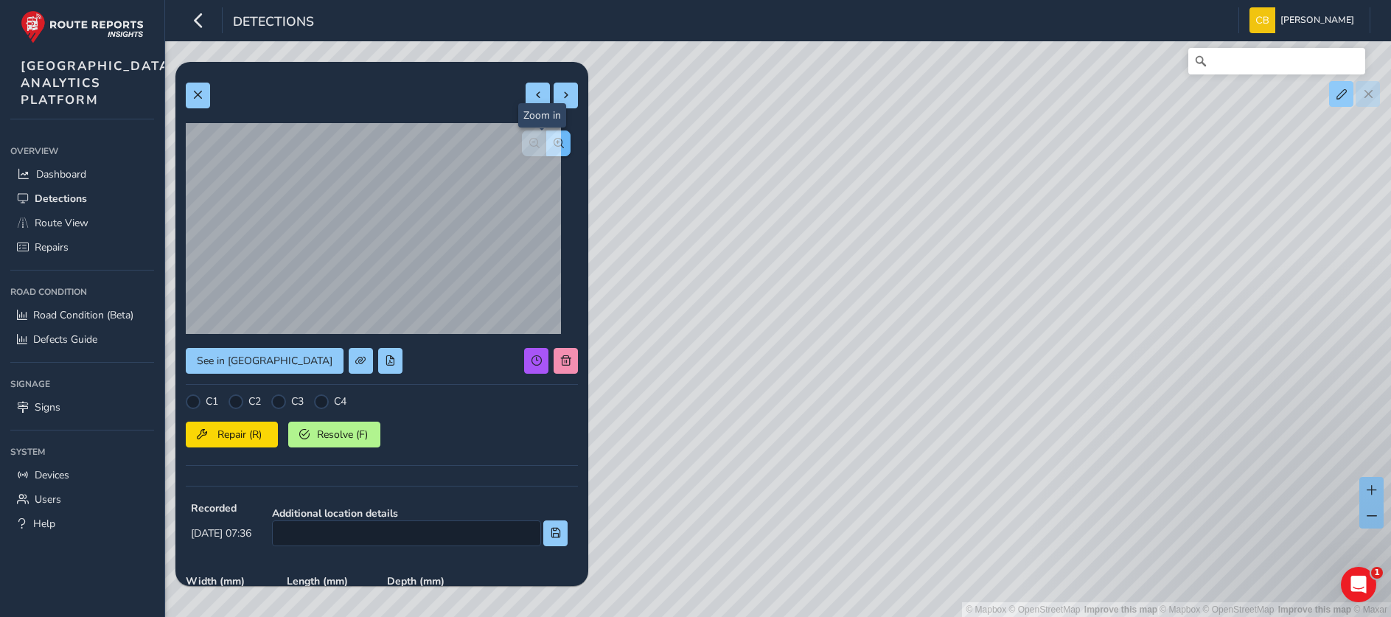
click at [553, 146] on span "button" at bounding box center [558, 143] width 10 height 10
click at [529, 139] on span "button" at bounding box center [534, 143] width 10 height 10
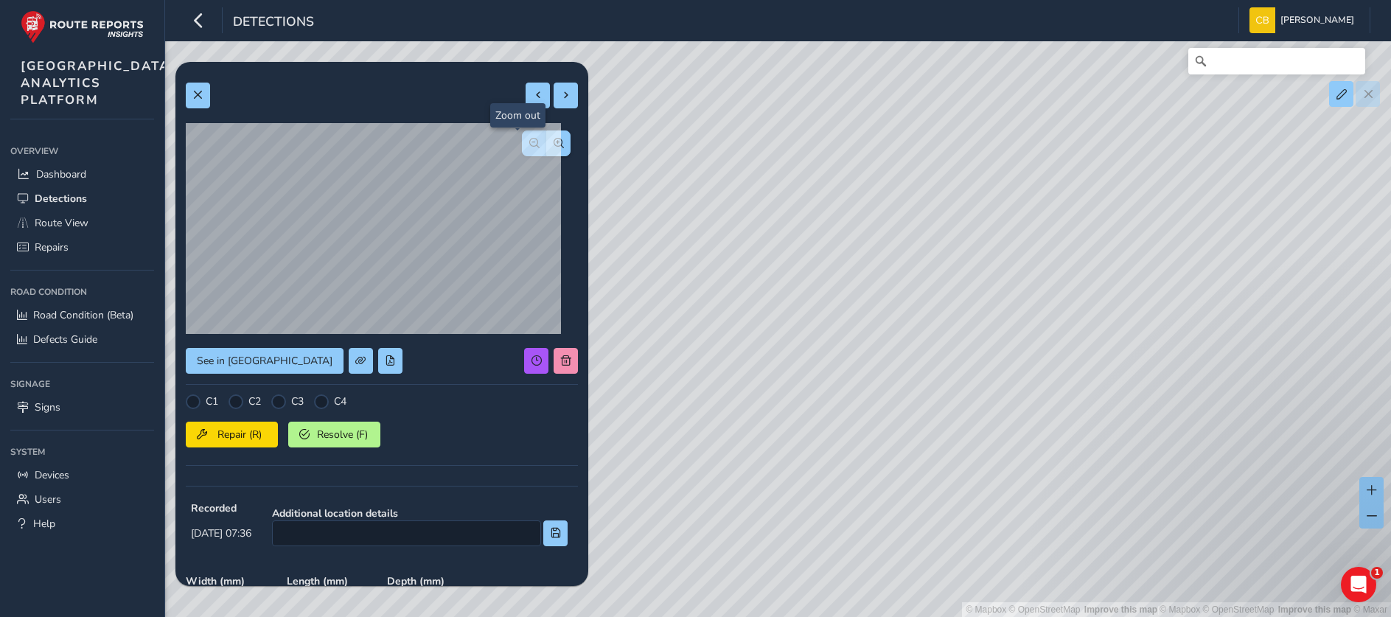
click at [529, 139] on span "button" at bounding box center [534, 143] width 10 height 10
click at [235, 428] on span "Repair (R)" at bounding box center [239, 434] width 55 height 14
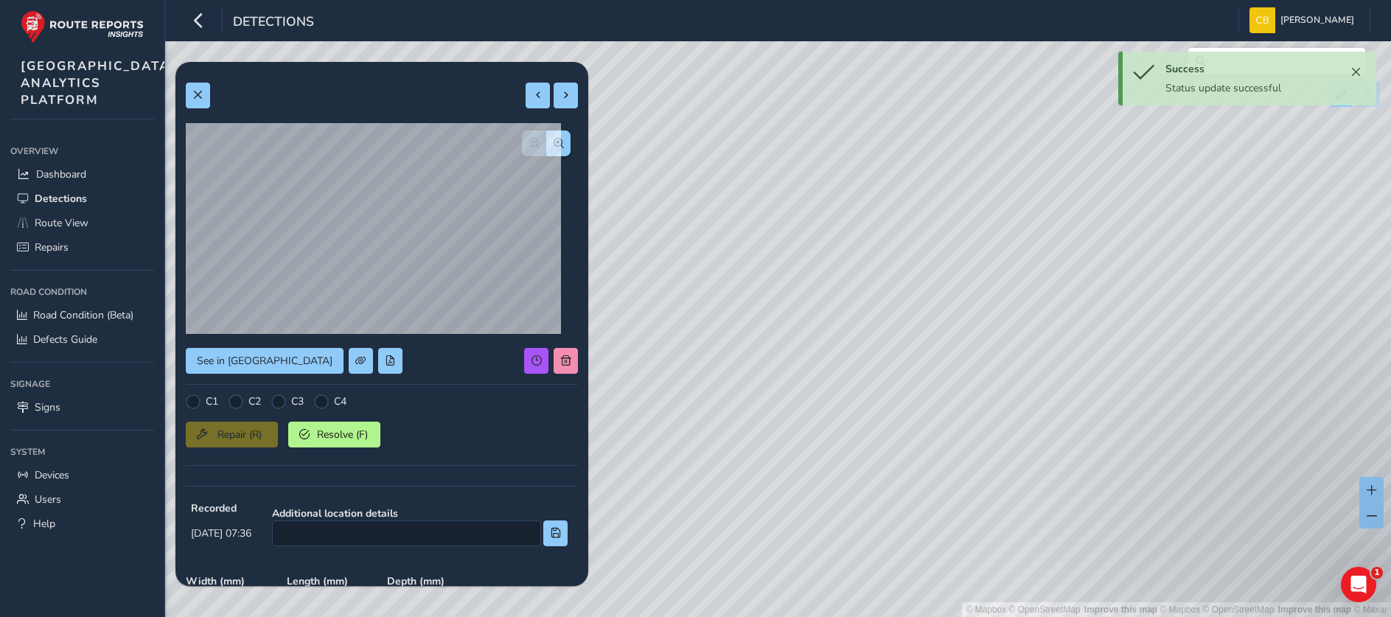
drag, startPoint x: 854, startPoint y: 331, endPoint x: 1063, endPoint y: 315, distance: 209.1
click at [1063, 315] on div "© Mapbox © OpenStreetMap Improve this map | © Mapbox © OpenStreetMap Improve th…" at bounding box center [695, 308] width 1391 height 617
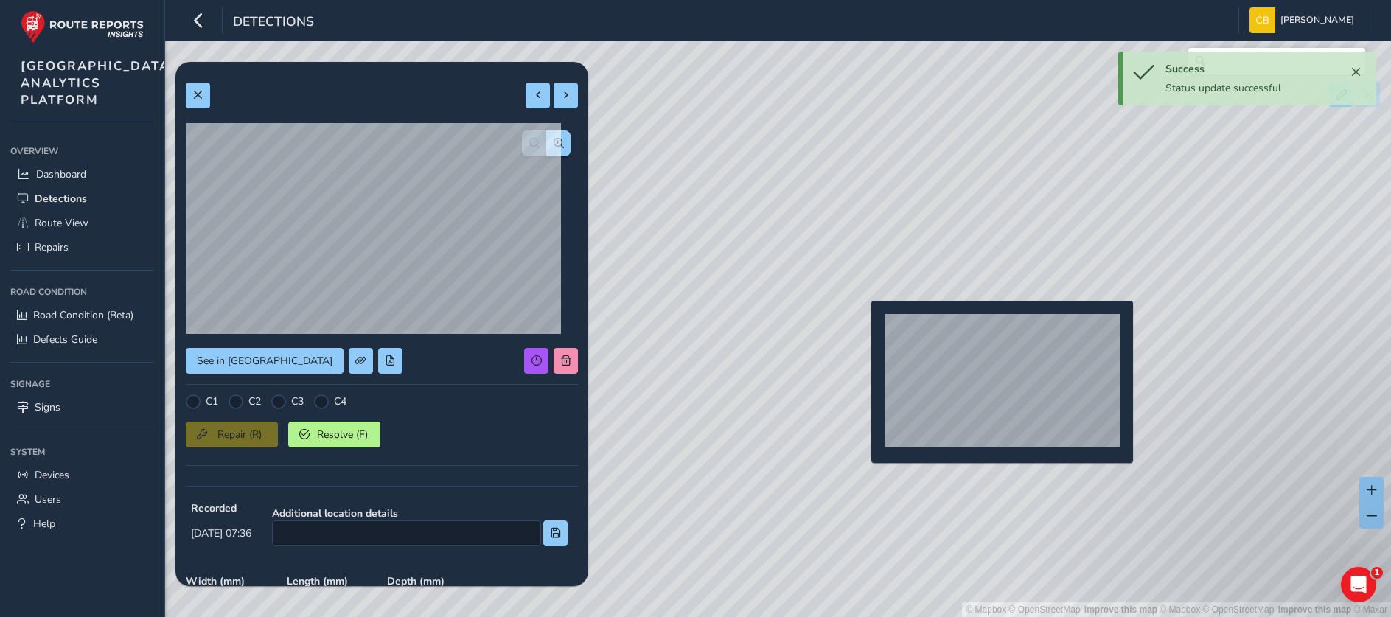
click at [862, 324] on div "© Mapbox © OpenStreetMap Improve this map | © Mapbox © OpenStreetMap Improve th…" at bounding box center [695, 308] width 1391 height 617
type input "358"
type input "465"
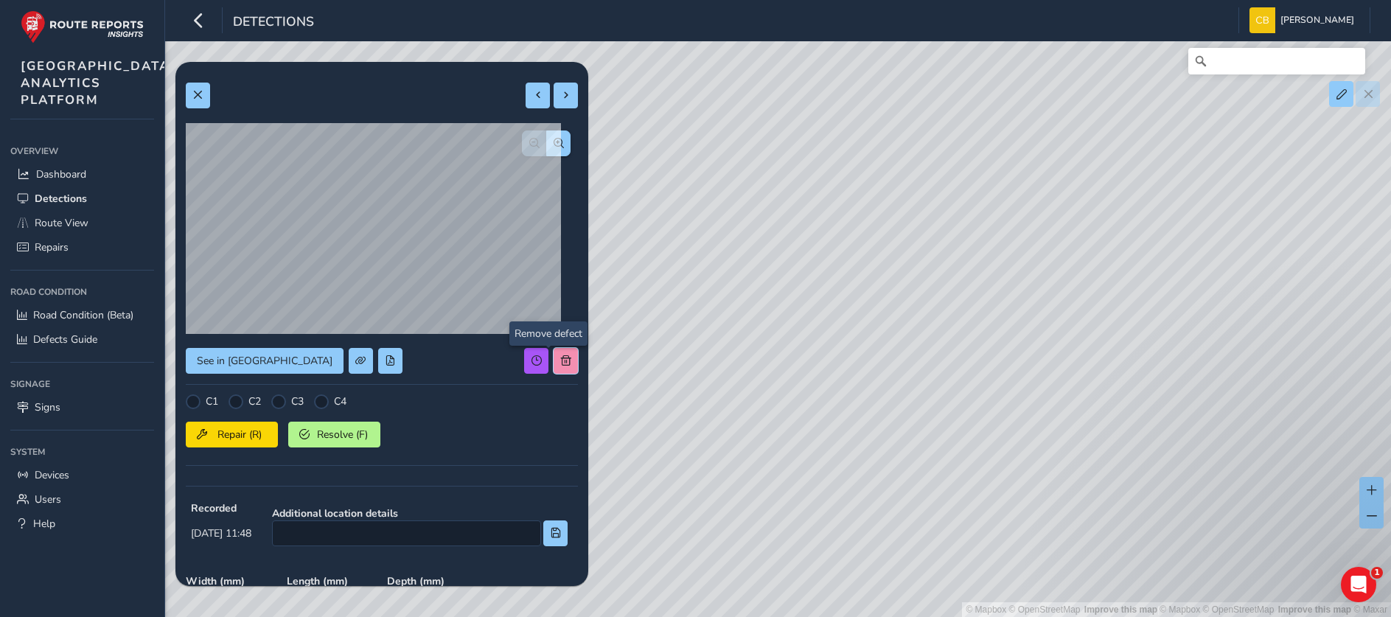
click at [561, 359] on span at bounding box center [566, 360] width 10 height 10
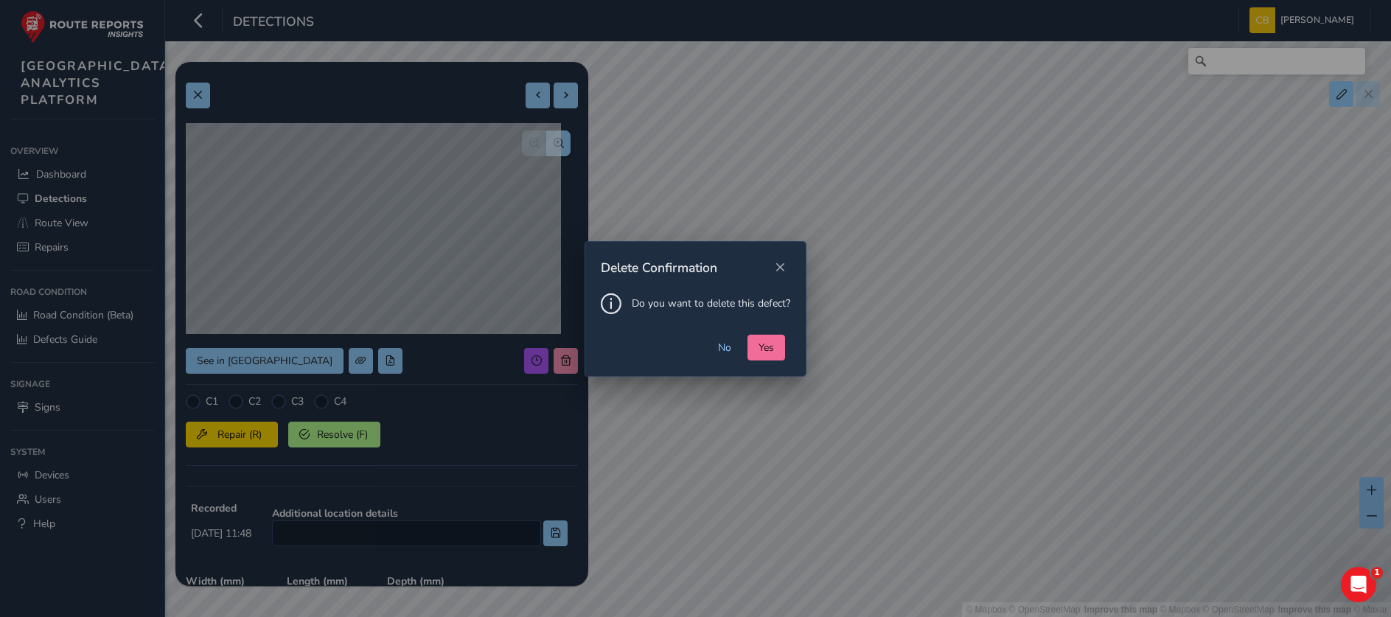
click at [763, 347] on span "Yes" at bounding box center [765, 347] width 15 height 14
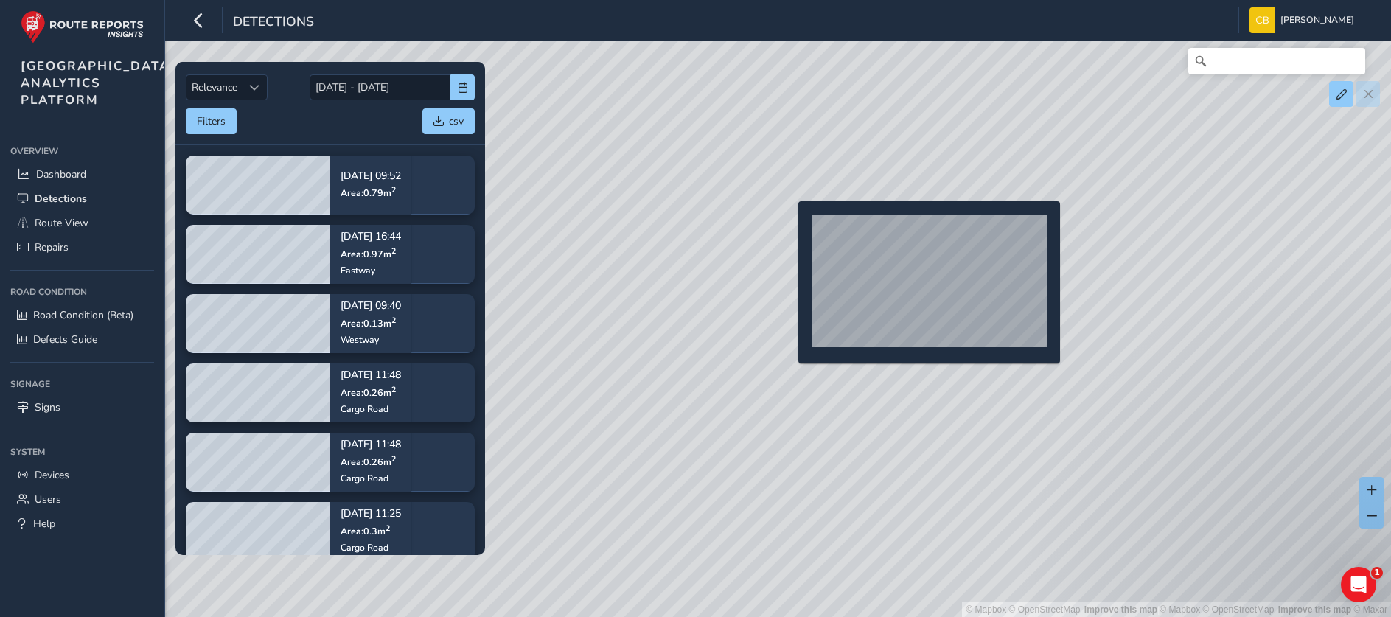
click at [789, 225] on div "© Mapbox © OpenStreetMap Improve this map | © Mapbox © OpenStreetMap Improve th…" at bounding box center [695, 308] width 1391 height 617
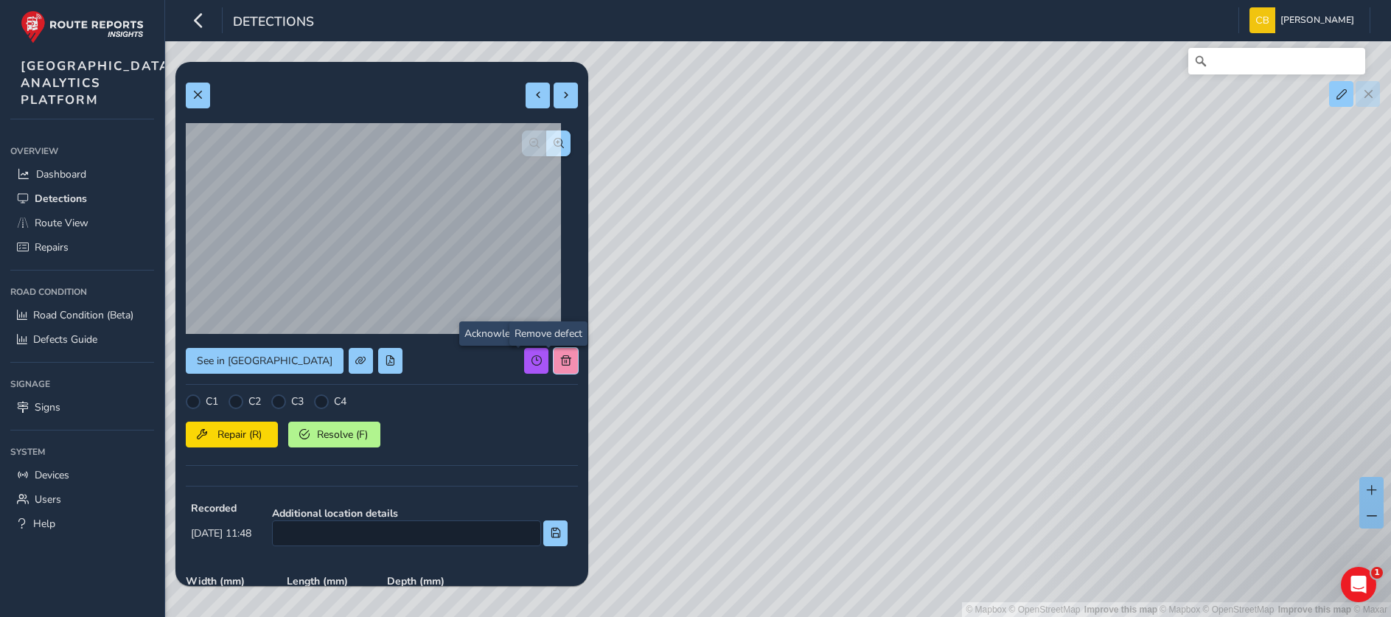
click at [561, 357] on span at bounding box center [566, 360] width 10 height 10
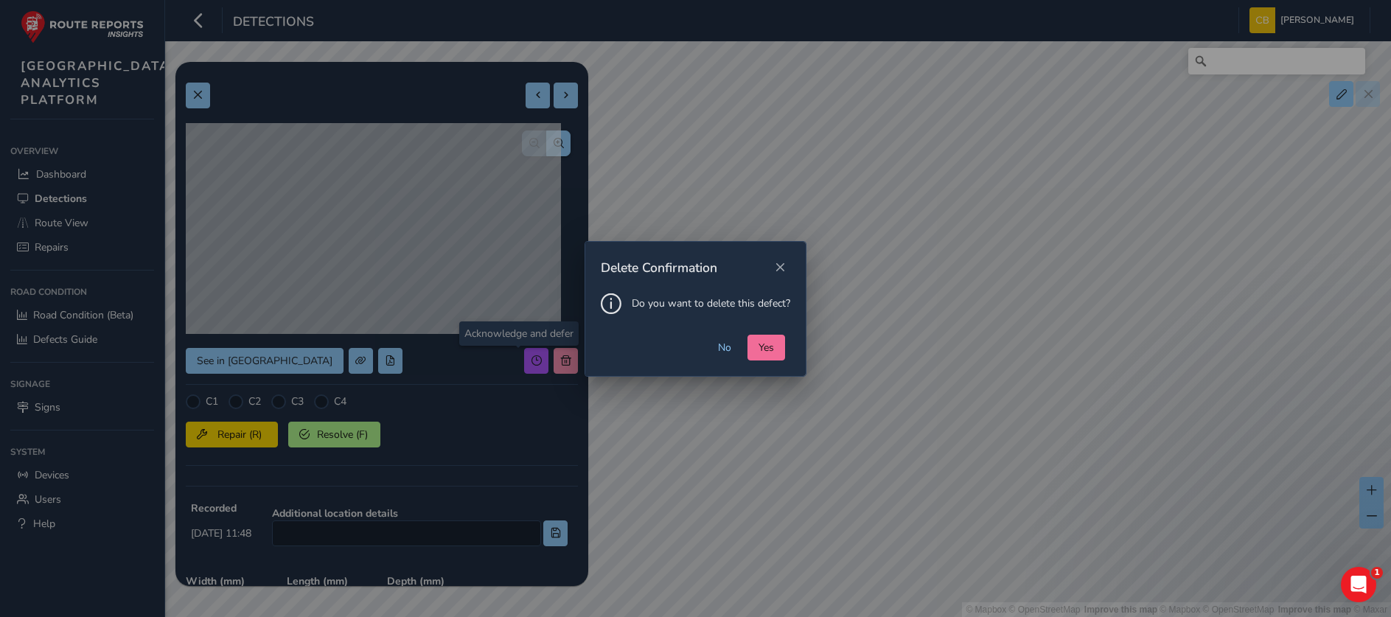
click at [768, 346] on span "Yes" at bounding box center [765, 347] width 15 height 14
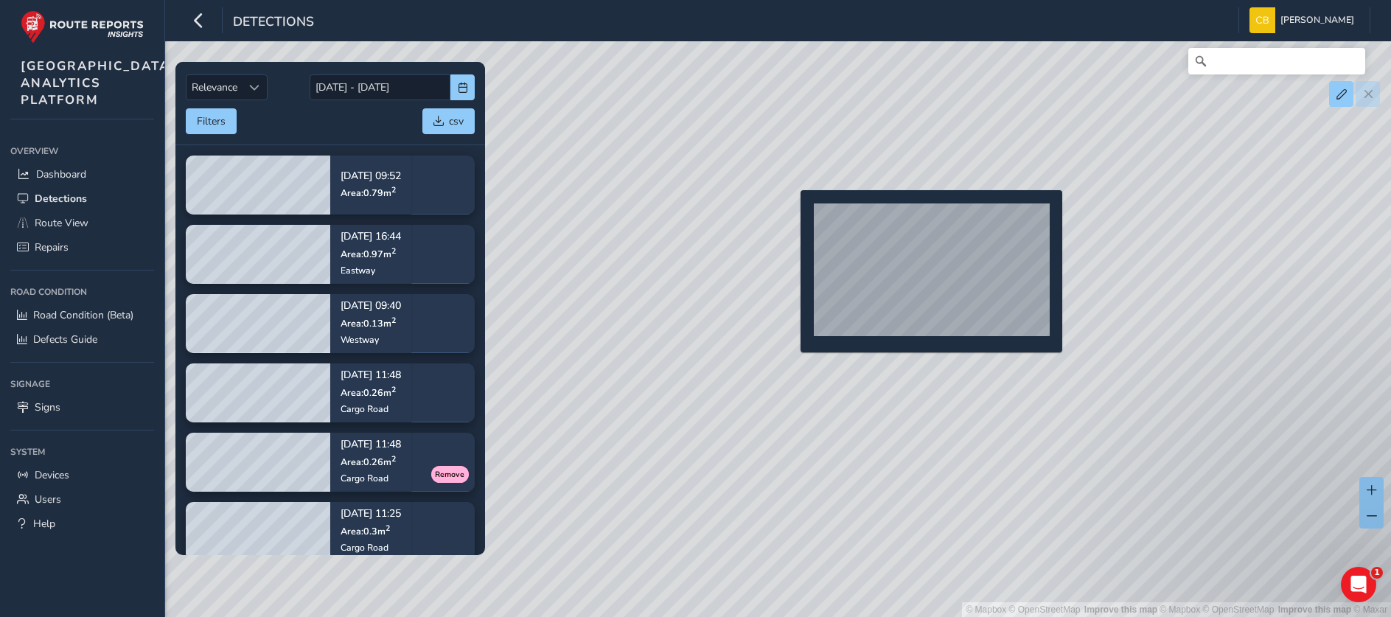
click at [791, 214] on div "© Mapbox © OpenStreetMap Improve this map | © Mapbox © OpenStreetMap Improve th…" at bounding box center [695, 308] width 1391 height 617
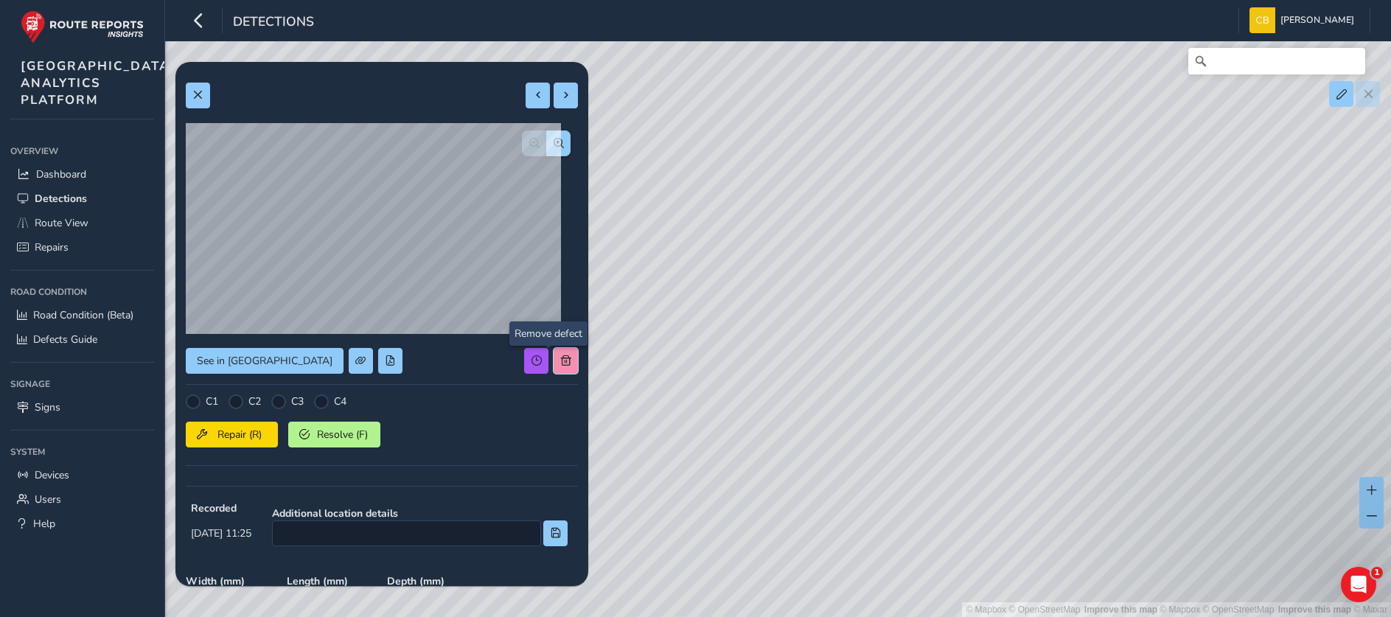
click at [561, 355] on span at bounding box center [566, 360] width 10 height 10
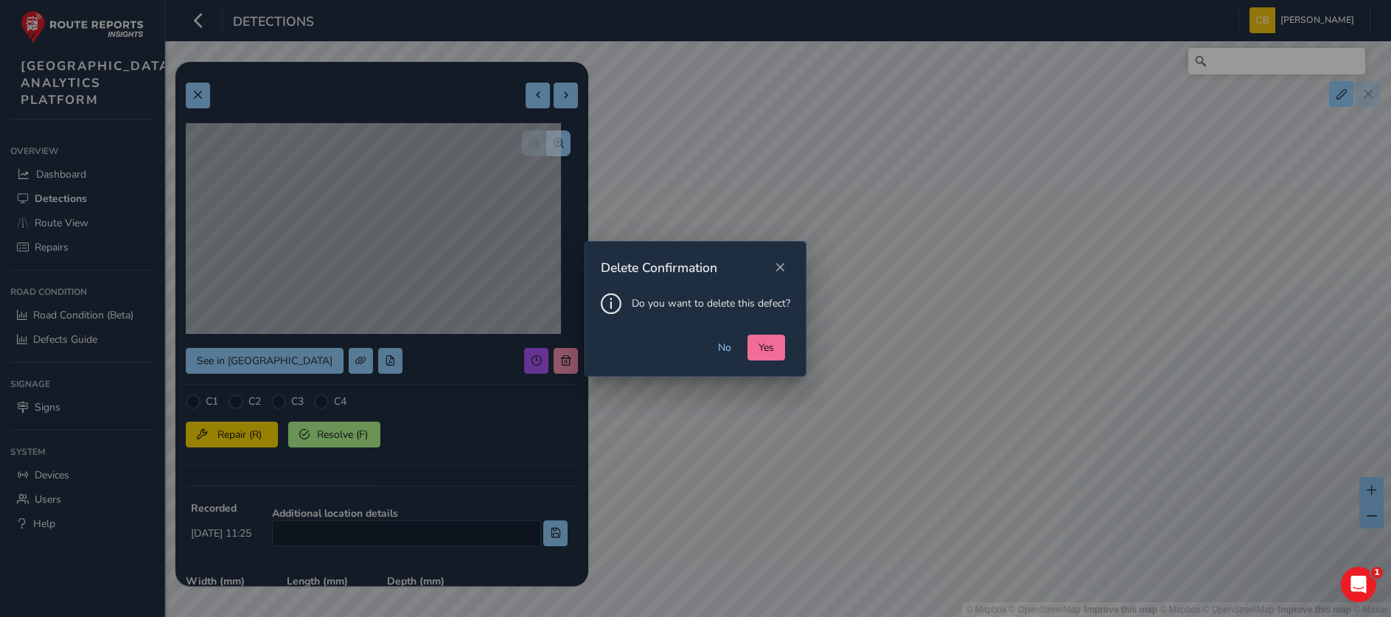
click at [756, 341] on button "Yes" at bounding box center [766, 348] width 38 height 26
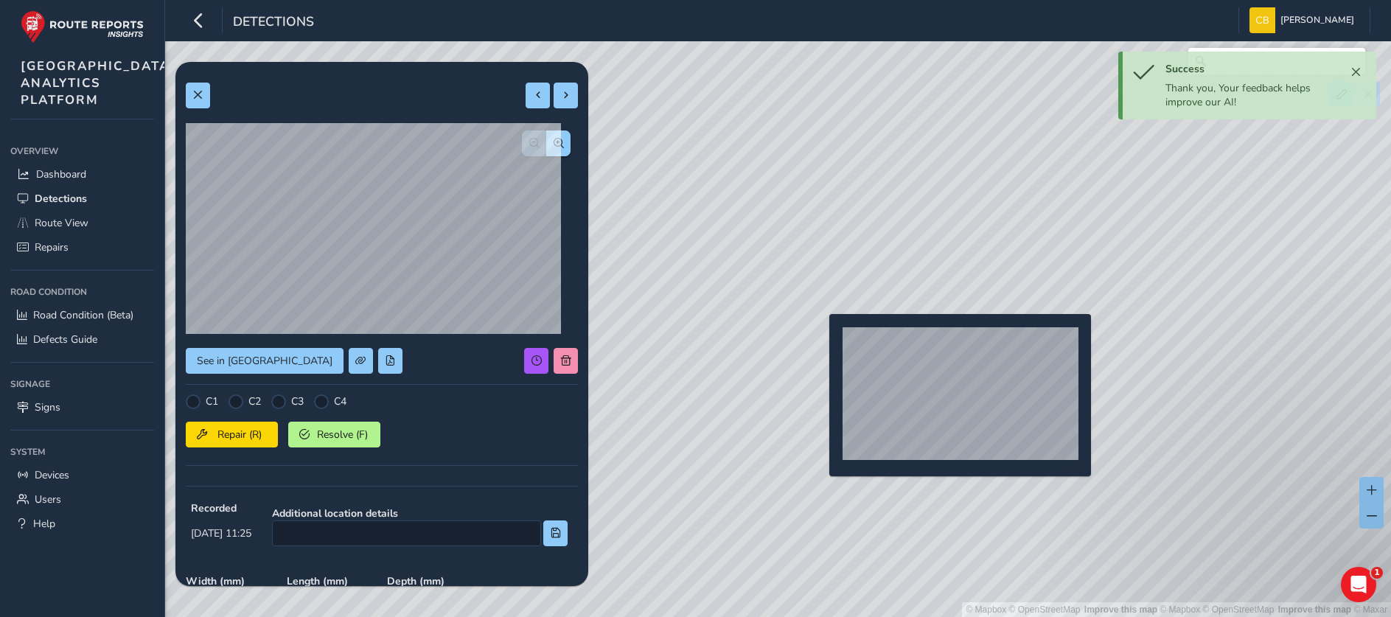
click at [822, 336] on div "© Mapbox © OpenStreetMap Improve this map | © Mapbox © OpenStreetMap Improve th…" at bounding box center [695, 308] width 1391 height 617
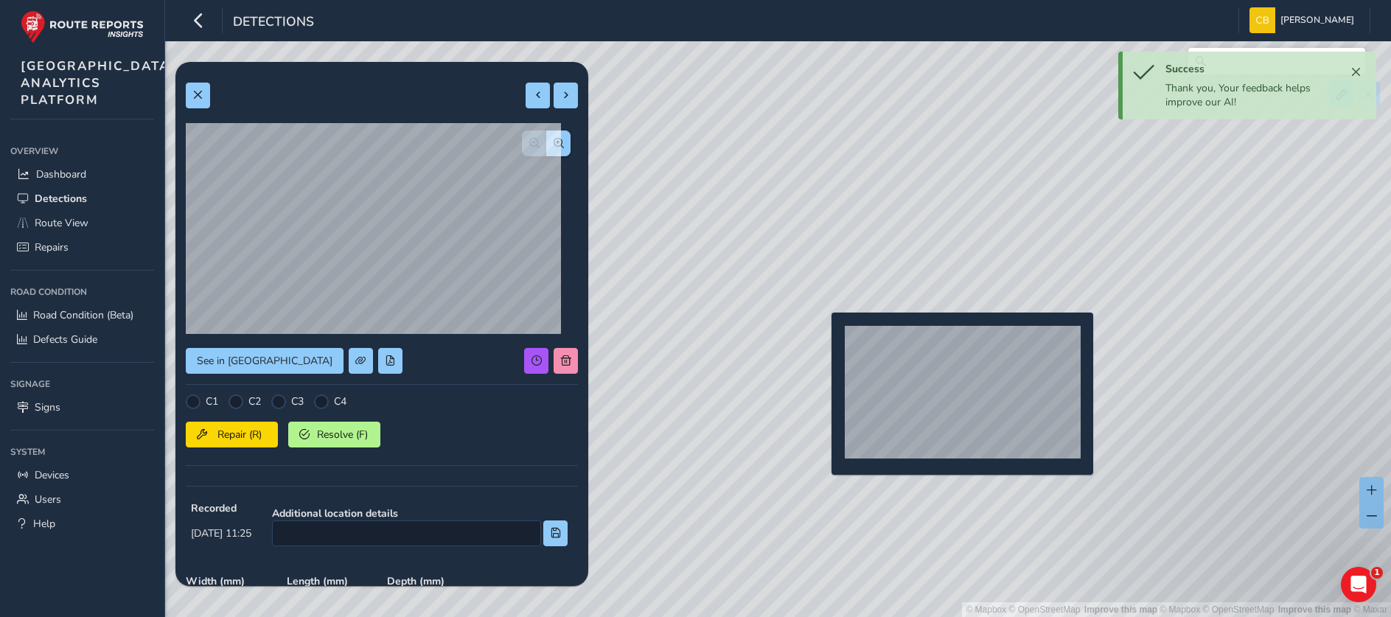
type input "339"
type input "712"
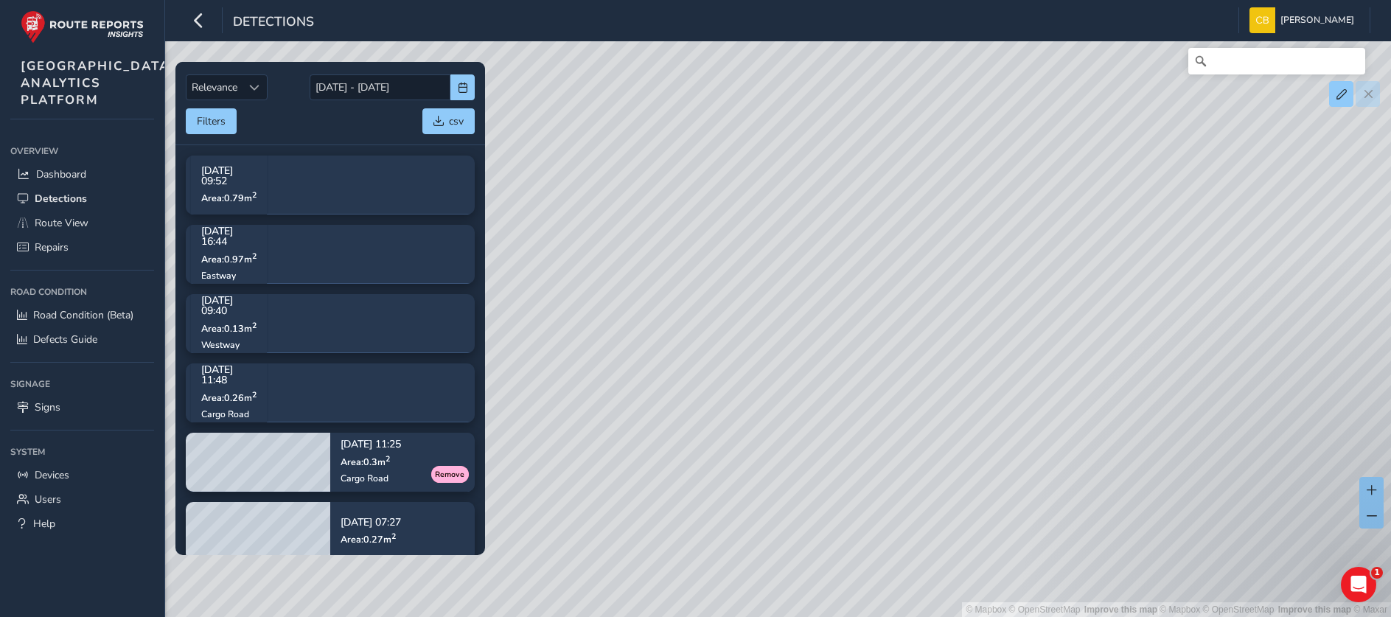
click at [551, 359] on div "© Mapbox © OpenStreetMap Improve this map | © Mapbox © OpenStreetMap Improve th…" at bounding box center [695, 308] width 1391 height 617
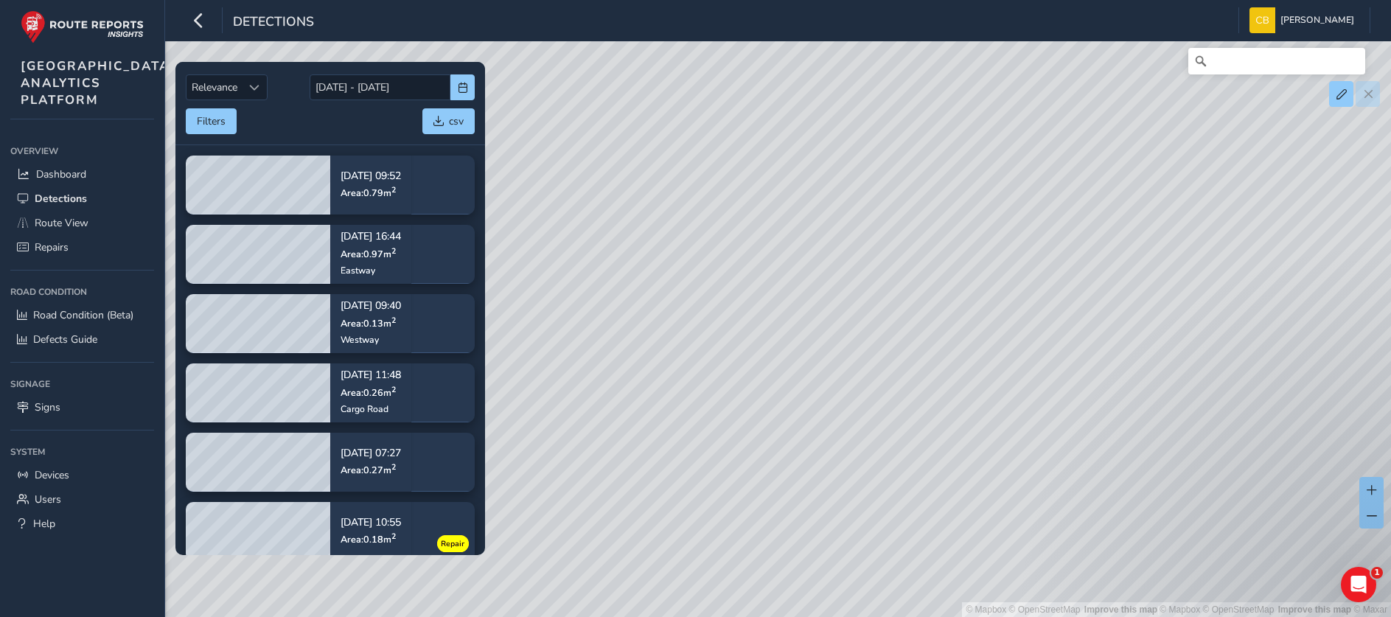
click at [816, 322] on div "© Mapbox © OpenStreetMap Improve this map | © Mapbox © OpenStreetMap Improve th…" at bounding box center [695, 308] width 1391 height 617
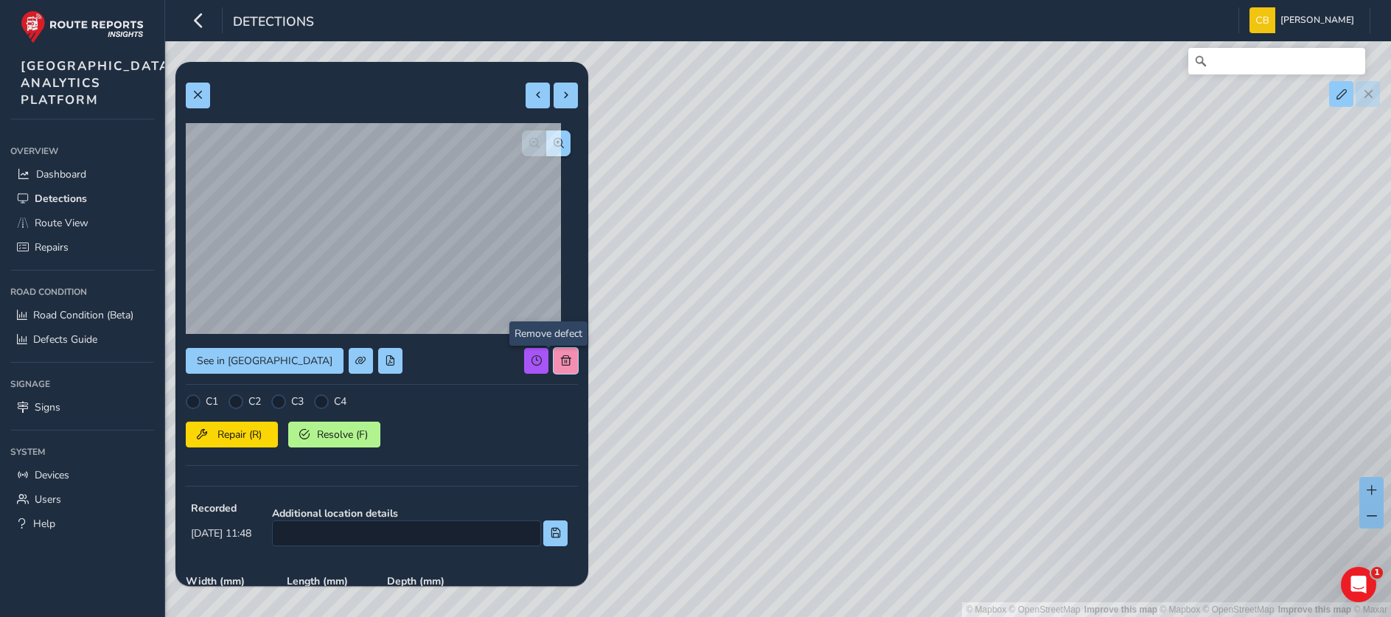
click at [550, 357] on div "See in Route View C1 C2 C3 C4 Repair (R) Resolve (F) Recorded Oct 03 2025, 11:4…" at bounding box center [382, 450] width 392 height 756
click at [556, 356] on button at bounding box center [565, 361] width 24 height 26
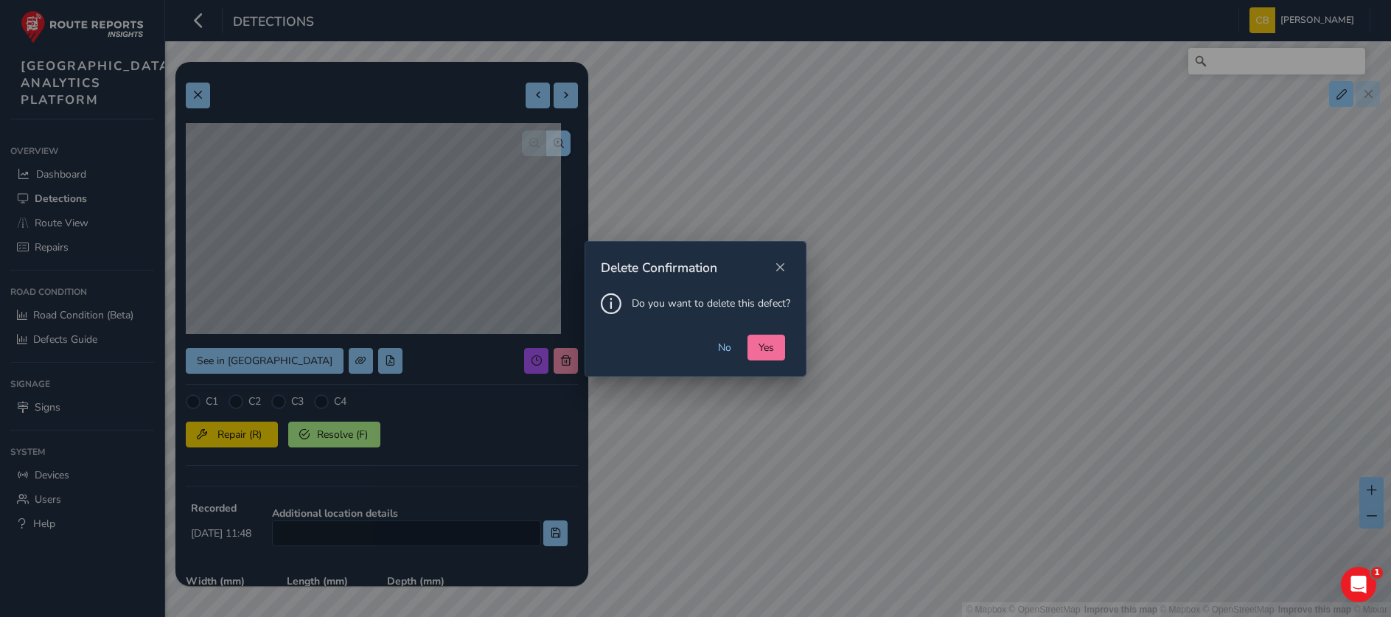
click at [772, 341] on span "Yes" at bounding box center [765, 347] width 15 height 14
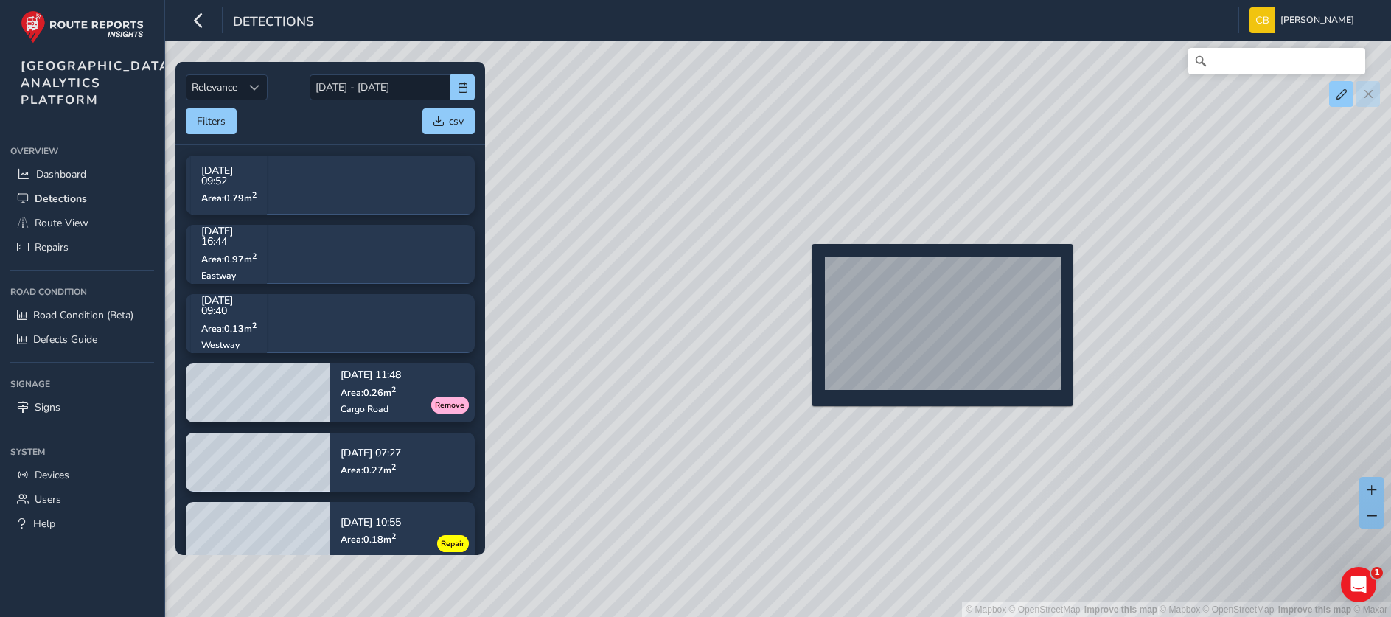
click at [803, 266] on div "© Mapbox © OpenStreetMap Improve this map | © Mapbox © OpenStreetMap Improve th…" at bounding box center [695, 308] width 1391 height 617
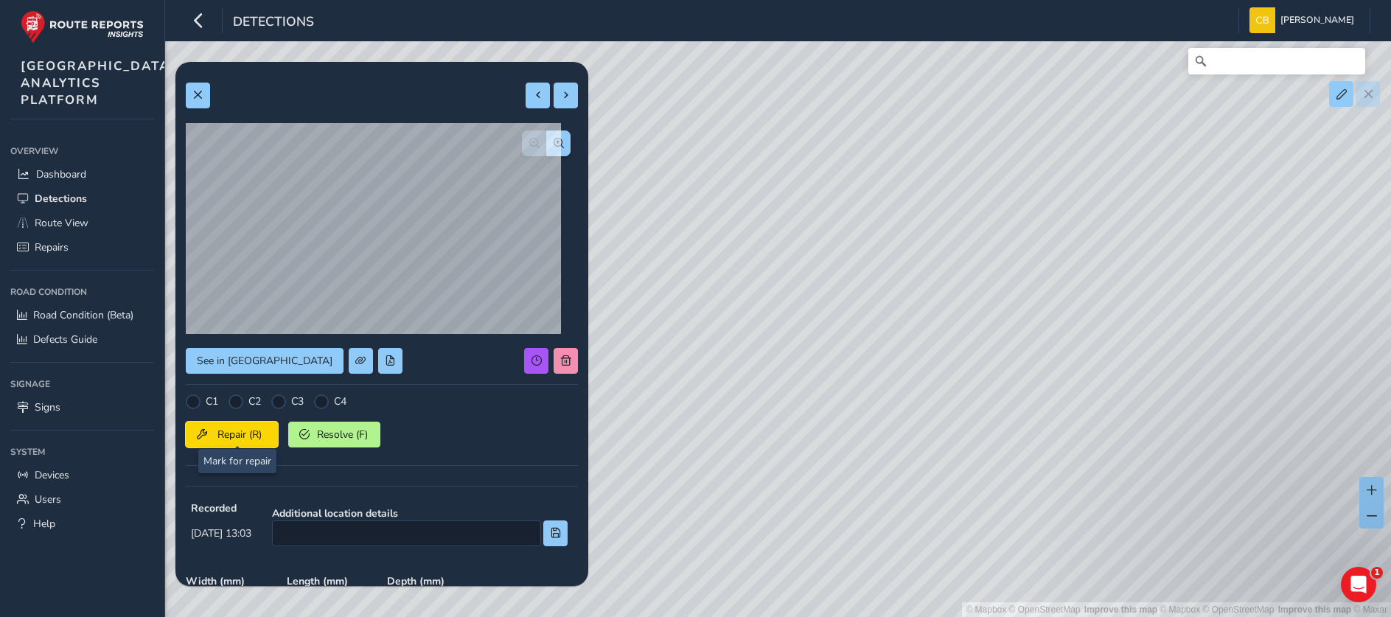
click at [234, 431] on span "Repair (R)" at bounding box center [239, 434] width 55 height 14
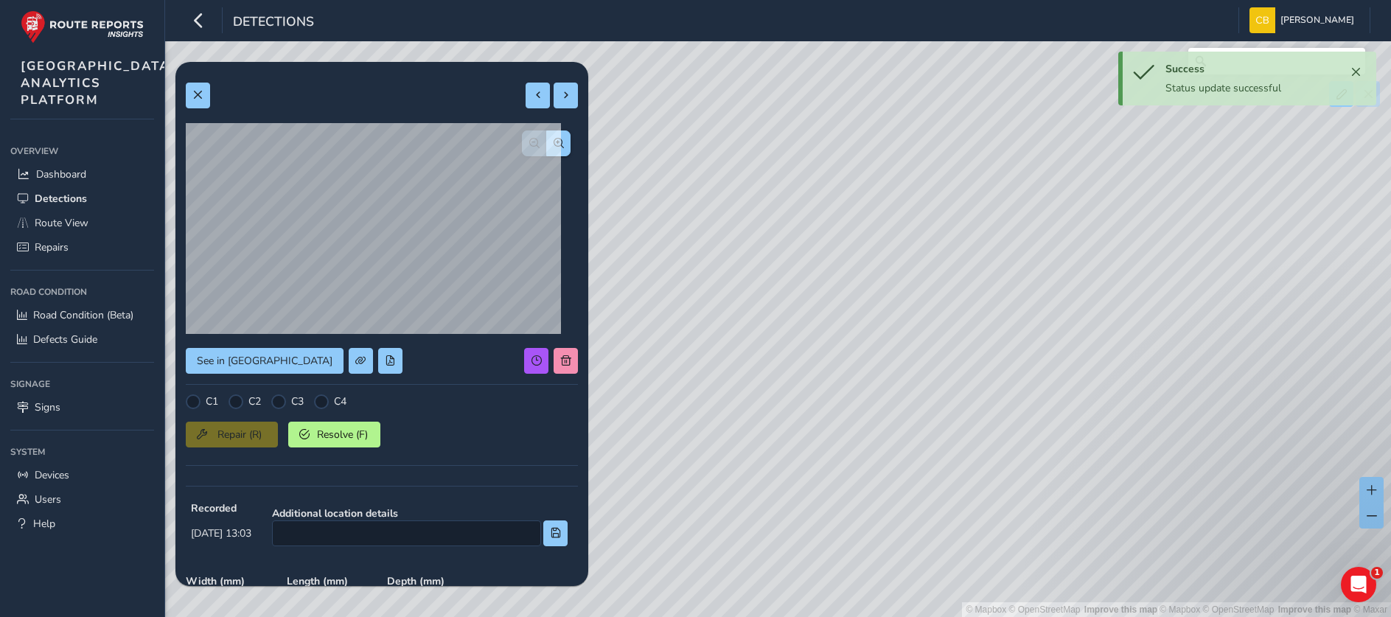
click at [753, 230] on div "© Mapbox © OpenStreetMap Improve this map | © Mapbox © OpenStreetMap Improve th…" at bounding box center [695, 308] width 1391 height 617
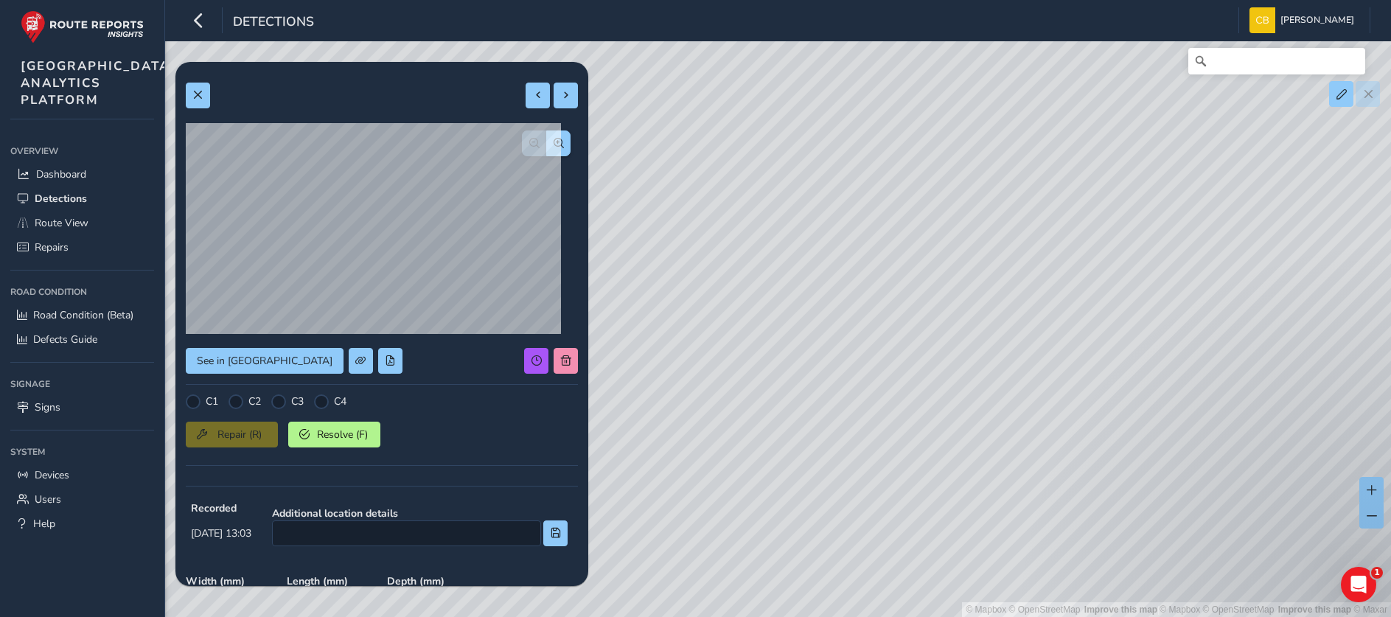
drag, startPoint x: 1046, startPoint y: 483, endPoint x: 772, endPoint y: 190, distance: 400.4
click at [772, 190] on div "© Mapbox © OpenStreetMap Improve this map | © Mapbox © OpenStreetMap Improve th…" at bounding box center [695, 308] width 1391 height 617
drag, startPoint x: 1109, startPoint y: 499, endPoint x: 820, endPoint y: 239, distance: 388.7
click at [820, 239] on div "© Mapbox © OpenStreetMap Improve this map | © Mapbox © OpenStreetMap Improve th…" at bounding box center [695, 308] width 1391 height 617
drag, startPoint x: 1032, startPoint y: 278, endPoint x: 972, endPoint y: 289, distance: 60.7
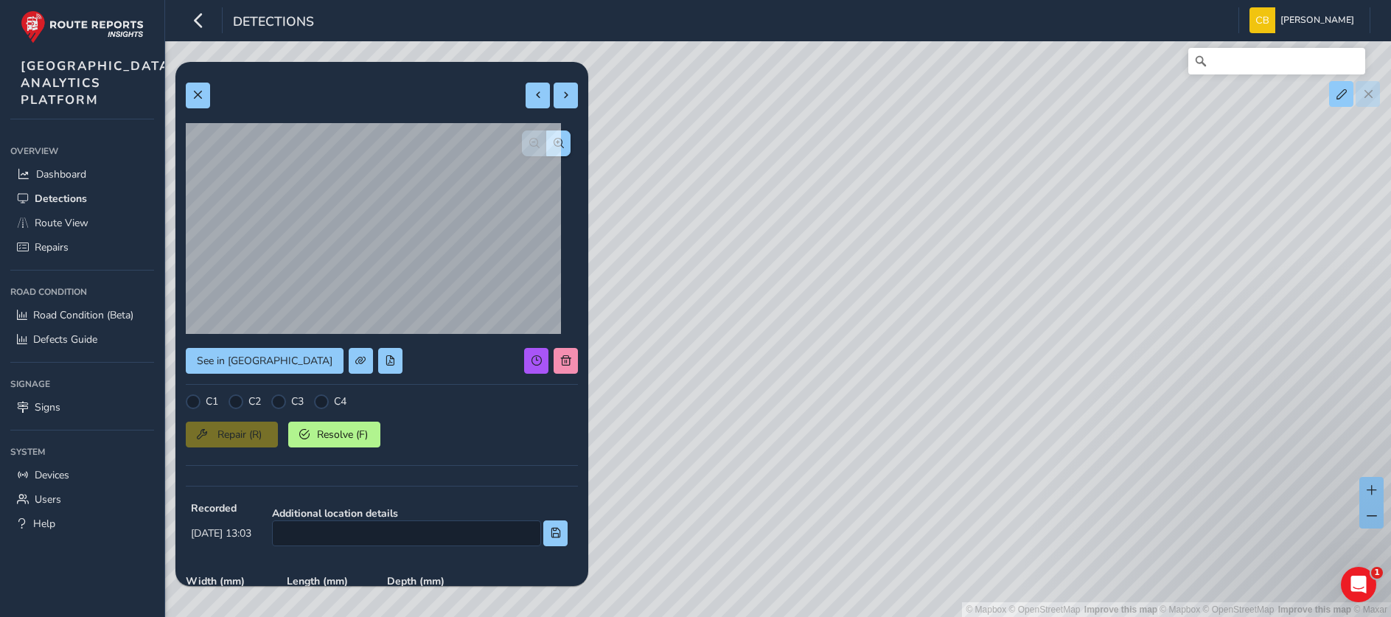
click at [972, 289] on div "© Mapbox © OpenStreetMap Improve this map | © Mapbox © OpenStreetMap Improve th…" at bounding box center [695, 308] width 1391 height 617
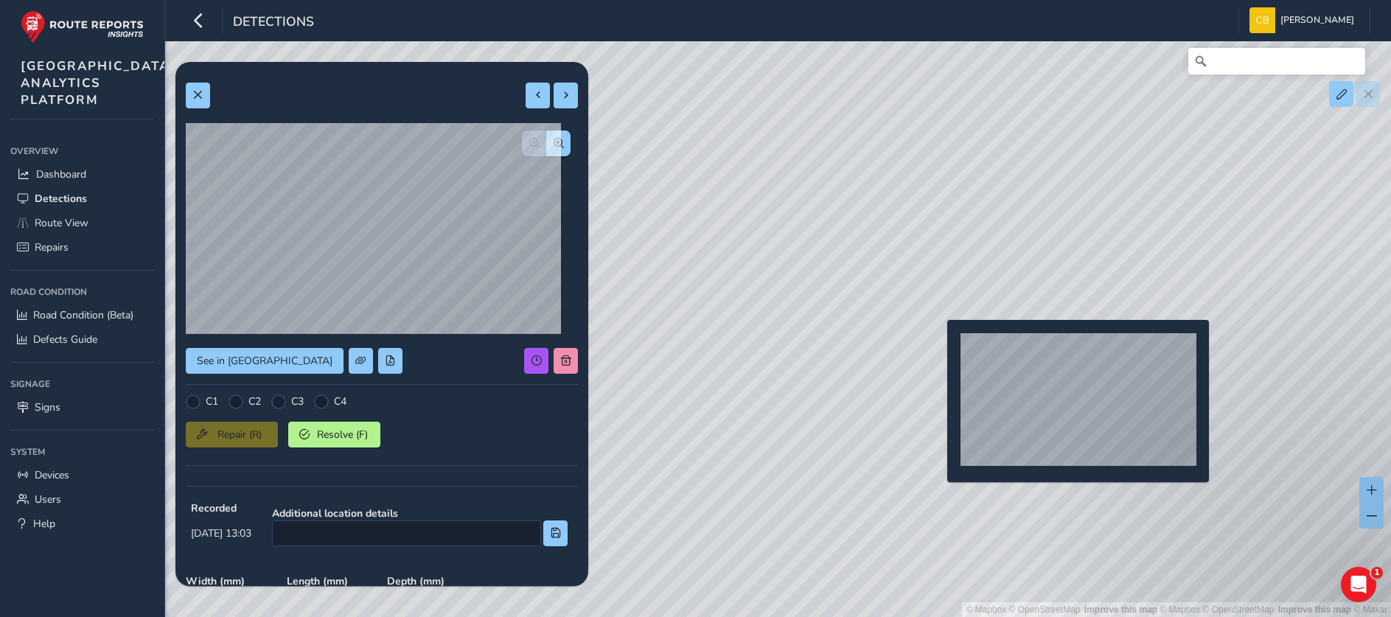
click at [938, 343] on div "© Mapbox © OpenStreetMap Improve this map | © Mapbox © OpenStreetMap Improve th…" at bounding box center [695, 308] width 1391 height 617
type input "262"
type input "372"
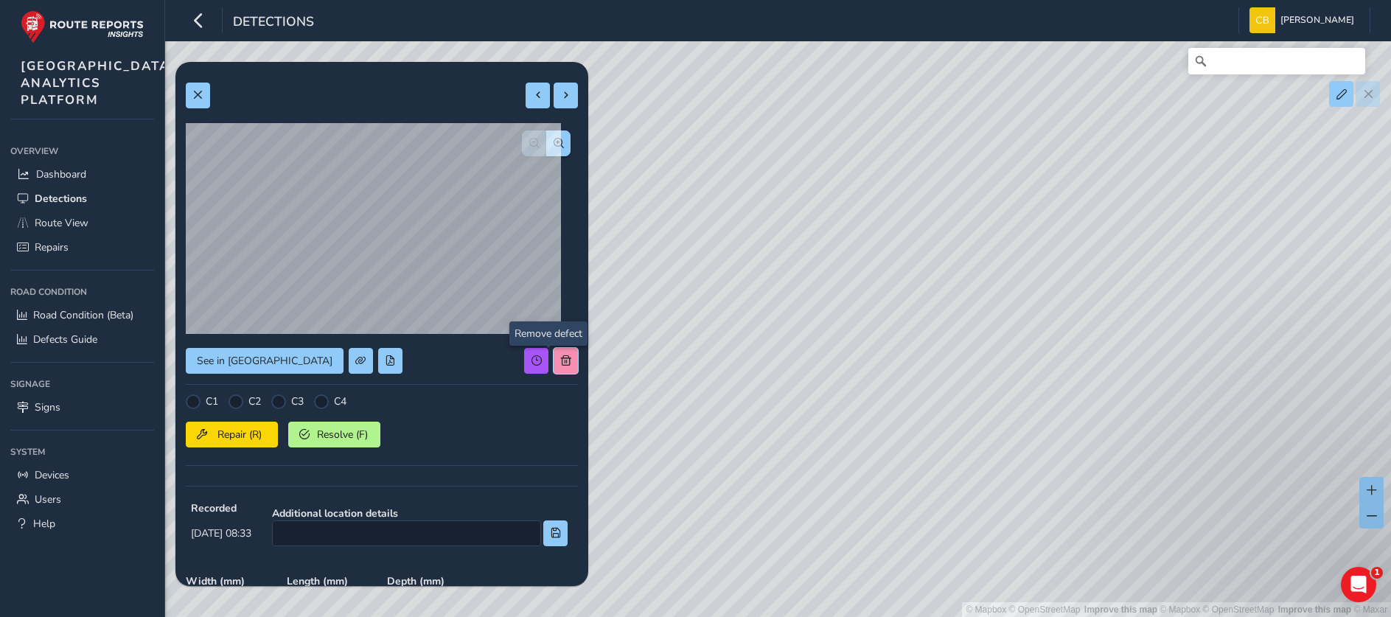
click at [557, 364] on button at bounding box center [565, 361] width 24 height 26
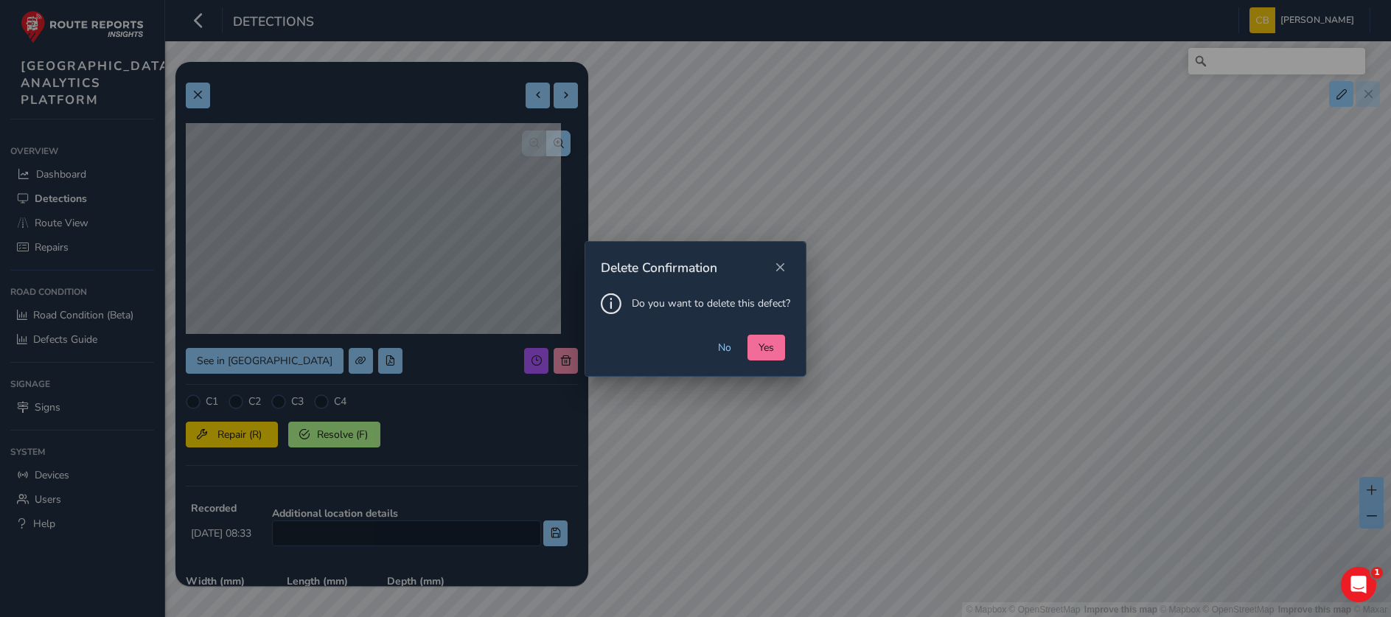
click at [770, 347] on span "Yes" at bounding box center [765, 347] width 15 height 14
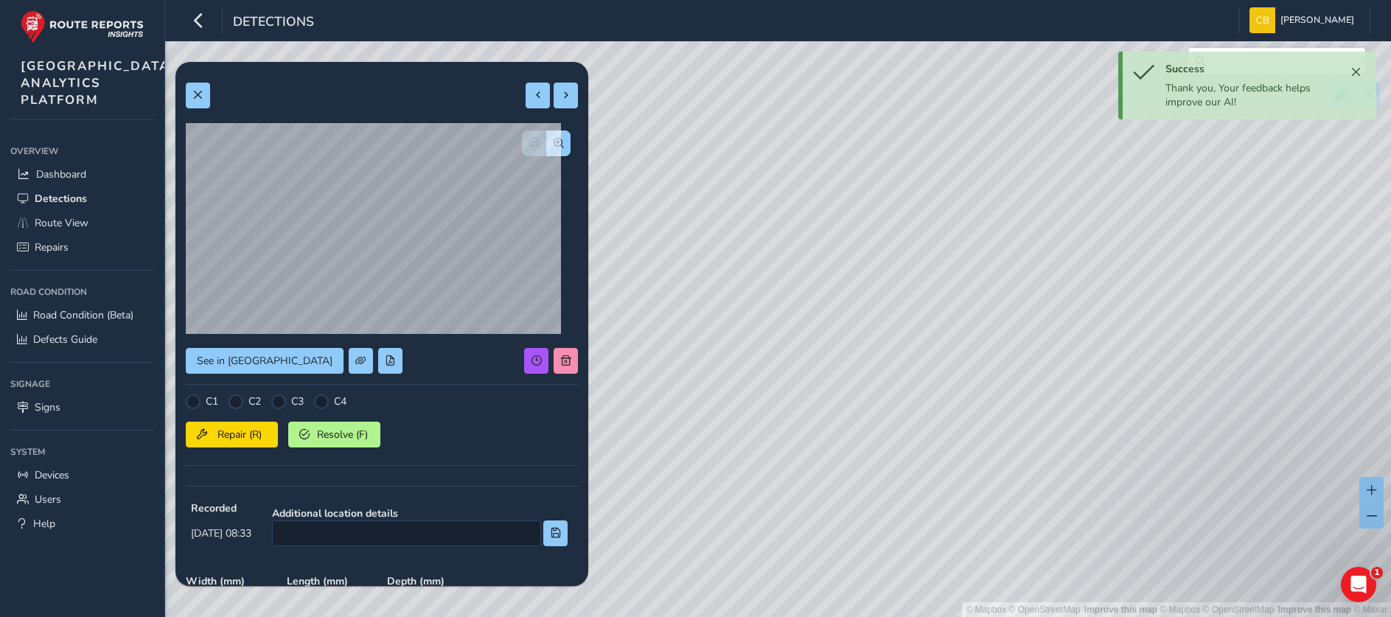
drag, startPoint x: 806, startPoint y: 478, endPoint x: 831, endPoint y: 399, distance: 82.7
click at [1041, 399] on div "© Mapbox © OpenStreetMap Improve this map | © Mapbox © OpenStreetMap Improve th…" at bounding box center [695, 308] width 1391 height 617
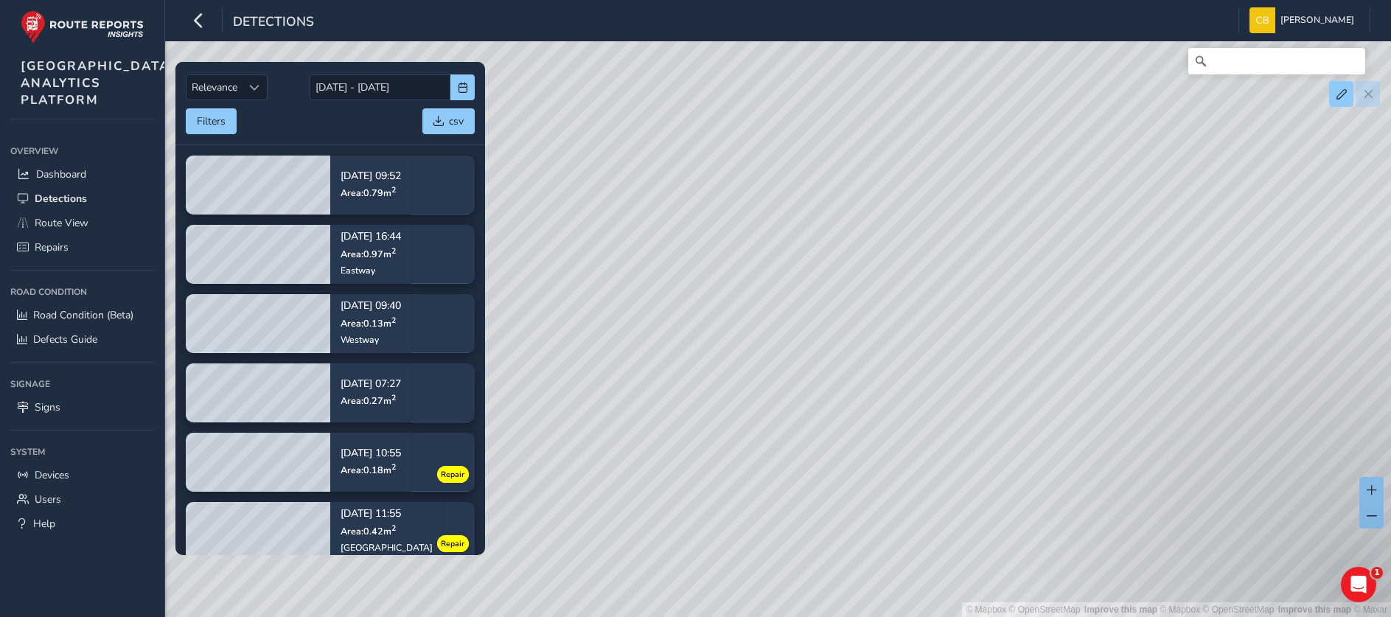
drag, startPoint x: 786, startPoint y: 424, endPoint x: 973, endPoint y: 404, distance: 189.0
click at [980, 404] on div "© Mapbox © OpenStreetMap Improve this map | © Mapbox © OpenStreetMap Improve th…" at bounding box center [695, 308] width 1391 height 617
drag, startPoint x: 840, startPoint y: 390, endPoint x: 1081, endPoint y: 360, distance: 242.9
click at [1081, 360] on div "© Mapbox © OpenStreetMap Improve this map | © Mapbox © OpenStreetMap Improve th…" at bounding box center [695, 308] width 1391 height 617
drag, startPoint x: 1038, startPoint y: 345, endPoint x: 886, endPoint y: 440, distance: 179.1
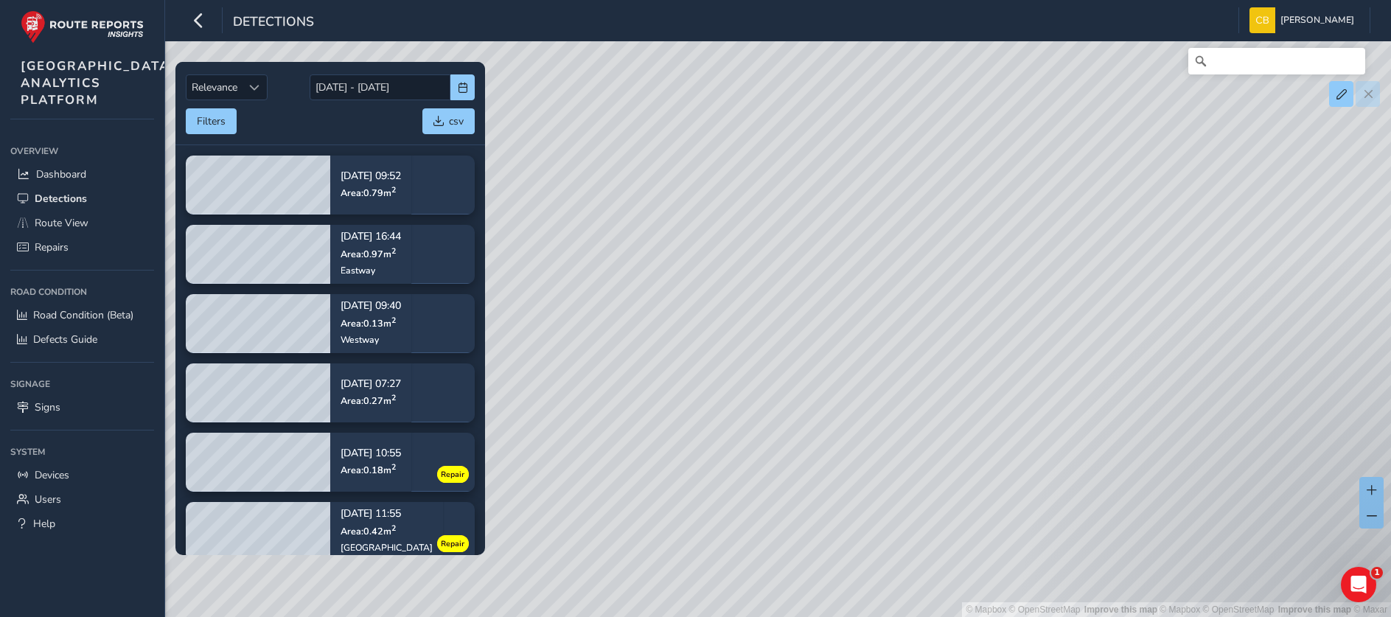
click at [879, 449] on div "© Mapbox © OpenStreetMap Improve this map | © Mapbox © OpenStreetMap Improve th…" at bounding box center [695, 308] width 1391 height 617
drag, startPoint x: 1101, startPoint y: 349, endPoint x: 1008, endPoint y: 381, distance: 98.1
click at [833, 462] on div "© Mapbox © OpenStreetMap Improve this map | © Mapbox © OpenStreetMap Improve th…" at bounding box center [695, 308] width 1391 height 617
drag, startPoint x: 1069, startPoint y: 360, endPoint x: 900, endPoint y: 452, distance: 192.9
click at [900, 452] on div "© Mapbox © OpenStreetMap Improve this map | © Mapbox © OpenStreetMap Improve th…" at bounding box center [695, 308] width 1391 height 617
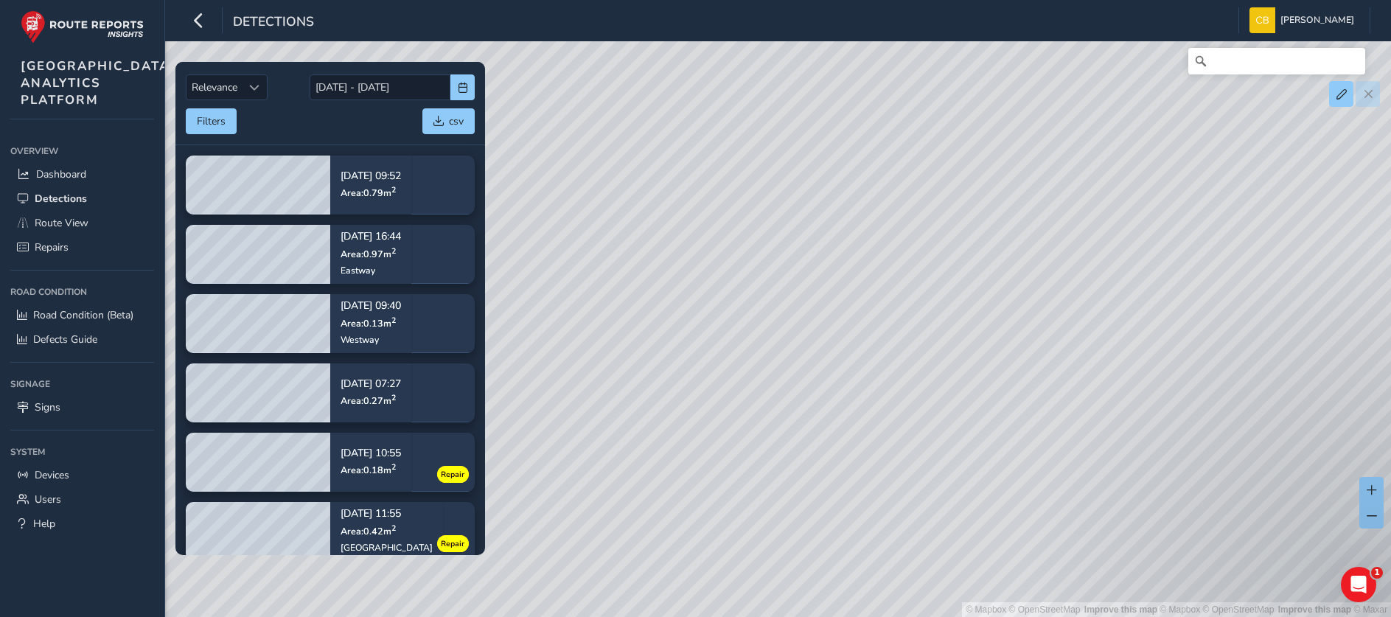
drag, startPoint x: 900, startPoint y: 312, endPoint x: 1042, endPoint y: 438, distance: 190.0
click at [1042, 438] on div "© Mapbox © OpenStreetMap Improve this map | © Mapbox © OpenStreetMap Improve th…" at bounding box center [695, 308] width 1391 height 617
click at [74, 303] on div "Road Condition" at bounding box center [82, 292] width 144 height 22
click at [84, 322] on span "Road Condition (Beta)" at bounding box center [83, 315] width 100 height 14
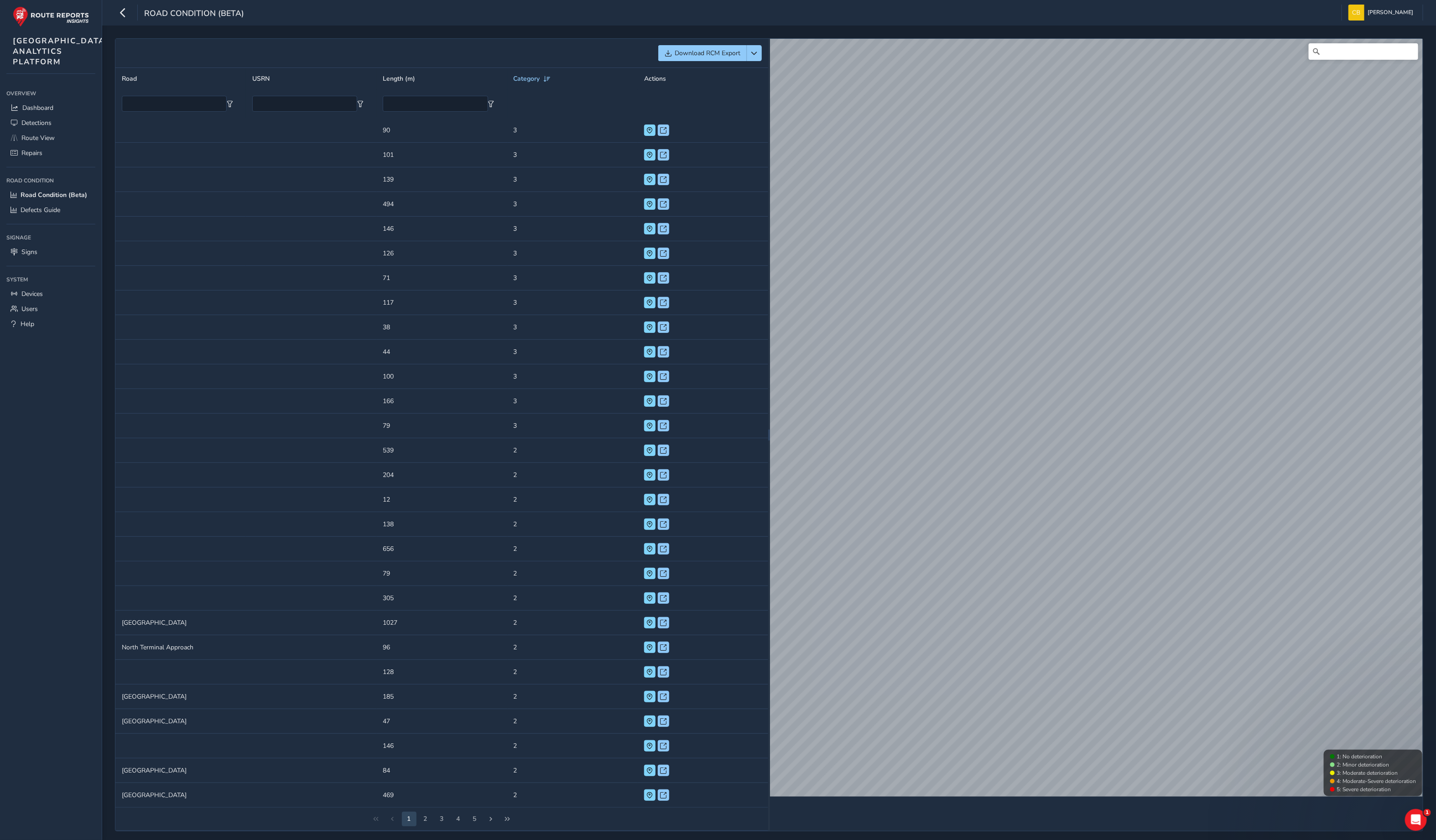
click at [642, 196] on div "Download RCM Export Road USRN Length (m) Category Actions Road USRN Length (m) …" at bounding box center [769, 435] width 1308 height 793
click at [38, 112] on span "Dashboard" at bounding box center [38, 108] width 31 height 9
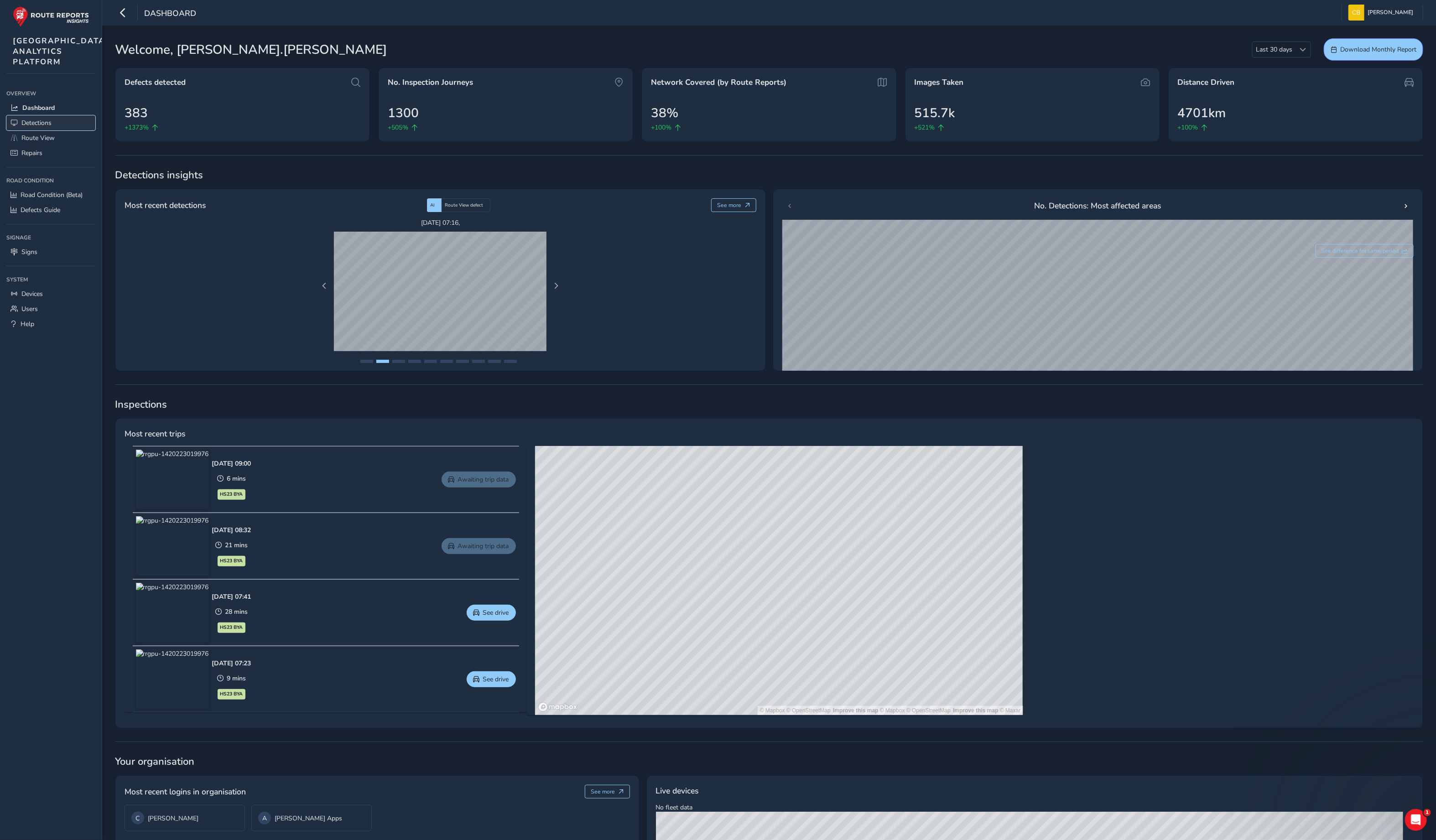
click at [44, 128] on span "Detections" at bounding box center [37, 123] width 30 height 9
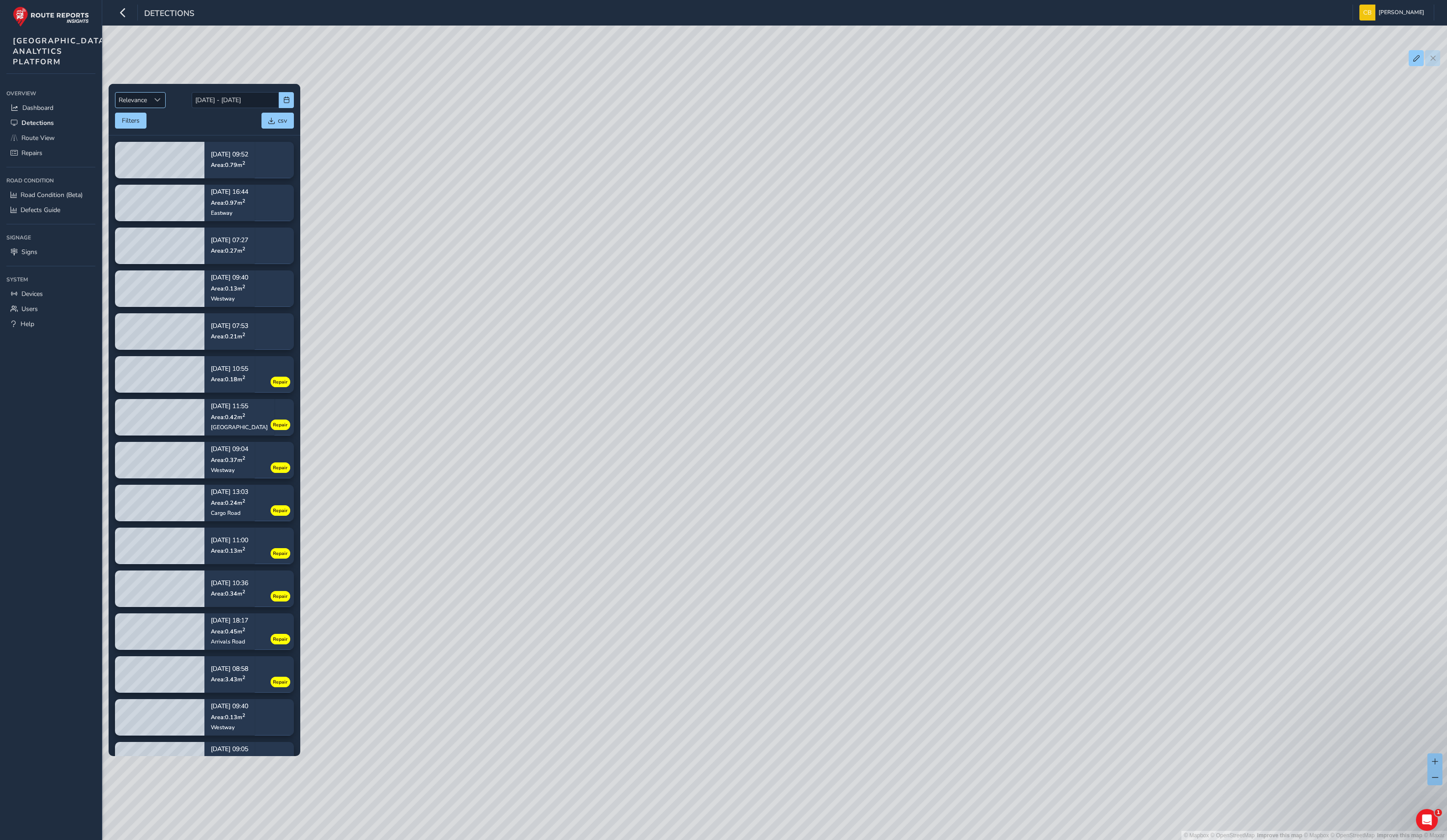
click at [158, 103] on span "Sort by Date" at bounding box center [157, 100] width 6 height 6
click at [136, 137] on li "Newest" at bounding box center [141, 134] width 51 height 15
drag, startPoint x: 1137, startPoint y: 381, endPoint x: 752, endPoint y: 314, distance: 390.8
click at [744, 306] on div "© Mapbox © OpenStreetMap Improve this map | © Mapbox © OpenStreetMap Improve th…" at bounding box center [723, 420] width 1447 height 840
drag, startPoint x: 887, startPoint y: 374, endPoint x: 498, endPoint y: 381, distance: 389.1
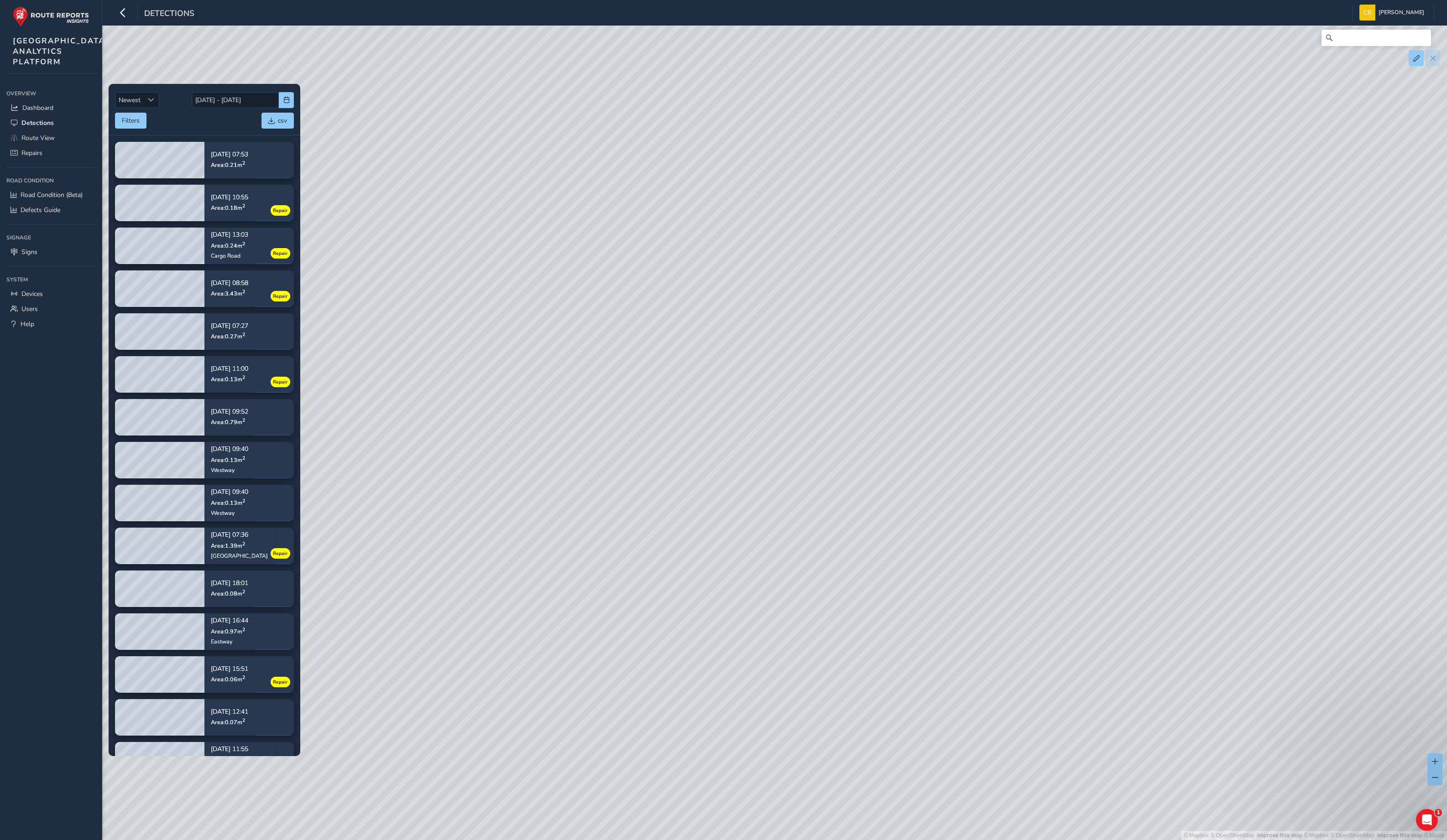
click at [497, 381] on div "© Mapbox © OpenStreetMap Improve this map | © Mapbox © OpenStreetMap Improve th…" at bounding box center [723, 420] width 1447 height 840
drag, startPoint x: 859, startPoint y: 397, endPoint x: 613, endPoint y: 412, distance: 246.5
click at [599, 381] on div "© Mapbox © OpenStreetMap Improve this map | © Mapbox © OpenStreetMap Improve th…" at bounding box center [723, 420] width 1447 height 840
drag, startPoint x: 618, startPoint y: 513, endPoint x: 730, endPoint y: 451, distance: 128.0
click at [730, 381] on div "© Mapbox © OpenStreetMap Improve this map | © Mapbox © OpenStreetMap Improve th…" at bounding box center [723, 420] width 1447 height 840
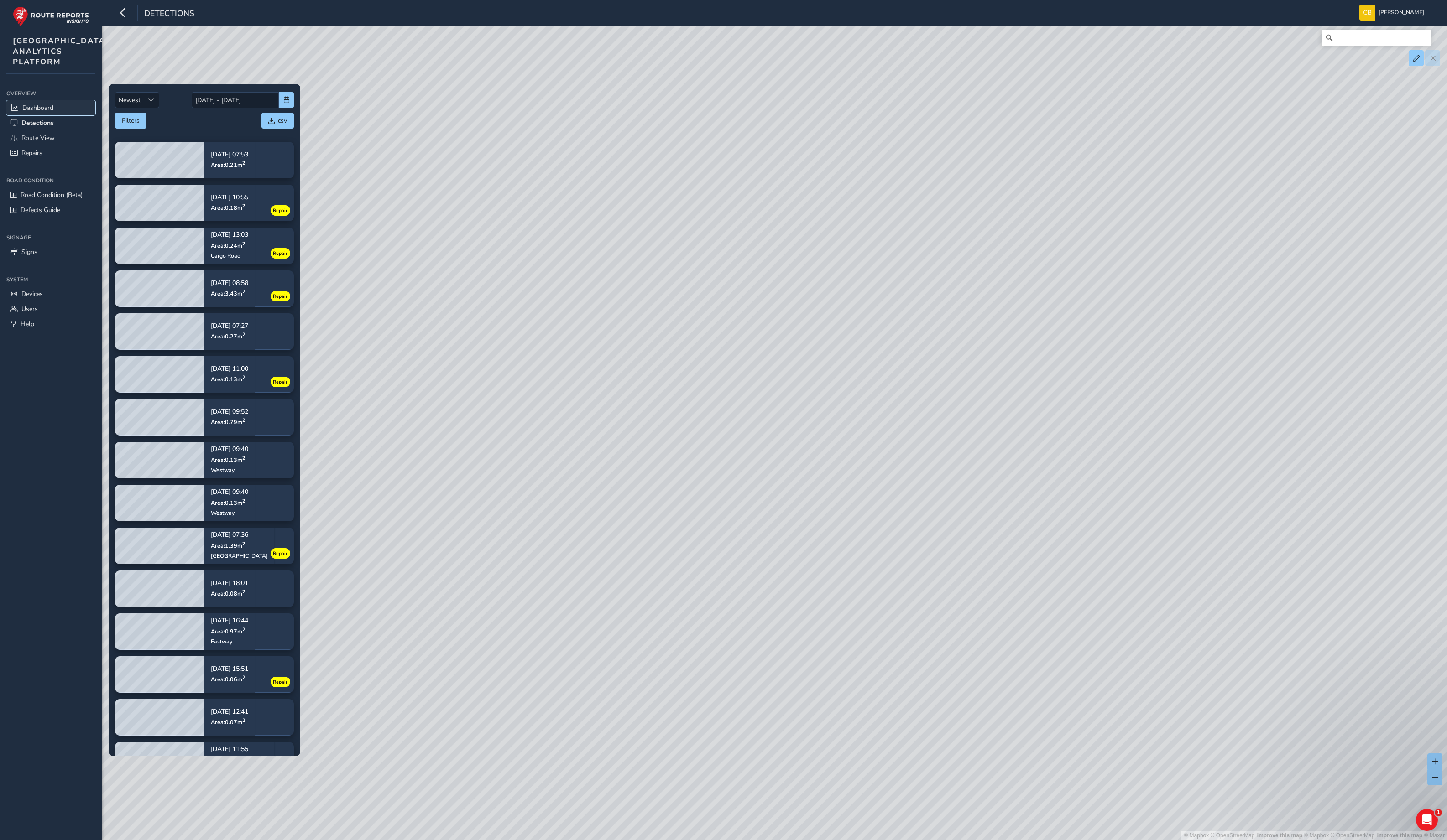
click at [36, 112] on span "Dashboard" at bounding box center [38, 108] width 31 height 9
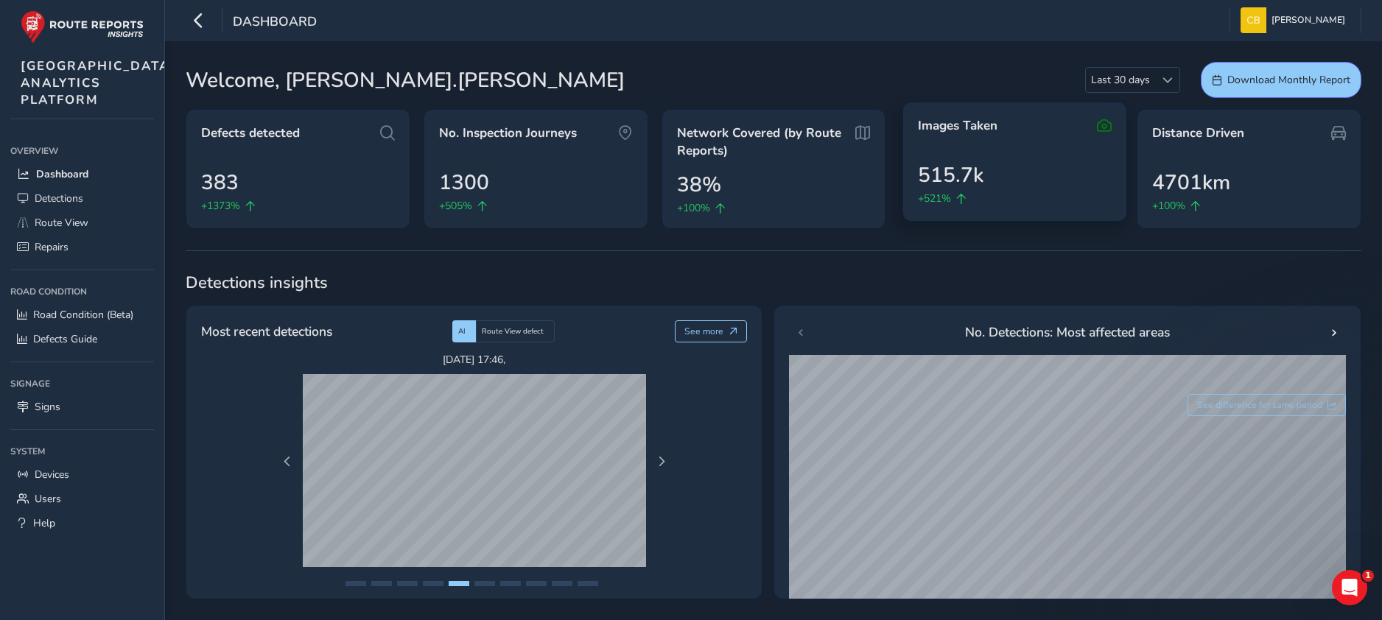
click at [925, 145] on div "Images Taken 515.7k +521%" at bounding box center [1015, 162] width 225 height 120
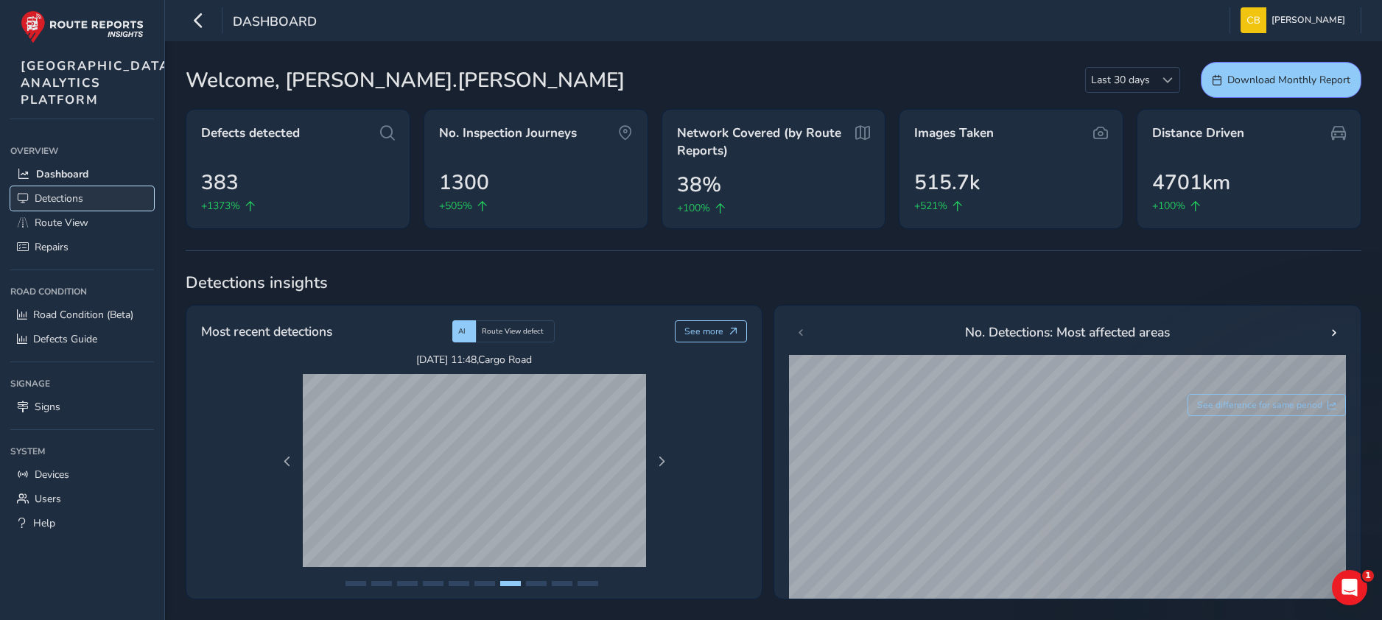
click at [87, 211] on link "Detections" at bounding box center [82, 198] width 144 height 24
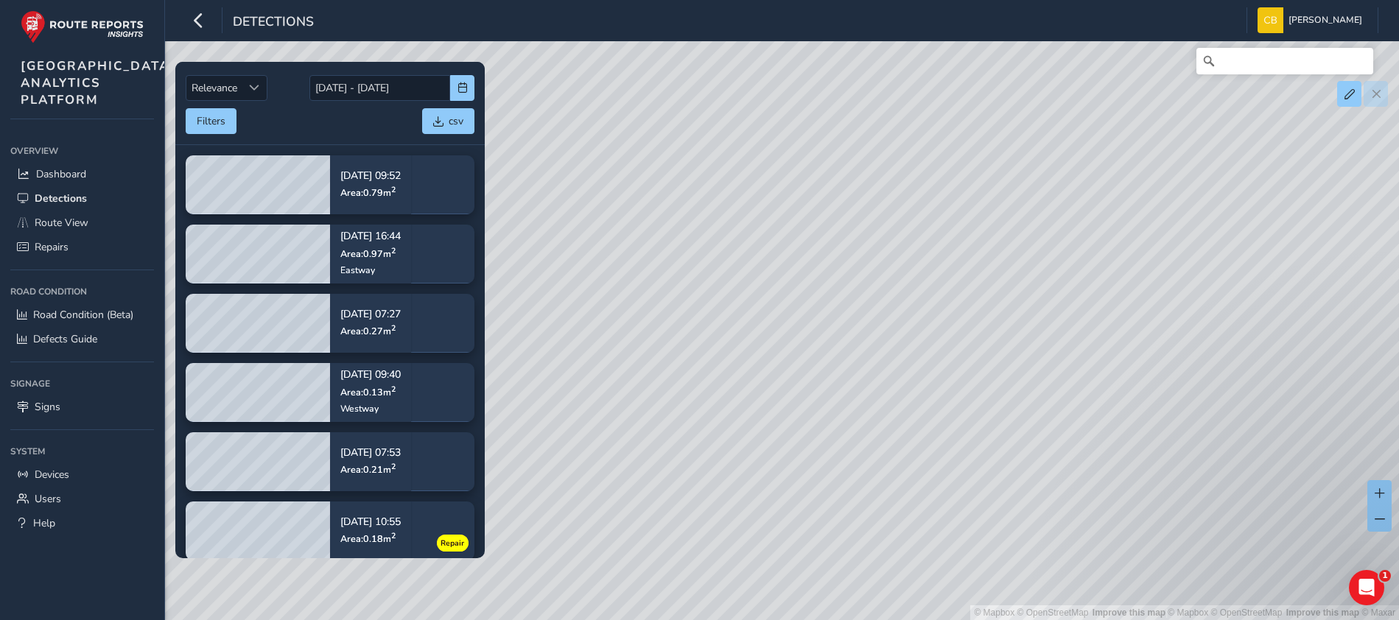
drag, startPoint x: 1032, startPoint y: 452, endPoint x: 915, endPoint y: 380, distance: 138.0
click at [688, 318] on div "© Mapbox © OpenStreetMap Improve this map | © Mapbox © OpenStreetMap Improve th…" at bounding box center [699, 310] width 1399 height 620
drag, startPoint x: 1111, startPoint y: 400, endPoint x: 659, endPoint y: 337, distance: 456.8
click at [659, 337] on div "© Mapbox © OpenStreetMap Improve this map | © Mapbox © OpenStreetMap Improve th…" at bounding box center [699, 310] width 1399 height 620
drag, startPoint x: 982, startPoint y: 423, endPoint x: 1088, endPoint y: 359, distance: 124.0
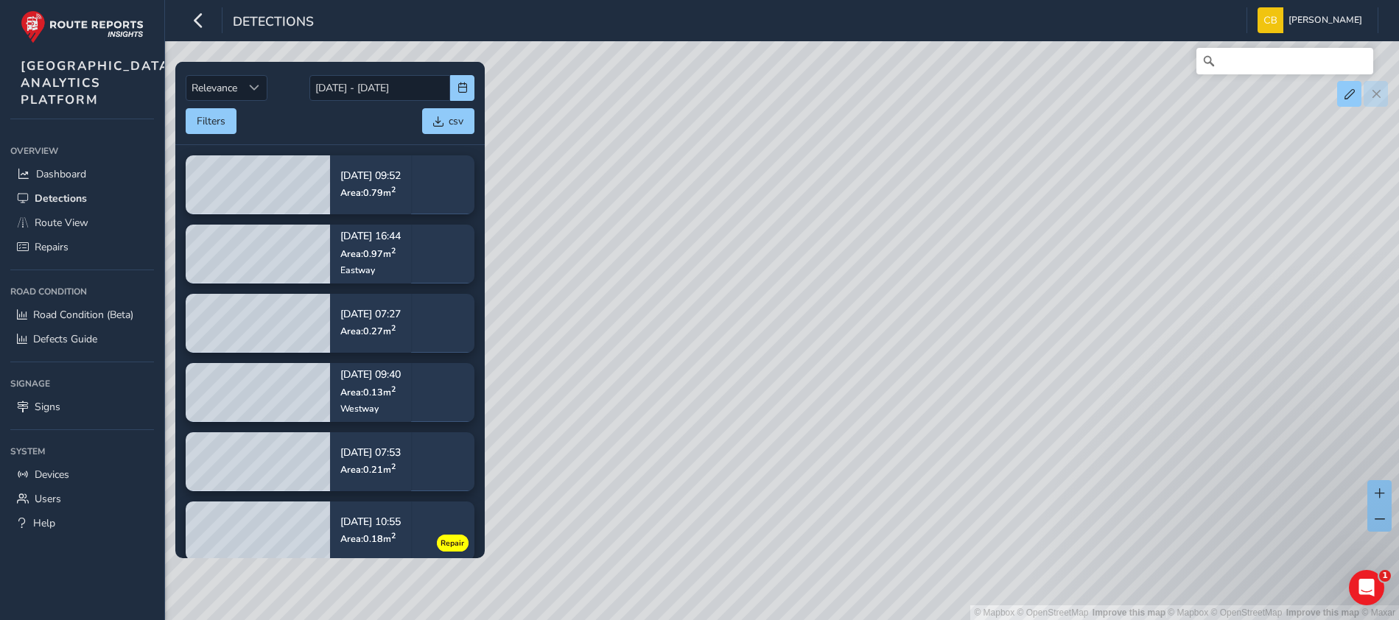
click at [666, 405] on div "© Mapbox © OpenStreetMap Improve this map | © Mapbox © OpenStreetMap Improve th…" at bounding box center [699, 310] width 1399 height 620
drag, startPoint x: 1102, startPoint y: 372, endPoint x: 774, endPoint y: 476, distance: 344.7
click at [774, 479] on div "© Mapbox © OpenStreetMap Improve this map | © Mapbox © OpenStreetMap Improve th…" at bounding box center [699, 310] width 1399 height 620
drag, startPoint x: 907, startPoint y: 335, endPoint x: 917, endPoint y: 380, distance: 46.0
click at [917, 380] on div "© Mapbox © OpenStreetMap Improve this map | © Mapbox © OpenStreetMap Improve th…" at bounding box center [699, 310] width 1399 height 620
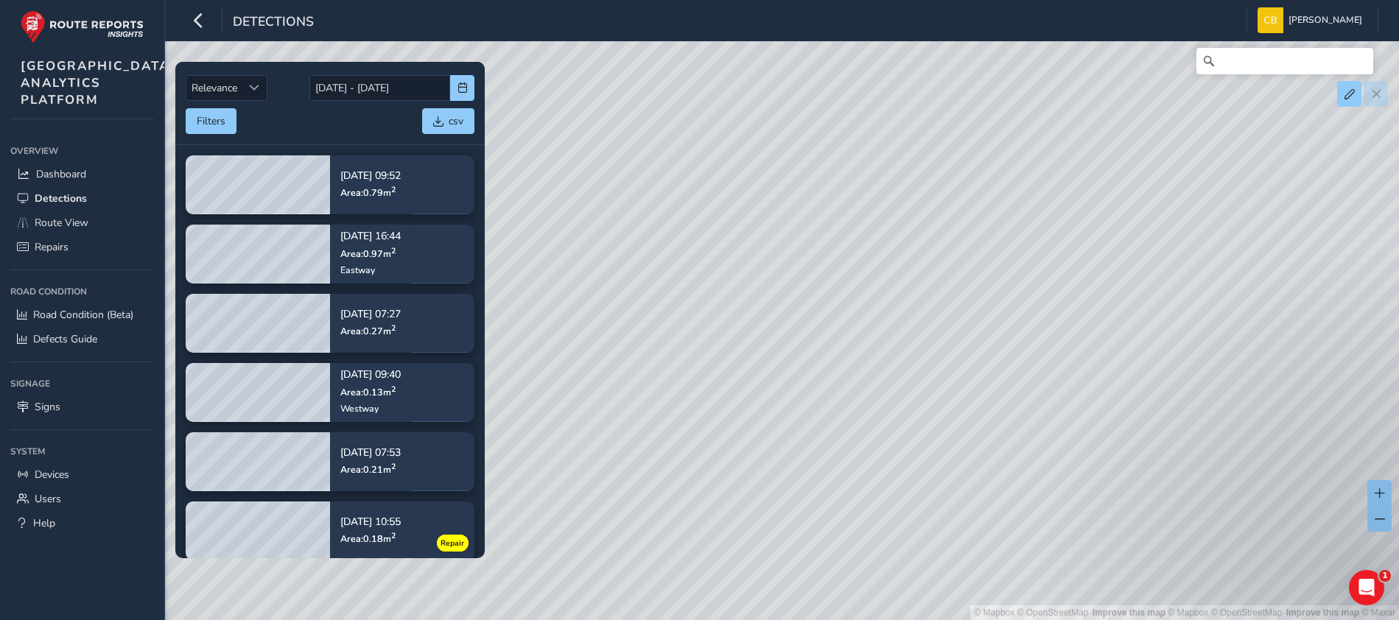
drag, startPoint x: 861, startPoint y: 305, endPoint x: 966, endPoint y: 337, distance: 110.0
click at [966, 337] on div "© Mapbox © OpenStreetMap Improve this map | © Mapbox © OpenStreetMap Improve th…" at bounding box center [699, 310] width 1399 height 620
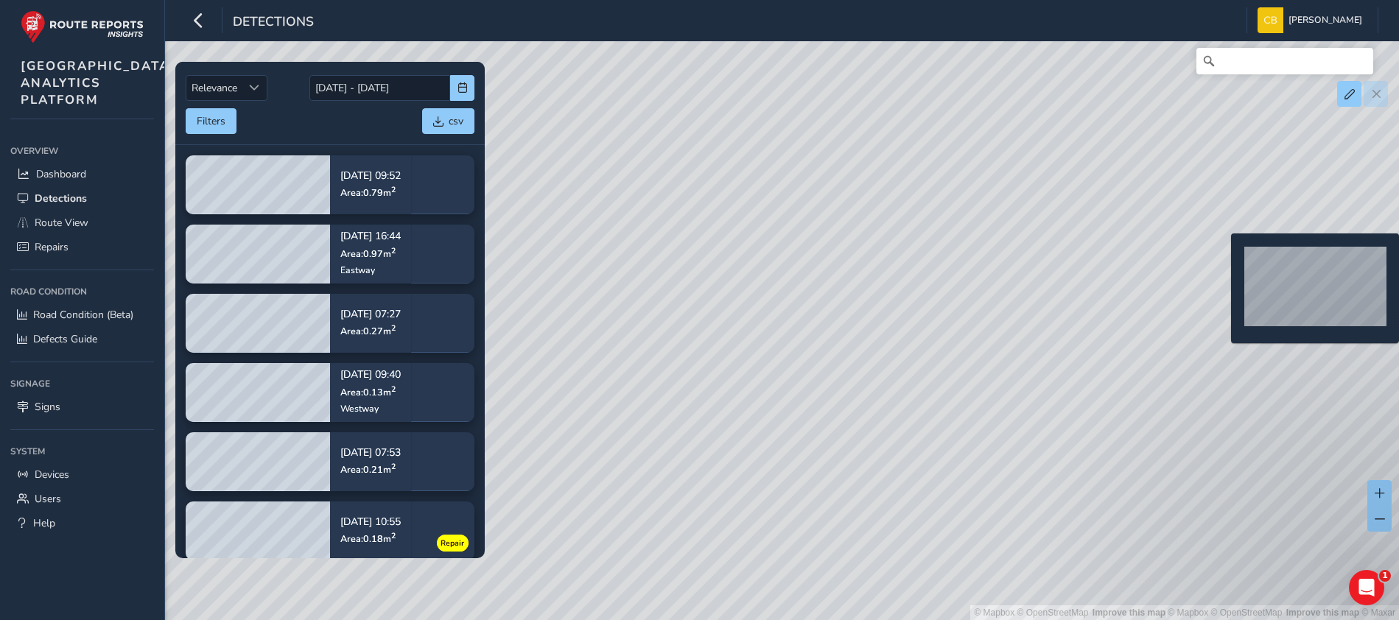
click at [1223, 257] on div "© Mapbox © OpenStreetMap Improve this map | © Mapbox © OpenStreetMap Improve th…" at bounding box center [699, 310] width 1399 height 620
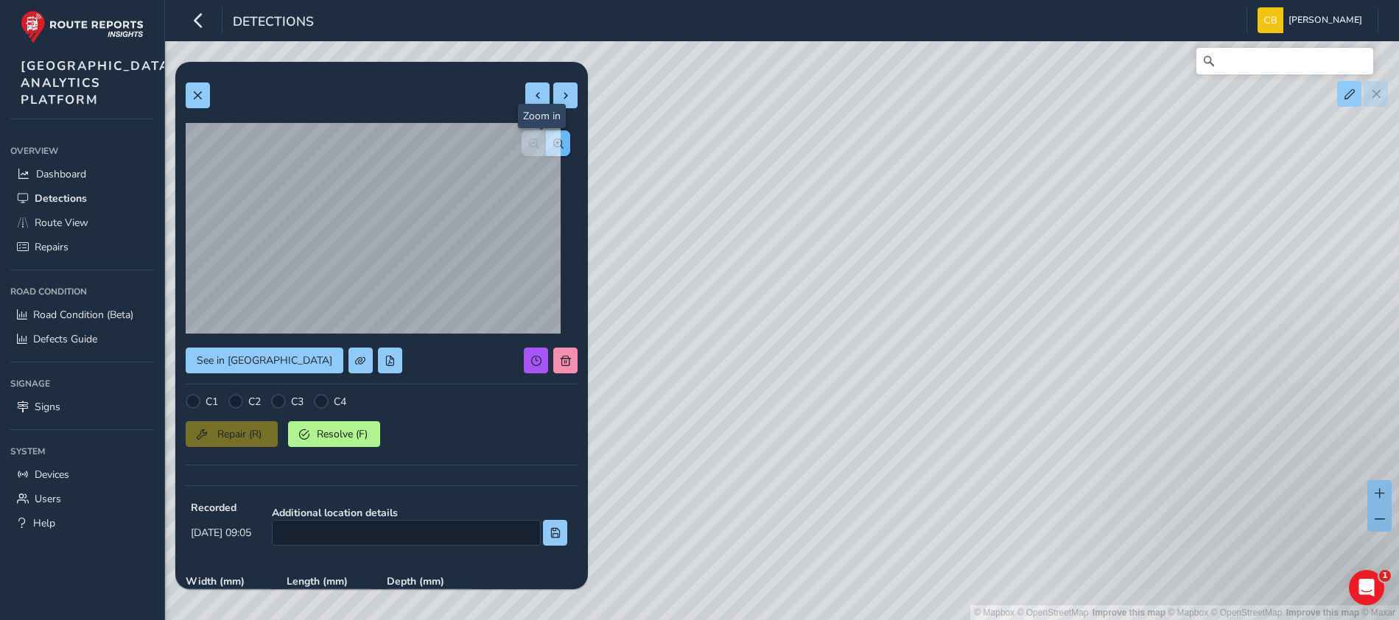
click at [548, 132] on button "button" at bounding box center [558, 143] width 24 height 26
click at [546, 137] on button "button" at bounding box center [558, 143] width 24 height 26
click at [204, 90] on button at bounding box center [198, 96] width 24 height 26
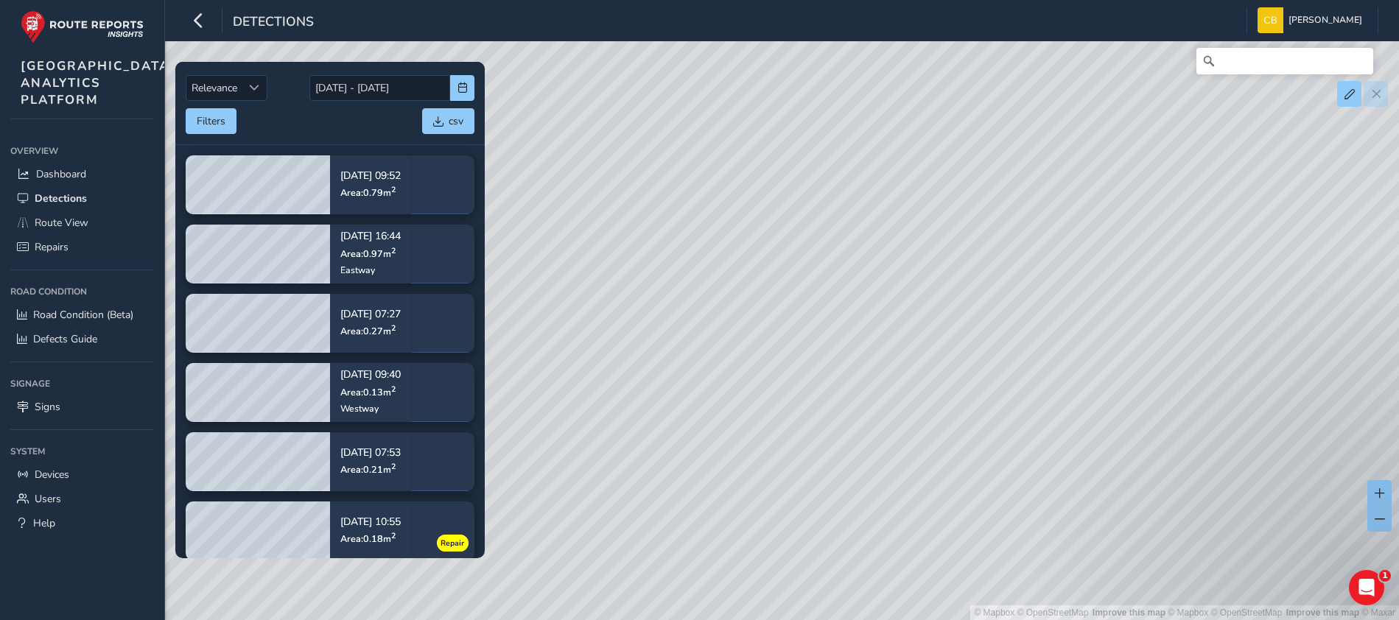
drag, startPoint x: 723, startPoint y: 377, endPoint x: 742, endPoint y: 363, distance: 23.7
click at [762, 374] on div "© Mapbox © OpenStreetMap Improve this map | © Mapbox © OpenStreetMap Improve th…" at bounding box center [699, 310] width 1399 height 620
click at [686, 340] on div "© Mapbox © OpenStreetMap Improve this map | © Mapbox © OpenStreetMap Improve th…" at bounding box center [699, 310] width 1399 height 620
click at [55, 254] on span "Repairs" at bounding box center [52, 247] width 34 height 14
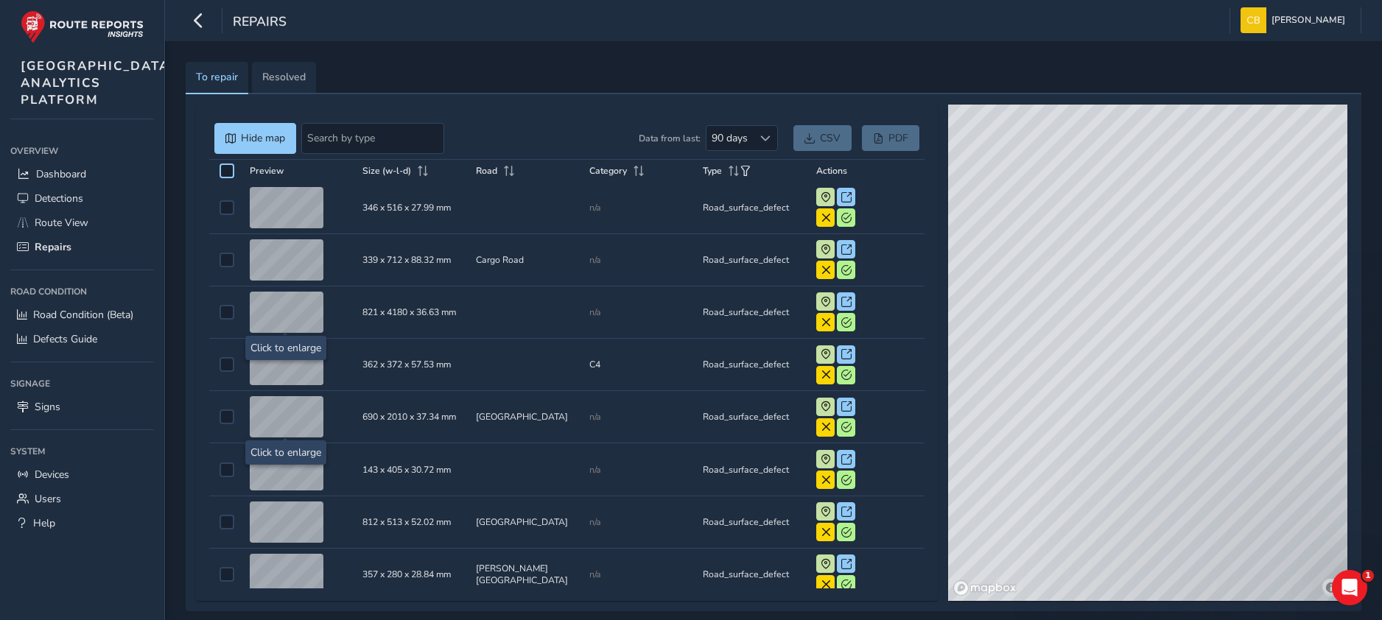
click at [225, 168] on div at bounding box center [227, 171] width 15 height 15
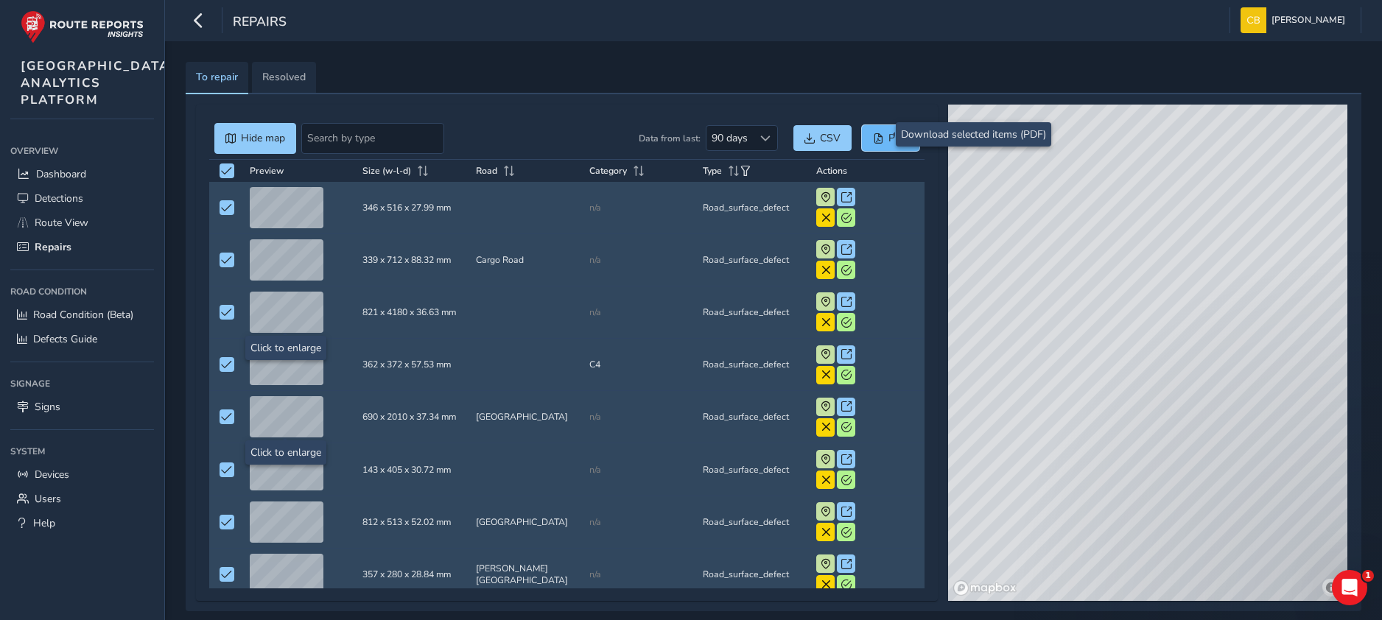
click at [889, 131] on span "PDF" at bounding box center [899, 138] width 20 height 14
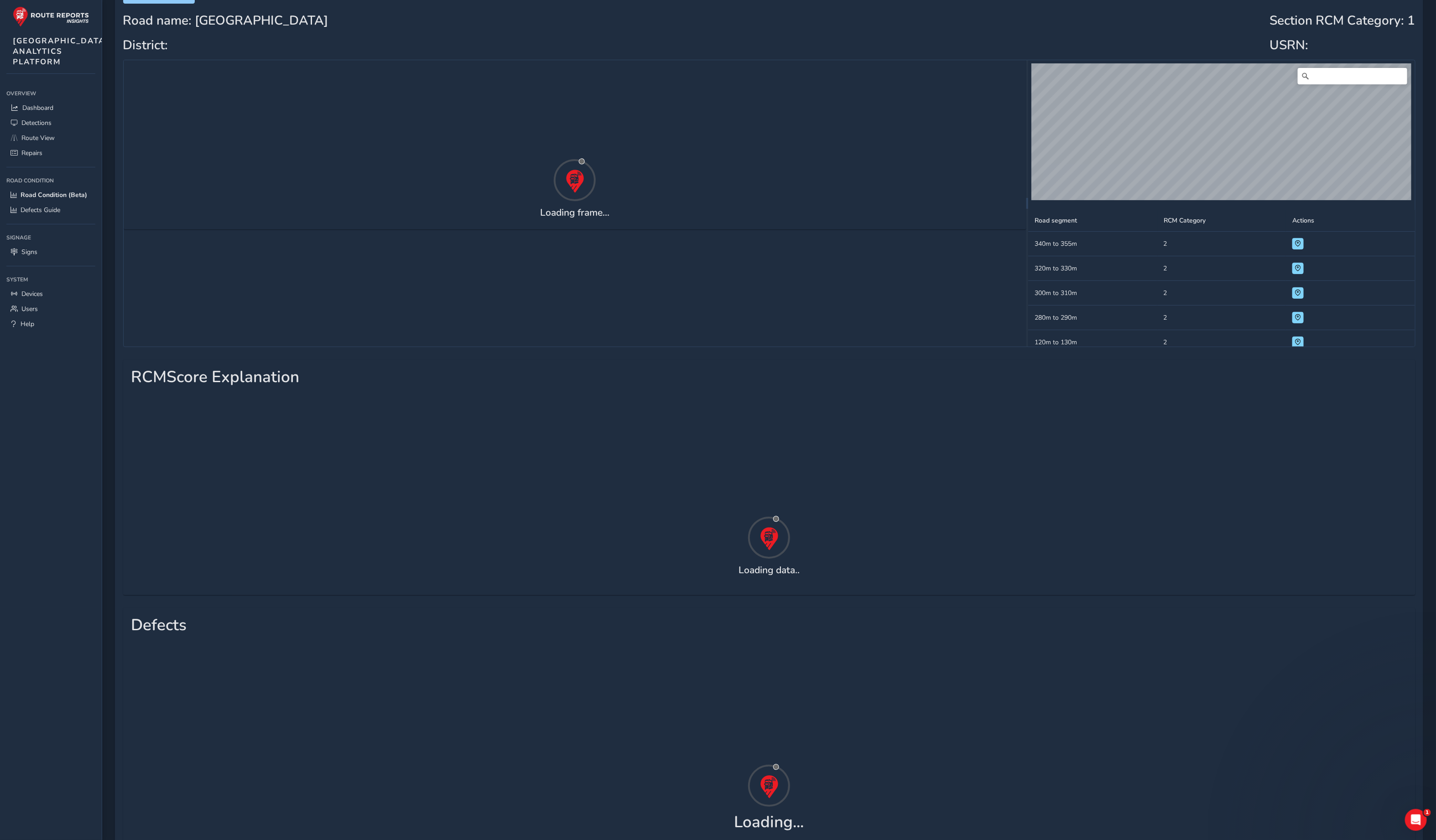
scroll to position [100, 0]
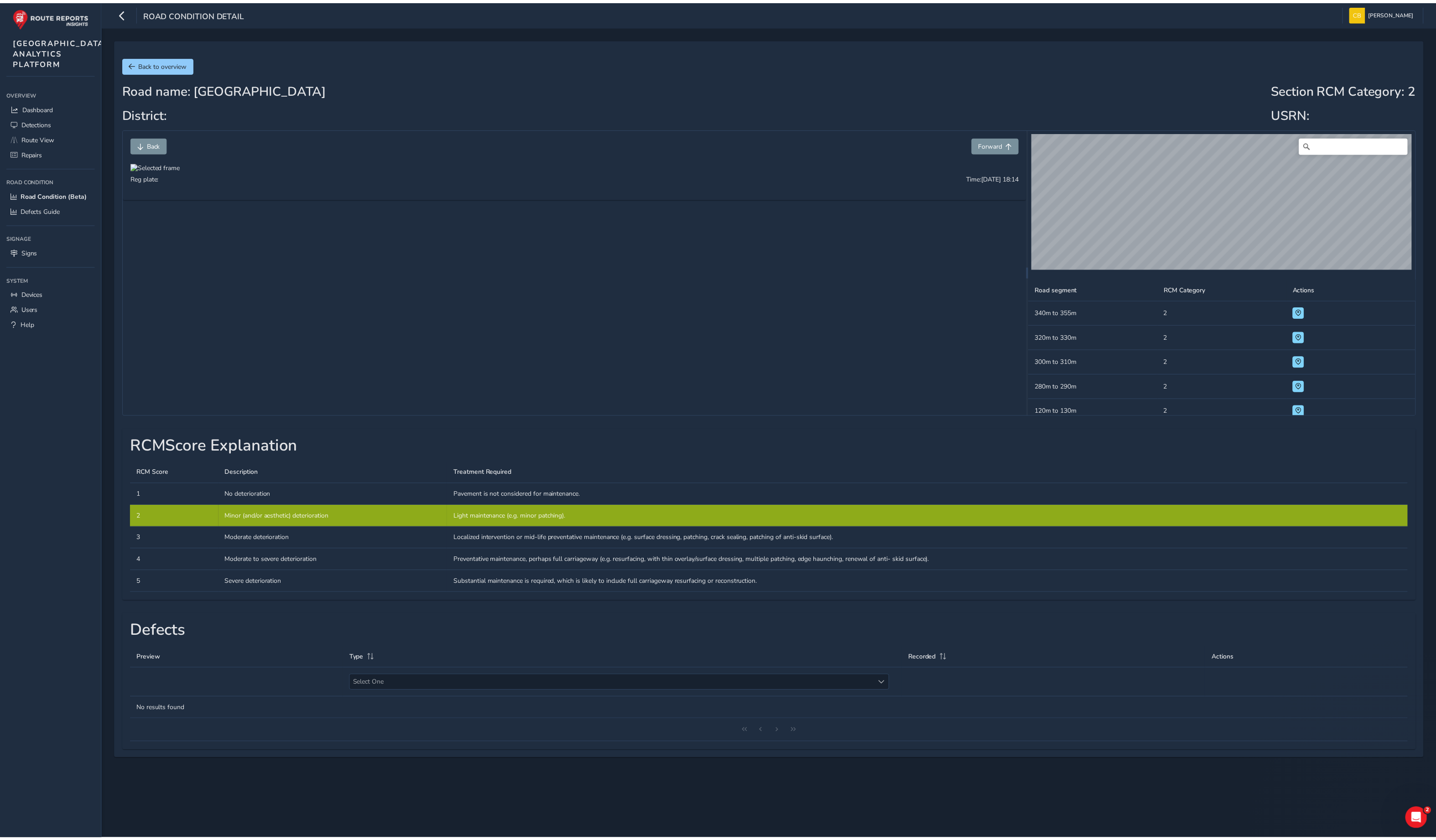
scroll to position [225, 0]
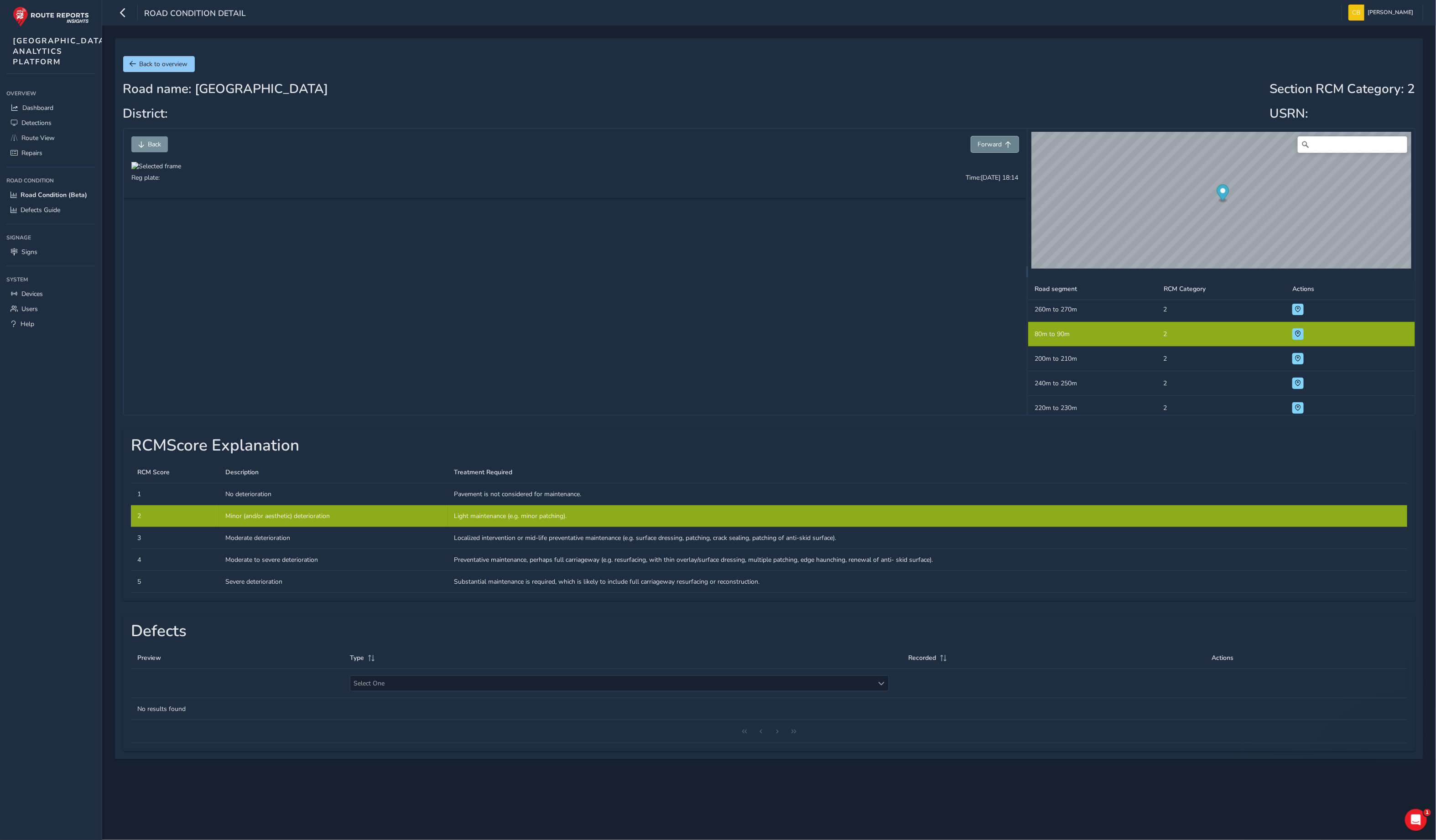
click at [992, 143] on span "Forward" at bounding box center [990, 144] width 24 height 9
click at [137, 144] on button "Back" at bounding box center [149, 144] width 37 height 16
click at [181, 171] on div at bounding box center [156, 167] width 50 height 9
drag, startPoint x: 500, startPoint y: 333, endPoint x: 686, endPoint y: 337, distance: 186.0
click at [686, 337] on img at bounding box center [569, 409] width 876 height 493
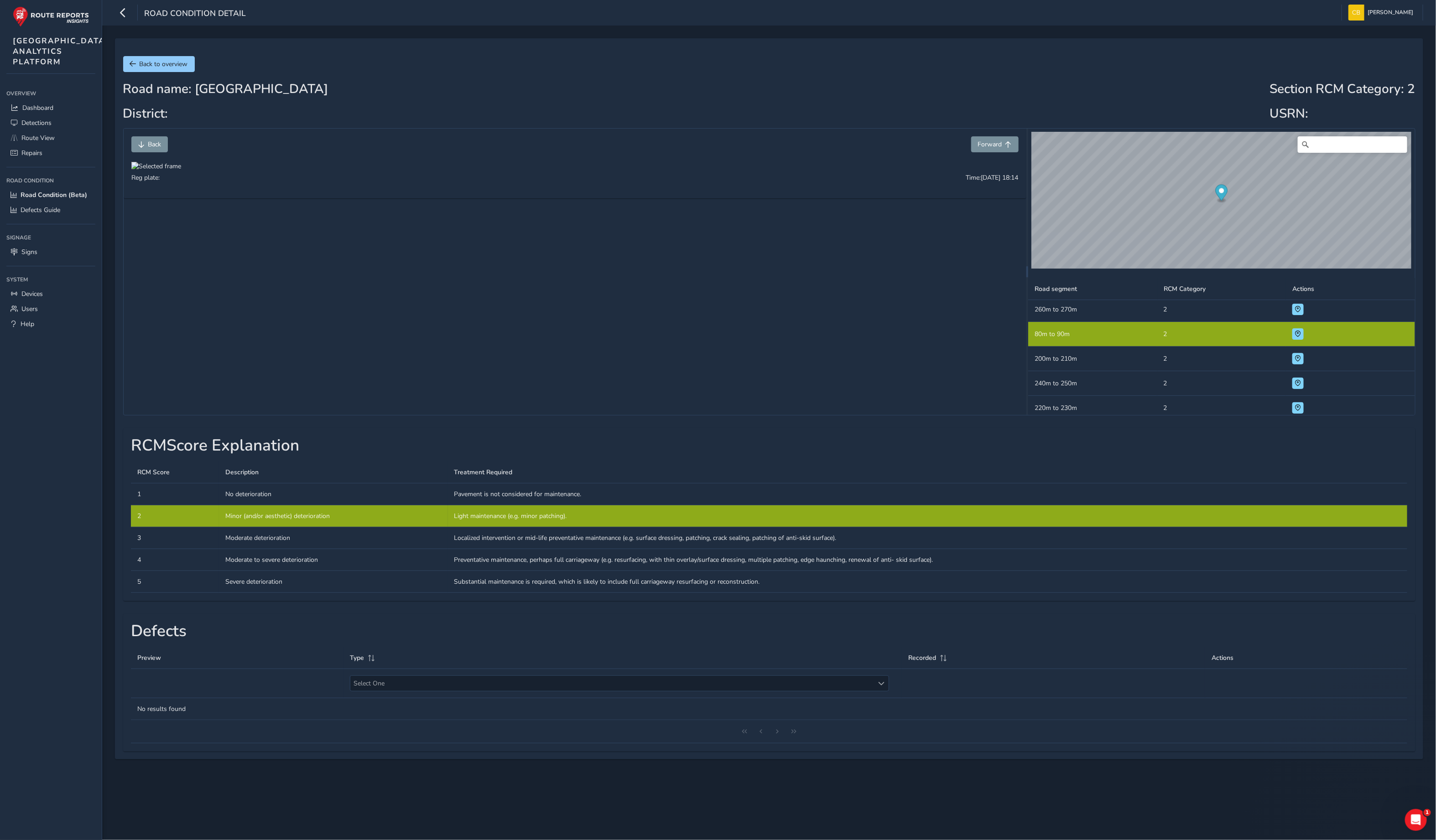
drag, startPoint x: 527, startPoint y: 374, endPoint x: 535, endPoint y: 370, distance: 8.9
click at [181, 171] on div at bounding box center [156, 167] width 50 height 9
click at [349, 294] on img at bounding box center [569, 409] width 876 height 493
click at [181, 171] on div at bounding box center [156, 167] width 50 height 9
click at [353, 298] on img at bounding box center [569, 409] width 876 height 493
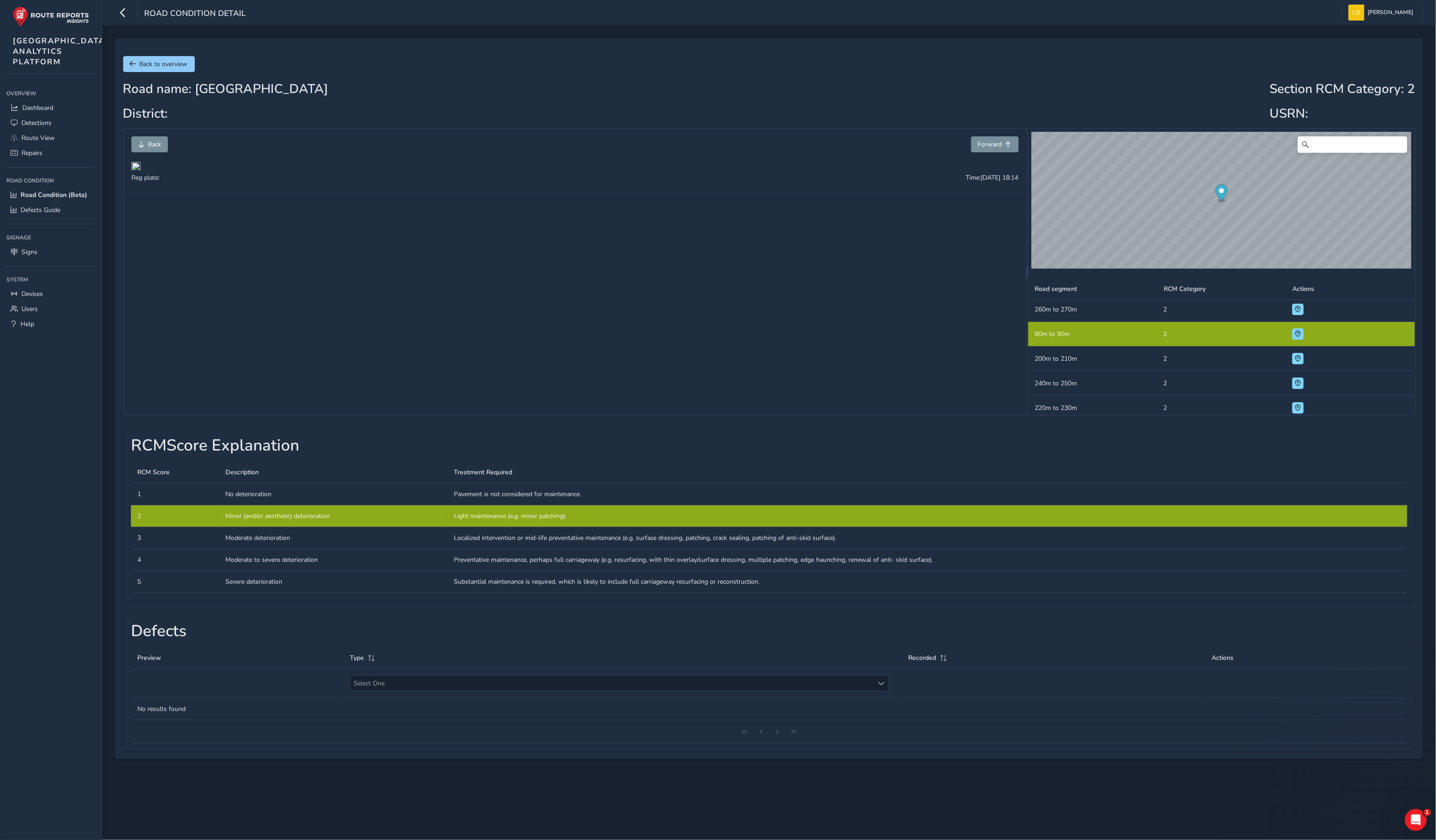
click at [181, 171] on div at bounding box center [156, 167] width 50 height 9
drag, startPoint x: 353, startPoint y: 298, endPoint x: 391, endPoint y: 334, distance: 52.3
click at [391, 334] on img at bounding box center [569, 409] width 876 height 493
click at [999, 144] on span "Forward" at bounding box center [990, 144] width 24 height 9
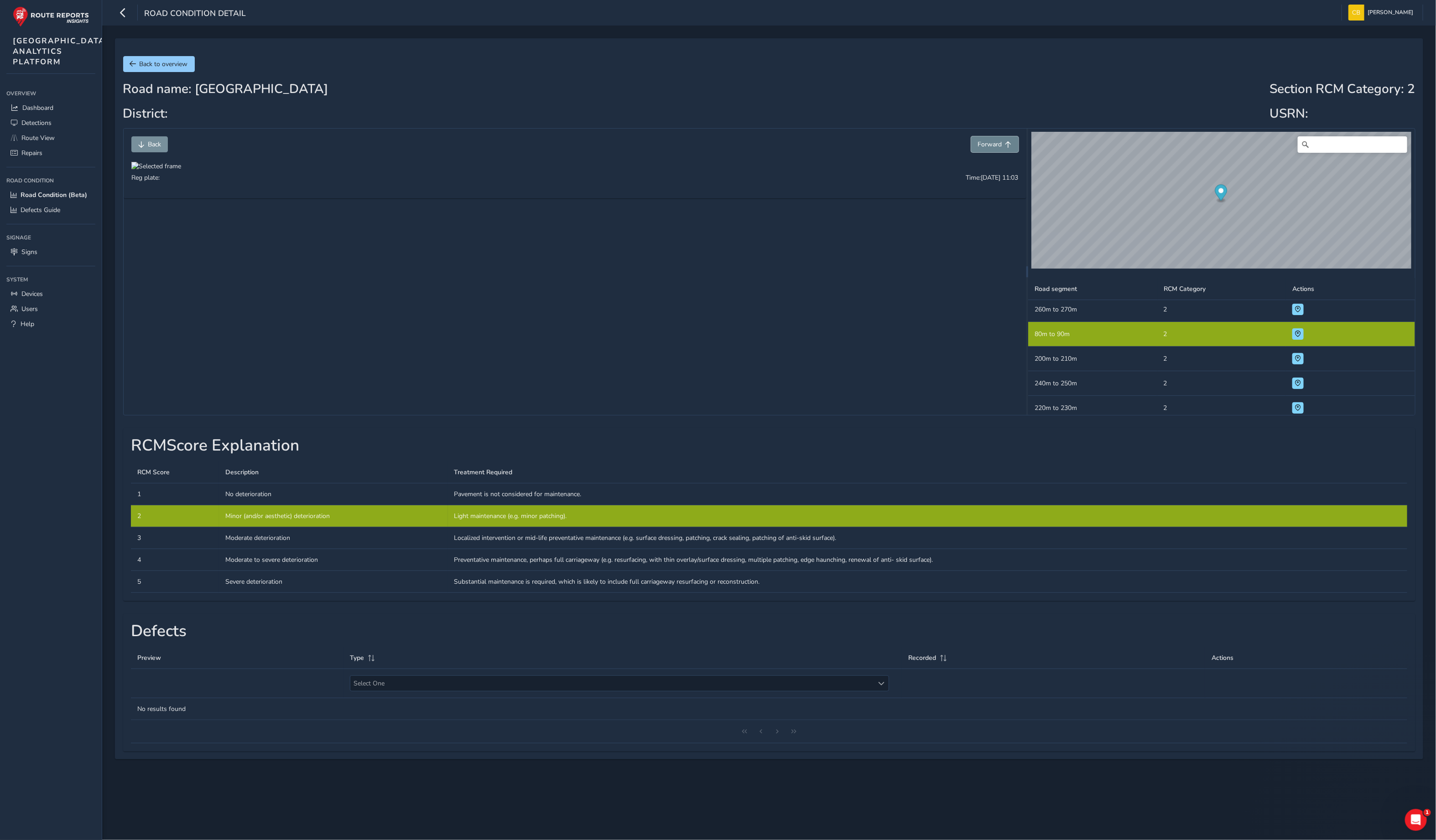
click at [999, 144] on span "Forward" at bounding box center [990, 144] width 24 height 9
click at [1104, 415] on div "© Mapbox © OpenStreetMap Improve this map | © Mapbox © OpenStreetMap Improve th…" at bounding box center [1221, 272] width 386 height 287
click at [1010, 144] on span "Forward" at bounding box center [1008, 144] width 6 height 6
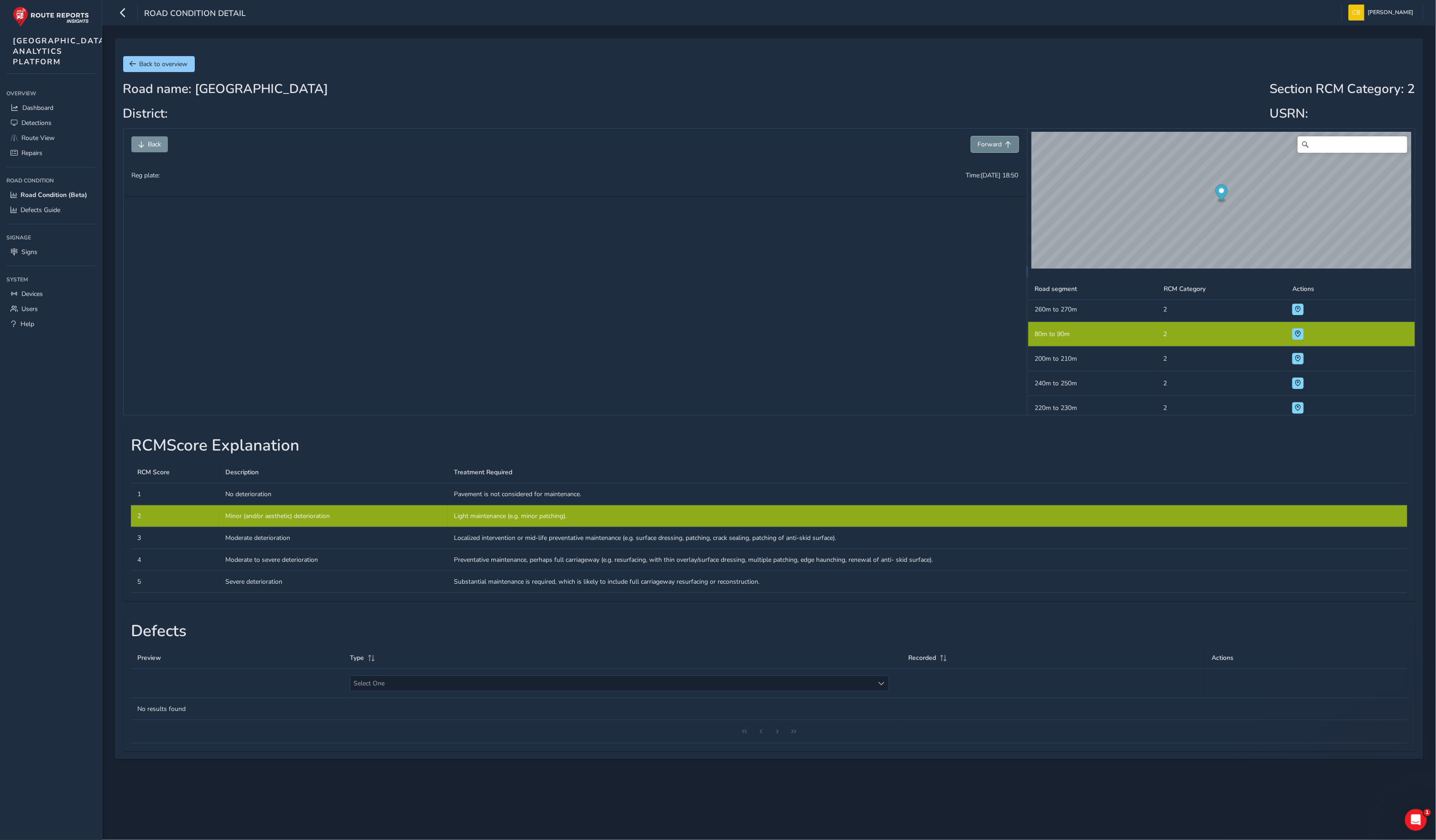
click at [1010, 144] on span "Forward" at bounding box center [1008, 144] width 6 height 6
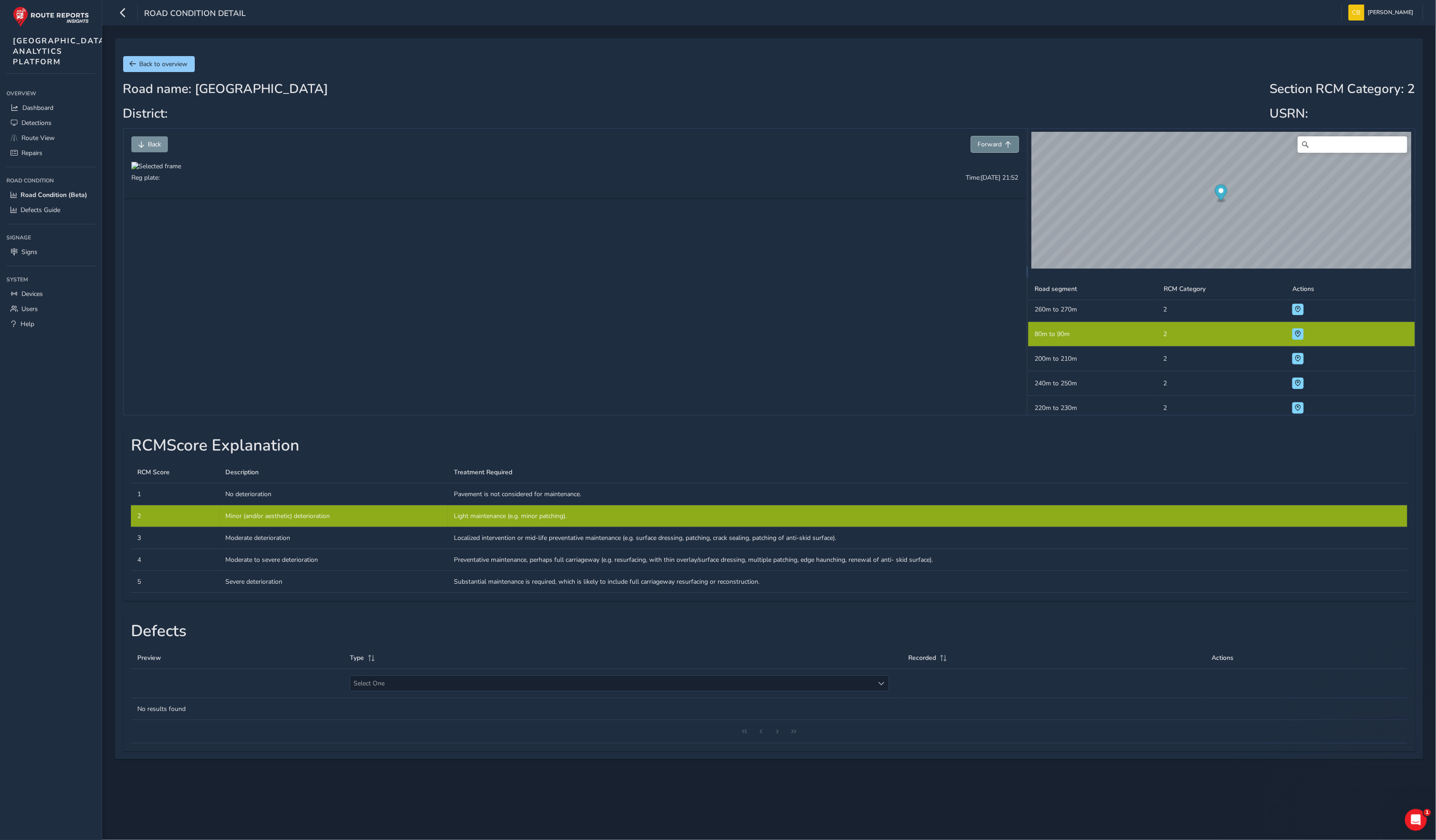
click at [1010, 144] on span "Forward" at bounding box center [1008, 144] width 6 height 6
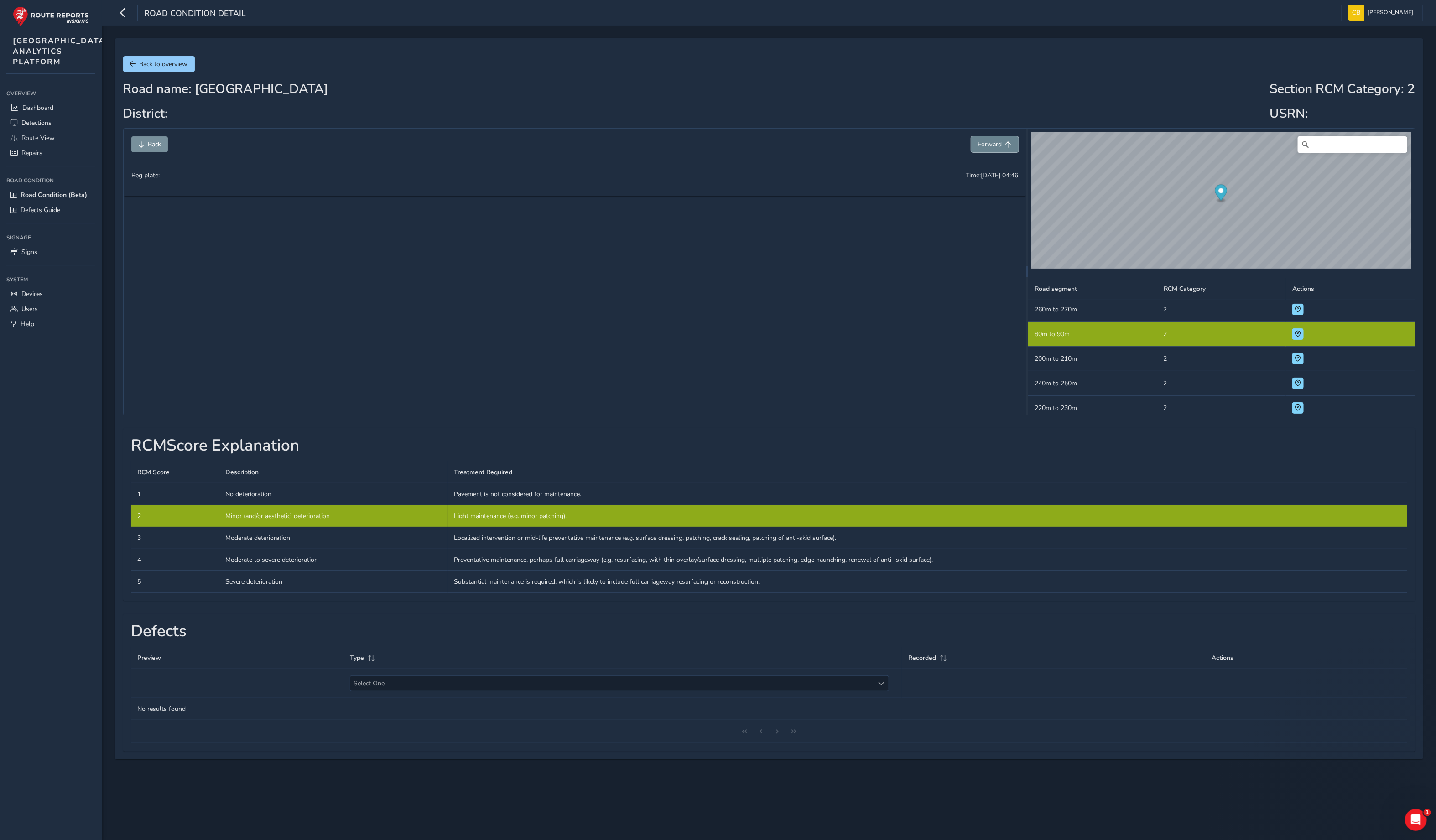
click at [1010, 144] on span "Forward" at bounding box center [1008, 144] width 6 height 6
click at [152, 148] on span "Back" at bounding box center [154, 144] width 13 height 9
click at [1103, 360] on td "Road segment 200m to 210m" at bounding box center [1092, 359] width 129 height 25
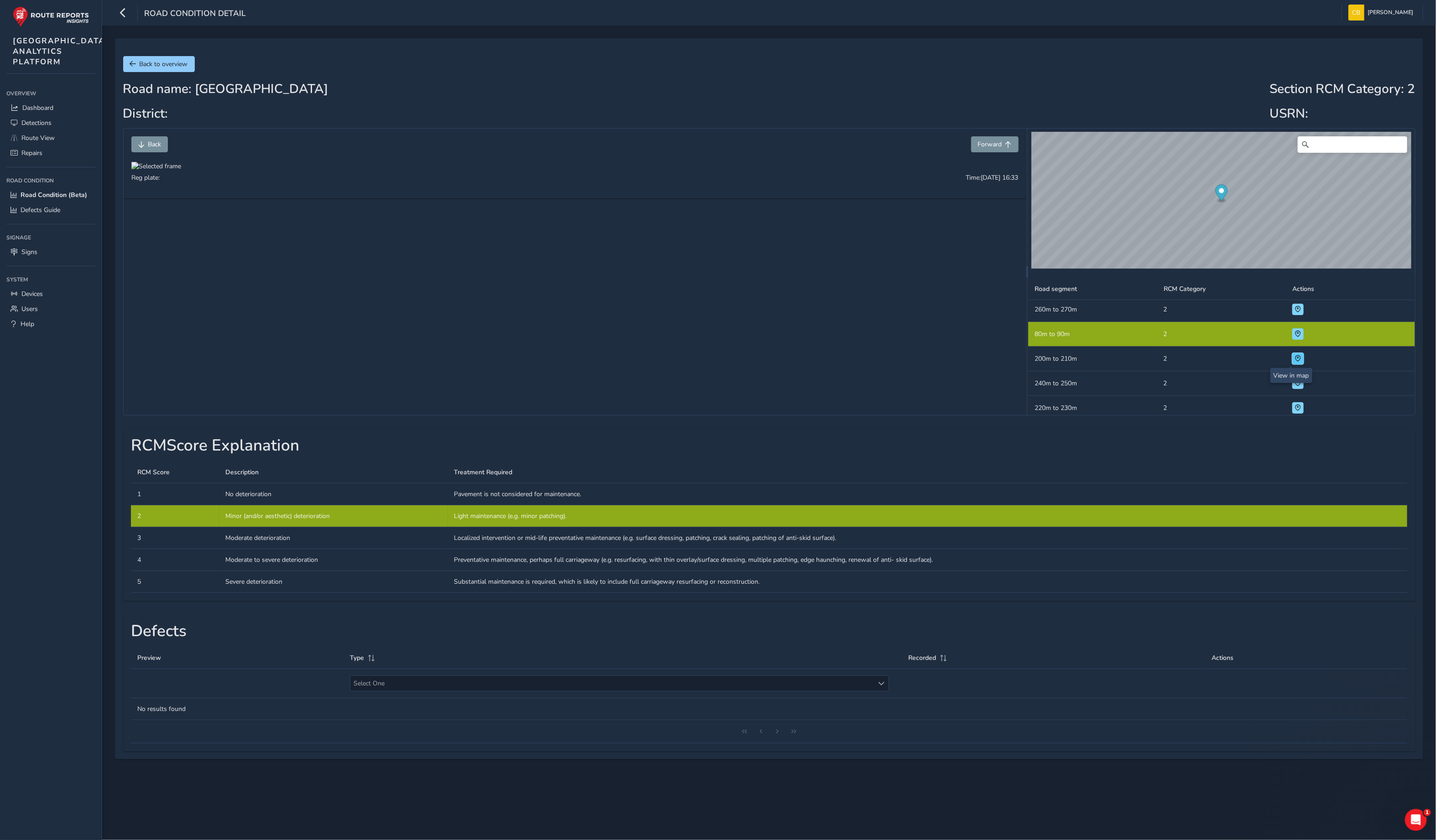
click at [1292, 362] on button at bounding box center [1298, 358] width 11 height 11
click at [1295, 362] on span at bounding box center [1298, 358] width 6 height 6
click at [1295, 332] on span at bounding box center [1298, 334] width 6 height 6
click at [1065, 353] on td "Road segment 200m to 210m" at bounding box center [1092, 359] width 129 height 25
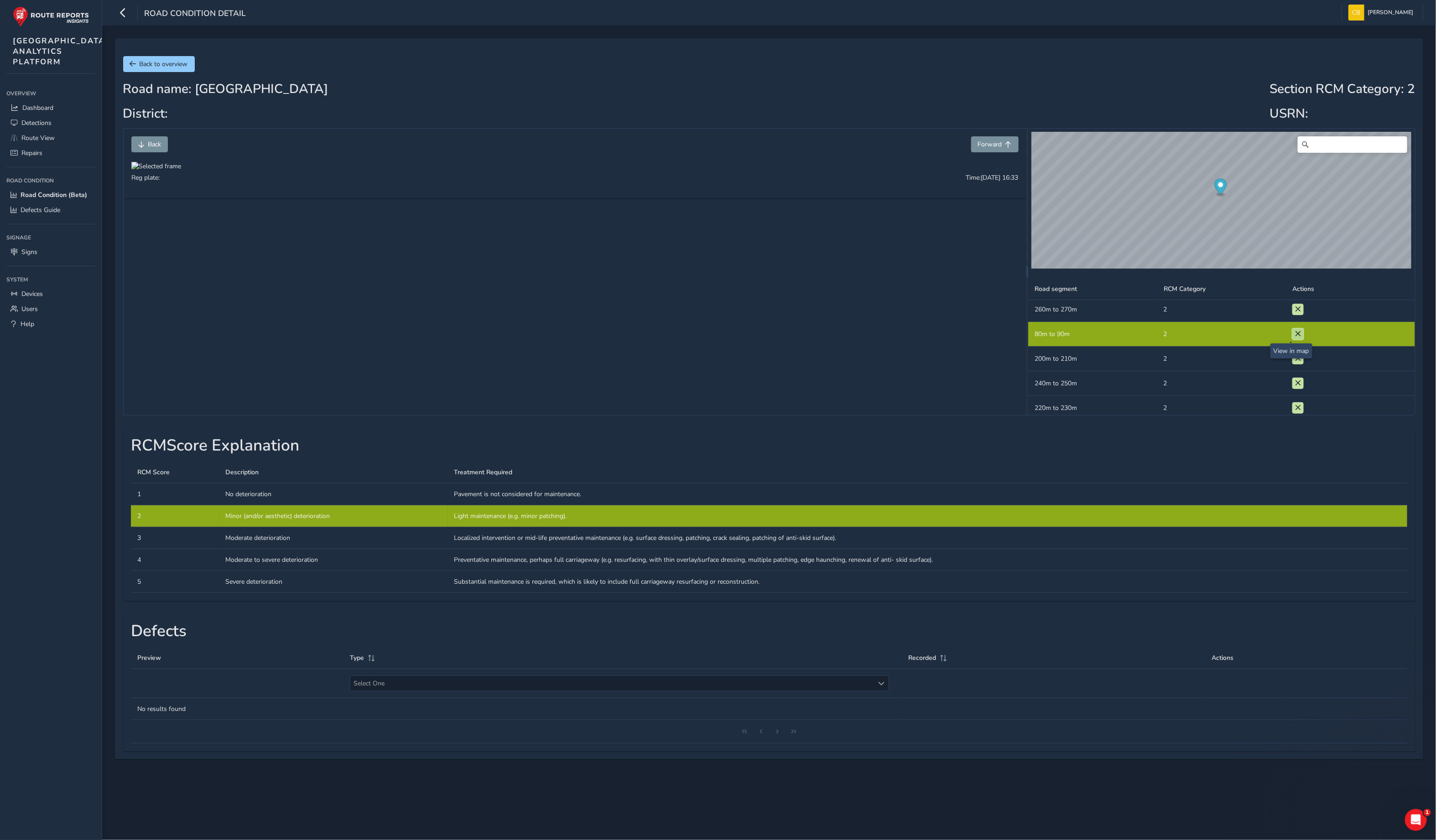
click at [1295, 337] on span at bounding box center [1298, 334] width 6 height 6
click at [1023, 148] on div "Back Forward Reg plate: Time: Sep 30 2025, 16:33" at bounding box center [575, 163] width 903 height 70
click at [998, 139] on button "Forward" at bounding box center [995, 144] width 48 height 16
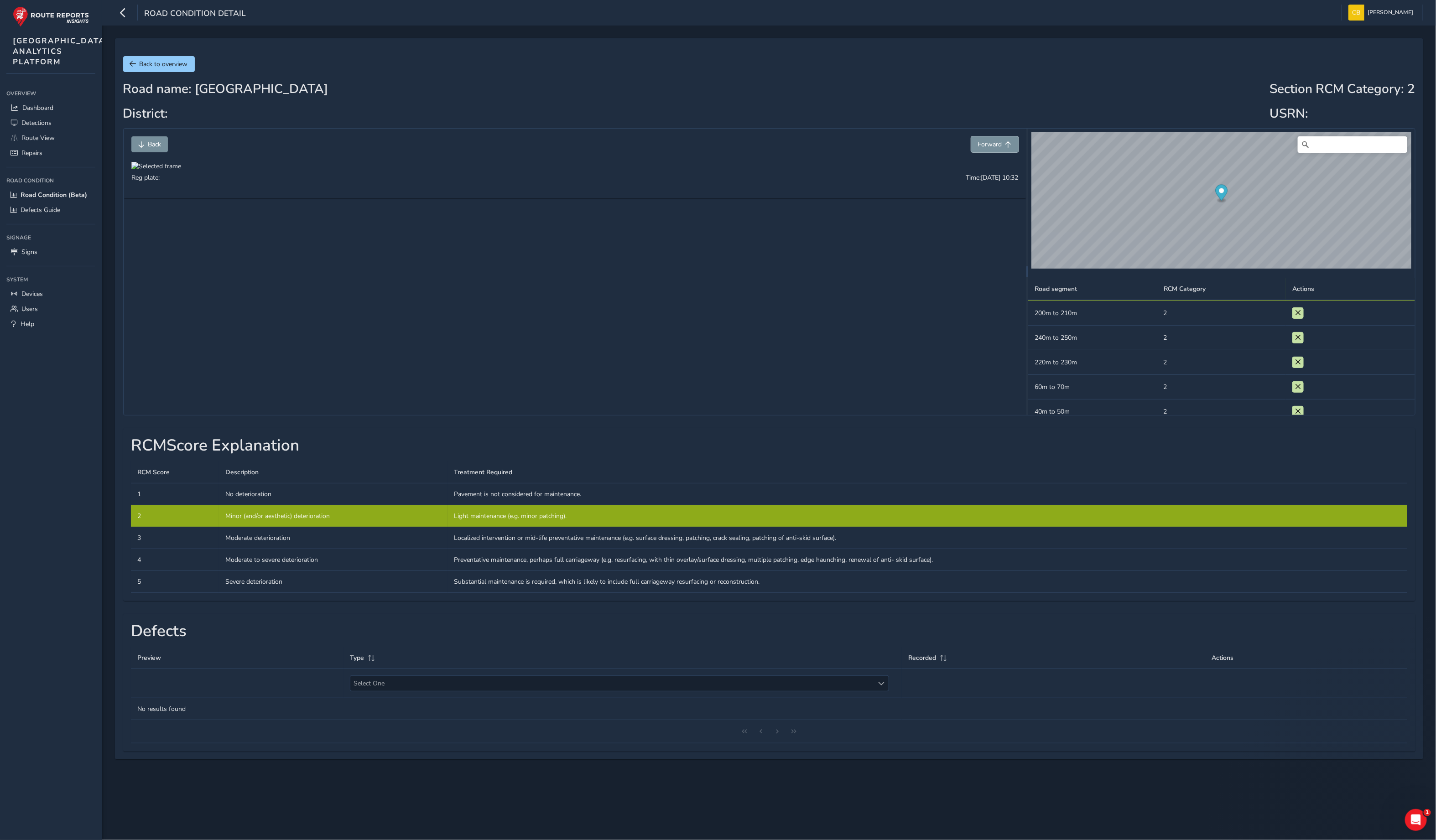
scroll to position [332, 0]
click at [151, 56] on button "Back to overview" at bounding box center [159, 64] width 72 height 16
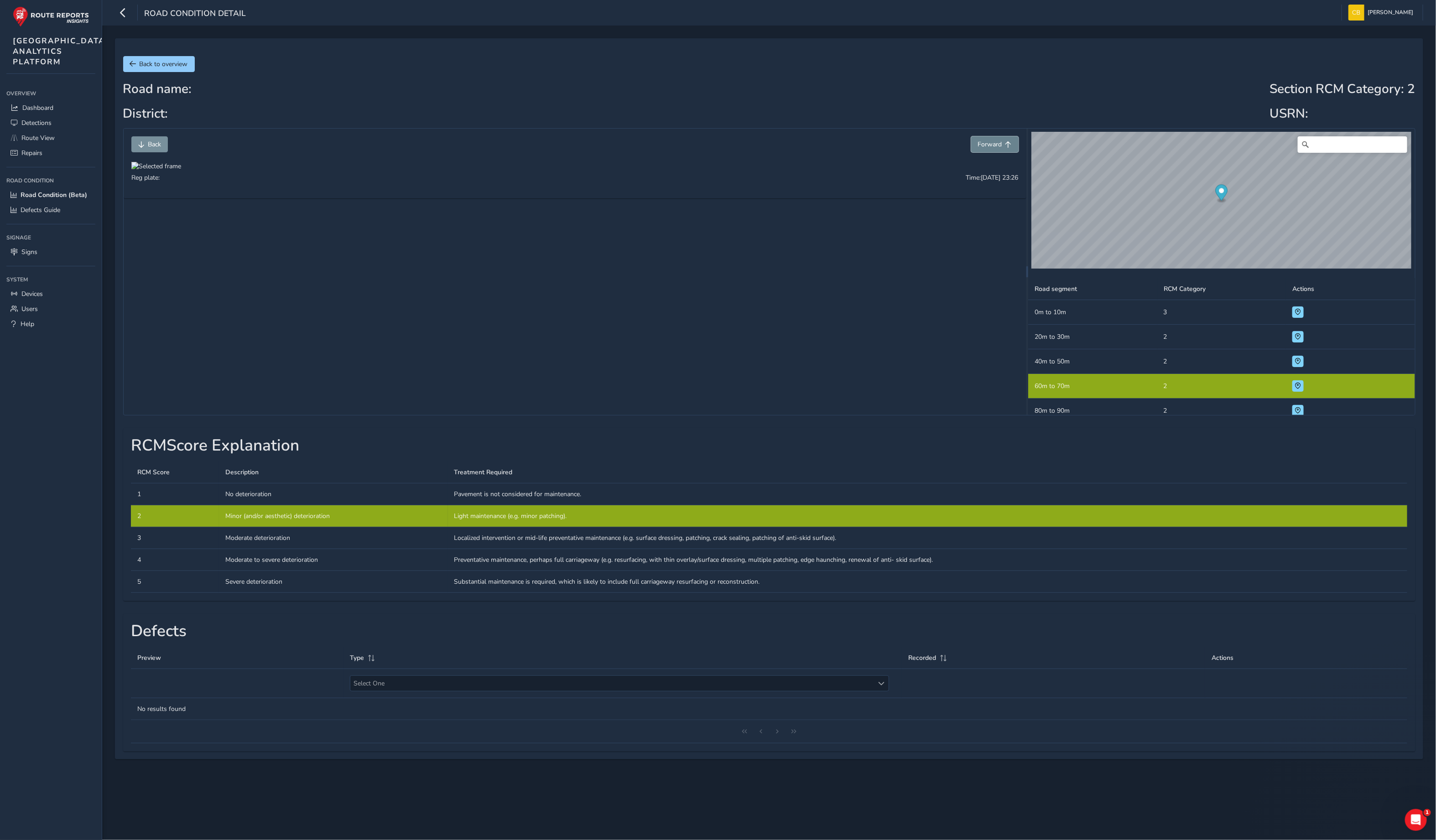
click at [984, 145] on span "Forward" at bounding box center [990, 144] width 24 height 9
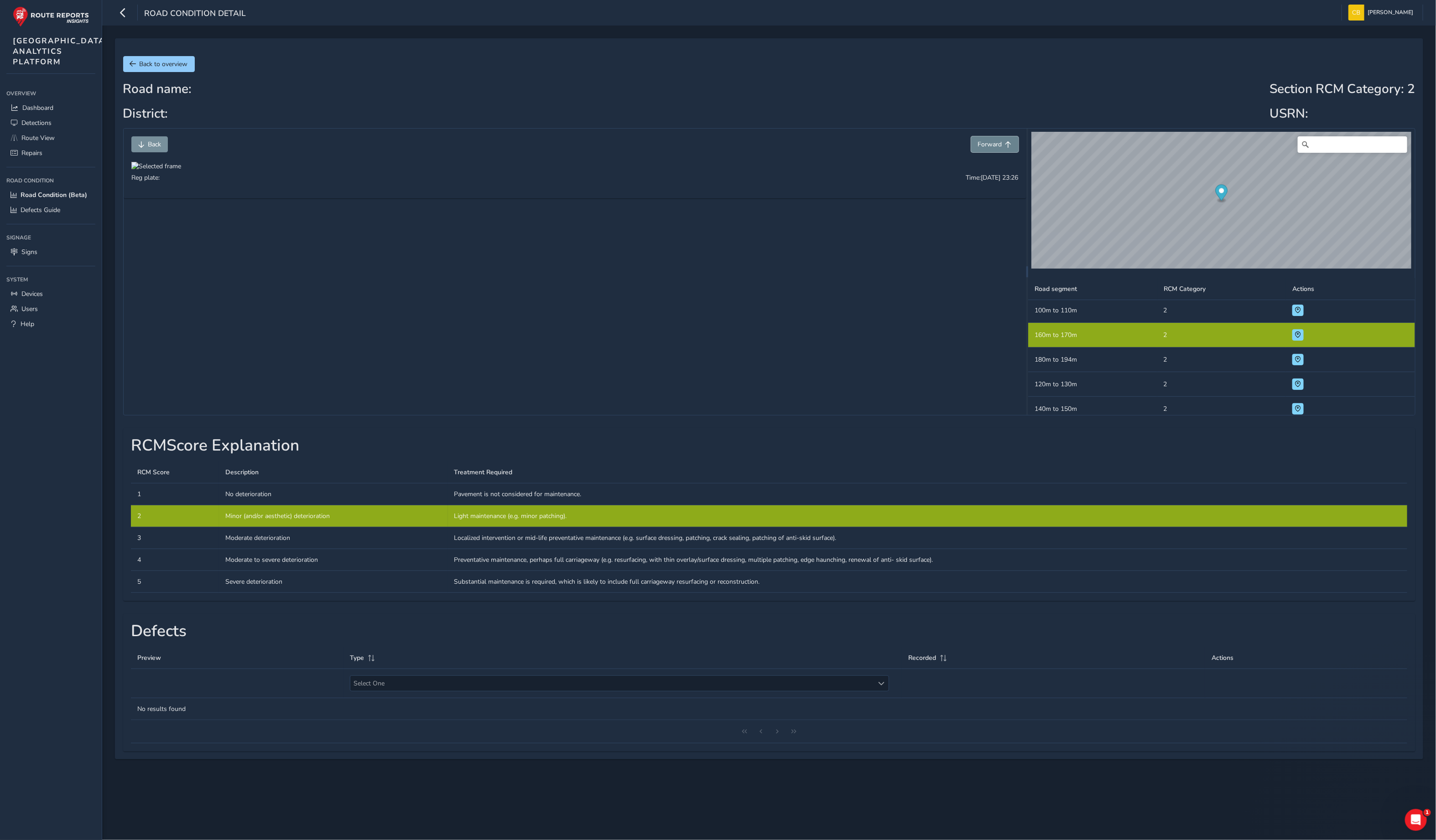
click at [984, 145] on span "Forward" at bounding box center [990, 144] width 24 height 9
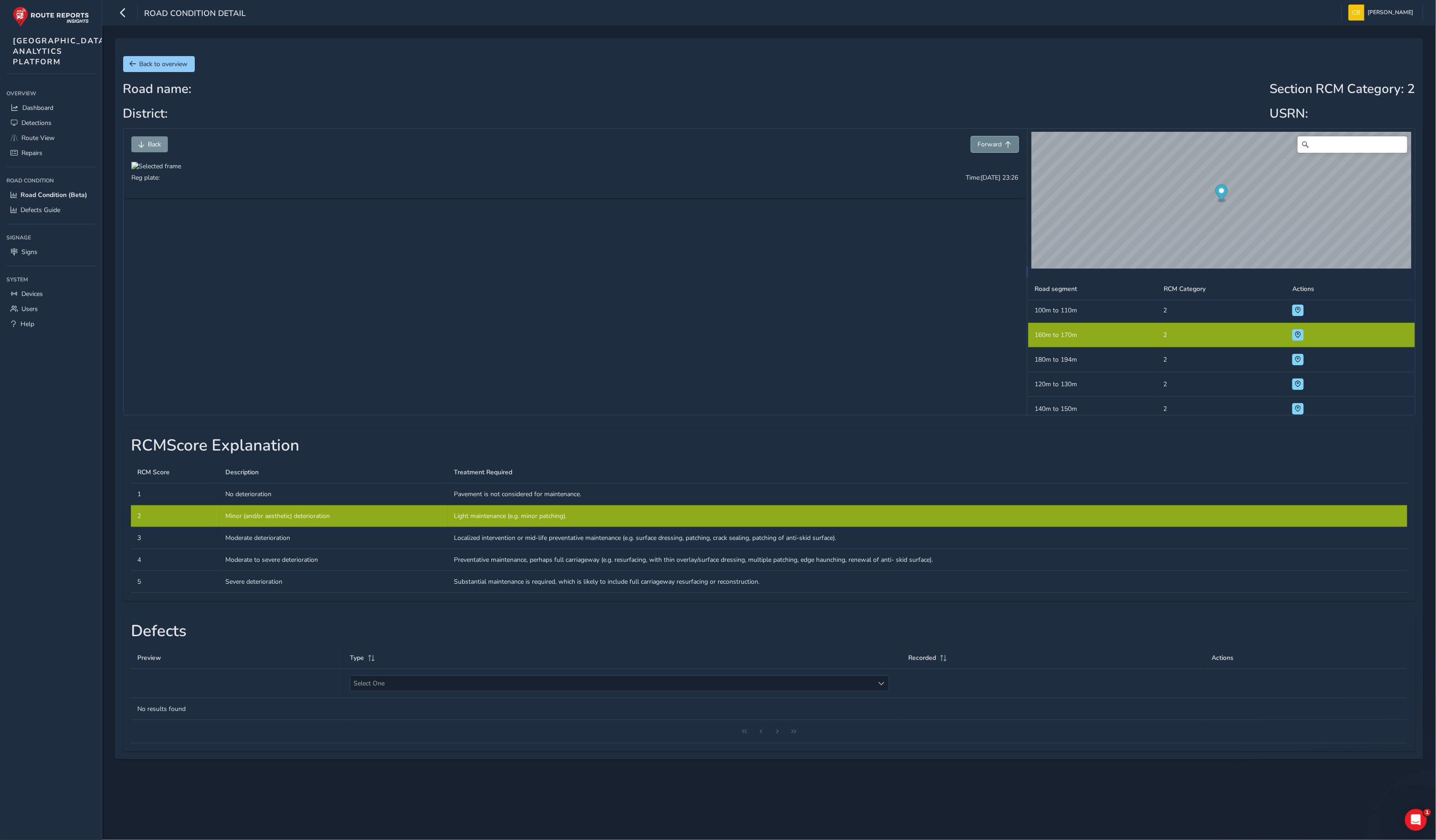
click at [984, 145] on span "Forward" at bounding box center [990, 144] width 24 height 9
click at [145, 144] on button "Back" at bounding box center [149, 144] width 37 height 16
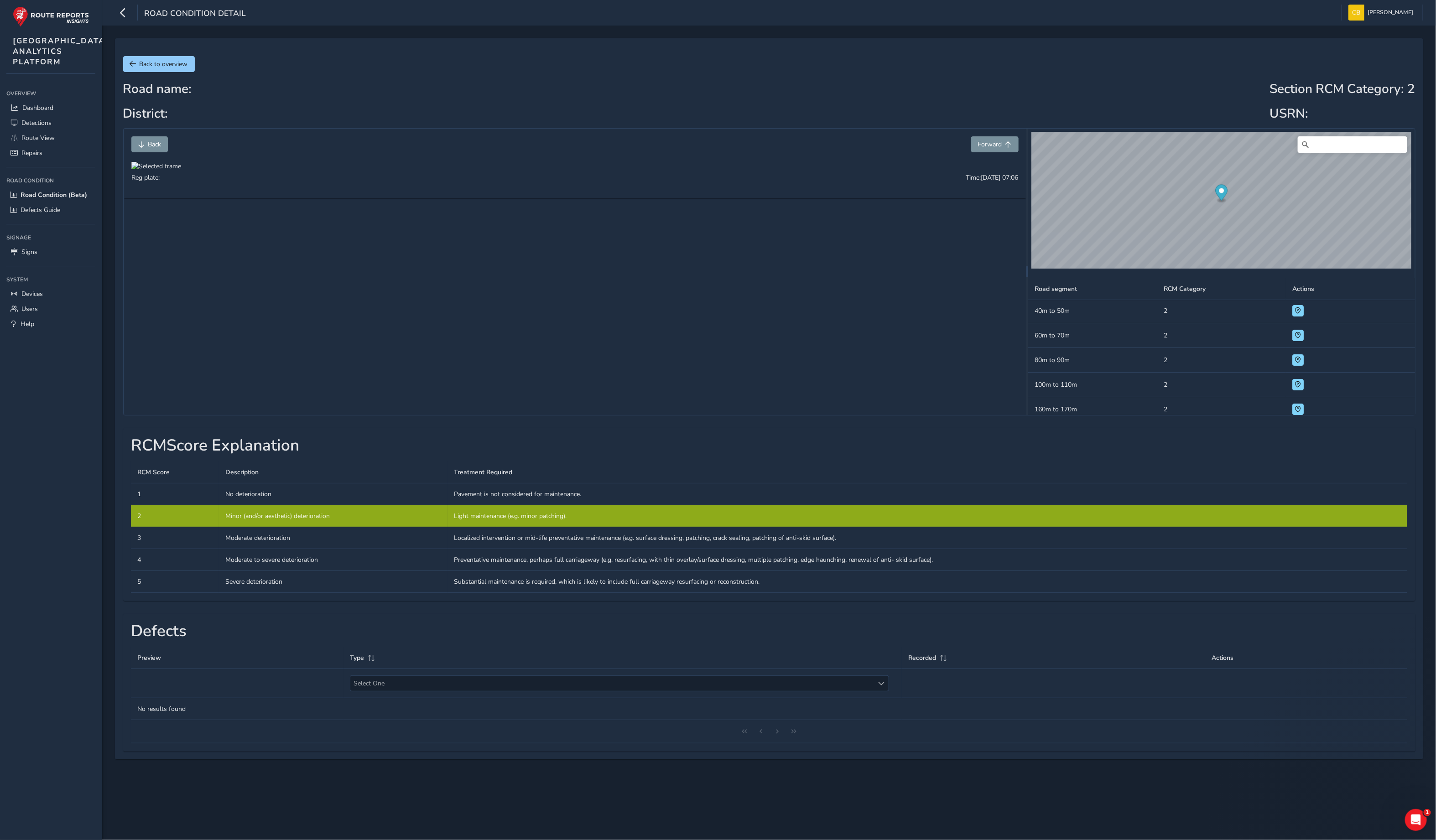
click at [181, 171] on div at bounding box center [156, 167] width 50 height 9
drag, startPoint x: 809, startPoint y: 428, endPoint x: 589, endPoint y: 450, distance: 221.1
click at [589, 450] on img at bounding box center [569, 409] width 876 height 493
click at [1295, 336] on span at bounding box center [1298, 335] width 6 height 6
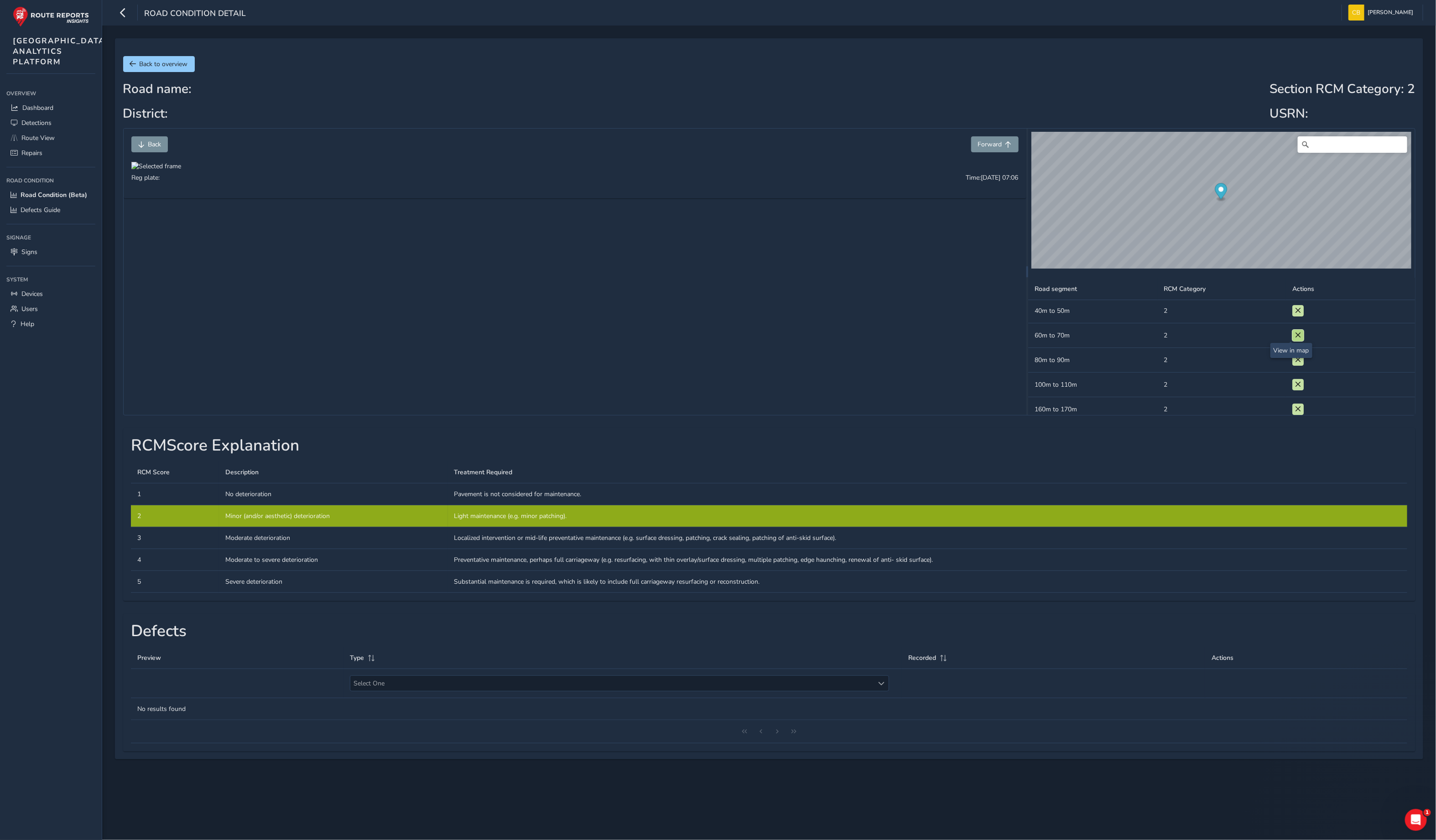
click at [1295, 336] on button at bounding box center [1298, 336] width 11 height 11
click at [163, 63] on span "Back to overview" at bounding box center [163, 64] width 48 height 9
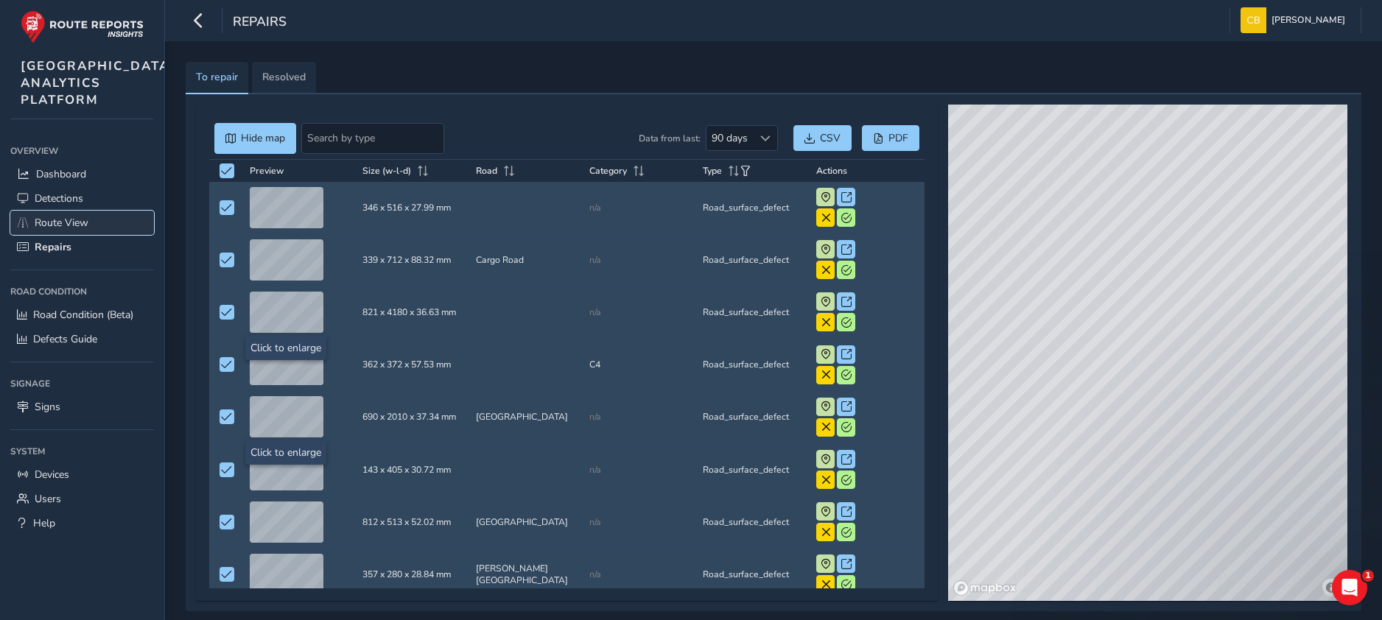
click at [74, 230] on span "Route View" at bounding box center [62, 223] width 54 height 14
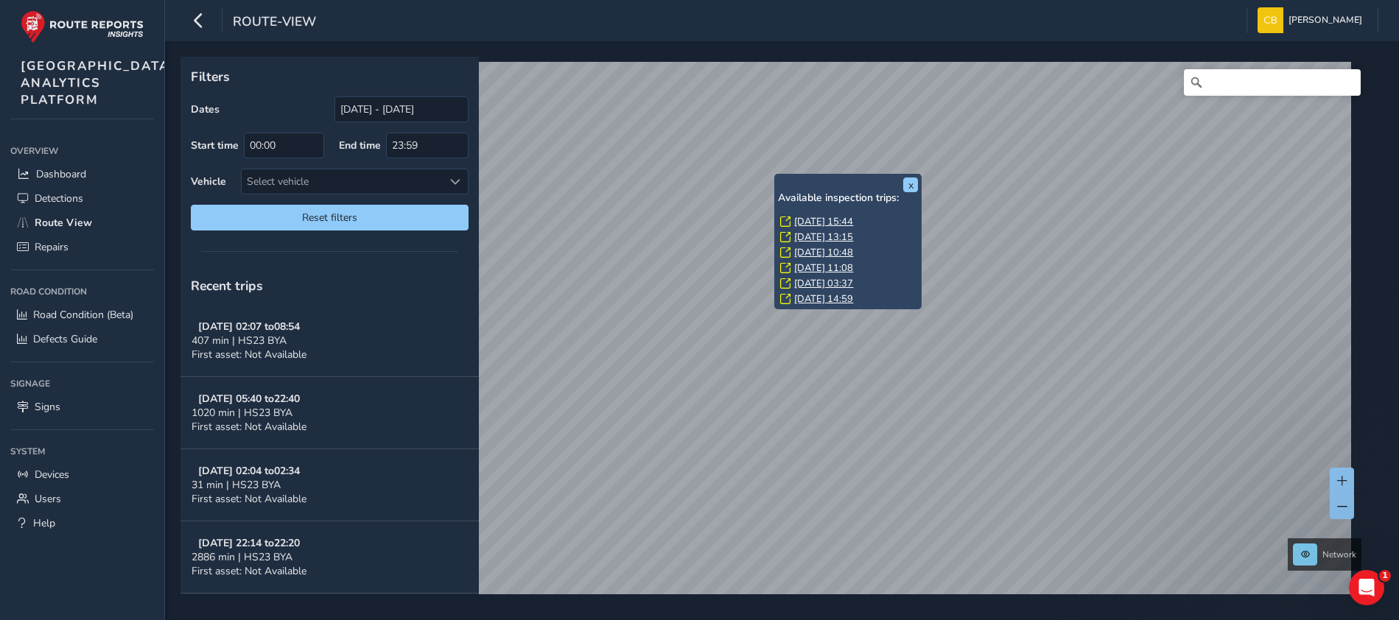
click at [841, 221] on link "[DATE] 15:44" at bounding box center [823, 221] width 59 height 13
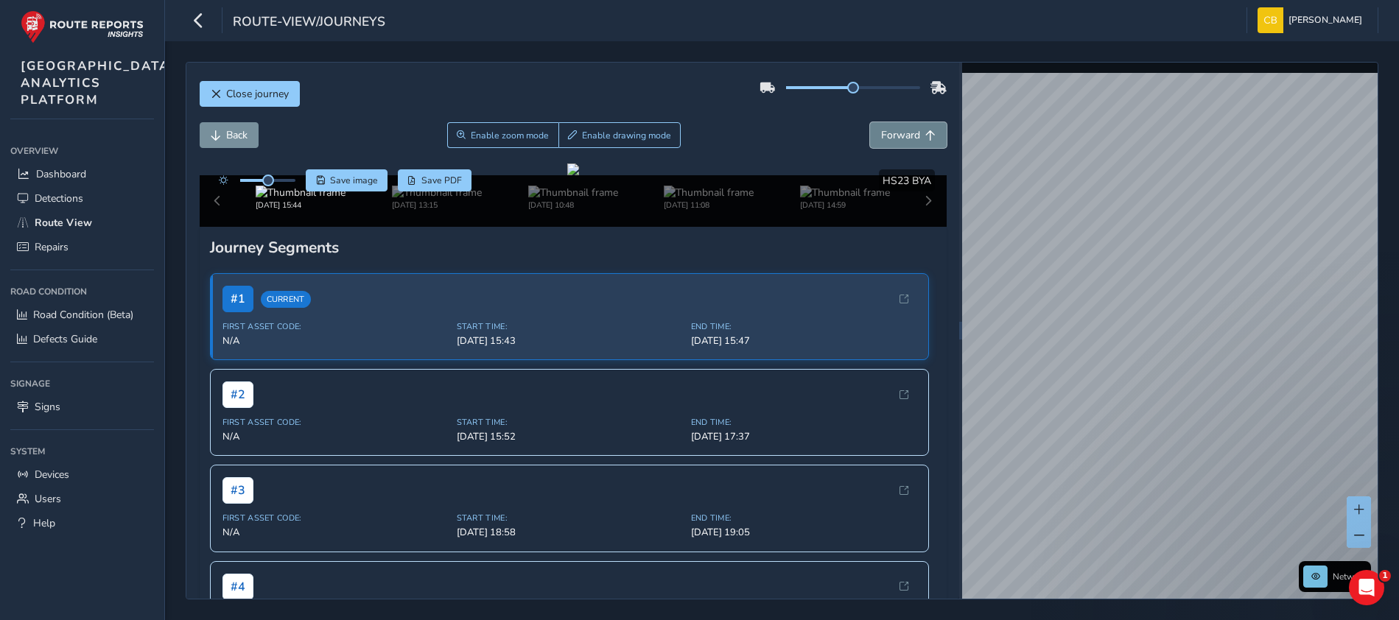
click at [903, 132] on button "Forward" at bounding box center [908, 135] width 77 height 26
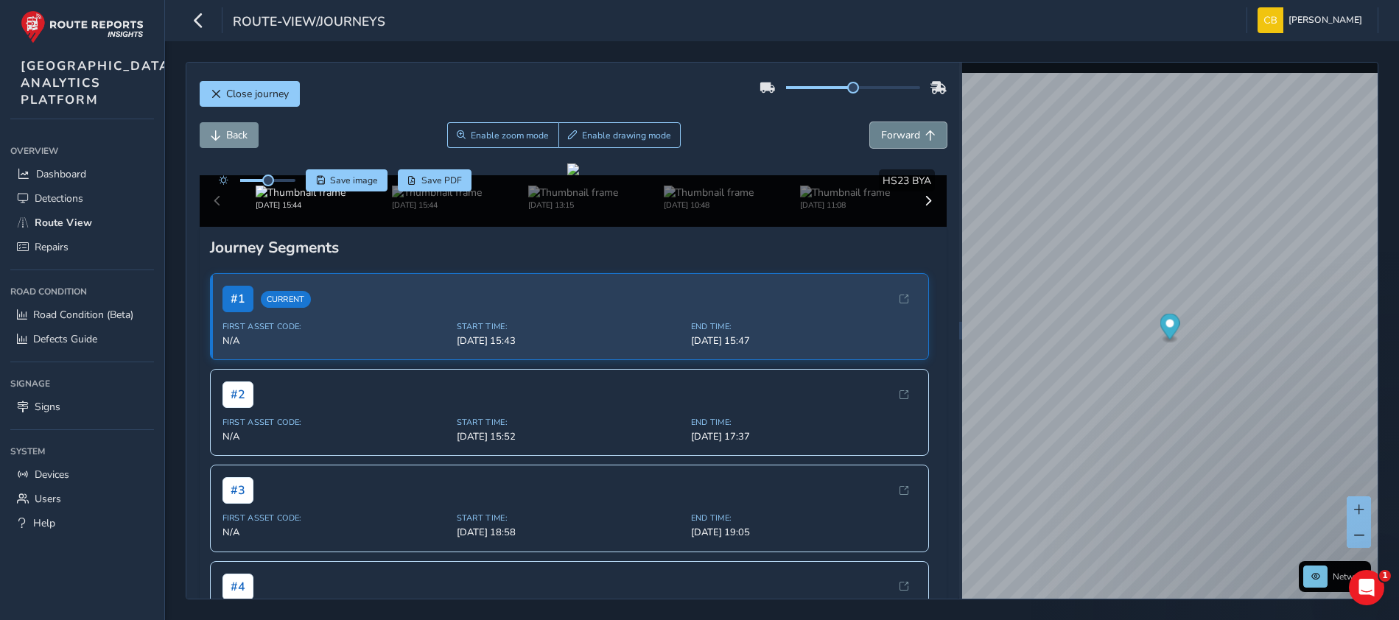
click at [903, 132] on button "Forward" at bounding box center [908, 135] width 77 height 26
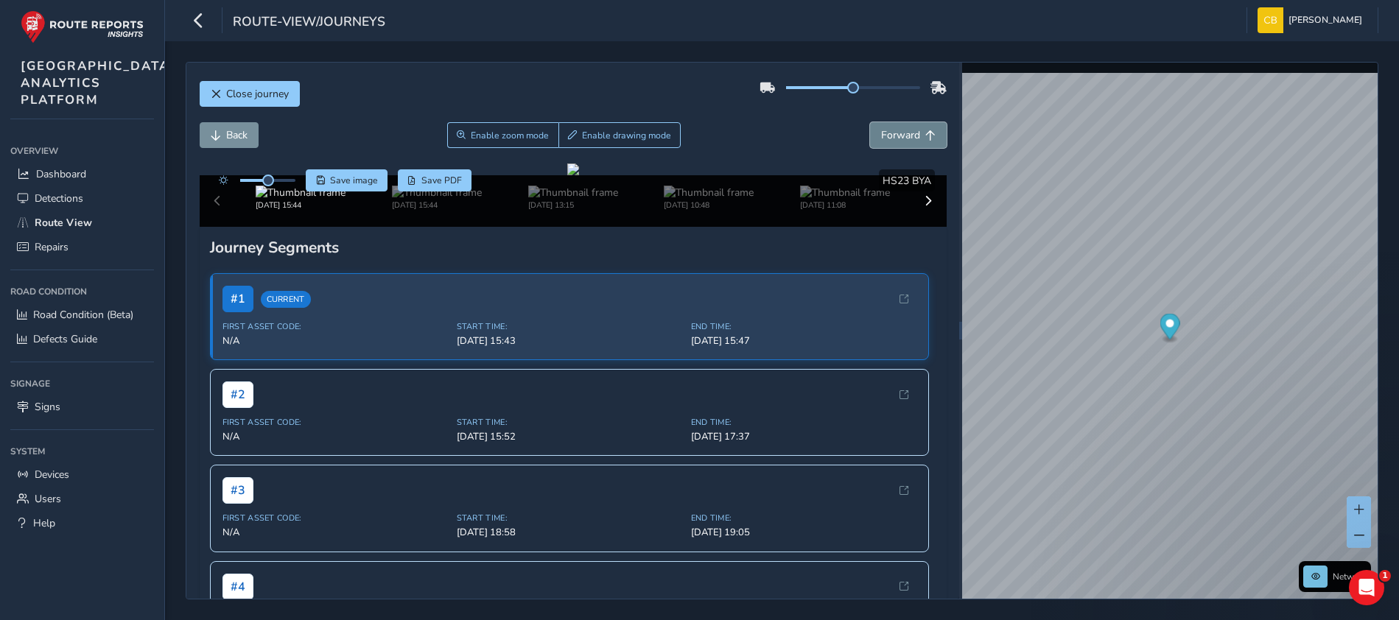
click at [903, 132] on button "Forward" at bounding box center [908, 135] width 77 height 26
click at [901, 135] on span "Forward" at bounding box center [900, 135] width 39 height 14
click at [902, 134] on span "Forward" at bounding box center [900, 135] width 39 height 14
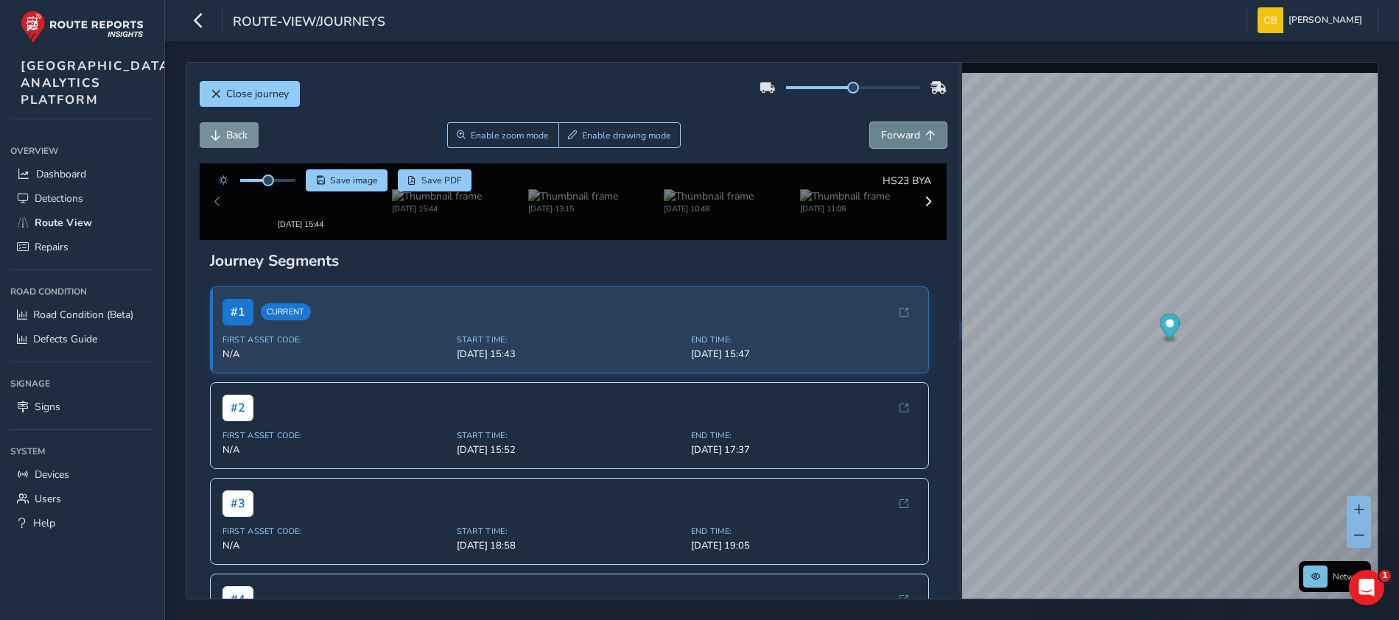
click at [902, 134] on span "Forward" at bounding box center [900, 135] width 39 height 14
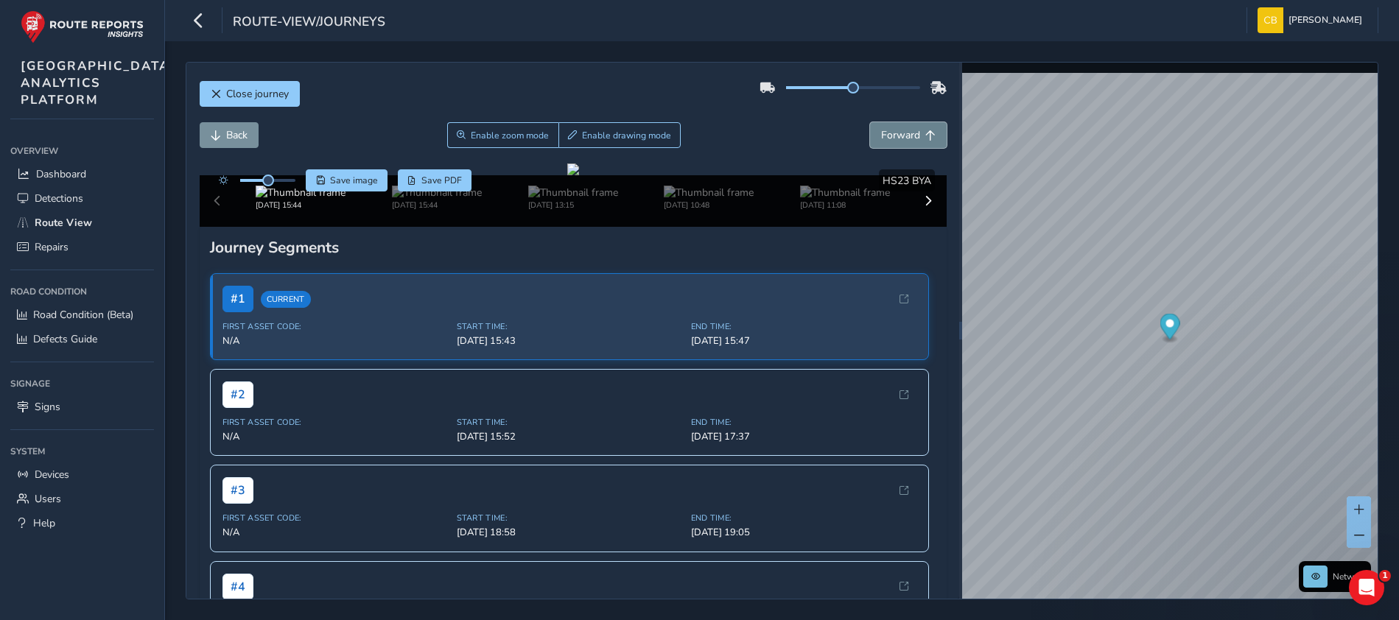
click at [902, 135] on span "Forward" at bounding box center [900, 135] width 39 height 14
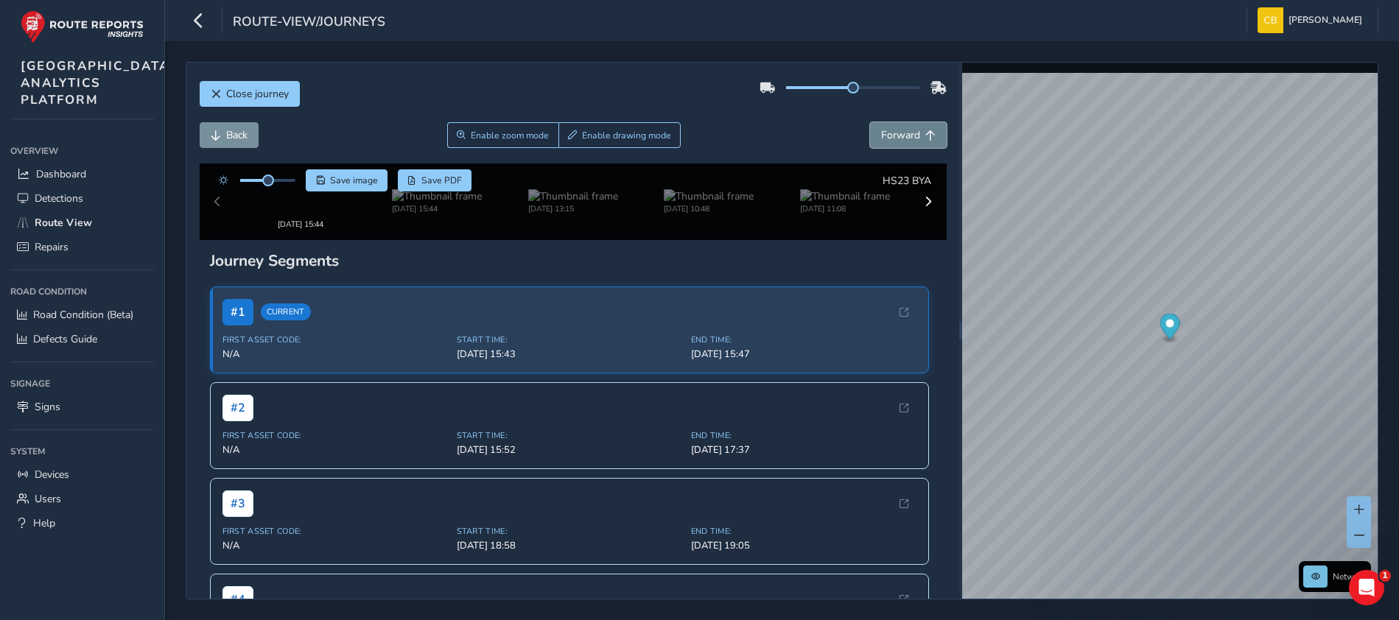
click at [902, 135] on span "Forward" at bounding box center [900, 135] width 39 height 14
click at [901, 135] on span "Forward" at bounding box center [900, 135] width 39 height 14
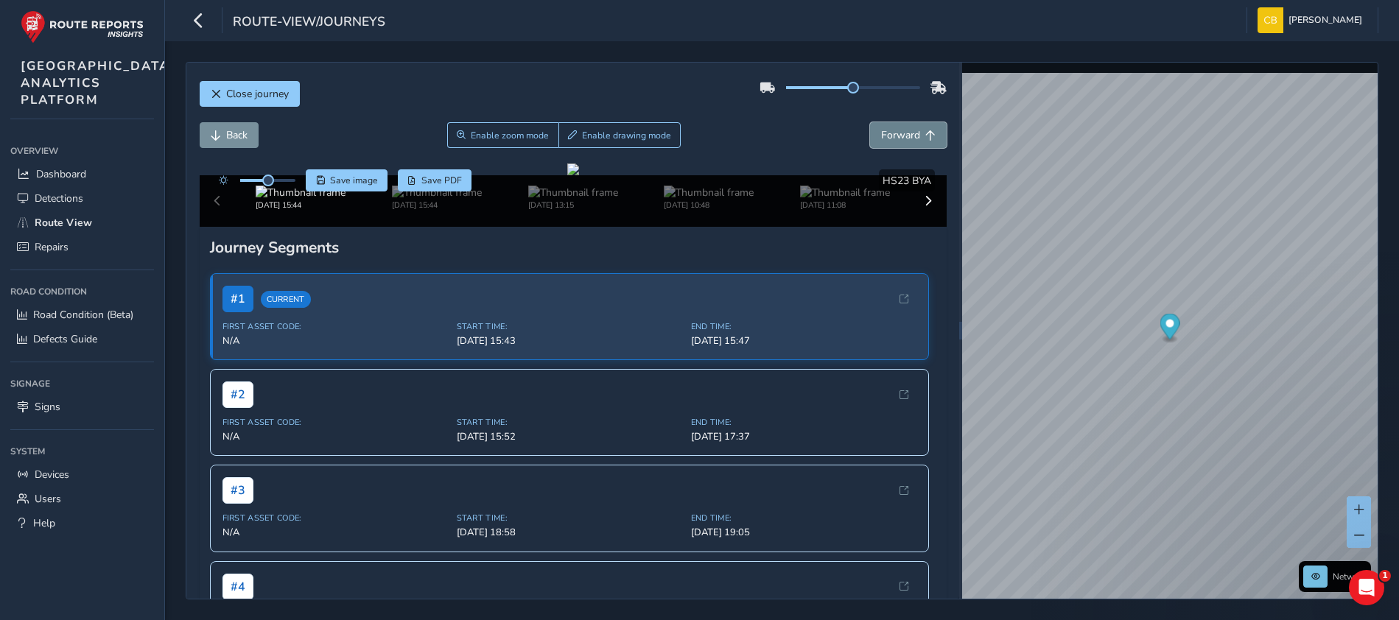
click at [901, 135] on span "Forward" at bounding box center [900, 135] width 39 height 14
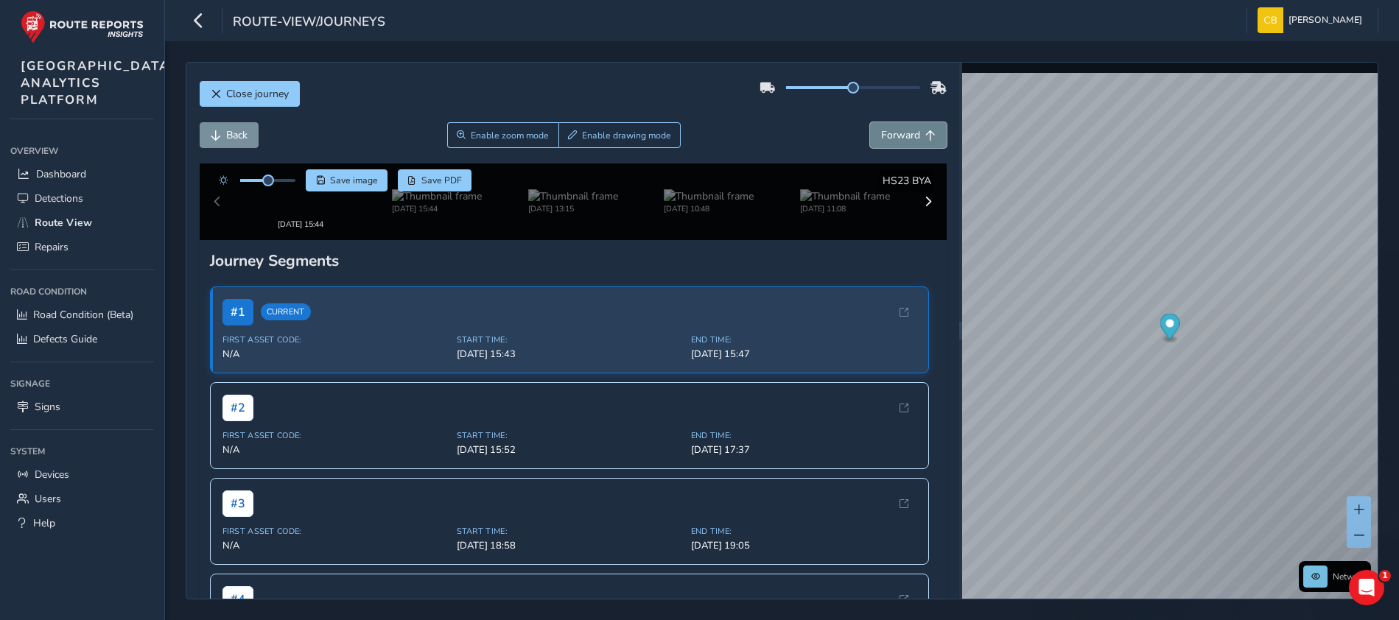
click at [901, 135] on span "Forward" at bounding box center [900, 135] width 39 height 14
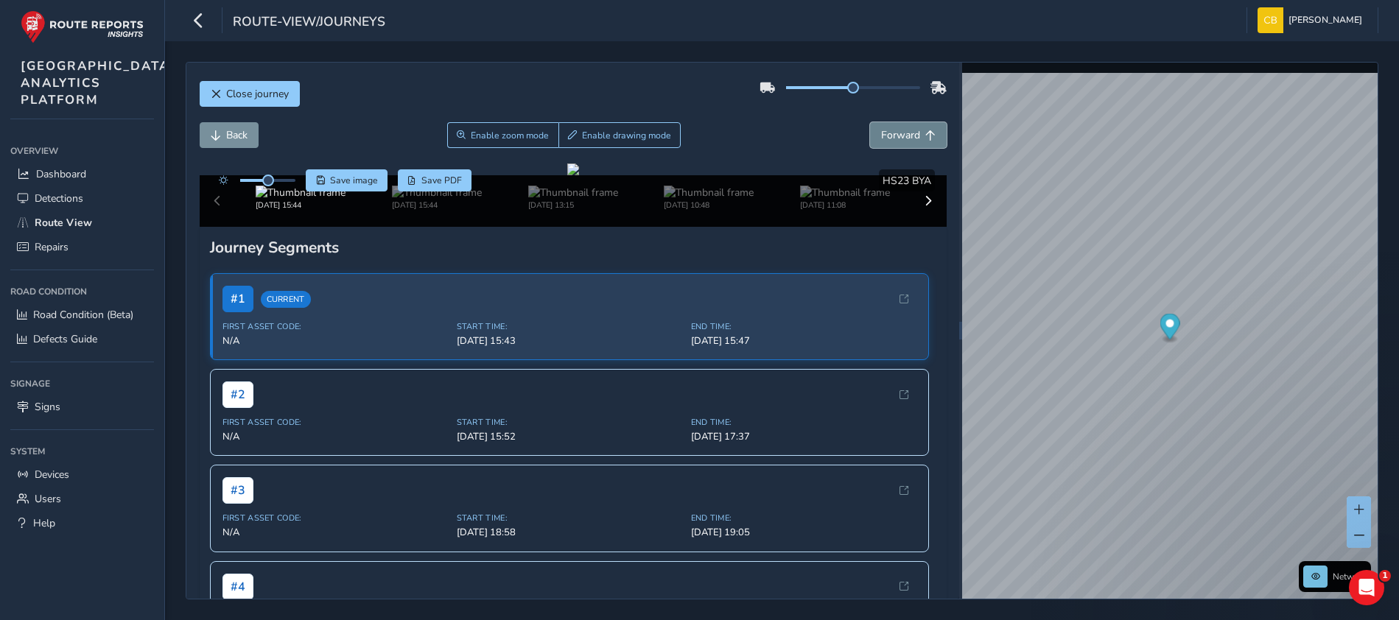
click at [901, 135] on span "Forward" at bounding box center [900, 135] width 39 height 14
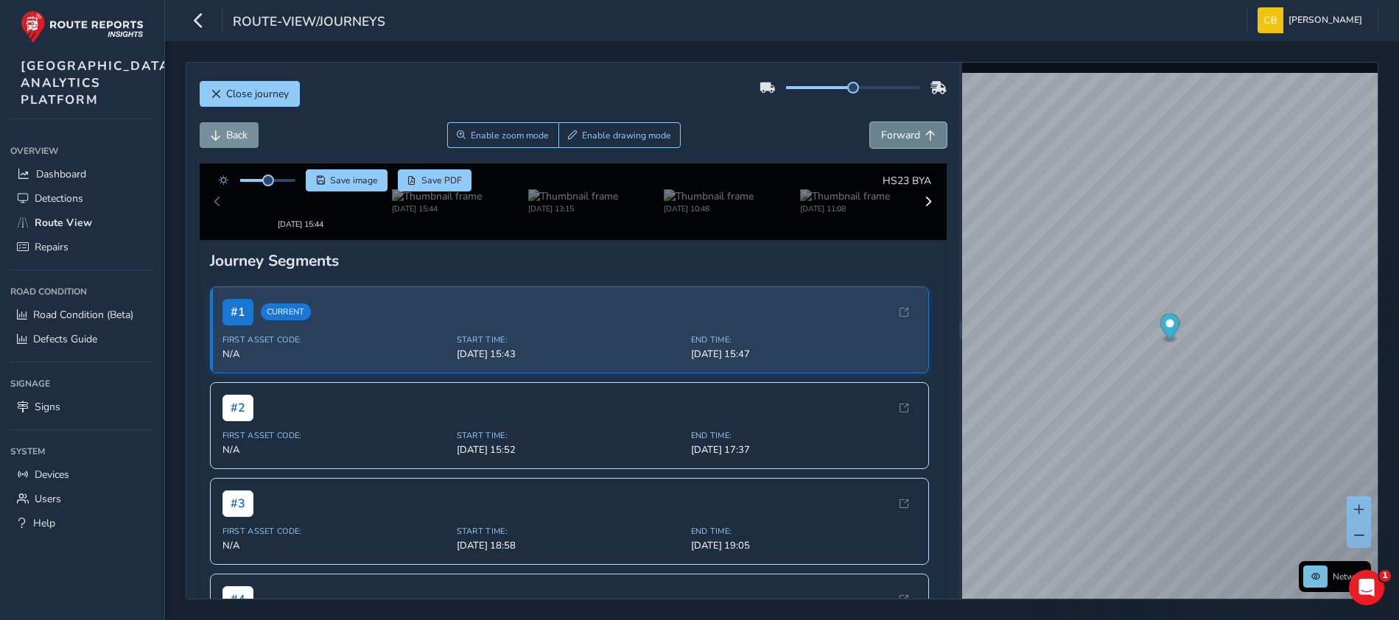
click at [901, 135] on span "Forward" at bounding box center [900, 135] width 39 height 14
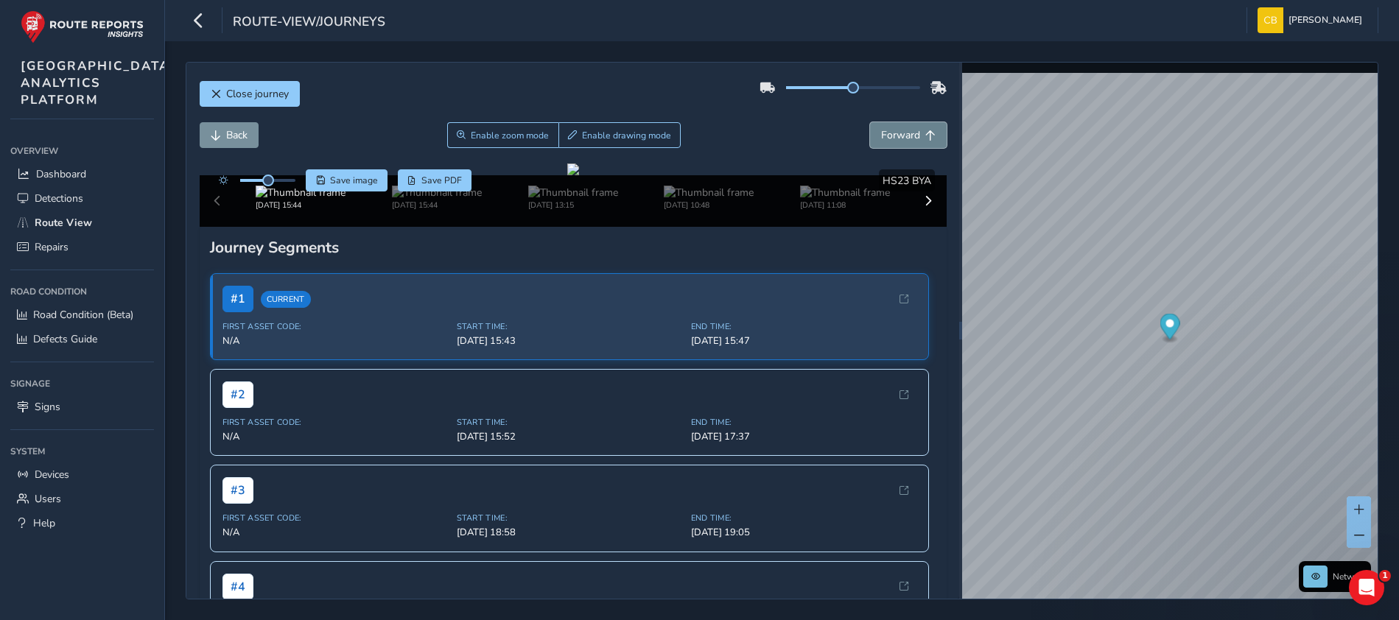
click at [901, 135] on span "Forward" at bounding box center [900, 135] width 39 height 14
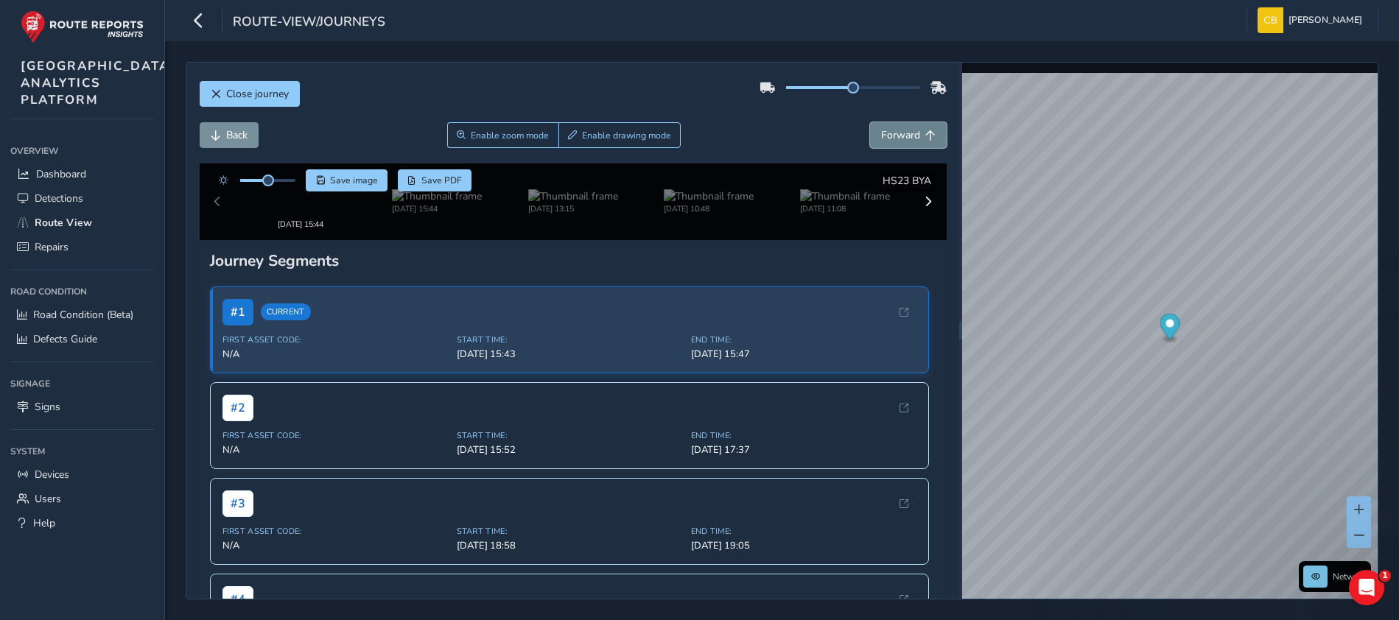
click at [901, 135] on span "Forward" at bounding box center [900, 135] width 39 height 14
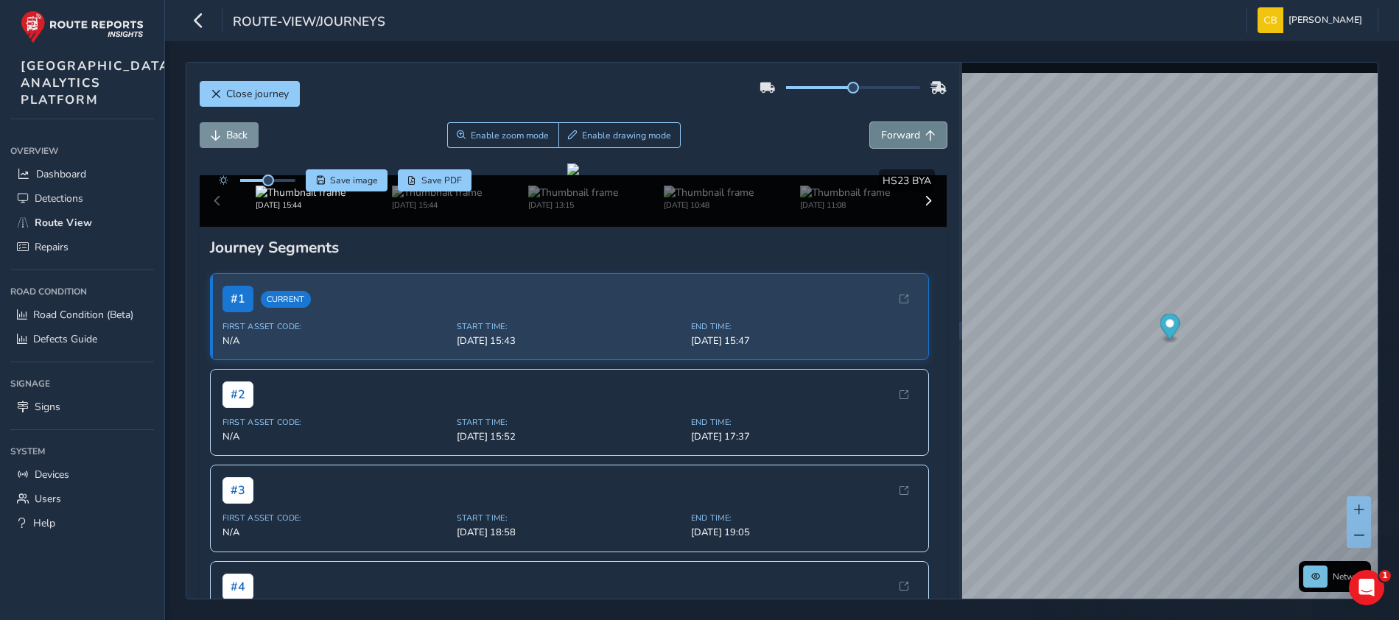
click at [901, 135] on span "Forward" at bounding box center [900, 135] width 39 height 14
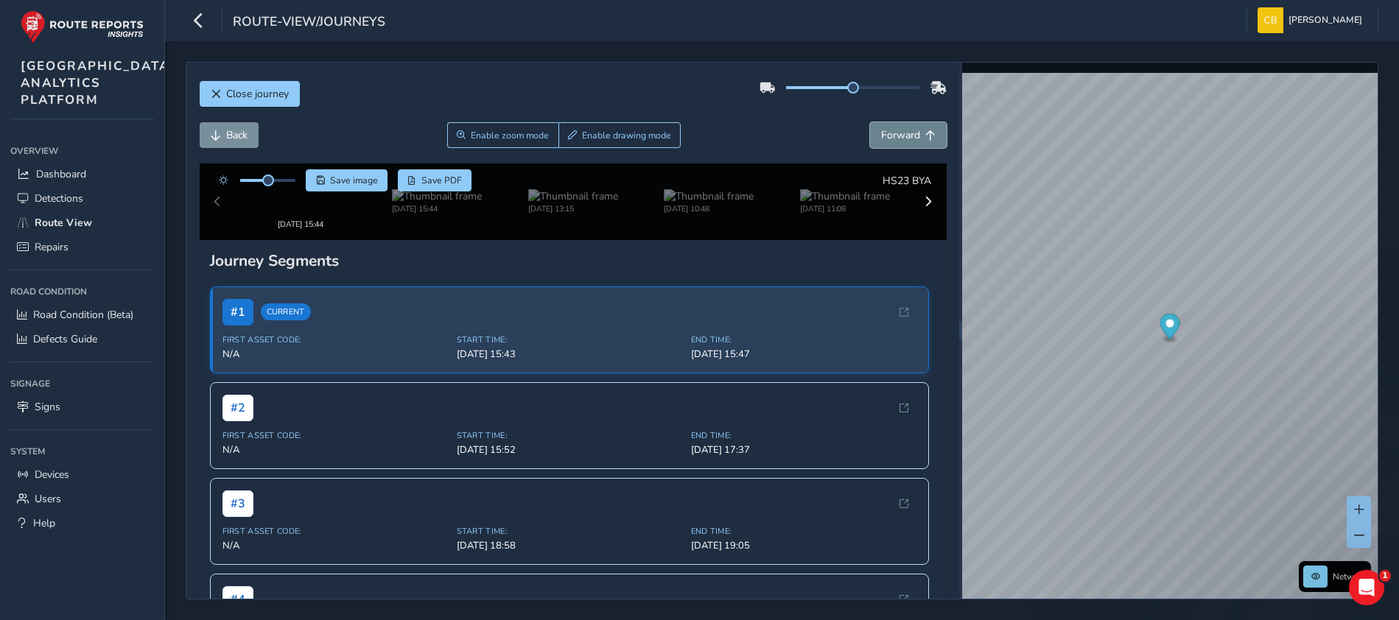
click at [901, 135] on span "Forward" at bounding box center [900, 135] width 39 height 14
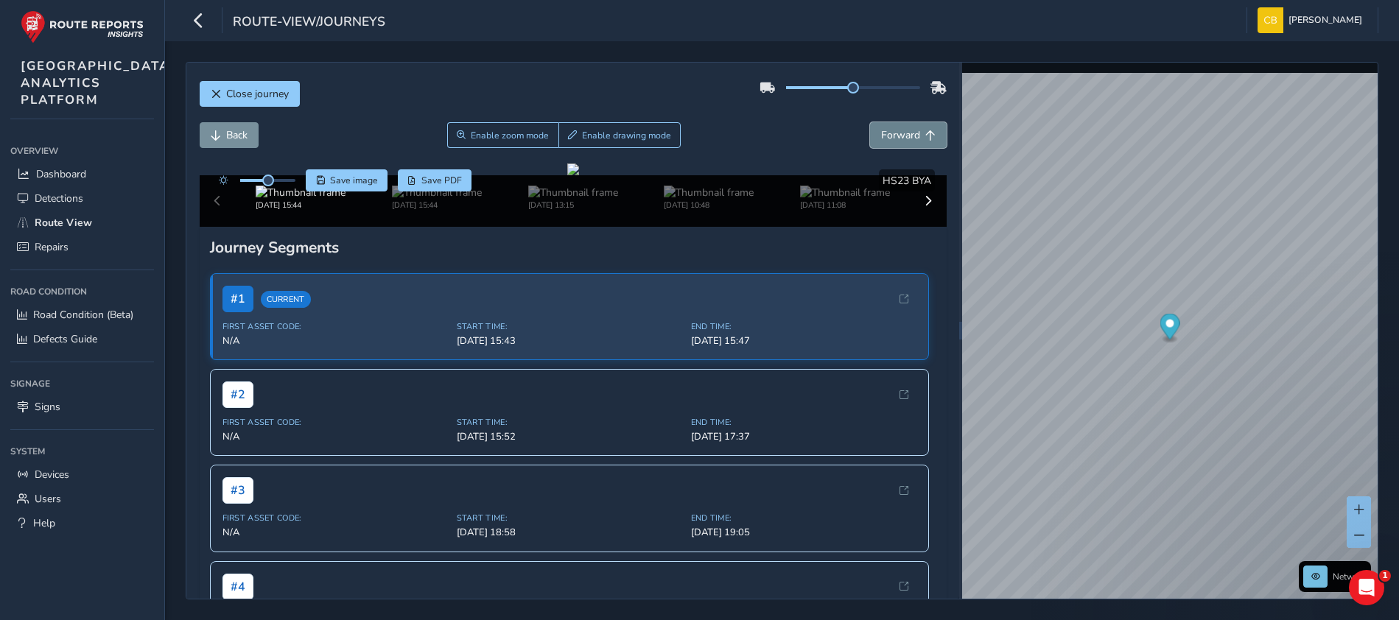
click at [901, 135] on span "Forward" at bounding box center [900, 135] width 39 height 14
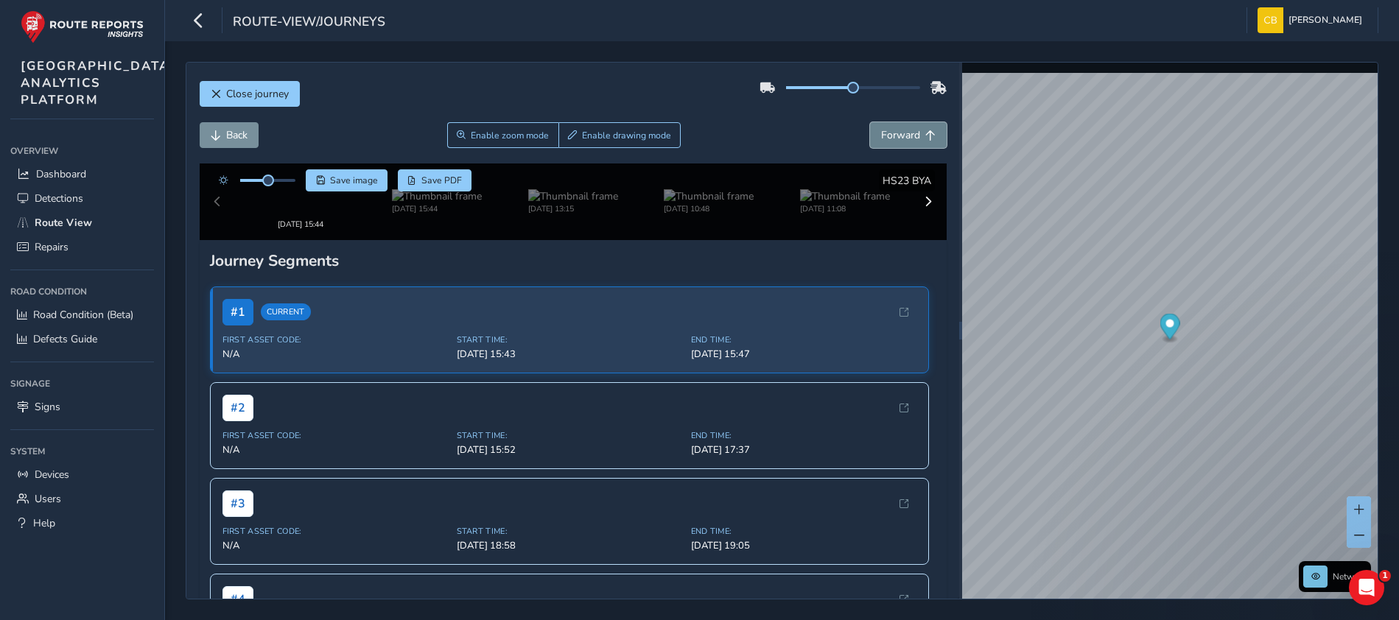
click at [903, 135] on span "Forward" at bounding box center [900, 135] width 39 height 14
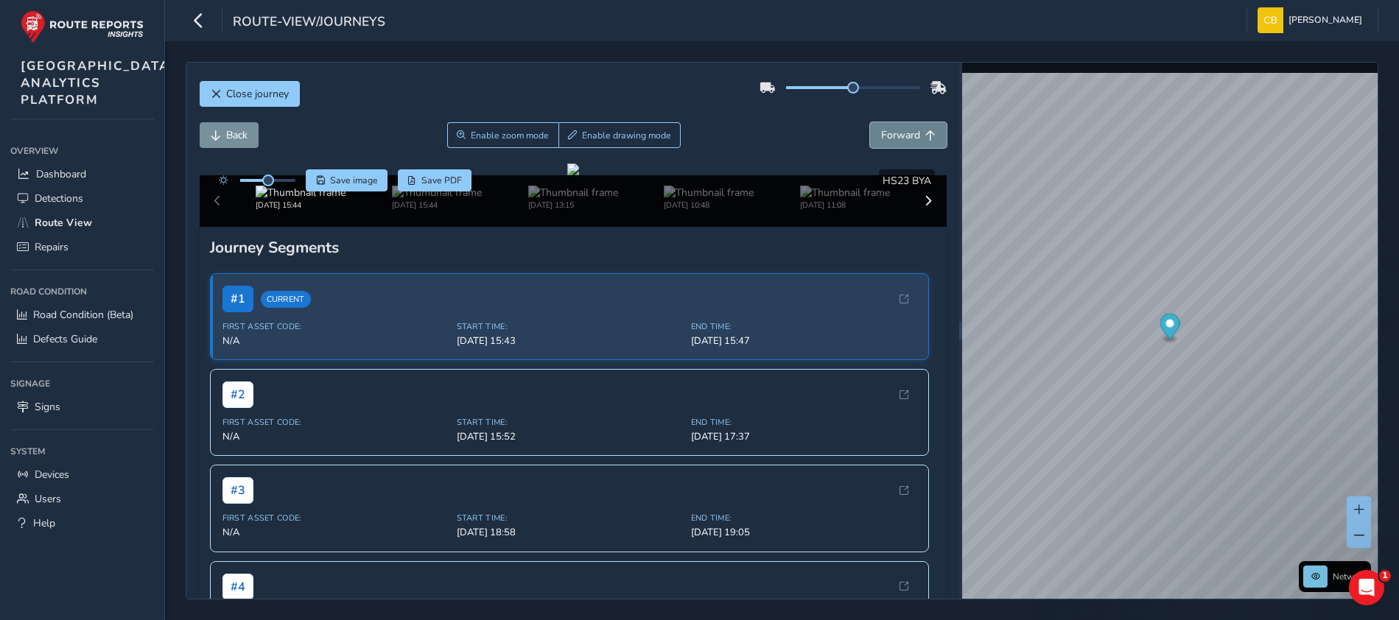
click at [903, 135] on span "Forward" at bounding box center [900, 135] width 39 height 14
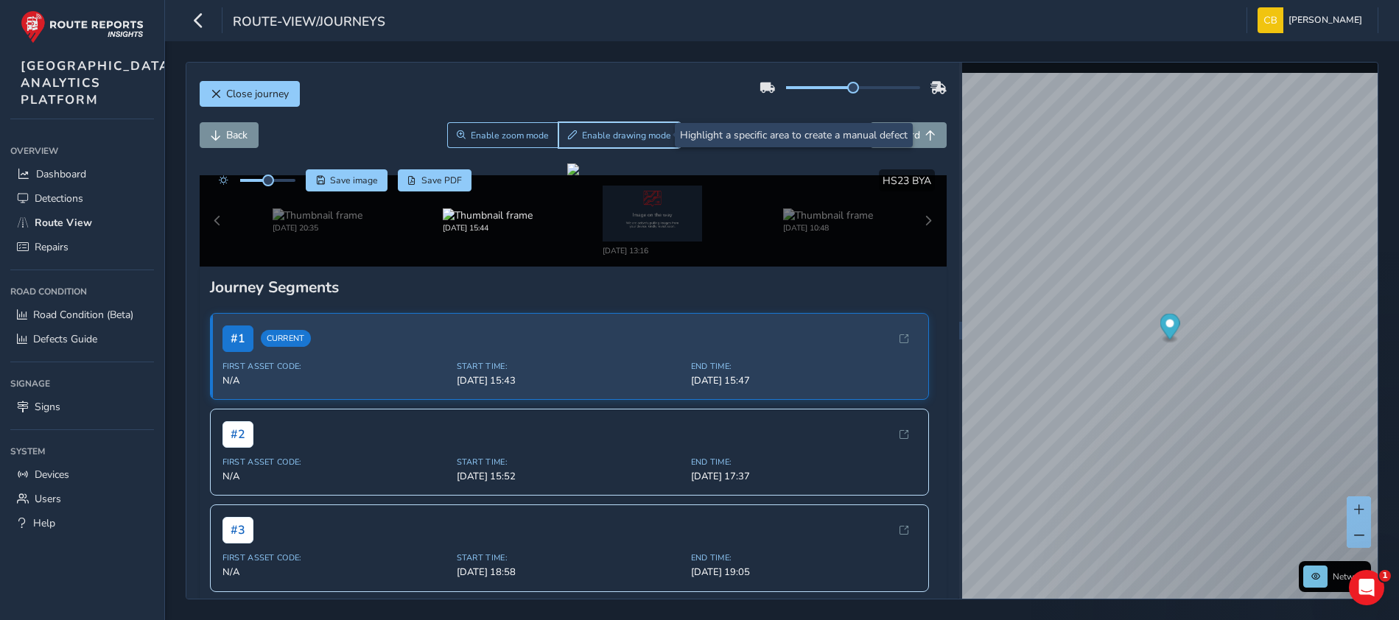
click at [589, 136] on span "Enable drawing mode" at bounding box center [626, 136] width 89 height 12
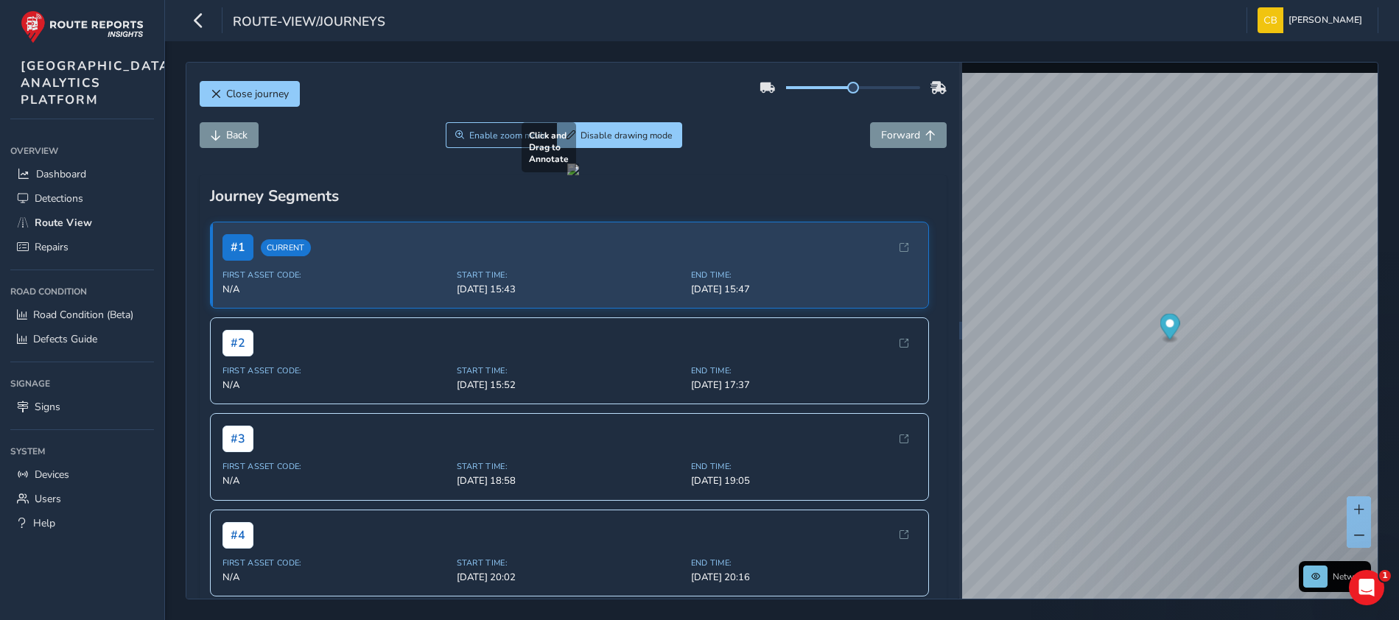
drag, startPoint x: 732, startPoint y: 272, endPoint x: 861, endPoint y: 344, distance: 147.8
click at [579, 175] on div at bounding box center [573, 170] width 12 height 12
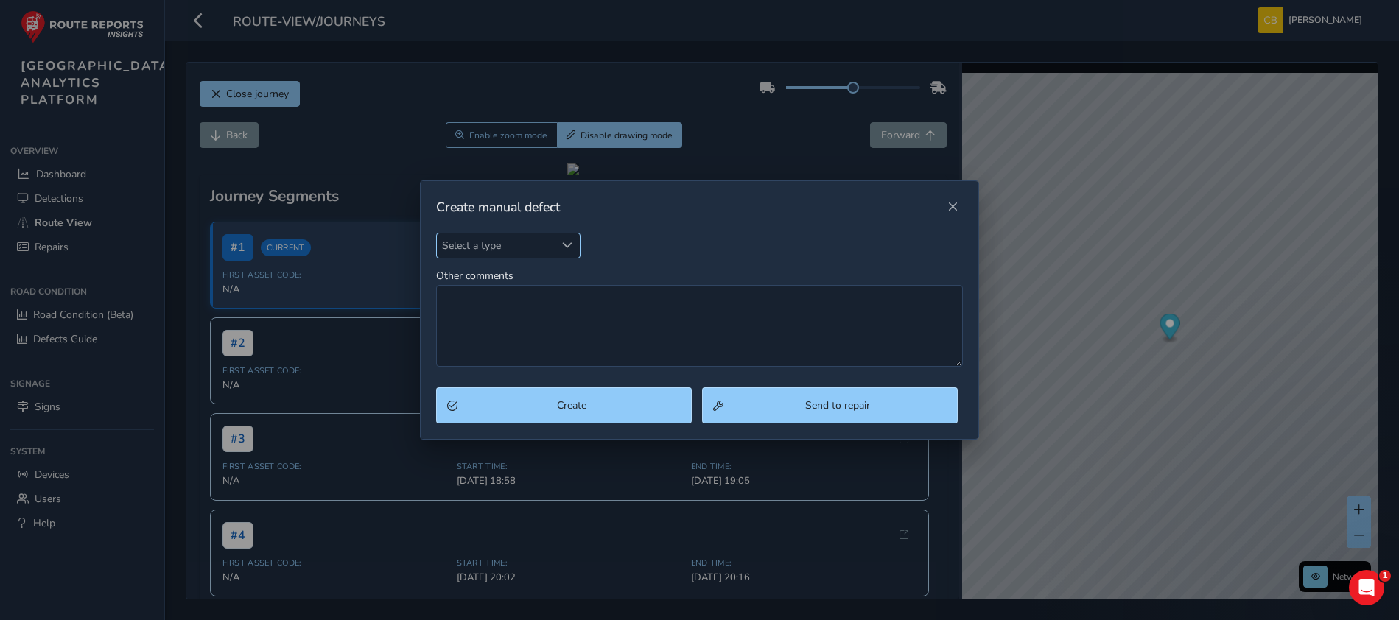
click at [559, 245] on div "Select a type" at bounding box center [568, 246] width 24 height 24
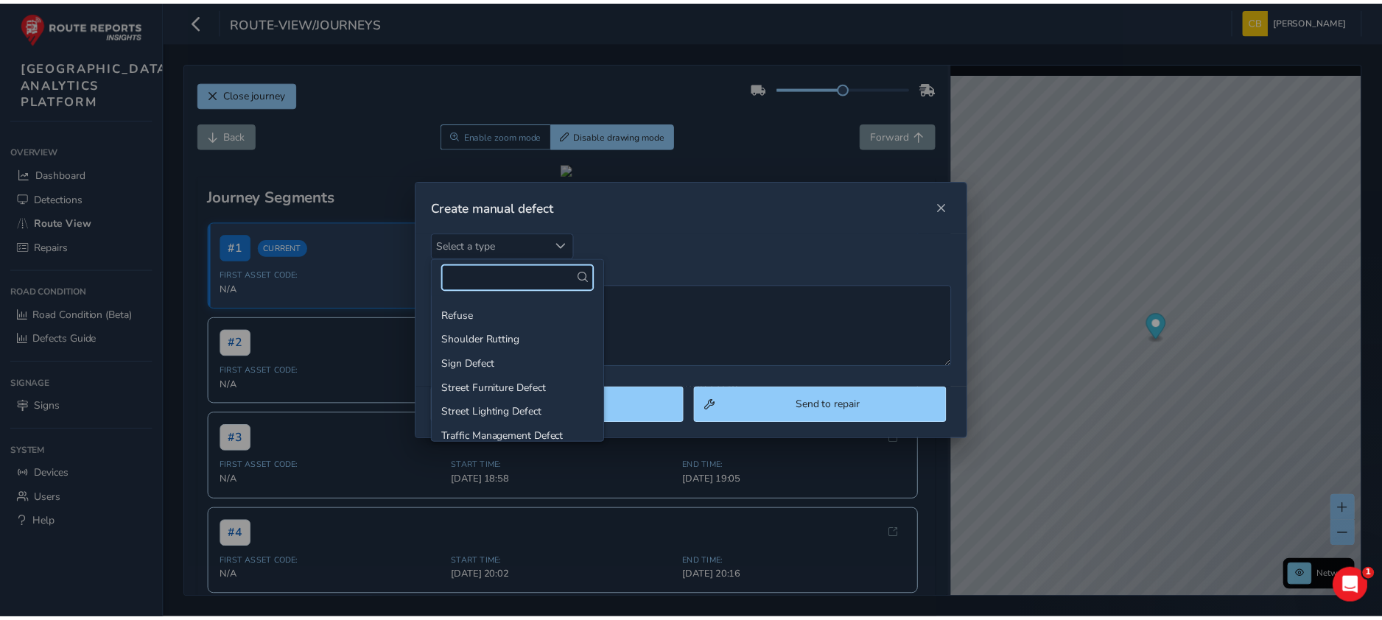
scroll to position [203, 0]
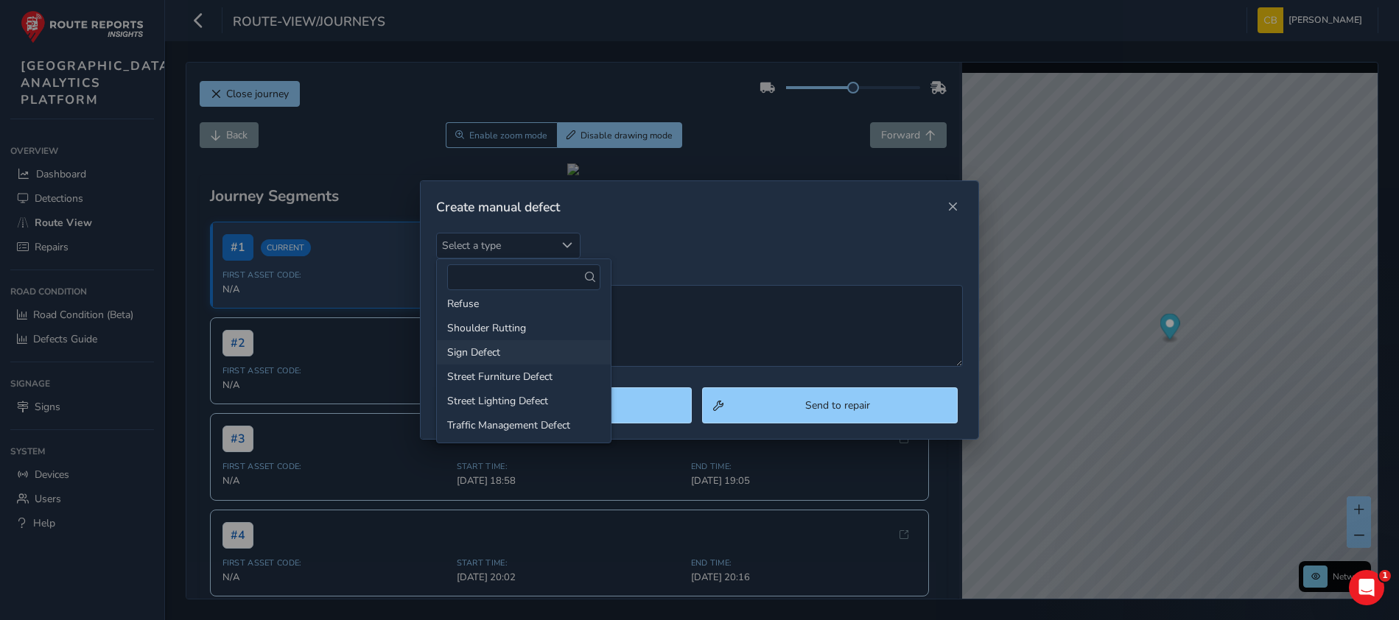
click at [497, 349] on li "Sign Defect" at bounding box center [524, 352] width 174 height 24
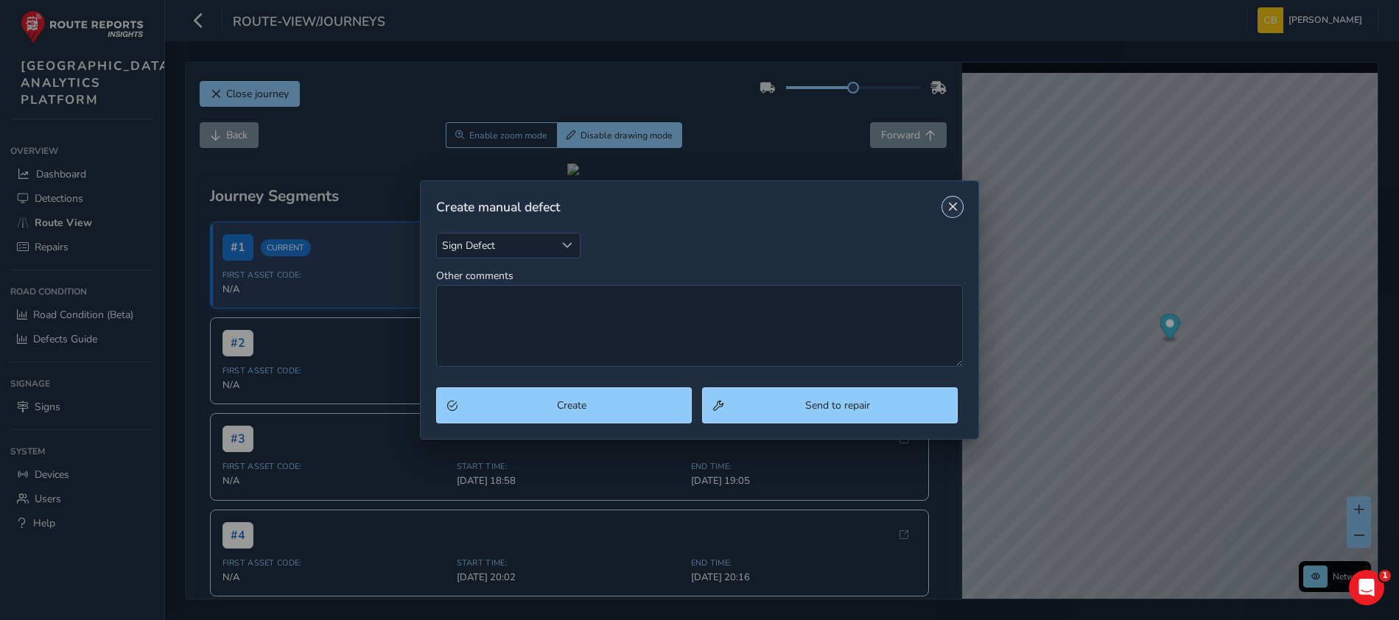
click at [954, 209] on span "Close" at bounding box center [953, 207] width 10 height 10
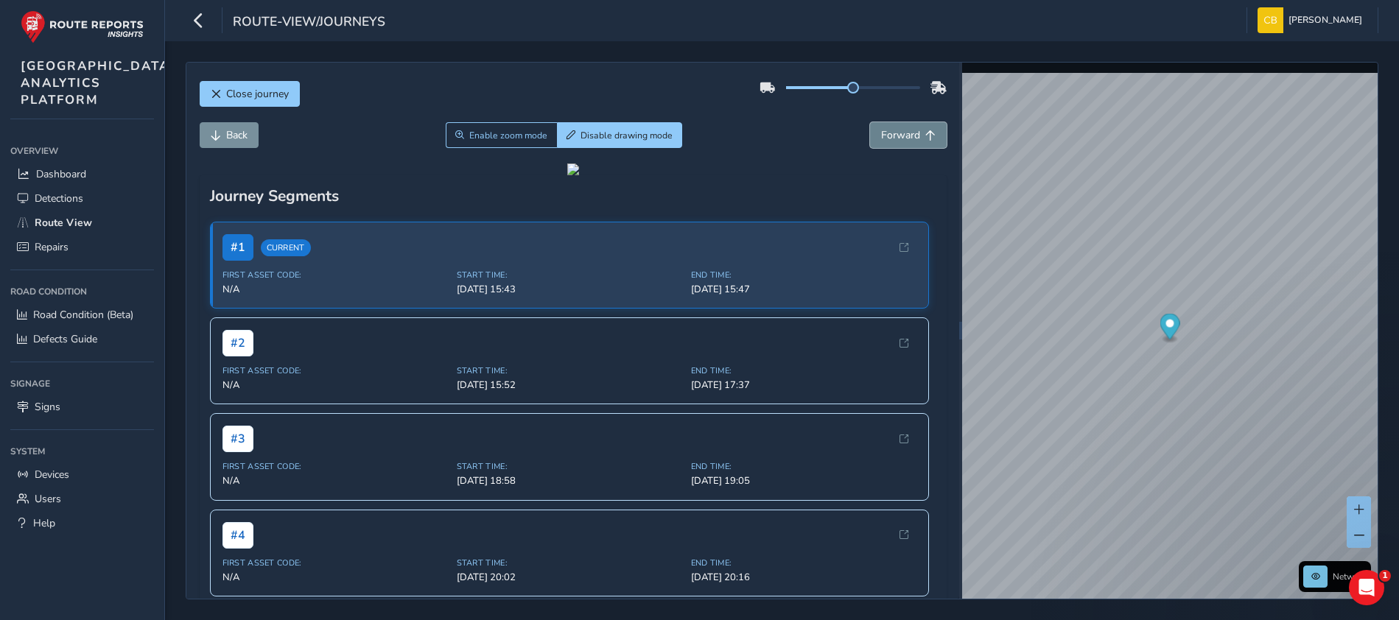
click at [889, 133] on span "Forward" at bounding box center [900, 135] width 39 height 14
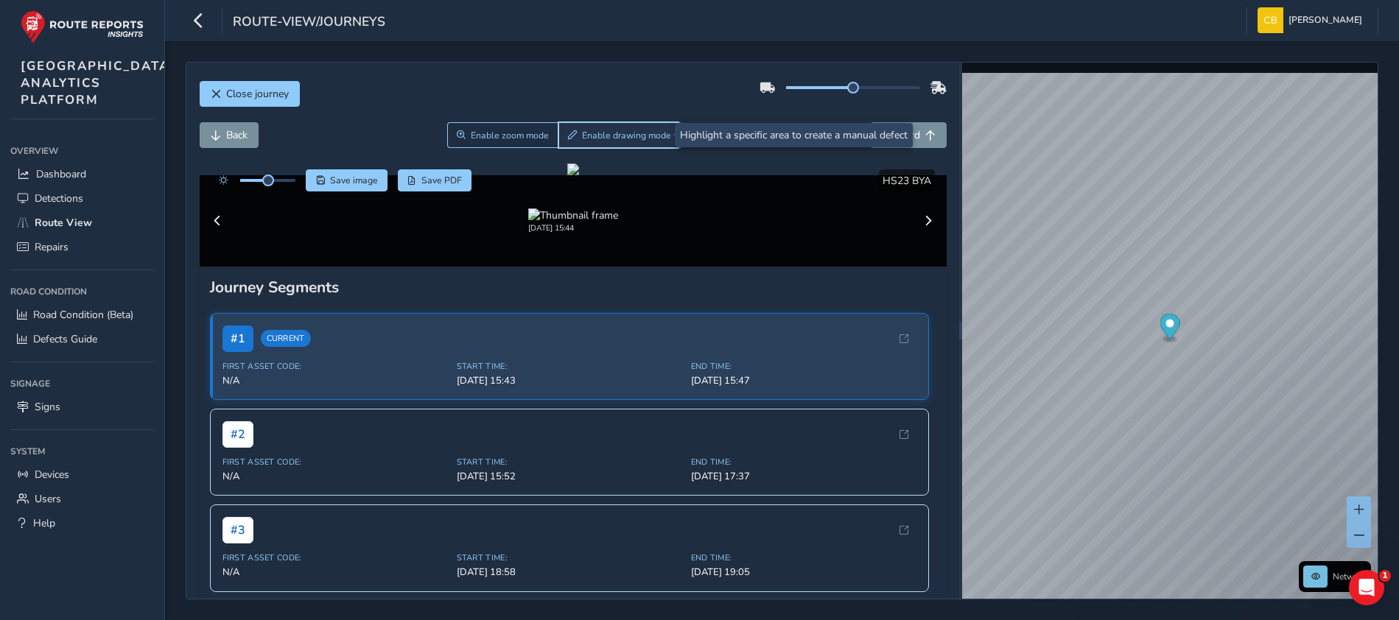
click at [649, 133] on span "Enable drawing mode" at bounding box center [626, 136] width 89 height 12
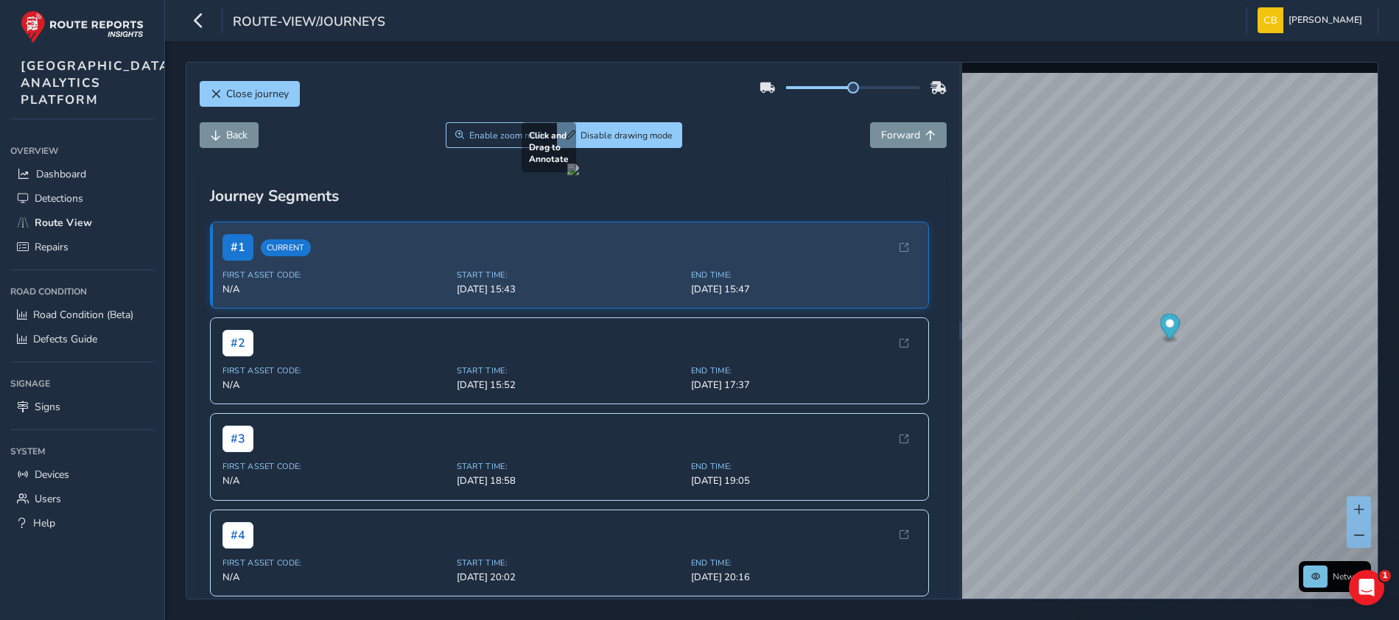
drag, startPoint x: 313, startPoint y: 304, endPoint x: 357, endPoint y: 323, distance: 48.2
click at [567, 175] on div at bounding box center [573, 170] width 12 height 12
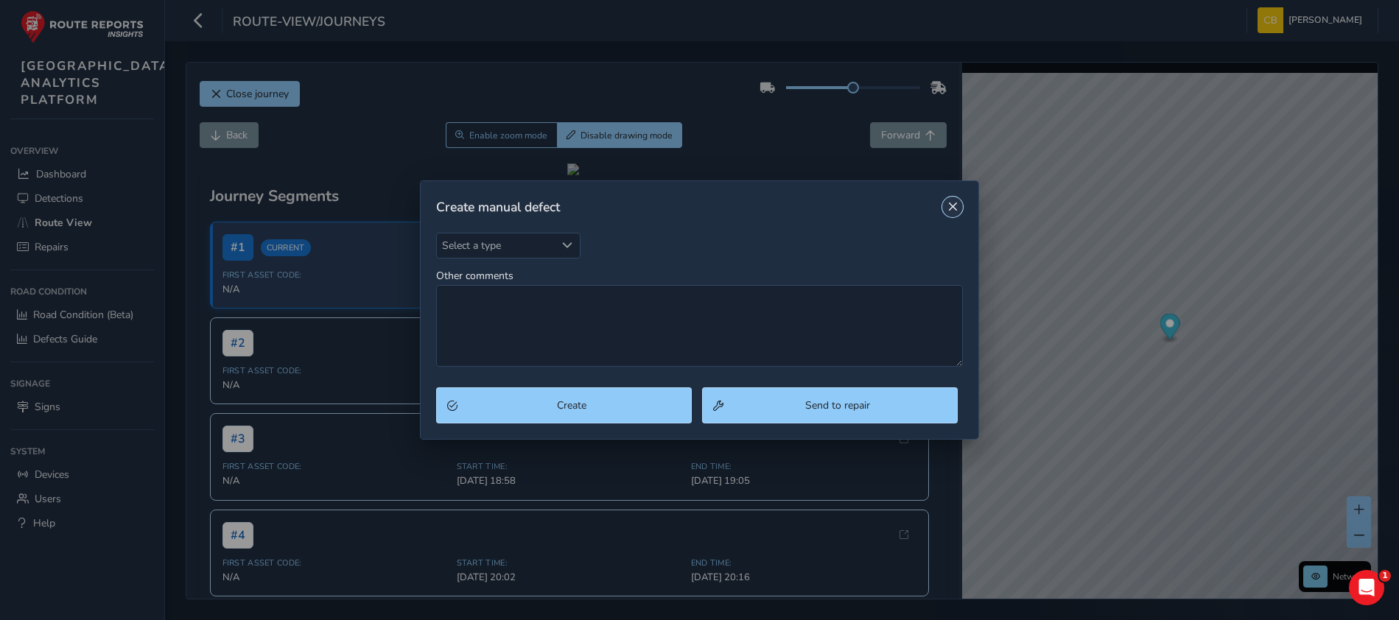
click at [950, 206] on span "Close" at bounding box center [953, 207] width 10 height 10
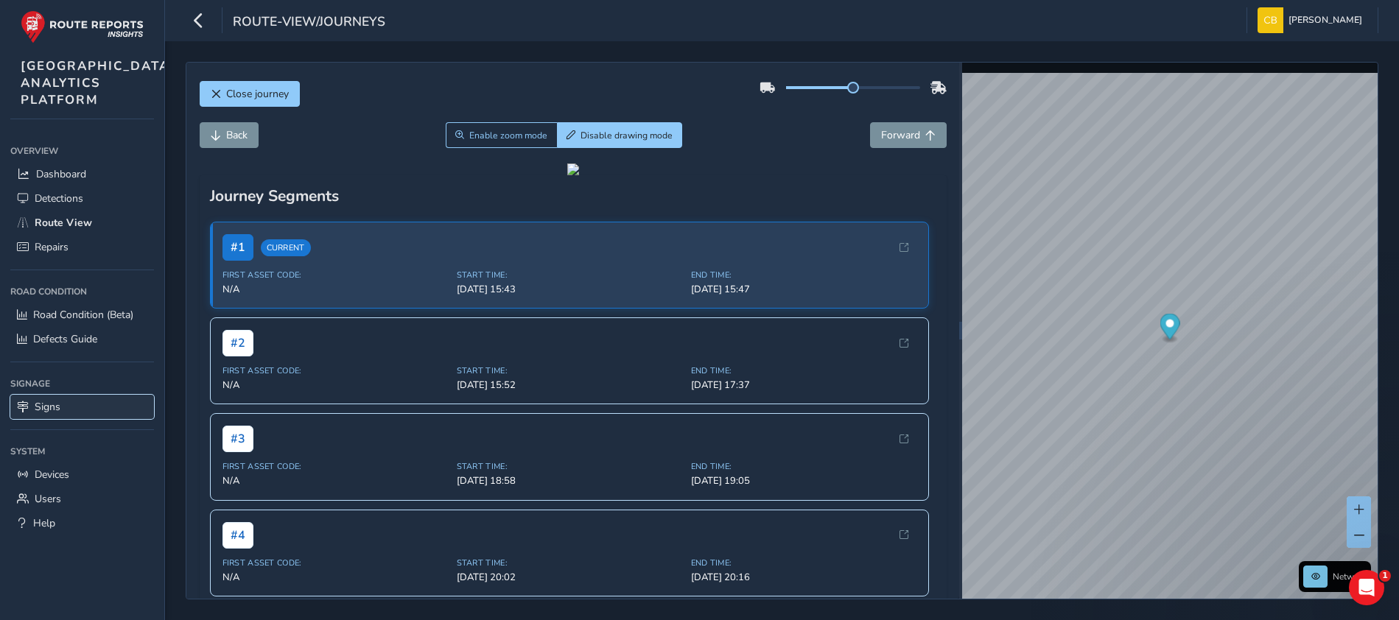
click at [45, 414] on span "Signs" at bounding box center [48, 407] width 26 height 14
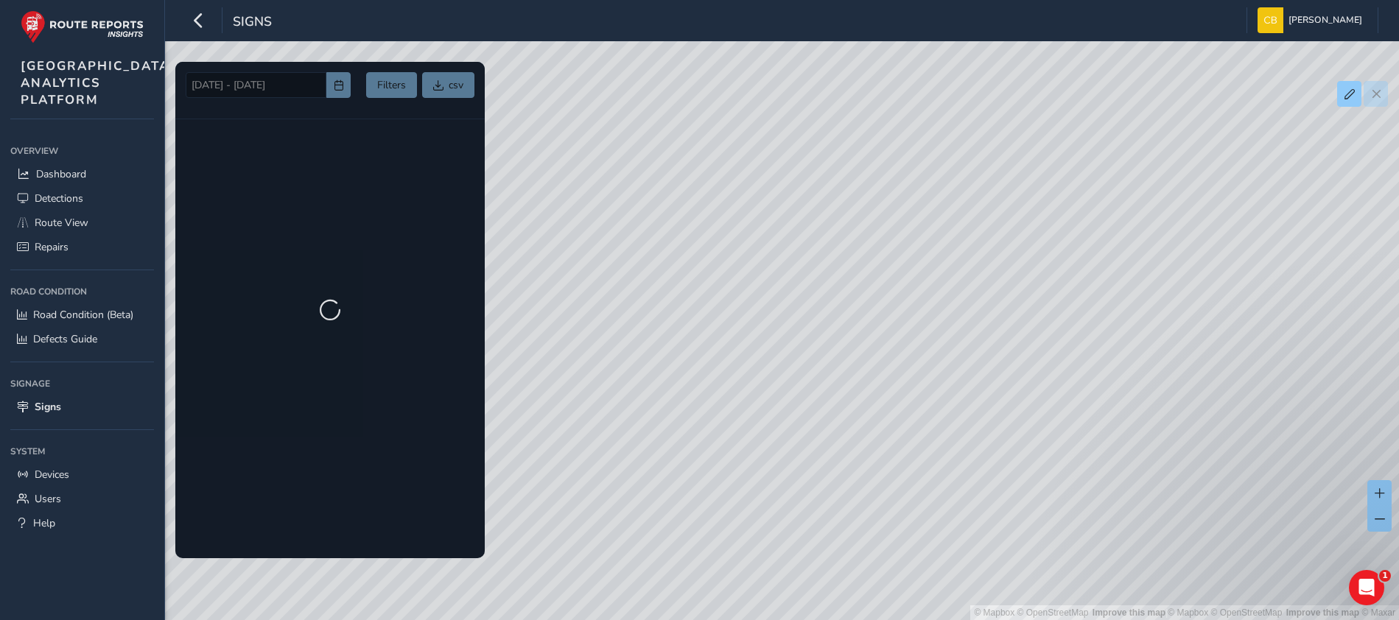
drag, startPoint x: 1170, startPoint y: 413, endPoint x: 655, endPoint y: 343, distance: 519.8
click at [604, 343] on div "© Mapbox © OpenStreetMap Improve this map | © Mapbox © OpenStreetMap Improve th…" at bounding box center [699, 310] width 1399 height 620
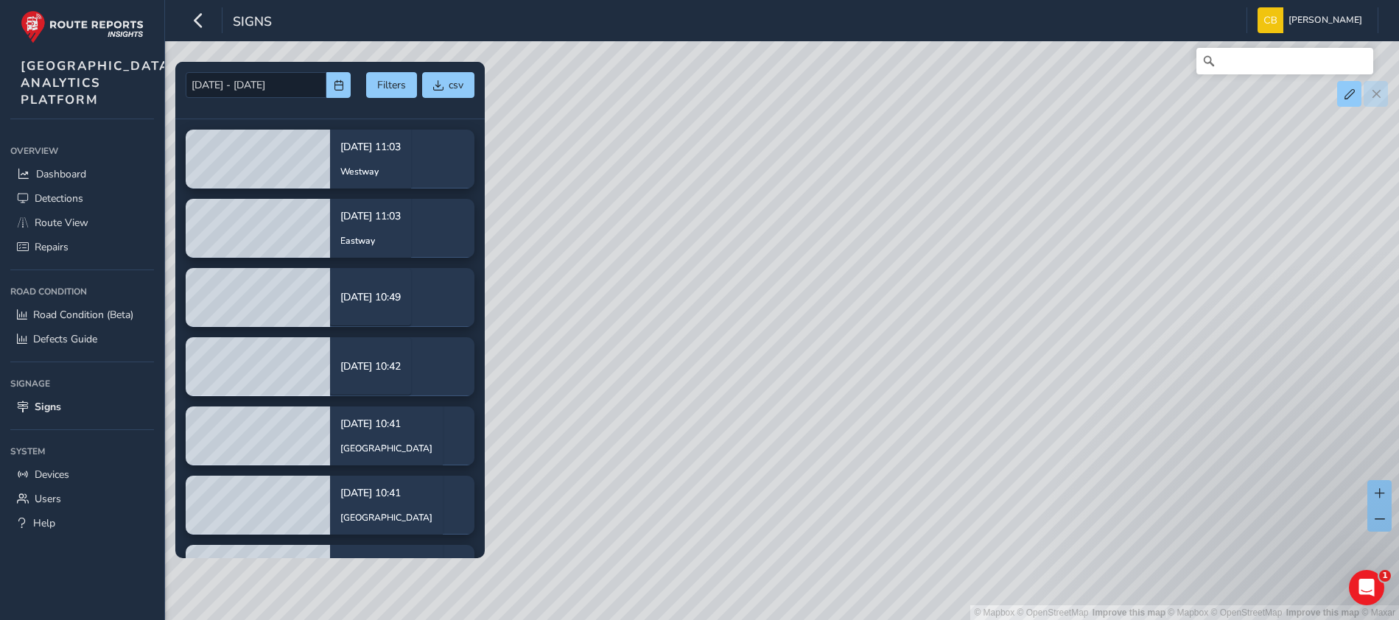
drag, startPoint x: 1115, startPoint y: 437, endPoint x: 531, endPoint y: 318, distance: 596.3
click at [685, 307] on div "© Mapbox © OpenStreetMap Improve this map | © Mapbox © OpenStreetMap Improve th…" at bounding box center [699, 310] width 1399 height 620
drag, startPoint x: 825, startPoint y: 255, endPoint x: 662, endPoint y: 276, distance: 164.2
click at [662, 278] on div "© Mapbox © OpenStreetMap Improve this map | © Mapbox © OpenStreetMap Improve th…" at bounding box center [699, 310] width 1399 height 620
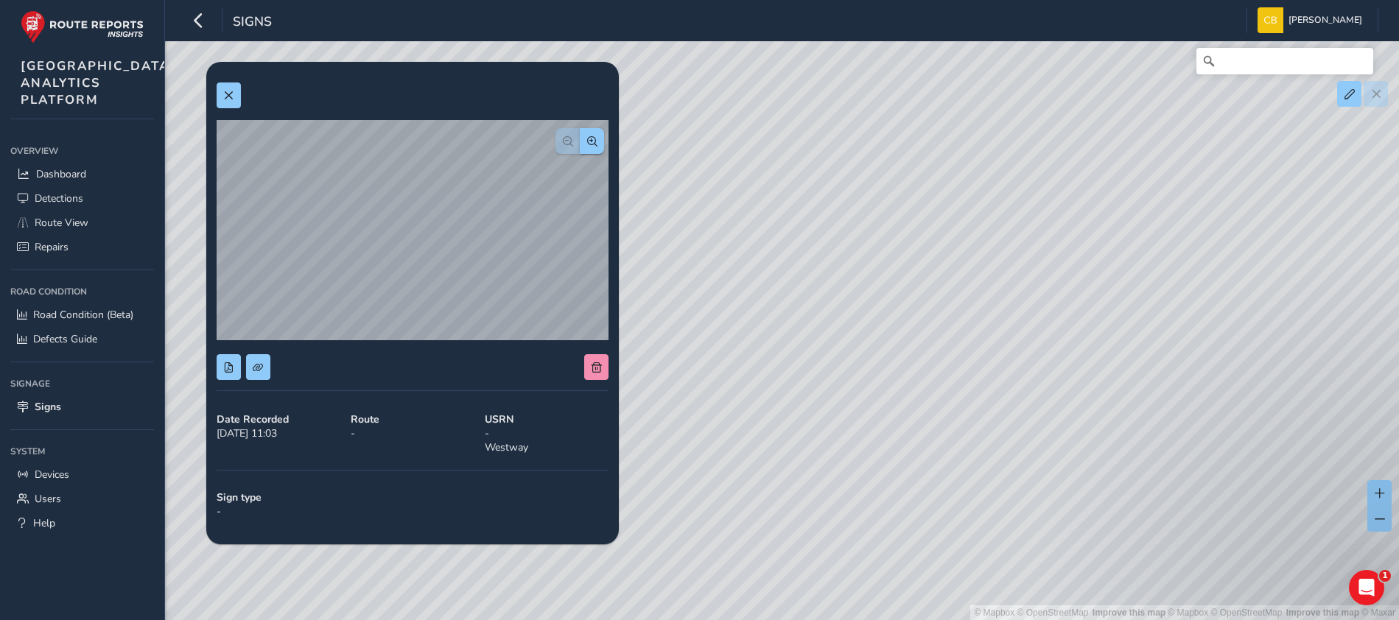
click at [907, 303] on div "© Mapbox © OpenStreetMap Improve this map | © Mapbox © OpenStreetMap Improve th…" at bounding box center [699, 310] width 1399 height 620
click at [864, 315] on div "© Mapbox © OpenStreetMap Improve this map | © Mapbox © OpenStreetMap Improve th…" at bounding box center [699, 310] width 1399 height 620
click at [232, 91] on span at bounding box center [228, 96] width 10 height 10
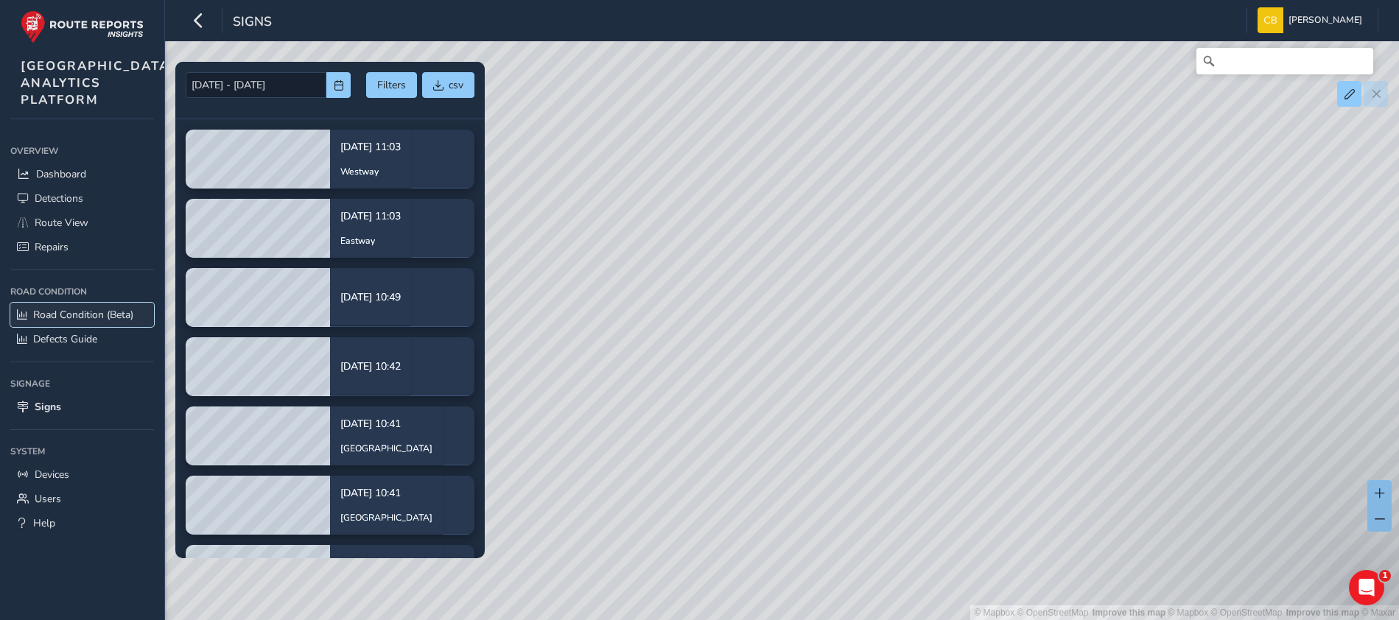
click at [86, 322] on span "Road Condition (Beta)" at bounding box center [83, 315] width 100 height 14
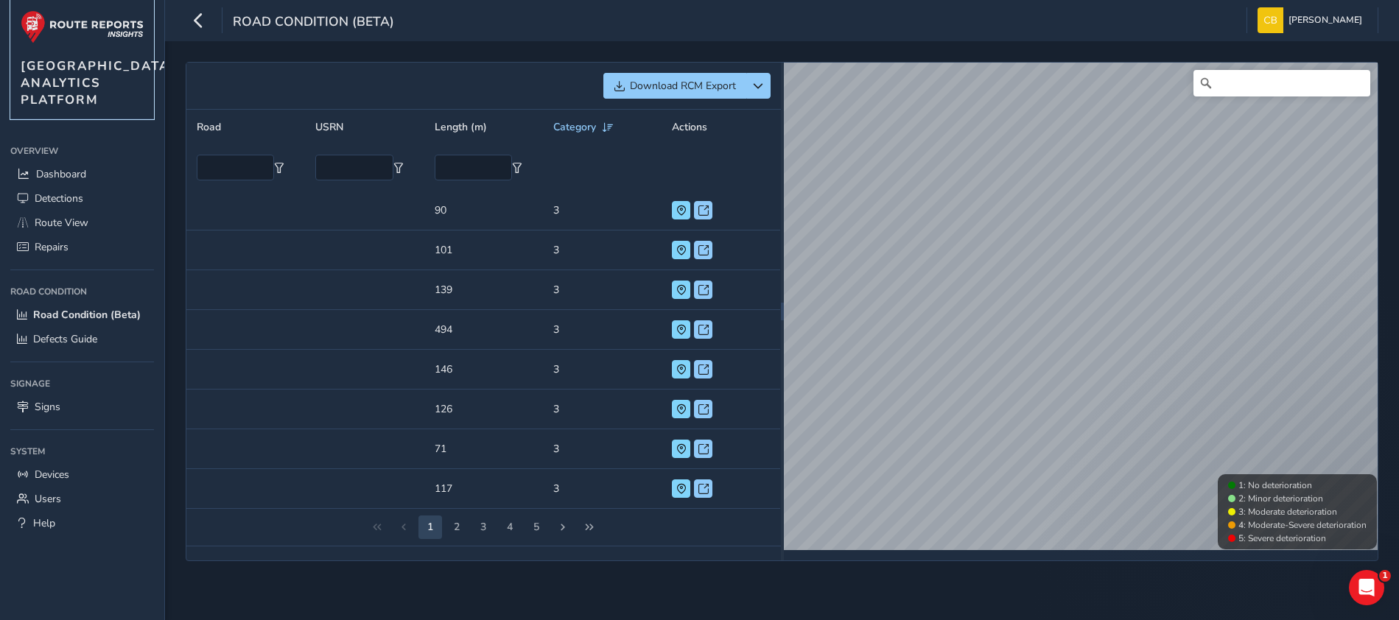
click at [125, 18] on img at bounding box center [82, 26] width 123 height 33
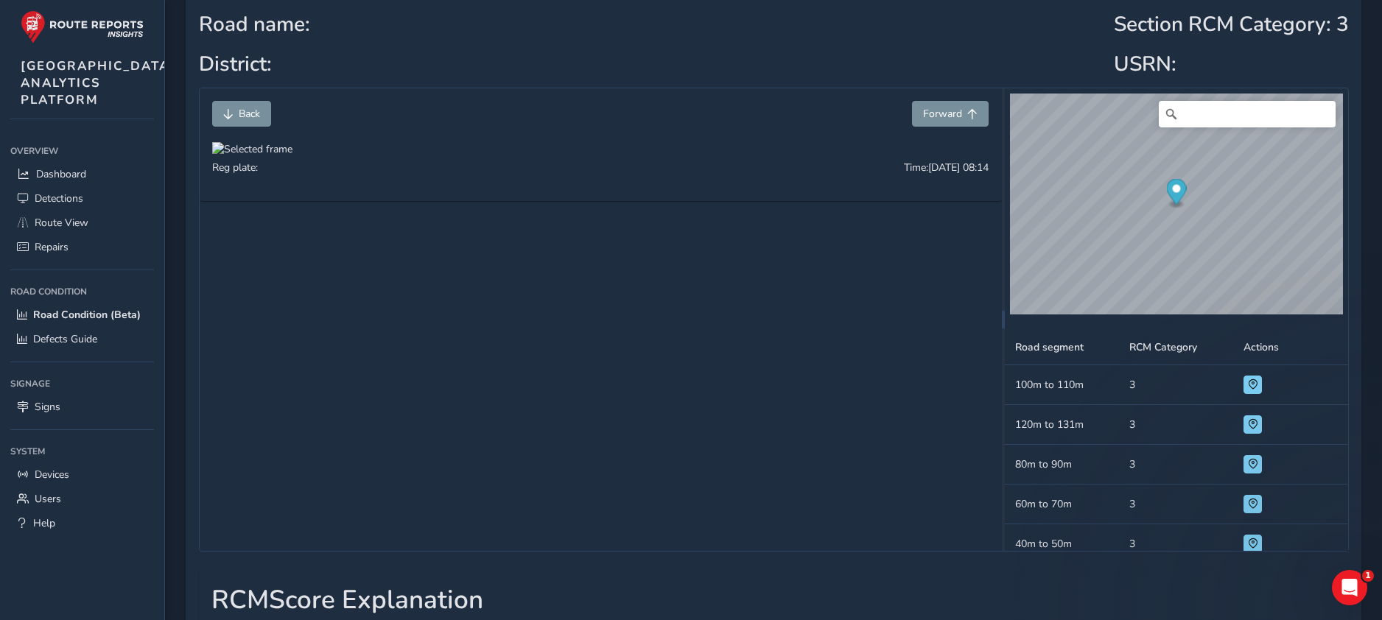
scroll to position [111, 0]
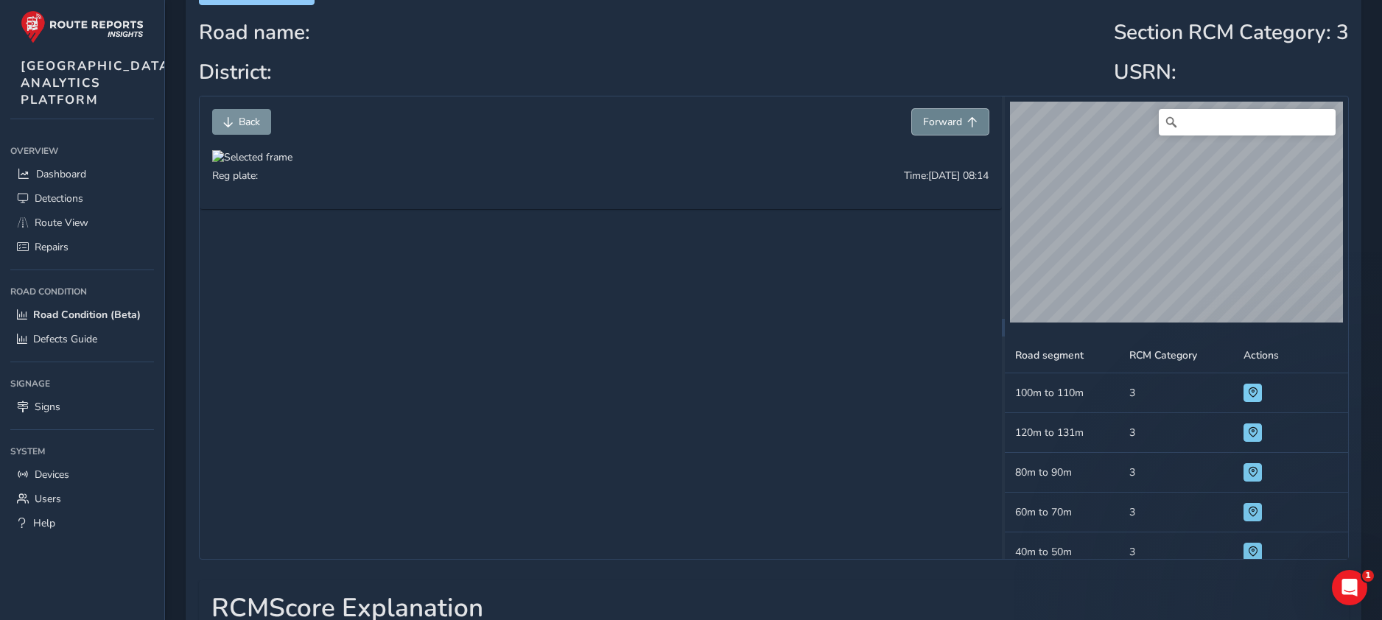
click at [924, 121] on span "Forward" at bounding box center [942, 122] width 39 height 14
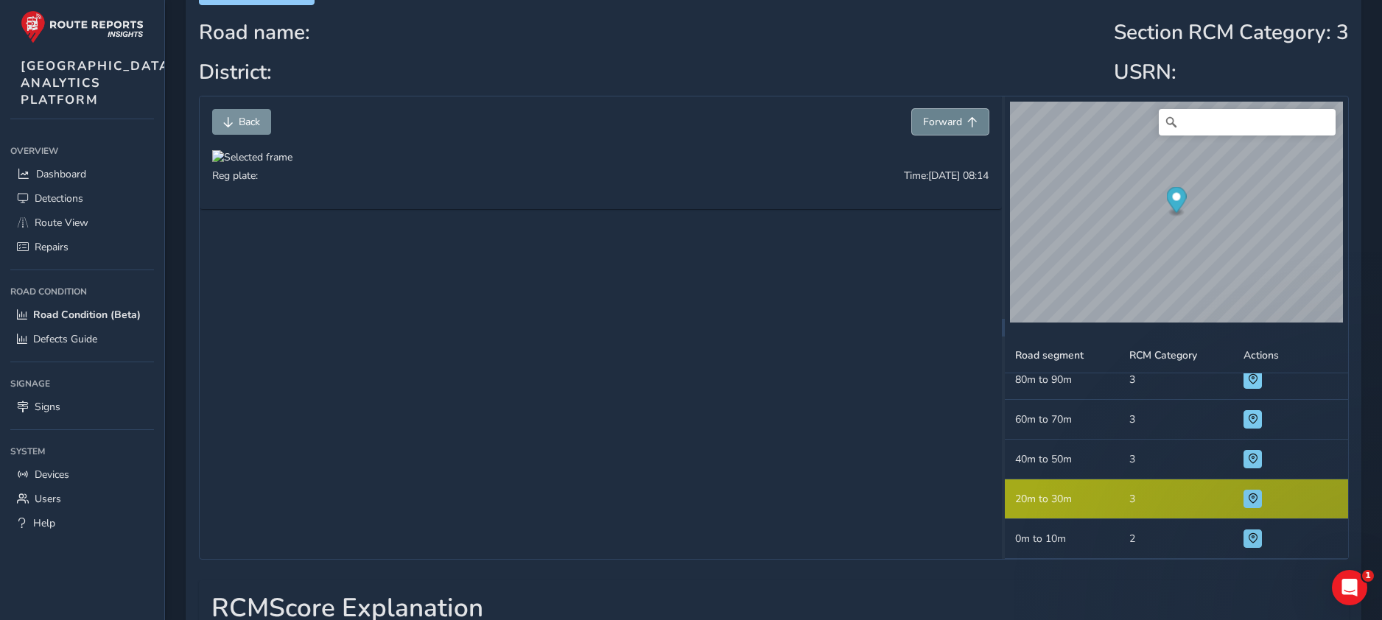
click at [930, 121] on span "Forward" at bounding box center [942, 122] width 39 height 14
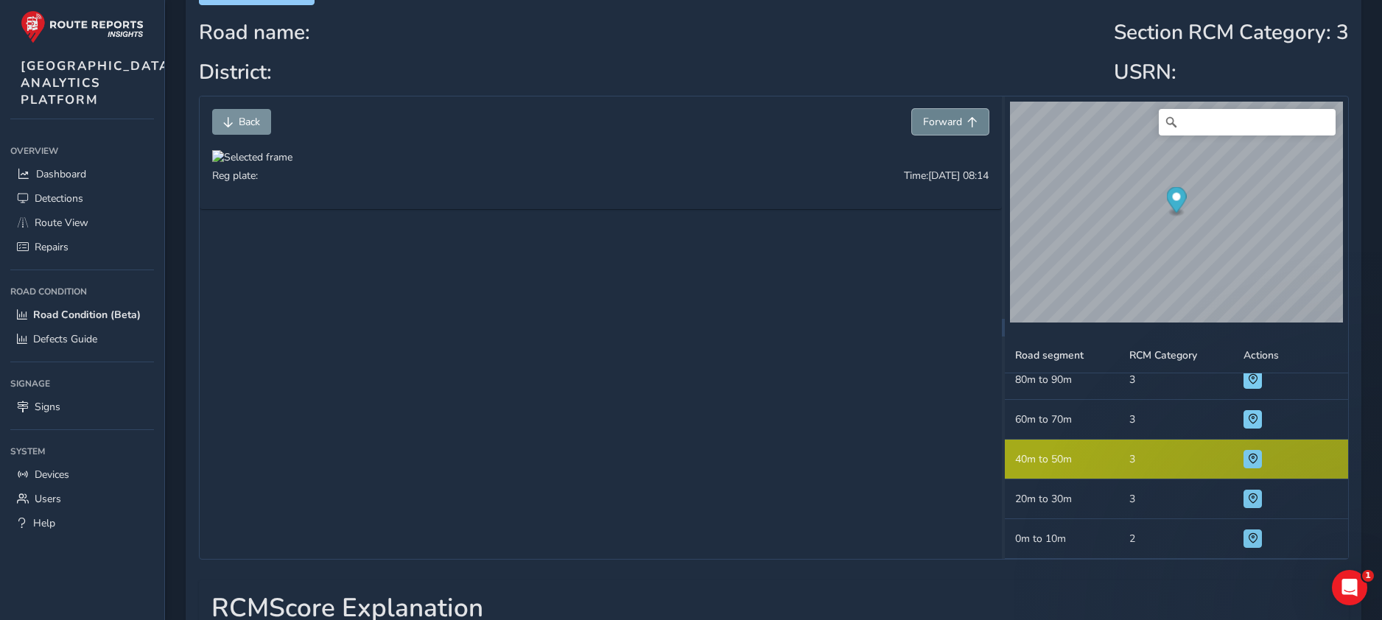
click at [930, 121] on span "Forward" at bounding box center [942, 122] width 39 height 14
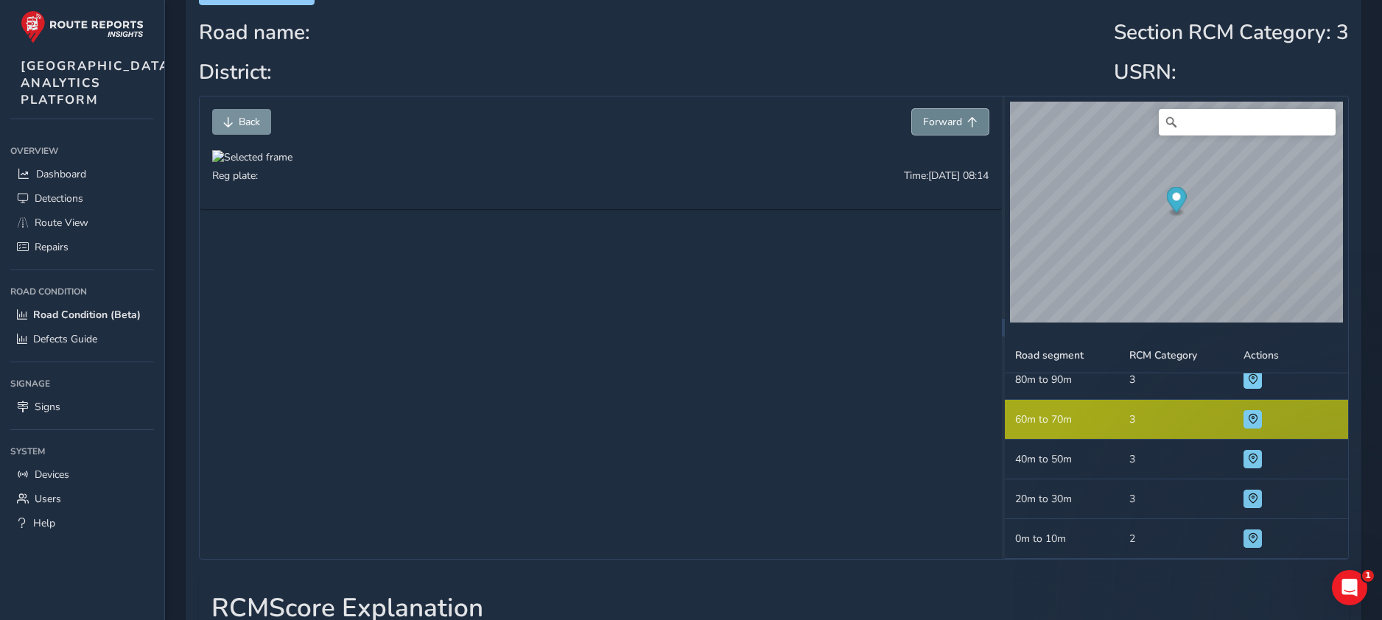
scroll to position [81, 0]
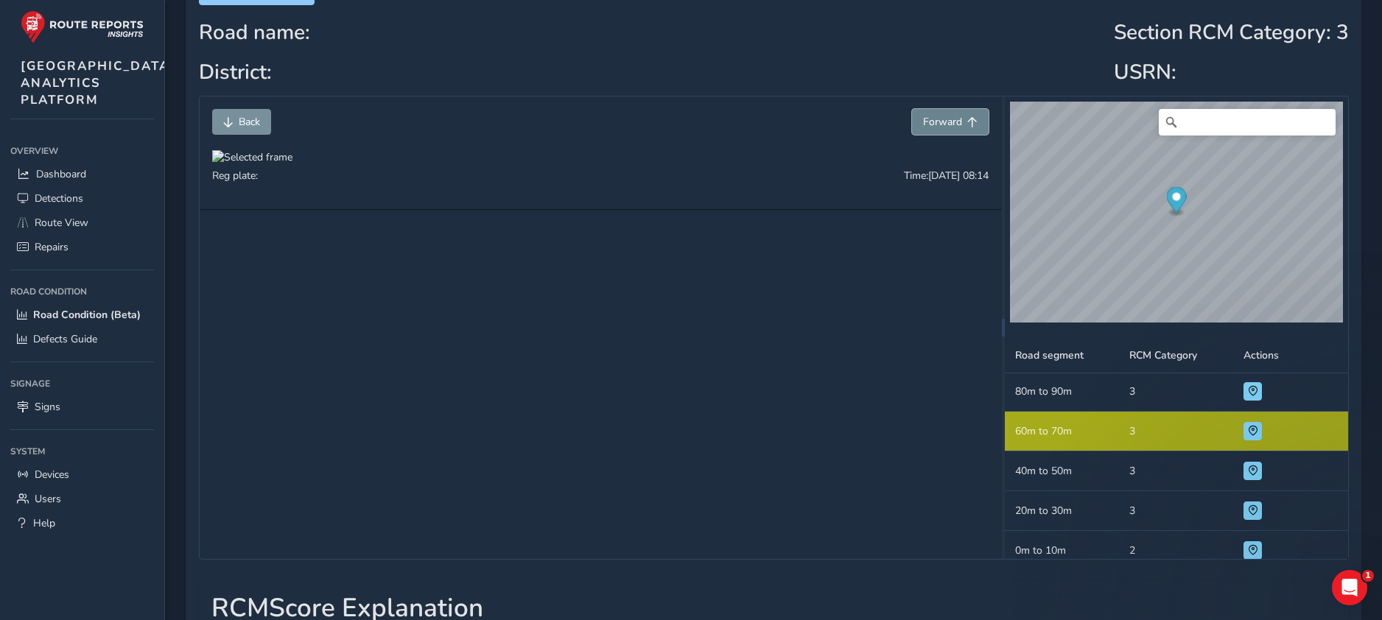
click at [931, 119] on span "Forward" at bounding box center [942, 122] width 39 height 14
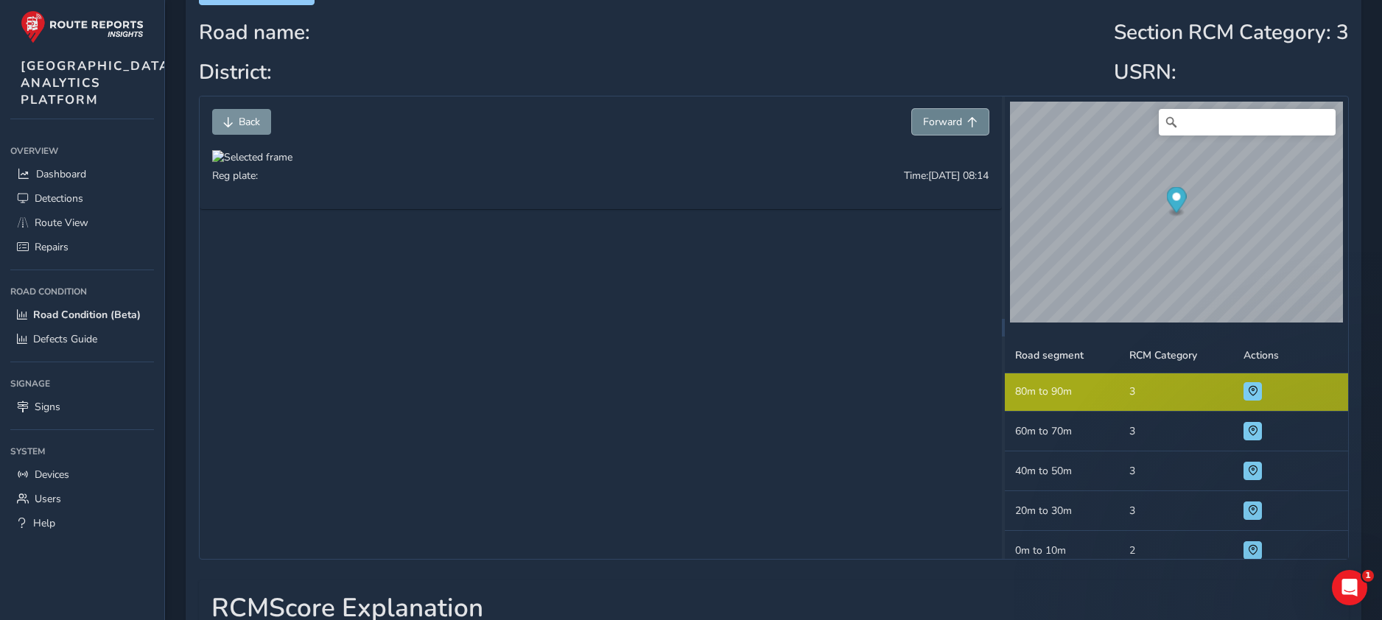
scroll to position [41, 0]
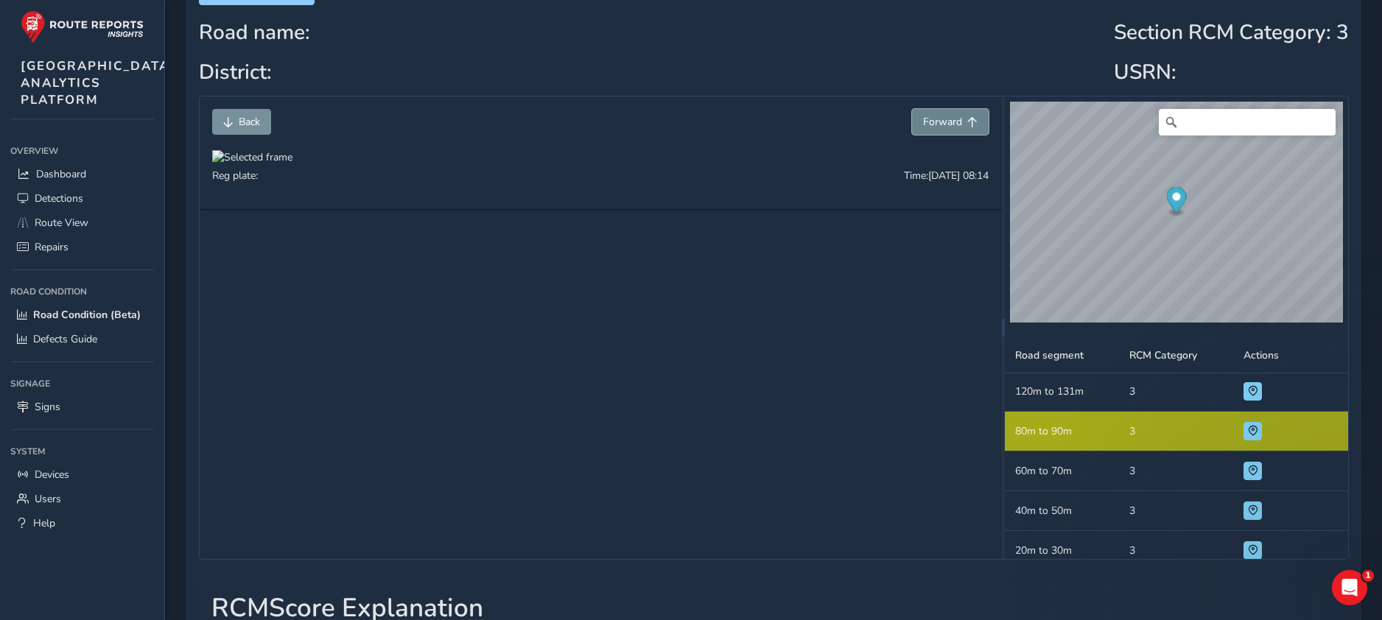
click at [931, 119] on span "Forward" at bounding box center [942, 122] width 39 height 14
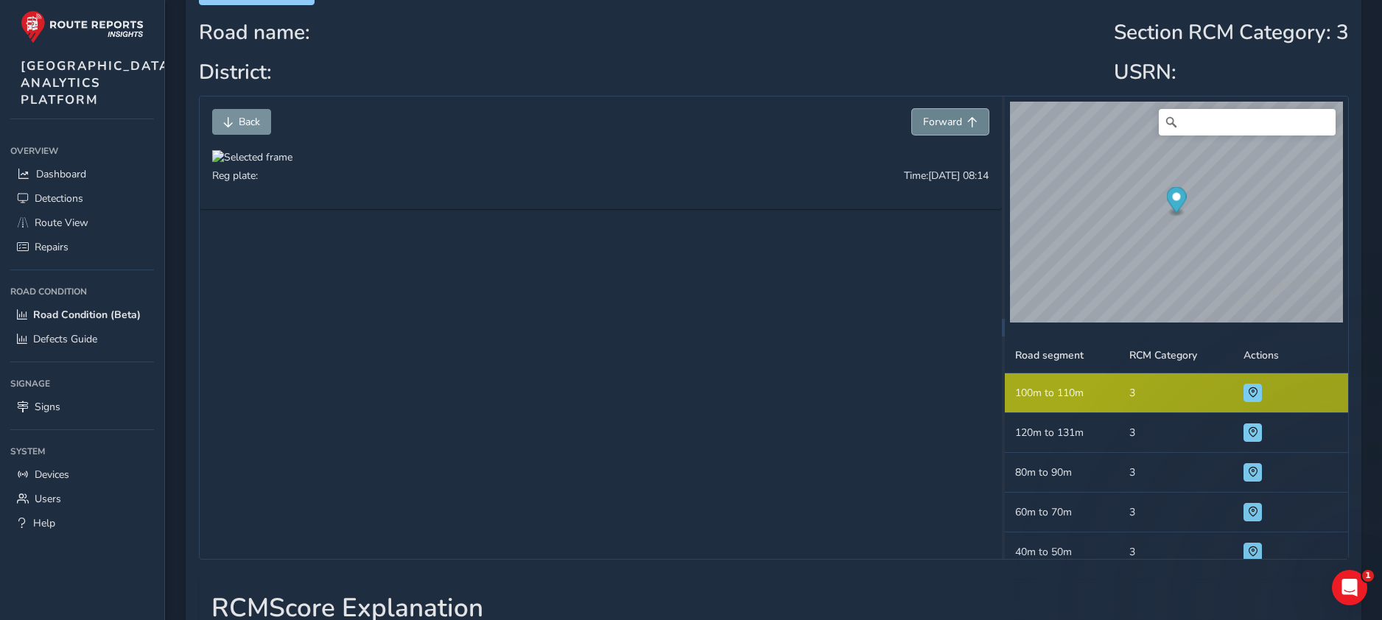
click at [931, 119] on span "Forward" at bounding box center [942, 122] width 39 height 14
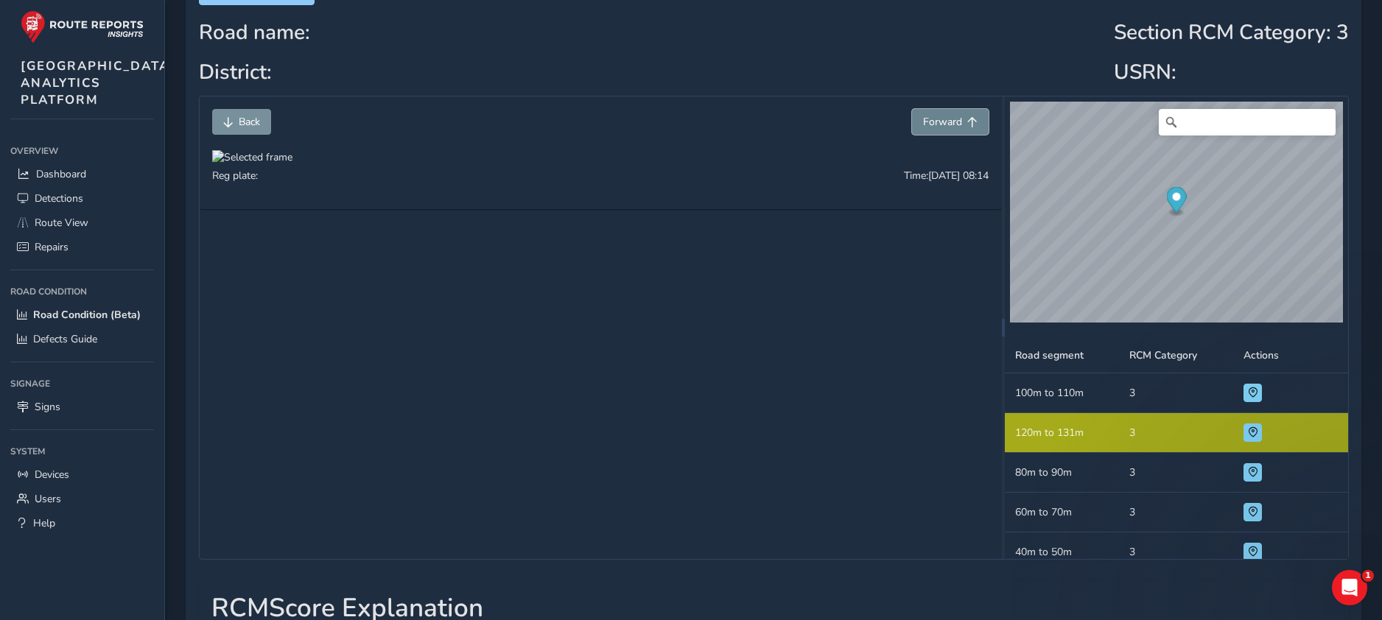
scroll to position [1, 0]
click at [933, 125] on span "Forward" at bounding box center [942, 122] width 39 height 14
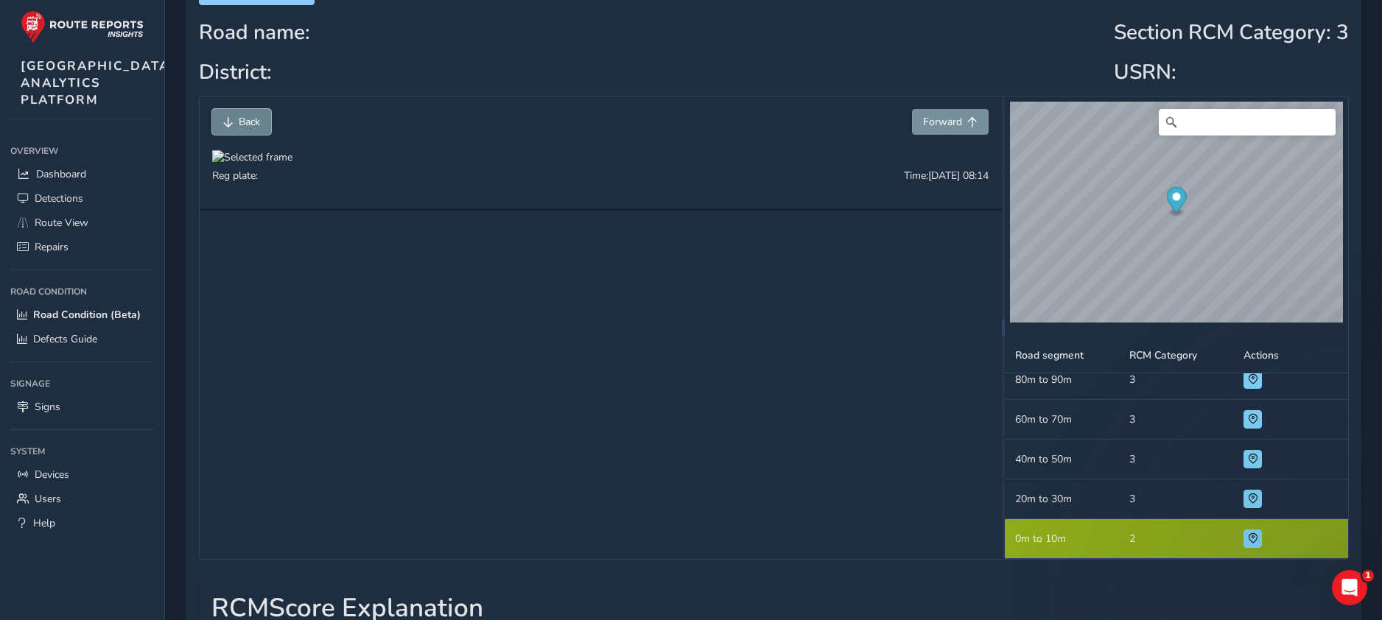
click at [257, 113] on button "Back" at bounding box center [241, 122] width 59 height 26
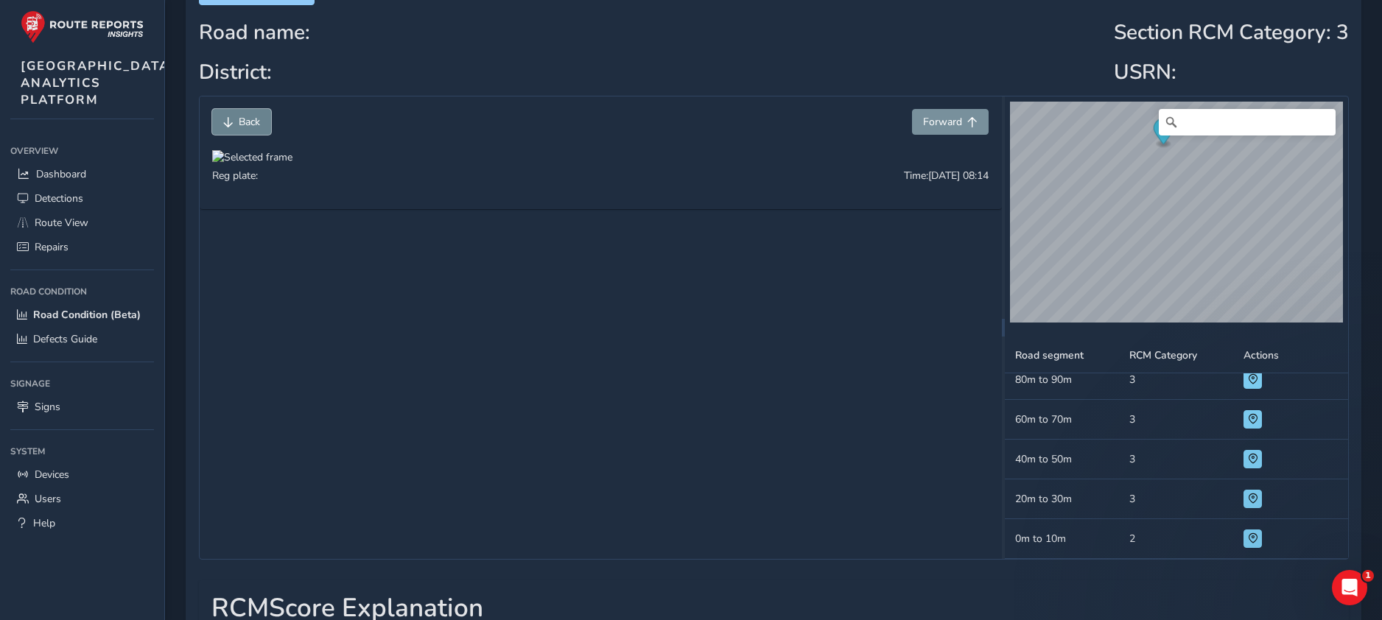
scroll to position [1, 0]
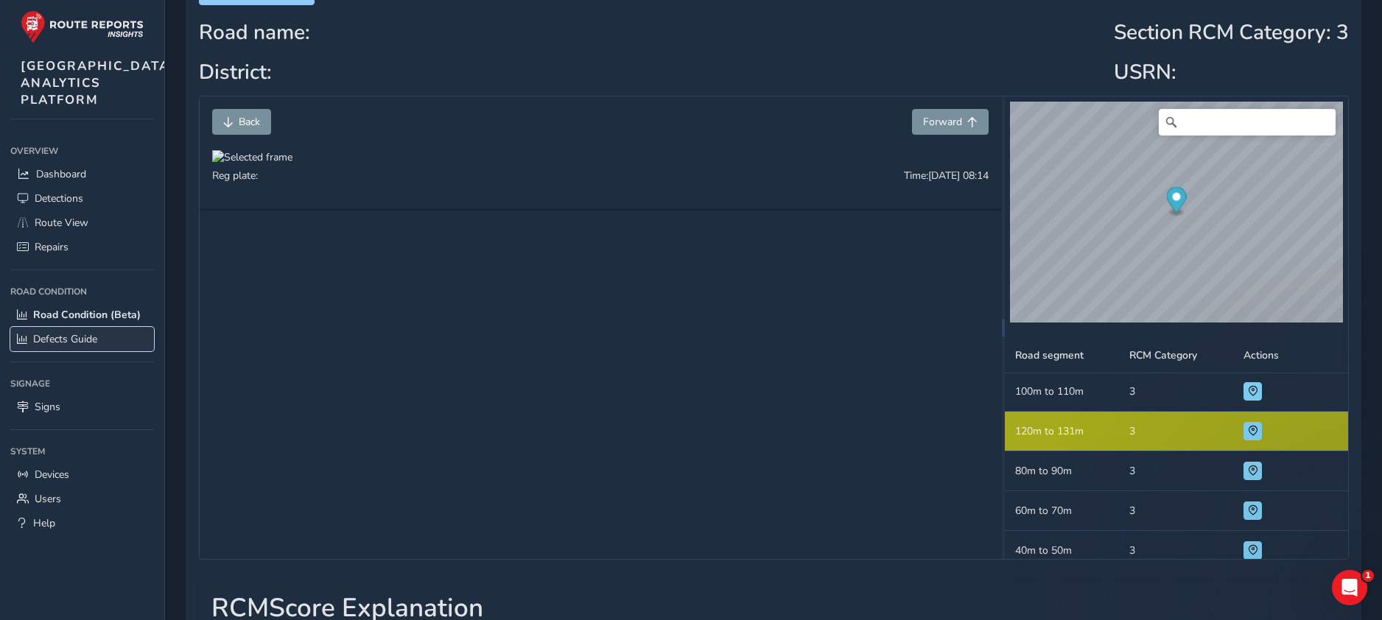
click at [78, 346] on span "Defects Guide" at bounding box center [65, 339] width 64 height 14
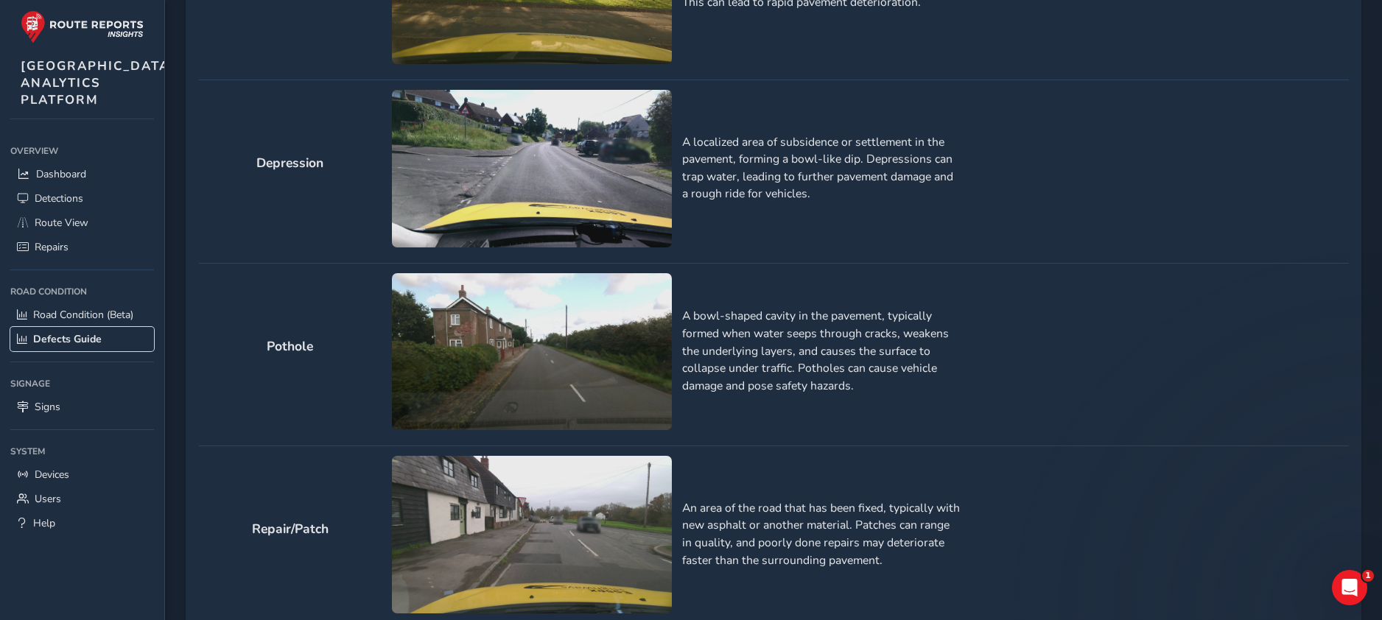
scroll to position [1474, 0]
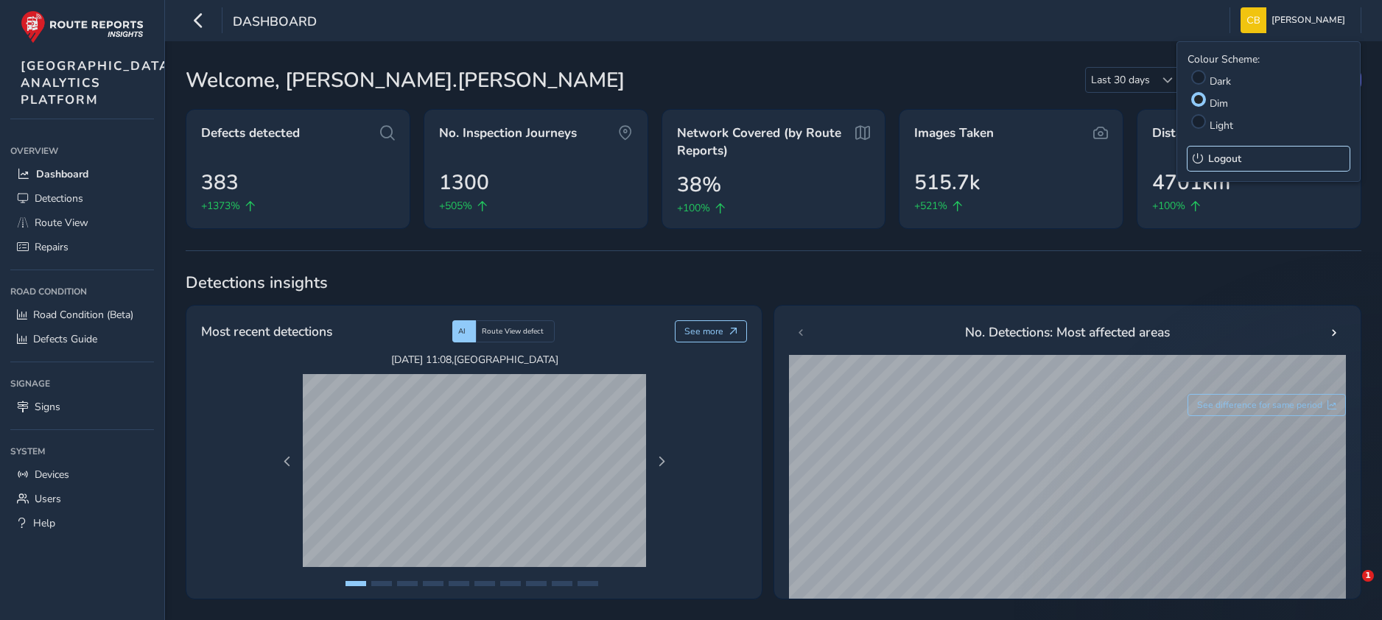
click at [1225, 153] on span "Logout" at bounding box center [1225, 159] width 33 height 14
